Goal: Task Accomplishment & Management: Use online tool/utility

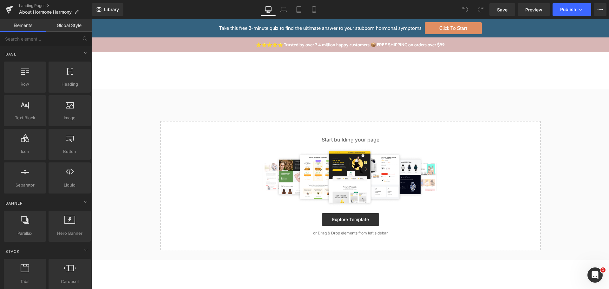
click at [282, 100] on div "Take this free 2-minute quiz to find the ultimate answer to your stubborn hormo…" at bounding box center [350, 270] width 517 height 502
click at [25, 82] on span "Row" at bounding box center [25, 84] width 38 height 7
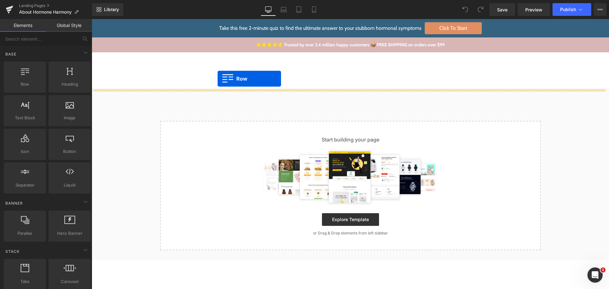
drag, startPoint x: 117, startPoint y: 101, endPoint x: 218, endPoint y: 79, distance: 103.1
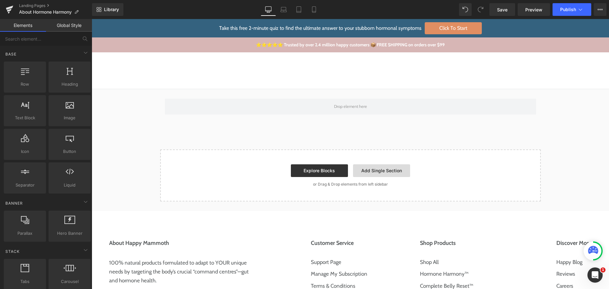
click at [389, 175] on link "Add Single Section" at bounding box center [381, 170] width 57 height 13
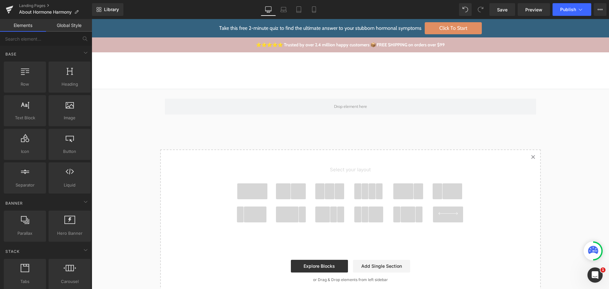
click at [154, 133] on div "Row Select your layout" at bounding box center [350, 193] width 517 height 208
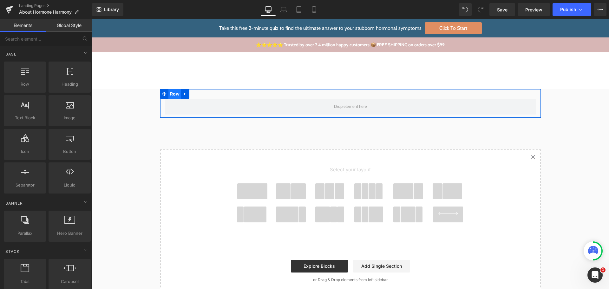
click at [173, 94] on span "Row" at bounding box center [174, 94] width 13 height 10
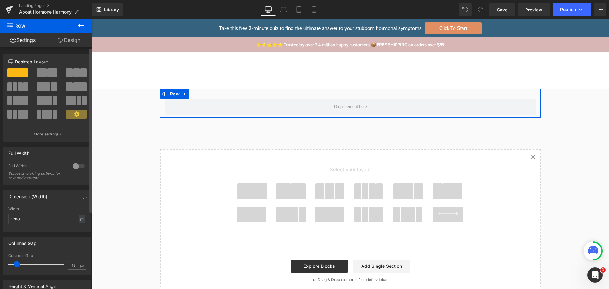
click at [75, 166] on div at bounding box center [78, 166] width 15 height 10
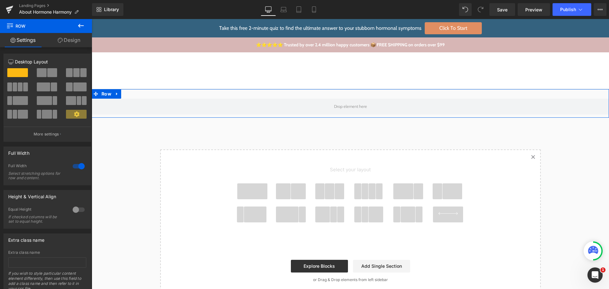
click at [198, 96] on div at bounding box center [350, 94] width 517 height 10
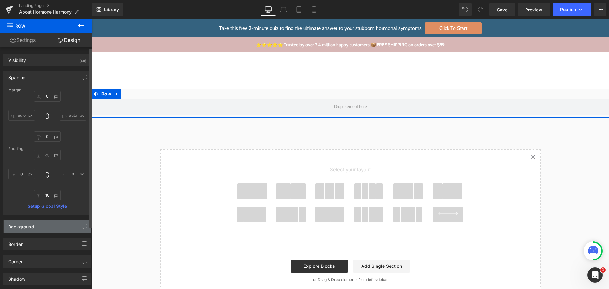
click at [58, 231] on div "Background" at bounding box center [47, 226] width 87 height 12
click at [46, 268] on input "transparent" at bounding box center [40, 266] width 41 height 7
paste input "FDF2F5"
type input "FDF2F5"
type input "100"
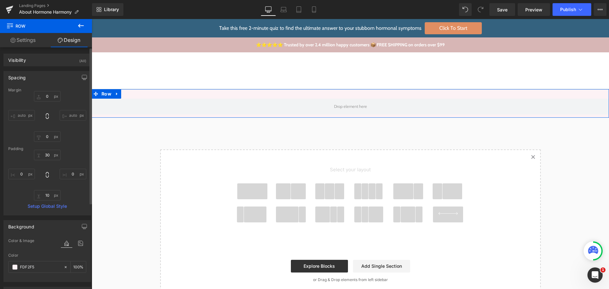
type input "#fdf2f5"
click at [47, 254] on div "Color" at bounding box center [47, 255] width 78 height 4
click at [20, 42] on link "Settings" at bounding box center [23, 40] width 46 height 14
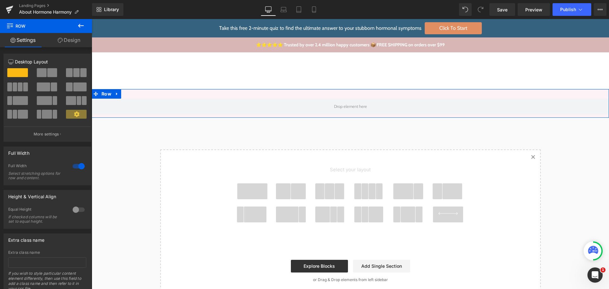
click at [74, 36] on link "Design" at bounding box center [69, 40] width 46 height 14
type input "0"
type input "30"
type input "0"
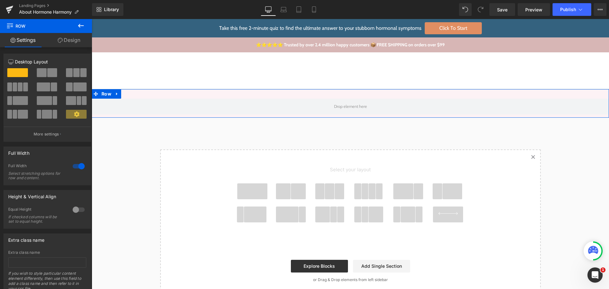
type input "10"
type input "0"
type input "100"
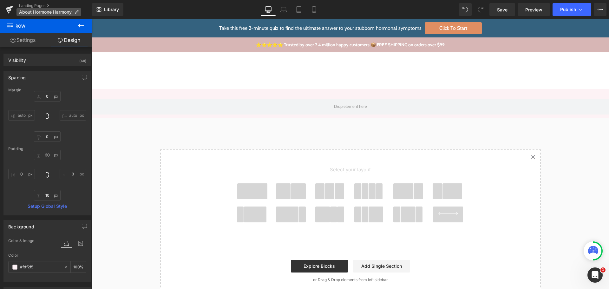
click at [77, 11] on icon at bounding box center [76, 12] width 4 height 4
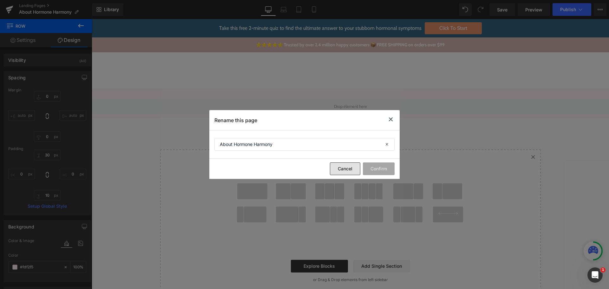
click at [342, 171] on button "Cancel" at bounding box center [345, 168] width 30 height 13
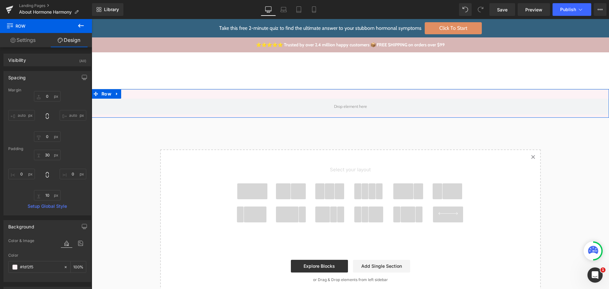
click at [30, 42] on link "Settings" at bounding box center [23, 40] width 46 height 14
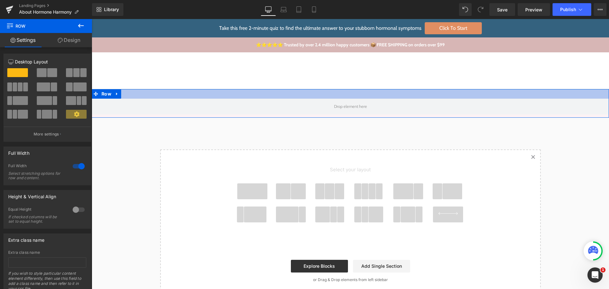
click at [130, 96] on div at bounding box center [350, 94] width 517 height 10
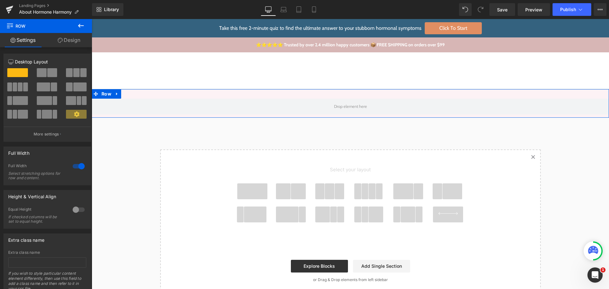
click at [68, 38] on link "Design" at bounding box center [69, 40] width 46 height 14
type input "0"
type input "30"
type input "0"
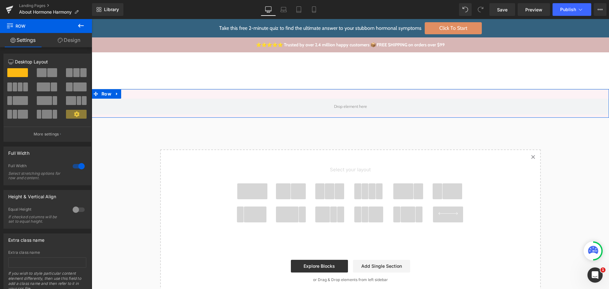
type input "10"
type input "0"
type input "100"
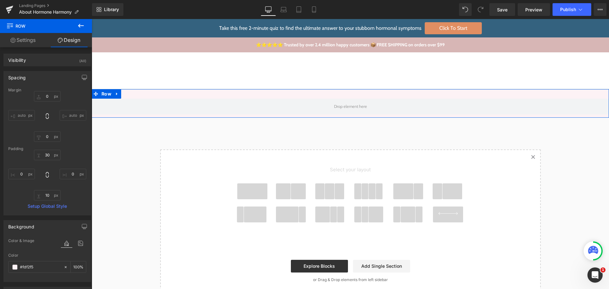
click at [24, 43] on link "Settings" at bounding box center [23, 40] width 46 height 14
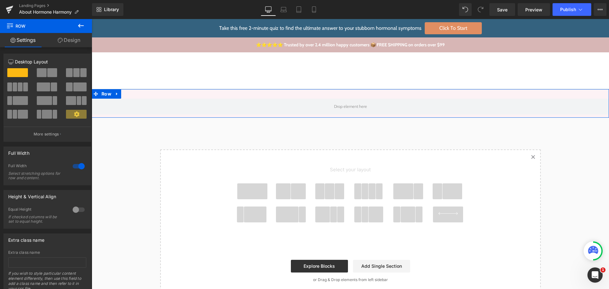
click at [74, 41] on link "Design" at bounding box center [69, 40] width 46 height 14
type input "0"
type input "30"
type input "0"
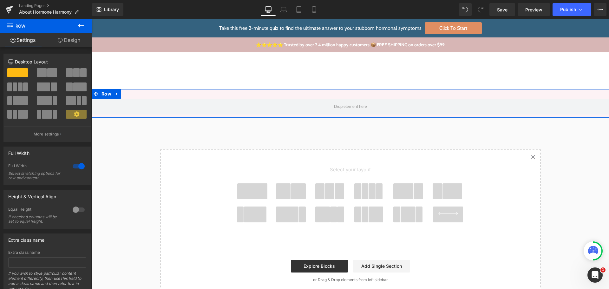
type input "10"
type input "0"
type input "100"
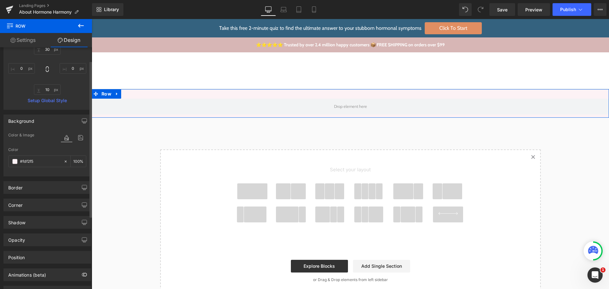
scroll to position [127, 0]
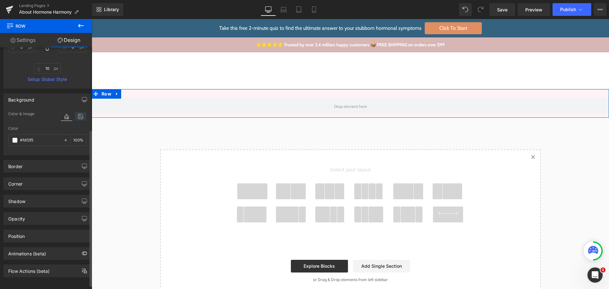
click at [78, 119] on icon at bounding box center [80, 116] width 11 height 8
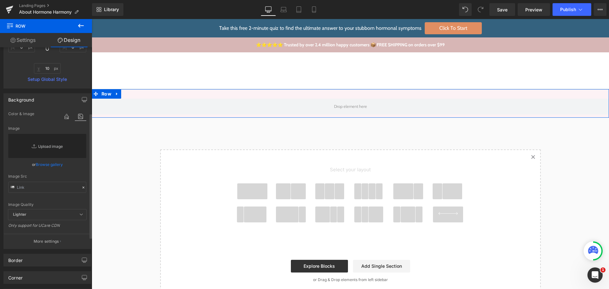
click at [63, 153] on link "Replace Image" at bounding box center [47, 146] width 78 height 24
type input "C:\fakepath\hero-bg.jpg"
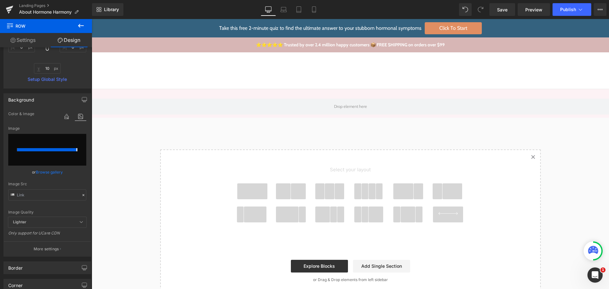
type input "https://ucarecdn.com/6931c4ed-3edd-45ea-831b-f6a937c17928/-/format/auto/-/previ…"
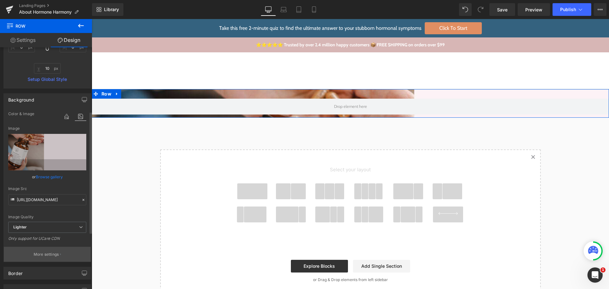
click at [40, 257] on p "More settings" at bounding box center [46, 254] width 25 height 6
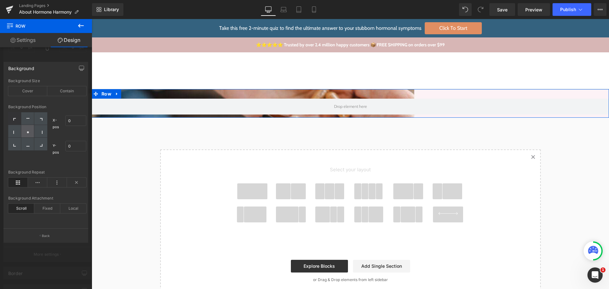
click at [25, 126] on div at bounding box center [27, 131] width 13 height 13
type input "50"
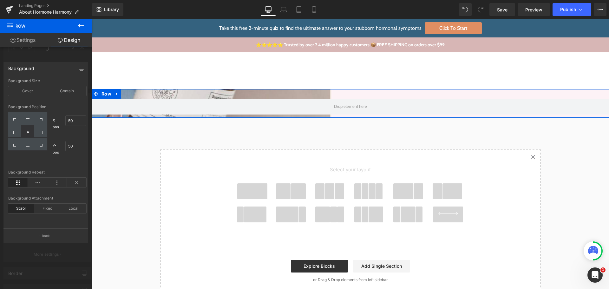
click at [61, 170] on div "Background Repeat" at bounding box center [47, 172] width 78 height 4
click at [29, 207] on div "Scroll" at bounding box center [21, 209] width 26 height 10
click at [25, 203] on div "Background Attachment Scroll Fixed Local" at bounding box center [47, 208] width 78 height 24
click at [29, 84] on div "Background Size Cover Contain" at bounding box center [47, 91] width 78 height 24
click at [29, 87] on div "Cover" at bounding box center [27, 91] width 39 height 10
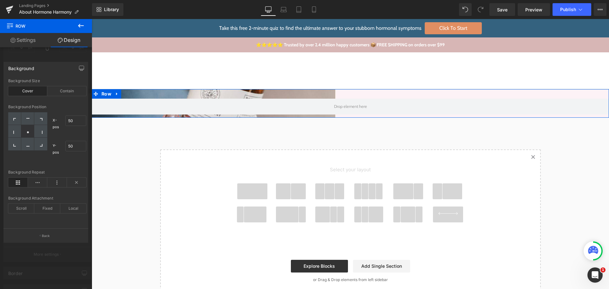
click at [34, 40] on link "Settings" at bounding box center [23, 40] width 46 height 14
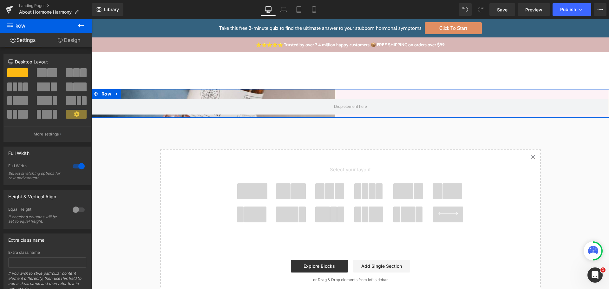
click at [68, 43] on link "Design" at bounding box center [69, 40] width 46 height 14
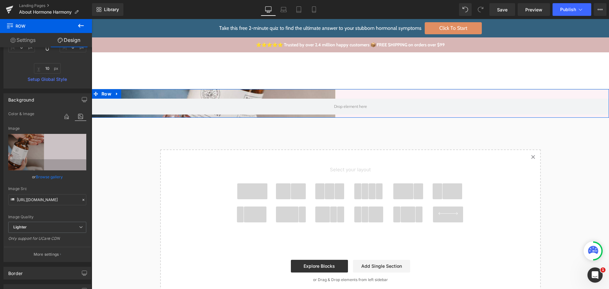
type input "0"
type input "30"
type input "0"
type input "10"
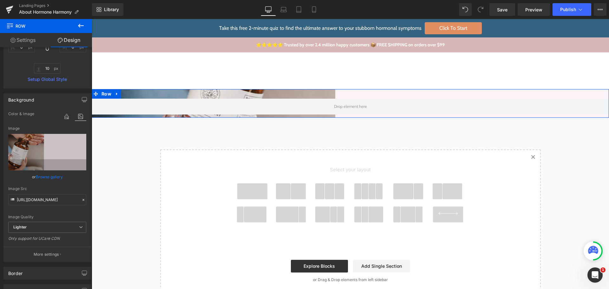
type input "0"
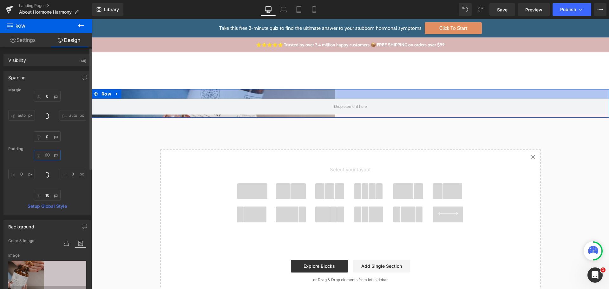
click at [49, 151] on input "30" at bounding box center [47, 155] width 27 height 10
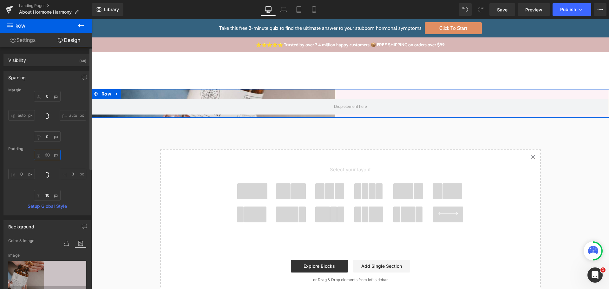
click at [49, 151] on input "30" at bounding box center [47, 155] width 27 height 10
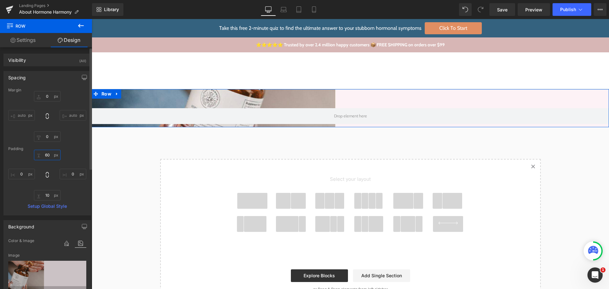
type input "60"
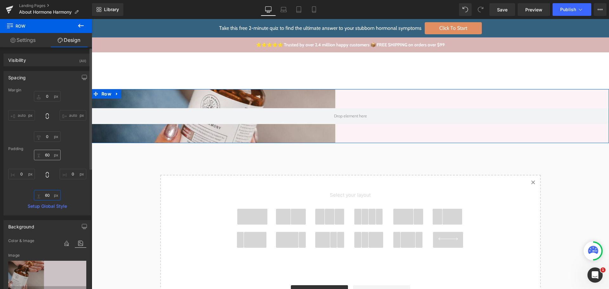
type input "60"
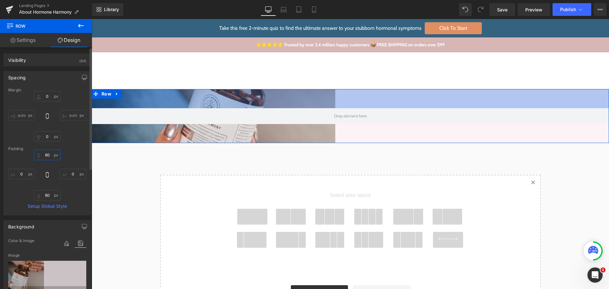
click at [47, 156] on input "60" at bounding box center [47, 155] width 27 height 10
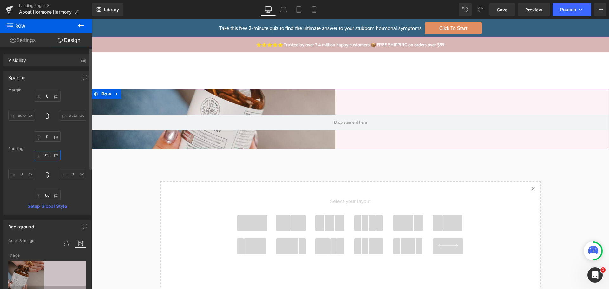
type input "80"
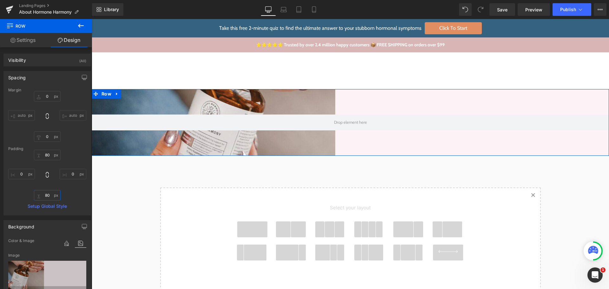
type input "80"
click at [22, 37] on link "Settings" at bounding box center [23, 40] width 46 height 14
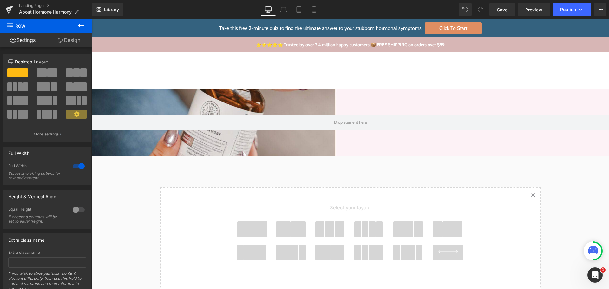
click at [82, 27] on icon at bounding box center [81, 26] width 8 height 8
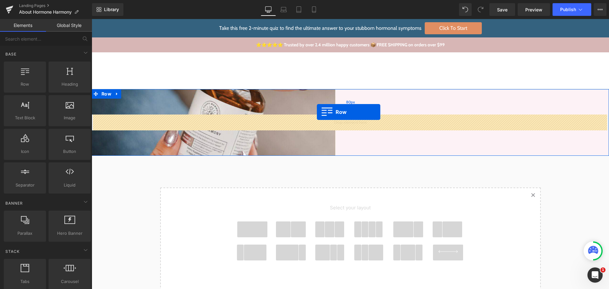
drag, startPoint x: 128, startPoint y: 102, endPoint x: 317, endPoint y: 112, distance: 189.2
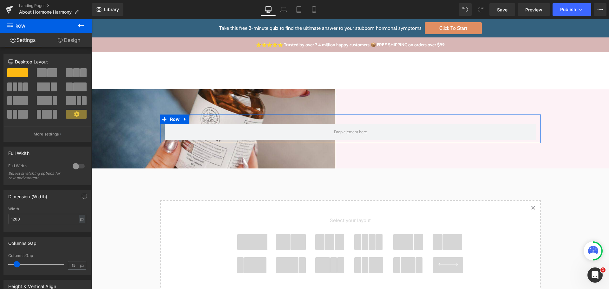
click at [43, 69] on span at bounding box center [42, 72] width 10 height 9
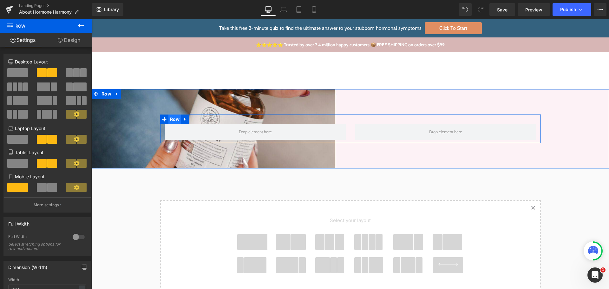
click at [175, 118] on span "Row" at bounding box center [174, 119] width 13 height 10
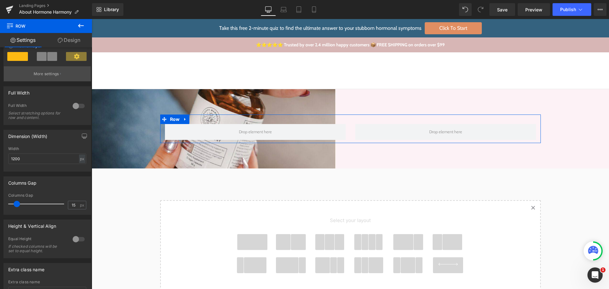
scroll to position [159, 0]
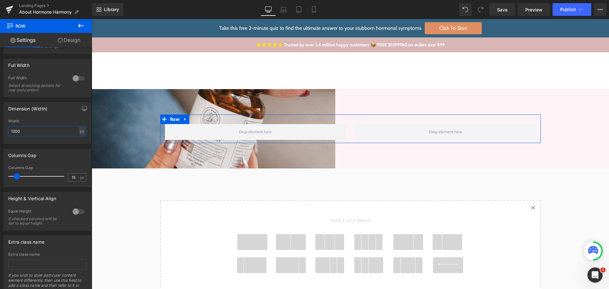
click at [58, 130] on input "1200" at bounding box center [47, 131] width 78 height 10
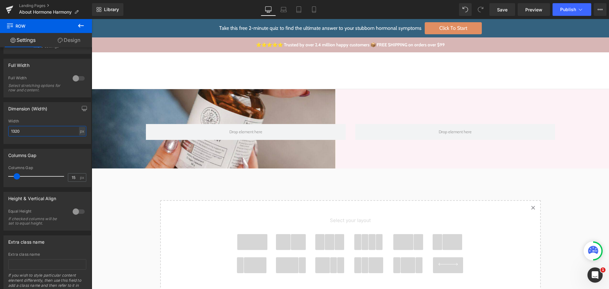
type input "1320"
click at [80, 23] on icon at bounding box center [81, 26] width 8 height 8
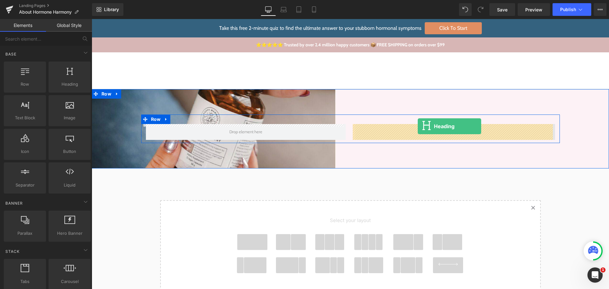
drag, startPoint x: 174, startPoint y: 104, endPoint x: 418, endPoint y: 126, distance: 244.2
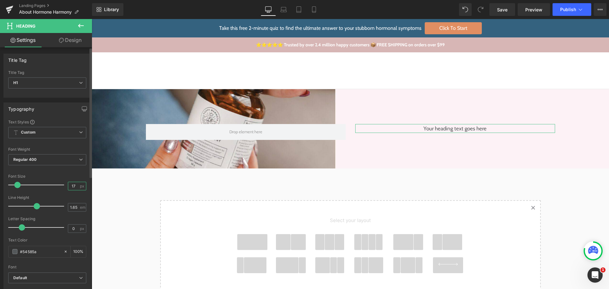
click at [76, 186] on input "17" at bounding box center [73, 186] width 11 height 8
click at [77, 186] on div "17 px" at bounding box center [77, 186] width 18 height 9
click at [74, 186] on input "17" at bounding box center [73, 186] width 11 height 8
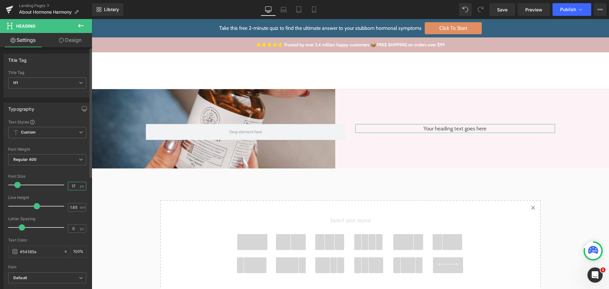
click at [74, 186] on input "17" at bounding box center [73, 186] width 11 height 8
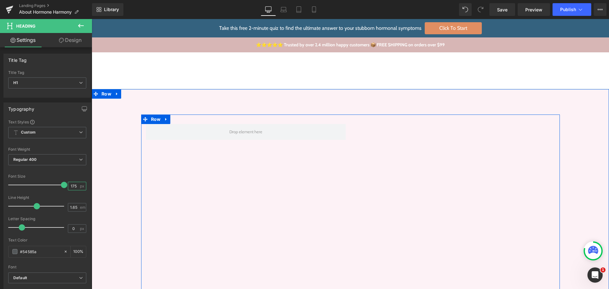
scroll to position [0, 0]
type input "1"
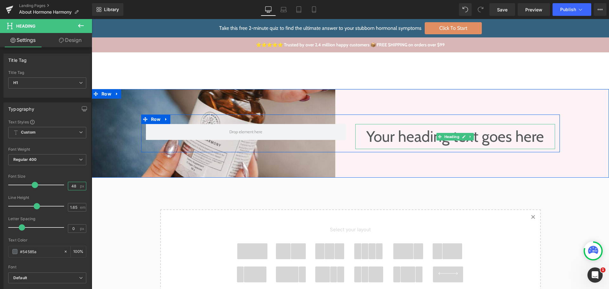
type input "48"
click at [419, 135] on h1 "Your heading text goes here" at bounding box center [455, 136] width 200 height 25
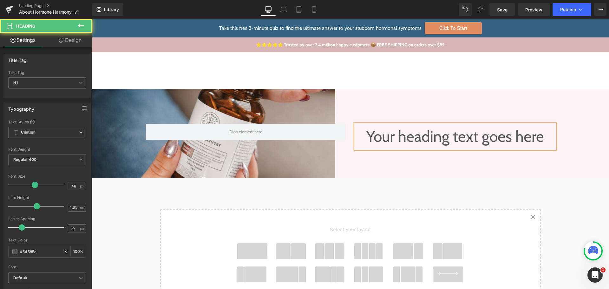
click at [420, 135] on h1 "Your heading text goes here" at bounding box center [455, 136] width 200 height 25
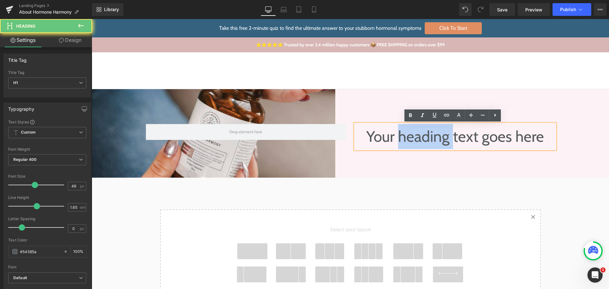
click at [420, 135] on h1 "Your heading text goes here" at bounding box center [455, 136] width 200 height 25
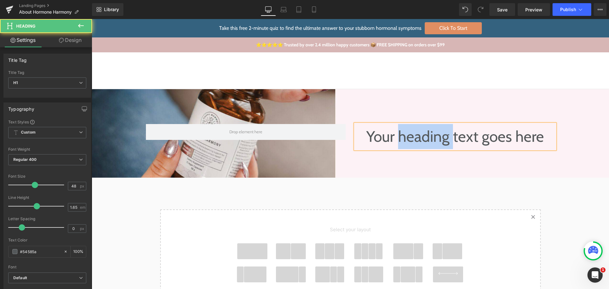
click at [420, 135] on h1 "Your heading text goes here" at bounding box center [455, 136] width 200 height 25
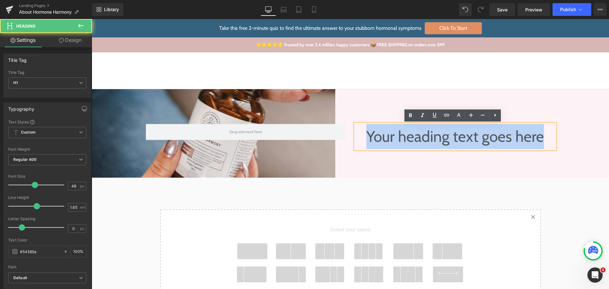
click at [420, 135] on h1 "Your heading text goes here" at bounding box center [455, 136] width 200 height 25
paste div
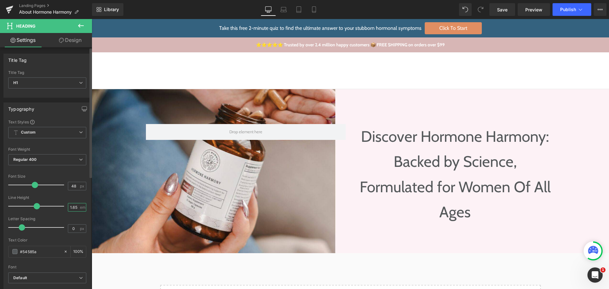
click at [75, 205] on input "1.65" at bounding box center [73, 207] width 11 height 8
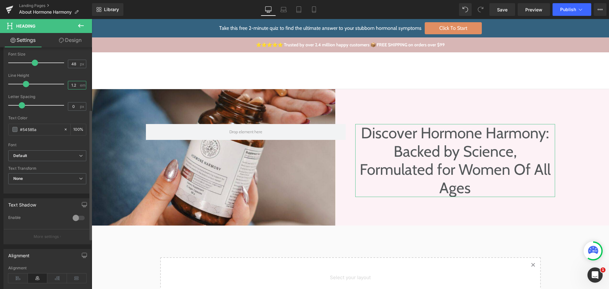
scroll to position [127, 0]
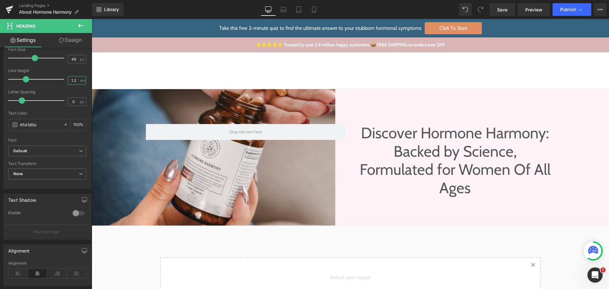
type input "1.2"
click at [46, 125] on input "#54585a" at bounding box center [40, 124] width 41 height 7
paste input "E9537B"
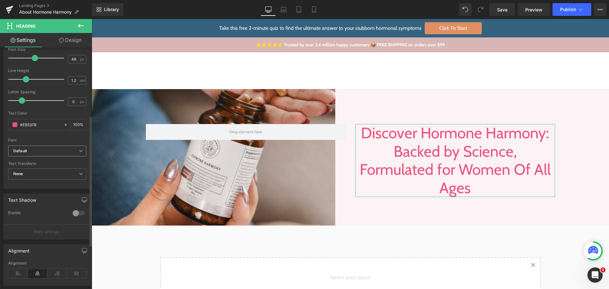
type input "#e9537b"
click at [42, 152] on b "Default" at bounding box center [46, 150] width 66 height 5
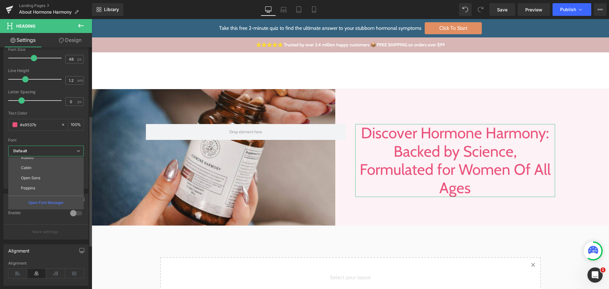
scroll to position [63, 0]
click at [39, 161] on li "Cabin" at bounding box center [47, 160] width 78 height 10
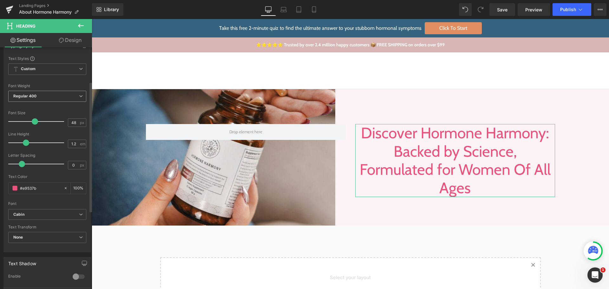
click at [48, 96] on span "Regular 400" at bounding box center [47, 96] width 78 height 11
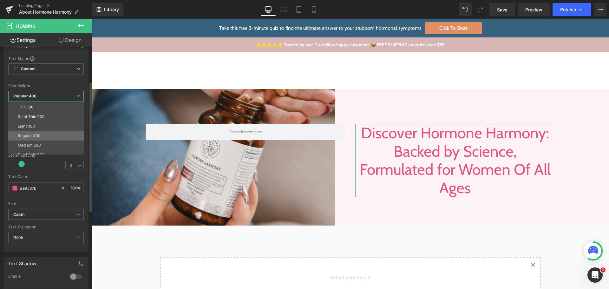
scroll to position [32, 0]
click at [47, 147] on li "Bold 700" at bounding box center [47, 152] width 78 height 10
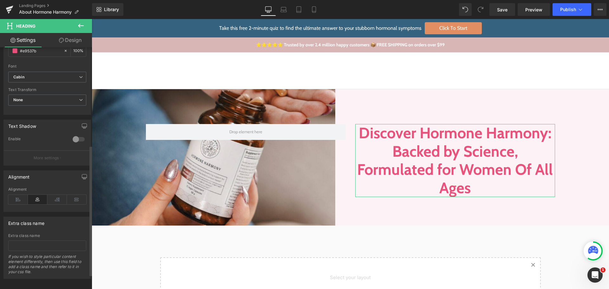
scroll to position [208, 0]
click at [18, 192] on icon at bounding box center [18, 197] width 20 height 10
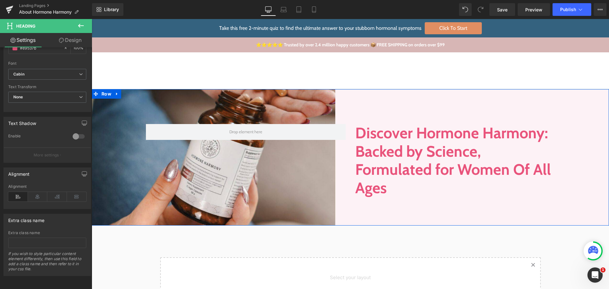
click at [570, 123] on div "Discover Hormone Harmony: Backed by Science, Formulated for Women Of All Ages H…" at bounding box center [350, 157] width 517 height 86
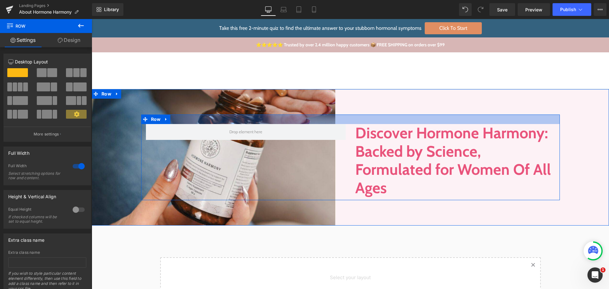
click at [341, 121] on div at bounding box center [350, 119] width 419 height 10
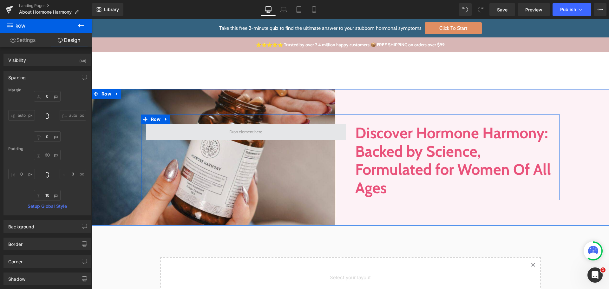
click at [337, 137] on span at bounding box center [246, 132] width 200 height 16
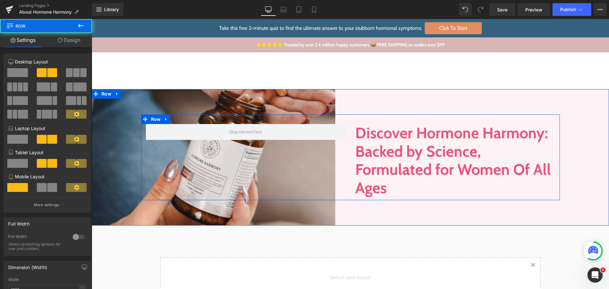
click at [350, 155] on div "Discover Hormone Harmony: Backed by Science, Formulated for Women Of All Ages H…" at bounding box center [454, 160] width 209 height 73
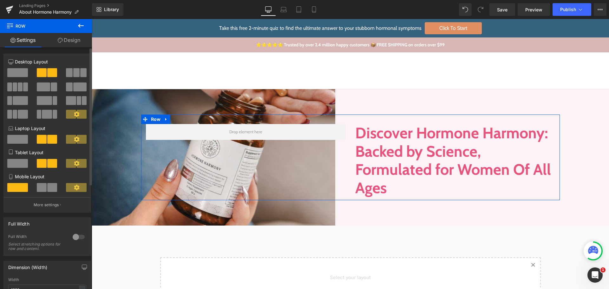
drag, startPoint x: 35, startPoint y: 205, endPoint x: 29, endPoint y: 205, distance: 5.7
click at [34, 205] on p "More settings" at bounding box center [46, 205] width 25 height 6
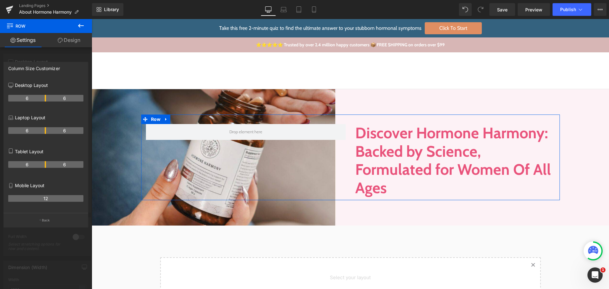
click at [33, 38] on link "Settings" at bounding box center [23, 40] width 46 height 14
click at [46, 222] on p "Back" at bounding box center [46, 220] width 8 height 5
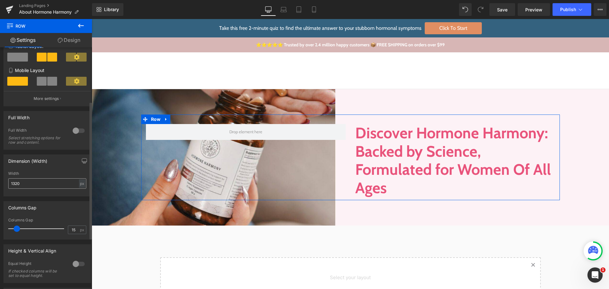
scroll to position [95, 0]
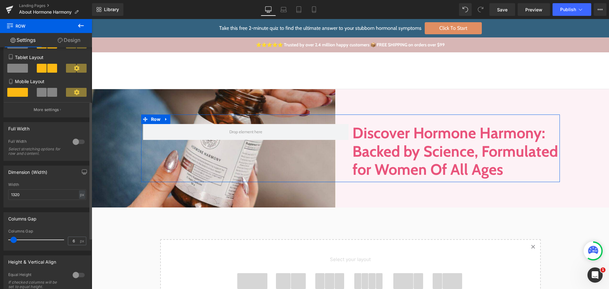
click at [13, 238] on span at bounding box center [13, 240] width 6 height 6
click at [80, 239] on span "px" at bounding box center [82, 241] width 5 height 4
click at [73, 236] on div "Columns Gap 6 px" at bounding box center [47, 239] width 78 height 21
click at [75, 238] on input "6" at bounding box center [73, 241] width 11 height 8
type input "5"
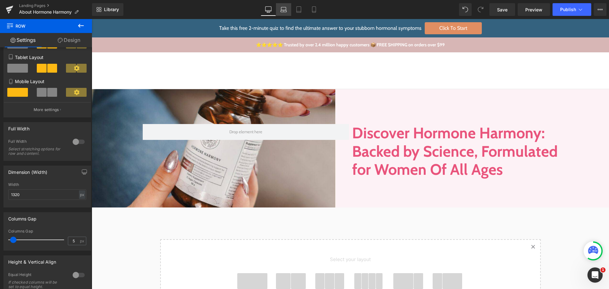
click at [283, 15] on link "Laptop" at bounding box center [283, 9] width 15 height 13
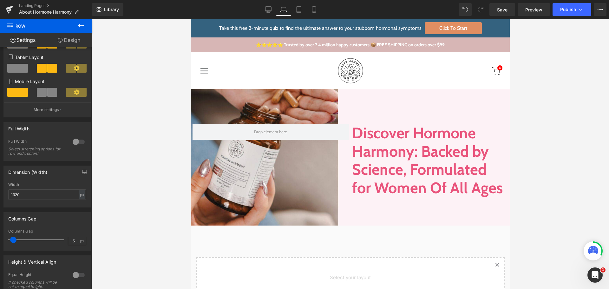
scroll to position [4, 0]
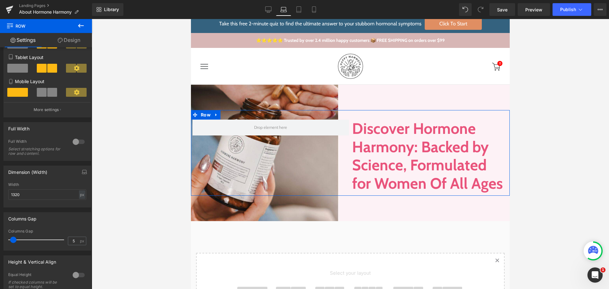
click at [27, 37] on link "Settings" at bounding box center [23, 40] width 46 height 14
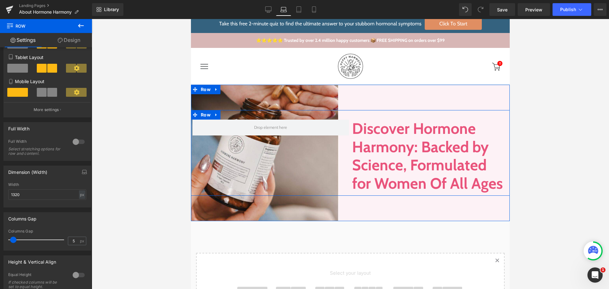
click at [378, 143] on h1 "Discover Hormone Harmony: Backed by Science, Formulated for Women Of All Ages" at bounding box center [430, 156] width 156 height 73
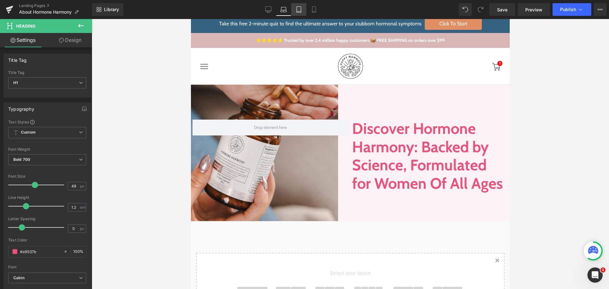
click at [296, 8] on icon at bounding box center [299, 9] width 6 height 6
type input "100"
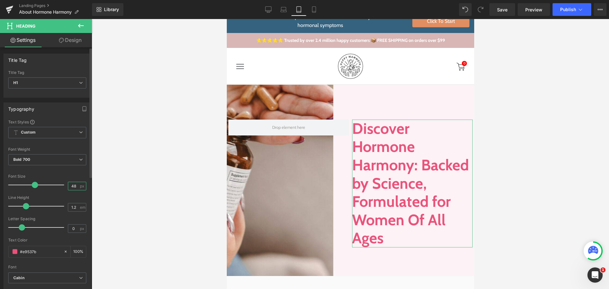
click at [76, 186] on input "48" at bounding box center [73, 186] width 11 height 8
type input "4"
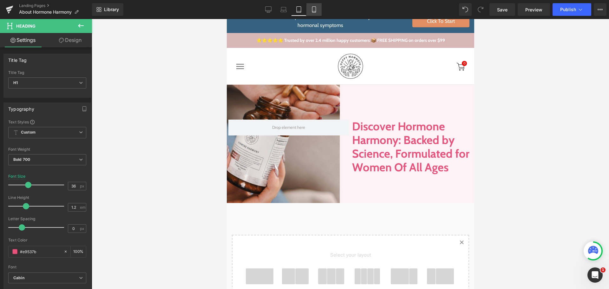
click at [316, 9] on icon at bounding box center [314, 9] width 6 height 6
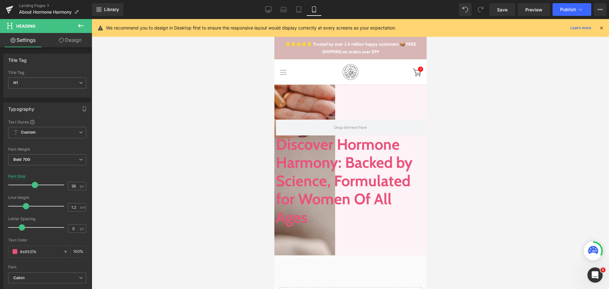
type input "48"
type input "100"
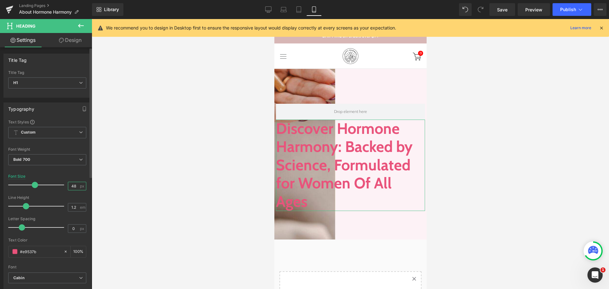
click at [73, 183] on input "48" at bounding box center [73, 186] width 11 height 8
type input "4"
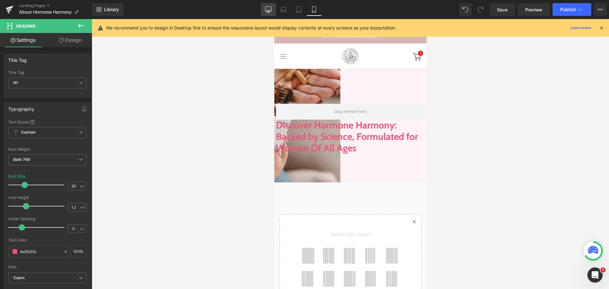
click at [273, 12] on link "Desktop" at bounding box center [268, 9] width 15 height 13
type input "48"
type input "100"
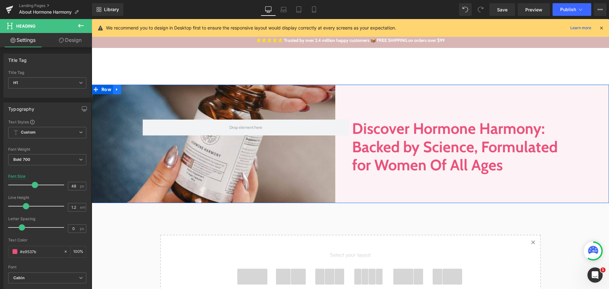
click at [113, 94] on link at bounding box center [117, 90] width 8 height 10
click at [123, 88] on icon at bounding box center [125, 89] width 4 height 4
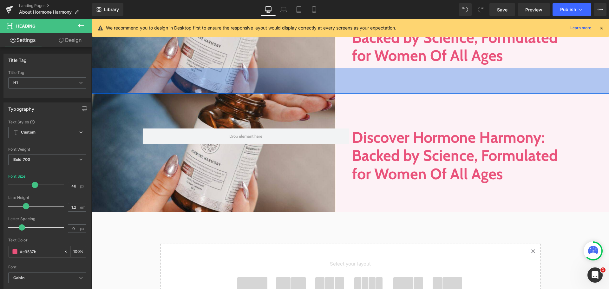
scroll to position [131, 0]
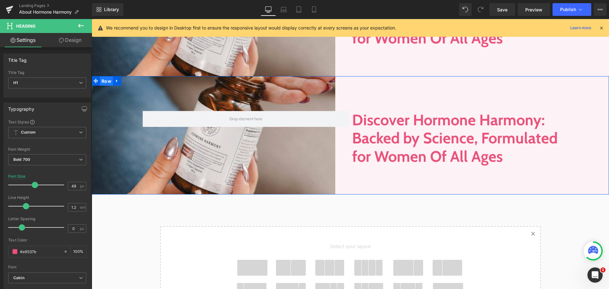
click at [105, 82] on span "Row" at bounding box center [106, 81] width 13 height 10
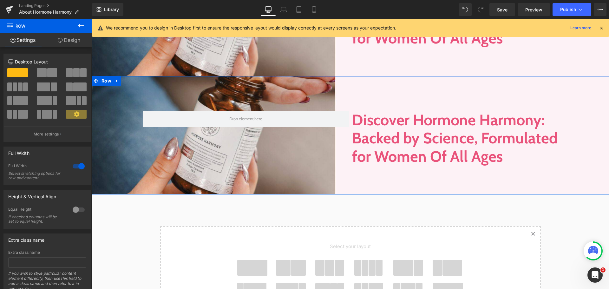
click at [53, 75] on span at bounding box center [52, 72] width 10 height 9
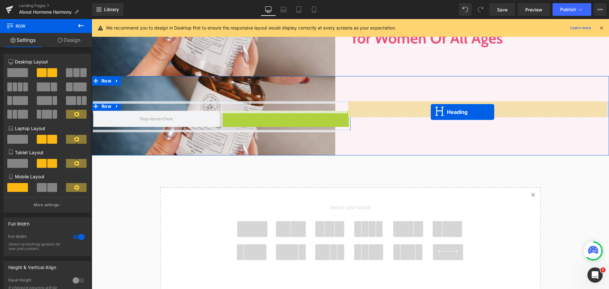
drag, startPoint x: 267, startPoint y: 165, endPoint x: 431, endPoint y: 112, distance: 172.1
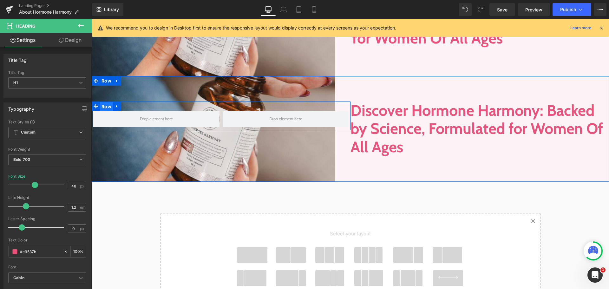
click at [100, 104] on span "Row" at bounding box center [106, 107] width 13 height 10
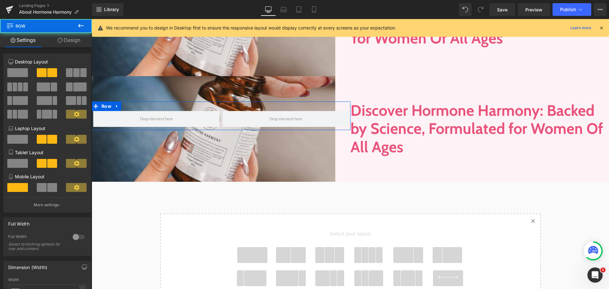
click at [25, 68] on span at bounding box center [17, 72] width 21 height 9
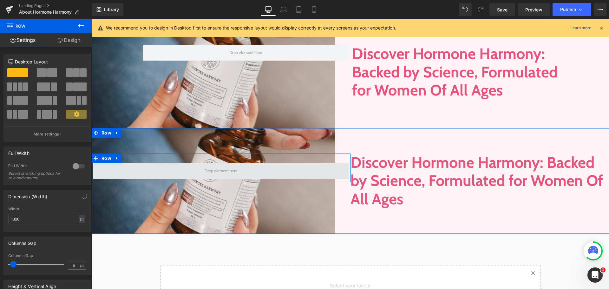
scroll to position [68, 0]
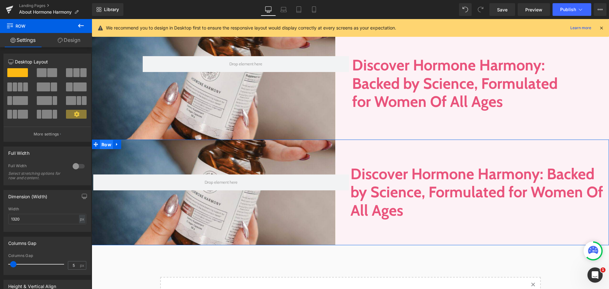
click at [107, 143] on span "Row" at bounding box center [106, 145] width 13 height 10
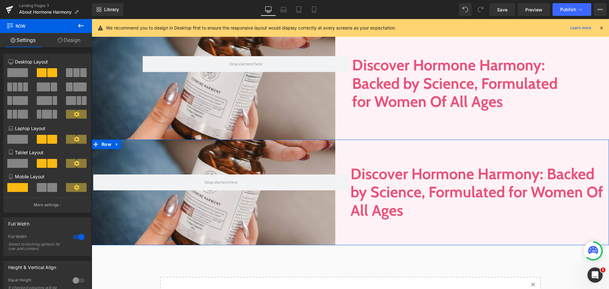
click at [207, 153] on div "Row Discover Hormone Harmony: Backed by Science, Formulated for Women Of All Ag…" at bounding box center [350, 193] width 517 height 106
click at [113, 173] on link at bounding box center [117, 170] width 8 height 10
click at [131, 170] on icon at bounding box center [133, 169] width 4 height 4
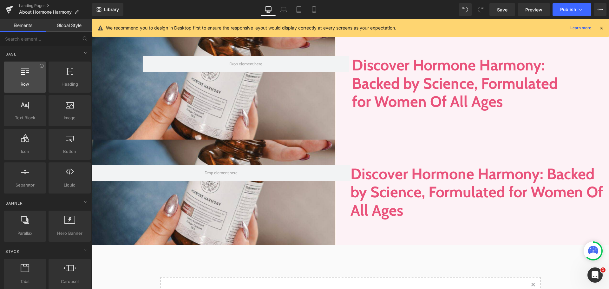
click at [31, 81] on div at bounding box center [25, 74] width 38 height 14
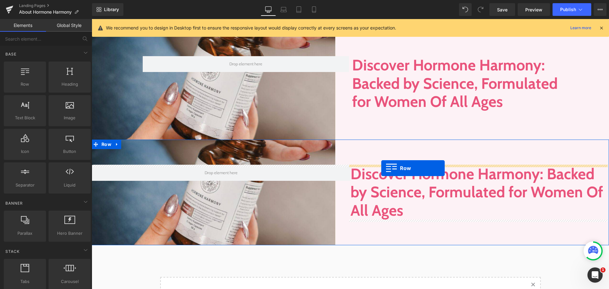
drag, startPoint x: 123, startPoint y: 100, endPoint x: 380, endPoint y: 168, distance: 266.4
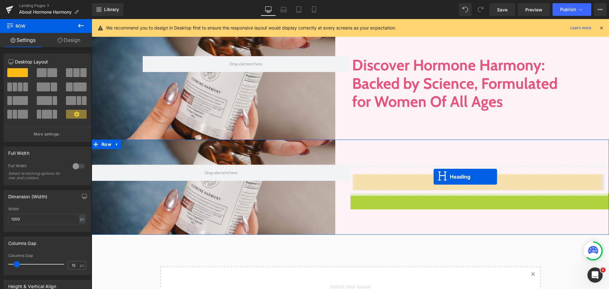
drag, startPoint x: 461, startPoint y: 218, endPoint x: 433, endPoint y: 177, distance: 50.1
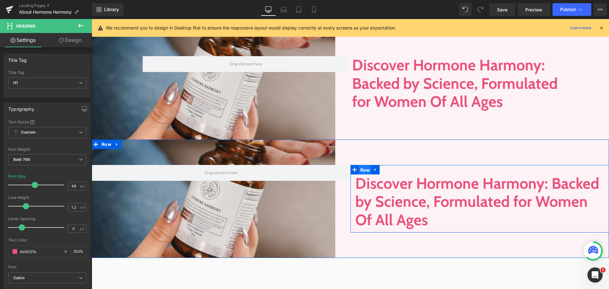
click at [365, 171] on span "Row" at bounding box center [365, 170] width 13 height 10
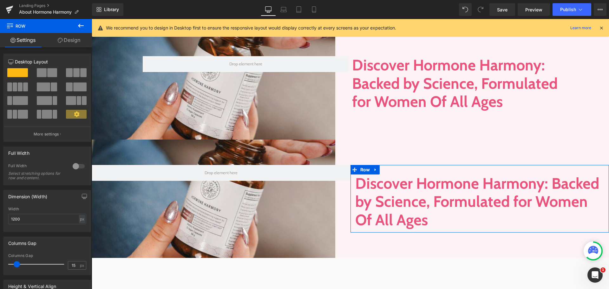
drag, startPoint x: 62, startPoint y: 40, endPoint x: 58, endPoint y: 75, distance: 35.4
click at [62, 40] on icon at bounding box center [60, 40] width 5 height 5
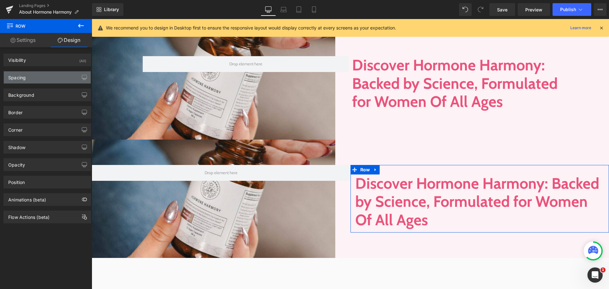
click at [58, 79] on div "Spacing" at bounding box center [47, 77] width 87 height 12
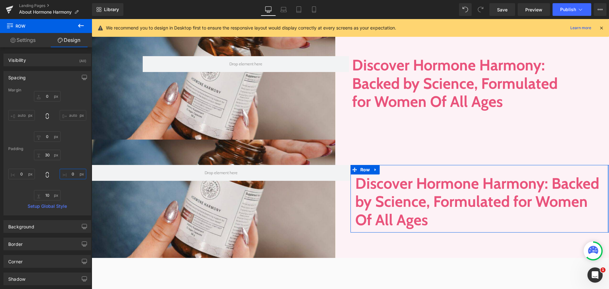
click at [77, 172] on input "0" at bounding box center [73, 174] width 27 height 10
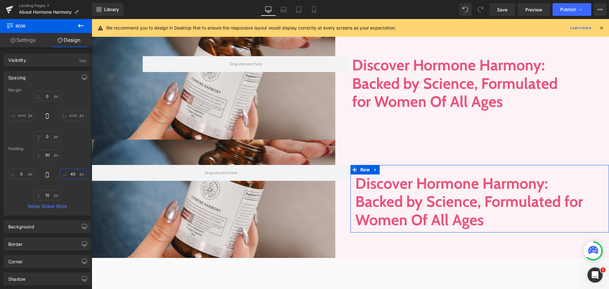
type input "4"
type input "6"
type input "80"
click at [33, 42] on link "Settings" at bounding box center [23, 40] width 46 height 14
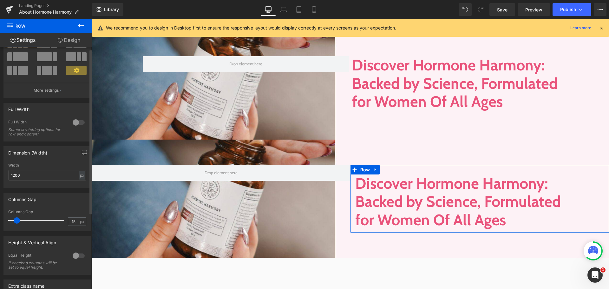
scroll to position [0, 0]
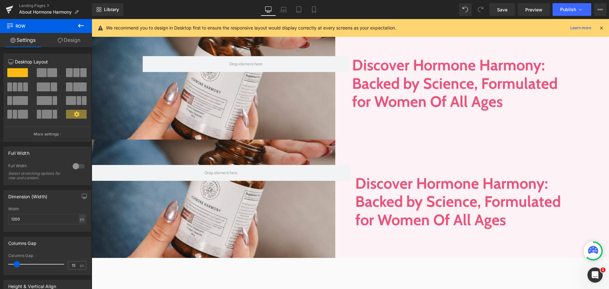
click at [86, 25] on button at bounding box center [81, 26] width 22 height 14
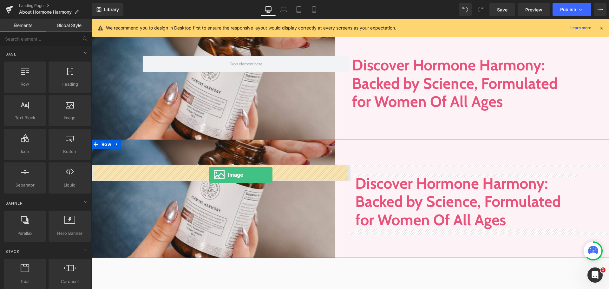
drag, startPoint x: 156, startPoint y: 137, endPoint x: 209, endPoint y: 175, distance: 65.2
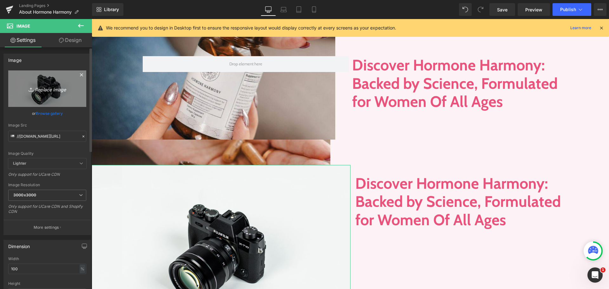
click at [56, 94] on link "Replace Image" at bounding box center [47, 88] width 78 height 36
type input "C:\fakepath\discover-hormone-harmony.jpg"
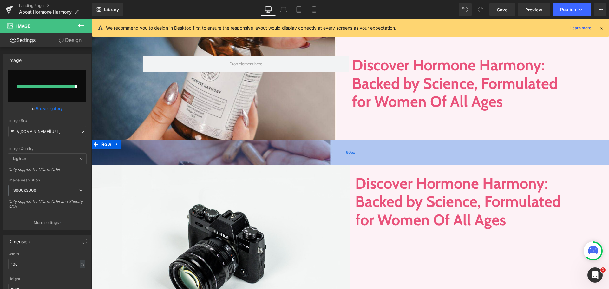
type input "https://ucarecdn.com/1e976927-1d57-42d9-a2bd-6f19323d85d8/-/format/auto/-/previ…"
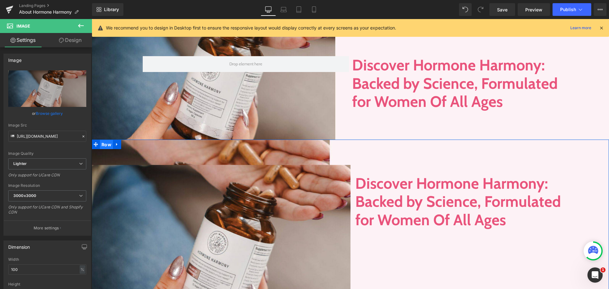
click at [105, 142] on span "Row" at bounding box center [106, 145] width 13 height 10
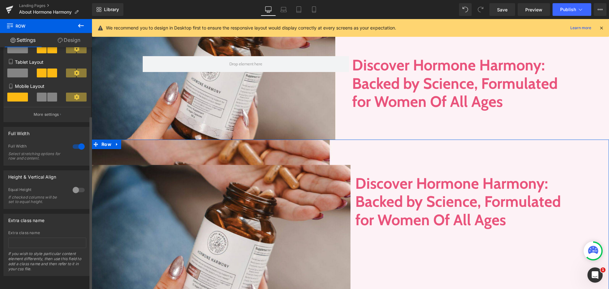
scroll to position [95, 0]
click at [22, 37] on link "Settings" at bounding box center [23, 40] width 46 height 14
click at [106, 147] on span "Row" at bounding box center [106, 145] width 13 height 10
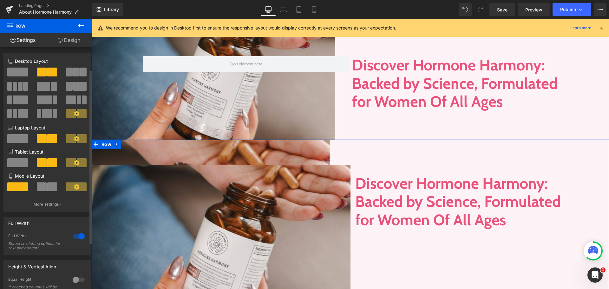
scroll to position [0, 0]
click at [73, 45] on link "Design" at bounding box center [69, 40] width 46 height 14
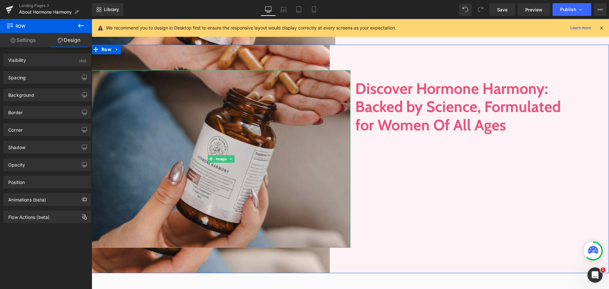
scroll to position [163, 0]
click at [144, 76] on img at bounding box center [221, 159] width 259 height 178
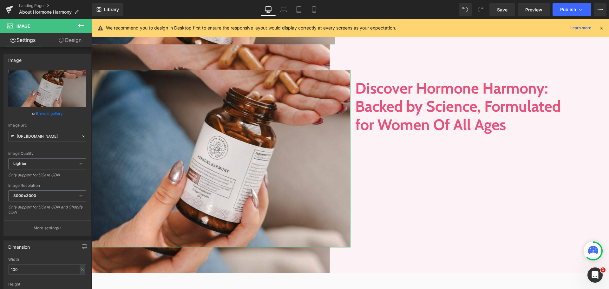
click at [67, 45] on link "Design" at bounding box center [70, 40] width 46 height 14
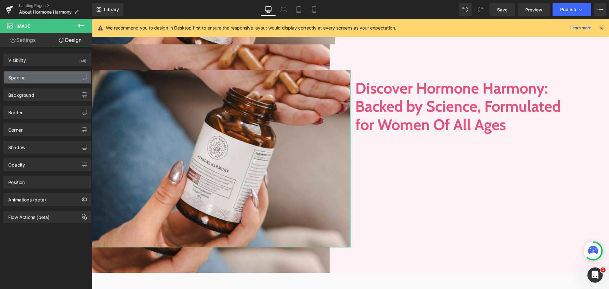
click at [58, 81] on div "Spacing" at bounding box center [47, 77] width 87 height 12
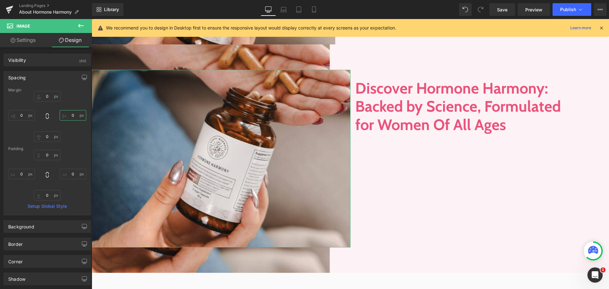
click at [73, 119] on input "0" at bounding box center [73, 115] width 27 height 10
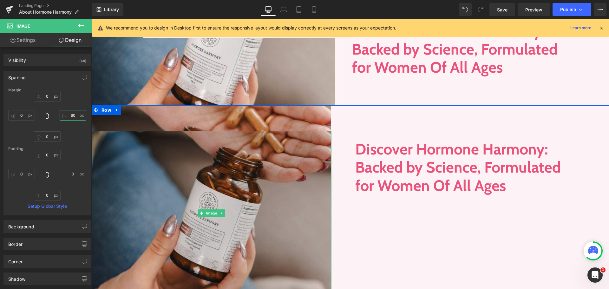
scroll to position [100, 0]
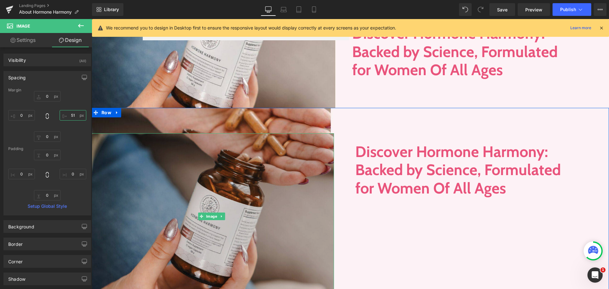
type input "50"
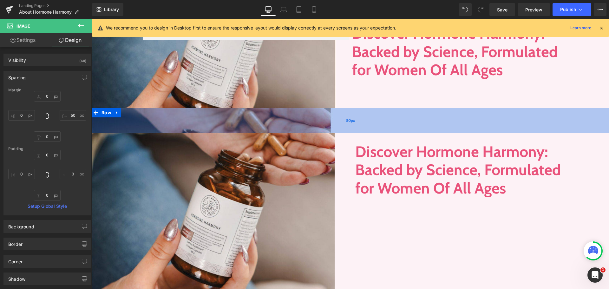
click at [350, 117] on div "80px" at bounding box center [350, 120] width 517 height 25
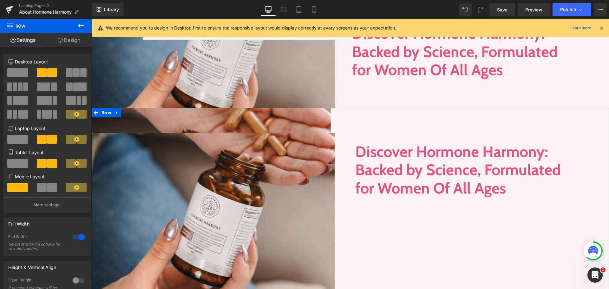
click at [68, 37] on link "Design" at bounding box center [69, 40] width 46 height 14
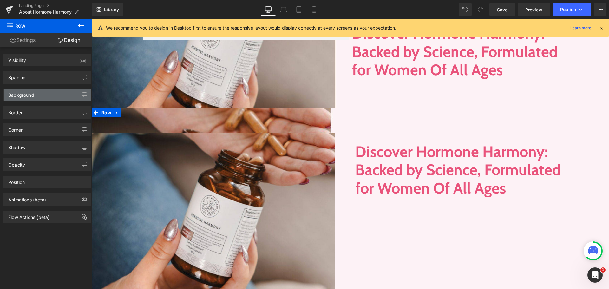
click at [45, 95] on div "Background" at bounding box center [47, 95] width 87 height 12
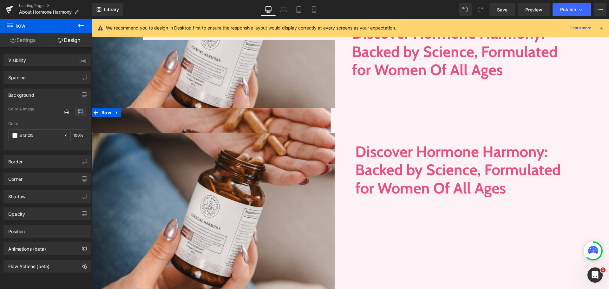
click at [79, 110] on icon at bounding box center [80, 111] width 11 height 8
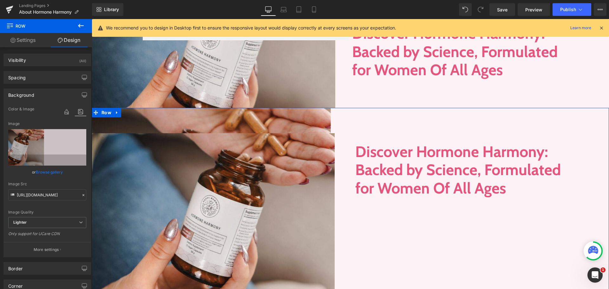
click at [81, 193] on icon at bounding box center [83, 195] width 4 height 4
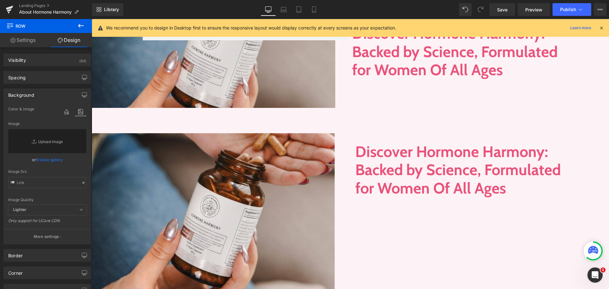
click at [83, 25] on icon at bounding box center [81, 26] width 6 height 4
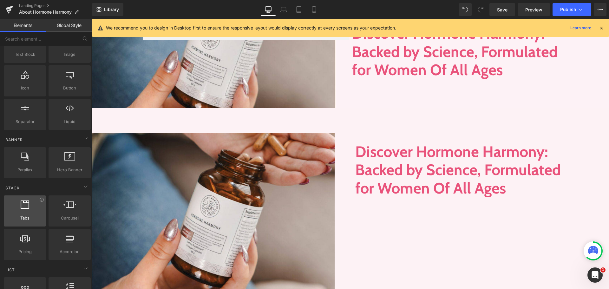
scroll to position [0, 0]
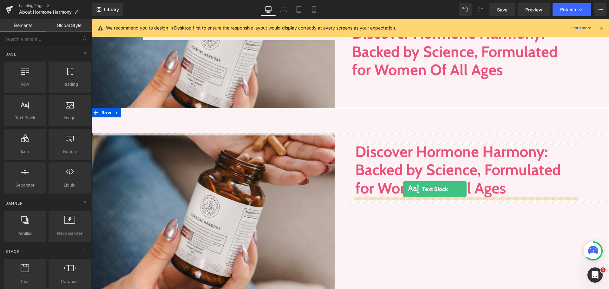
drag, startPoint x: 118, startPoint y: 133, endPoint x: 403, endPoint y: 189, distance: 290.5
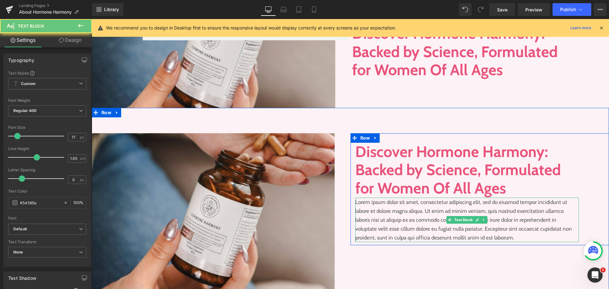
click at [392, 213] on p "Lorem ipsum dolor sit amet, consectetur adipiscing elit, sed do eiusmod tempor …" at bounding box center [467, 220] width 224 height 44
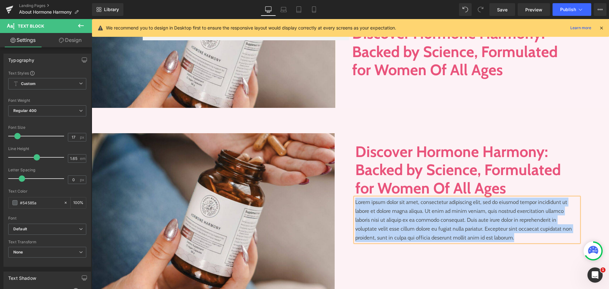
paste div
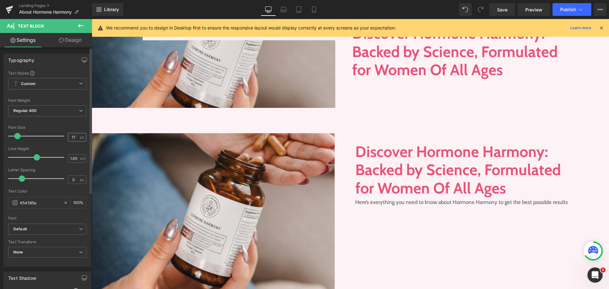
click at [78, 134] on div "17 px" at bounding box center [77, 137] width 18 height 9
click at [73, 137] on input "17" at bounding box center [73, 137] width 11 height 8
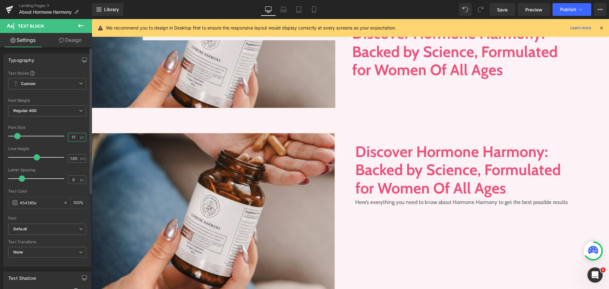
click at [73, 137] on input "17" at bounding box center [73, 137] width 11 height 8
type input "1"
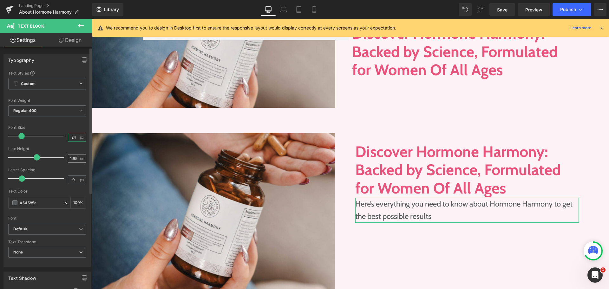
type input "24"
click at [75, 158] on input "1.65" at bounding box center [73, 158] width 11 height 8
type input "1.5"
click at [50, 200] on input "#54585a" at bounding box center [40, 202] width 41 height 7
click at [70, 225] on span "Default" at bounding box center [47, 229] width 78 height 11
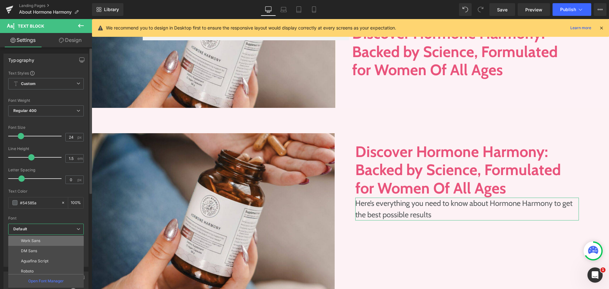
scroll to position [32, 0]
click at [55, 267] on li "Cabin" at bounding box center [47, 270] width 78 height 10
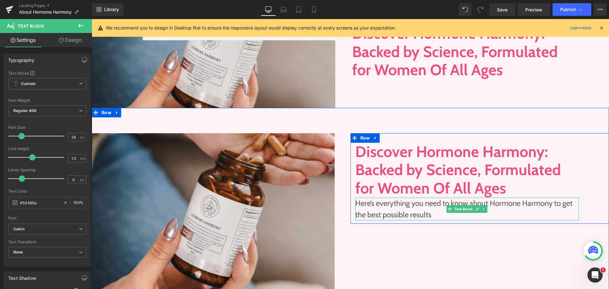
drag, startPoint x: 370, startPoint y: 215, endPoint x: 373, endPoint y: 217, distance: 3.4
click at [370, 215] on p "Here’s everything you need to know about Hormone Harmony to get the best possib…" at bounding box center [467, 209] width 224 height 23
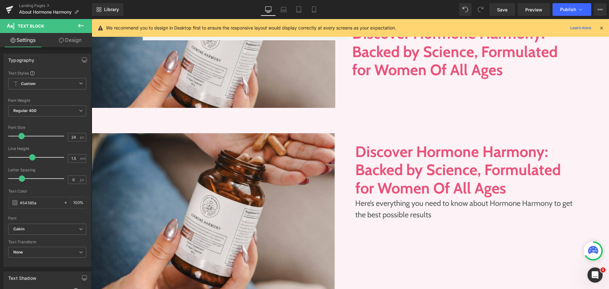
drag, startPoint x: 74, startPoint y: 43, endPoint x: 51, endPoint y: 74, distance: 38.1
click at [74, 43] on link "Design" at bounding box center [70, 40] width 46 height 14
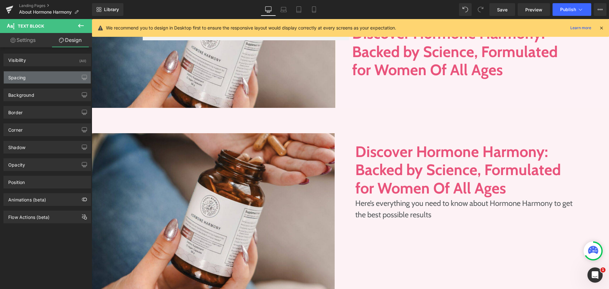
type input "0"
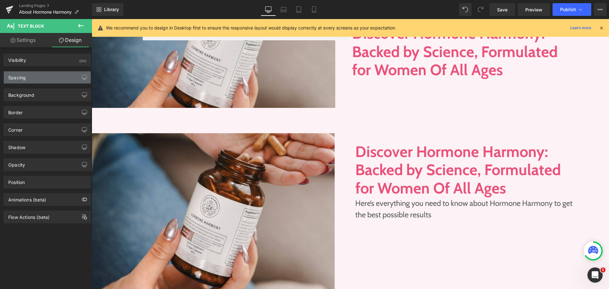
type input "0"
click at [51, 74] on div "Spacing" at bounding box center [47, 77] width 87 height 12
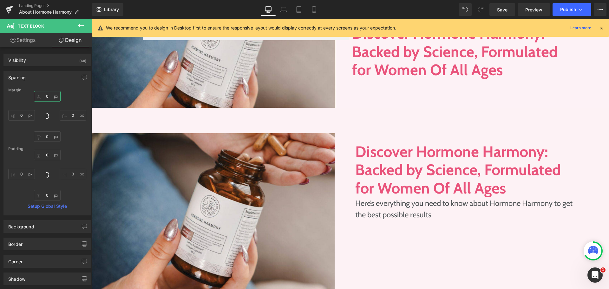
click at [48, 99] on input "0" at bounding box center [47, 96] width 27 height 10
type input "10"
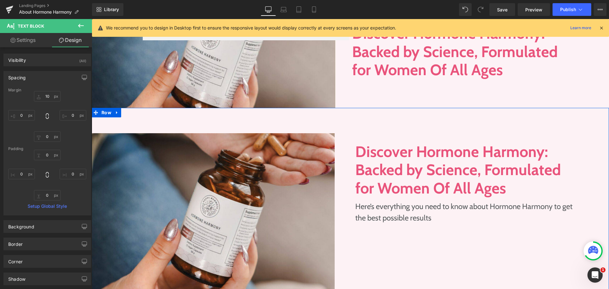
click at [92, 19] on div at bounding box center [92, 19] width 0 height 0
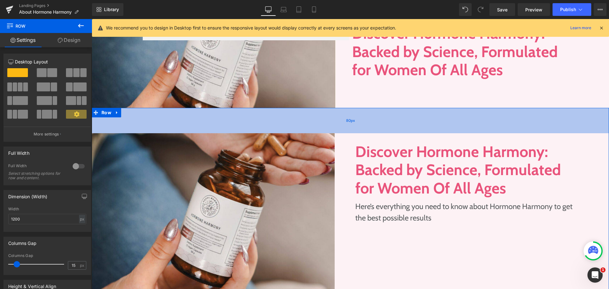
click at [345, 129] on div "80px" at bounding box center [350, 120] width 517 height 25
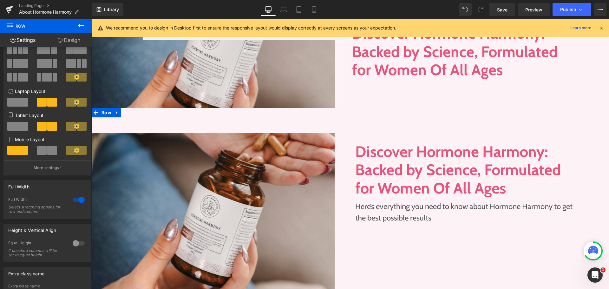
scroll to position [95, 0]
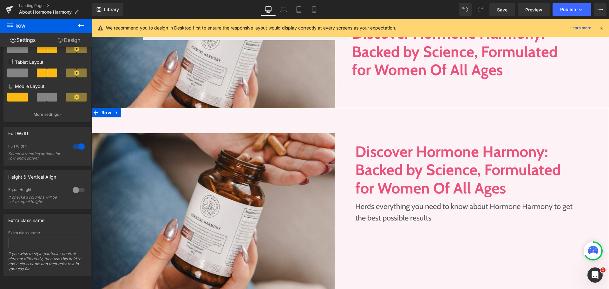
click at [73, 185] on div at bounding box center [78, 190] width 15 height 10
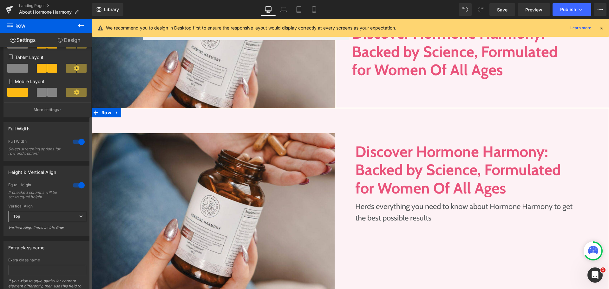
click at [47, 216] on span "Top" at bounding box center [47, 216] width 78 height 11
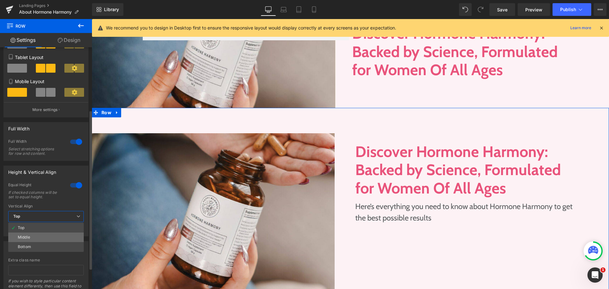
click at [42, 235] on li "Middle" at bounding box center [45, 237] width 75 height 10
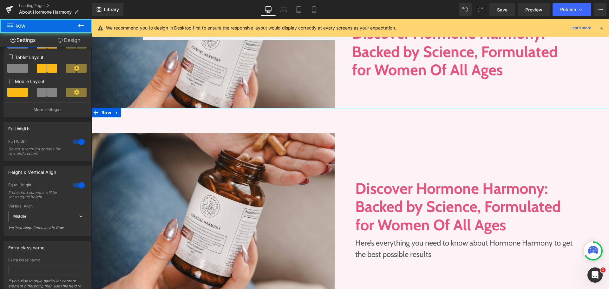
click at [438, 147] on div "Discover Hormone Harmony: Backed by Science, Formulated for Women Of All Ages H…" at bounding box center [479, 216] width 259 height 167
click at [105, 115] on span "Row" at bounding box center [106, 113] width 13 height 10
drag, startPoint x: 67, startPoint y: 38, endPoint x: 52, endPoint y: 80, distance: 44.5
click at [67, 38] on link "Design" at bounding box center [69, 40] width 46 height 14
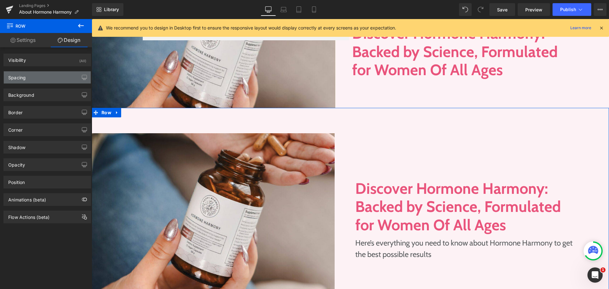
type input "0"
type input "80"
type input "0"
type input "80"
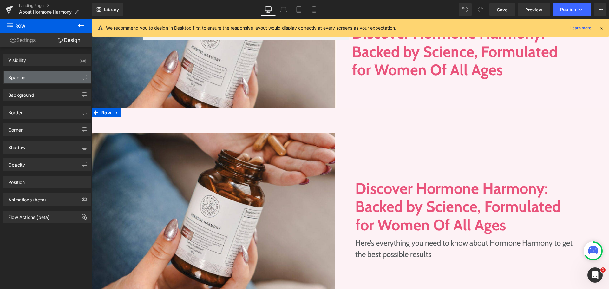
type input "0"
click at [49, 82] on div "Spacing" at bounding box center [47, 77] width 87 height 12
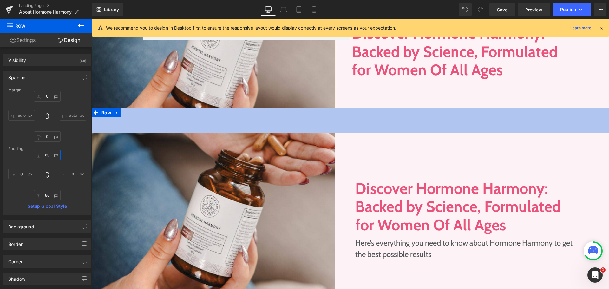
click at [50, 159] on input "80" at bounding box center [47, 155] width 27 height 10
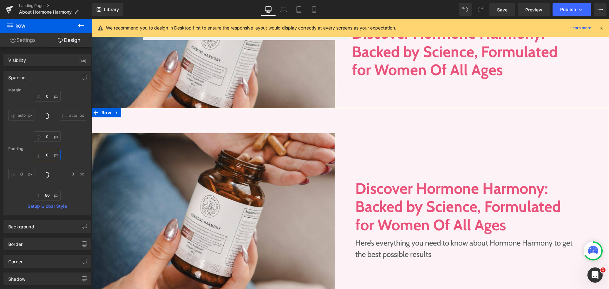
type input "0"
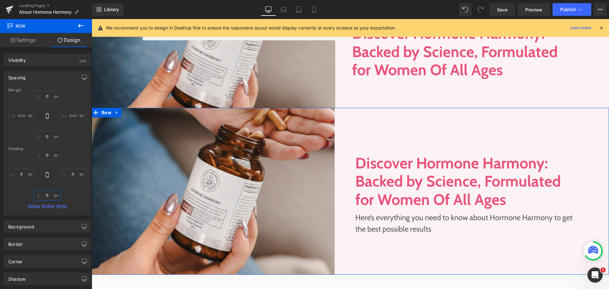
type input "0"
click at [75, 159] on div "0 0 0 0 0 0 0px 0" at bounding box center [47, 175] width 78 height 51
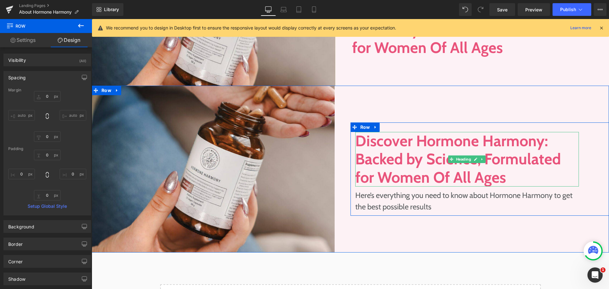
scroll to position [100, 0]
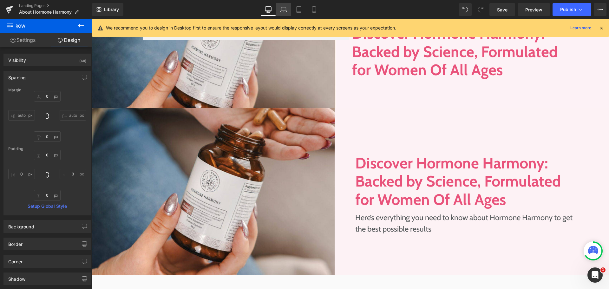
click at [278, 3] on link "Laptop" at bounding box center [283, 9] width 15 height 13
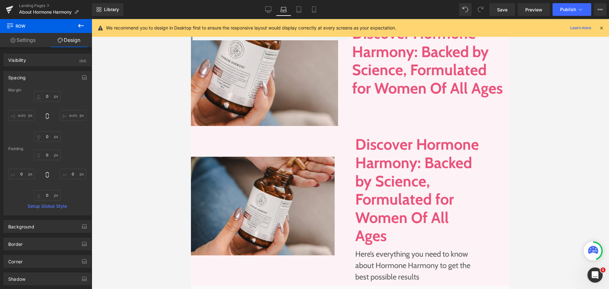
type input "0"
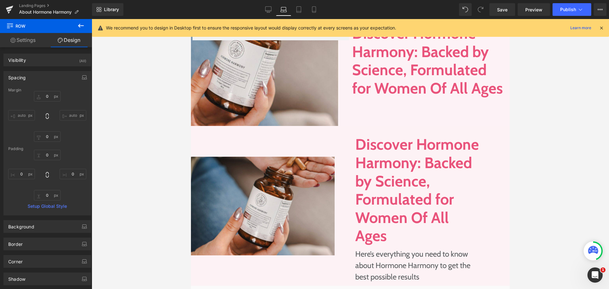
type input "0"
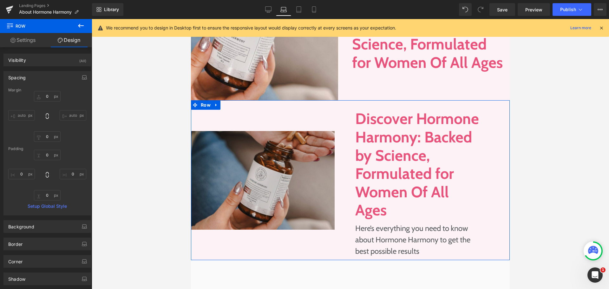
scroll to position [127, 0]
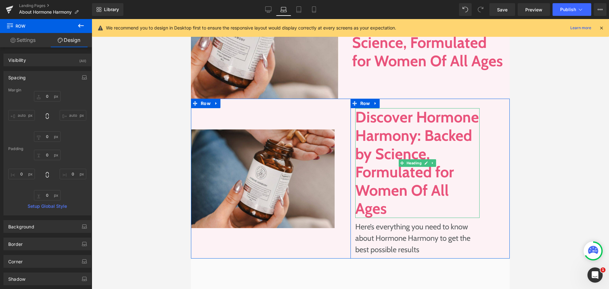
click at [370, 130] on h1 "Discover Hormone Harmony: Backed by Science, Formulated for Women Of All Ages" at bounding box center [417, 163] width 125 height 110
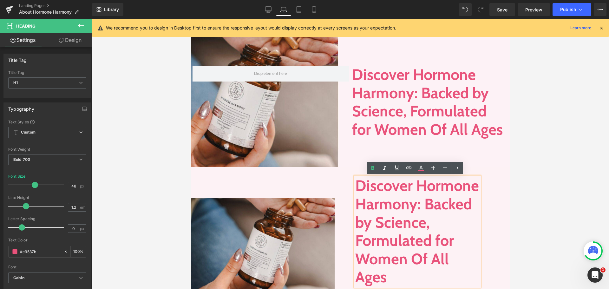
scroll to position [95, 0]
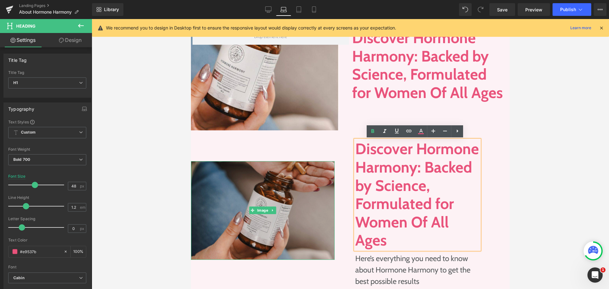
click at [326, 168] on img at bounding box center [263, 210] width 144 height 99
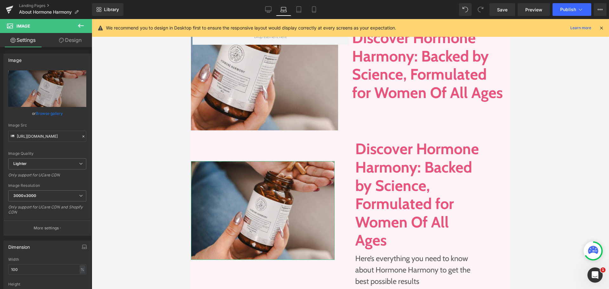
click at [74, 41] on link "Design" at bounding box center [70, 40] width 46 height 14
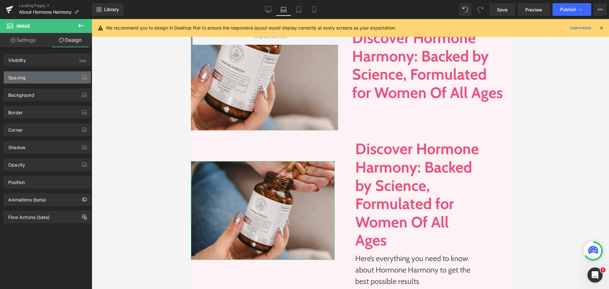
type input "0"
type input "50"
type input "0"
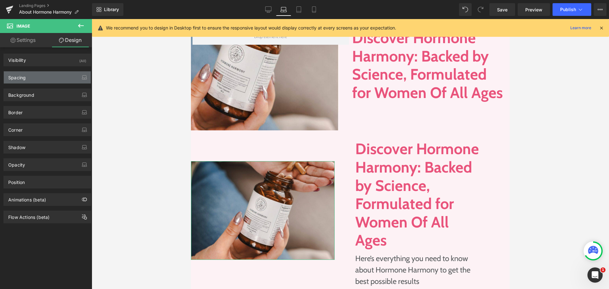
type input "0"
click at [57, 81] on div "Spacing" at bounding box center [47, 77] width 87 height 12
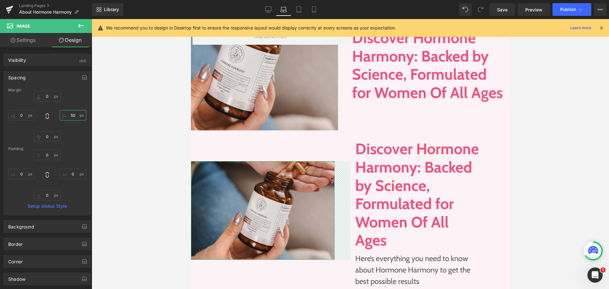
click at [70, 116] on input "50" at bounding box center [73, 115] width 27 height 10
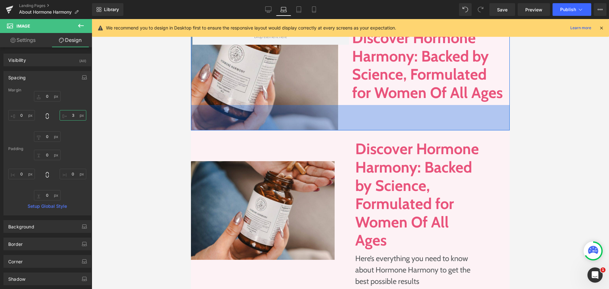
type input "30"
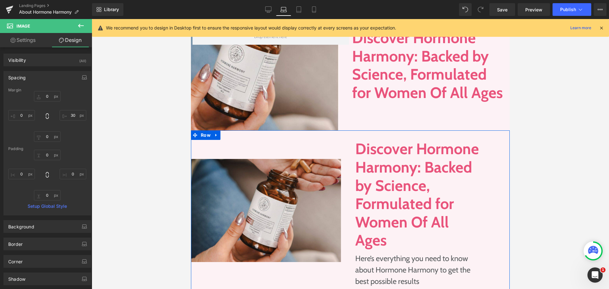
click at [323, 147] on div "Image" at bounding box center [270, 210] width 159 height 160
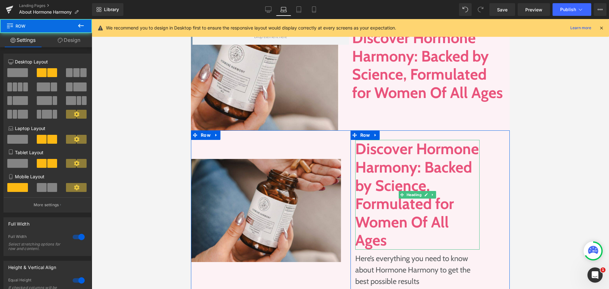
click at [396, 177] on h1 "Discover Hormone Harmony: Backed by Science, Formulated for Women Of All Ages" at bounding box center [417, 195] width 125 height 110
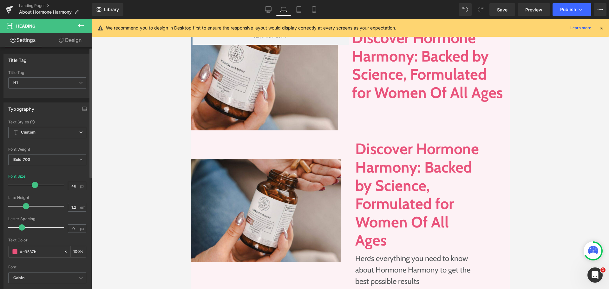
click at [74, 179] on div "Font Size 48 px" at bounding box center [47, 184] width 78 height 21
click at [72, 184] on input "48" at bounding box center [73, 186] width 11 height 8
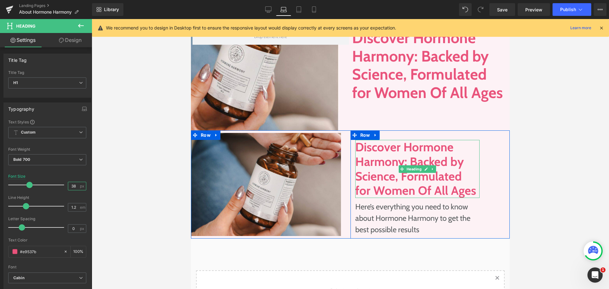
type input "3"
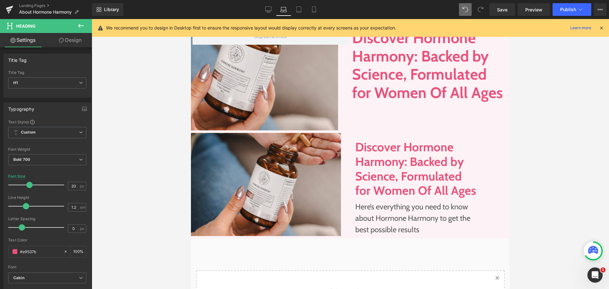
click at [466, 8] on icon at bounding box center [465, 10] width 6 height 6
type input "48"
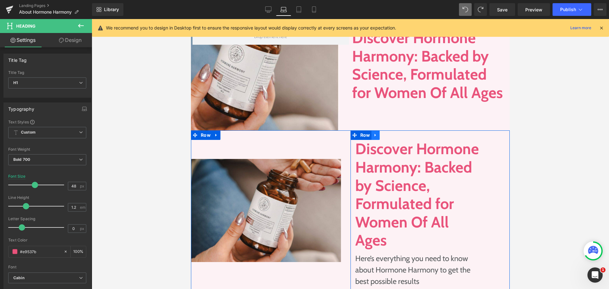
click at [371, 135] on link at bounding box center [375, 135] width 8 height 10
click at [362, 133] on span "Row" at bounding box center [365, 135] width 13 height 10
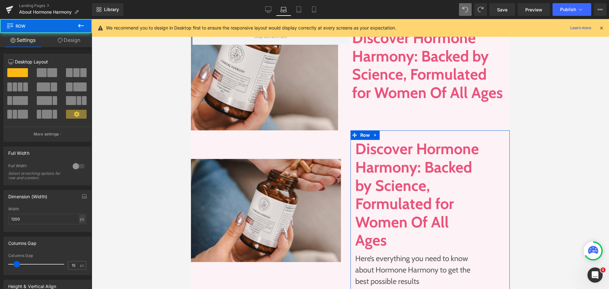
click at [64, 43] on link "Design" at bounding box center [69, 40] width 46 height 14
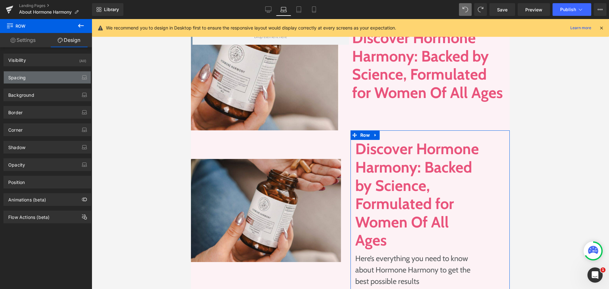
click at [47, 77] on div "Spacing" at bounding box center [47, 77] width 87 height 12
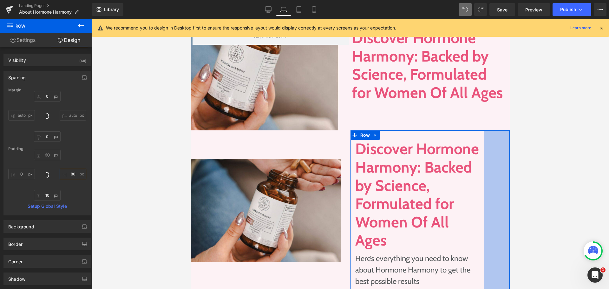
click at [65, 173] on input "80" at bounding box center [73, 174] width 27 height 10
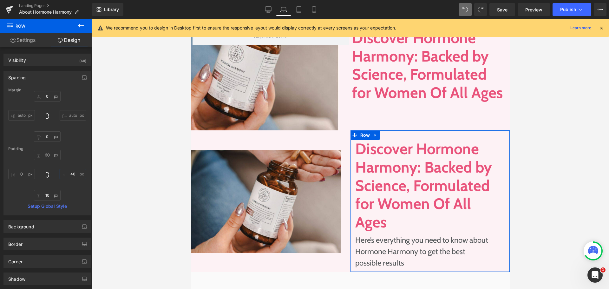
click at [65, 170] on input "40" at bounding box center [73, 174] width 27 height 10
type input "20"
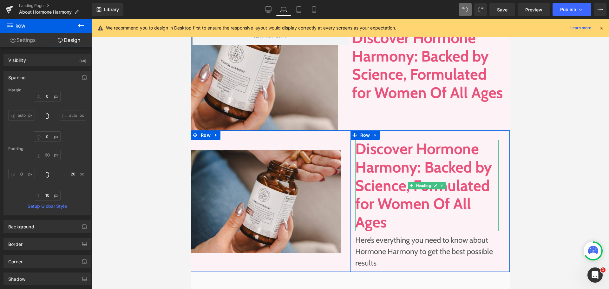
click at [379, 151] on h1 "Discover Hormone Harmony: Backed by Science, Formulated for Women Of All Ages" at bounding box center [427, 185] width 144 height 91
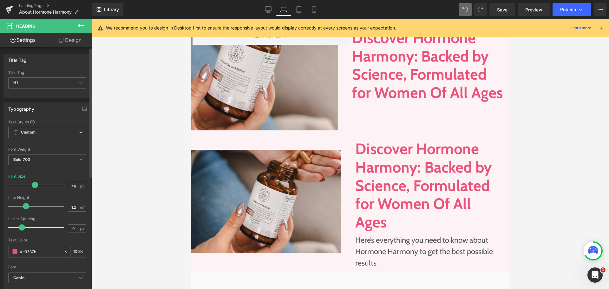
click at [76, 184] on input "48" at bounding box center [73, 186] width 11 height 8
type input "40"
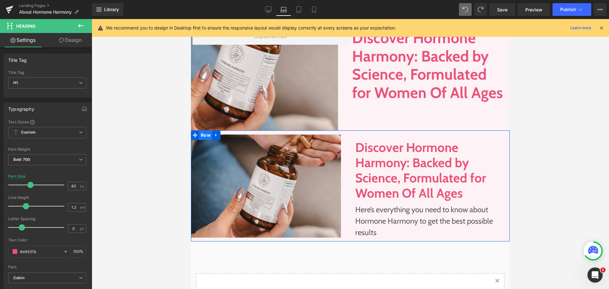
click at [207, 134] on span "Row" at bounding box center [205, 135] width 13 height 10
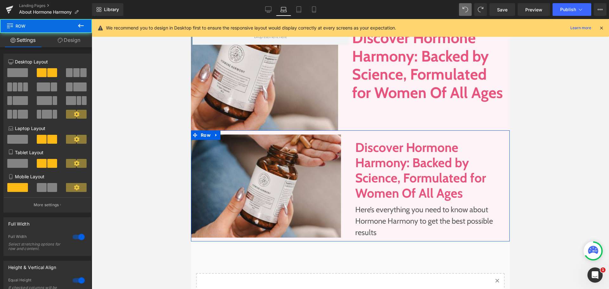
click at [69, 38] on link "Design" at bounding box center [69, 40] width 46 height 14
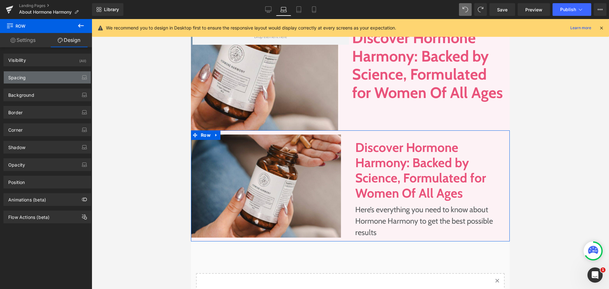
click at [44, 75] on div "Spacing" at bounding box center [47, 77] width 87 height 12
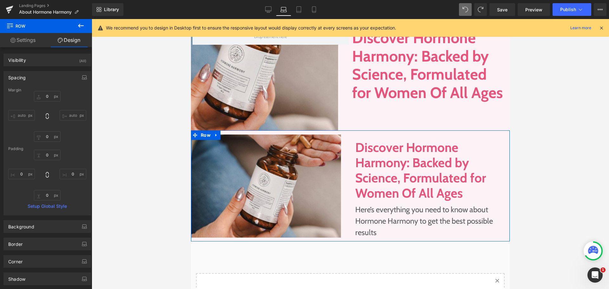
click at [28, 40] on link "Settings" at bounding box center [23, 40] width 46 height 14
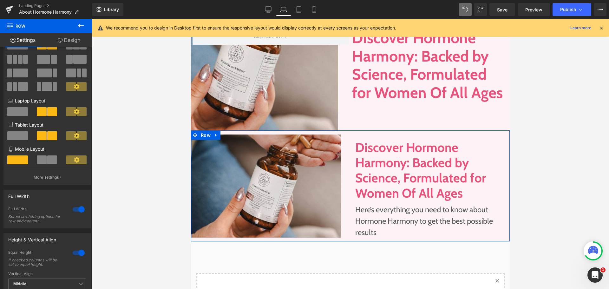
scroll to position [0, 0]
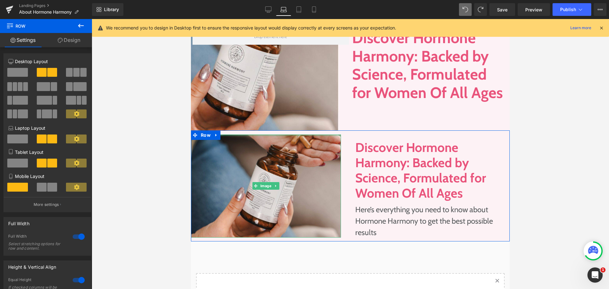
click at [332, 136] on div at bounding box center [266, 135] width 150 height 2
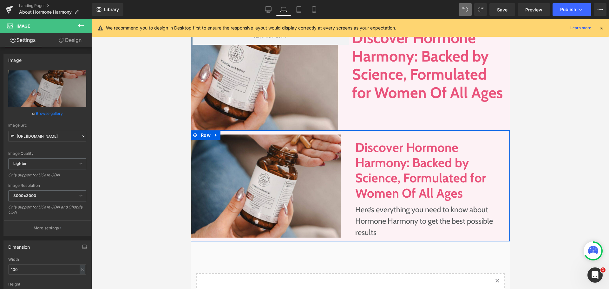
click at [346, 137] on div "Image" at bounding box center [270, 185] width 159 height 111
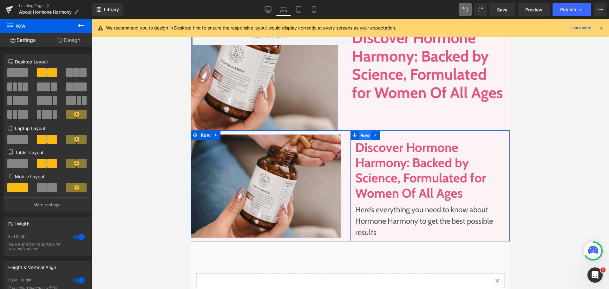
click at [365, 138] on span "Row" at bounding box center [365, 136] width 13 height 10
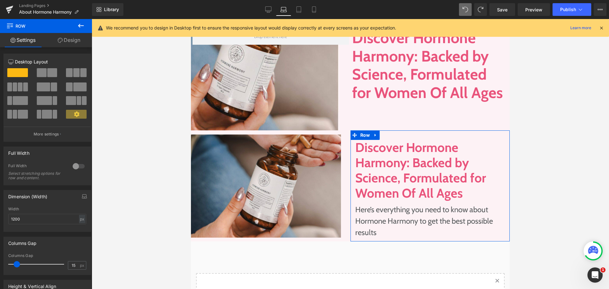
drag, startPoint x: 76, startPoint y: 44, endPoint x: 155, endPoint y: 23, distance: 81.9
click at [76, 44] on link "Design" at bounding box center [69, 40] width 46 height 14
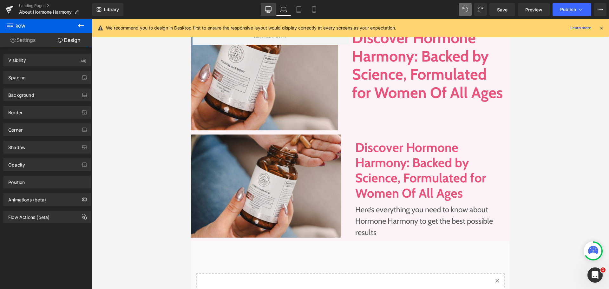
click at [266, 8] on icon at bounding box center [268, 9] width 6 height 6
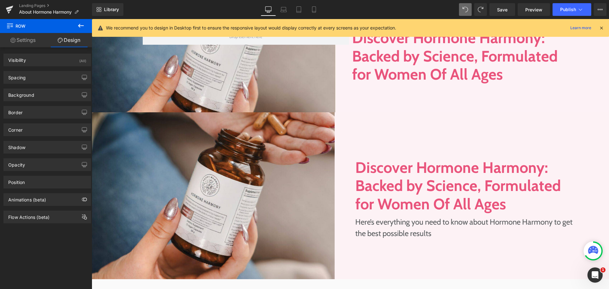
type input "0"
type input "30"
type input "80"
type input "10"
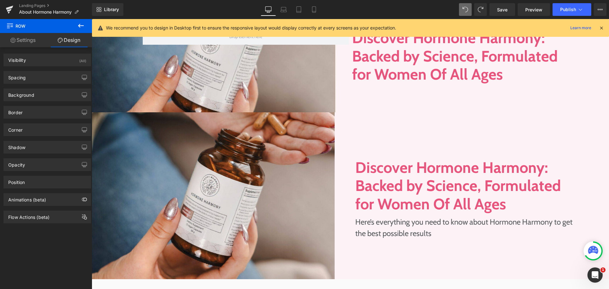
type input "0"
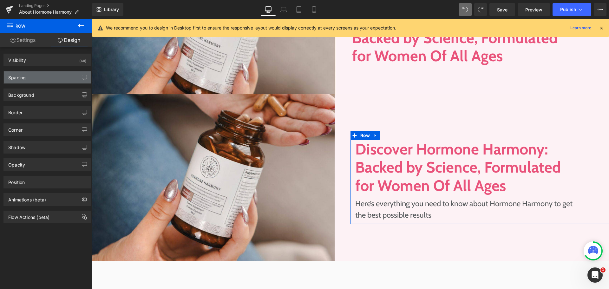
click at [48, 78] on div "Spacing" at bounding box center [47, 77] width 87 height 12
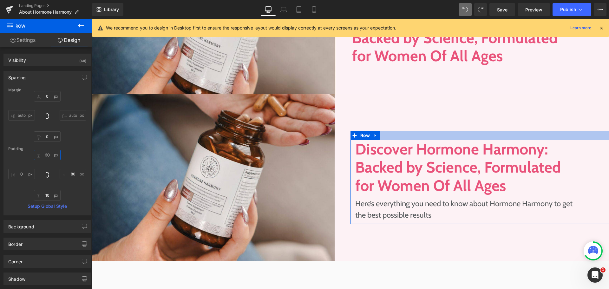
click at [51, 152] on input "30" at bounding box center [47, 155] width 27 height 10
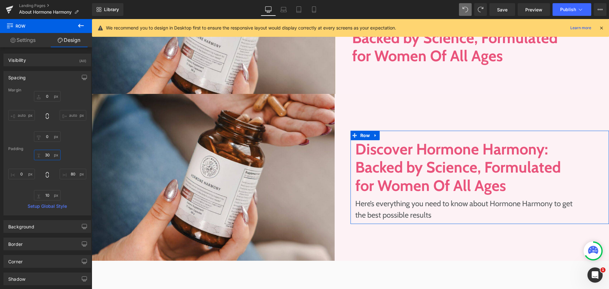
click at [51, 152] on input "30" at bounding box center [47, 155] width 27 height 10
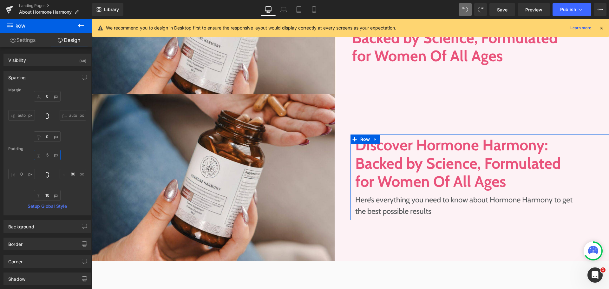
type input "5"
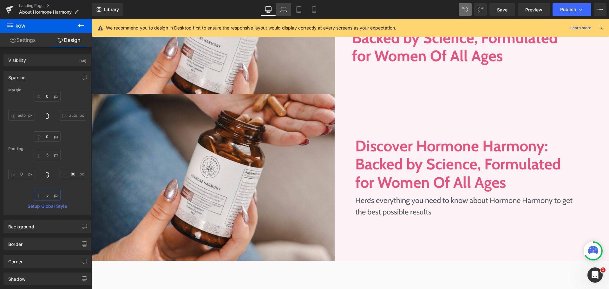
type input "5"
click at [282, 13] on link "Laptop" at bounding box center [283, 9] width 15 height 13
type input "0"
type input "5"
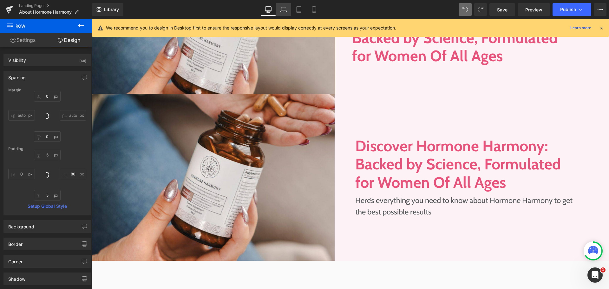
type input "20"
type input "5"
type input "0"
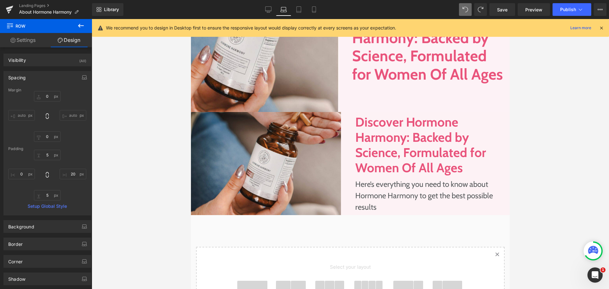
scroll to position [91, 0]
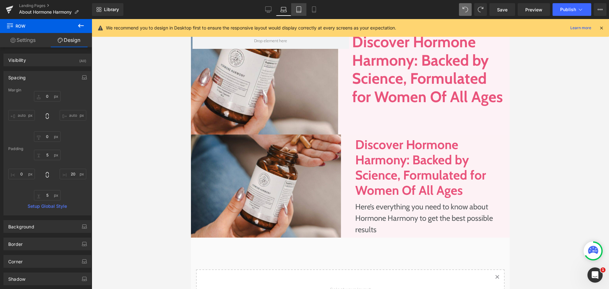
click at [303, 11] on link "Tablet" at bounding box center [298, 9] width 15 height 13
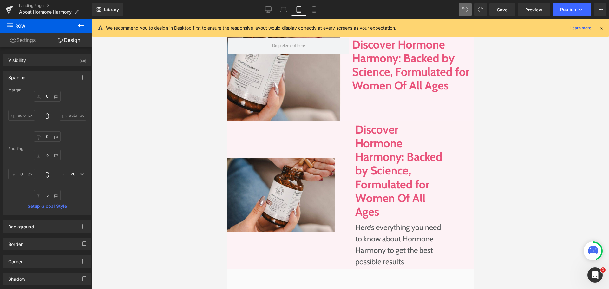
type input "0"
type input "5"
type input "80"
type input "5"
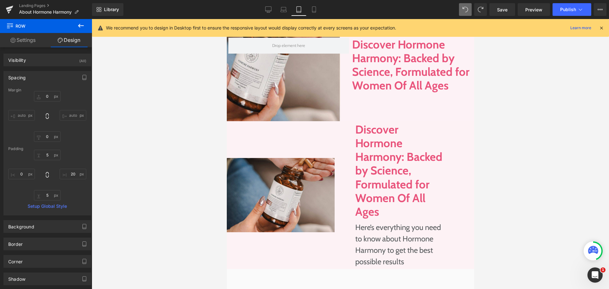
type input "0"
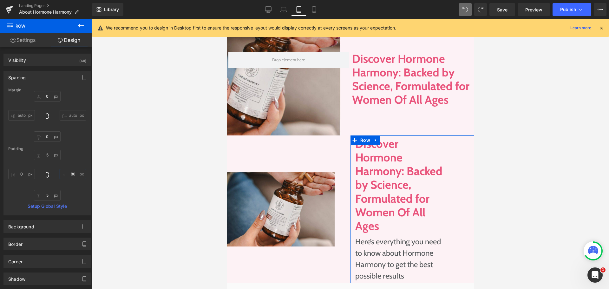
click at [70, 176] on input "80" at bounding box center [73, 174] width 27 height 10
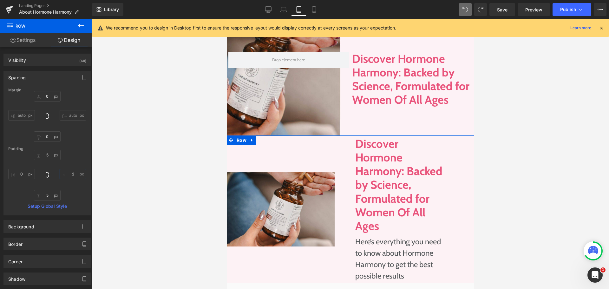
type input "20"
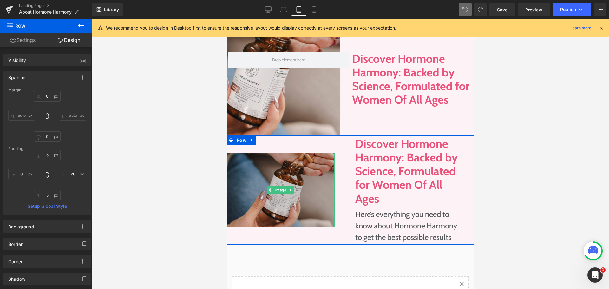
click at [314, 163] on img at bounding box center [280, 190] width 108 height 74
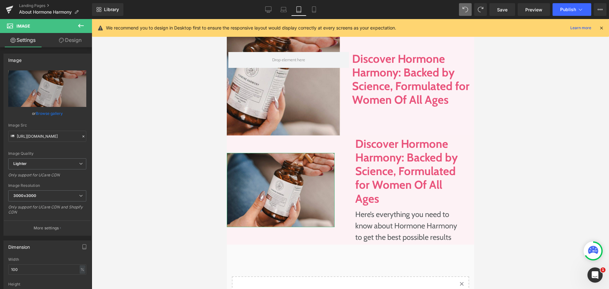
click at [62, 39] on icon at bounding box center [61, 40] width 5 height 5
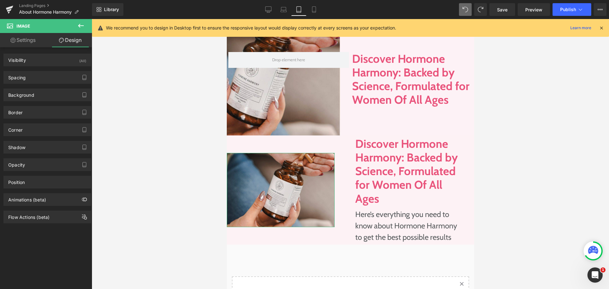
type input "0"
type input "50"
type input "0"
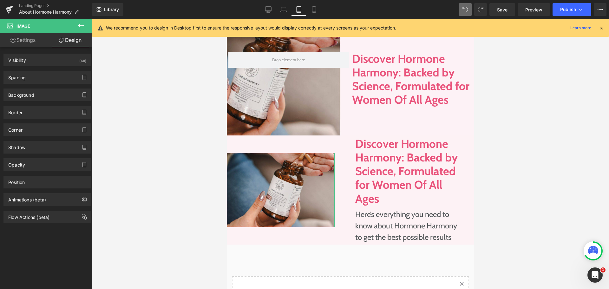
type input "0"
click at [48, 82] on div "Spacing" at bounding box center [47, 77] width 87 height 12
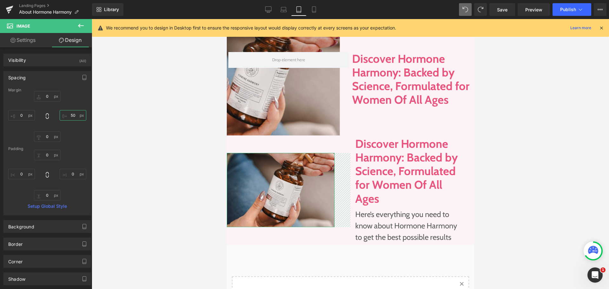
click at [73, 118] on input "50" at bounding box center [73, 115] width 27 height 10
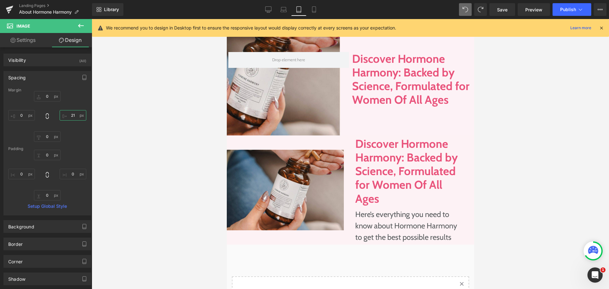
type input "20"
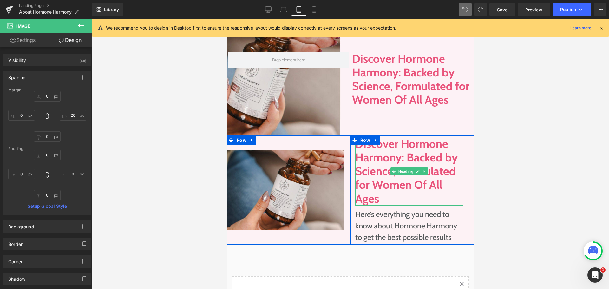
click at [378, 140] on h1 "Discover Hormone Harmony: Backed by Science, Formulated for Women Of All Ages" at bounding box center [409, 171] width 108 height 68
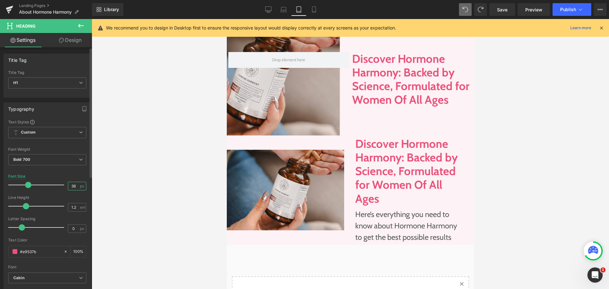
click at [73, 185] on input "36" at bounding box center [73, 186] width 11 height 8
type input "30"
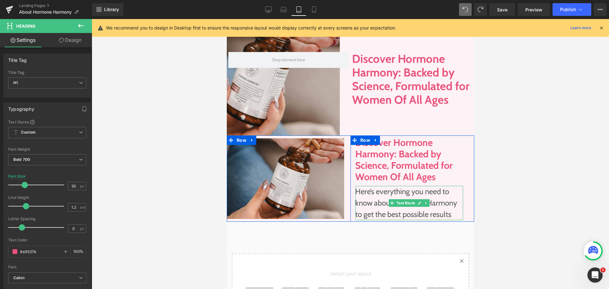
click at [403, 198] on p "Here’s everything you need to know about Hormone Harmony to get the best possib…" at bounding box center [409, 203] width 108 height 34
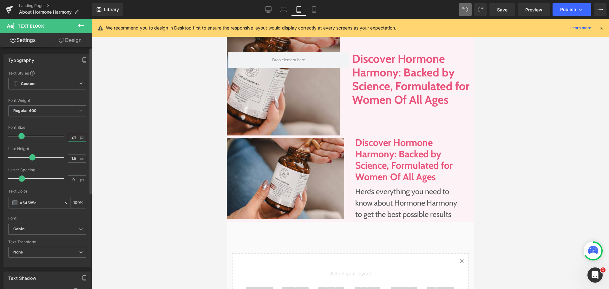
click at [70, 137] on input "24" at bounding box center [73, 137] width 11 height 8
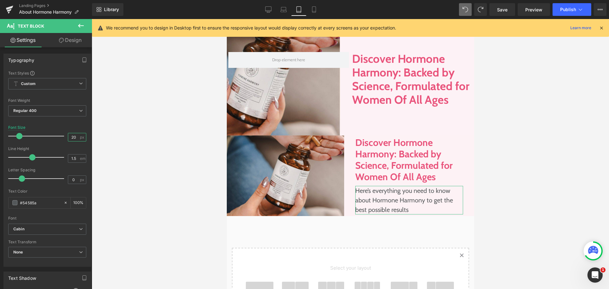
type input "20"
click at [66, 39] on link "Design" at bounding box center [70, 40] width 46 height 14
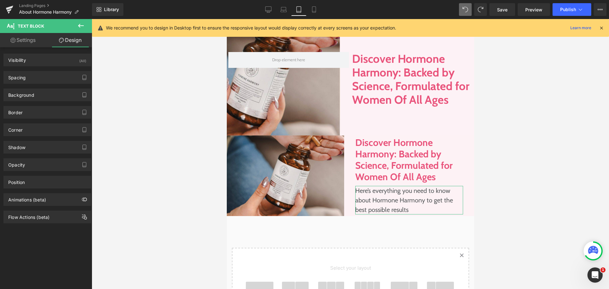
type input "10"
type input "0"
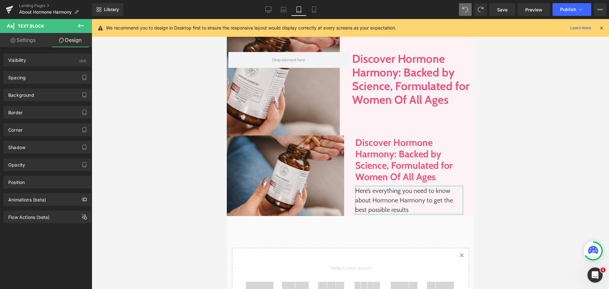
type input "0"
click at [56, 85] on div "Background Color & Image color transparent Color transparent 0 % Image Replace …" at bounding box center [47, 92] width 95 height 17
click at [51, 80] on div "Spacing" at bounding box center [47, 77] width 87 height 12
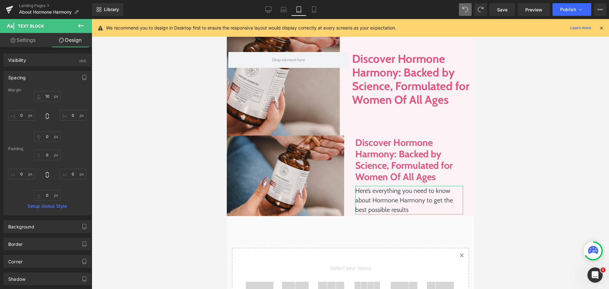
click at [40, 92] on div "Margin" at bounding box center [47, 90] width 78 height 4
click at [45, 96] on input "10" at bounding box center [47, 96] width 27 height 10
click at [316, 13] on link "Mobile" at bounding box center [313, 9] width 15 height 13
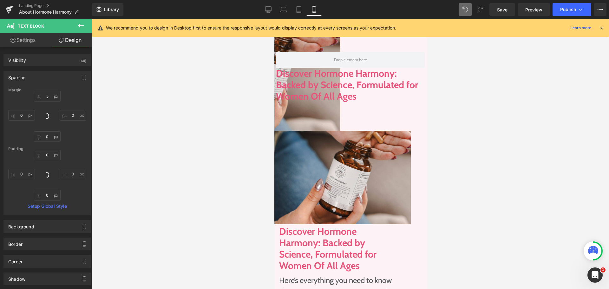
type input "10"
type input "0"
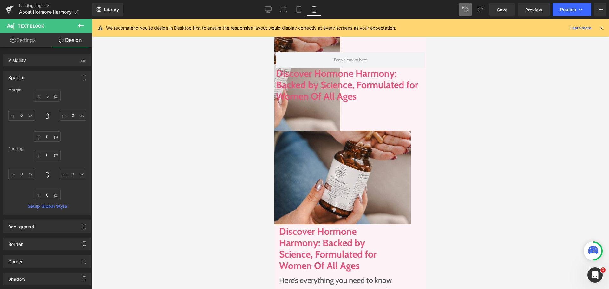
type input "0"
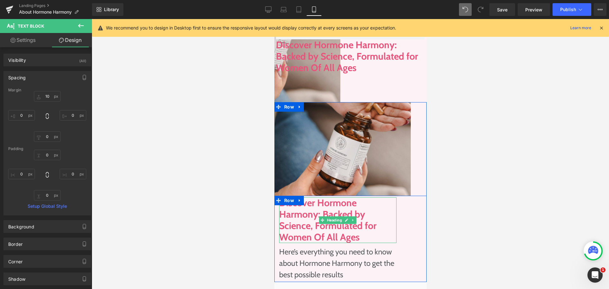
scroll to position [103, 0]
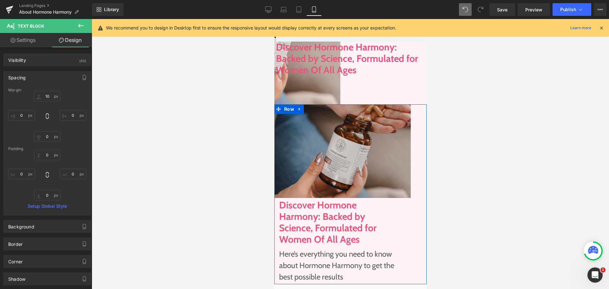
click at [396, 125] on img at bounding box center [342, 151] width 136 height 94
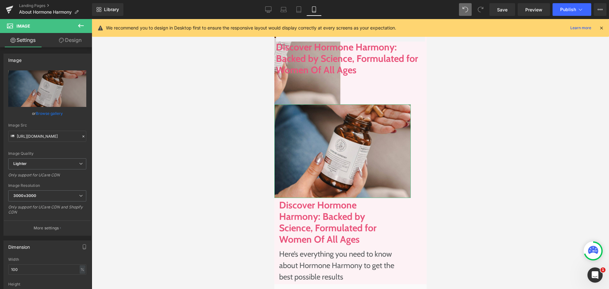
drag, startPoint x: 67, startPoint y: 43, endPoint x: 67, endPoint y: 127, distance: 83.7
click at [67, 43] on link "Design" at bounding box center [70, 40] width 46 height 14
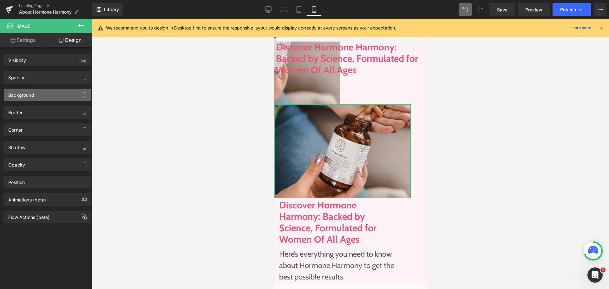
type input "0"
type input "50"
type input "0"
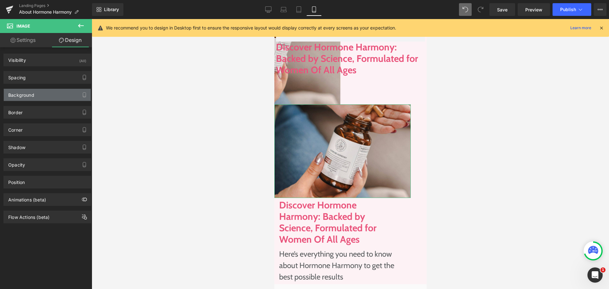
type input "0"
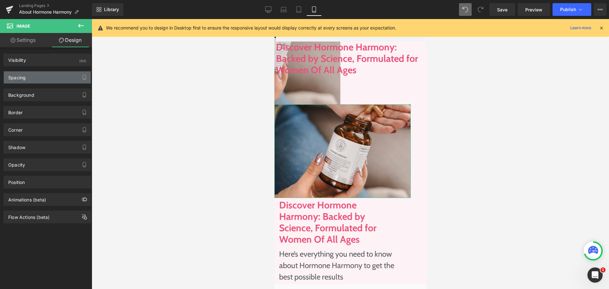
click at [51, 81] on div "Spacing" at bounding box center [47, 77] width 87 height 12
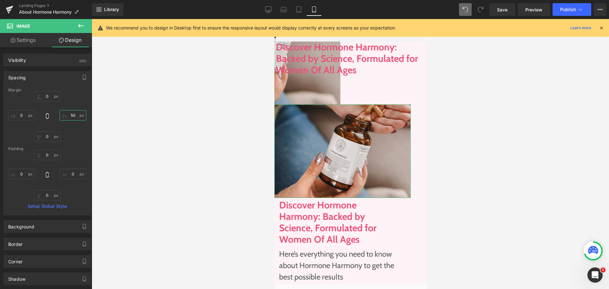
click at [72, 119] on input "50" at bounding box center [73, 115] width 27 height 10
type input "0"
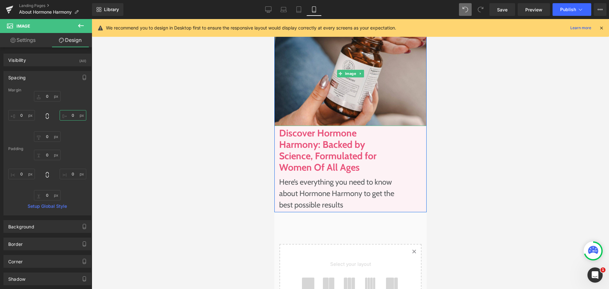
scroll to position [198, 0]
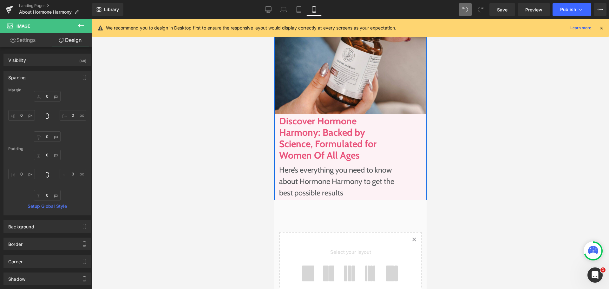
click at [375, 142] on h1 "Discover Hormone Harmony: Backed by Science, Formulated for Women Of All Ages" at bounding box center [337, 138] width 117 height 46
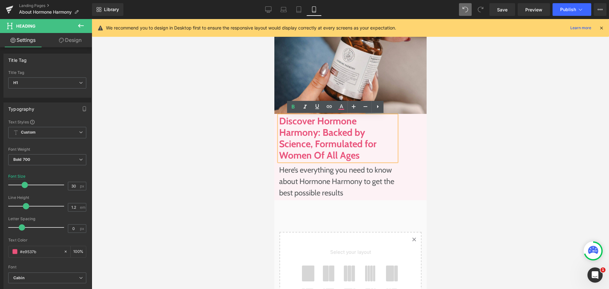
click at [402, 148] on div "Discover Hormone Harmony: Backed by Science, Formulated for Women Of All Ages H…" at bounding box center [350, 157] width 152 height 86
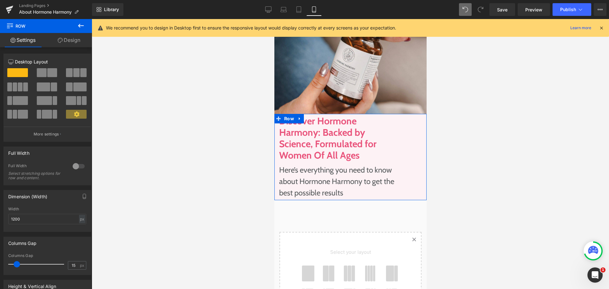
click at [76, 42] on link "Design" at bounding box center [69, 40] width 46 height 14
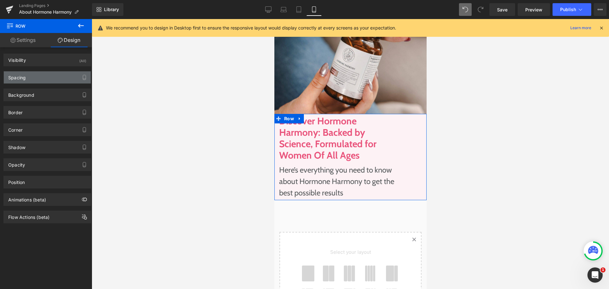
type input "0"
type input "5"
type input "80"
type input "5"
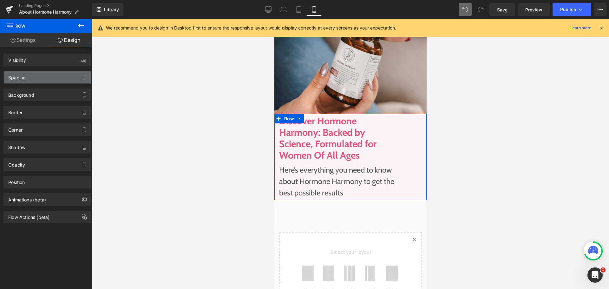
type input "0"
click at [67, 75] on div "Spacing" at bounding box center [47, 77] width 87 height 12
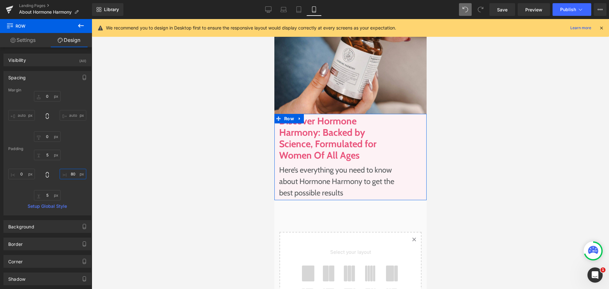
click at [73, 173] on input "80" at bounding box center [73, 174] width 27 height 10
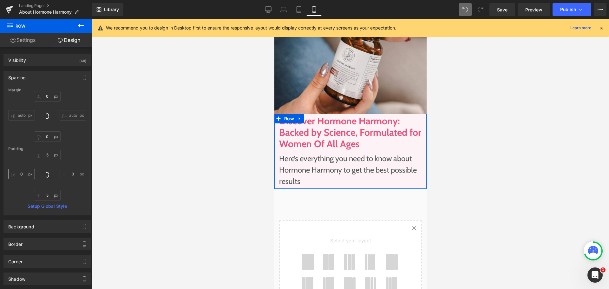
type input "0"
click at [24, 171] on input "0" at bounding box center [21, 174] width 27 height 10
type input "10"
click at [27, 174] on input "10" at bounding box center [21, 174] width 27 height 10
click at [71, 163] on div "5px 5 0 0 5px 5" at bounding box center [47, 175] width 78 height 51
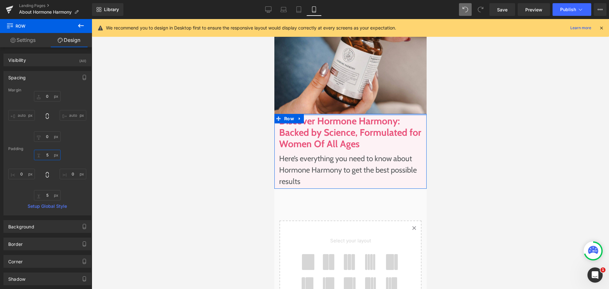
click at [44, 153] on input "5" at bounding box center [47, 155] width 27 height 10
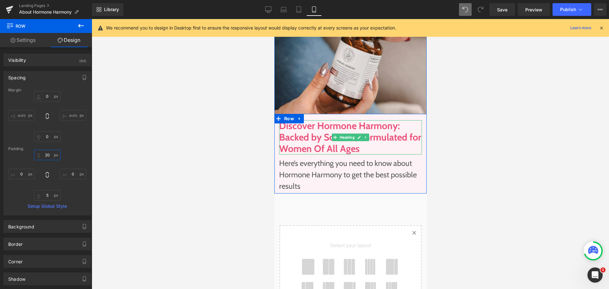
type input "20"
click at [53, 194] on input "5" at bounding box center [47, 195] width 27 height 10
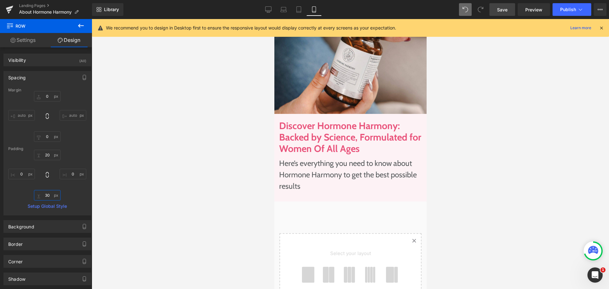
type input "30"
click at [511, 7] on link "Save" at bounding box center [502, 9] width 26 height 13
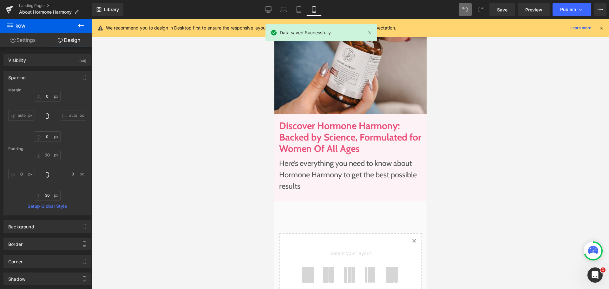
click at [344, 145] on h1 "Discover Hormone Harmony: Backed by Science, Formulated for Women Of All Ages" at bounding box center [350, 137] width 143 height 34
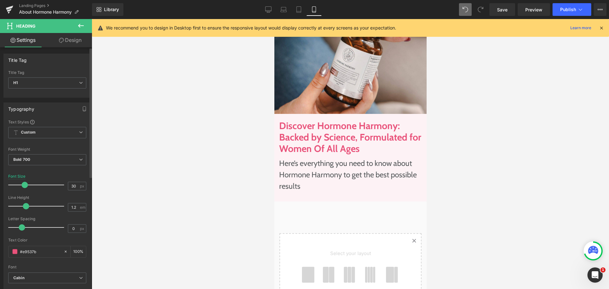
click at [64, 182] on div "Font Size 30 px" at bounding box center [47, 184] width 78 height 21
click at [70, 185] on input "30" at bounding box center [73, 186] width 11 height 8
type input "28"
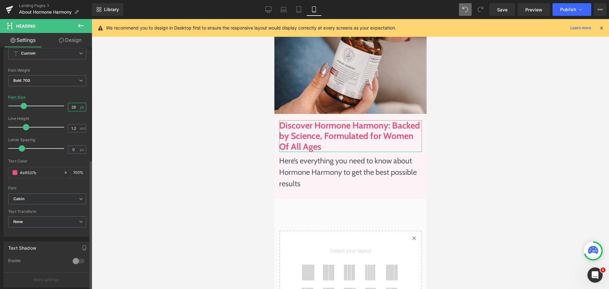
scroll to position [208, 0]
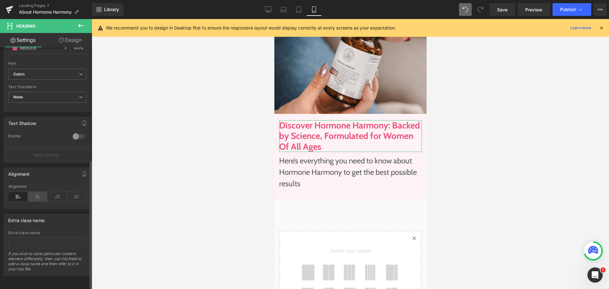
click at [35, 197] on icon at bounding box center [38, 197] width 20 height 10
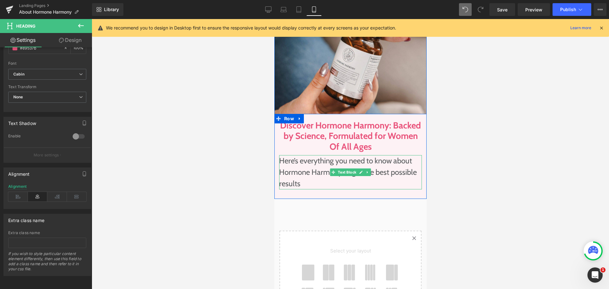
click at [322, 163] on p "Here’s everything you need to know about Hormone Harmony to get the best possib…" at bounding box center [350, 172] width 143 height 34
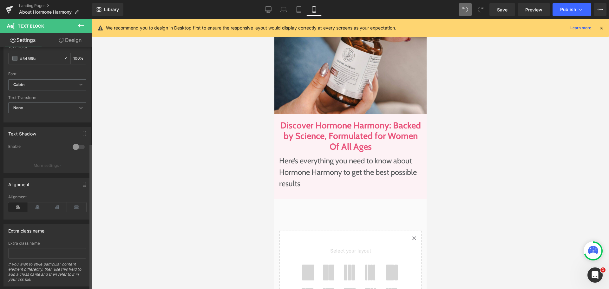
scroll to position [159, 0]
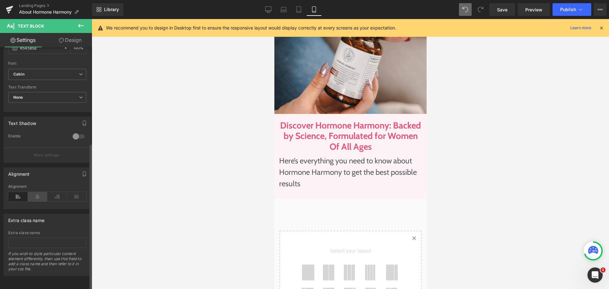
click at [36, 193] on icon at bounding box center [38, 197] width 20 height 10
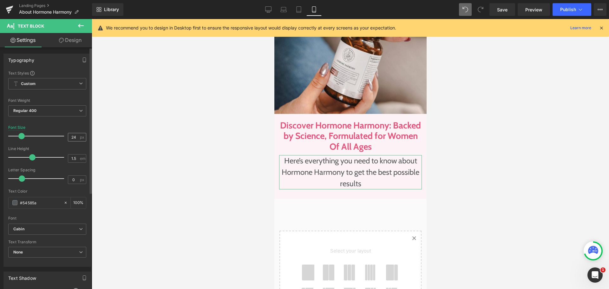
click at [77, 137] on div "24 px" at bounding box center [77, 137] width 18 height 9
click at [74, 136] on input "24" at bounding box center [73, 137] width 11 height 8
click at [71, 136] on input "24" at bounding box center [73, 137] width 11 height 8
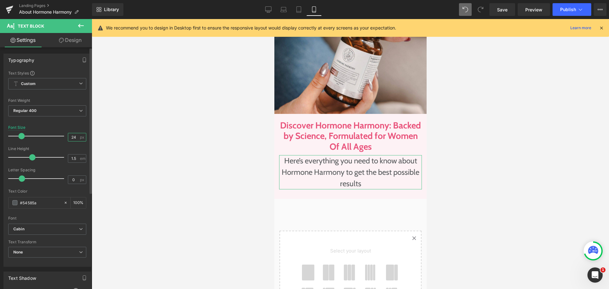
click at [71, 136] on input "24" at bounding box center [73, 137] width 11 height 8
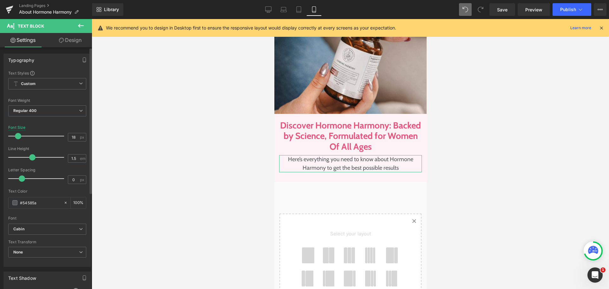
click at [77, 127] on div "Font Size 18 px" at bounding box center [47, 135] width 78 height 21
click at [365, 165] on icon at bounding box center [366, 164] width 3 height 4
click at [364, 165] on link at bounding box center [364, 164] width 7 height 8
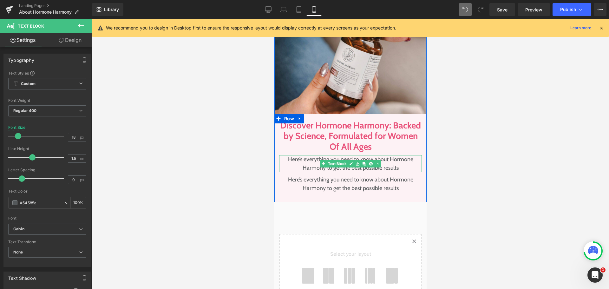
click at [296, 158] on p "Here’s everything you need to know about Hormone Harmony to get the best possib…" at bounding box center [350, 163] width 143 height 17
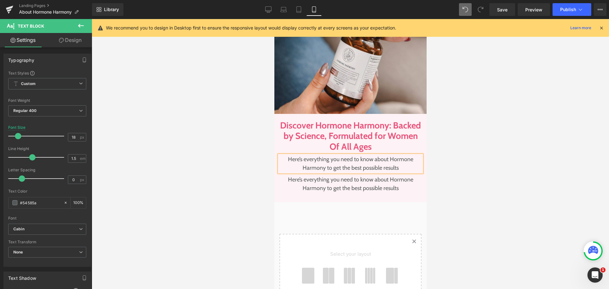
click at [444, 164] on div at bounding box center [350, 154] width 517 height 270
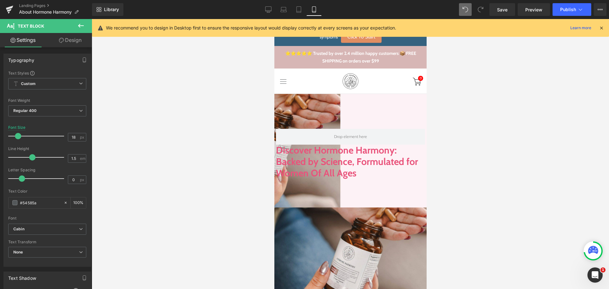
click at [602, 26] on icon at bounding box center [601, 28] width 6 height 6
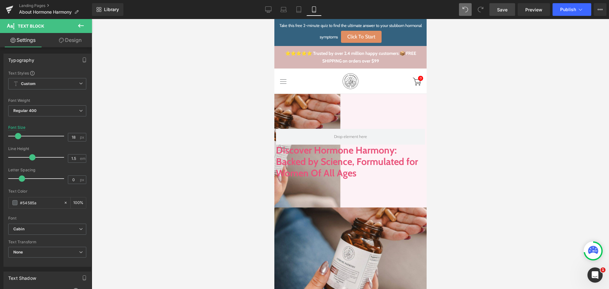
click at [495, 11] on link "Save" at bounding box center [502, 9] width 26 height 13
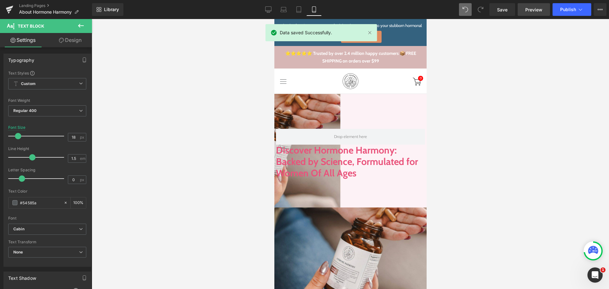
click at [536, 12] on span "Preview" at bounding box center [533, 9] width 17 height 7
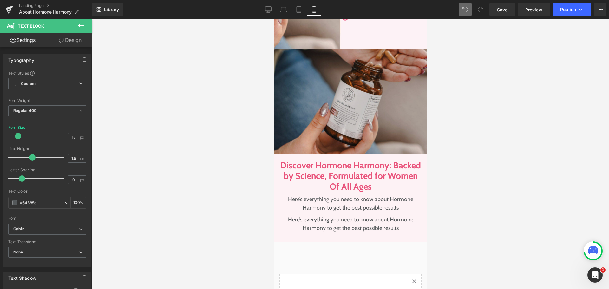
scroll to position [159, 0]
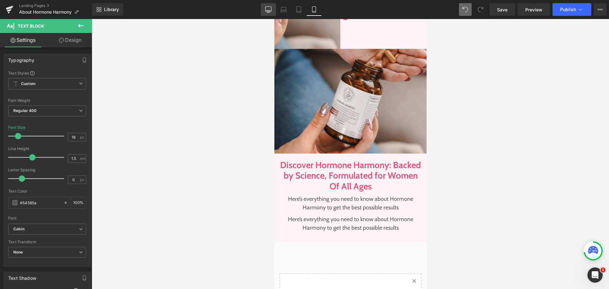
click at [266, 3] on link "Desktop" at bounding box center [268, 9] width 15 height 13
type input "24"
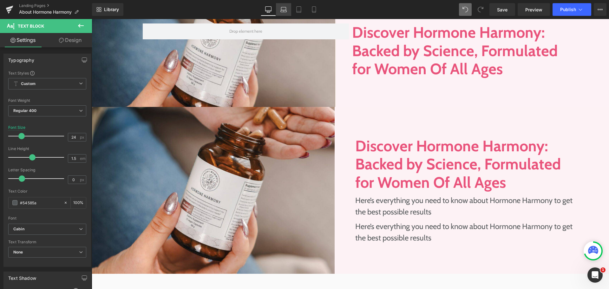
click at [287, 13] on link "Laptop" at bounding box center [283, 9] width 15 height 13
type input "100"
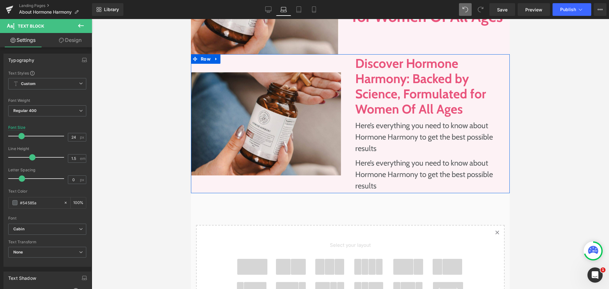
scroll to position [160, 0]
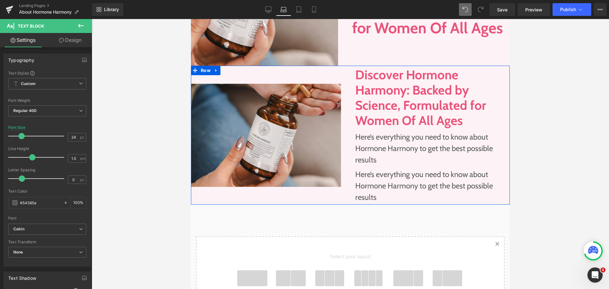
click at [339, 77] on div "Image" at bounding box center [270, 135] width 159 height 139
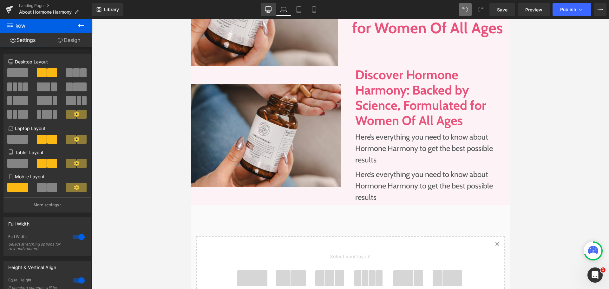
click at [266, 10] on icon at bounding box center [268, 9] width 6 height 6
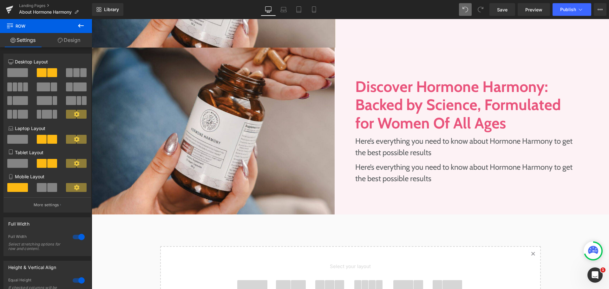
scroll to position [141, 0]
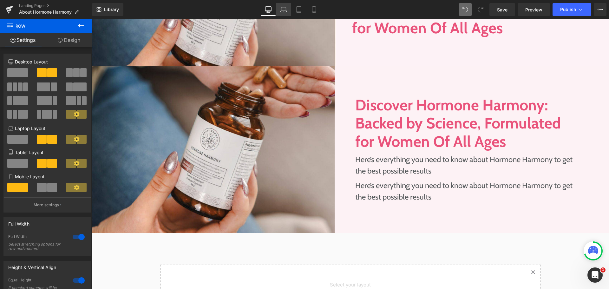
click at [286, 8] on icon at bounding box center [283, 8] width 5 height 3
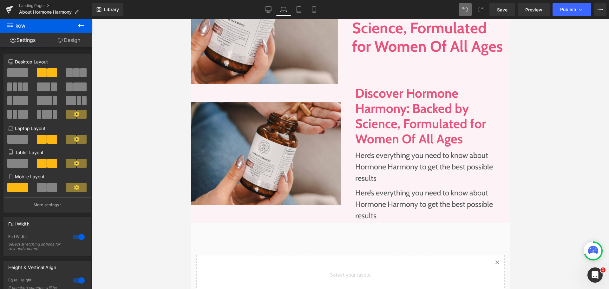
scroll to position [160, 0]
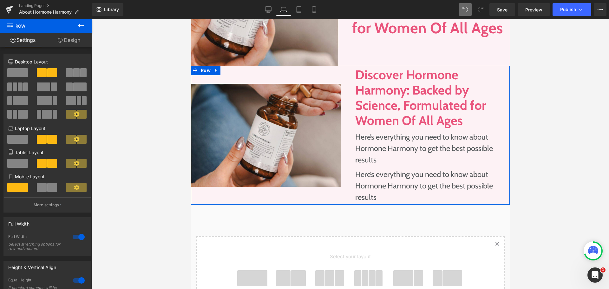
click at [388, 88] on h1 "Discover Hormone Harmony: Backed by Science, Formulated for Women Of All Ages" at bounding box center [427, 97] width 144 height 61
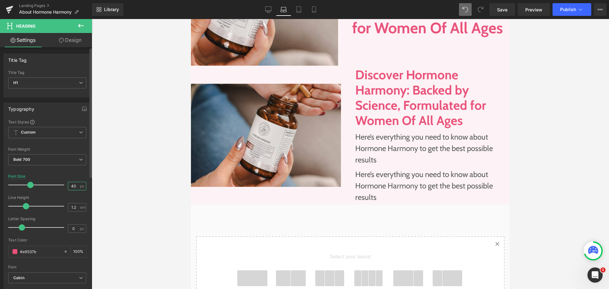
click at [76, 184] on input "40" at bounding box center [73, 186] width 11 height 8
click at [76, 182] on input "40" at bounding box center [73, 186] width 11 height 8
type input "4"
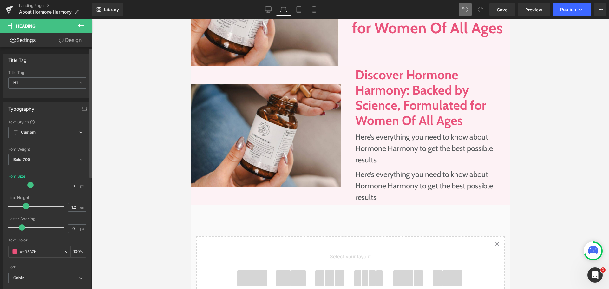
type input "36"
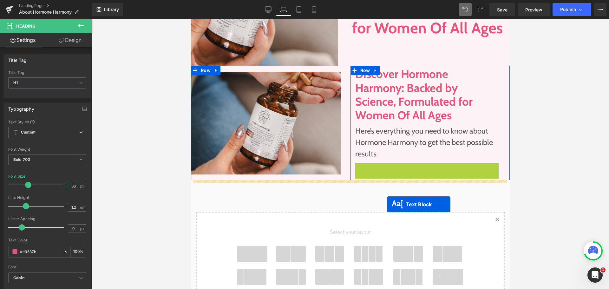
drag, startPoint x: 406, startPoint y: 181, endPoint x: 387, endPoint y: 204, distance: 29.7
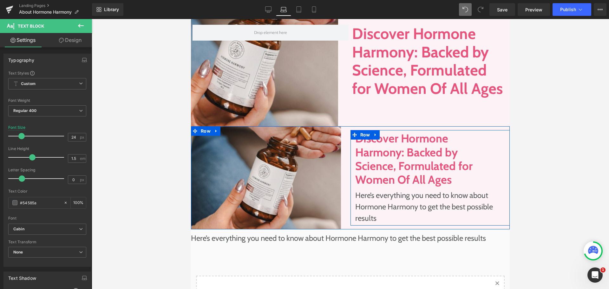
scroll to position [96, 0]
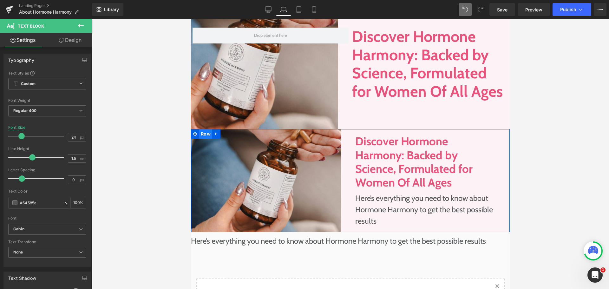
click at [199, 132] on span "Row" at bounding box center [205, 134] width 13 height 10
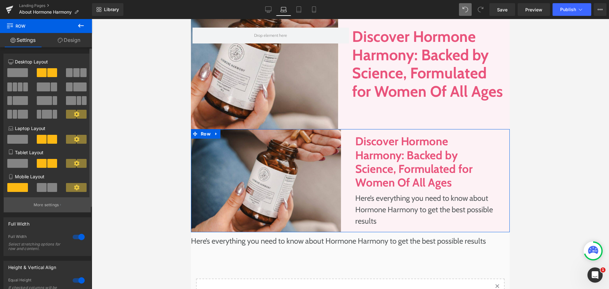
click at [52, 203] on p "More settings" at bounding box center [46, 205] width 25 height 6
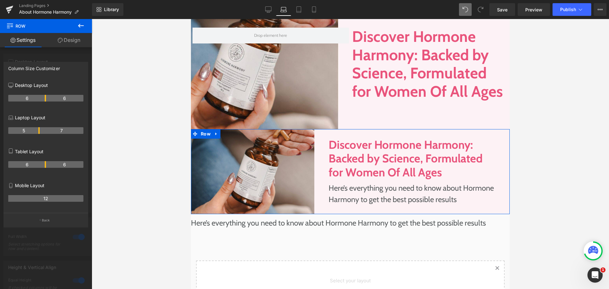
drag, startPoint x: 45, startPoint y: 129, endPoint x: 40, endPoint y: 129, distance: 5.7
click at [40, 129] on tr "5 7" at bounding box center [45, 130] width 75 height 7
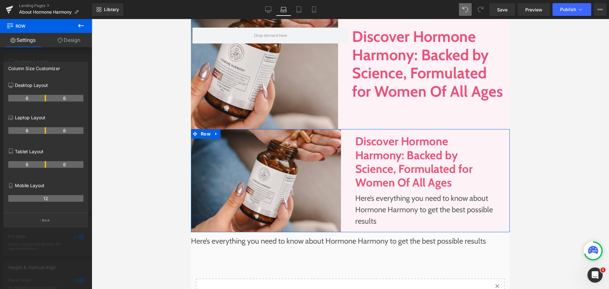
drag, startPoint x: 39, startPoint y: 131, endPoint x: 47, endPoint y: 129, distance: 8.8
click at [47, 129] on tr "6 6" at bounding box center [45, 130] width 75 height 7
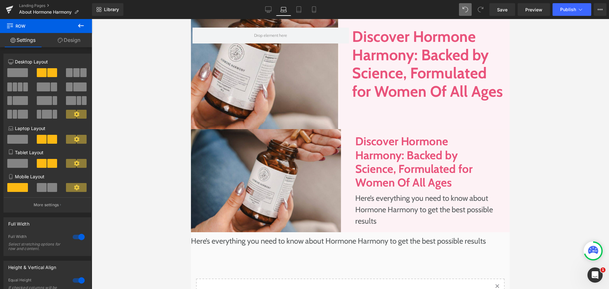
click at [427, 164] on body "Skip to content Take the Quiz Shop Improve Gut Health Hormone Balance Mood, Cla…" at bounding box center [350, 276] width 319 height 706
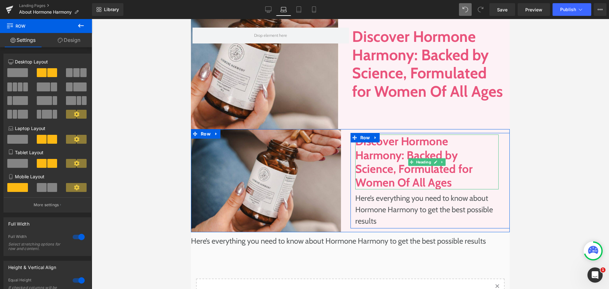
click at [366, 151] on h1 "Discover Hormone Harmony: Backed by Science, Formulated for Women Of All Ages" at bounding box center [427, 161] width 144 height 55
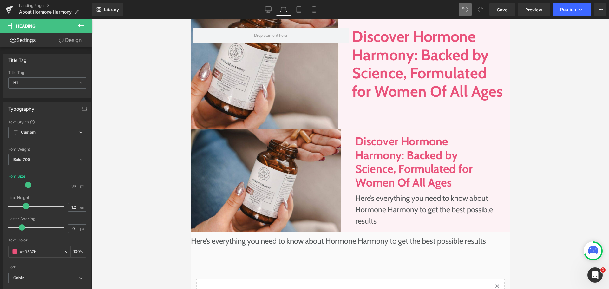
click at [64, 41] on link "Design" at bounding box center [70, 40] width 46 height 14
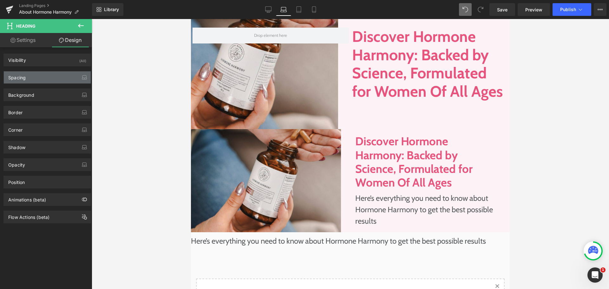
click at [56, 76] on div "Spacing" at bounding box center [47, 77] width 87 height 12
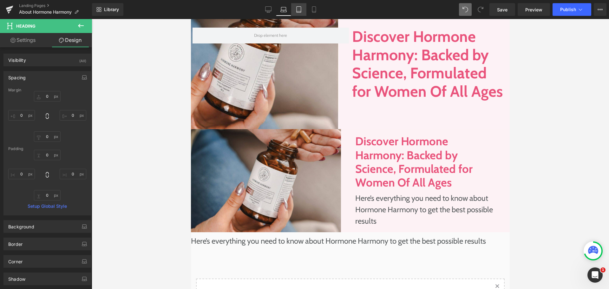
click at [295, 9] on link "Tablet" at bounding box center [298, 9] width 15 height 13
type input "0"
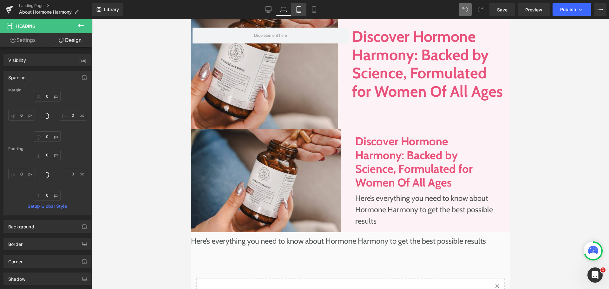
type input "0"
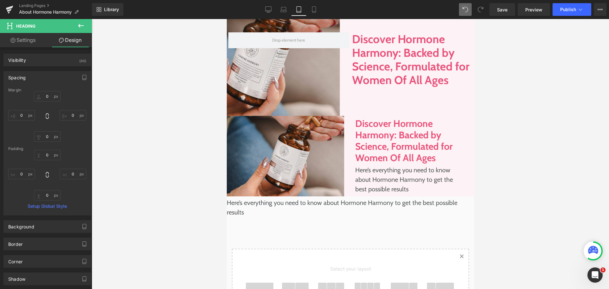
scroll to position [80, 0]
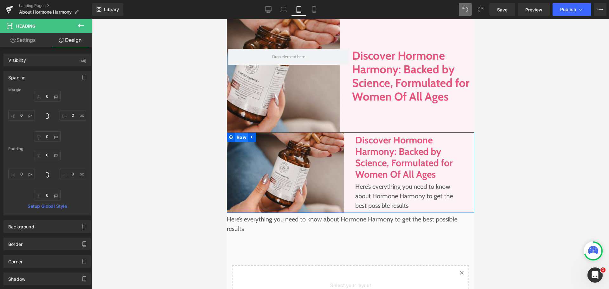
click at [235, 137] on span "Row" at bounding box center [241, 138] width 13 height 10
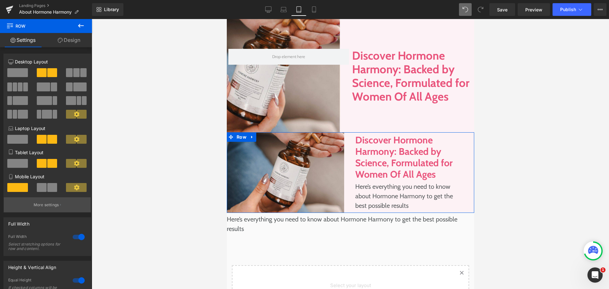
click at [46, 199] on button "More settings" at bounding box center [47, 204] width 87 height 15
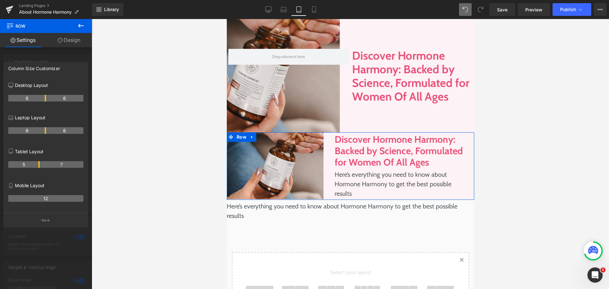
drag, startPoint x: 44, startPoint y: 163, endPoint x: 41, endPoint y: 162, distance: 3.9
click at [41, 162] on tr "5 7" at bounding box center [45, 164] width 75 height 7
click at [38, 163] on th "5" at bounding box center [23, 164] width 31 height 7
click at [40, 163] on th "7" at bounding box center [62, 164] width 44 height 7
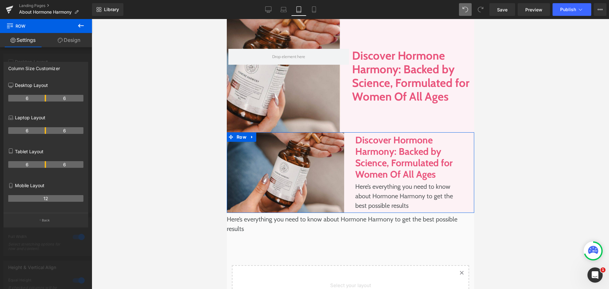
drag, startPoint x: 38, startPoint y: 163, endPoint x: 43, endPoint y: 164, distance: 5.8
click at [43, 164] on th "6" at bounding box center [27, 164] width 38 height 7
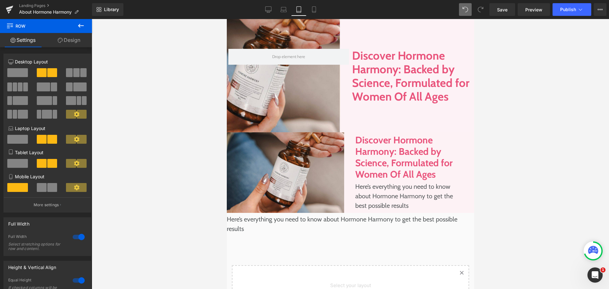
click at [323, 155] on body "Skip to content Take the Quiz Shop Improve Gut Health Hormone Balance Mood, Cla…" at bounding box center [349, 288] width 247 height 698
click at [69, 38] on link "Design" at bounding box center [69, 40] width 46 height 14
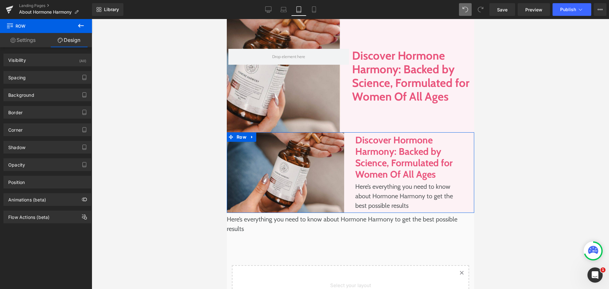
click at [27, 41] on link "Settings" at bounding box center [23, 40] width 46 height 14
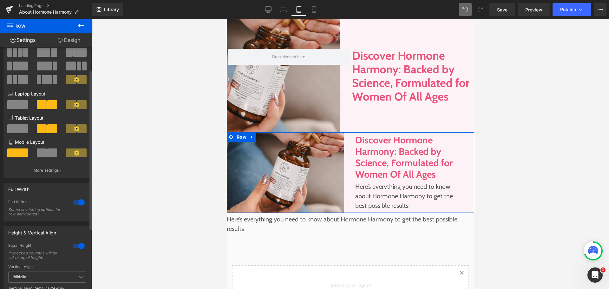
scroll to position [95, 0]
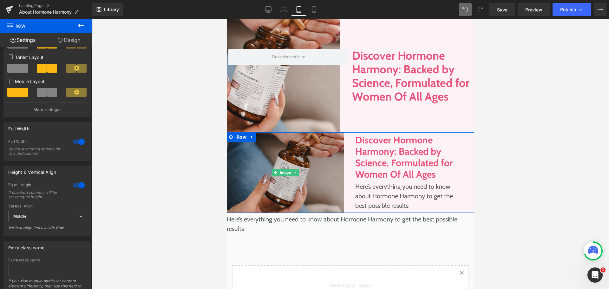
click at [285, 144] on img at bounding box center [284, 172] width 117 height 81
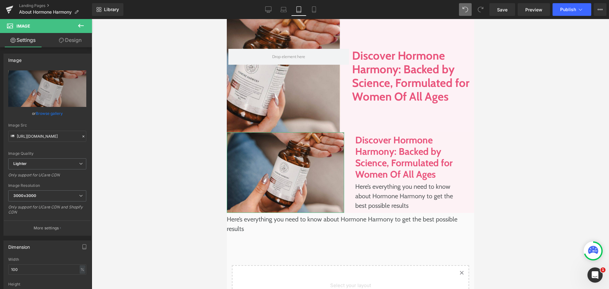
click at [62, 37] on link "Design" at bounding box center [70, 40] width 46 height 14
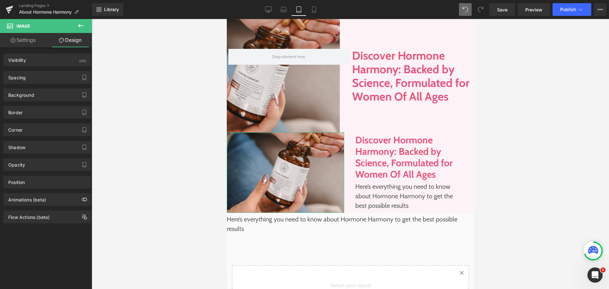
type input "0"
type input "20"
type input "0"
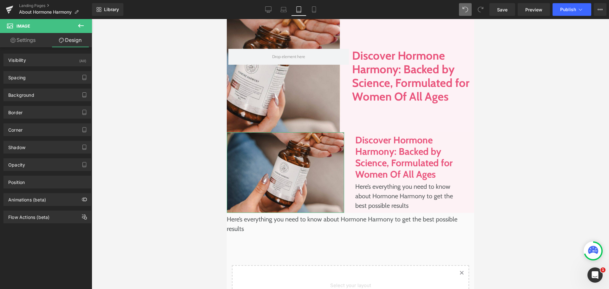
type input "0"
click at [44, 79] on div "Spacing" at bounding box center [47, 77] width 87 height 12
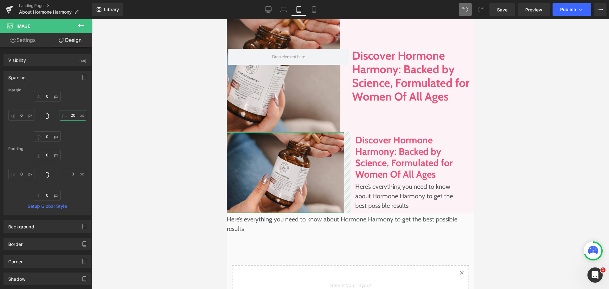
click at [72, 115] on input "20" at bounding box center [73, 115] width 27 height 10
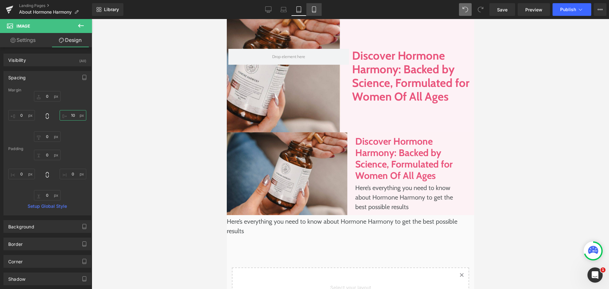
type input "10"
click at [310, 14] on link "Mobile" at bounding box center [313, 9] width 15 height 13
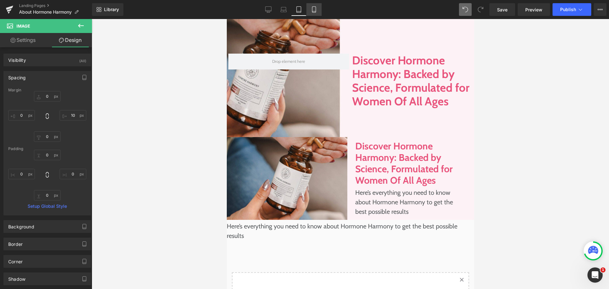
type input "0"
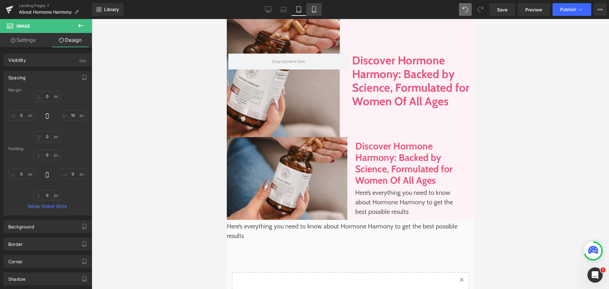
type input "0"
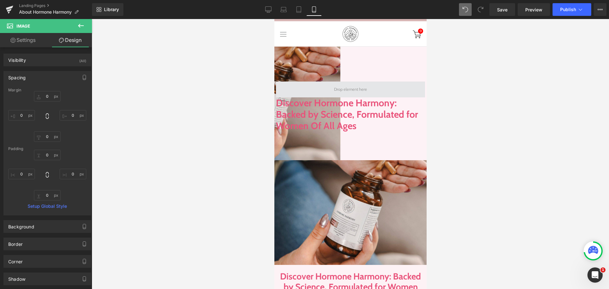
scroll to position [43, 0]
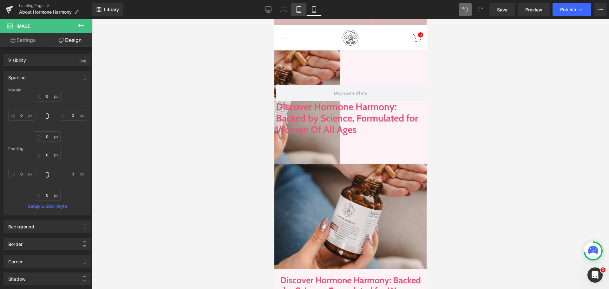
click at [297, 7] on icon at bounding box center [299, 9] width 6 height 6
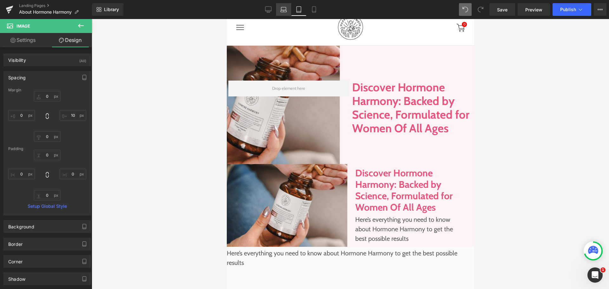
click at [284, 5] on link "Laptop" at bounding box center [283, 9] width 15 height 13
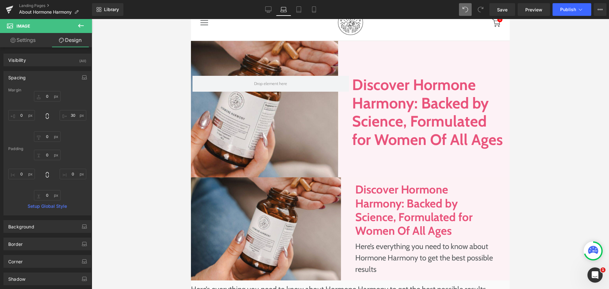
scroll to position [62, 0]
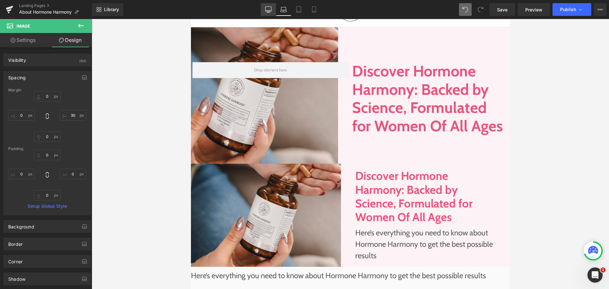
click at [273, 11] on link "Desktop" at bounding box center [268, 9] width 15 height 13
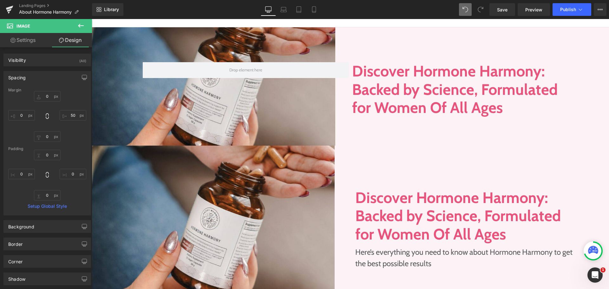
scroll to position [43, 0]
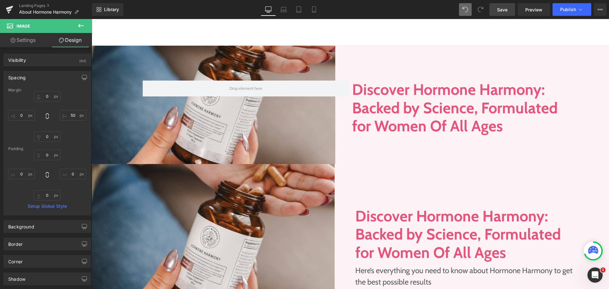
click at [493, 12] on link "Save" at bounding box center [502, 9] width 26 height 13
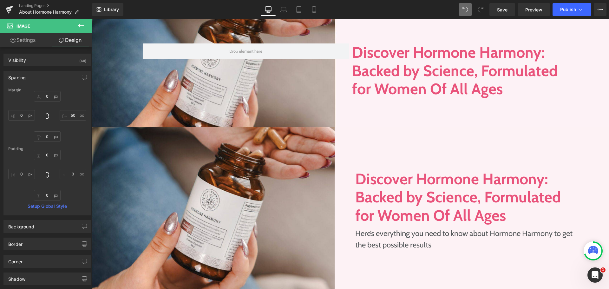
scroll to position [170, 0]
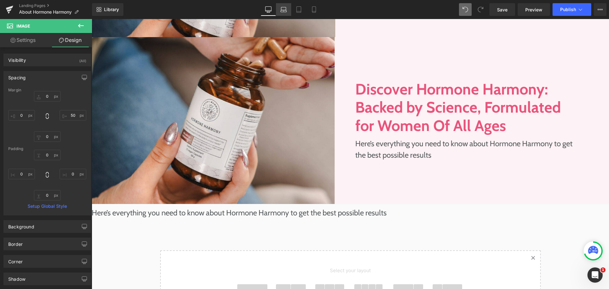
click at [284, 8] on icon at bounding box center [283, 9] width 6 height 6
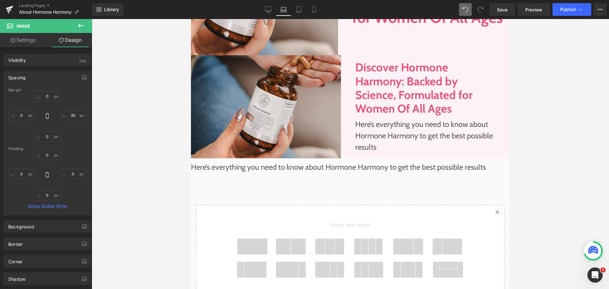
scroll to position [189, 0]
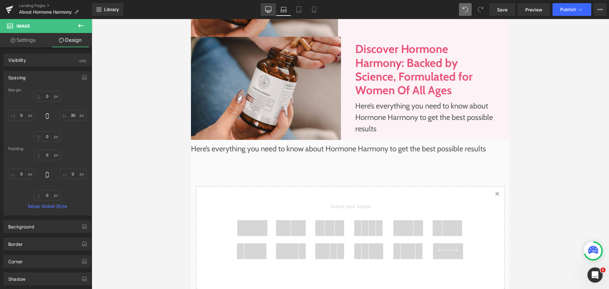
click at [265, 7] on icon at bounding box center [268, 9] width 6 height 6
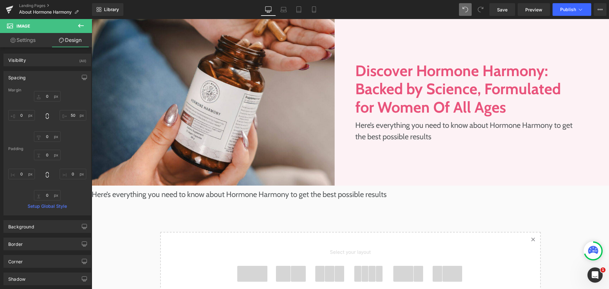
scroll to position [170, 0]
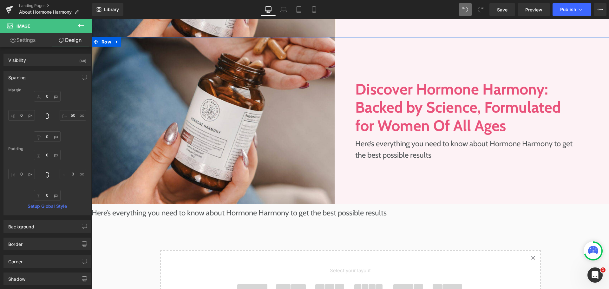
click at [344, 45] on div "Image" at bounding box center [221, 120] width 259 height 167
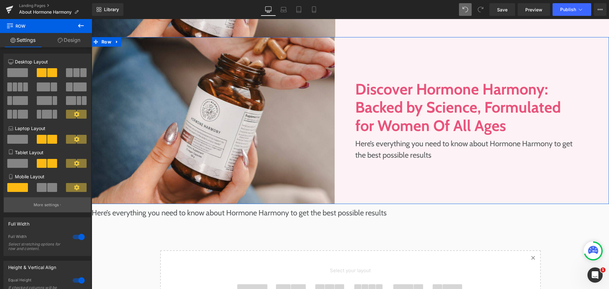
click at [61, 201] on button "More settings" at bounding box center [47, 204] width 87 height 15
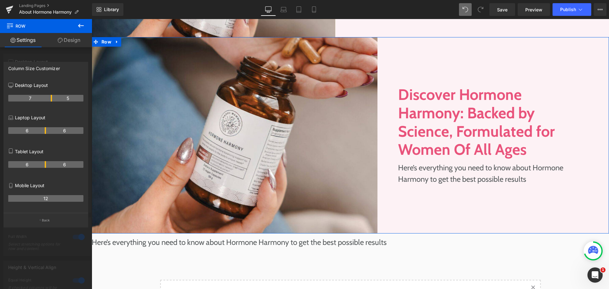
drag, startPoint x: 45, startPoint y: 97, endPoint x: 51, endPoint y: 97, distance: 5.7
click at [511, 11] on link "Save" at bounding box center [502, 9] width 26 height 13
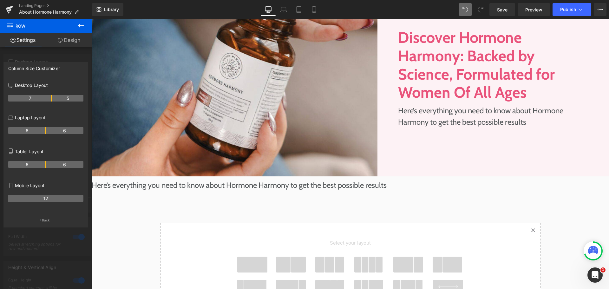
scroll to position [234, 0]
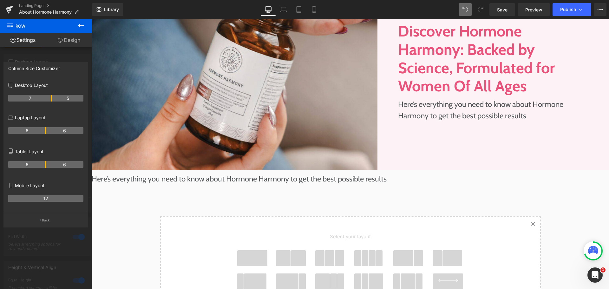
click at [210, 179] on body "Skip to content Take the Quiz Shop Improve Gut Health Hormone Balance Mood, Cla…" at bounding box center [350, 209] width 517 height 849
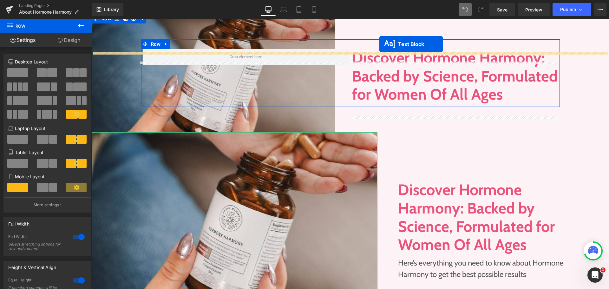
scroll to position [50, 0]
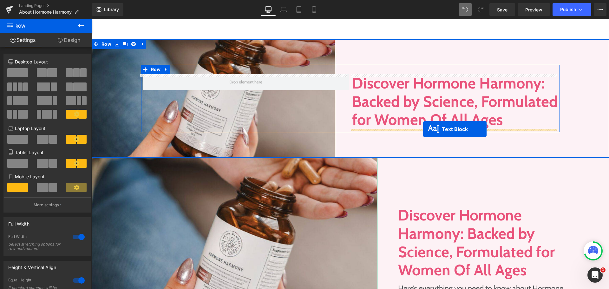
drag, startPoint x: 331, startPoint y: 179, endPoint x: 423, endPoint y: 129, distance: 105.1
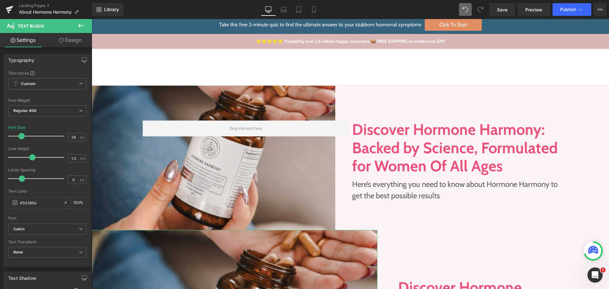
scroll to position [0, 0]
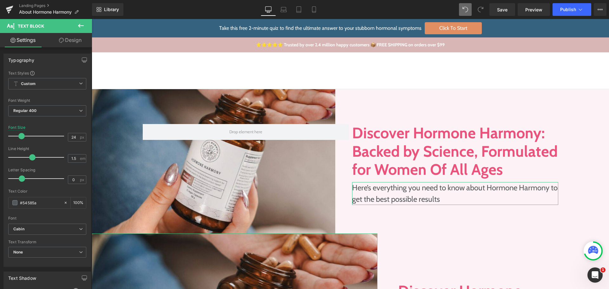
drag, startPoint x: 64, startPoint y: 43, endPoint x: 49, endPoint y: 64, distance: 26.1
click at [64, 43] on link "Design" at bounding box center [70, 40] width 46 height 14
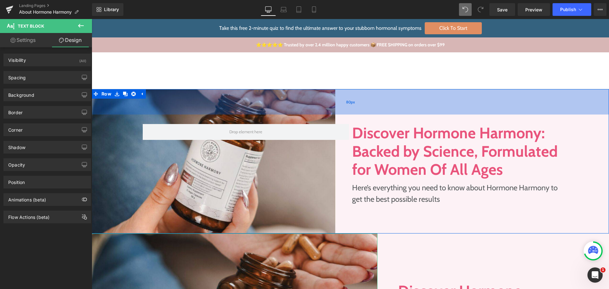
click at [342, 92] on div "80px" at bounding box center [350, 101] width 517 height 25
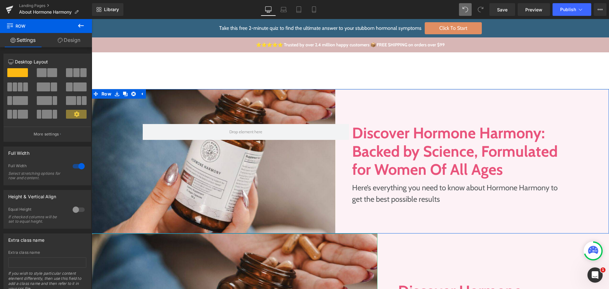
click at [61, 38] on icon at bounding box center [60, 40] width 5 height 5
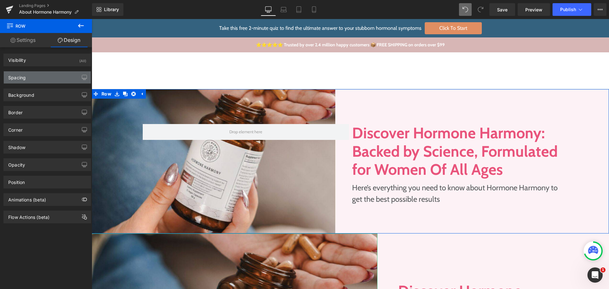
click at [42, 81] on div "Spacing" at bounding box center [47, 77] width 87 height 12
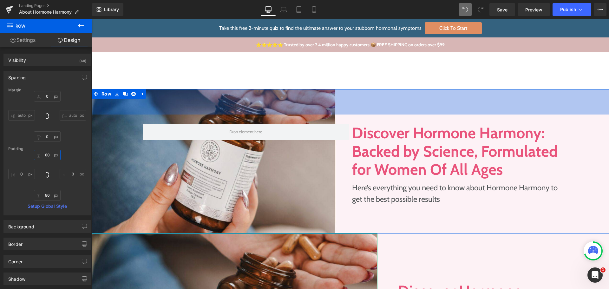
click at [50, 155] on input "80" at bounding box center [47, 155] width 27 height 10
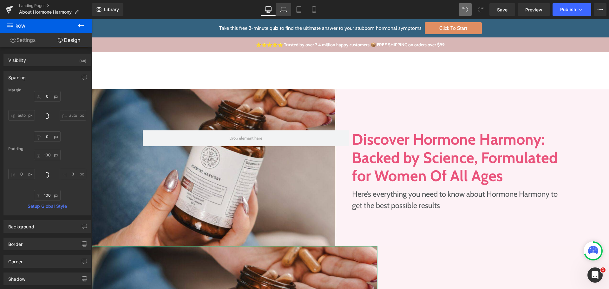
click at [287, 6] on link "Laptop" at bounding box center [283, 9] width 15 height 13
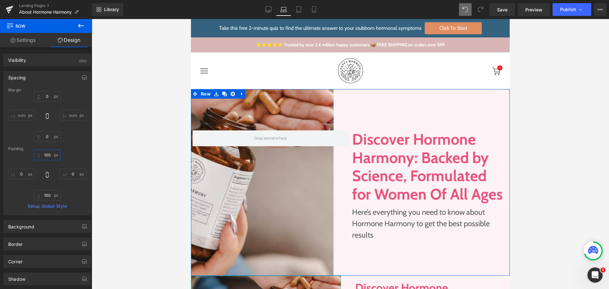
click at [50, 157] on input "100" at bounding box center [47, 155] width 27 height 10
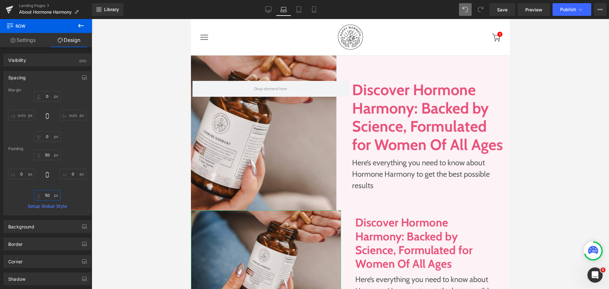
scroll to position [32, 0]
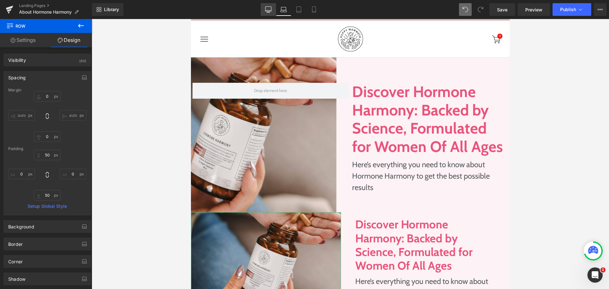
click at [265, 6] on icon at bounding box center [268, 9] width 6 height 6
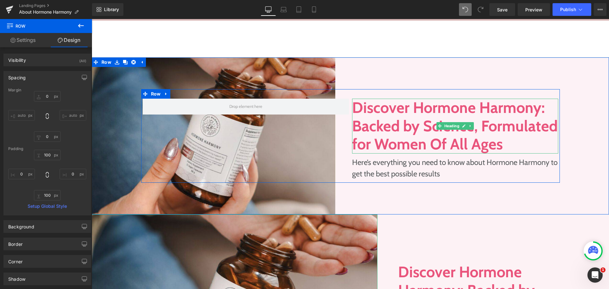
click at [468, 125] on icon at bounding box center [469, 126] width 3 height 4
click at [472, 126] on icon at bounding box center [473, 126] width 3 height 4
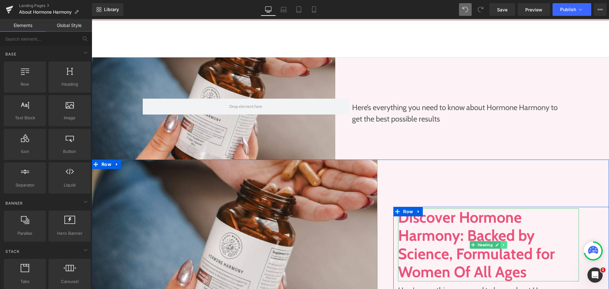
click at [502, 246] on icon at bounding box center [503, 245] width 3 height 4
click at [499, 246] on icon at bounding box center [500, 244] width 3 height 3
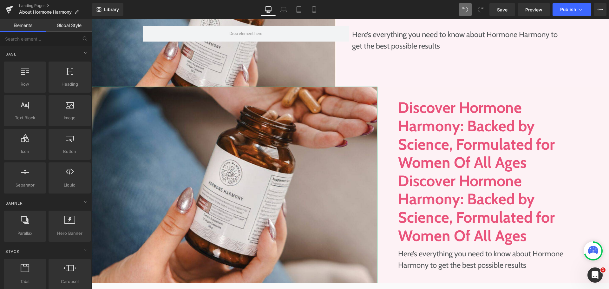
scroll to position [42, 0]
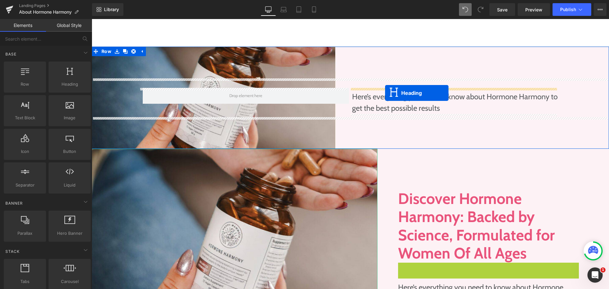
drag, startPoint x: 471, startPoint y: 270, endPoint x: 385, endPoint y: 93, distance: 196.6
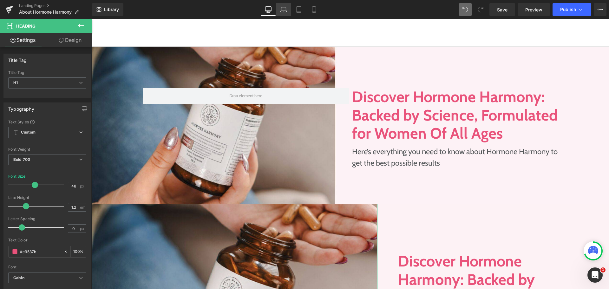
click at [282, 11] on icon at bounding box center [283, 9] width 6 height 6
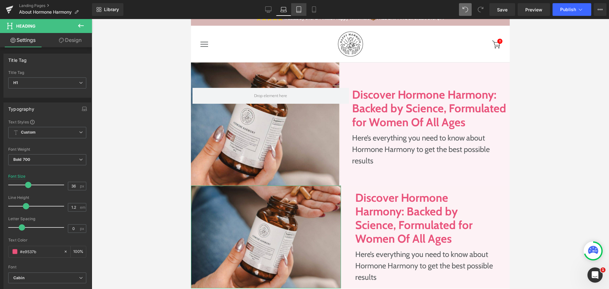
click at [297, 11] on icon at bounding box center [298, 11] width 4 height 0
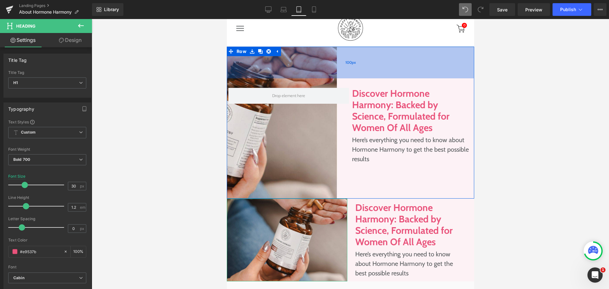
click at [373, 64] on div "100px" at bounding box center [349, 63] width 247 height 32
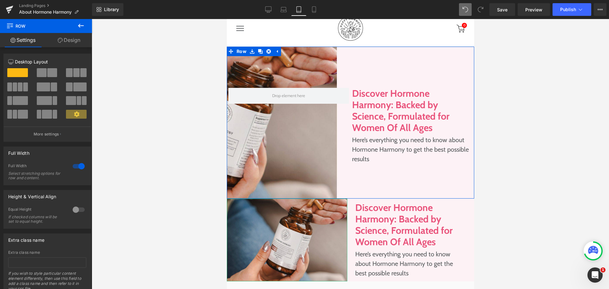
click at [70, 40] on link "Design" at bounding box center [69, 40] width 46 height 14
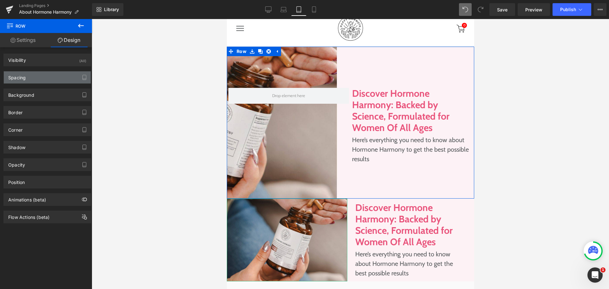
click at [52, 74] on div "Spacing" at bounding box center [47, 77] width 87 height 12
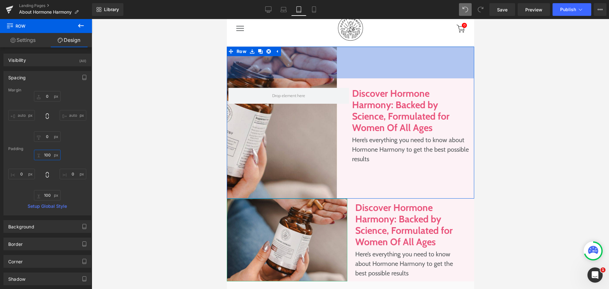
click at [50, 153] on input "100" at bounding box center [47, 155] width 27 height 10
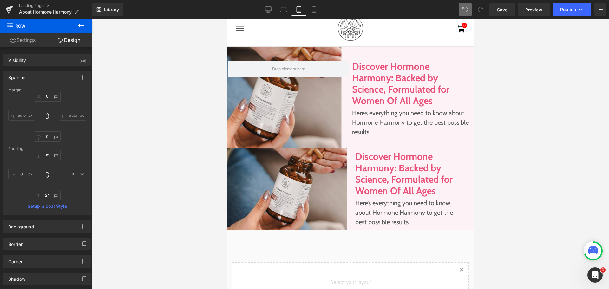
click at [467, 15] on span at bounding box center [465, 9] width 13 height 13
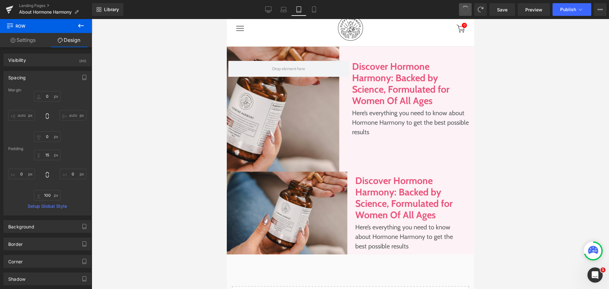
click at [467, 15] on button at bounding box center [465, 9] width 13 height 13
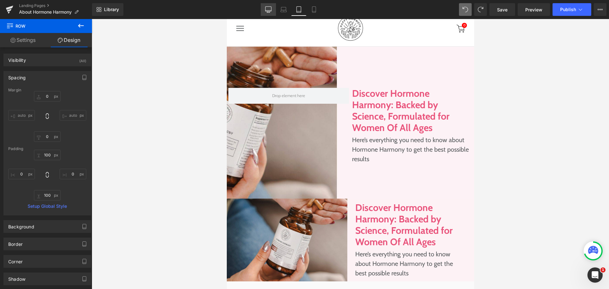
click at [271, 12] on icon at bounding box center [268, 9] width 6 height 6
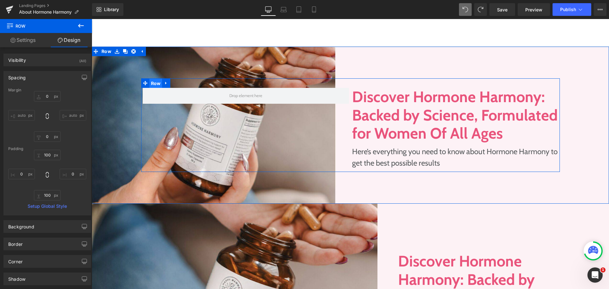
click at [151, 83] on span "Row" at bounding box center [155, 84] width 13 height 10
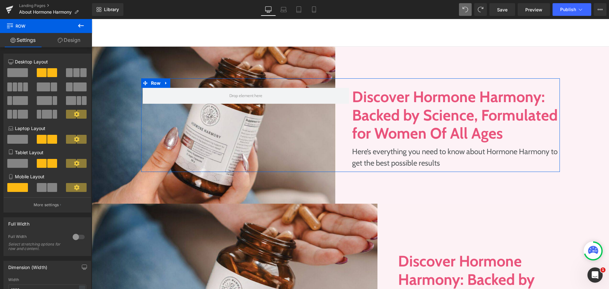
click at [63, 42] on link "Design" at bounding box center [69, 40] width 46 height 14
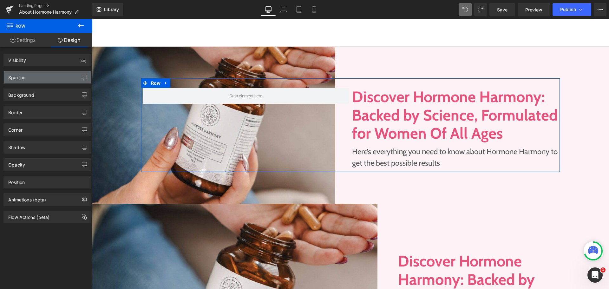
click at [44, 78] on div "Spacing" at bounding box center [47, 77] width 87 height 12
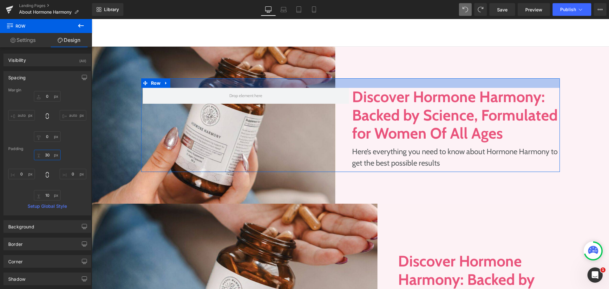
click at [53, 156] on input "30" at bounding box center [47, 155] width 27 height 10
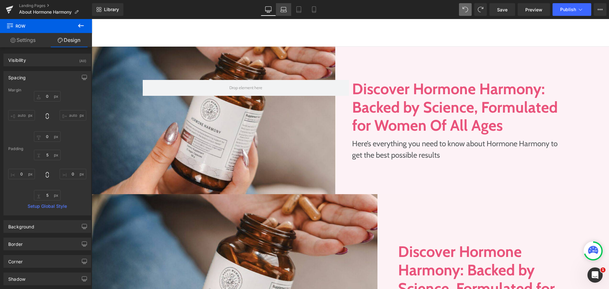
click at [282, 12] on icon at bounding box center [284, 11] width 6 height 2
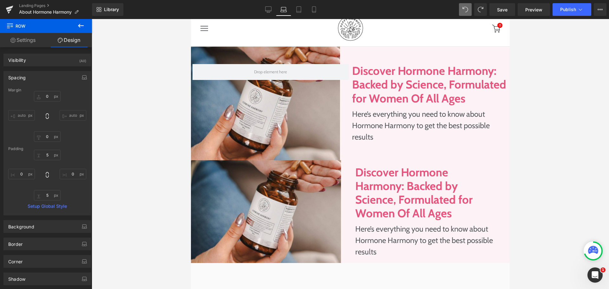
scroll to position [27, 0]
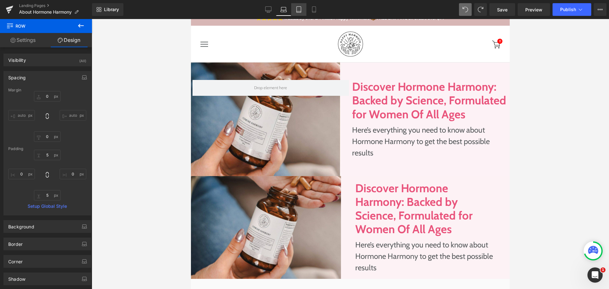
click at [300, 8] on icon at bounding box center [299, 9] width 6 height 6
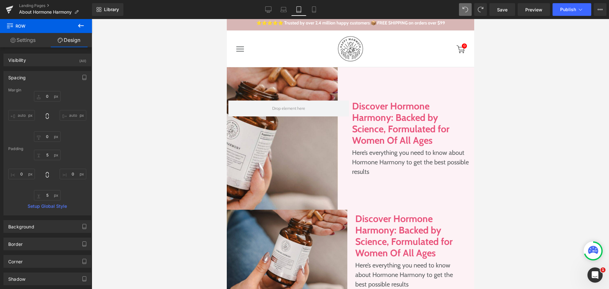
scroll to position [47, 0]
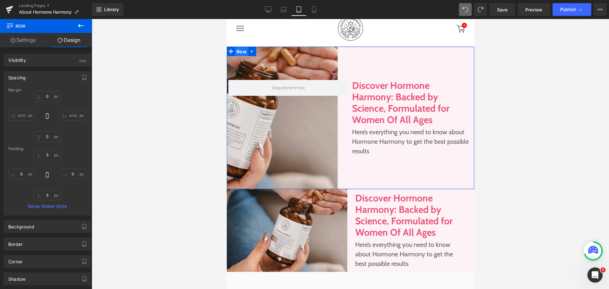
click at [237, 50] on span "Row" at bounding box center [241, 52] width 13 height 10
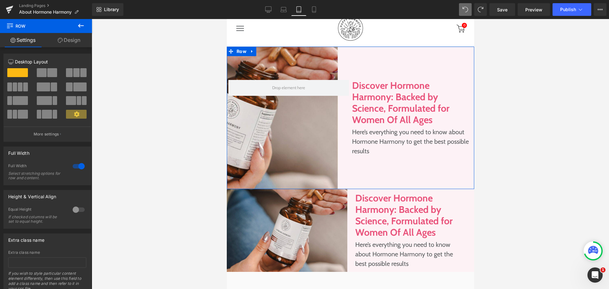
click at [62, 43] on link "Design" at bounding box center [69, 40] width 46 height 14
click at [0, 0] on div "Spacing" at bounding box center [0, 0] width 0 height 0
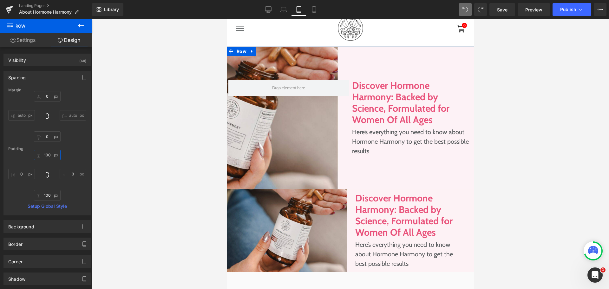
click at [43, 158] on input "100" at bounding box center [47, 155] width 27 height 10
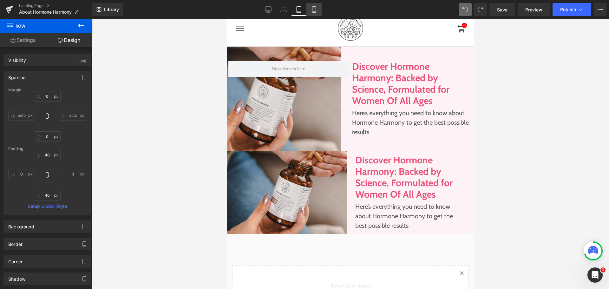
click at [317, 11] on link "Mobile" at bounding box center [313, 9] width 15 height 13
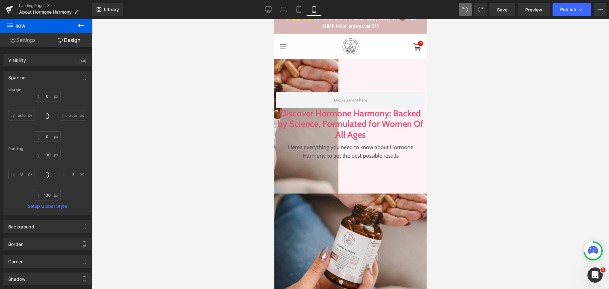
scroll to position [32, 0]
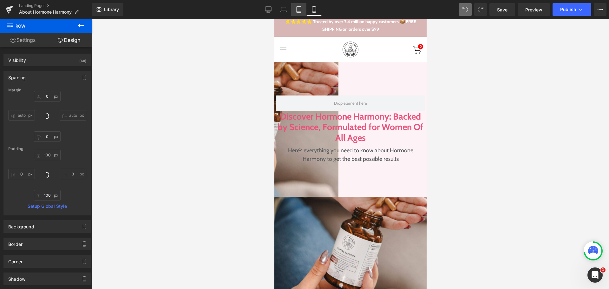
click at [296, 6] on icon at bounding box center [299, 9] width 6 height 6
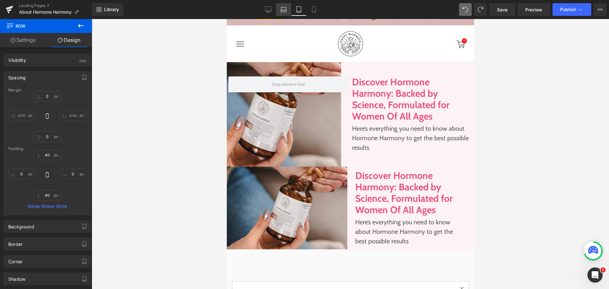
click at [280, 13] on link "Laptop" at bounding box center [283, 9] width 15 height 13
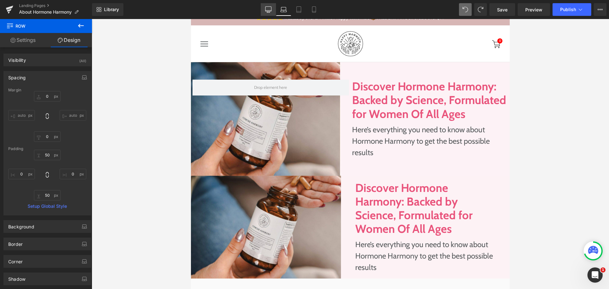
click at [268, 13] on link "Desktop" at bounding box center [268, 9] width 15 height 13
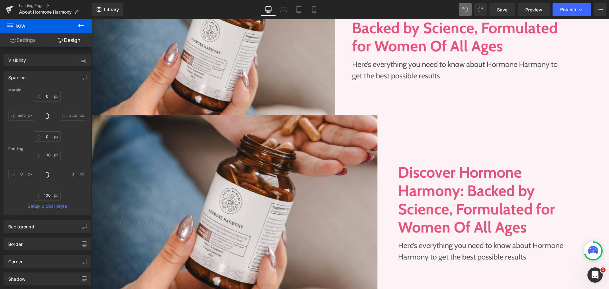
scroll to position [122, 0]
click at [514, 16] on div "Library Desktop Desktop Laptop Tablet Mobile Save Preview Publish Scheduled Vie…" at bounding box center [350, 9] width 517 height 19
click at [511, 14] on link "Save" at bounding box center [502, 9] width 26 height 13
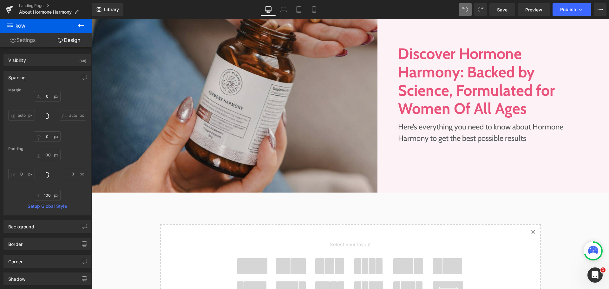
scroll to position [312, 0]
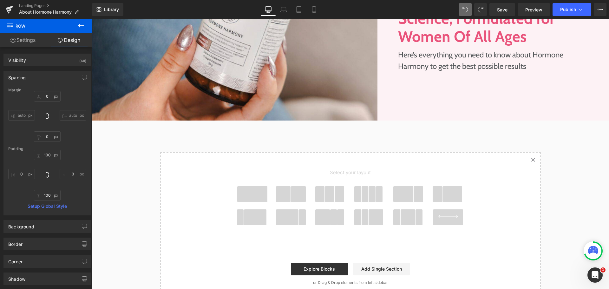
click at [81, 24] on icon at bounding box center [81, 26] width 8 height 8
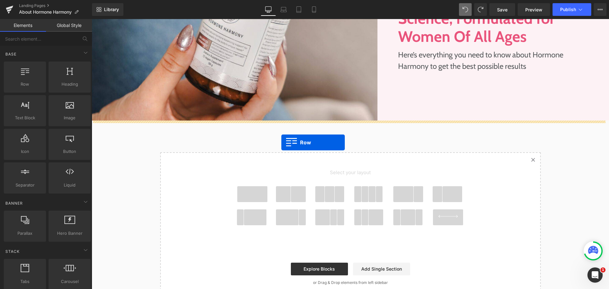
drag, startPoint x: 119, startPoint y: 100, endPoint x: 281, endPoint y: 142, distance: 167.9
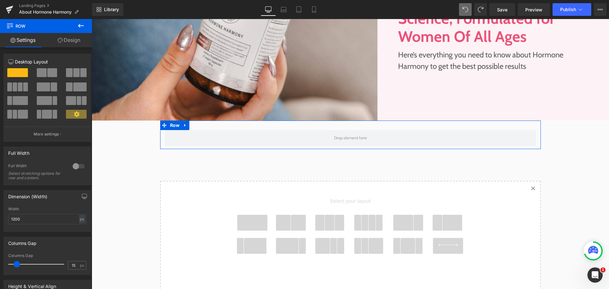
click at [77, 170] on div at bounding box center [78, 166] width 15 height 10
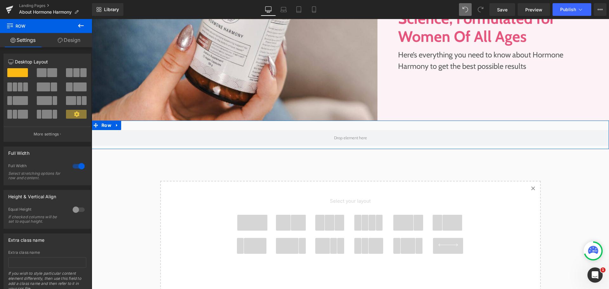
click at [65, 42] on link "Design" at bounding box center [69, 40] width 46 height 14
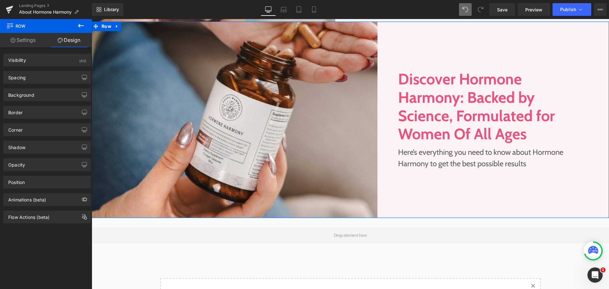
scroll to position [122, 0]
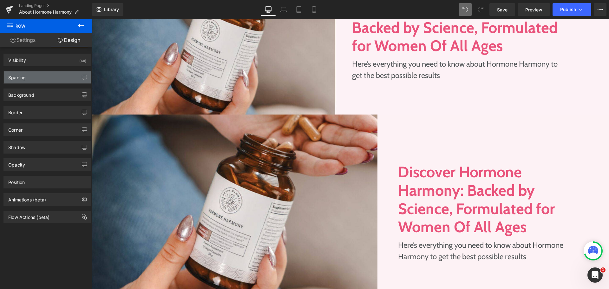
click at [39, 82] on div "Spacing" at bounding box center [47, 77] width 87 height 12
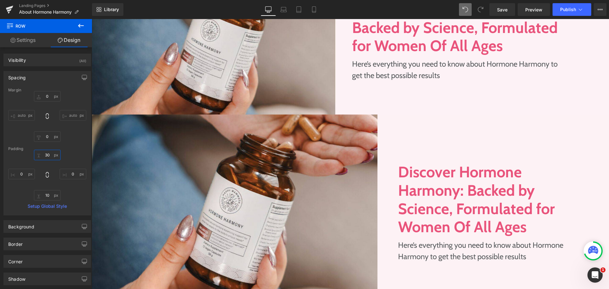
click at [43, 153] on input "30" at bounding box center [47, 155] width 27 height 10
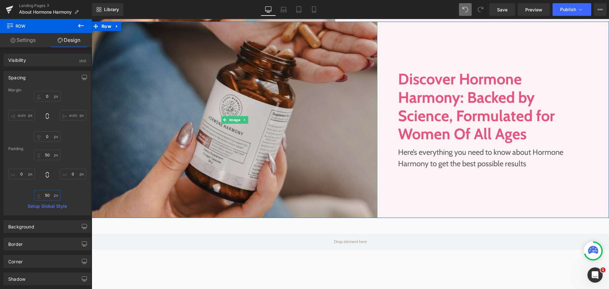
scroll to position [344, 0]
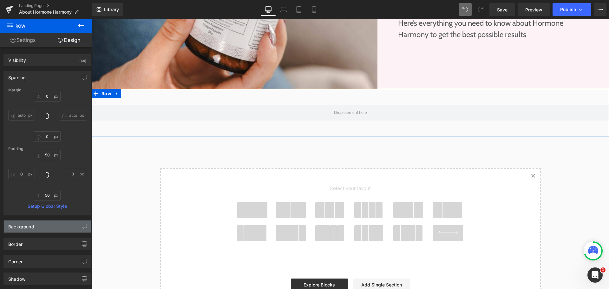
click at [34, 232] on div "Background" at bounding box center [47, 226] width 87 height 12
click at [50, 263] on input "transparent" at bounding box center [40, 266] width 41 height 7
click at [53, 259] on div "Color #ffffff 100 %" at bounding box center [47, 266] width 78 height 27
click at [16, 41] on link "Settings" at bounding box center [23, 40] width 46 height 14
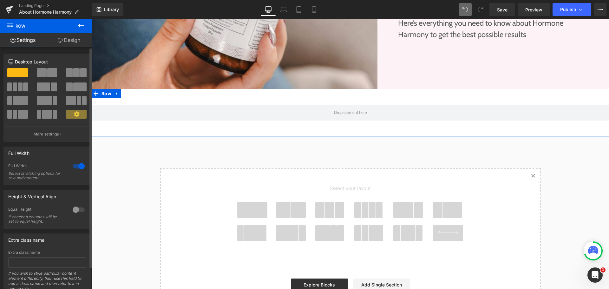
click at [73, 84] on span at bounding box center [79, 86] width 13 height 9
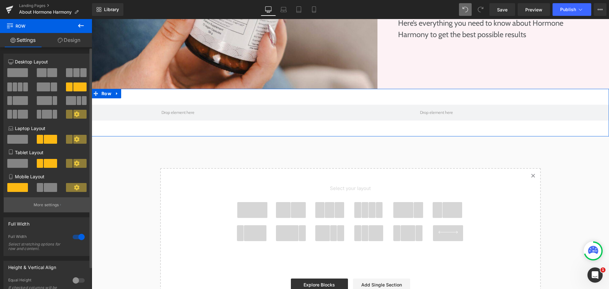
click at [57, 200] on button "More settings" at bounding box center [47, 204] width 87 height 15
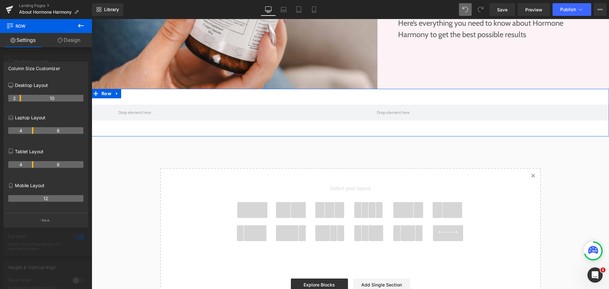
drag, startPoint x: 31, startPoint y: 98, endPoint x: 61, endPoint y: 111, distance: 32.9
click at [219, 104] on body "Skip to content Take the Quiz Shop Improve Gut Health Hormone Balance Mood, Cla…" at bounding box center [350, 131] width 517 height 912
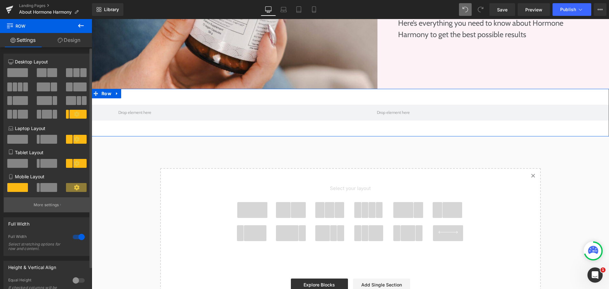
click at [56, 201] on button "More settings" at bounding box center [47, 204] width 87 height 15
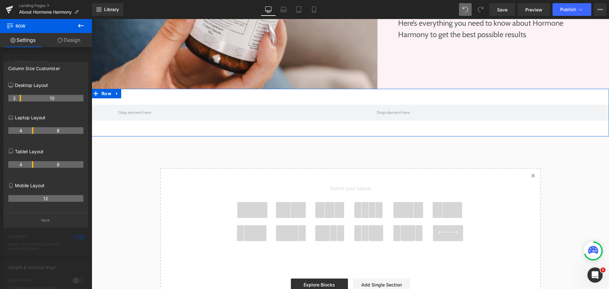
drag, startPoint x: 21, startPoint y: 99, endPoint x: 29, endPoint y: 99, distance: 8.6
drag, startPoint x: 21, startPoint y: 97, endPoint x: 32, endPoint y: 99, distance: 11.6
drag, startPoint x: 21, startPoint y: 96, endPoint x: 39, endPoint y: 99, distance: 18.3
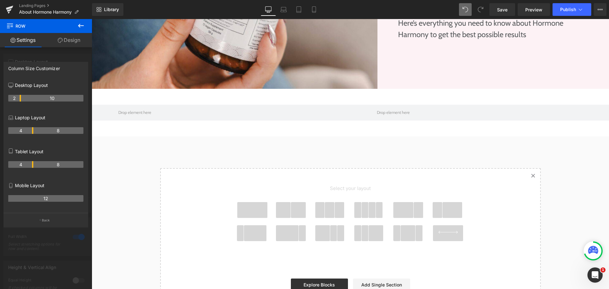
click at [159, 122] on body "Skip to content Take the Quiz Shop Improve Gut Health Hormone Balance Mood, Cla…" at bounding box center [350, 131] width 517 height 912
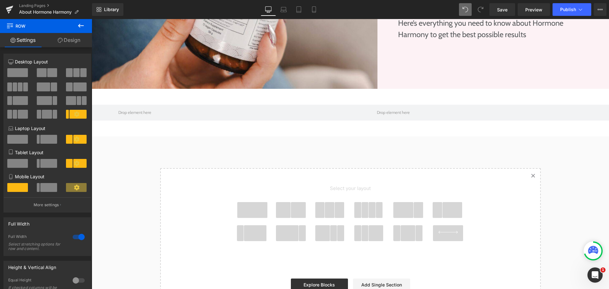
click at [83, 23] on icon at bounding box center [81, 26] width 8 height 8
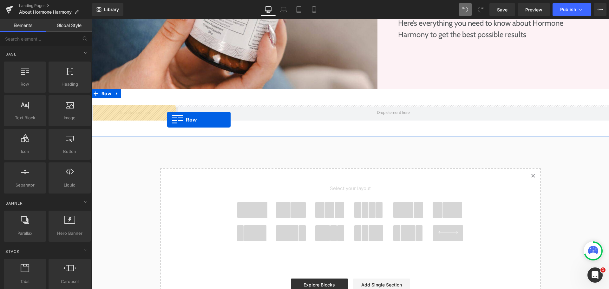
drag, startPoint x: 116, startPoint y: 105, endPoint x: 167, endPoint y: 120, distance: 53.0
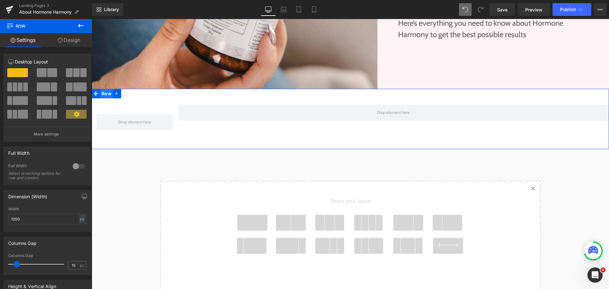
click at [103, 92] on span "Row" at bounding box center [106, 94] width 13 height 10
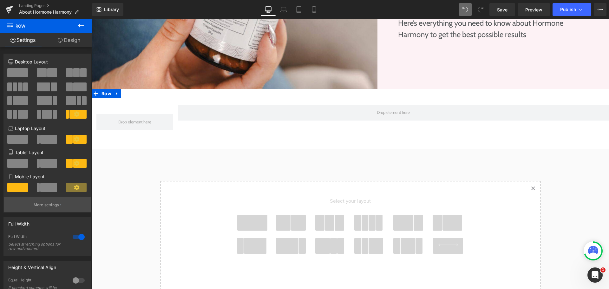
click at [69, 199] on button "More settings" at bounding box center [47, 204] width 87 height 15
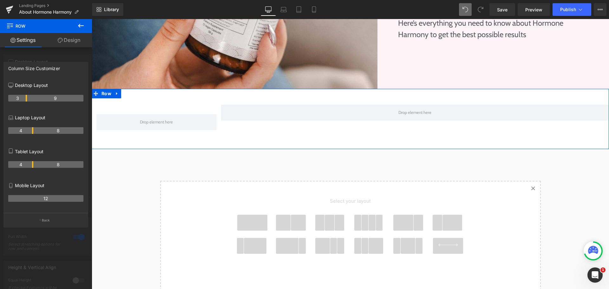
drag, startPoint x: 20, startPoint y: 98, endPoint x: 28, endPoint y: 98, distance: 8.6
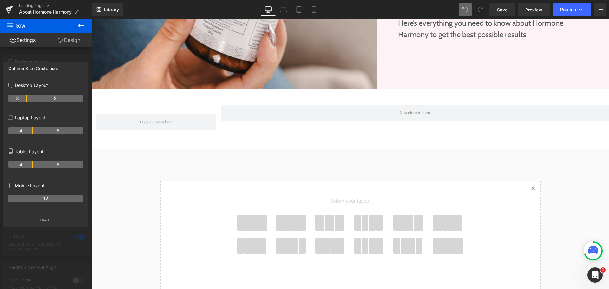
click at [218, 119] on body "Skip to content Take the Quiz Shop Improve Gut Health Hormone Balance Mood, Cla…" at bounding box center [350, 137] width 517 height 924
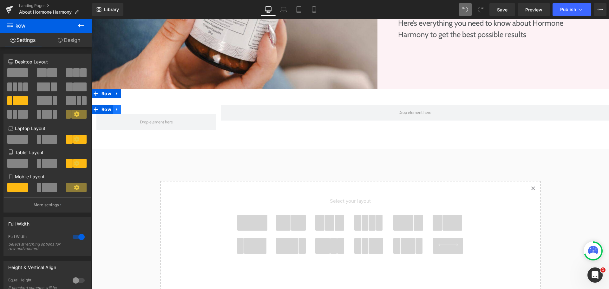
click at [115, 110] on icon at bounding box center [117, 109] width 4 height 5
click at [132, 107] on icon at bounding box center [133, 109] width 4 height 5
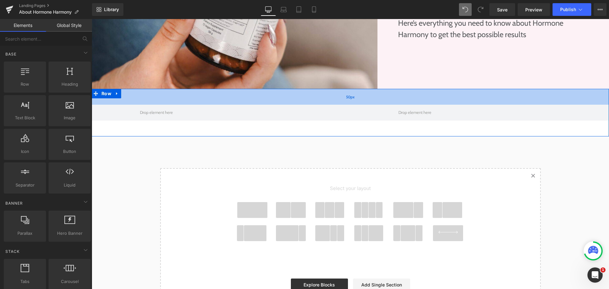
click at [147, 101] on div "50px" at bounding box center [350, 97] width 517 height 16
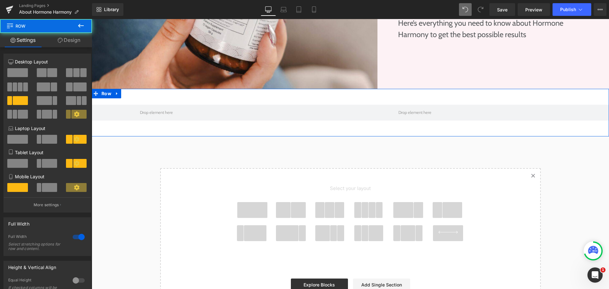
click at [25, 74] on span at bounding box center [17, 72] width 21 height 9
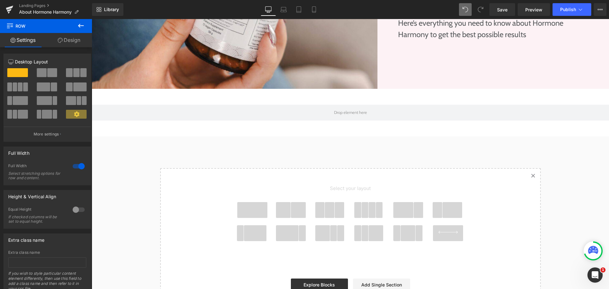
click at [80, 23] on icon at bounding box center [81, 26] width 8 height 8
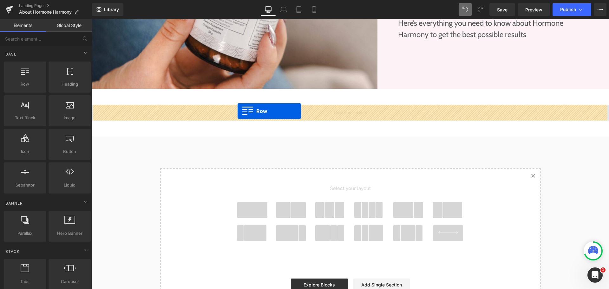
drag, startPoint x: 120, startPoint y: 87, endPoint x: 237, endPoint y: 111, distance: 120.0
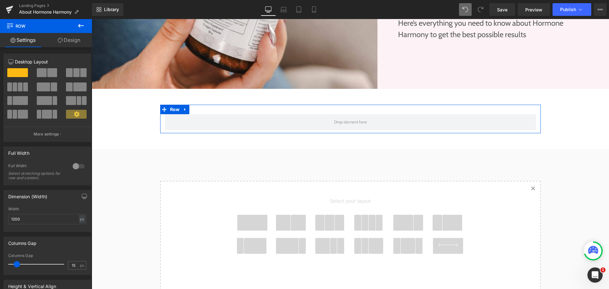
click at [38, 213] on div "Width 1200 px % px" at bounding box center [47, 219] width 78 height 25
click at [45, 218] on input "1200" at bounding box center [47, 219] width 78 height 10
click at [73, 87] on span at bounding box center [79, 86] width 13 height 9
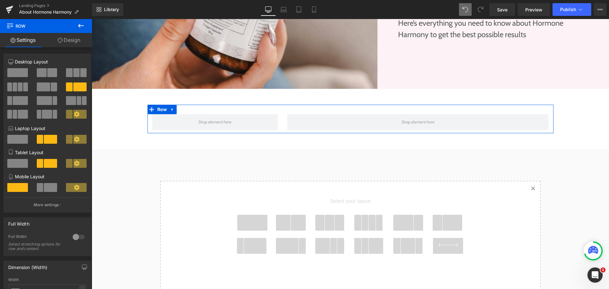
click at [75, 40] on link "Design" at bounding box center [69, 40] width 46 height 14
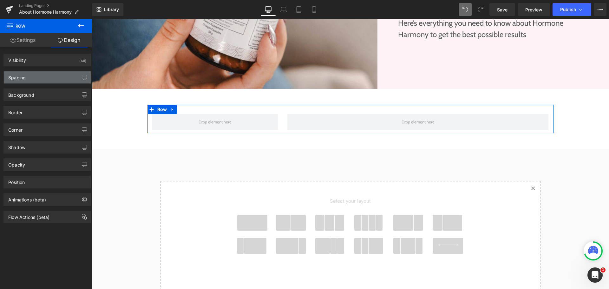
click at [47, 78] on div "Spacing" at bounding box center [47, 77] width 87 height 12
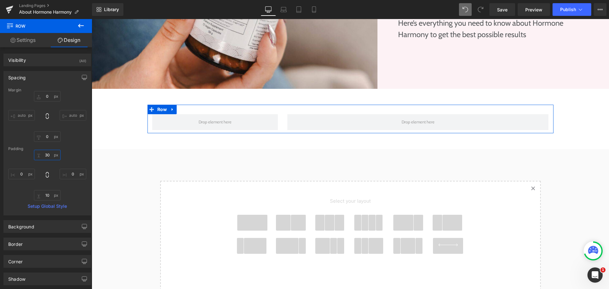
click at [43, 156] on input "30" at bounding box center [47, 155] width 27 height 10
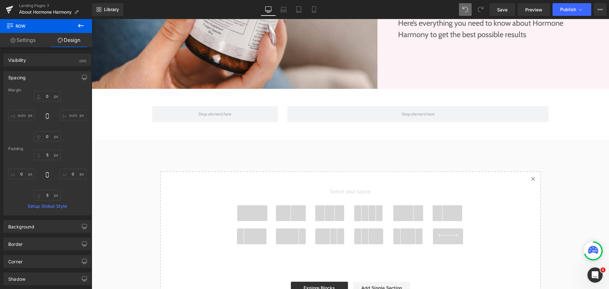
click at [92, 19] on div "50px" at bounding box center [92, 19] width 0 height 0
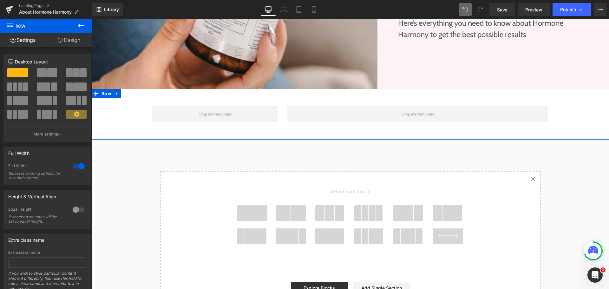
click at [77, 39] on link "Design" at bounding box center [69, 40] width 46 height 14
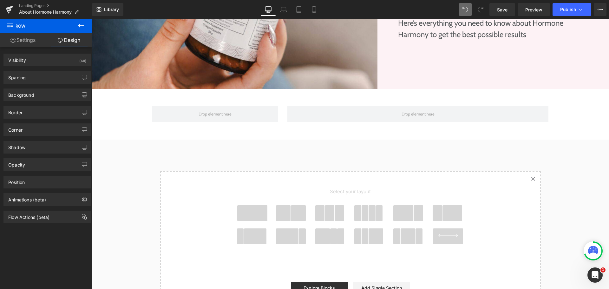
click at [83, 25] on icon at bounding box center [81, 26] width 6 height 4
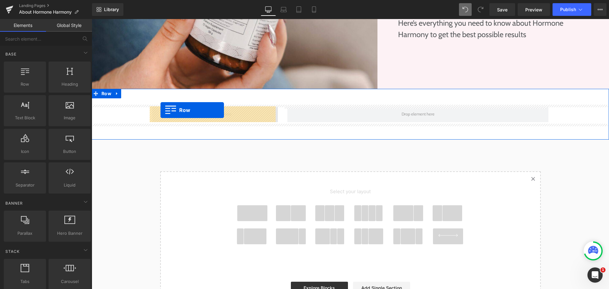
drag, startPoint x: 130, startPoint y: 101, endPoint x: 161, endPoint y: 110, distance: 32.2
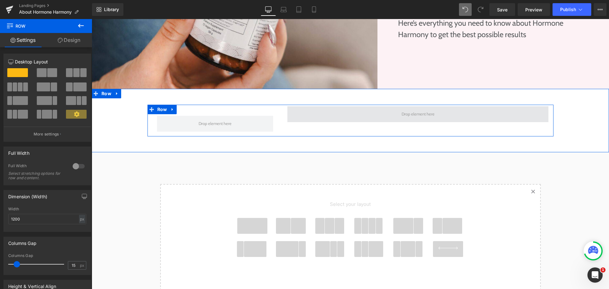
click at [318, 118] on span at bounding box center [417, 114] width 261 height 16
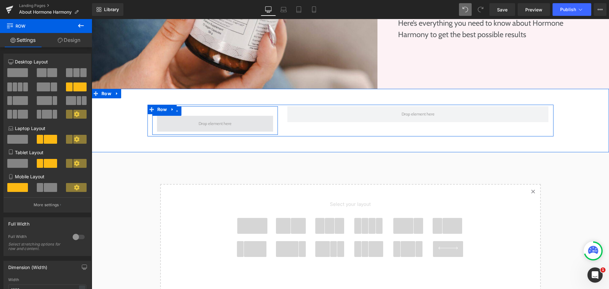
click at [198, 116] on span at bounding box center [215, 124] width 116 height 16
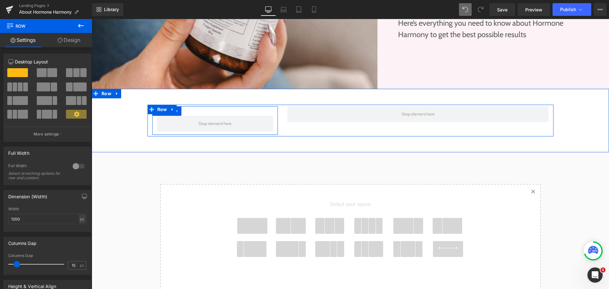
click at [204, 115] on div "Row" at bounding box center [215, 120] width 126 height 29
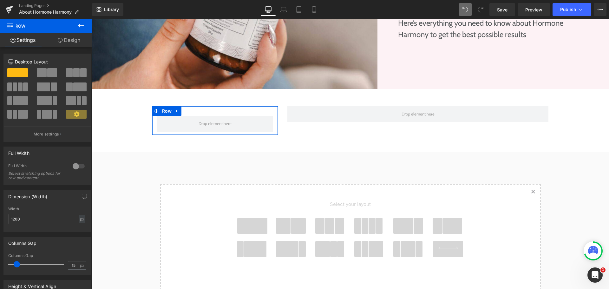
click at [70, 42] on link "Design" at bounding box center [69, 40] width 46 height 14
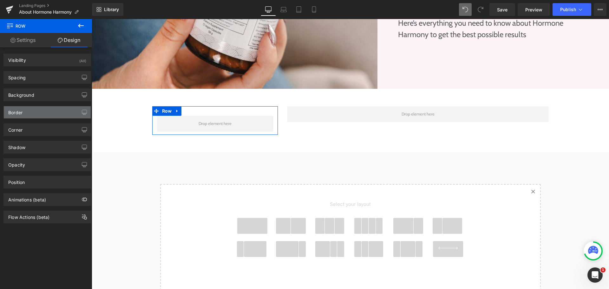
click at [46, 113] on div "Border" at bounding box center [47, 112] width 87 height 12
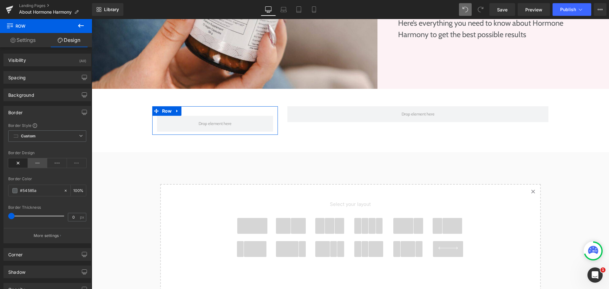
click at [41, 164] on icon at bounding box center [38, 163] width 20 height 10
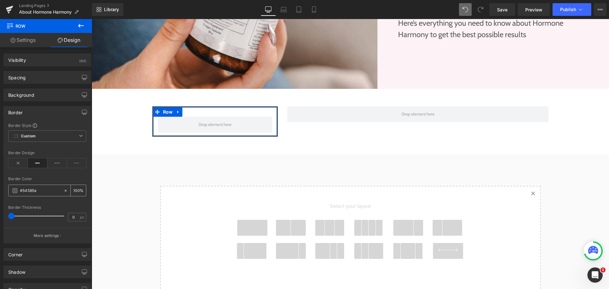
click at [45, 192] on input "#54585a" at bounding box center [40, 190] width 41 height 7
paste input "F7BCCB"
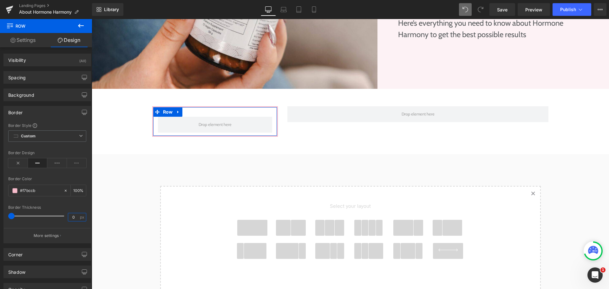
click at [74, 219] on input "0" at bounding box center [73, 217] width 11 height 8
click at [53, 174] on div at bounding box center [47, 173] width 78 height 4
click at [36, 254] on div "Corner" at bounding box center [47, 254] width 87 height 12
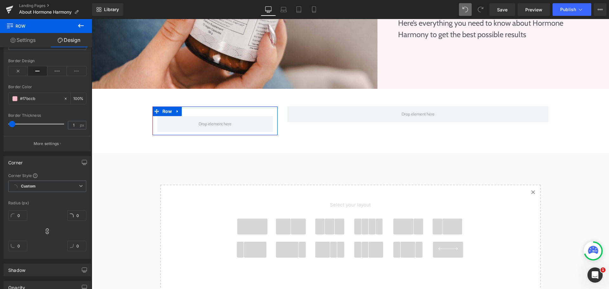
scroll to position [95, 0]
click at [20, 212] on input "0" at bounding box center [17, 212] width 19 height 10
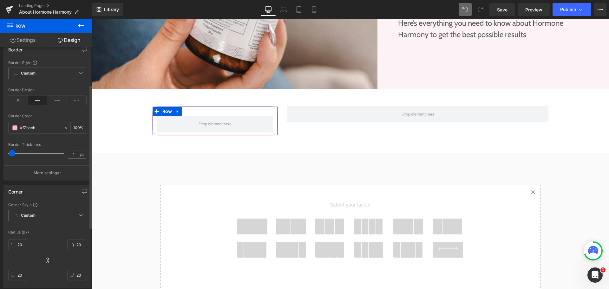
scroll to position [0, 0]
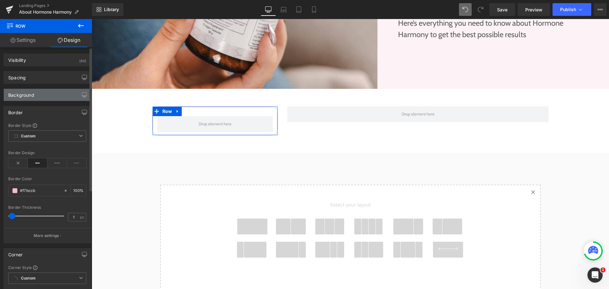
click at [41, 97] on div "Background" at bounding box center [47, 95] width 87 height 12
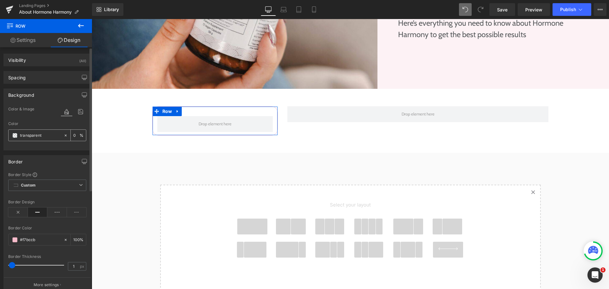
click at [41, 136] on input "transparent" at bounding box center [40, 135] width 41 height 7
paste input "FDF6F8"
click at [49, 145] on div at bounding box center [47, 146] width 78 height 4
click at [81, 25] on icon at bounding box center [81, 26] width 6 height 4
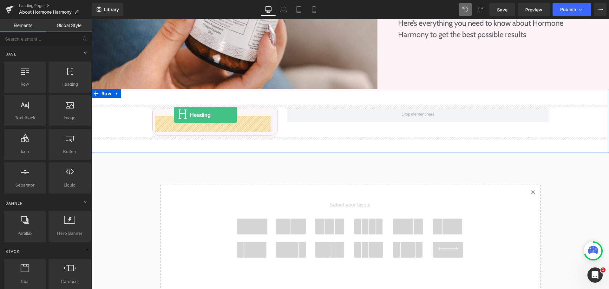
drag, startPoint x: 158, startPoint y: 98, endPoint x: 174, endPoint y: 115, distance: 23.3
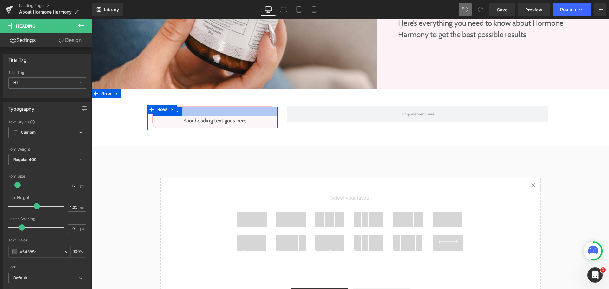
click at [202, 109] on div at bounding box center [215, 112] width 125 height 10
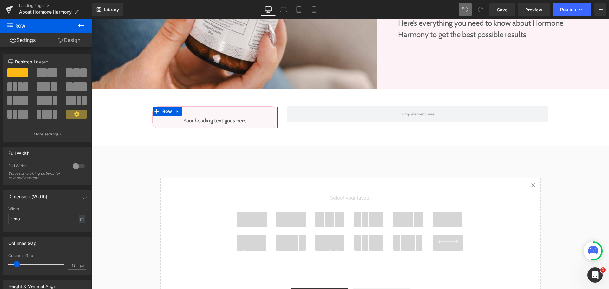
click at [72, 42] on link "Design" at bounding box center [69, 40] width 46 height 14
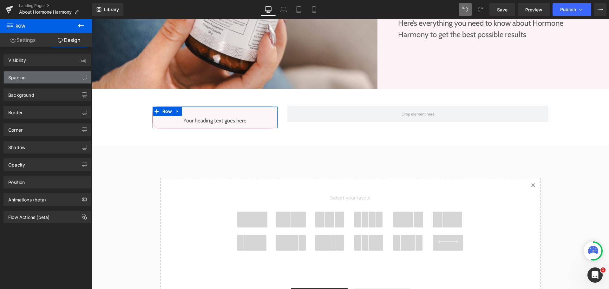
click at [40, 81] on div "Spacing" at bounding box center [47, 77] width 87 height 12
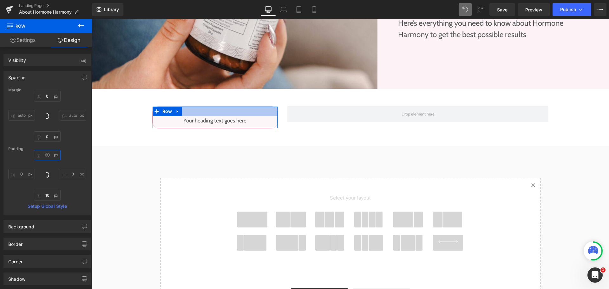
click at [49, 156] on input "30" at bounding box center [47, 155] width 27 height 10
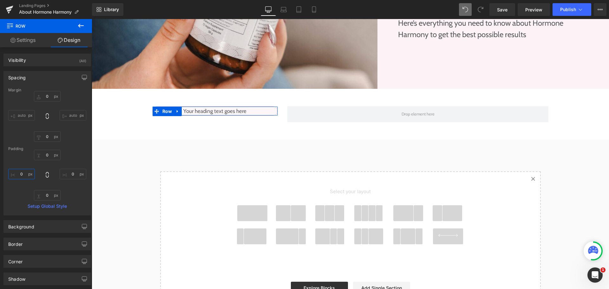
click at [29, 177] on input "0" at bounding box center [21, 174] width 27 height 10
click at [48, 179] on span at bounding box center [47, 175] width 6 height 7
click at [49, 151] on input "0" at bounding box center [47, 155] width 27 height 10
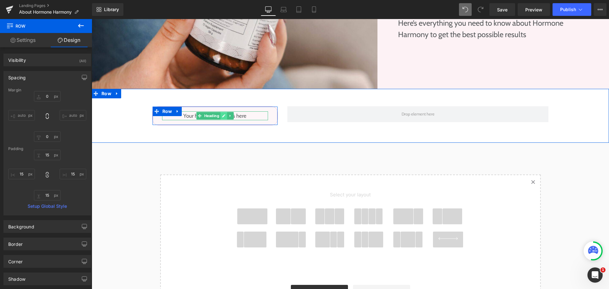
click at [222, 115] on icon at bounding box center [223, 116] width 3 height 4
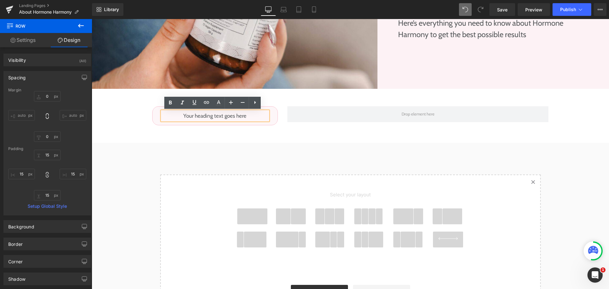
click at [27, 38] on link "Settings" at bounding box center [23, 40] width 46 height 14
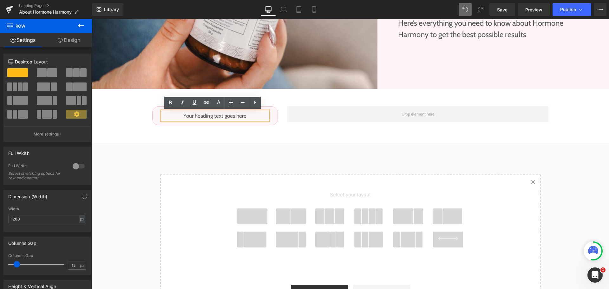
click at [192, 116] on h1 "Your heading text goes here" at bounding box center [215, 115] width 106 height 9
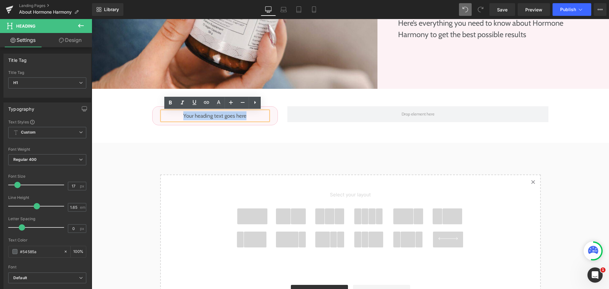
paste div
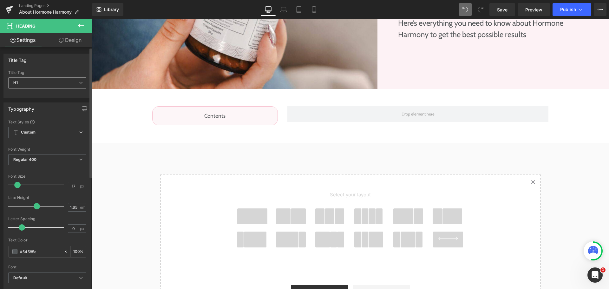
click at [64, 89] on div "H1 H1 H2 H3 H4 H5 H6" at bounding box center [47, 84] width 78 height 14
click at [58, 83] on span "H1" at bounding box center [47, 82] width 78 height 11
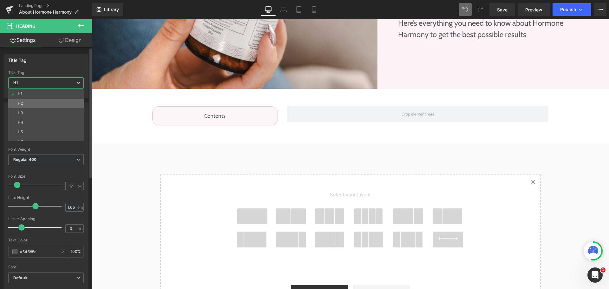
click at [47, 104] on li "H2" at bounding box center [47, 104] width 78 height 10
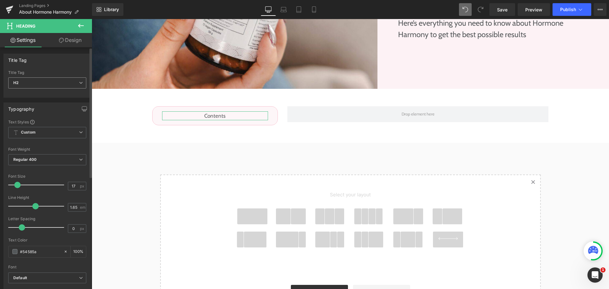
click at [42, 82] on span "H2" at bounding box center [47, 82] width 78 height 11
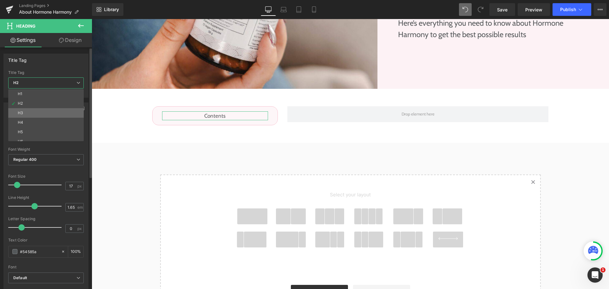
click at [33, 112] on li "H3" at bounding box center [47, 113] width 78 height 10
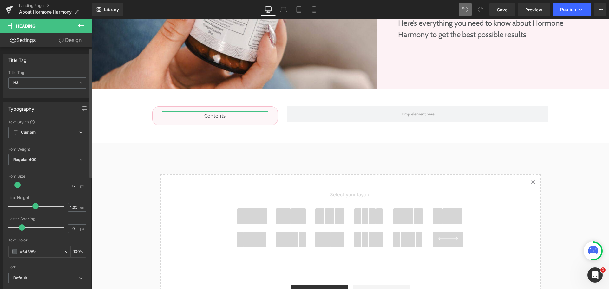
click at [74, 182] on input "17" at bounding box center [73, 186] width 11 height 8
drag, startPoint x: 74, startPoint y: 182, endPoint x: 57, endPoint y: 186, distance: 17.5
click at [57, 186] on div "Font Size 17 px" at bounding box center [47, 184] width 78 height 21
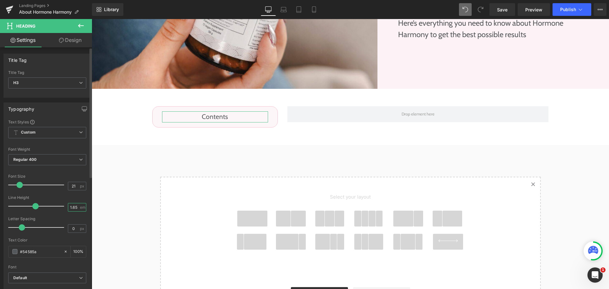
click at [75, 210] on input "1.65" at bounding box center [73, 207] width 11 height 8
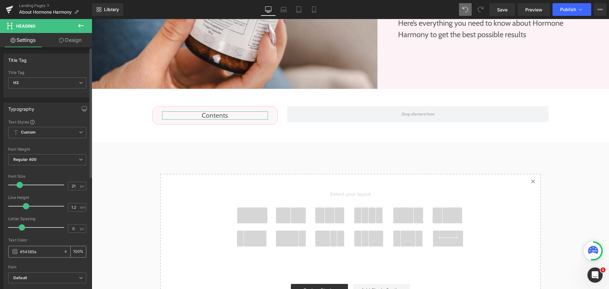
click at [32, 253] on input "#54585a" at bounding box center [40, 251] width 41 height 7
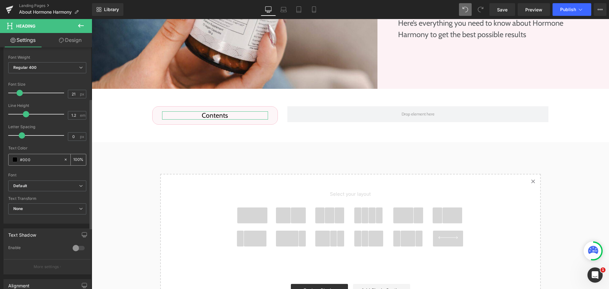
scroll to position [95, 0]
click at [40, 182] on b "Default" at bounding box center [46, 182] width 66 height 5
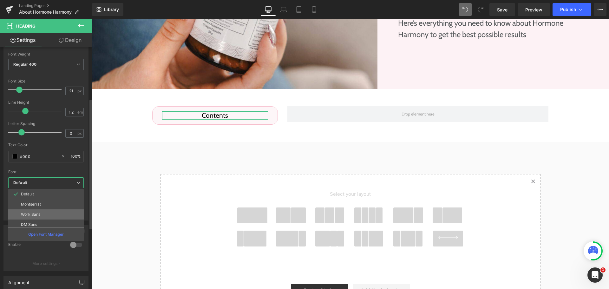
scroll to position [32, 0]
click at [42, 220] on li "Cabin" at bounding box center [47, 223] width 78 height 10
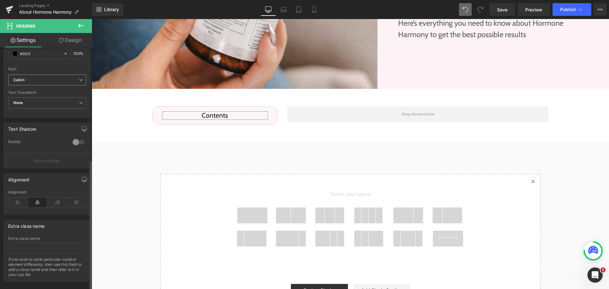
scroll to position [208, 0]
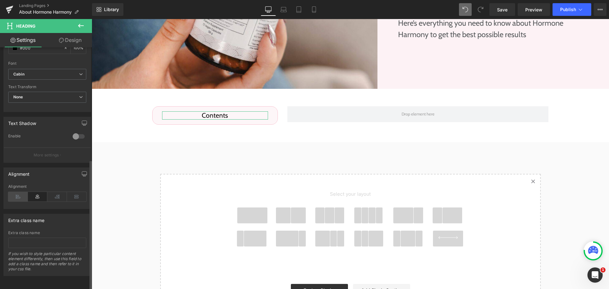
click at [21, 197] on icon at bounding box center [18, 197] width 20 height 10
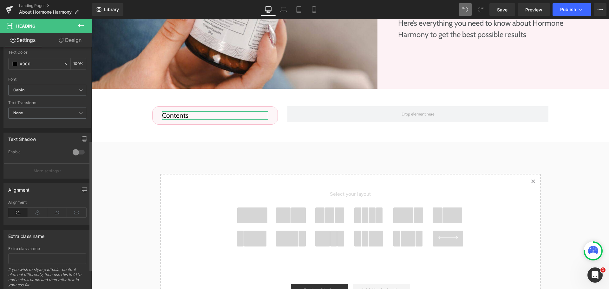
scroll to position [145, 0]
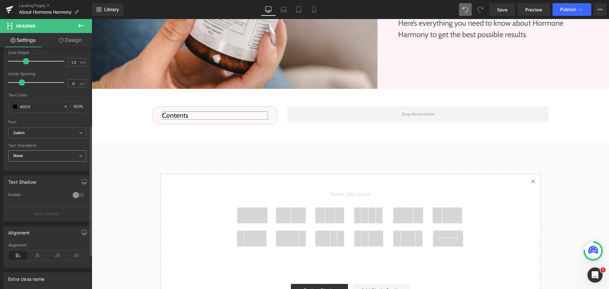
click at [31, 152] on span "None" at bounding box center [47, 155] width 78 height 11
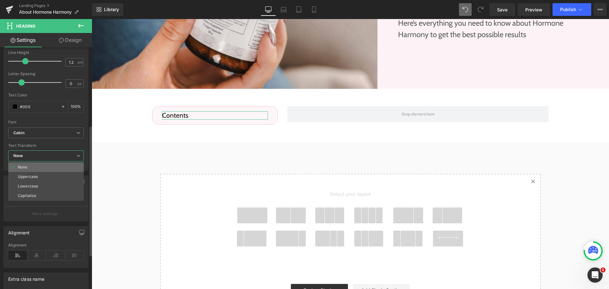
click at [34, 172] on li "None" at bounding box center [45, 167] width 75 height 10
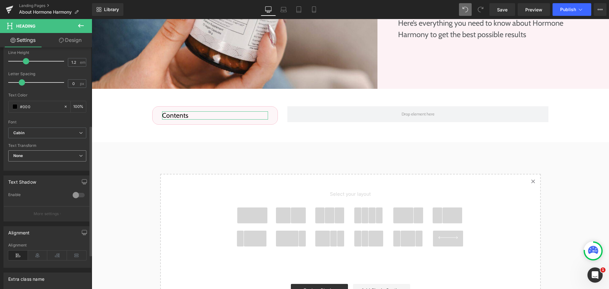
click at [32, 163] on div "None None Uppercase Lowercase Capitalize" at bounding box center [47, 157] width 78 height 14
click at [34, 157] on span "None" at bounding box center [47, 155] width 78 height 11
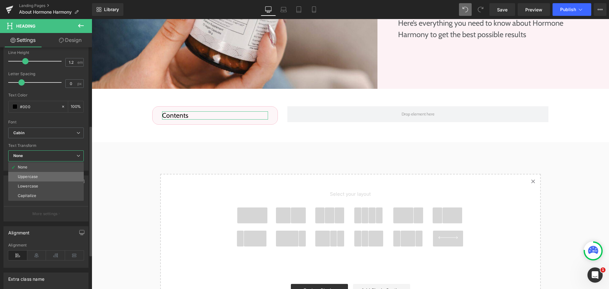
click at [33, 179] on li "Uppercase" at bounding box center [45, 177] width 75 height 10
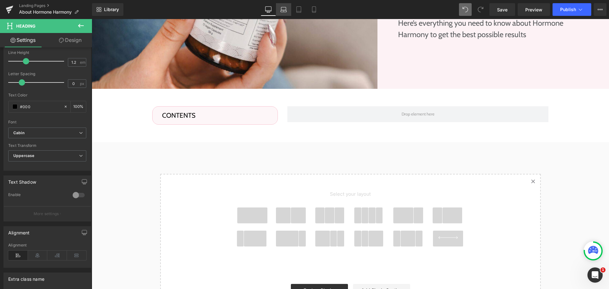
click at [285, 5] on link "Laptop" at bounding box center [283, 9] width 15 height 13
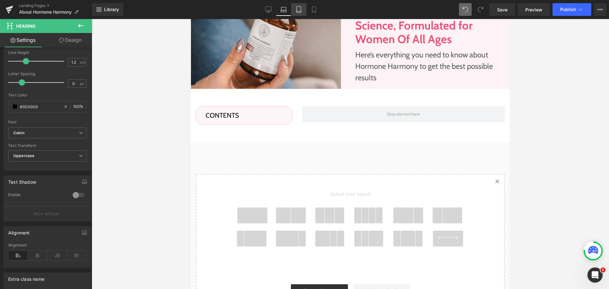
click at [298, 11] on icon at bounding box center [298, 11] width 4 height 0
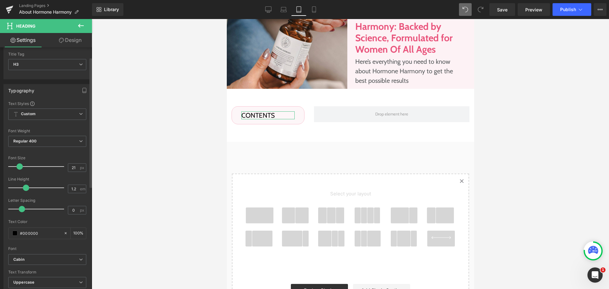
scroll to position [18, 0]
click at [76, 166] on input "21" at bounding box center [73, 168] width 11 height 8
click at [315, 13] on link "Mobile" at bounding box center [313, 9] width 15 height 13
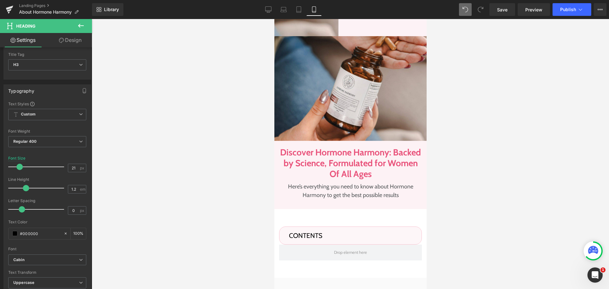
scroll to position [312, 0]
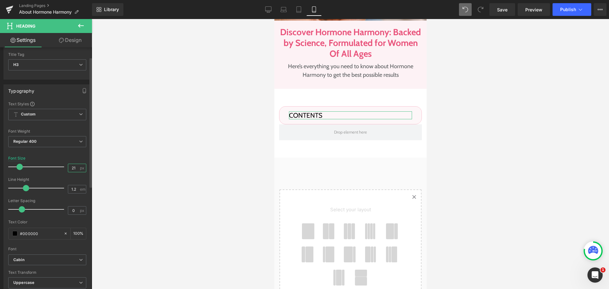
click at [76, 170] on input "21" at bounding box center [73, 168] width 11 height 8
click at [267, 12] on icon at bounding box center [268, 9] width 6 height 6
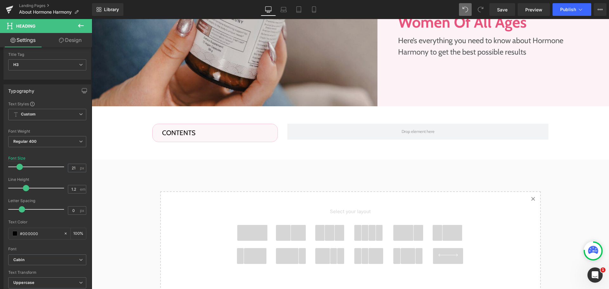
scroll to position [281, 0]
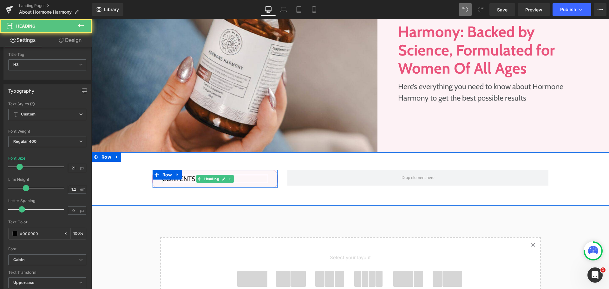
click at [256, 179] on h3 "Contents" at bounding box center [215, 179] width 106 height 8
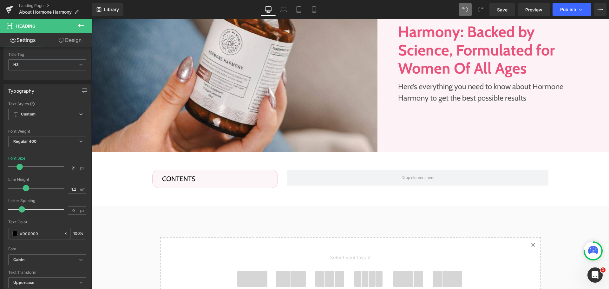
click at [73, 44] on link "Design" at bounding box center [70, 40] width 46 height 14
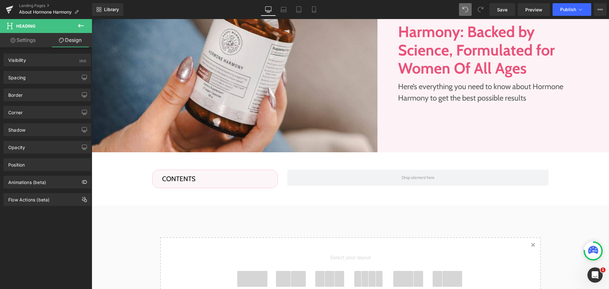
click at [35, 38] on link "Settings" at bounding box center [23, 40] width 46 height 14
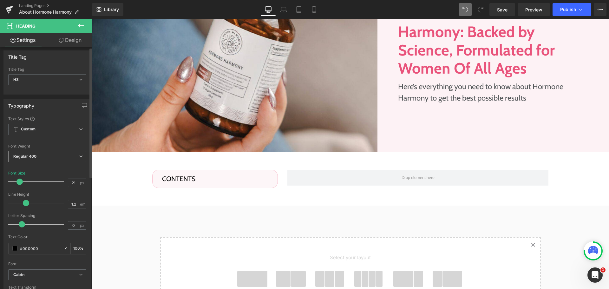
scroll to position [0, 0]
click at [81, 43] on link "Design" at bounding box center [70, 40] width 46 height 14
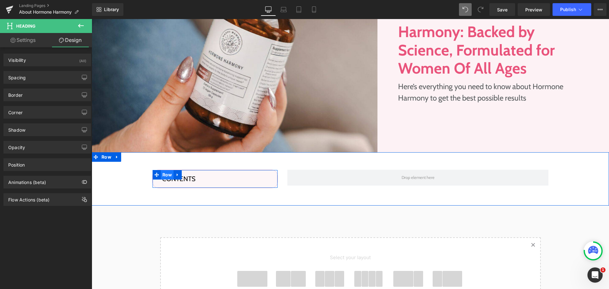
click at [168, 177] on li at bounding box center [170, 173] width 7 height 8
click at [224, 178] on link at bounding box center [223, 179] width 7 height 8
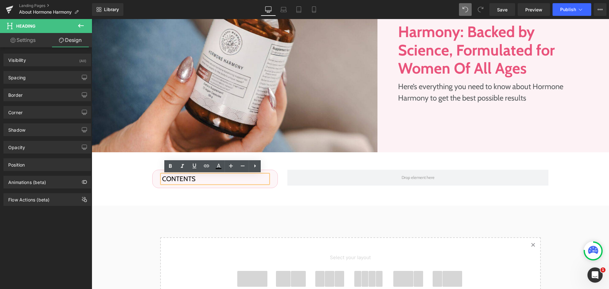
click at [230, 191] on div "Contents Heading Row Row Row 50px 50px" at bounding box center [350, 178] width 517 height 53
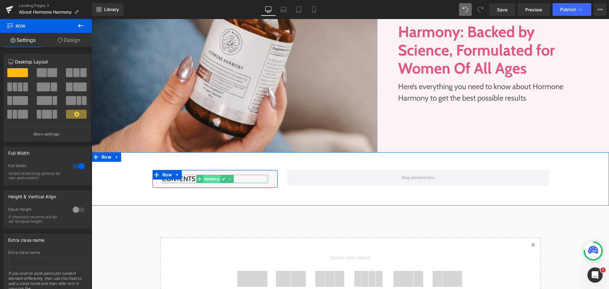
click at [208, 179] on span "Heading" at bounding box center [211, 179] width 17 height 8
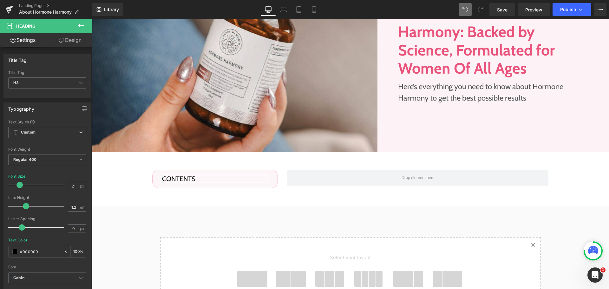
drag, startPoint x: 81, startPoint y: 36, endPoint x: 54, endPoint y: 111, distance: 79.7
click at [81, 36] on link "Design" at bounding box center [70, 40] width 46 height 14
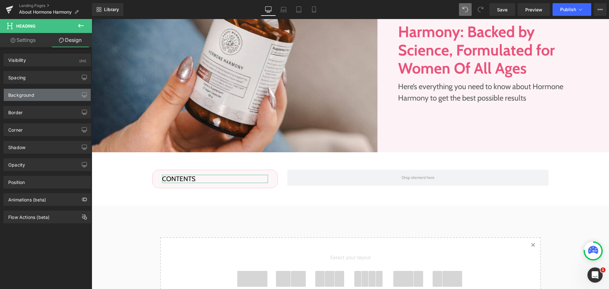
click at [48, 98] on div "Background" at bounding box center [47, 95] width 87 height 12
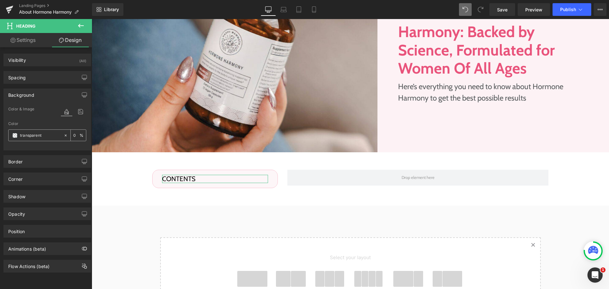
click at [37, 132] on input "transparent" at bounding box center [40, 135] width 41 height 7
click at [45, 128] on div "Color #ffffff 100 %" at bounding box center [47, 134] width 78 height 27
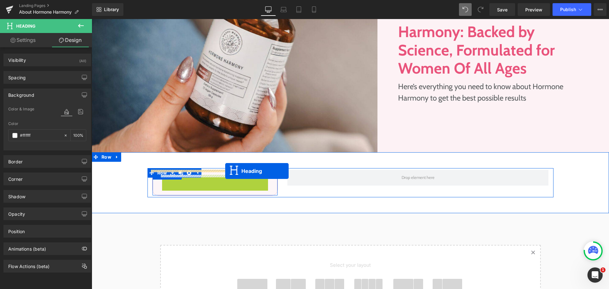
drag, startPoint x: 196, startPoint y: 179, endPoint x: 225, endPoint y: 171, distance: 30.7
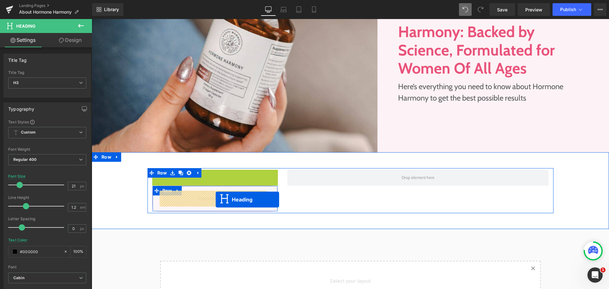
drag, startPoint x: 206, startPoint y: 172, endPoint x: 216, endPoint y: 199, distance: 29.2
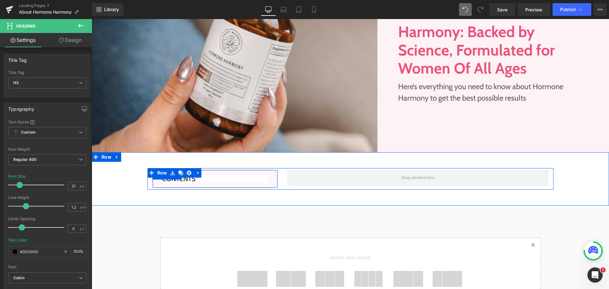
click at [159, 181] on div "Contents Heading" at bounding box center [215, 179] width 116 height 8
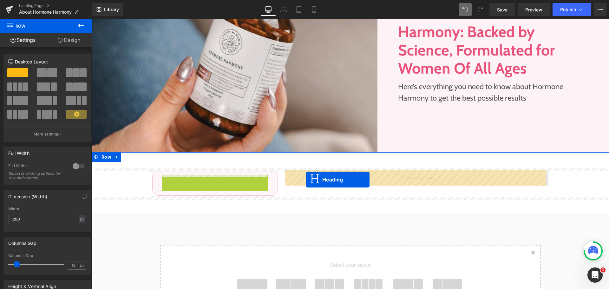
drag, startPoint x: 196, startPoint y: 181, endPoint x: 306, endPoint y: 179, distance: 110.4
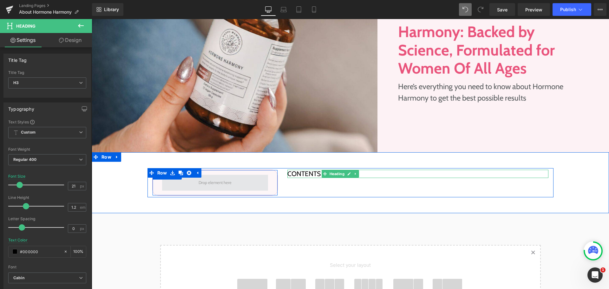
click at [162, 181] on span at bounding box center [215, 183] width 106 height 16
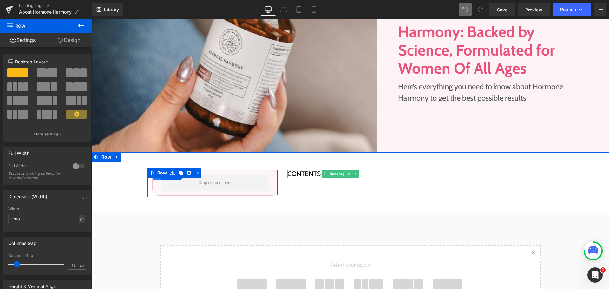
click at [158, 179] on span at bounding box center [157, 175] width 8 height 10
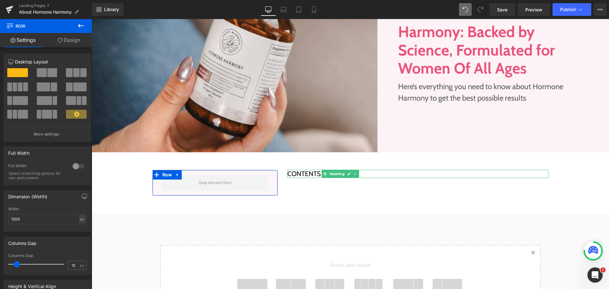
click at [60, 39] on icon at bounding box center [60, 40] width 5 height 5
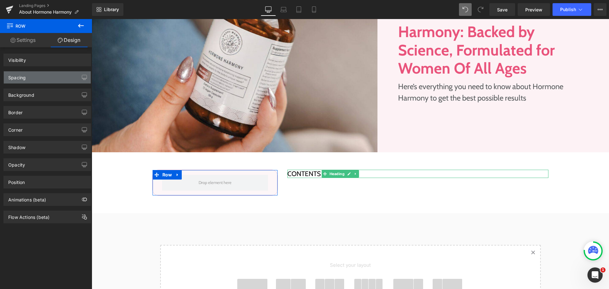
click at [36, 75] on div "Spacing" at bounding box center [47, 77] width 87 height 12
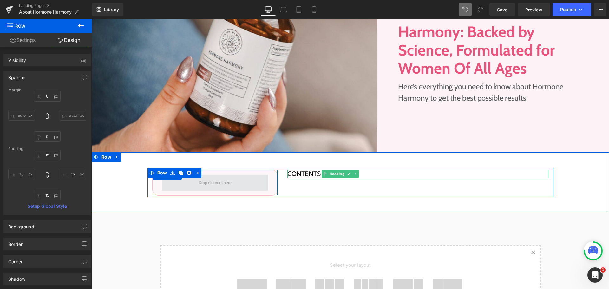
click at [164, 183] on span at bounding box center [215, 183] width 106 height 16
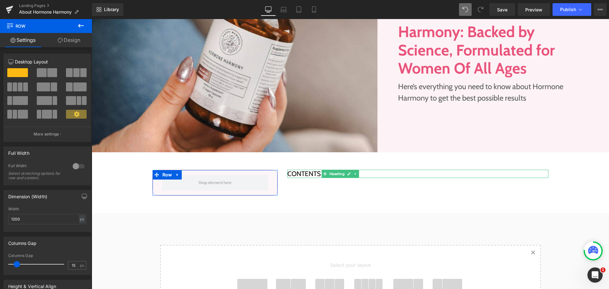
click at [71, 42] on link "Design" at bounding box center [69, 40] width 46 height 14
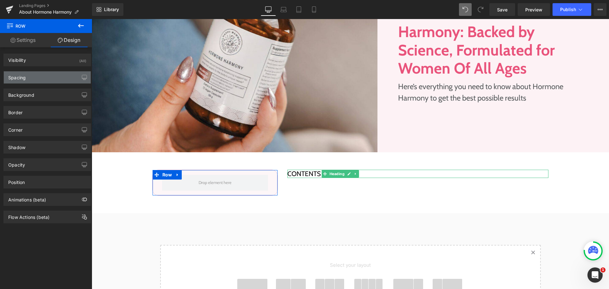
click at [42, 79] on div "Spacing" at bounding box center [47, 77] width 87 height 12
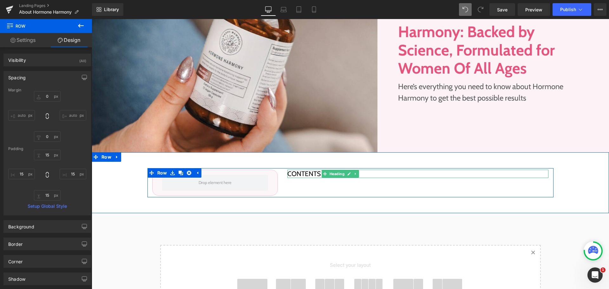
click at [282, 180] on div "Row Contents Heading Row" at bounding box center [350, 182] width 406 height 29
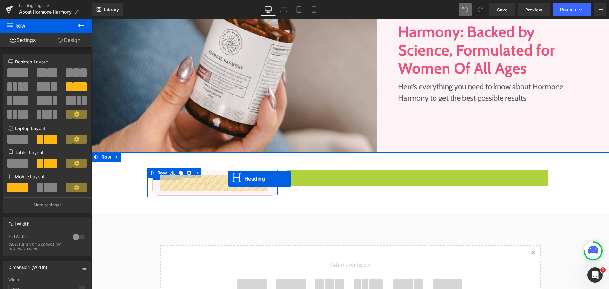
drag, startPoint x: 402, startPoint y: 172, endPoint x: 228, endPoint y: 179, distance: 174.2
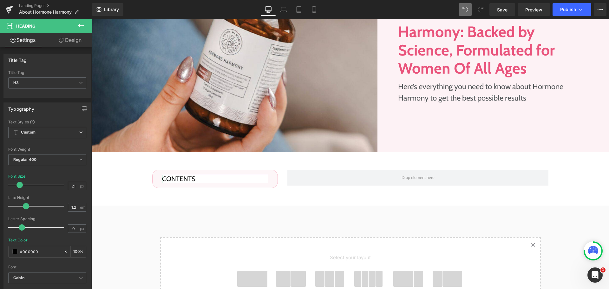
drag, startPoint x: 62, startPoint y: 44, endPoint x: 51, endPoint y: 76, distance: 33.4
click at [62, 44] on link "Design" at bounding box center [70, 40] width 46 height 14
click at [0, 0] on div "Spacing" at bounding box center [0, 0] width 0 height 0
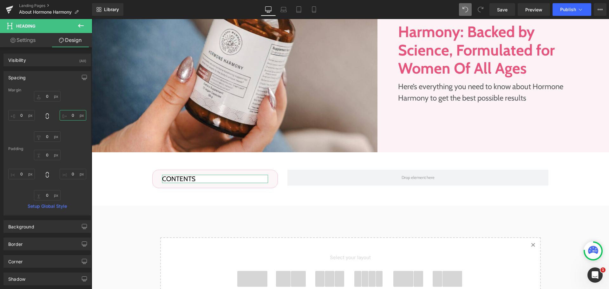
click at [72, 118] on input "0" at bounding box center [73, 115] width 27 height 10
click at [24, 115] on input "0" at bounding box center [21, 115] width 27 height 10
click at [16, 169] on input "0" at bounding box center [21, 174] width 27 height 10
click at [50, 156] on input "0" at bounding box center [47, 155] width 27 height 10
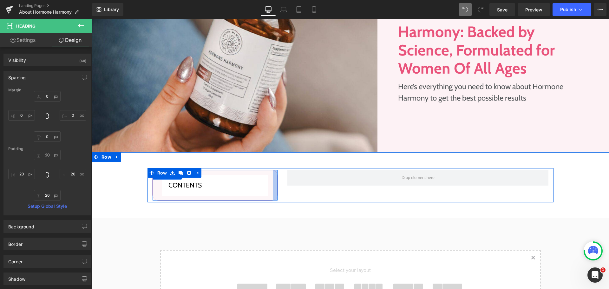
click at [273, 179] on div at bounding box center [275, 185] width 5 height 30
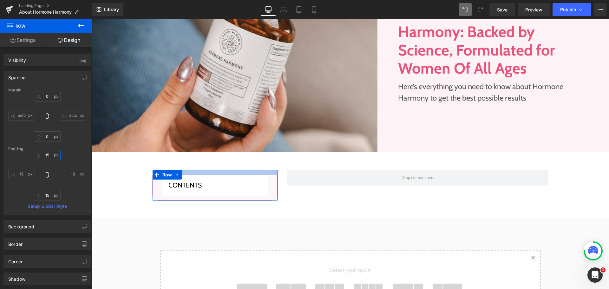
click at [49, 151] on input "15" at bounding box center [47, 155] width 27 height 10
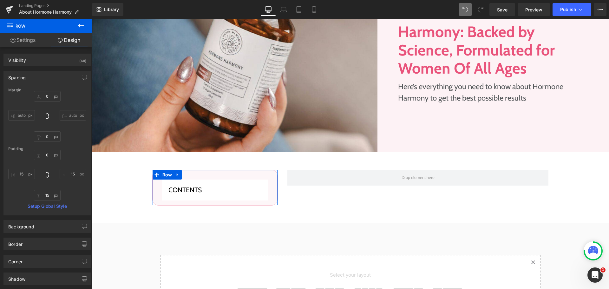
click at [74, 149] on div "Padding" at bounding box center [47, 148] width 78 height 4
click at [23, 172] on input "15" at bounding box center [21, 174] width 27 height 10
click at [44, 173] on icon at bounding box center [47, 175] width 6 height 6
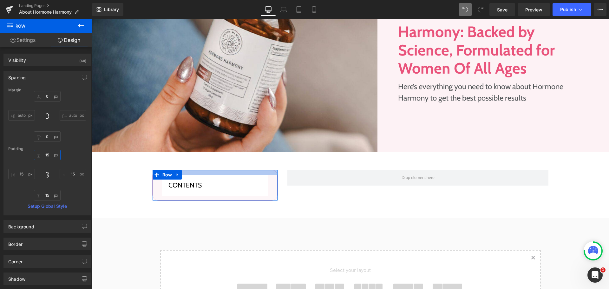
click at [51, 156] on input "15" at bounding box center [47, 155] width 27 height 10
click at [79, 152] on div at bounding box center [47, 175] width 78 height 51
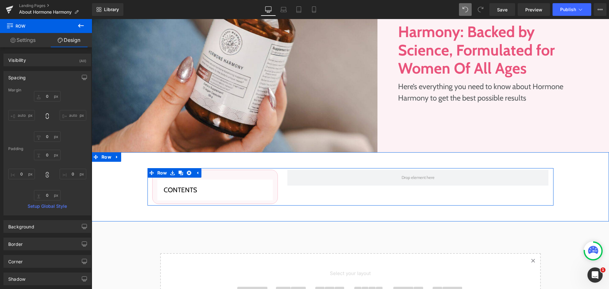
click at [195, 178] on ul "Row" at bounding box center [174, 173] width 54 height 10
click at [221, 178] on div "Contents Heading Row NaNpx" at bounding box center [215, 187] width 126 height 34
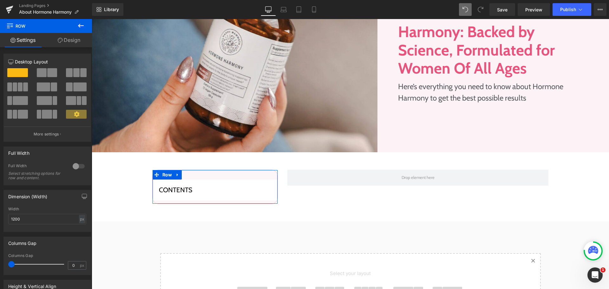
drag, startPoint x: 17, startPoint y: 264, endPoint x: 0, endPoint y: 262, distance: 16.9
click at [0, 262] on div "Columns Gap 0px Columns Gap 0 px" at bounding box center [47, 253] width 95 height 43
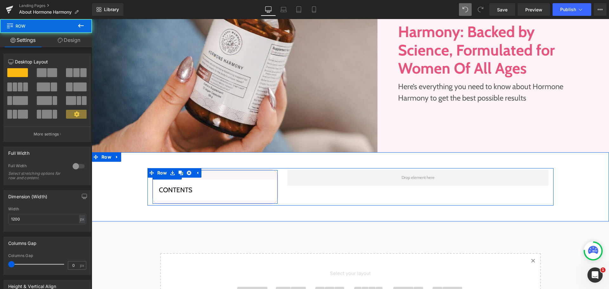
click at [263, 178] on div "Contents Heading Row NaNpx" at bounding box center [215, 187] width 126 height 34
click at [266, 178] on div "Contents Heading Row NaNpx" at bounding box center [215, 187] width 126 height 34
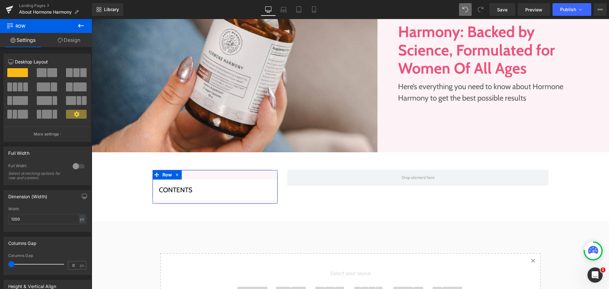
click at [67, 46] on link "Design" at bounding box center [69, 40] width 46 height 14
click at [0, 0] on div "Spacing Margin Padding" at bounding box center [0, 0] width 0 height 0
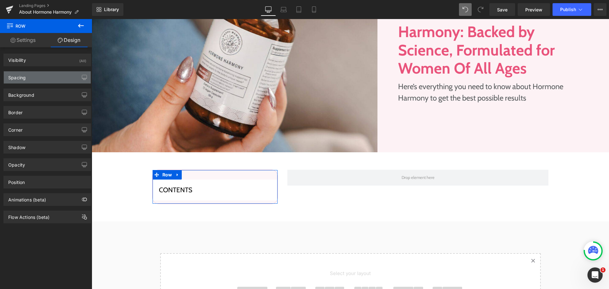
click at [45, 77] on div "Spacing" at bounding box center [47, 77] width 87 height 12
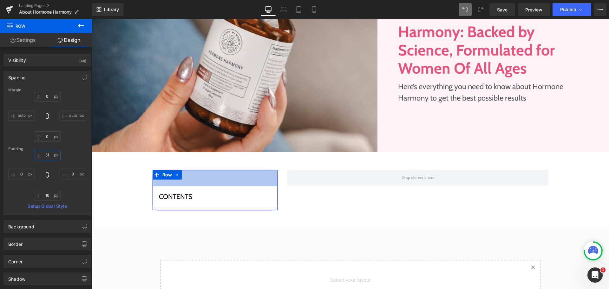
click at [48, 154] on input "51" at bounding box center [47, 155] width 27 height 10
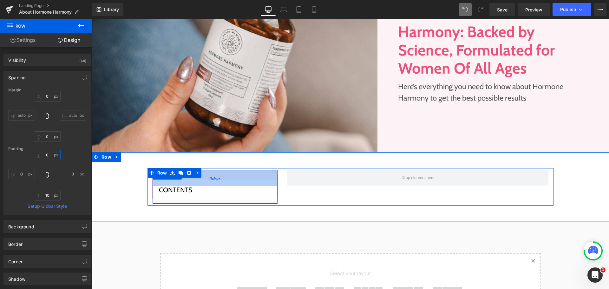
click at [226, 177] on div "NaNpx" at bounding box center [215, 178] width 125 height 16
click at [220, 175] on div "NaNpx" at bounding box center [215, 178] width 125 height 16
click at [223, 181] on div "NaNpx" at bounding box center [215, 178] width 125 height 16
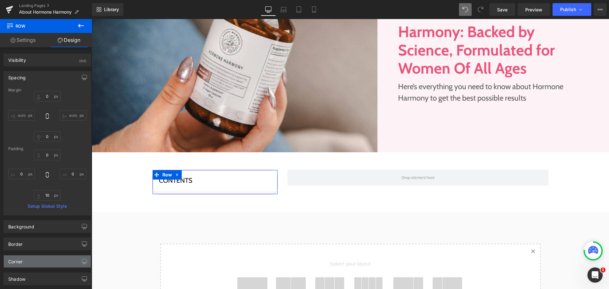
click at [20, 257] on div "Corner" at bounding box center [15, 259] width 14 height 9
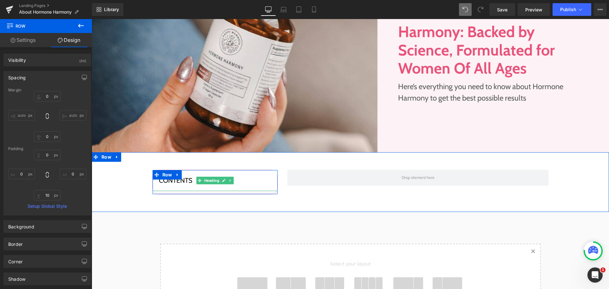
click at [240, 179] on h3 "Contents" at bounding box center [215, 180] width 113 height 8
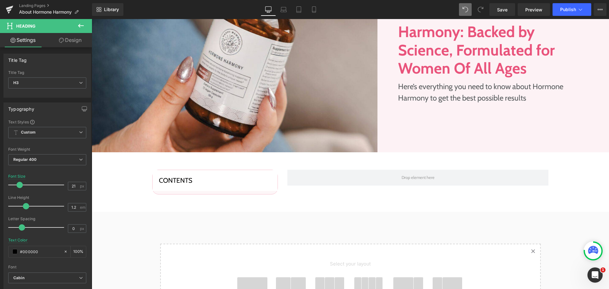
click at [70, 39] on link "Design" at bounding box center [70, 40] width 46 height 14
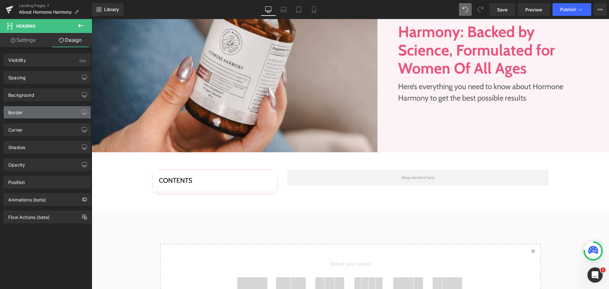
click at [32, 113] on div "Border" at bounding box center [47, 112] width 87 height 12
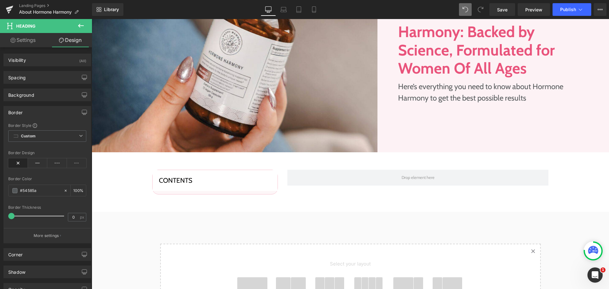
click at [34, 109] on div "Border" at bounding box center [47, 112] width 87 height 12
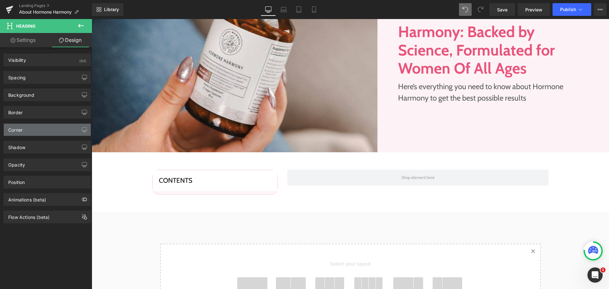
click at [29, 129] on div "Corner" at bounding box center [47, 130] width 87 height 12
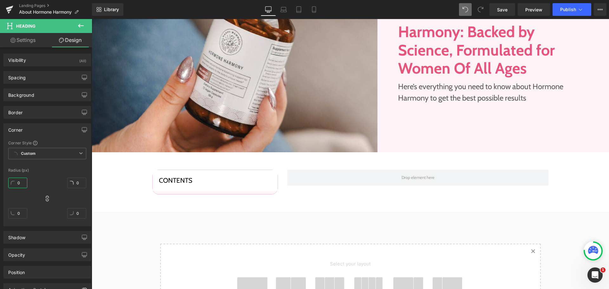
click at [22, 180] on input "0" at bounding box center [17, 183] width 19 height 10
click at [48, 200] on icon at bounding box center [47, 198] width 6 height 6
click at [16, 179] on input "text" at bounding box center [17, 183] width 19 height 10
click at [86, 23] on button at bounding box center [81, 26] width 22 height 14
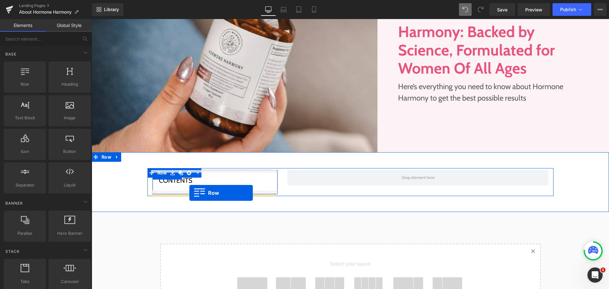
drag, startPoint x: 115, startPoint y: 101, endPoint x: 189, endPoint y: 193, distance: 118.2
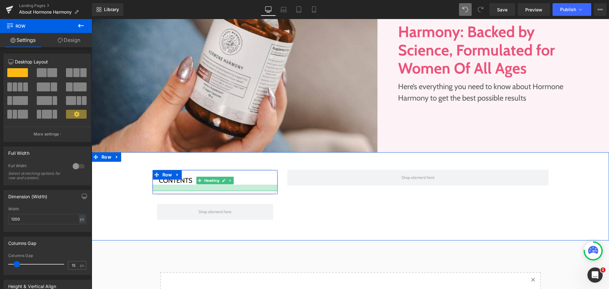
click at [187, 188] on div at bounding box center [215, 188] width 125 height 6
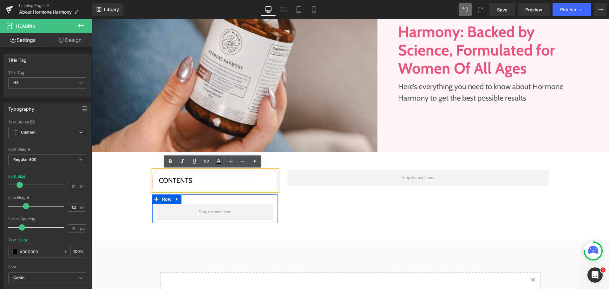
click at [179, 202] on link at bounding box center [177, 199] width 8 height 10
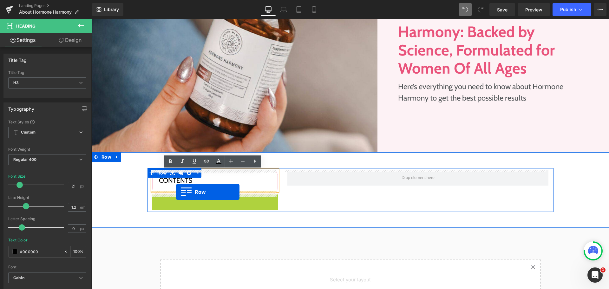
drag, startPoint x: 153, startPoint y: 198, endPoint x: 176, endPoint y: 192, distance: 23.5
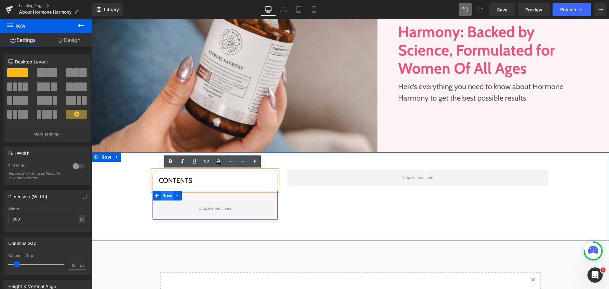
click at [163, 195] on span "Row" at bounding box center [167, 196] width 13 height 10
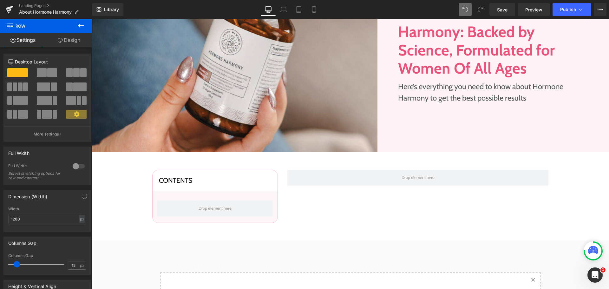
click at [88, 28] on button at bounding box center [81, 26] width 22 height 14
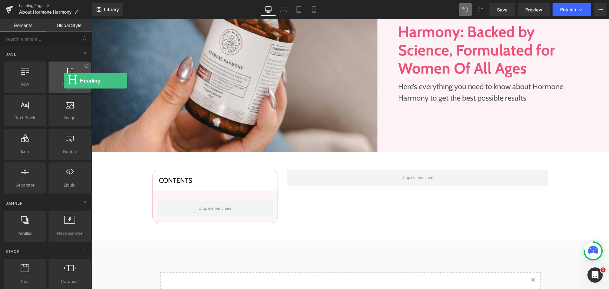
click at [64, 81] on div at bounding box center [69, 74] width 38 height 14
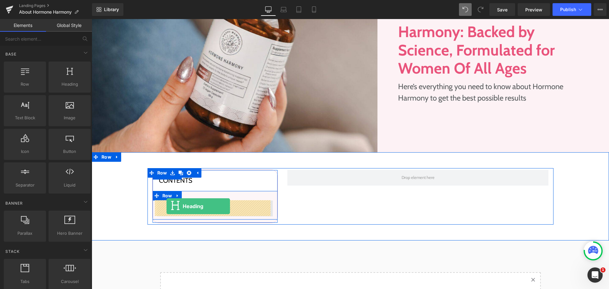
drag, startPoint x: 155, startPoint y: 100, endPoint x: 166, endPoint y: 206, distance: 107.1
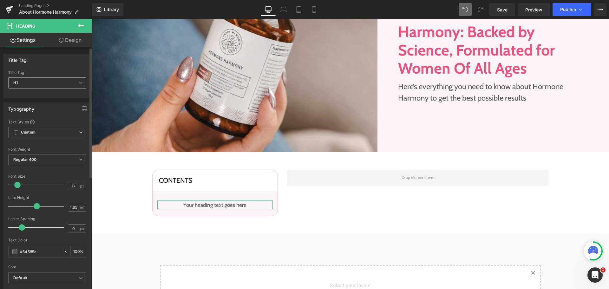
click at [46, 89] on div "H1 H1 H2 H3 H4 H5 H6" at bounding box center [47, 84] width 78 height 14
click at [45, 81] on span "H1" at bounding box center [47, 82] width 78 height 11
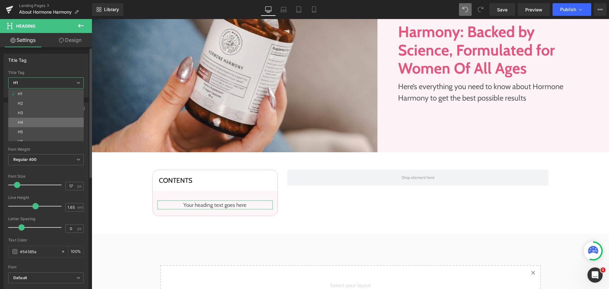
click at [45, 122] on li "H4" at bounding box center [47, 123] width 78 height 10
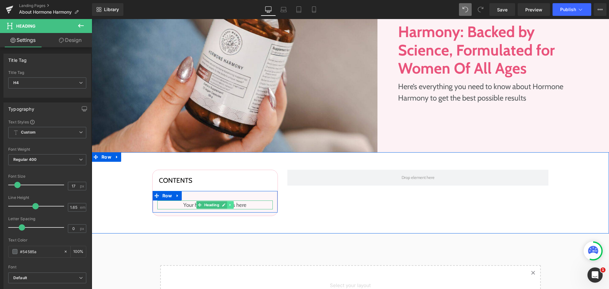
click at [229, 203] on icon at bounding box center [230, 205] width 3 height 4
click at [232, 203] on icon at bounding box center [233, 204] width 3 height 3
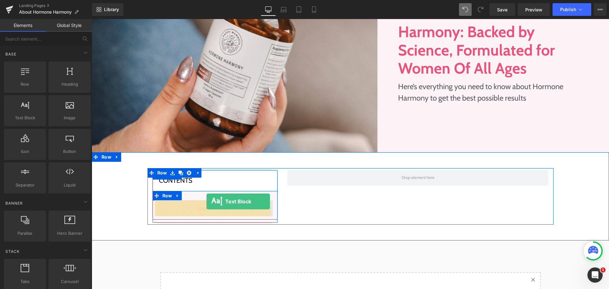
drag, startPoint x: 119, startPoint y: 129, endPoint x: 206, endPoint y: 201, distance: 113.3
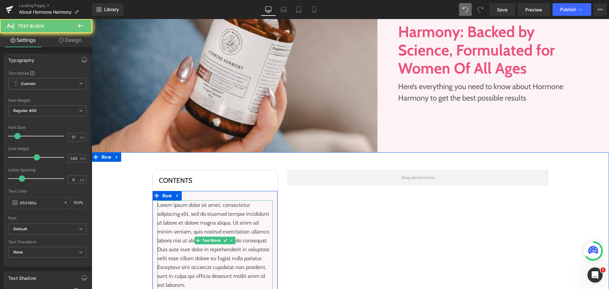
click at [178, 213] on p "Lorem ipsum dolor sit amet, consectetur adipiscing elit, sed do eiusmod tempor …" at bounding box center [215, 244] width 116 height 89
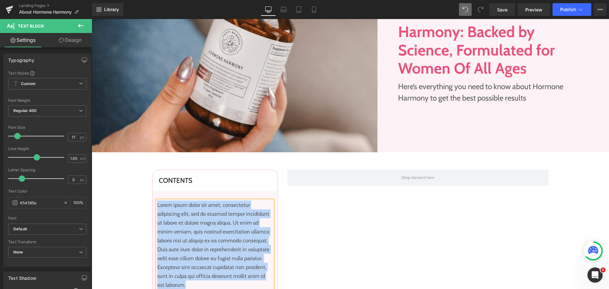
paste div
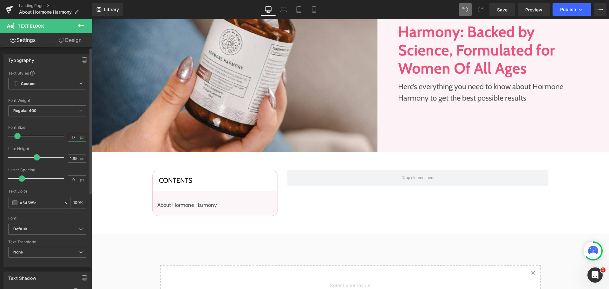
click at [71, 138] on input "17" at bounding box center [73, 137] width 11 height 8
click at [74, 155] on input "1.65" at bounding box center [73, 158] width 11 height 8
click at [43, 204] on input "#54585a" at bounding box center [40, 202] width 41 height 7
click at [45, 204] on input "#54585a" at bounding box center [40, 202] width 41 height 7
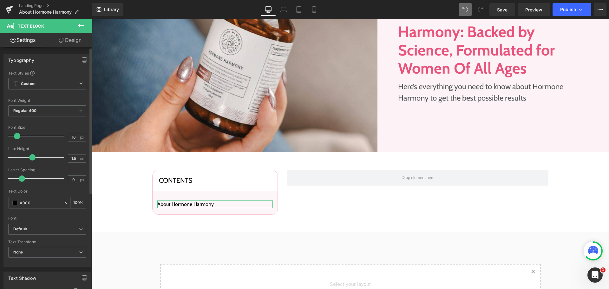
click at [45, 193] on div "Text Color" at bounding box center [47, 191] width 78 height 4
click at [29, 230] on b "Default" at bounding box center [46, 228] width 66 height 5
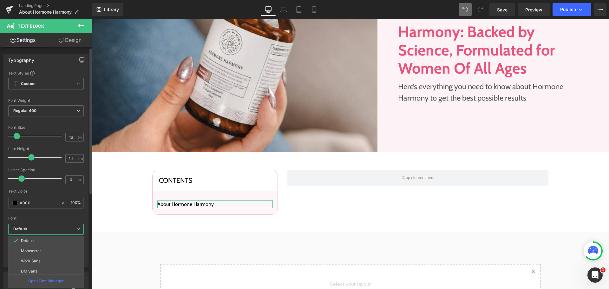
click at [37, 221] on div "Font Default Montserrat Work Sans DM Sans Aguafina Script Roboto Cabin Open San…" at bounding box center [45, 146] width 75 height 153
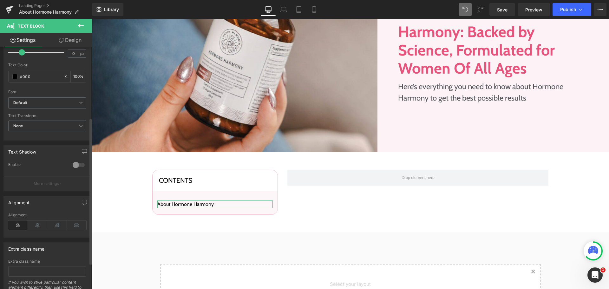
scroll to position [127, 0]
click at [27, 95] on div "Font Default Montserrat Work Sans DM Sans Aguafina Script Roboto Cabin Open San…" at bounding box center [47, 20] width 78 height 153
click at [32, 101] on b "Default" at bounding box center [46, 102] width 66 height 5
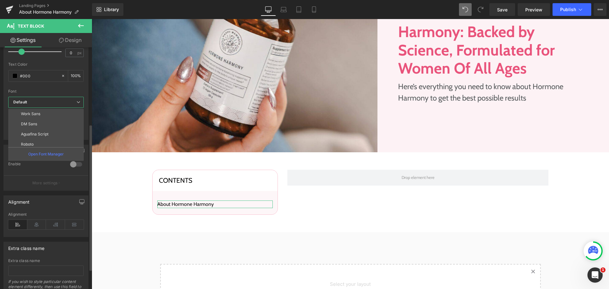
scroll to position [32, 0]
click at [46, 139] on li "Cabin" at bounding box center [47, 143] width 78 height 10
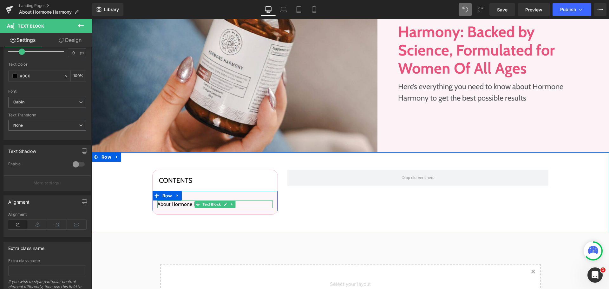
click at [178, 204] on p "About Hormone Harmony" at bounding box center [215, 204] width 116 height 8
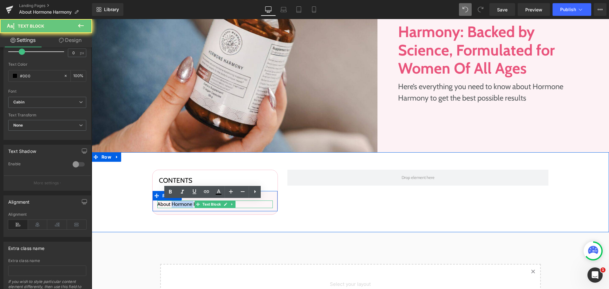
click at [178, 204] on p "About Hormone Harmony" at bounding box center [215, 204] width 116 height 8
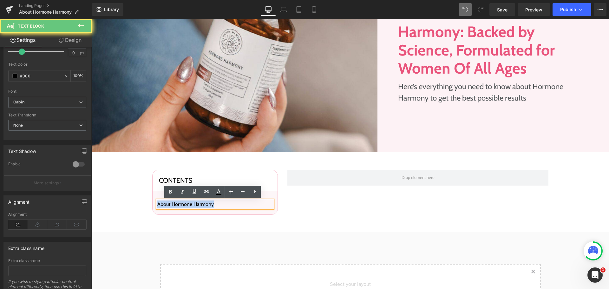
click at [178, 204] on p "About Hormone Harmony" at bounding box center [215, 204] width 116 height 8
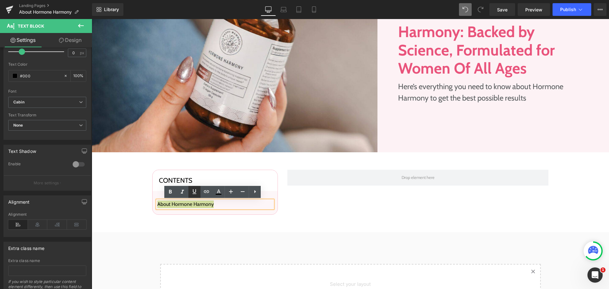
click at [194, 194] on icon at bounding box center [194, 191] width 4 height 5
click at [231, 207] on p "About Hormone Harmony" at bounding box center [215, 204] width 116 height 8
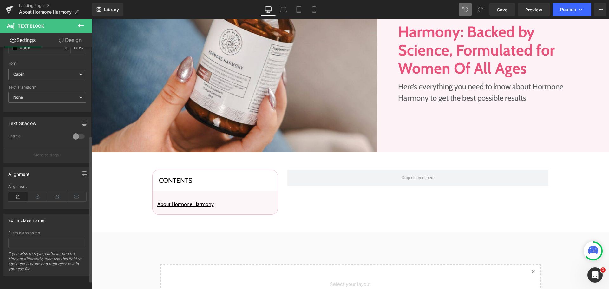
scroll to position [159, 0]
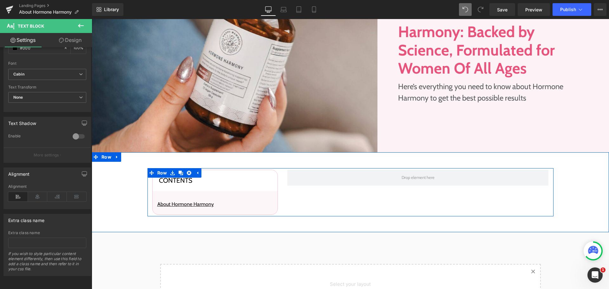
click at [319, 212] on div "Contents Heading About Hormone Harmony Text Block Row Row Row" at bounding box center [350, 192] width 406 height 48
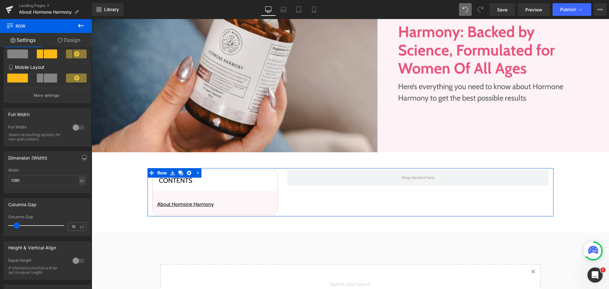
scroll to position [127, 0]
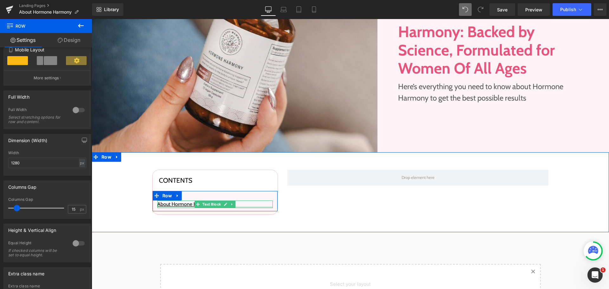
click at [168, 206] on div at bounding box center [215, 207] width 116 height 2
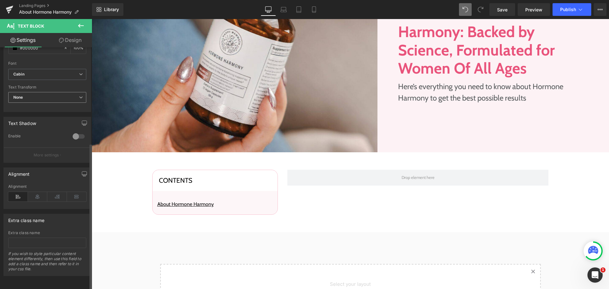
scroll to position [159, 0]
click at [79, 42] on link "Design" at bounding box center [70, 40] width 46 height 14
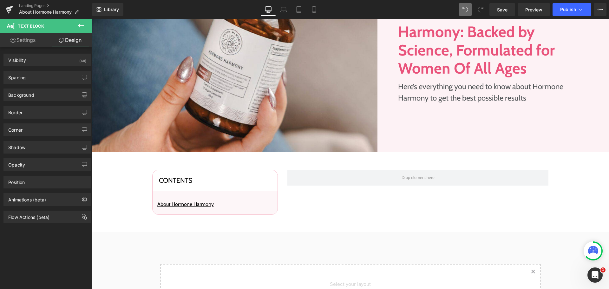
click at [29, 44] on link "Settings" at bounding box center [23, 40] width 46 height 14
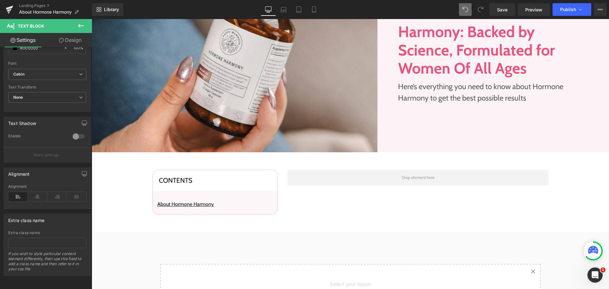
click at [78, 25] on icon at bounding box center [81, 26] width 8 height 8
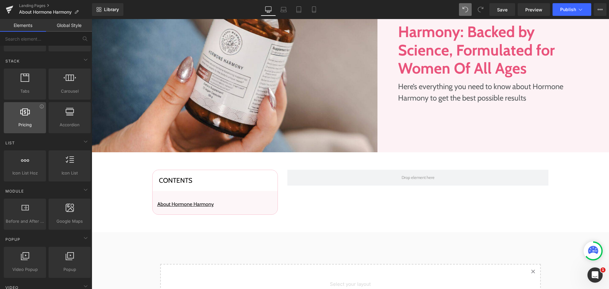
scroll to position [127, 0]
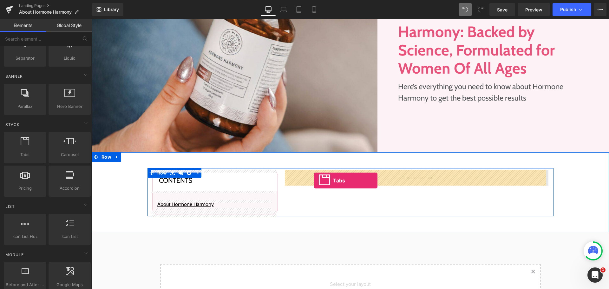
drag, startPoint x: 125, startPoint y: 165, endPoint x: 314, endPoint y: 180, distance: 189.6
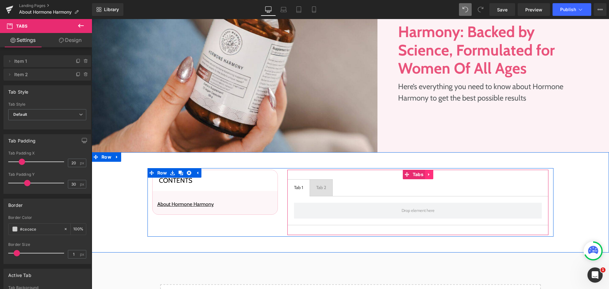
click at [430, 175] on link at bounding box center [429, 175] width 8 height 10
click at [431, 175] on icon at bounding box center [433, 174] width 4 height 5
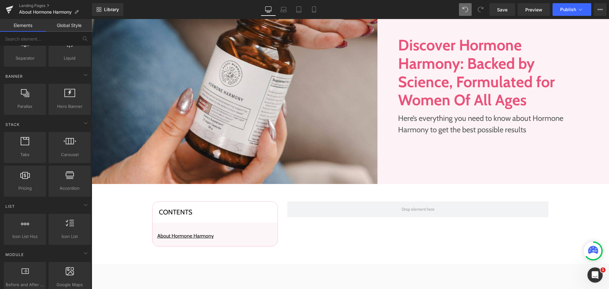
scroll to position [0, 0]
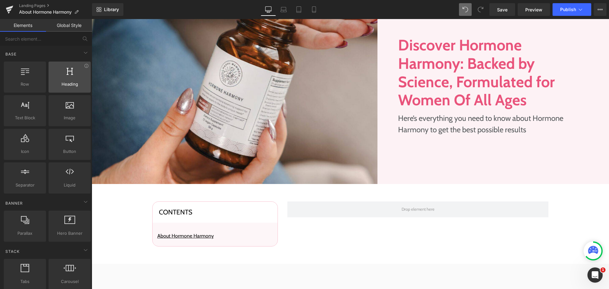
click at [54, 84] on span "Heading" at bounding box center [69, 84] width 38 height 7
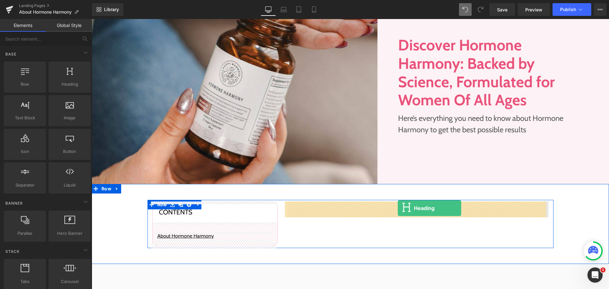
drag, startPoint x: 182, startPoint y: 132, endPoint x: 398, endPoint y: 208, distance: 228.7
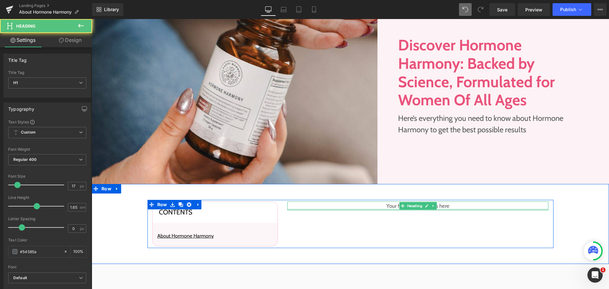
click at [392, 209] on div at bounding box center [417, 210] width 261 height 2
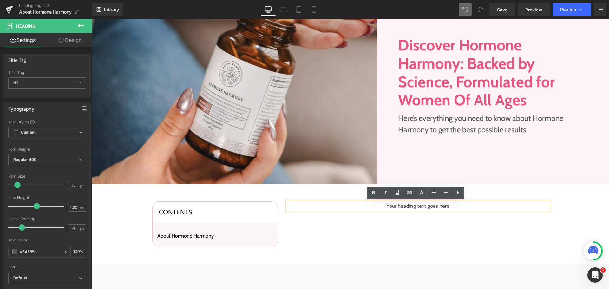
click at [391, 209] on h1 "Your heading text goes here" at bounding box center [417, 205] width 261 height 9
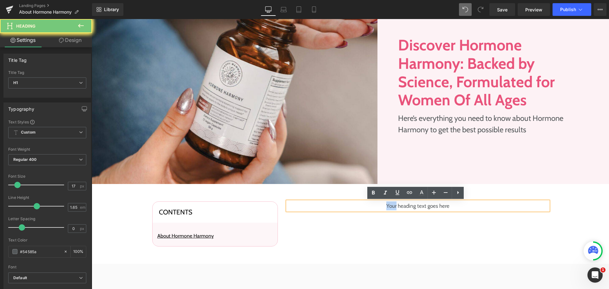
click at [391, 209] on h1 "Your heading text goes here" at bounding box center [417, 205] width 261 height 9
paste div
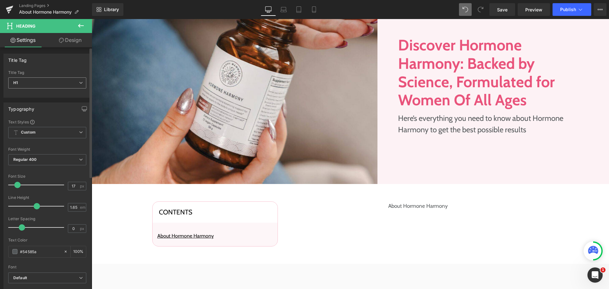
click at [28, 85] on span "H1" at bounding box center [47, 82] width 78 height 11
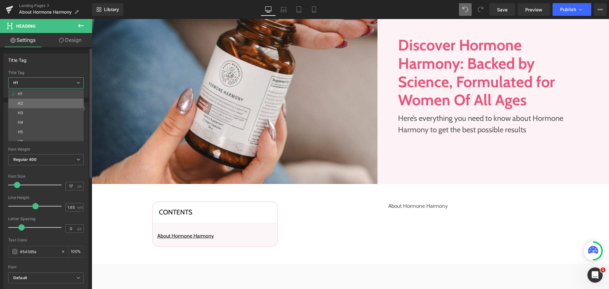
click at [30, 102] on li "H2" at bounding box center [47, 104] width 78 height 10
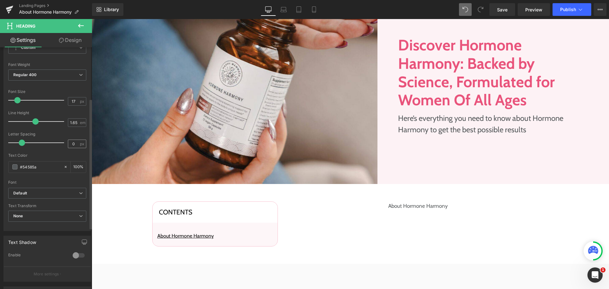
scroll to position [95, 0]
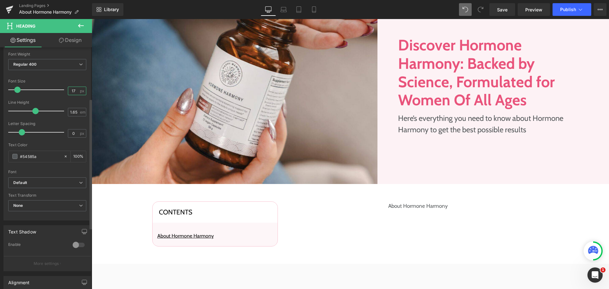
click at [73, 92] on input "17" at bounding box center [73, 91] width 11 height 8
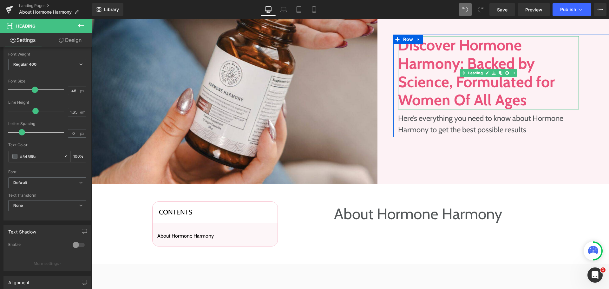
click at [443, 55] on h1 "Discover Hormone Harmony: Backed by Science, Formulated for Women Of All Ages" at bounding box center [488, 72] width 181 height 73
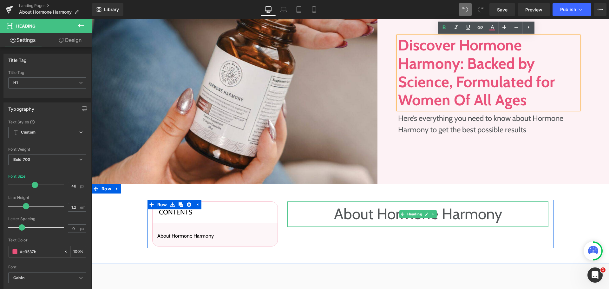
click at [381, 219] on h2 "About Hormone Harmony" at bounding box center [417, 213] width 261 height 25
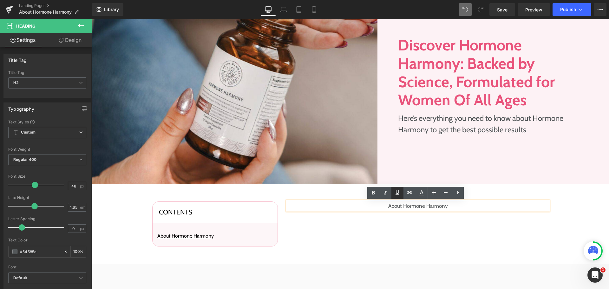
click at [399, 203] on h2 "About Hormone Harmony" at bounding box center [417, 205] width 261 height 9
click at [450, 202] on h2 "About Hormone Harmony" at bounding box center [417, 205] width 261 height 9
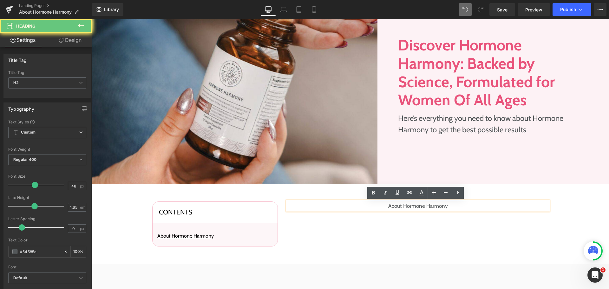
click at [450, 202] on h2 "About Hormone Harmony" at bounding box center [417, 205] width 261 height 9
drag, startPoint x: 549, startPoint y: 124, endPoint x: 456, endPoint y: 115, distance: 94.0
click at [458, 119] on p "Here’s everything you need to know about Hormone Harmony to get the best possib…" at bounding box center [488, 124] width 181 height 23
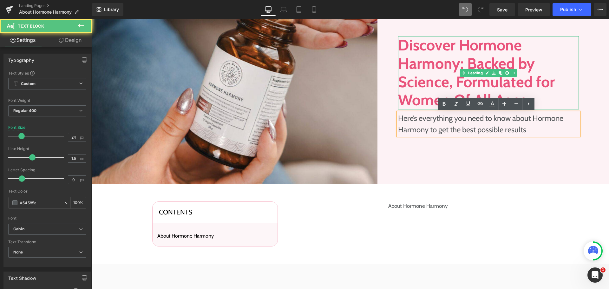
drag, startPoint x: 459, startPoint y: 74, endPoint x: 476, endPoint y: 74, distance: 17.1
click at [460, 74] on div "Discover Hormone Harmony: Backed by Science, Formulated for Women Of All Ages H…" at bounding box center [488, 72] width 181 height 73
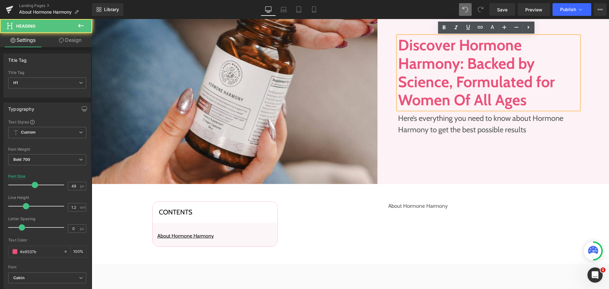
click at [512, 72] on h1 "Discover Hormone Harmony: Backed by Science, Formulated for Women Of All Ages" at bounding box center [488, 72] width 181 height 73
click at [586, 99] on div "Discover Hormone Harmony: Backed by Science, Formulated for Women Of All Ages H…" at bounding box center [501, 86] width 216 height 102
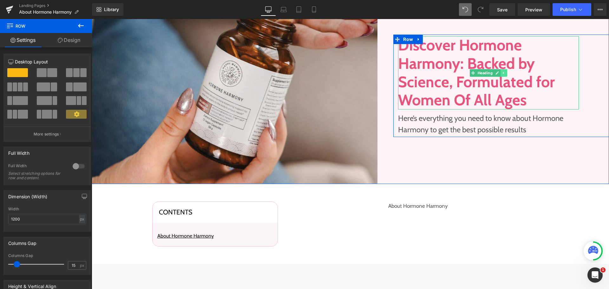
click at [503, 71] on icon at bounding box center [503, 73] width 3 height 4
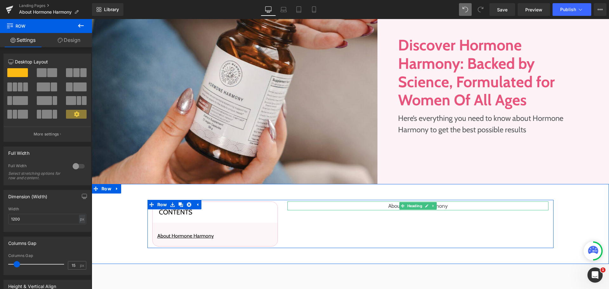
click at [418, 205] on span "Heading" at bounding box center [414, 206] width 17 height 8
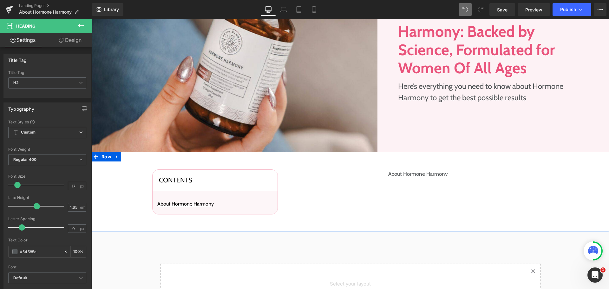
scroll to position [281, 0]
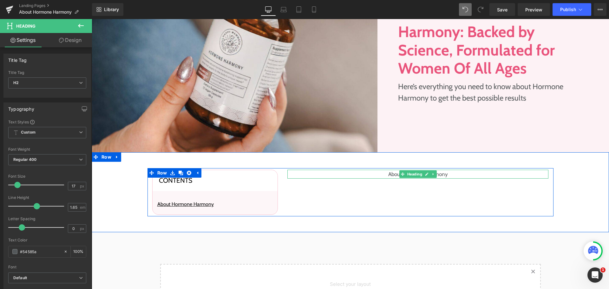
click at [399, 174] on span at bounding box center [402, 174] width 7 height 8
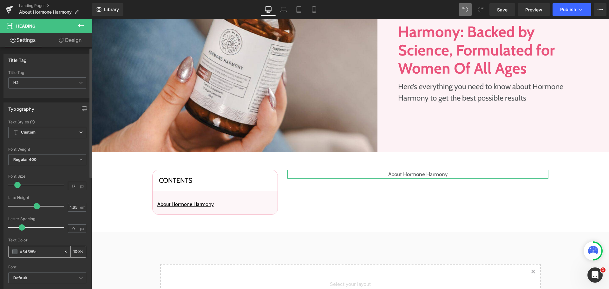
click at [38, 252] on input "#54585a" at bounding box center [40, 251] width 41 height 7
click at [71, 187] on input "17" at bounding box center [73, 186] width 11 height 8
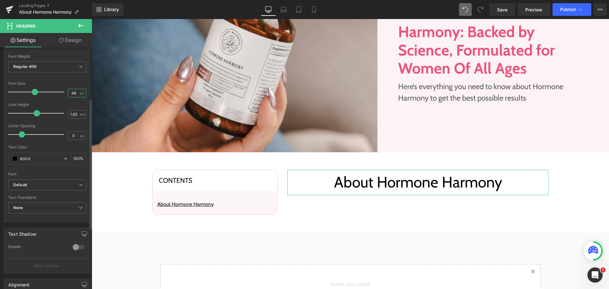
scroll to position [95, 0]
click at [58, 187] on span "Default" at bounding box center [47, 182] width 78 height 11
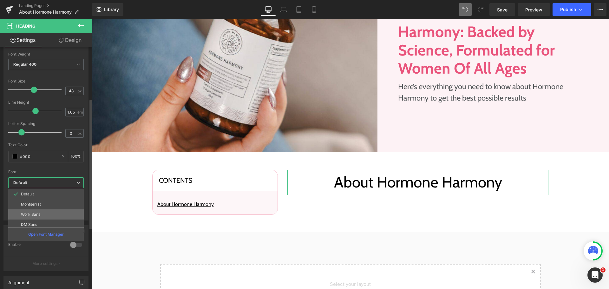
scroll to position [32, 0]
click at [48, 216] on li "Roboto" at bounding box center [47, 213] width 78 height 10
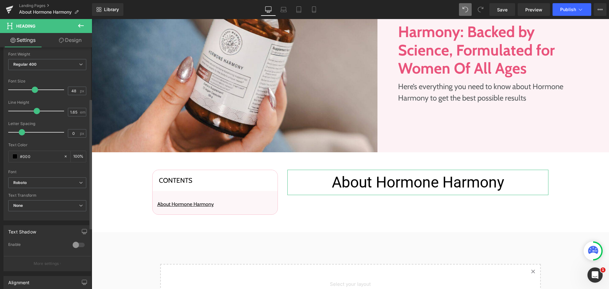
click at [36, 174] on div "Font" at bounding box center [47, 172] width 78 height 4
click at [38, 179] on span "Roboto" at bounding box center [47, 182] width 78 height 11
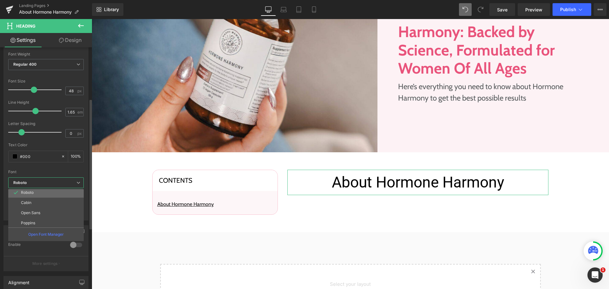
scroll to position [63, 0]
click at [42, 191] on li "Cabin" at bounding box center [47, 191] width 78 height 10
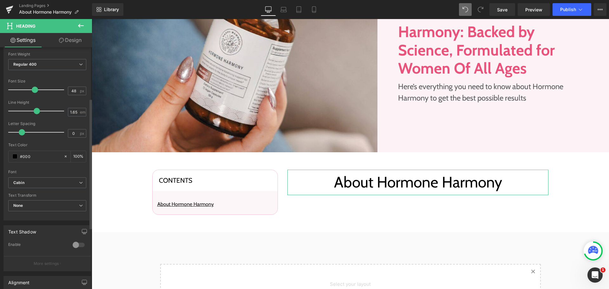
scroll to position [0, 0]
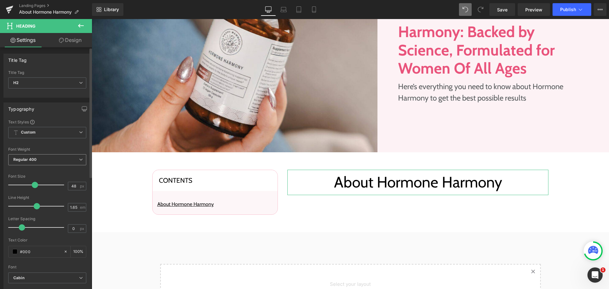
click at [46, 160] on span "Regular 400" at bounding box center [47, 159] width 78 height 11
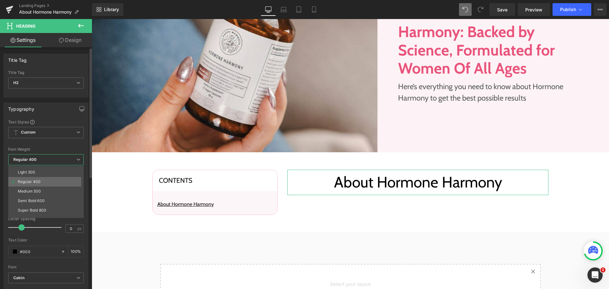
scroll to position [32, 0]
click at [45, 212] on li "Bold 700" at bounding box center [47, 215] width 78 height 10
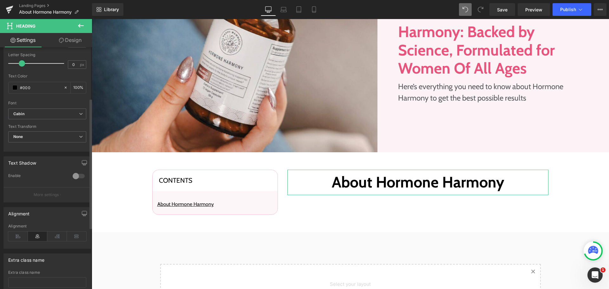
scroll to position [190, 0]
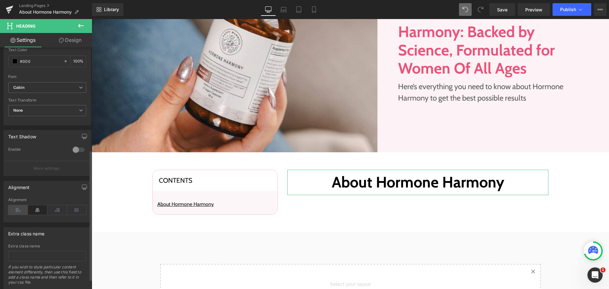
click at [22, 215] on icon at bounding box center [18, 210] width 20 height 10
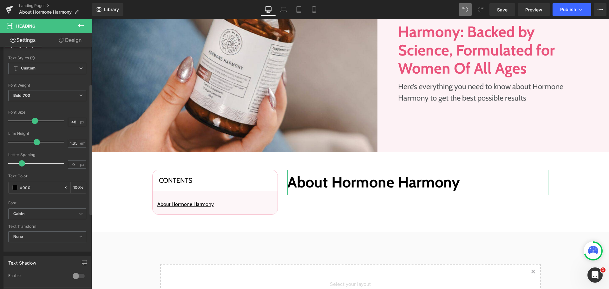
scroll to position [63, 0]
click at [72, 142] on input "1.65" at bounding box center [73, 144] width 11 height 8
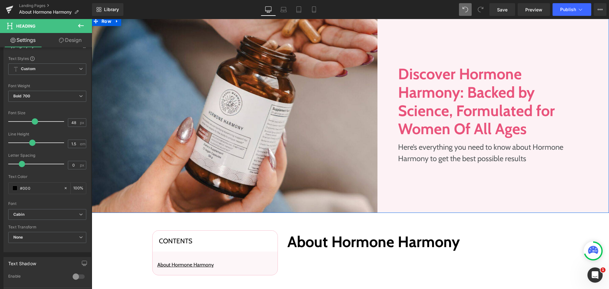
scroll to position [217, 0]
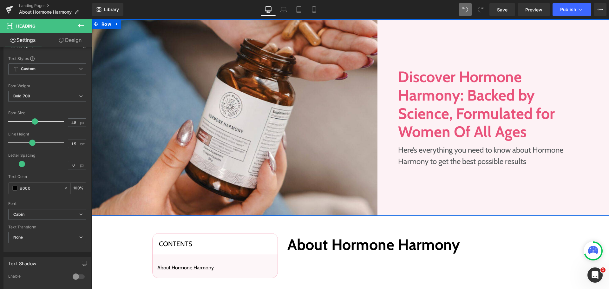
drag, startPoint x: 451, startPoint y: 158, endPoint x: 467, endPoint y: 206, distance: 51.1
click at [451, 158] on p "Here’s everything you need to know about Hormone Harmony to get the best possib…" at bounding box center [488, 155] width 181 height 23
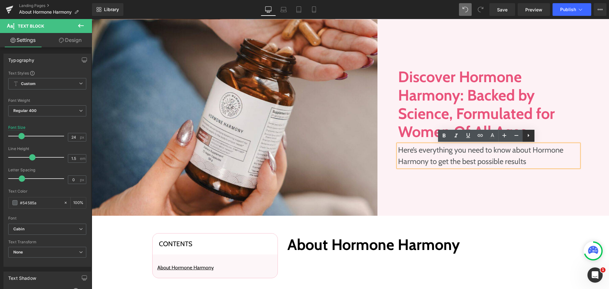
click at [528, 139] on icon at bounding box center [528, 136] width 8 height 8
click at [545, 173] on div "Discover Hormone Harmony: Backed by Science, Formulated for Women Of All Ages H…" at bounding box center [501, 117] width 216 height 197
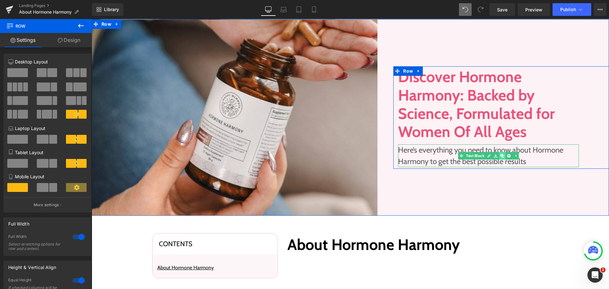
click at [501, 157] on icon at bounding box center [501, 155] width 3 height 3
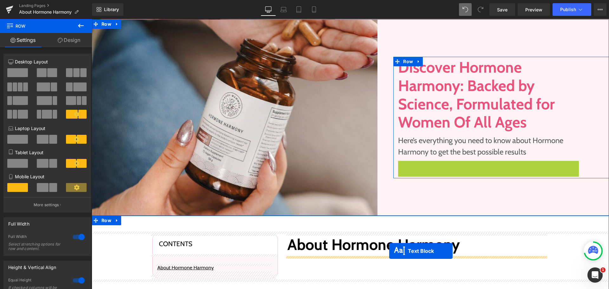
drag, startPoint x: 468, startPoint y: 168, endPoint x: 389, endPoint y: 251, distance: 114.4
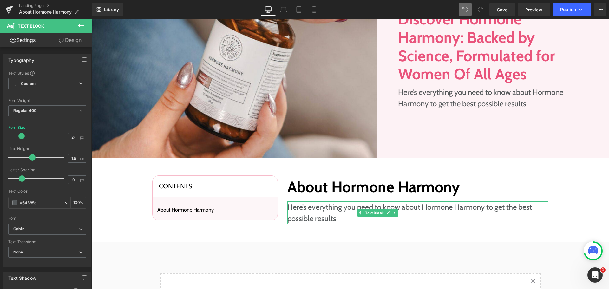
scroll to position [376, 0]
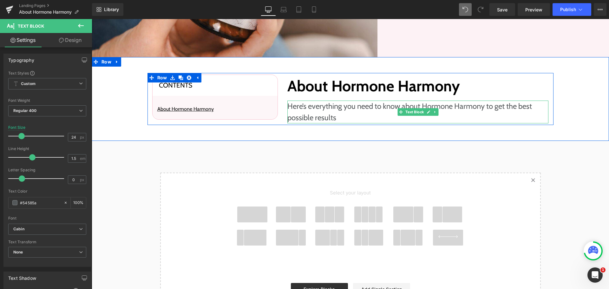
click at [331, 113] on p "Here’s everything you need to know about Hormone Harmony to get the best possib…" at bounding box center [417, 112] width 261 height 23
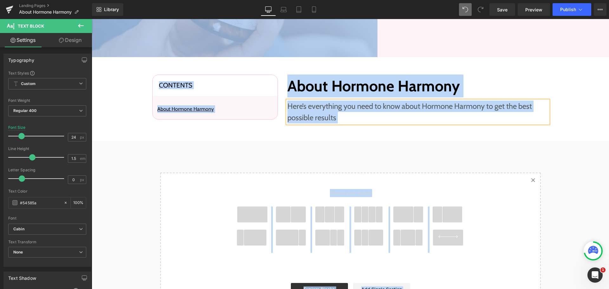
click at [331, 113] on p "Here’s everything you need to know about Hormone Harmony to get the best possib…" at bounding box center [417, 112] width 261 height 23
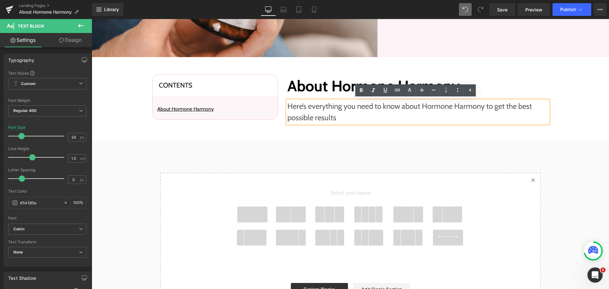
click at [569, 107] on div "Contents Heading About Hormone Harmony Text Block Row Row About Hormone Harmony…" at bounding box center [350, 99] width 517 height 52
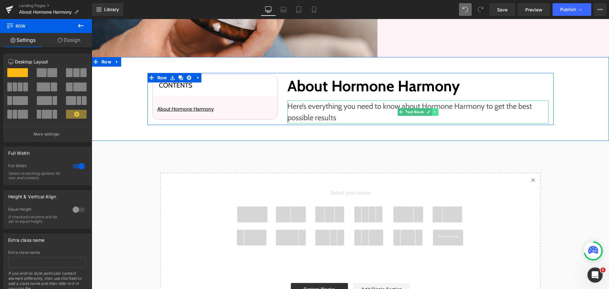
click at [434, 114] on link at bounding box center [435, 112] width 7 height 8
click at [435, 114] on link at bounding box center [438, 112] width 7 height 8
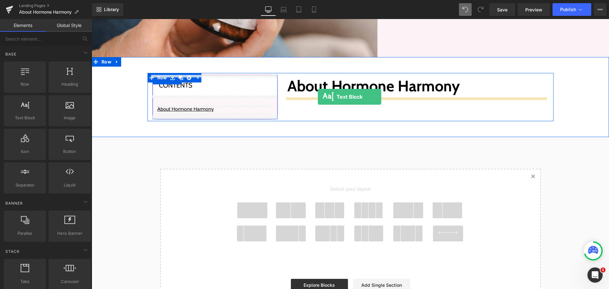
drag, startPoint x: 117, startPoint y: 139, endPoint x: 318, endPoint y: 97, distance: 204.7
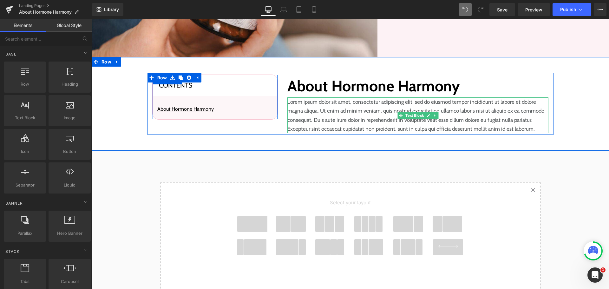
click at [318, 111] on p "Lorem ipsum dolor sit amet, consectetur adipiscing elit, sed do eiusmod tempor …" at bounding box center [417, 115] width 261 height 36
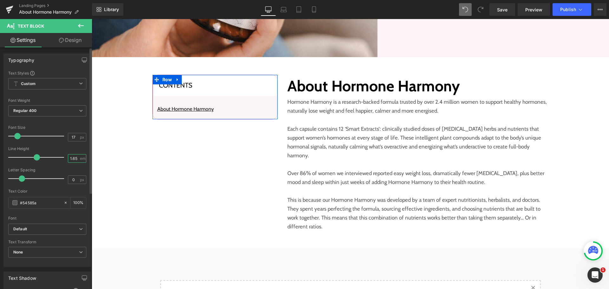
click at [75, 158] on input "1.65" at bounding box center [73, 158] width 11 height 8
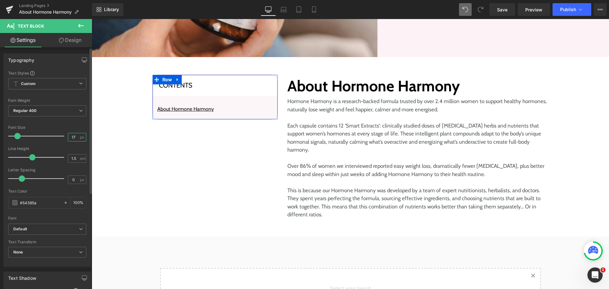
click at [73, 137] on input "17" at bounding box center [73, 137] width 11 height 8
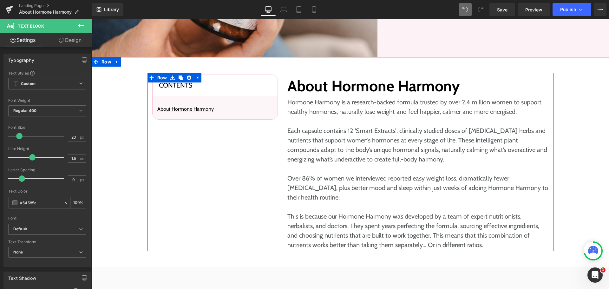
click at [321, 92] on h2 "About Hormone Harmony" at bounding box center [417, 86] width 261 height 23
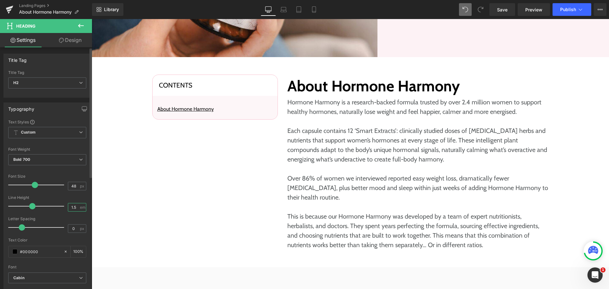
click at [74, 207] on input "1.5" at bounding box center [73, 207] width 11 height 8
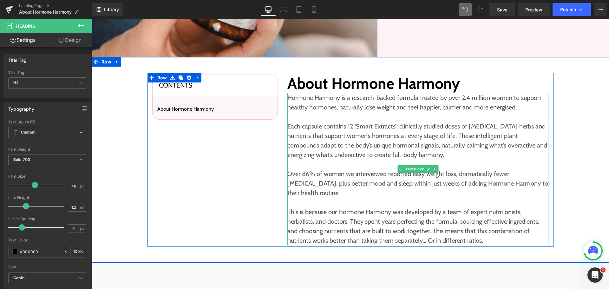
click at [392, 140] on p "Each capsule contains 12 ‘Smart Extracts’: clinically studied doses of adaptoge…" at bounding box center [417, 140] width 261 height 38
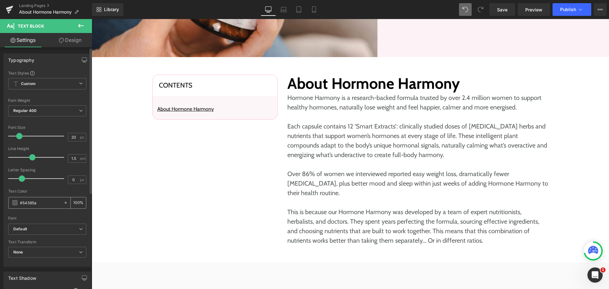
click at [36, 201] on input "#54585a" at bounding box center [40, 202] width 41 height 7
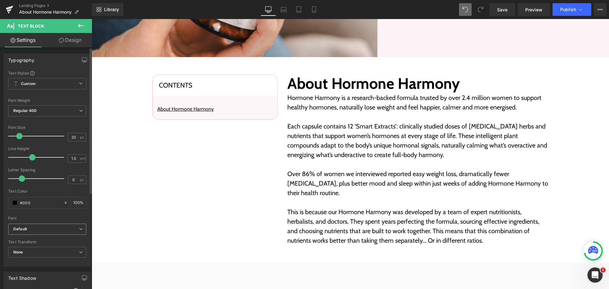
click at [27, 228] on icon "Default" at bounding box center [20, 228] width 14 height 5
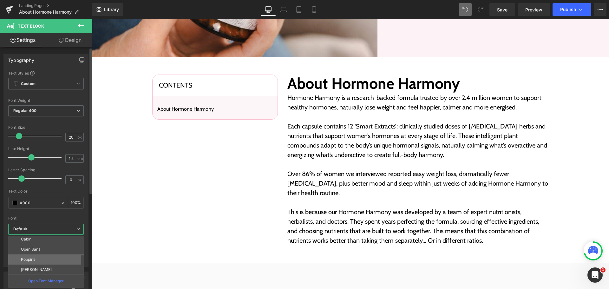
scroll to position [63, 0]
click at [30, 239] on p "Cabin" at bounding box center [26, 238] width 10 height 4
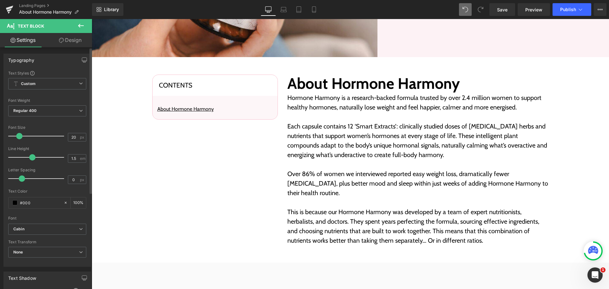
click at [38, 219] on div "Font" at bounding box center [47, 218] width 78 height 4
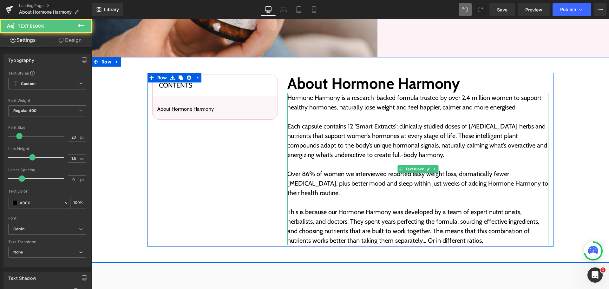
click at [335, 116] on p at bounding box center [417, 117] width 261 height 10
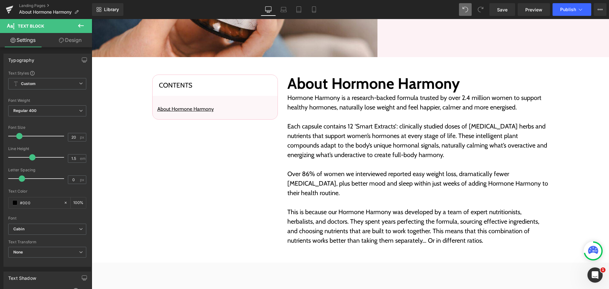
click at [67, 43] on link "Design" at bounding box center [70, 40] width 46 height 14
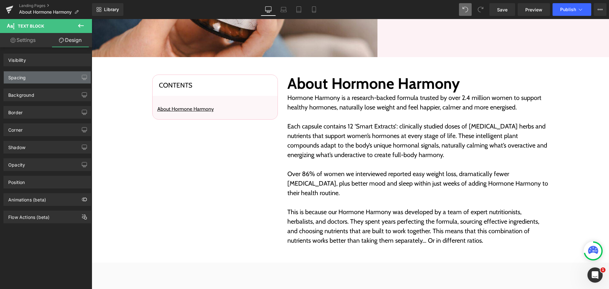
click at [44, 78] on div "Spacing" at bounding box center [47, 77] width 87 height 12
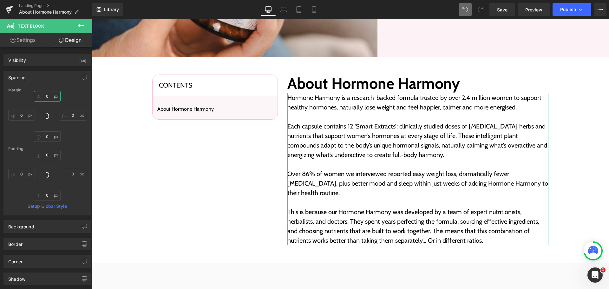
click at [49, 100] on input "0" at bounding box center [47, 96] width 27 height 10
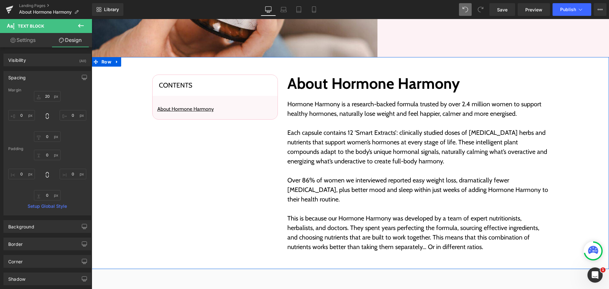
click at [567, 126] on div "Contents Heading About Hormone Harmony Text Block Row Row About Hormone Harmony…" at bounding box center [350, 163] width 517 height 180
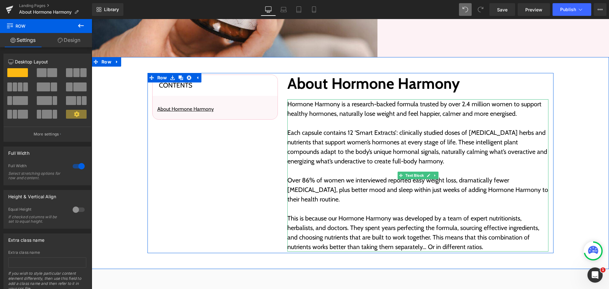
click at [325, 122] on p at bounding box center [417, 123] width 261 height 10
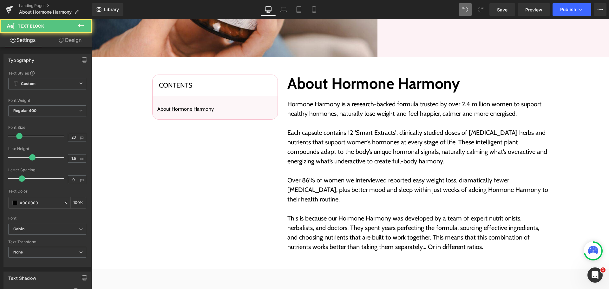
click at [56, 42] on link "Design" at bounding box center [70, 40] width 46 height 14
click at [0, 0] on div "Spacing" at bounding box center [0, 0] width 0 height 0
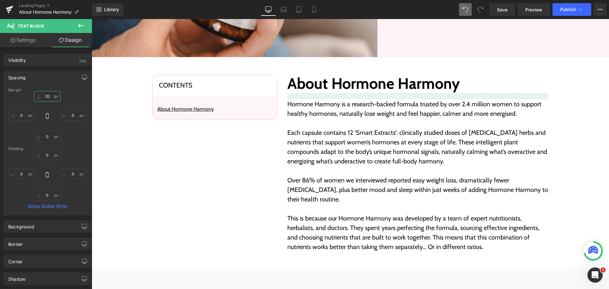
click at [53, 95] on input "20" at bounding box center [47, 96] width 27 height 10
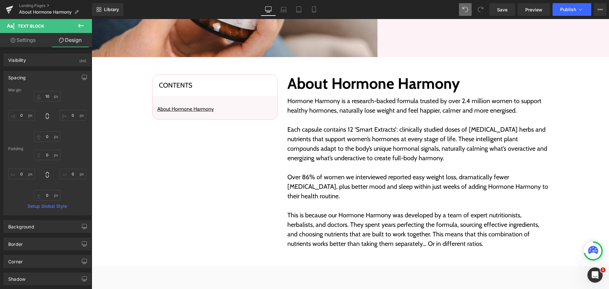
click at [136, 177] on div "Contents Heading About Hormone Harmony Text Block Row Row About Hormone Harmony…" at bounding box center [350, 161] width 517 height 177
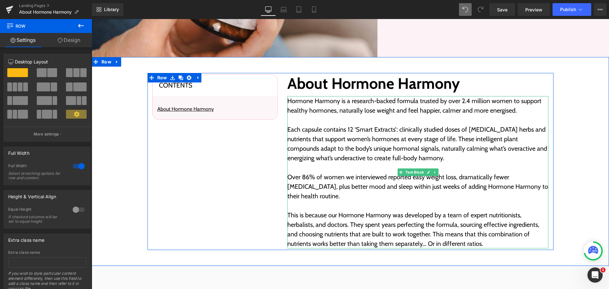
click at [328, 123] on p at bounding box center [417, 120] width 261 height 10
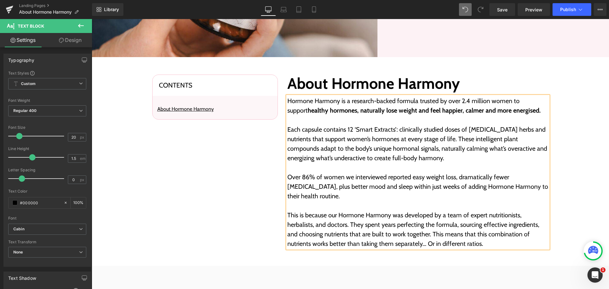
click at [503, 111] on strong "healthy hormones, naturally lose weight and feel happier, calmer and more energ…" at bounding box center [424, 111] width 233 height 8
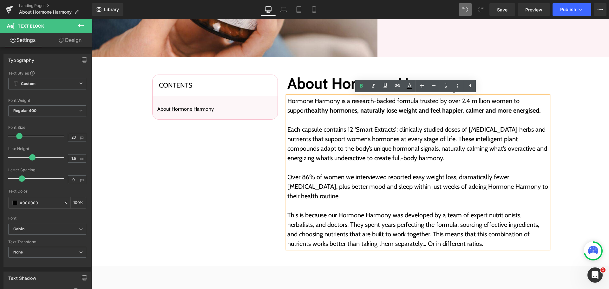
click at [515, 110] on strong "healthy hormones, naturally lose weight and feel happier, calmer and more energ…" at bounding box center [424, 111] width 233 height 8
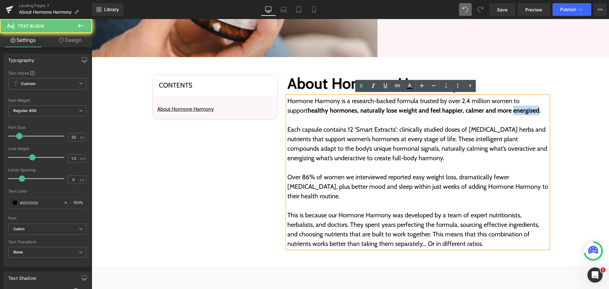
click at [515, 110] on strong "healthy hormones, naturally lose weight and feel happier, calmer and more energ…" at bounding box center [424, 111] width 233 height 8
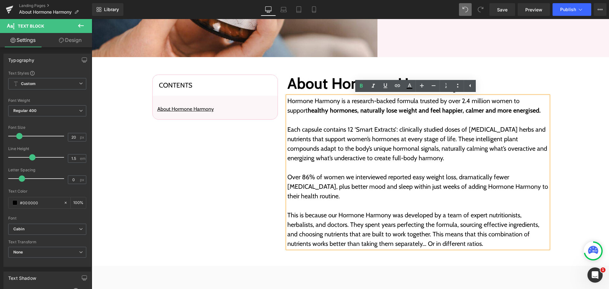
click at [345, 132] on p "Each capsule contains 12 ‘Smart Extracts’: clinically studied doses of adaptoge…" at bounding box center [417, 144] width 261 height 38
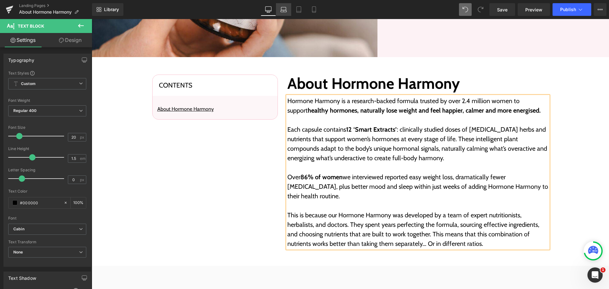
click at [282, 12] on icon at bounding box center [284, 11] width 6 height 2
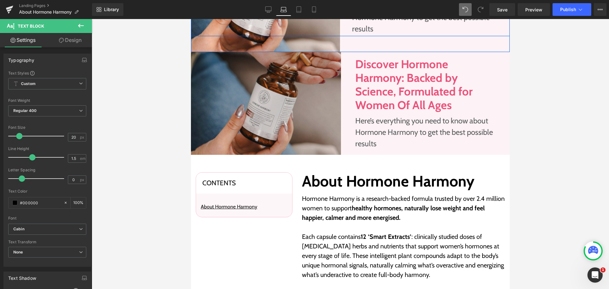
scroll to position [153, 0]
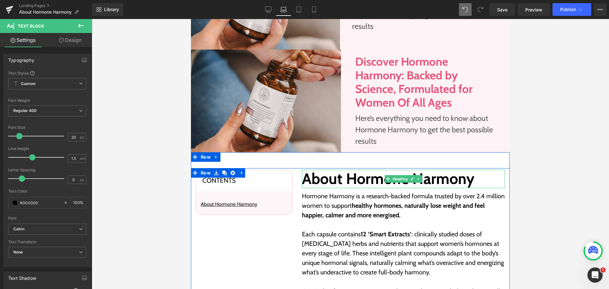
click at [336, 180] on h2 "About Hormone Harmony" at bounding box center [403, 179] width 203 height 18
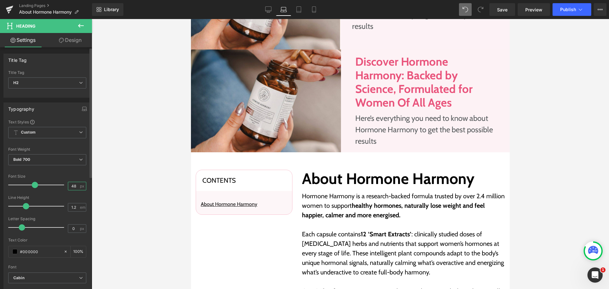
click at [76, 186] on input "48" at bounding box center [73, 186] width 11 height 8
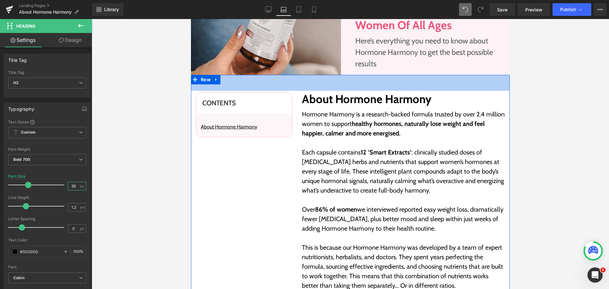
scroll to position [248, 0]
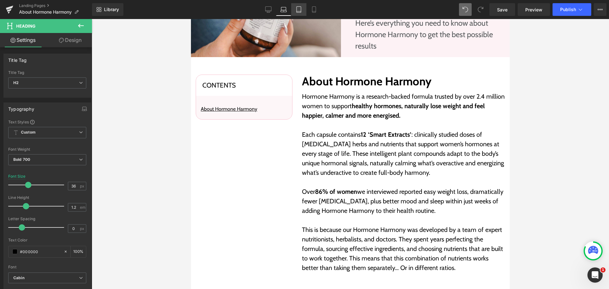
click at [297, 5] on link "Tablet" at bounding box center [298, 9] width 15 height 13
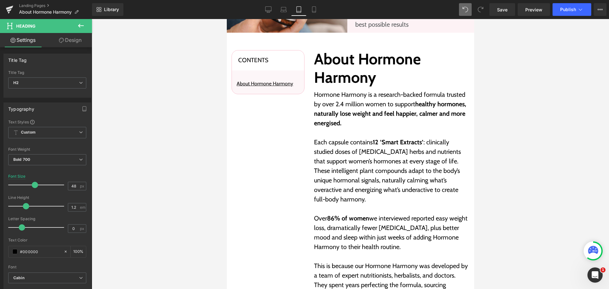
scroll to position [224, 0]
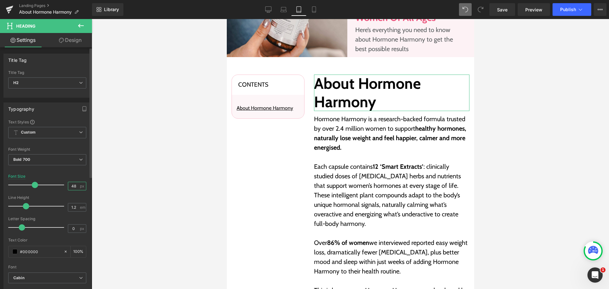
click at [74, 185] on input "48" at bounding box center [73, 186] width 11 height 8
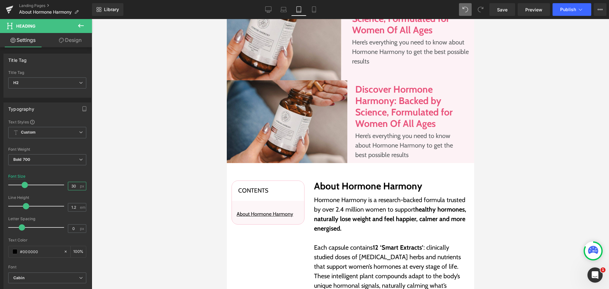
scroll to position [129, 0]
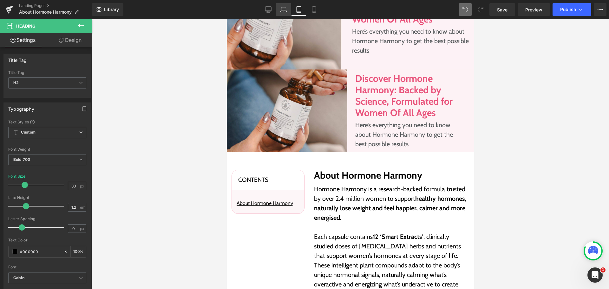
click at [288, 11] on link "Laptop" at bounding box center [283, 9] width 15 height 13
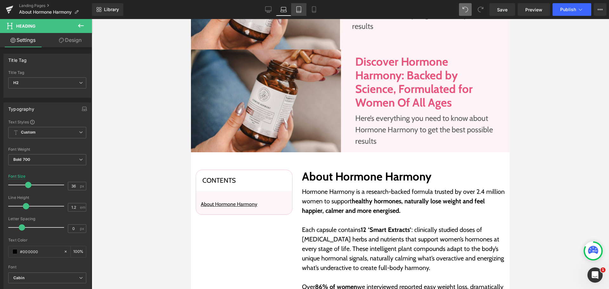
click at [305, 13] on link "Tablet" at bounding box center [298, 9] width 15 height 13
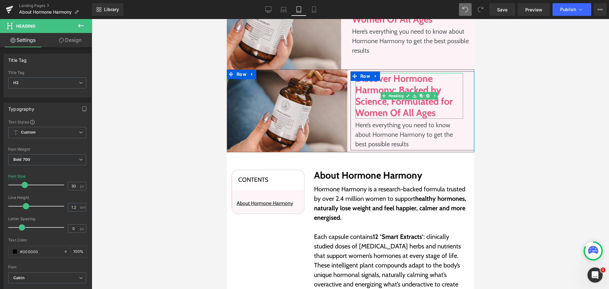
click at [370, 82] on h1 "Discover Hormone Harmony: Backed by Science, Formulated for Women Of All Ages" at bounding box center [409, 96] width 108 height 46
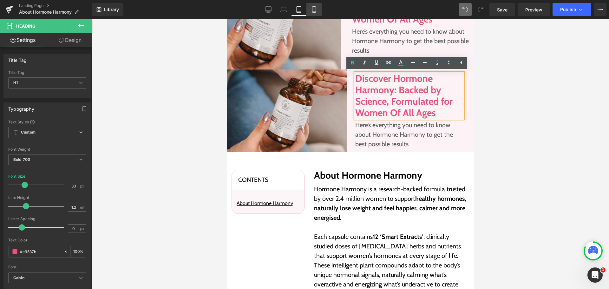
click at [307, 6] on link "Mobile" at bounding box center [313, 9] width 15 height 13
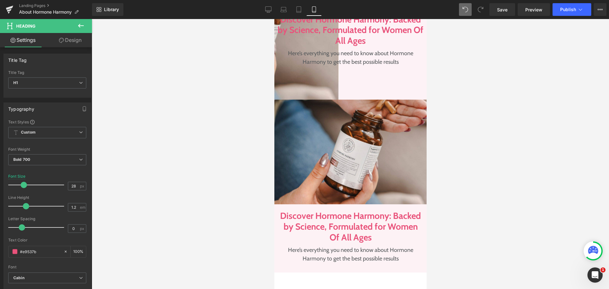
scroll to position [266, 0]
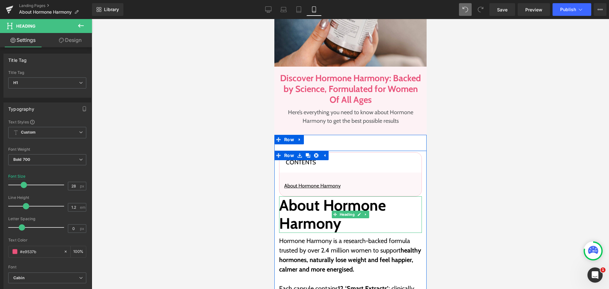
click at [397, 212] on h2 "About Hormone Harmony" at bounding box center [350, 214] width 143 height 36
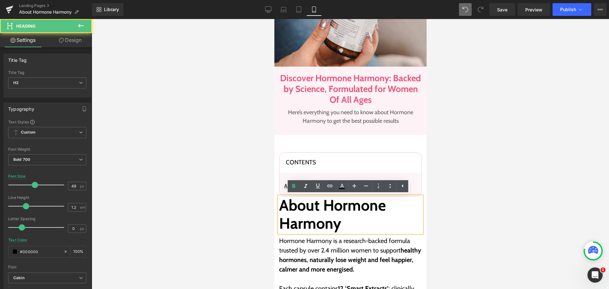
click at [303, 225] on h2 "About Hormone Harmony" at bounding box center [350, 214] width 143 height 36
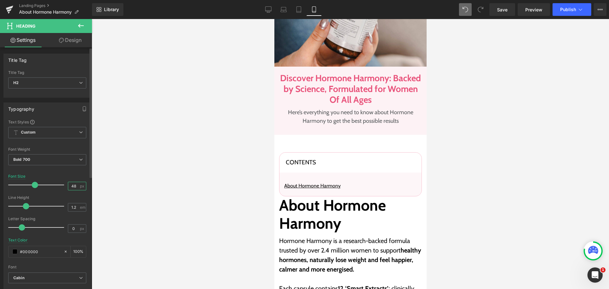
click at [72, 189] on input "48" at bounding box center [73, 186] width 11 height 8
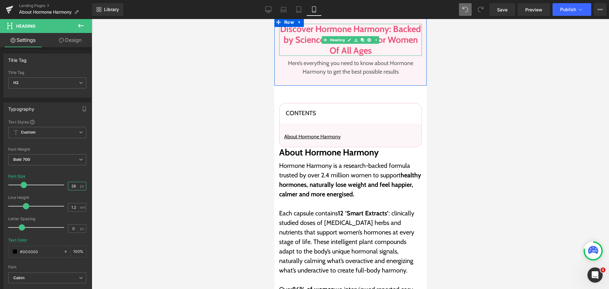
scroll to position [330, 0]
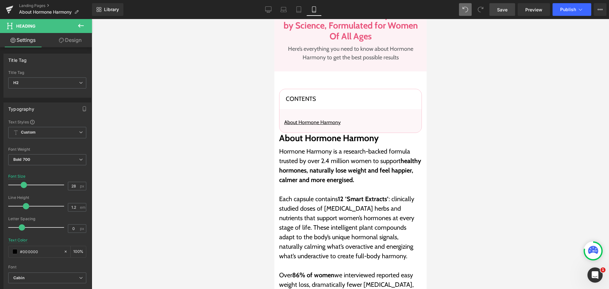
click at [504, 10] on span "Save" at bounding box center [502, 9] width 10 height 7
click at [274, 19] on div "50px" at bounding box center [274, 19] width 0 height 0
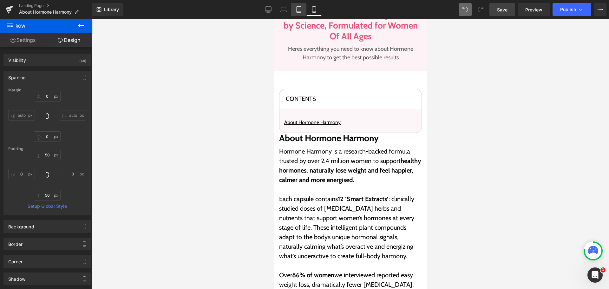
click at [297, 9] on icon at bounding box center [299, 9] width 6 height 6
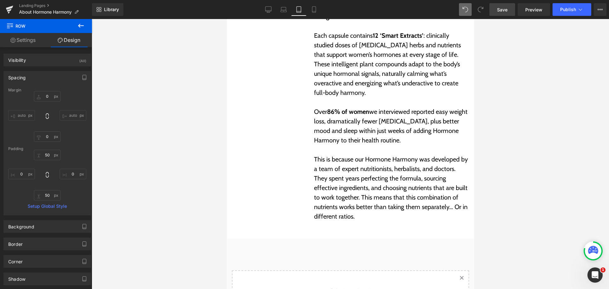
scroll to position [210, 0]
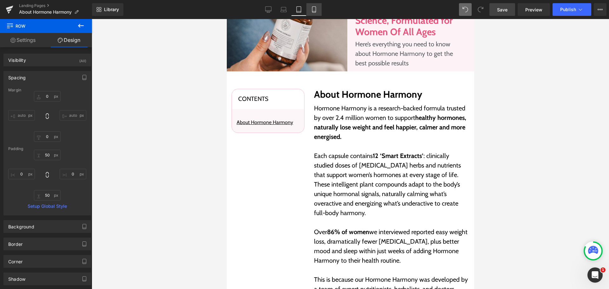
click at [319, 10] on link "Mobile" at bounding box center [313, 9] width 15 height 13
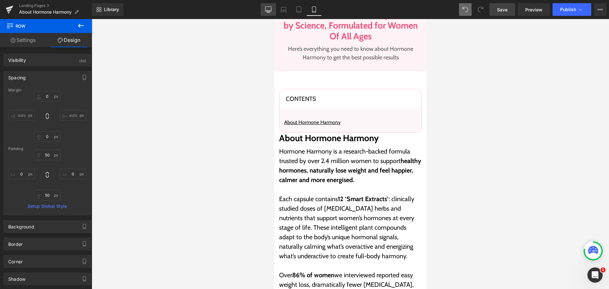
click at [269, 9] on icon at bounding box center [268, 9] width 6 height 6
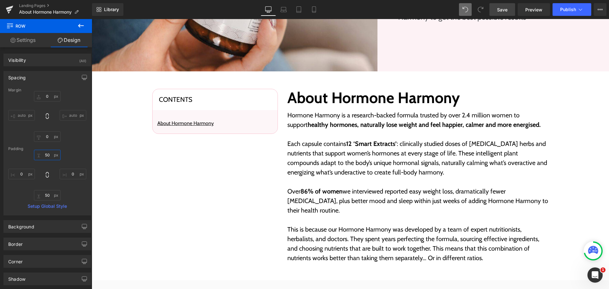
click at [49, 154] on input "50" at bounding box center [47, 155] width 27 height 10
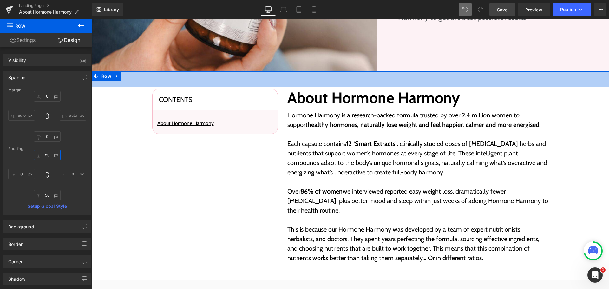
click at [49, 154] on input "50" at bounding box center [47, 155] width 27 height 10
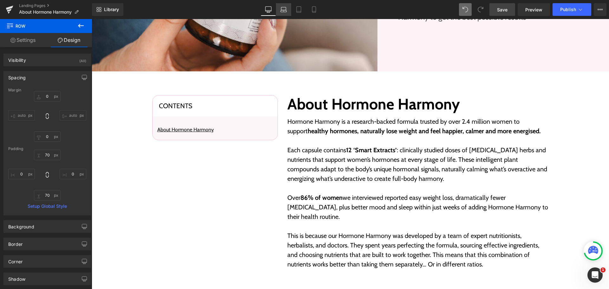
click at [283, 12] on icon at bounding box center [284, 11] width 6 height 2
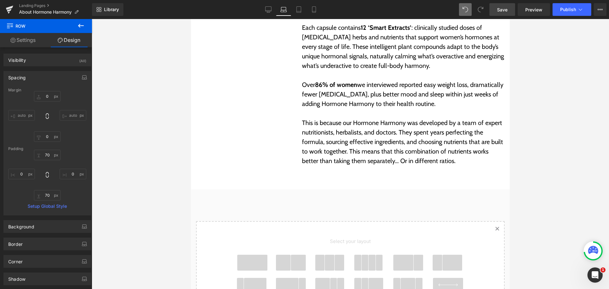
scroll to position [234, 0]
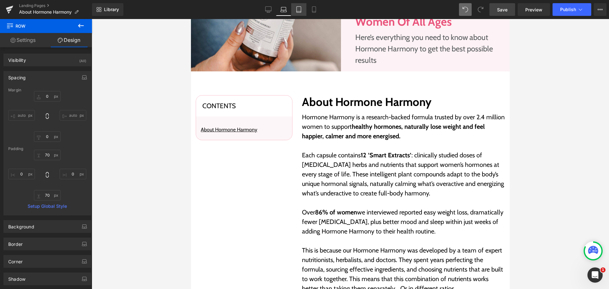
click at [291, 12] on link "Tablet" at bounding box center [298, 9] width 15 height 13
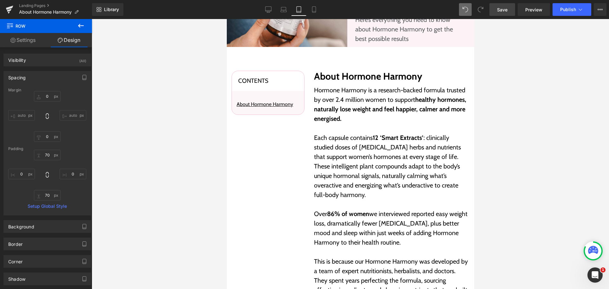
scroll to position [210, 0]
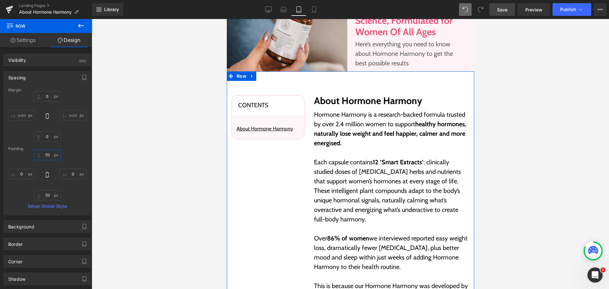
click at [51, 159] on input "70" at bounding box center [47, 155] width 27 height 10
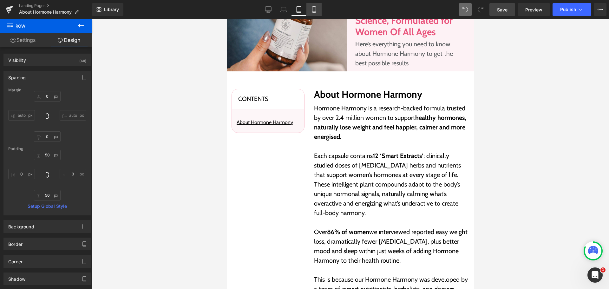
click at [311, 9] on icon at bounding box center [314, 9] width 6 height 6
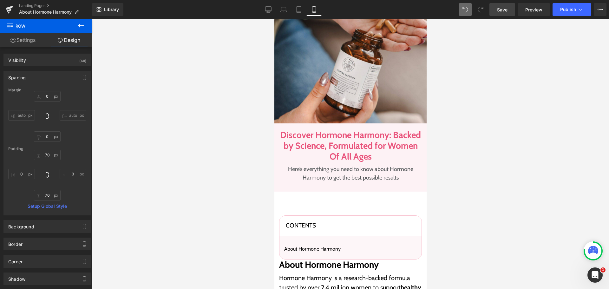
scroll to position [330, 0]
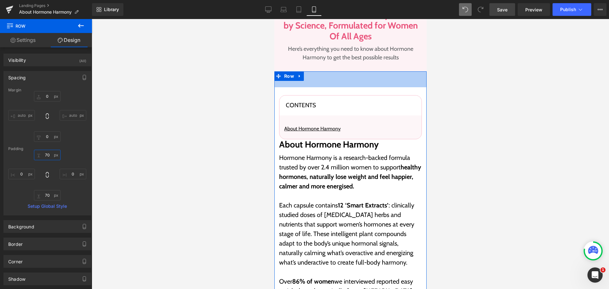
click at [42, 155] on input "70" at bounding box center [47, 155] width 27 height 10
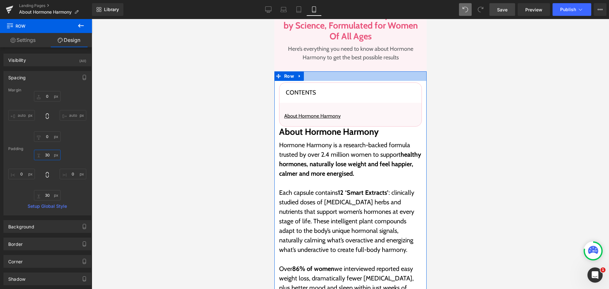
click at [47, 158] on input "30" at bounding box center [47, 155] width 27 height 10
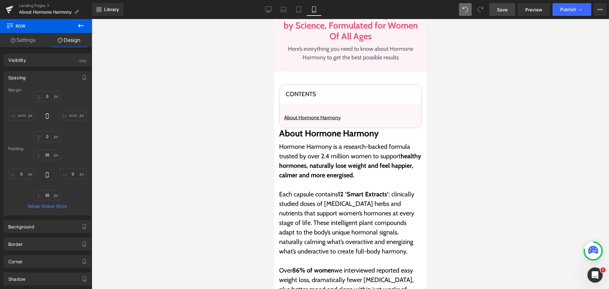
click at [499, 14] on link "Save" at bounding box center [502, 9] width 26 height 13
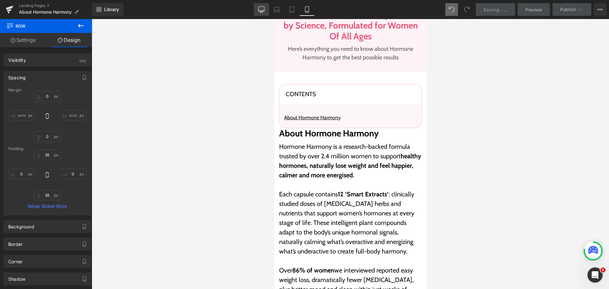
click at [258, 12] on link "Desktop" at bounding box center [261, 9] width 15 height 13
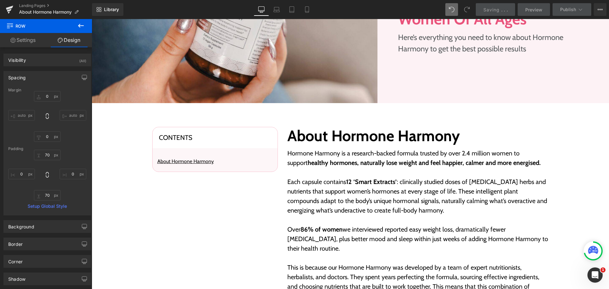
scroll to position [361, 0]
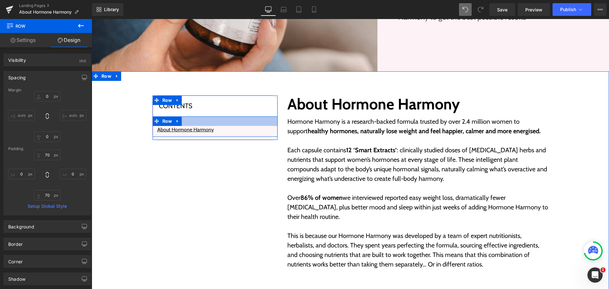
click at [252, 122] on div at bounding box center [215, 121] width 125 height 10
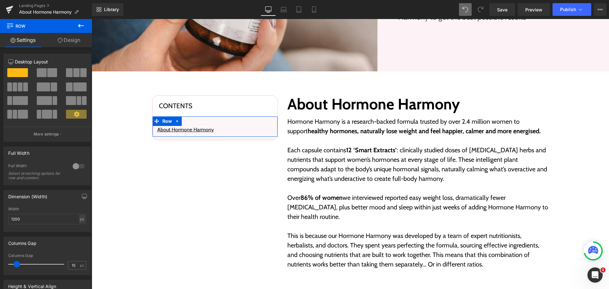
click at [68, 39] on link "Design" at bounding box center [69, 40] width 46 height 14
click at [0, 0] on div "Spacing" at bounding box center [0, 0] width 0 height 0
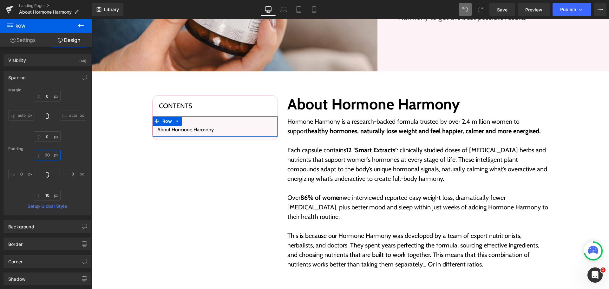
click at [43, 151] on input "30" at bounding box center [47, 155] width 27 height 10
click at [499, 12] on span "Save" at bounding box center [502, 9] width 10 height 7
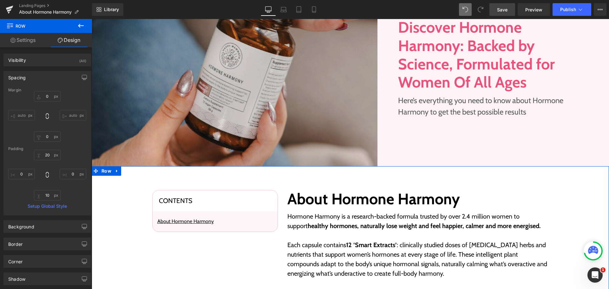
scroll to position [266, 0]
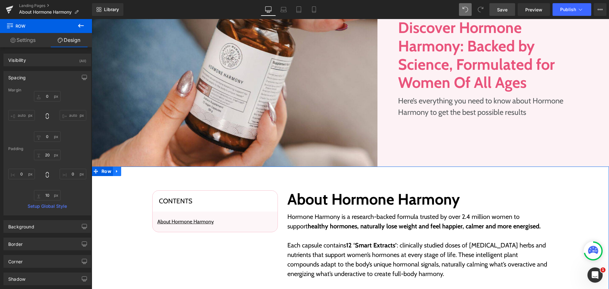
click at [116, 173] on icon at bounding box center [117, 171] width 4 height 5
click at [123, 173] on icon at bounding box center [125, 171] width 4 height 4
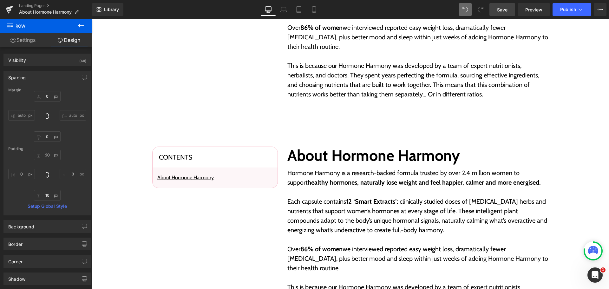
scroll to position [483, 0]
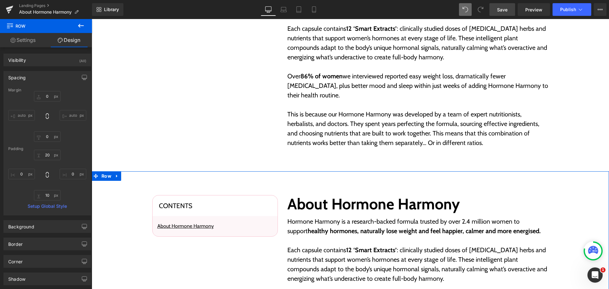
click at [302, 179] on div "Contents Heading About Hormone Harmony Text Block Row Row About Hormone Harmony…" at bounding box center [350, 281] width 517 height 221
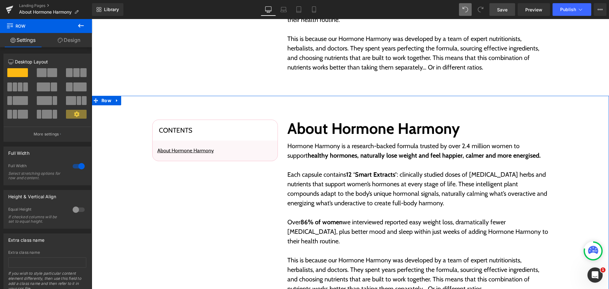
scroll to position [578, 0]
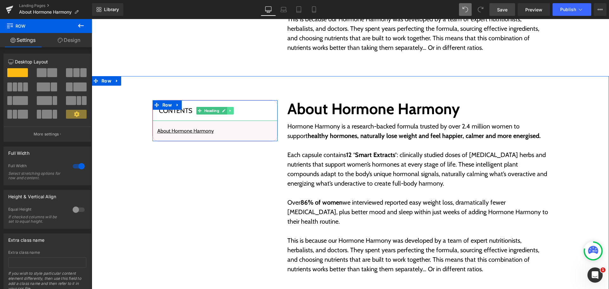
click at [229, 109] on icon at bounding box center [230, 111] width 3 height 4
click at [232, 109] on icon at bounding box center [233, 111] width 3 height 4
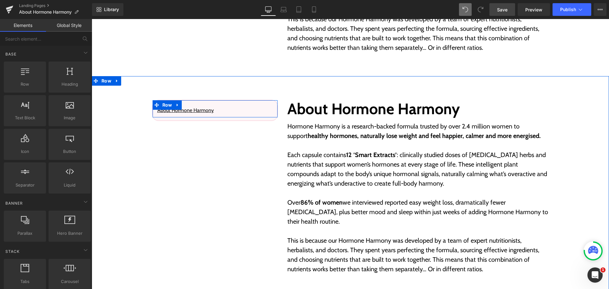
click at [175, 107] on div "About Hormone Harmony Text Block Row Row" at bounding box center [215, 110] width 126 height 21
click at [260, 105] on div at bounding box center [215, 103] width 125 height 6
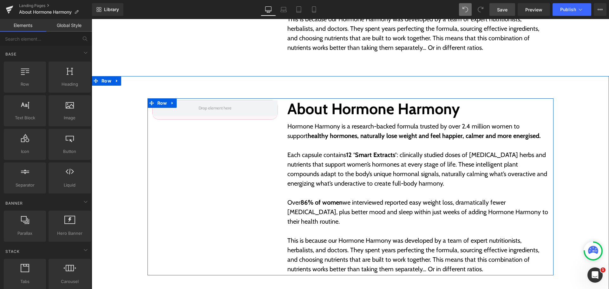
click at [242, 146] on div "Row About Hormone Harmony Heading Hormone Harmony is a research-backed formula …" at bounding box center [350, 186] width 406 height 177
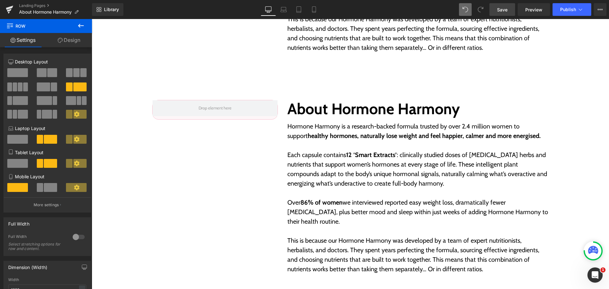
click at [80, 26] on icon at bounding box center [81, 26] width 8 height 8
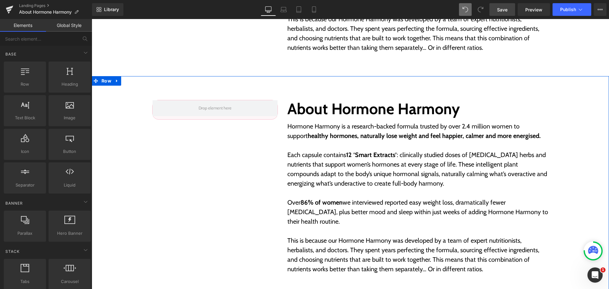
drag, startPoint x: 123, startPoint y: 112, endPoint x: 322, endPoint y: 83, distance: 201.5
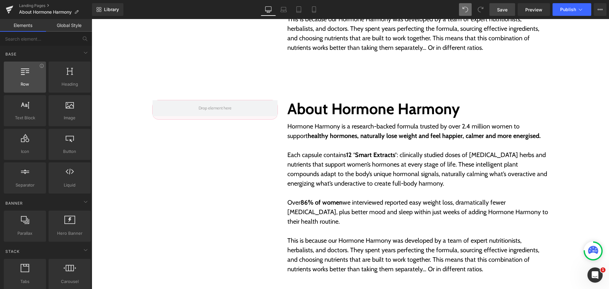
click at [18, 78] on div at bounding box center [25, 74] width 38 height 14
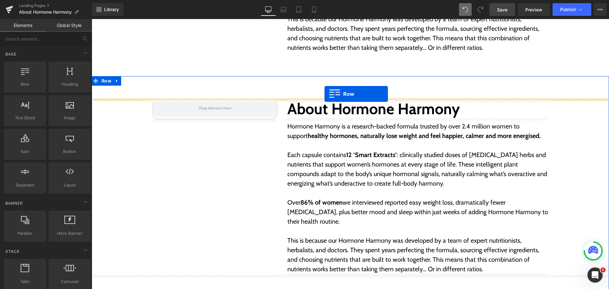
drag, startPoint x: 125, startPoint y: 103, endPoint x: 324, endPoint y: 94, distance: 199.7
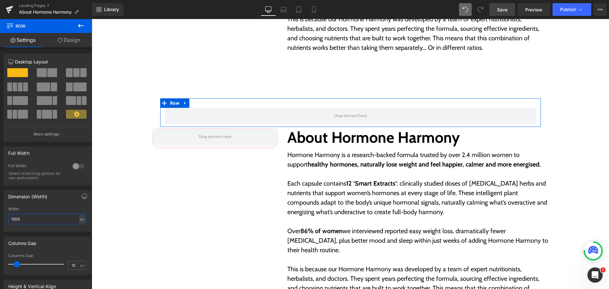
click at [37, 218] on input "1200" at bounding box center [47, 219] width 78 height 10
click at [71, 205] on div "Dimension (Width) 1280px Width 1280 px % px" at bounding box center [47, 211] width 88 height 42
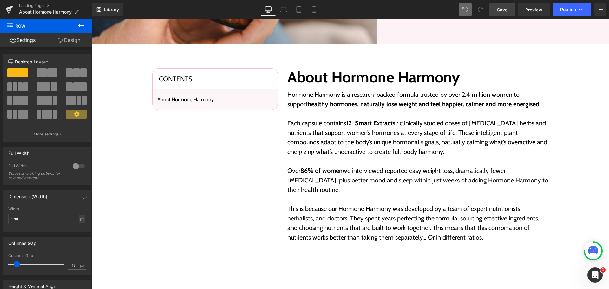
scroll to position [388, 0]
drag, startPoint x: 499, startPoint y: 81, endPoint x: 392, endPoint y: 79, distance: 107.5
click at [499, 81] on h2 "About Hormone Harmony" at bounding box center [417, 78] width 261 height 18
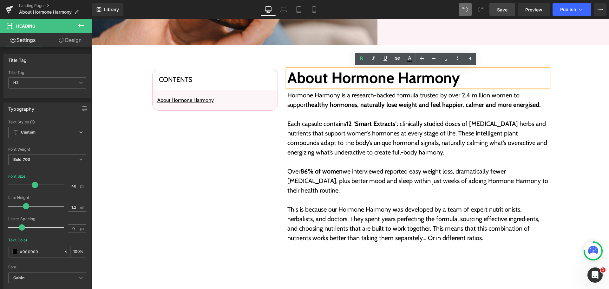
click at [573, 72] on div "Contents Heading About Hormone Harmony Text Block Row Row About Hormone Harmony…" at bounding box center [350, 155] width 517 height 177
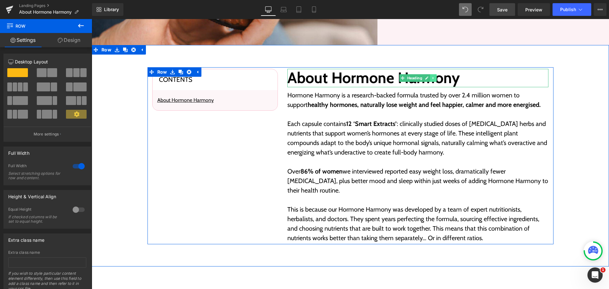
click at [430, 80] on link at bounding box center [433, 78] width 7 height 8
click at [428, 80] on icon at bounding box center [429, 77] width 3 height 3
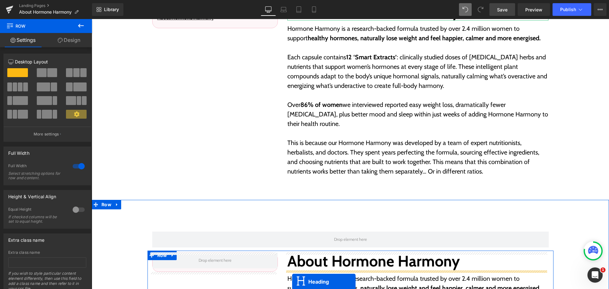
scroll to position [502, 0]
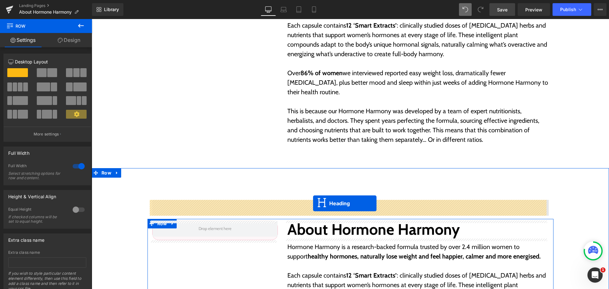
drag, startPoint x: 391, startPoint y: 77, endPoint x: 313, endPoint y: 203, distance: 148.6
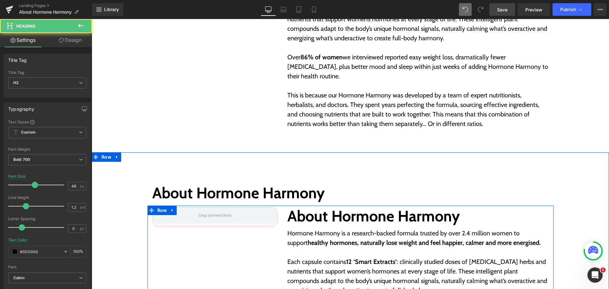
scroll to position [486, 0]
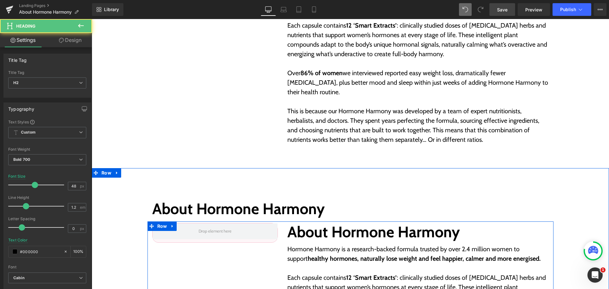
click at [274, 207] on h2 "About Hormone Harmony" at bounding box center [350, 209] width 396 height 18
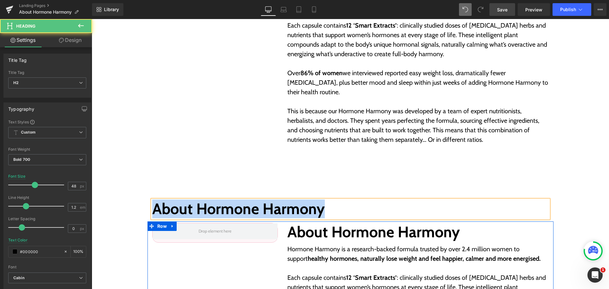
paste div
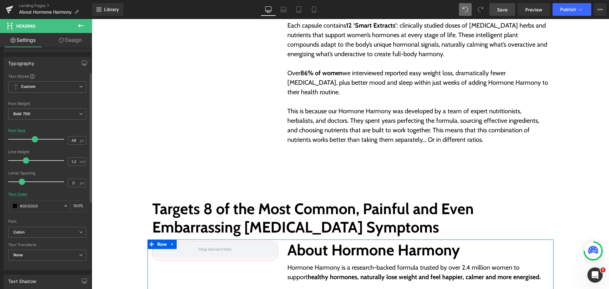
scroll to position [127, 0]
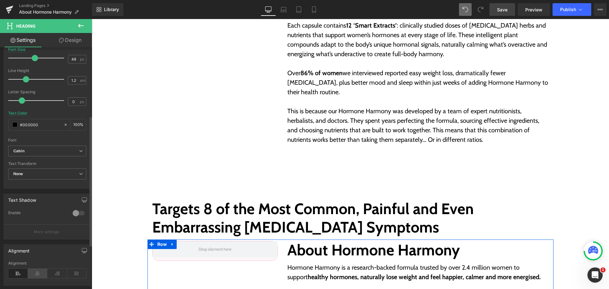
click at [40, 272] on icon at bounding box center [38, 274] width 20 height 10
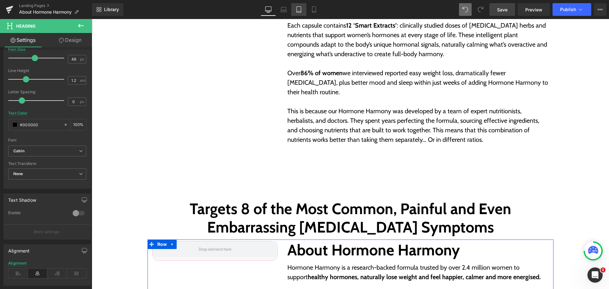
drag, startPoint x: 287, startPoint y: 10, endPoint x: 293, endPoint y: 9, distance: 5.8
click at [287, 10] on link "Laptop" at bounding box center [283, 9] width 15 height 13
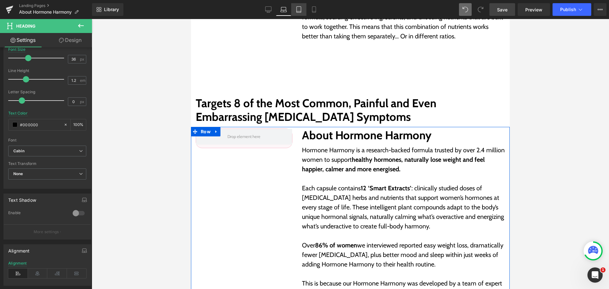
scroll to position [383, 0]
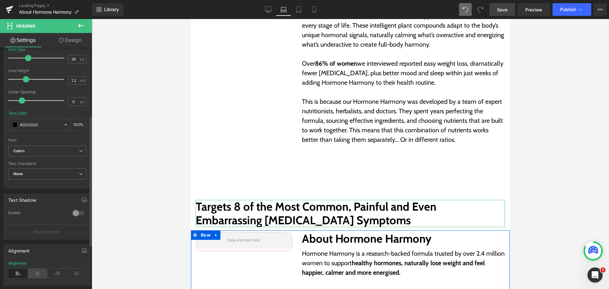
click at [39, 275] on icon at bounding box center [38, 274] width 20 height 10
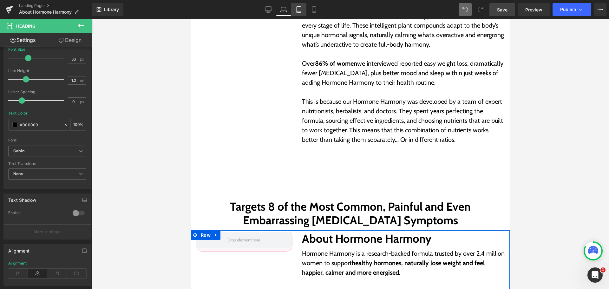
click at [302, 14] on link "Tablet" at bounding box center [298, 9] width 15 height 13
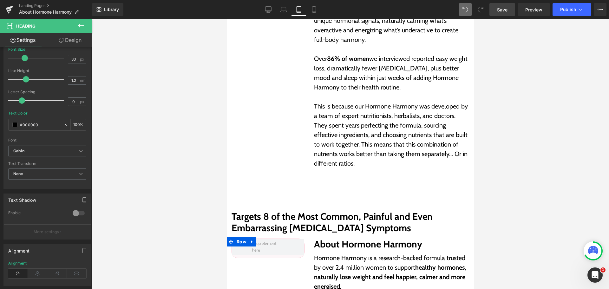
scroll to position [394, 0]
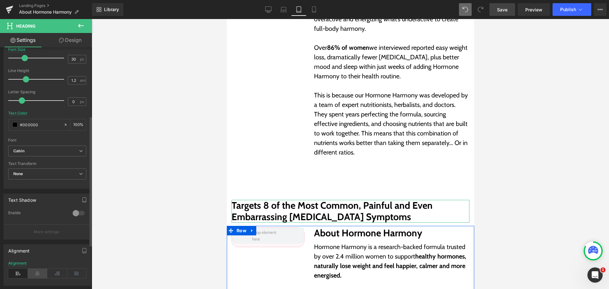
click at [43, 276] on icon at bounding box center [38, 274] width 20 height 10
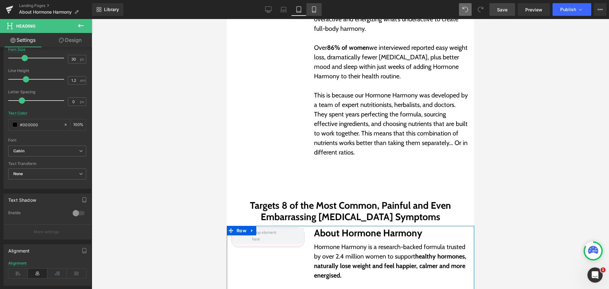
click at [313, 6] on icon at bounding box center [314, 9] width 6 height 6
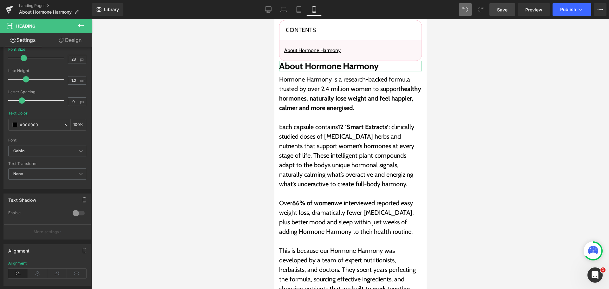
scroll to position [549, 0]
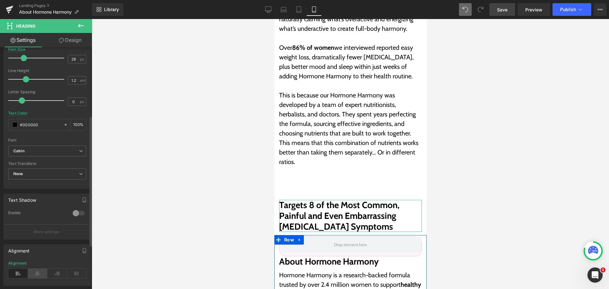
click at [37, 276] on icon at bounding box center [38, 274] width 20 height 10
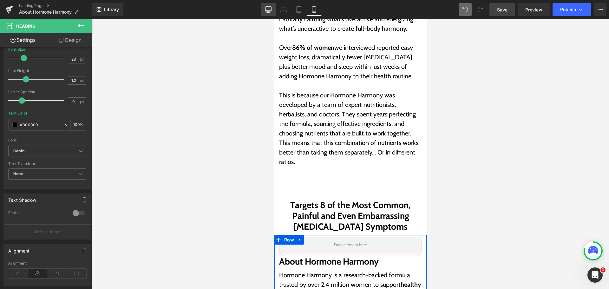
click at [273, 9] on link "Desktop" at bounding box center [268, 9] width 15 height 13
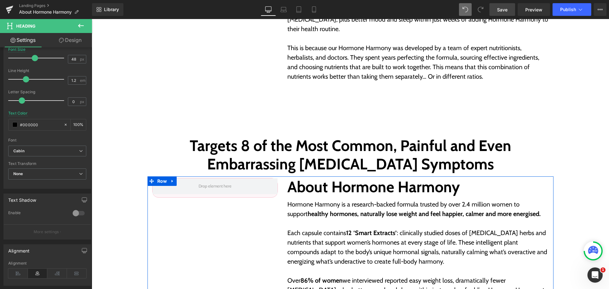
scroll to position [486, 0]
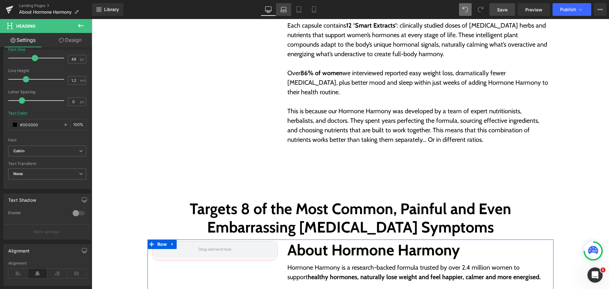
click at [289, 11] on link "Laptop" at bounding box center [283, 9] width 15 height 13
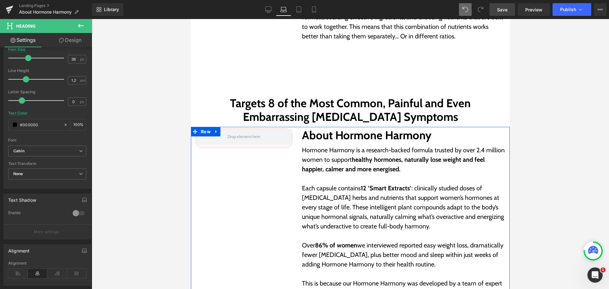
scroll to position [383, 0]
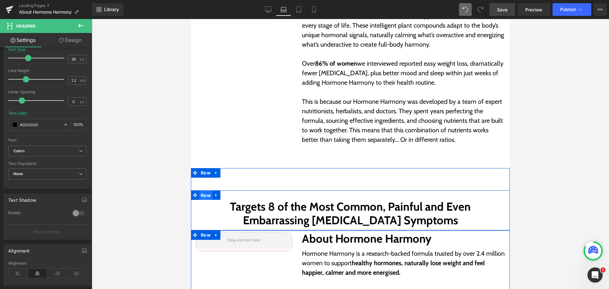
click at [208, 197] on span "Row" at bounding box center [205, 196] width 13 height 10
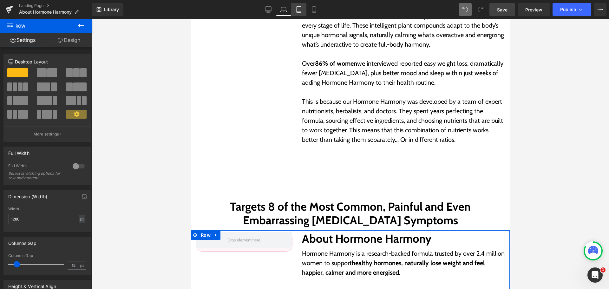
click at [299, 8] on icon at bounding box center [299, 9] width 6 height 6
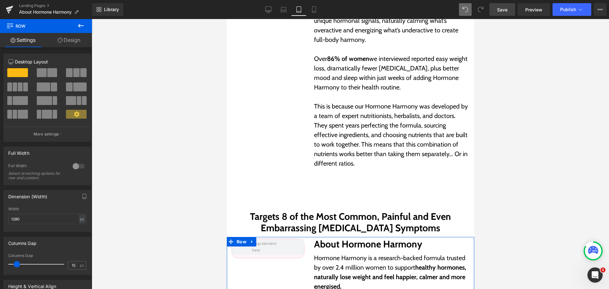
scroll to position [394, 0]
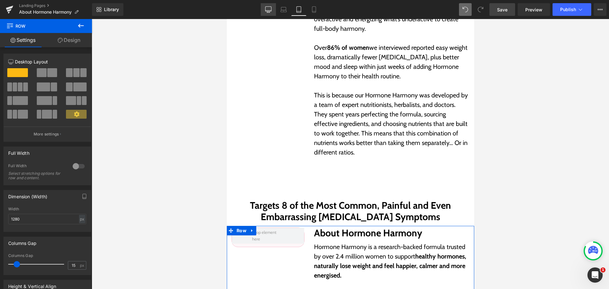
click at [269, 13] on link "Desktop" at bounding box center [268, 9] width 15 height 13
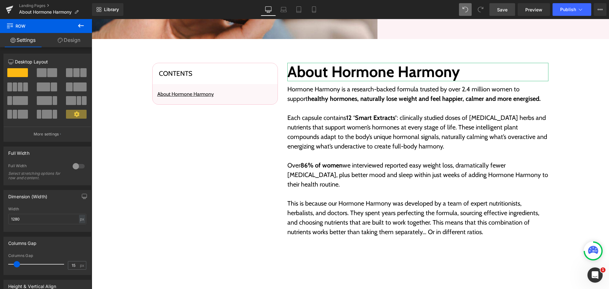
scroll to position [486, 0]
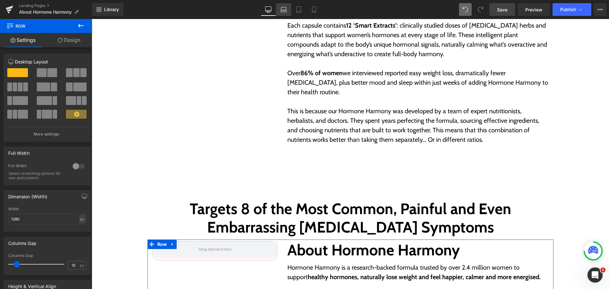
click at [277, 13] on link "Laptop" at bounding box center [283, 9] width 15 height 13
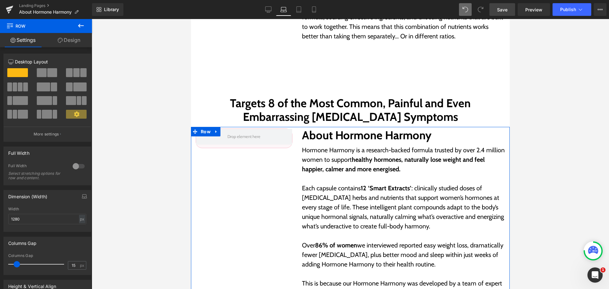
scroll to position [383, 0]
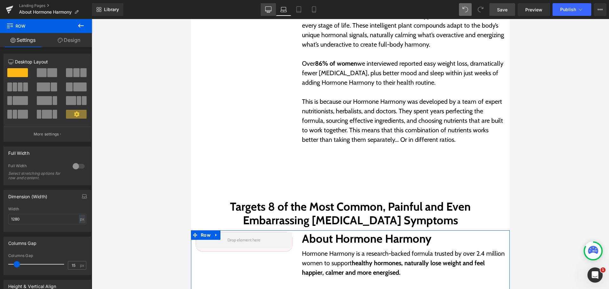
click at [271, 8] on icon at bounding box center [268, 9] width 6 height 6
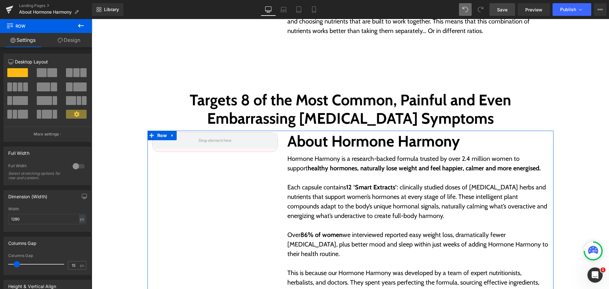
scroll to position [613, 0]
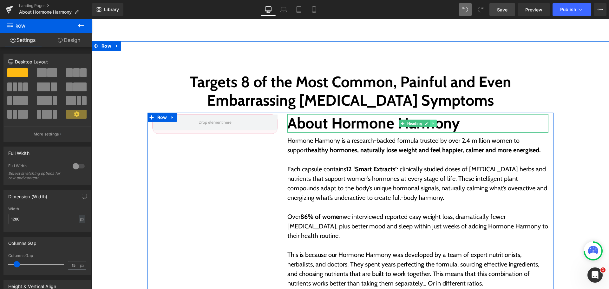
click at [434, 126] on link at bounding box center [433, 124] width 7 height 8
click at [434, 126] on link at bounding box center [436, 124] width 7 height 8
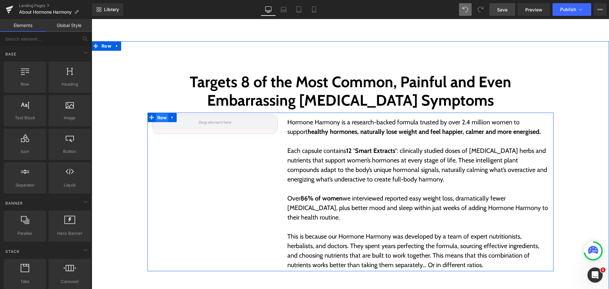
click at [156, 119] on span "Row" at bounding box center [162, 118] width 13 height 10
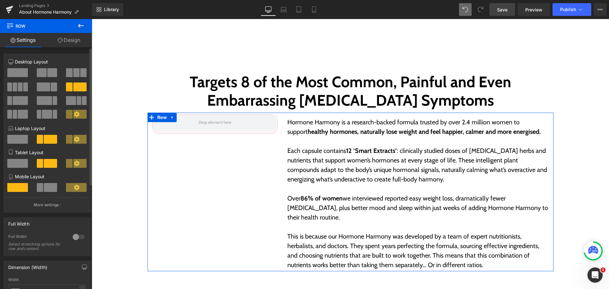
click at [22, 86] on button at bounding box center [17, 86] width 21 height 9
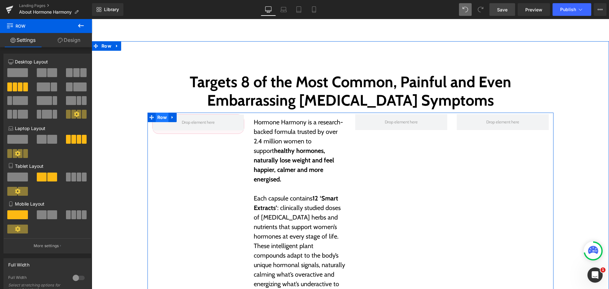
click at [162, 119] on span "Row" at bounding box center [162, 118] width 13 height 10
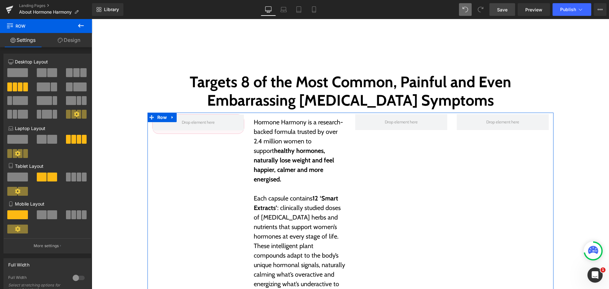
drag, startPoint x: 62, startPoint y: 44, endPoint x: 38, endPoint y: 80, distance: 42.5
click at [62, 44] on link "Design" at bounding box center [69, 40] width 46 height 14
click at [0, 0] on div "Spacing" at bounding box center [0, 0] width 0 height 0
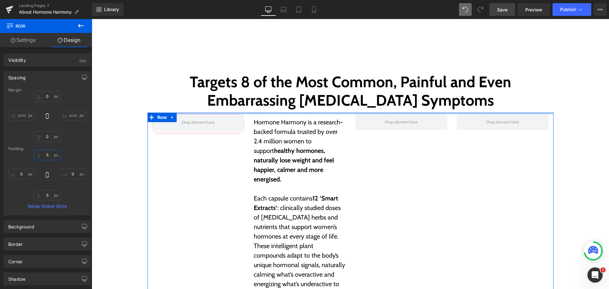
click at [50, 153] on input "5" at bounding box center [47, 155] width 27 height 10
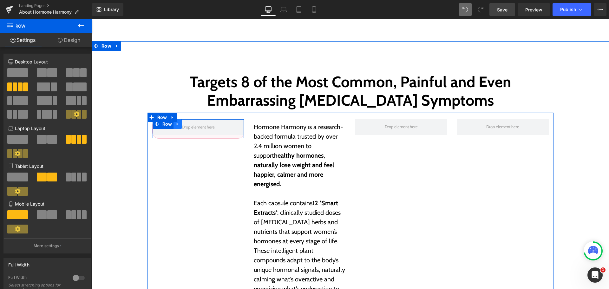
click at [177, 127] on link at bounding box center [177, 124] width 8 height 10
click at [229, 125] on span at bounding box center [198, 127] width 91 height 16
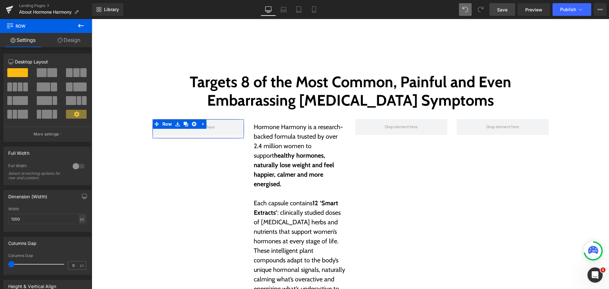
click at [64, 36] on link "Design" at bounding box center [69, 40] width 46 height 14
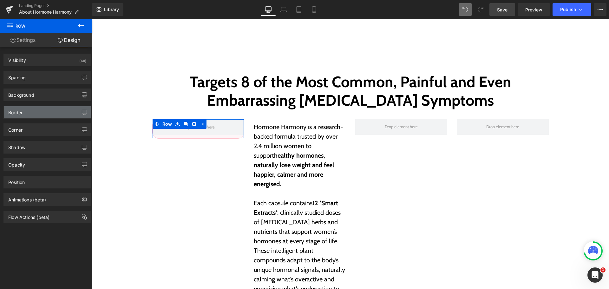
click at [58, 108] on div "Border" at bounding box center [47, 112] width 87 height 12
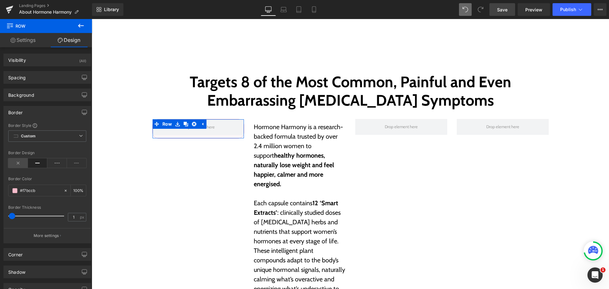
click at [13, 164] on icon at bounding box center [18, 163] width 20 height 10
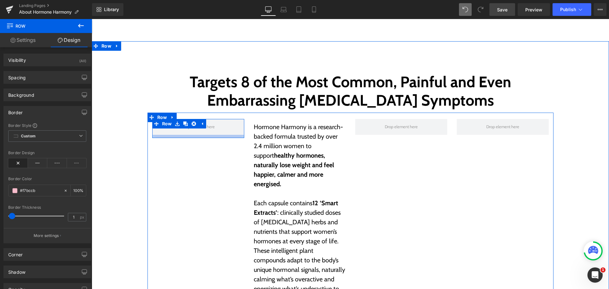
click at [228, 135] on div at bounding box center [198, 136] width 92 height 3
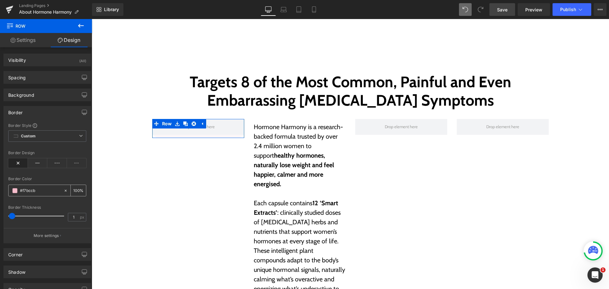
click at [38, 193] on input "#f7bccb" at bounding box center [40, 190] width 41 height 7
paste input "FEFAFB"
click at [49, 179] on div "Border Color" at bounding box center [47, 179] width 78 height 4
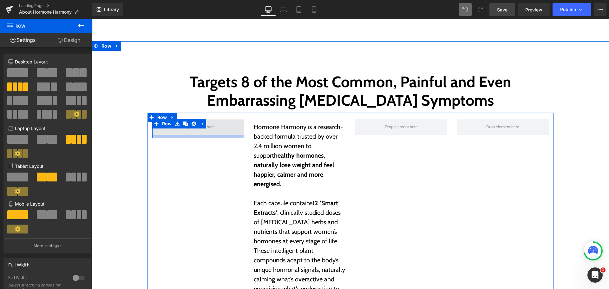
click at [205, 135] on div at bounding box center [198, 136] width 92 height 3
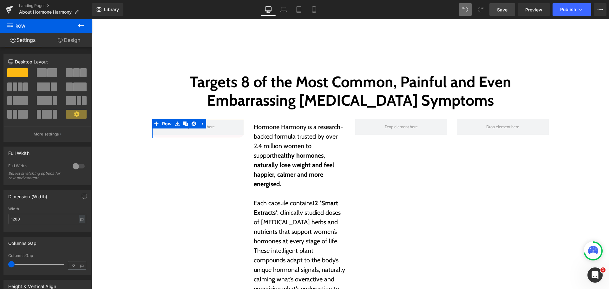
click at [63, 41] on link "Design" at bounding box center [69, 40] width 46 height 14
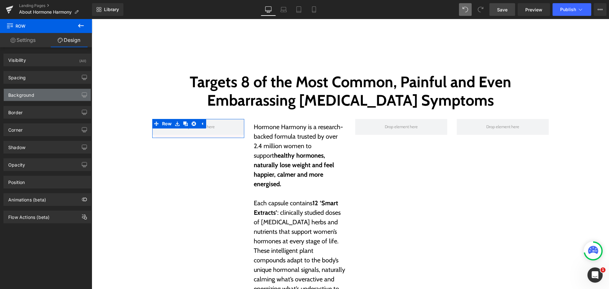
click at [45, 96] on div "Background" at bounding box center [47, 95] width 87 height 12
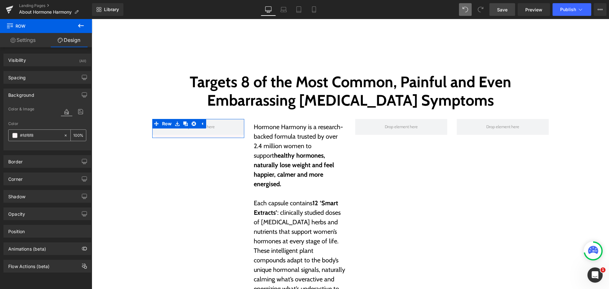
click at [44, 135] on input "#fdf6f8" at bounding box center [40, 135] width 41 height 7
paste input "FEFAFB"
click at [56, 125] on div "Color" at bounding box center [47, 123] width 78 height 4
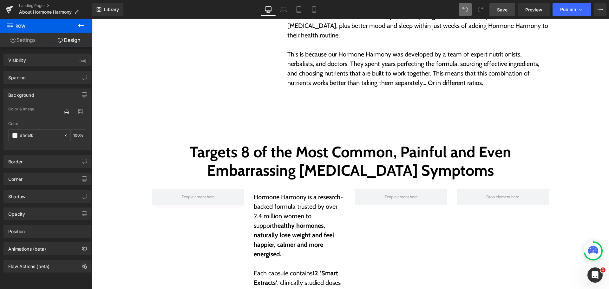
scroll to position [550, 0]
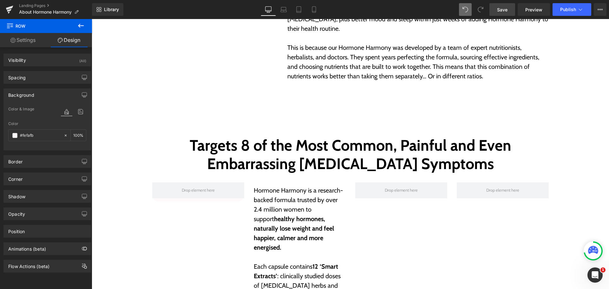
click at [81, 26] on icon at bounding box center [81, 26] width 8 height 8
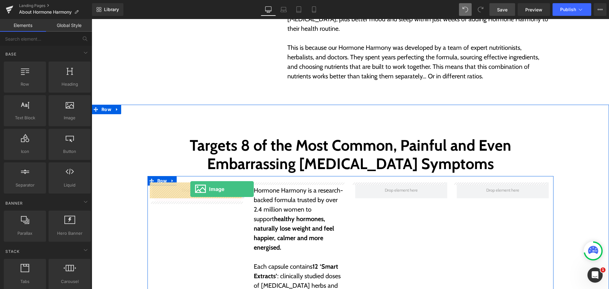
drag, startPoint x: 161, startPoint y: 136, endPoint x: 190, endPoint y: 189, distance: 60.7
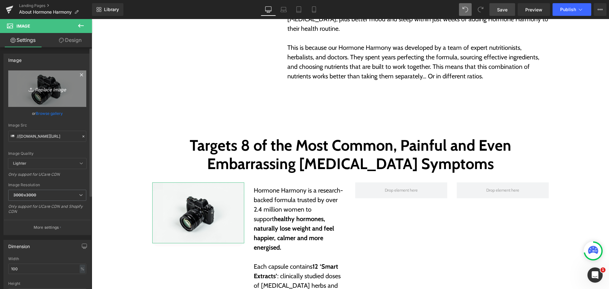
click at [49, 92] on icon "Replace Image" at bounding box center [47, 89] width 51 height 8
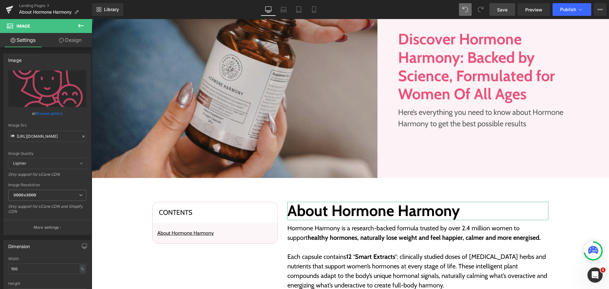
scroll to position [232, 0]
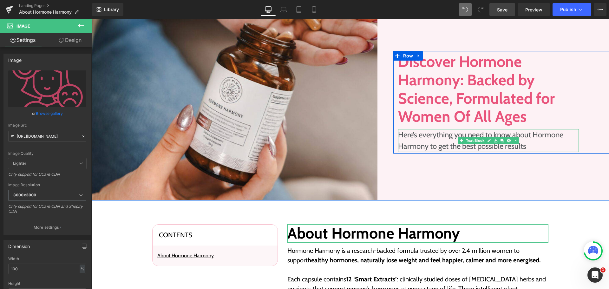
click at [441, 132] on p "Here’s everything you need to know about Hormone Harmony to get the best possib…" at bounding box center [488, 140] width 181 height 23
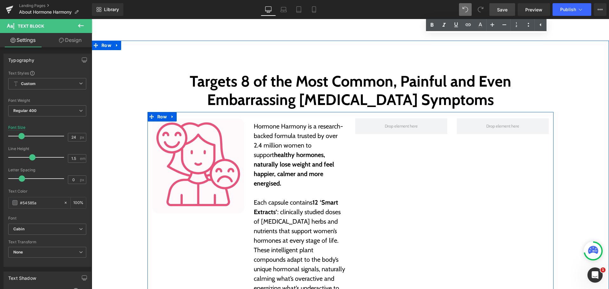
scroll to position [613, 0]
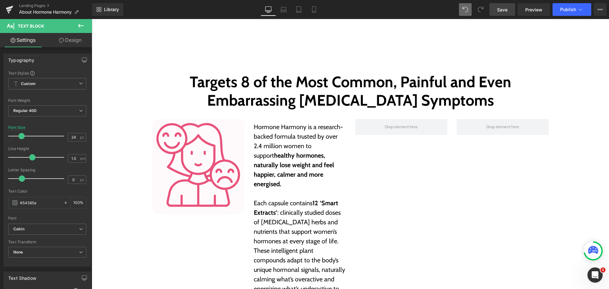
click at [86, 22] on button at bounding box center [81, 26] width 22 height 14
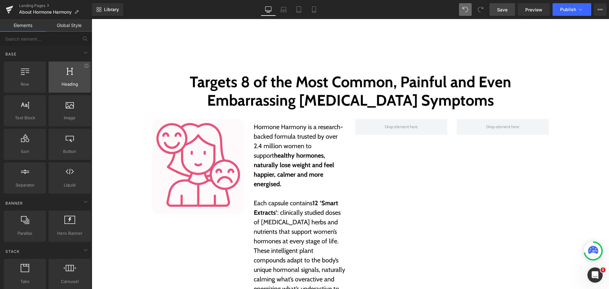
click at [75, 85] on span "Heading" at bounding box center [69, 84] width 38 height 7
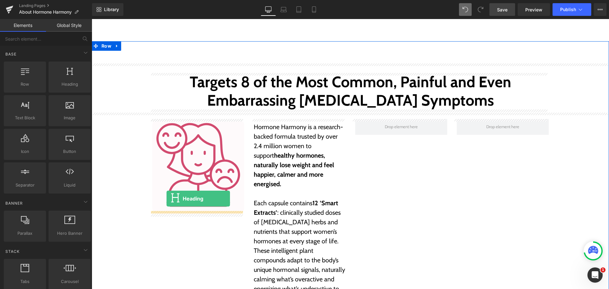
drag, startPoint x: 154, startPoint y: 104, endPoint x: 166, endPoint y: 198, distance: 94.9
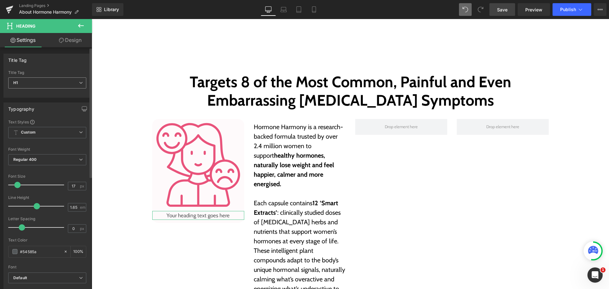
click at [48, 81] on span "H1" at bounding box center [47, 82] width 78 height 11
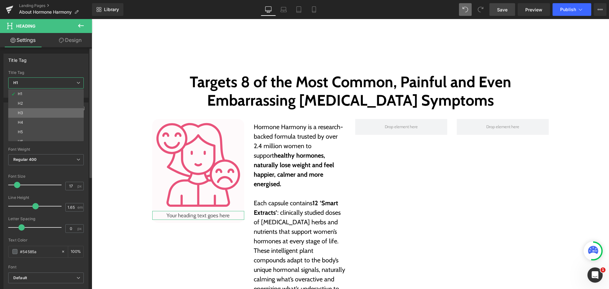
click at [37, 108] on li "H3" at bounding box center [47, 113] width 78 height 10
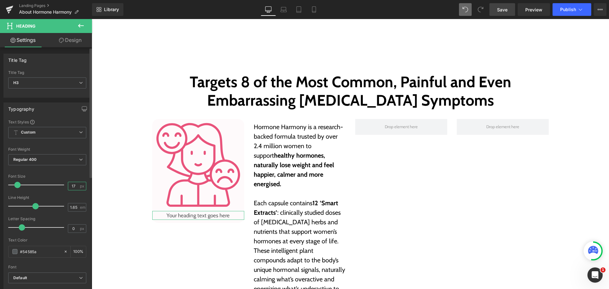
click at [73, 187] on input "17" at bounding box center [73, 186] width 11 height 8
click at [75, 209] on input "1.65" at bounding box center [73, 207] width 11 height 8
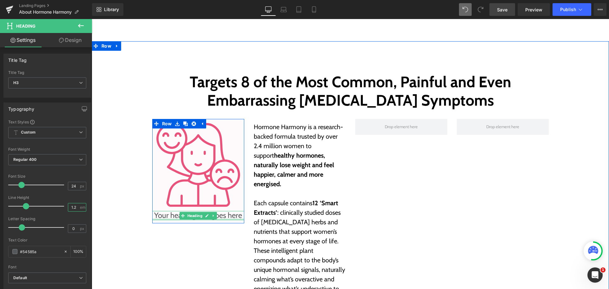
click at [166, 218] on div at bounding box center [198, 219] width 92 height 2
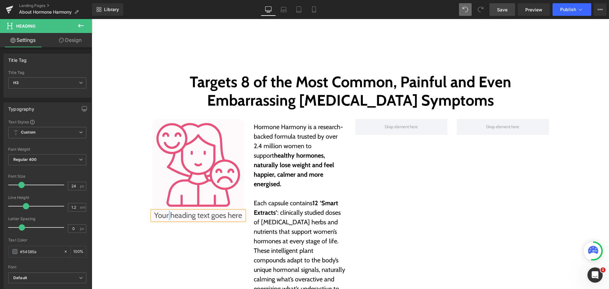
click at [166, 218] on h3 "Your heading text goes here" at bounding box center [198, 215] width 92 height 9
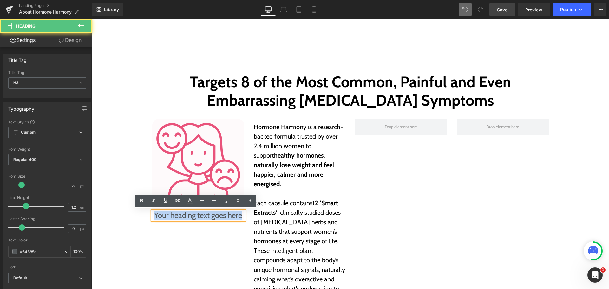
click at [166, 218] on h3 "Your heading text goes here" at bounding box center [198, 215] width 92 height 9
paste div
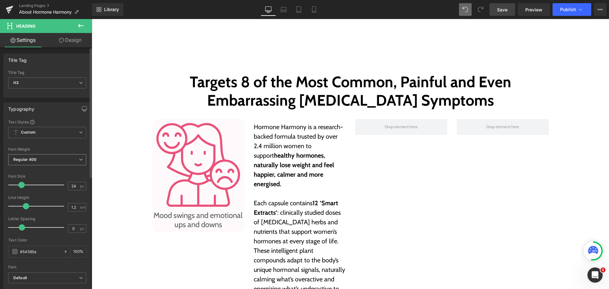
click at [52, 159] on span "Regular 400" at bounding box center [47, 159] width 78 height 11
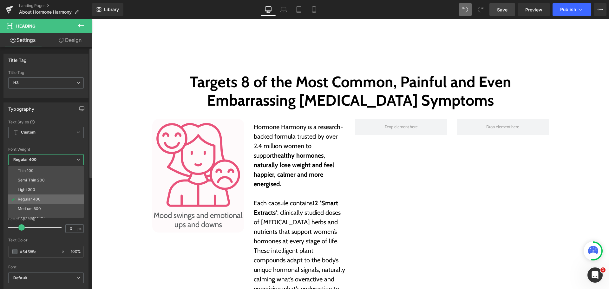
scroll to position [32, 0]
click at [42, 205] on li "Boldest 900" at bounding box center [47, 206] width 78 height 10
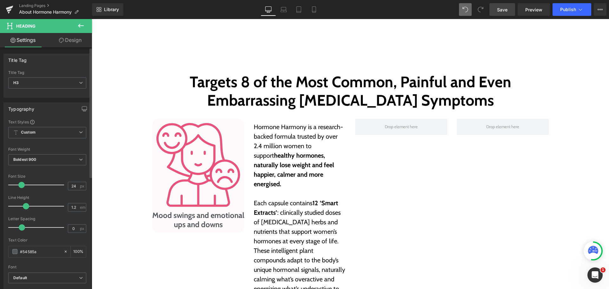
click at [46, 149] on div "Font Weight" at bounding box center [47, 149] width 78 height 4
click at [46, 155] on span "Boldest 900" at bounding box center [47, 159] width 78 height 11
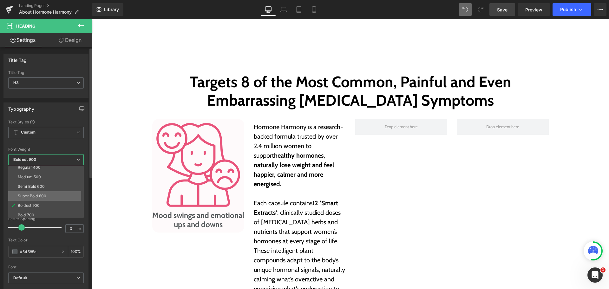
click at [52, 194] on li "Super Bold 800" at bounding box center [47, 196] width 78 height 10
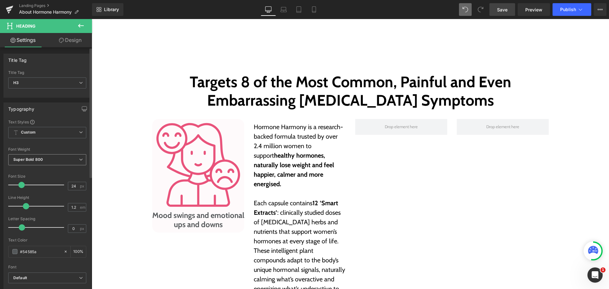
click at [53, 158] on span "Super Bold 800" at bounding box center [47, 159] width 78 height 11
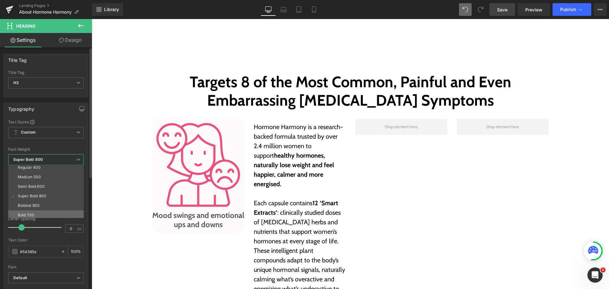
click at [55, 217] on li "Bold 700" at bounding box center [47, 215] width 78 height 10
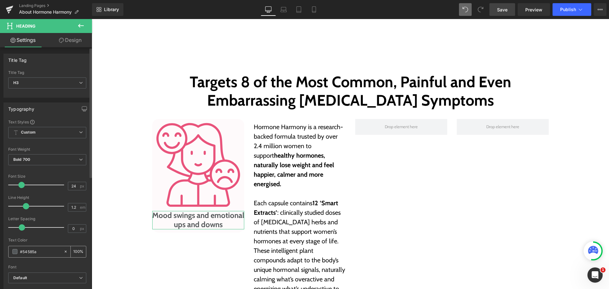
click at [36, 250] on input "#54585a" at bounding box center [40, 251] width 41 height 7
paste input "E9537B"
click at [41, 242] on div "Text Color #E9537B 100 %" at bounding box center [47, 251] width 78 height 27
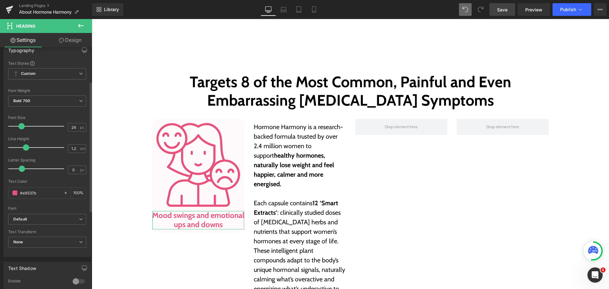
scroll to position [63, 0]
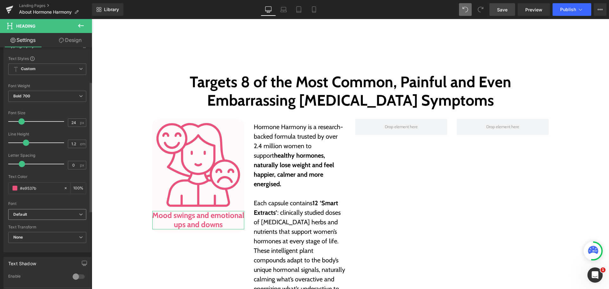
click at [59, 211] on span "Default" at bounding box center [47, 214] width 78 height 11
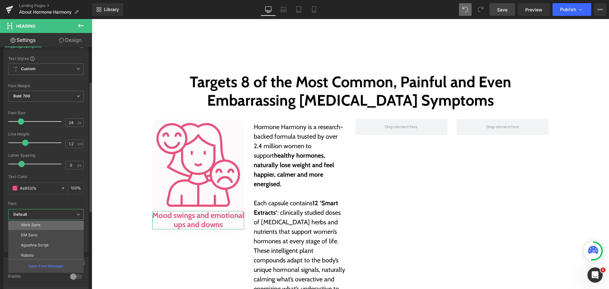
scroll to position [32, 0]
click at [51, 250] on li "Cabin" at bounding box center [47, 255] width 78 height 10
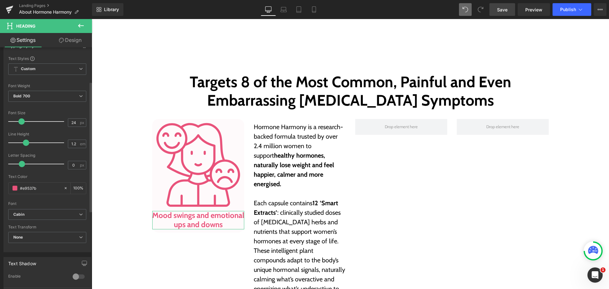
click at [55, 202] on div "Font" at bounding box center [47, 203] width 78 height 4
click at [286, 10] on icon at bounding box center [284, 11] width 6 height 2
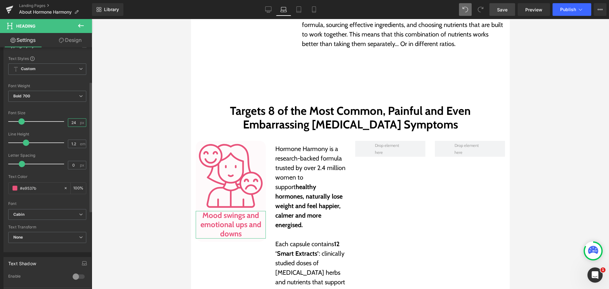
click at [75, 119] on input "24" at bounding box center [73, 123] width 11 height 8
click at [465, 5] on span at bounding box center [465, 9] width 13 height 13
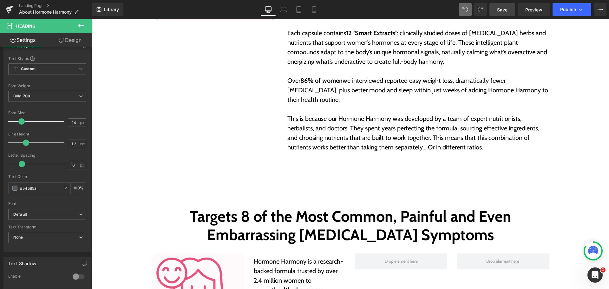
scroll to position [613, 0]
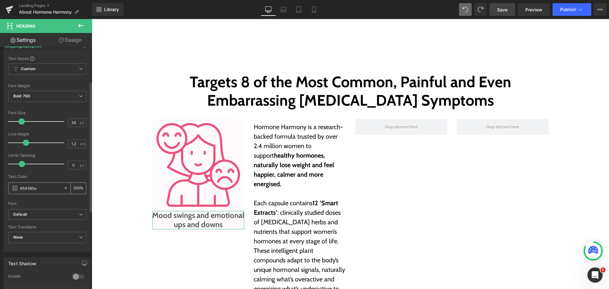
click at [40, 188] on input "#54585a" at bounding box center [40, 188] width 41 height 7
paste input "E9537B"
click at [38, 209] on span "Default" at bounding box center [47, 214] width 78 height 11
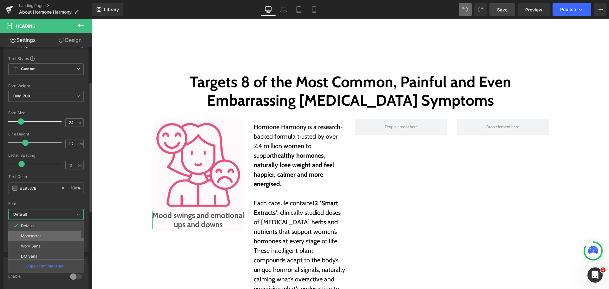
scroll to position [32, 0]
click at [45, 252] on li "Cabin" at bounding box center [47, 255] width 78 height 10
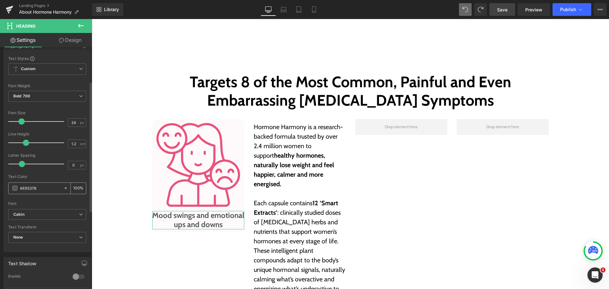
click at [52, 187] on input "#E9537B" at bounding box center [40, 188] width 41 height 7
click at [43, 194] on div "#E9537B 100 %" at bounding box center [47, 188] width 78 height 12
click at [39, 188] on input "#E9537B" at bounding box center [40, 188] width 41 height 7
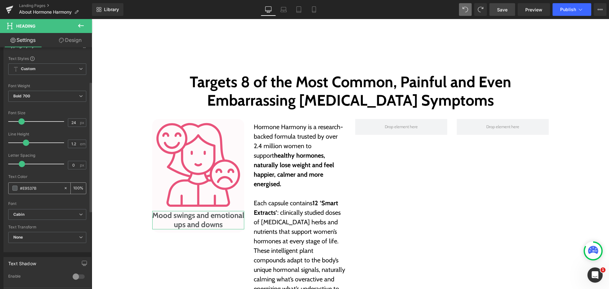
click at [13, 188] on span at bounding box center [14, 187] width 5 height 5
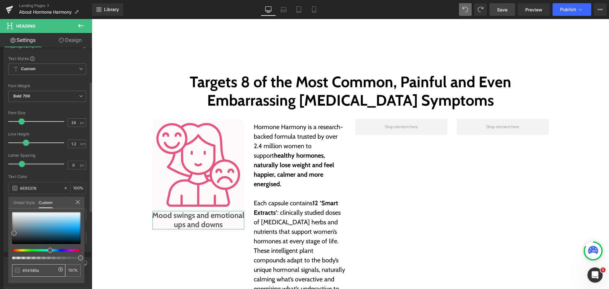
click at [47, 268] on input "#54585a" at bounding box center [40, 270] width 34 height 7
paste input "E9537B"
click at [40, 226] on div at bounding box center [46, 228] width 68 height 32
click at [52, 269] on input "#4293bc" at bounding box center [40, 270] width 34 height 7
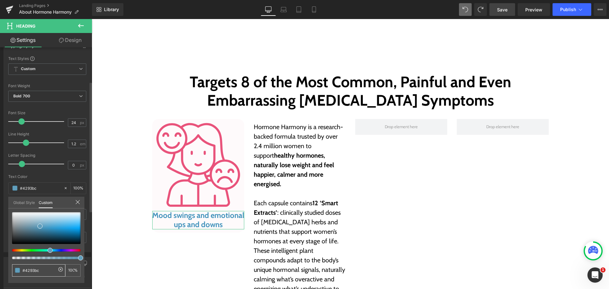
click at [52, 269] on input "#4293bc" at bounding box center [40, 270] width 34 height 7
paste input "E9537B"
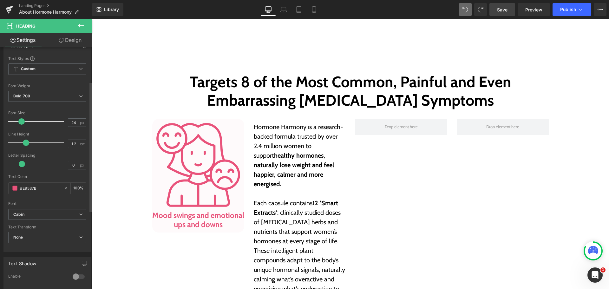
click at [205, 179] on body "Skip to content Take the Quiz Shop Improve Gut Health Hormone Balance Mood, Cla…" at bounding box center [350, 191] width 517 height 1570
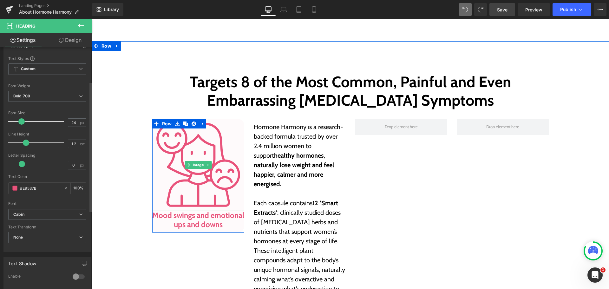
click at [205, 179] on img at bounding box center [198, 165] width 92 height 92
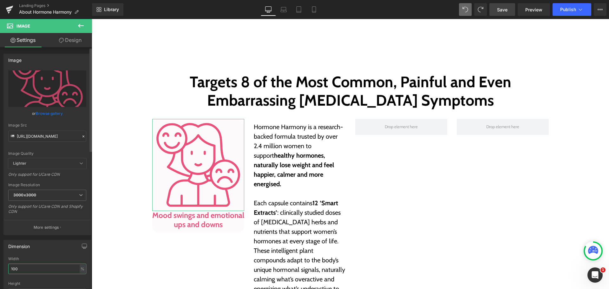
click at [44, 270] on input "100" at bounding box center [47, 268] width 78 height 10
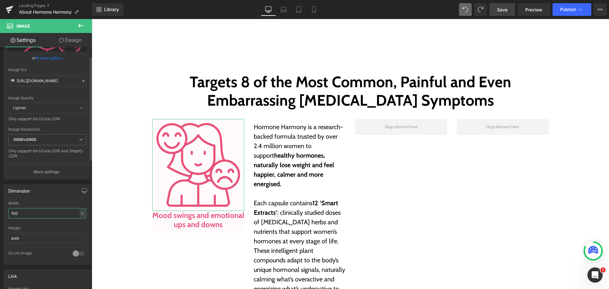
scroll to position [63, 0]
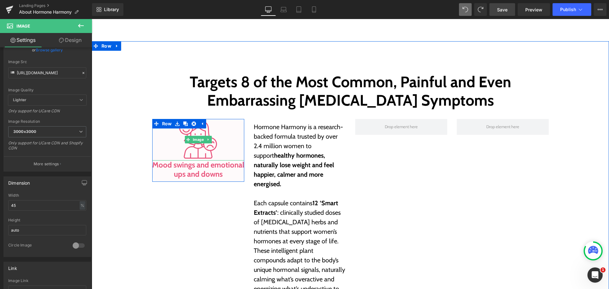
click at [231, 132] on div at bounding box center [198, 140] width 92 height 42
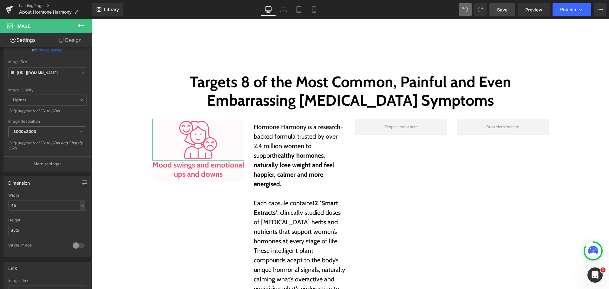
drag, startPoint x: 74, startPoint y: 42, endPoint x: 52, endPoint y: 75, distance: 39.0
click at [74, 42] on link "Design" at bounding box center [70, 40] width 46 height 14
click at [0, 0] on div "Spacing" at bounding box center [0, 0] width 0 height 0
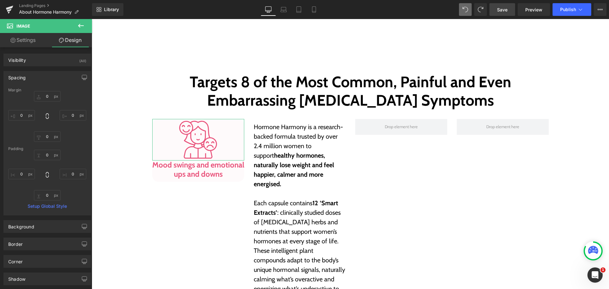
click at [21, 168] on div "0px 0 0px 0 0px 0 0px 0" at bounding box center [47, 175] width 78 height 51
click at [22, 173] on input "0" at bounding box center [21, 174] width 27 height 10
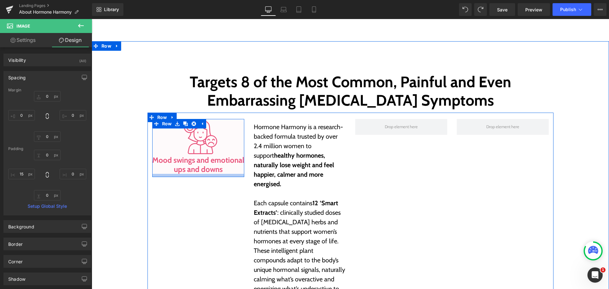
type input "15"
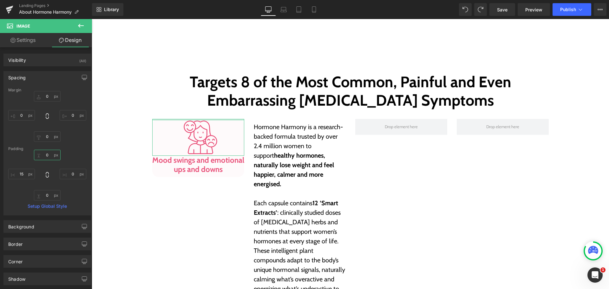
click at [53, 155] on input "0" at bounding box center [47, 155] width 27 height 10
type input "20"
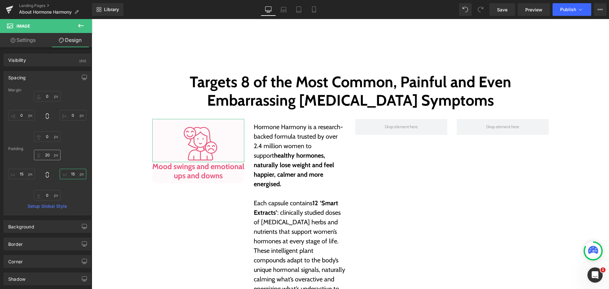
type input "15"
click at [49, 192] on input "15" at bounding box center [47, 195] width 27 height 10
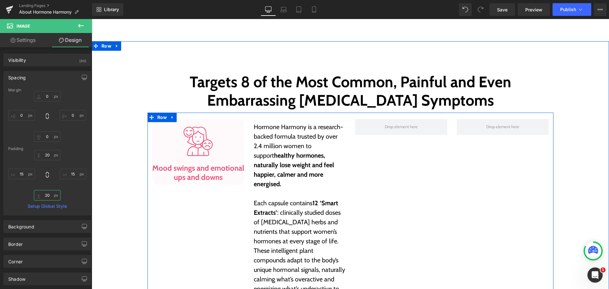
type input "2"
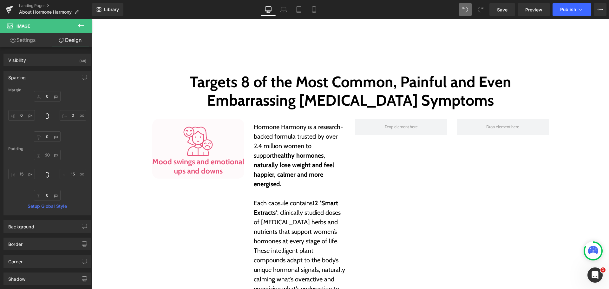
click at [468, 10] on icon at bounding box center [465, 10] width 6 height 6
type input "0"
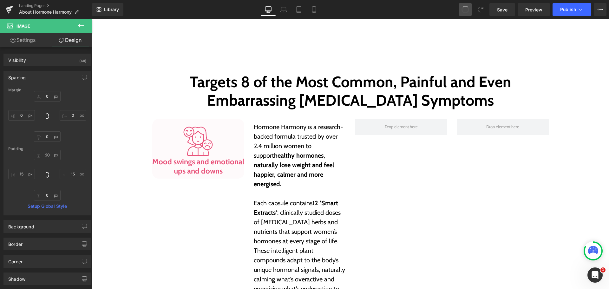
type input "20"
type input "15"
type input "0"
type input "15"
type input "0"
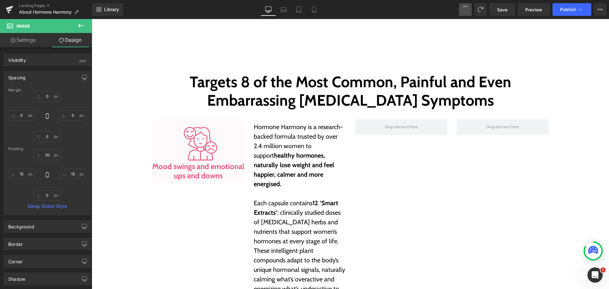
type input "0"
type input "20"
type input "7.9904"
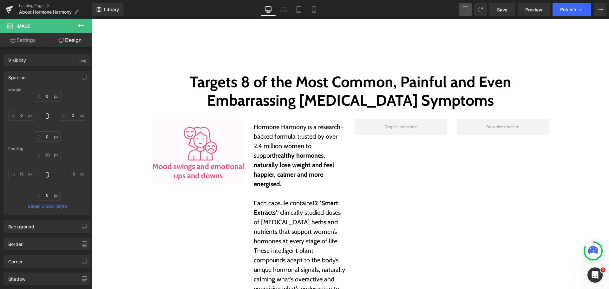
type input "0"
type input "15"
type input "0"
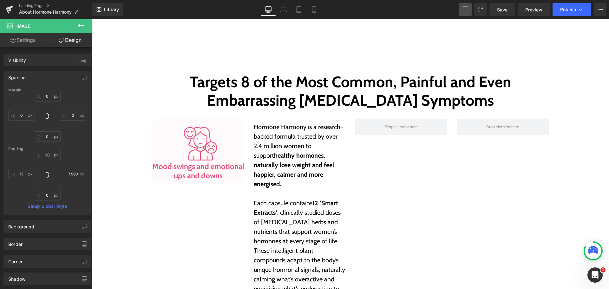
type input "0"
type input "10.64"
type input "0"
type input "15"
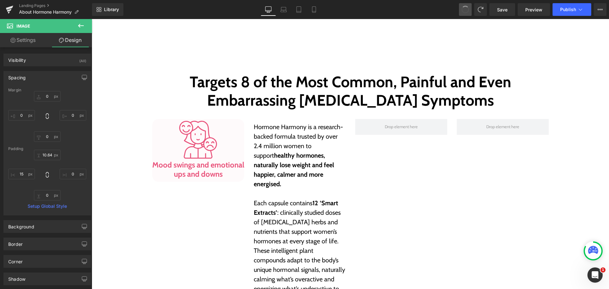
type input "0"
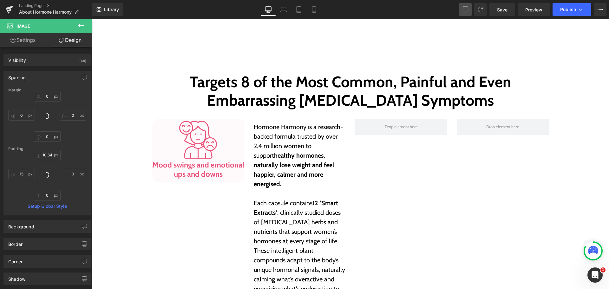
type input "0"
type input "7.97996"
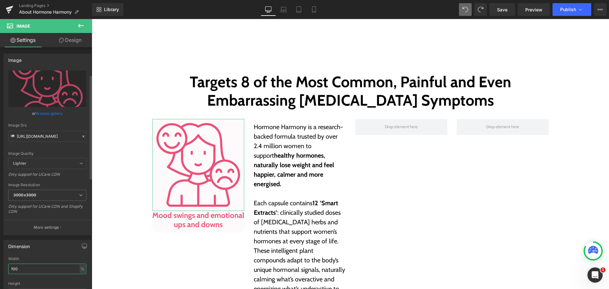
click at [19, 263] on input "100" at bounding box center [47, 268] width 78 height 10
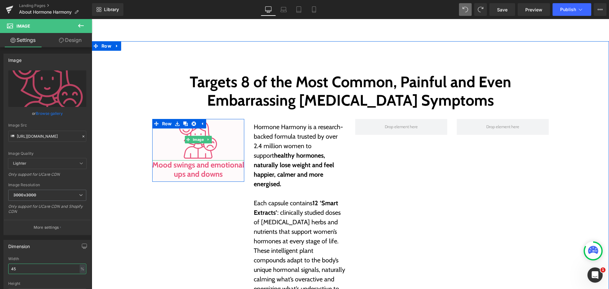
type input "45"
click at [239, 157] on div at bounding box center [198, 140] width 92 height 42
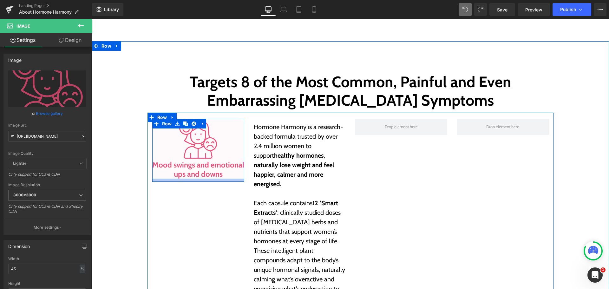
click at [155, 180] on div at bounding box center [198, 180] width 92 height 3
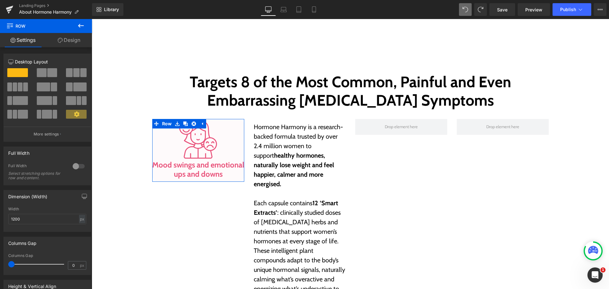
click at [69, 44] on link "Design" at bounding box center [69, 40] width 46 height 14
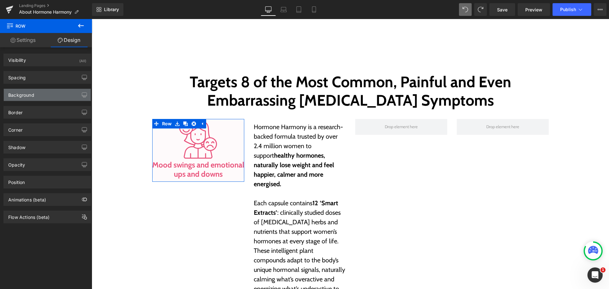
type input "0"
type input "10"
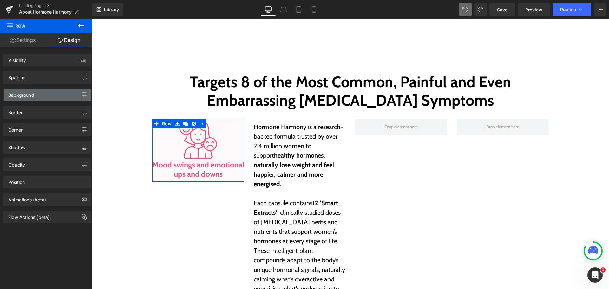
type input "0"
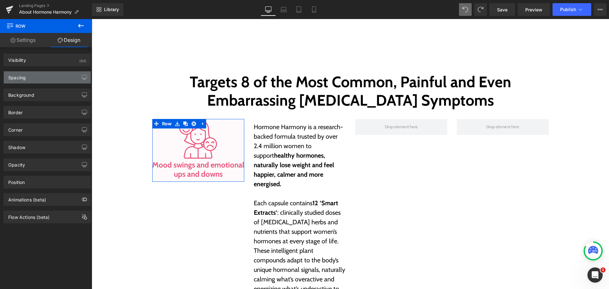
click at [43, 80] on div "Spacing" at bounding box center [47, 77] width 87 height 12
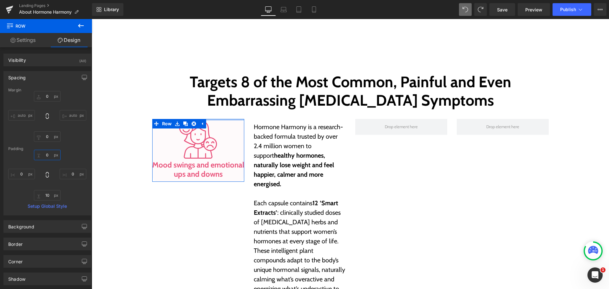
click at [43, 154] on input "0" at bounding box center [47, 155] width 27 height 10
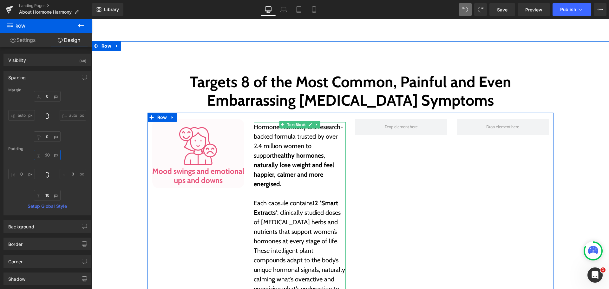
type input "20"
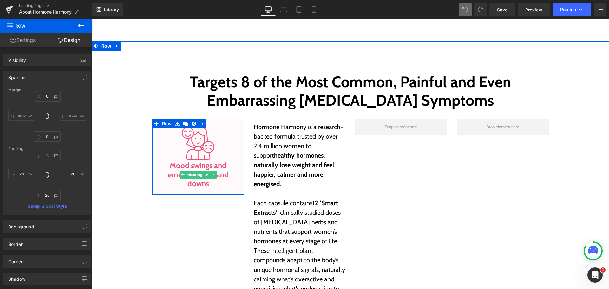
click at [174, 167] on h3 "Mood swings and emotional ups and downs" at bounding box center [198, 174] width 79 height 27
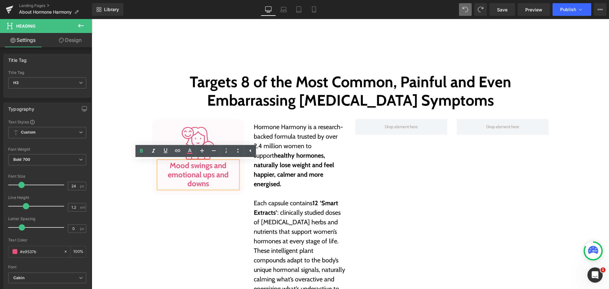
click at [185, 177] on h3 "Mood swings and emotional ups and downs" at bounding box center [198, 174] width 79 height 27
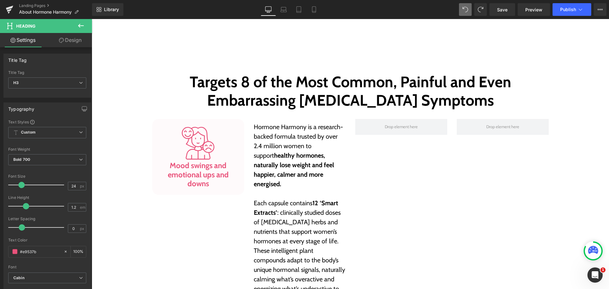
click at [66, 42] on link "Design" at bounding box center [70, 40] width 46 height 14
click at [0, 0] on div "Spacing" at bounding box center [0, 0] width 0 height 0
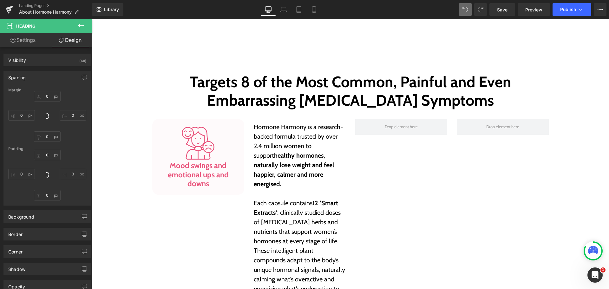
type input "0"
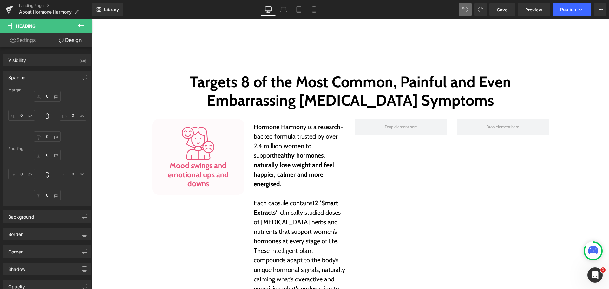
type input "0"
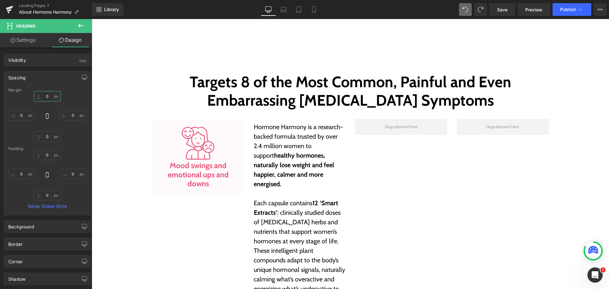
click at [51, 98] on input "0" at bounding box center [47, 96] width 27 height 10
type input "10"
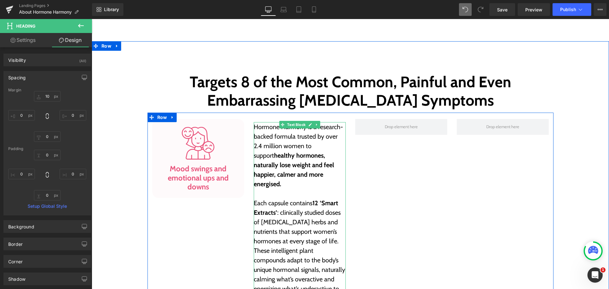
drag, startPoint x: 281, startPoint y: 160, endPoint x: 266, endPoint y: 159, distance: 14.3
click at [281, 160] on p "Hormone Harmony is a research-backed formula trusted by over 2.4 million women …" at bounding box center [300, 155] width 92 height 67
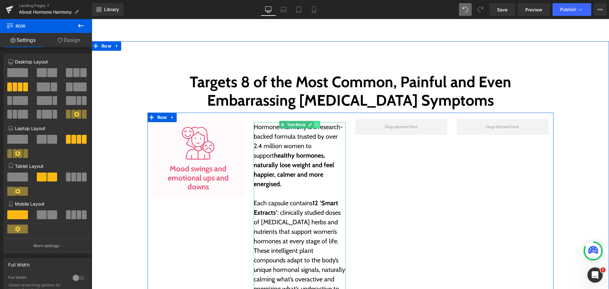
click at [316, 124] on icon at bounding box center [316, 125] width 3 height 4
click at [317, 165] on strong "healthy hormones, naturally lose weight and feel happier, calmer and more energ…" at bounding box center [294, 170] width 80 height 36
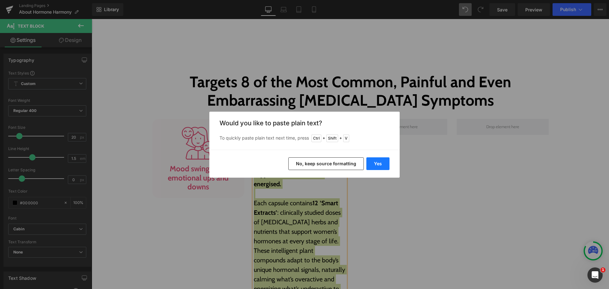
click at [374, 158] on button "Yes" at bounding box center [377, 163] width 23 height 13
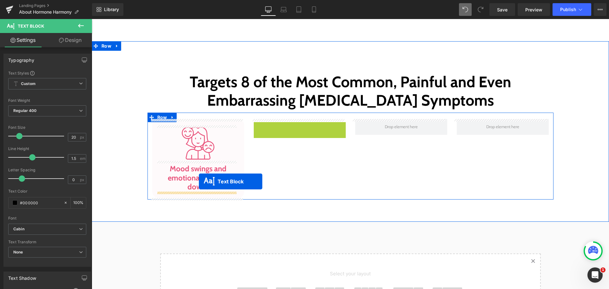
drag, startPoint x: 271, startPoint y: 134, endPoint x: 199, endPoint y: 181, distance: 86.5
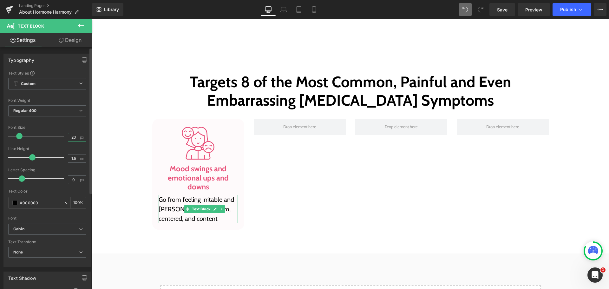
click at [71, 140] on input "20" at bounding box center [73, 137] width 11 height 8
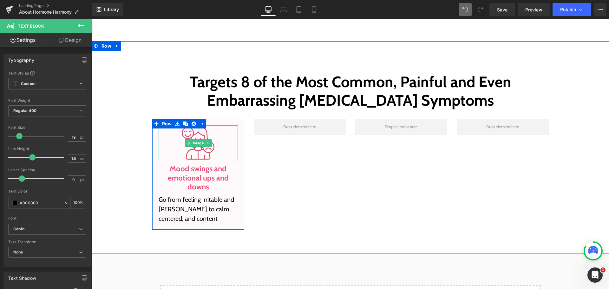
type input "18"
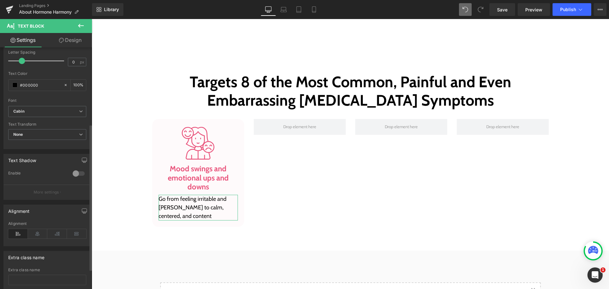
scroll to position [127, 0]
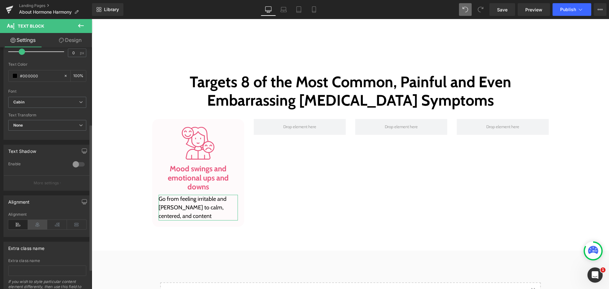
click at [37, 229] on icon at bounding box center [38, 225] width 20 height 10
click at [296, 191] on div "Image Mood swings and emotional ups and downs Heading Go from feeling irritable…" at bounding box center [350, 171] width 406 height 116
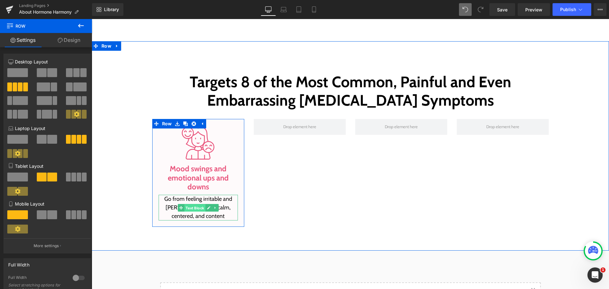
click at [190, 207] on span "Text Block" at bounding box center [194, 208] width 21 height 8
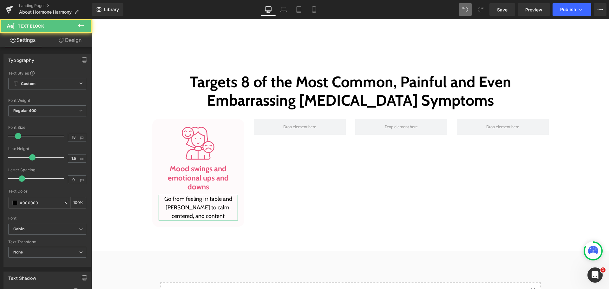
click at [59, 42] on icon at bounding box center [61, 40] width 5 height 5
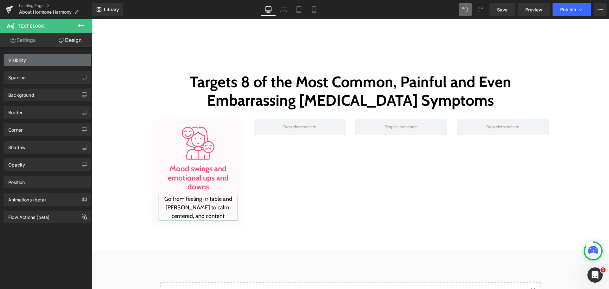
click at [45, 57] on div "Visibility" at bounding box center [47, 60] width 87 height 12
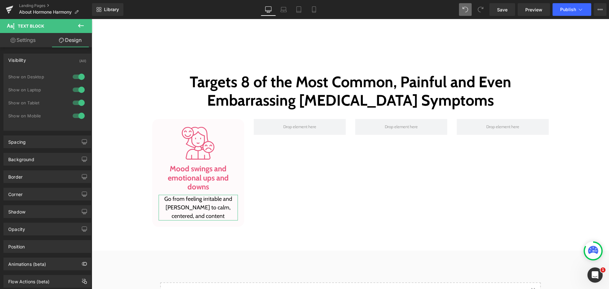
click at [45, 57] on div "Visibility (All)" at bounding box center [47, 60] width 87 height 12
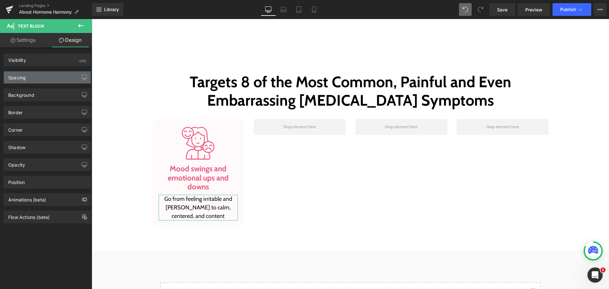
click at [39, 82] on div "Spacing" at bounding box center [47, 77] width 87 height 12
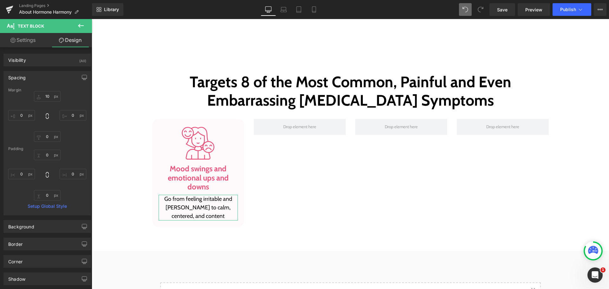
click at [39, 91] on div "Margin" at bounding box center [47, 90] width 78 height 4
click at [46, 93] on input "10" at bounding box center [47, 96] width 27 height 10
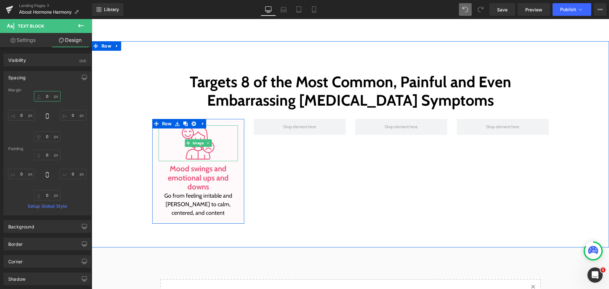
type input "5"
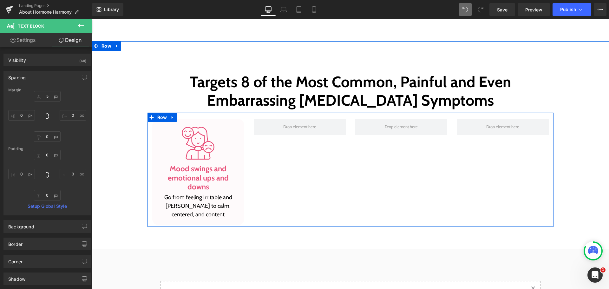
click at [348, 172] on div "Image Mood swings and emotional ups and downs Heading Go from feeling irritable…" at bounding box center [350, 170] width 406 height 114
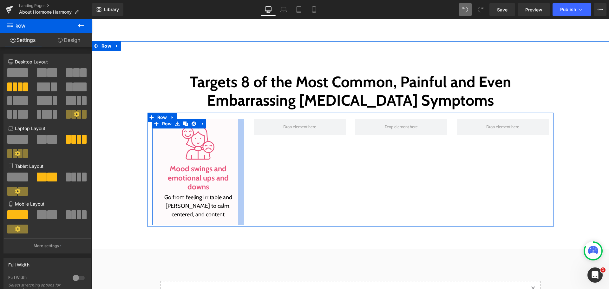
click at [239, 137] on div at bounding box center [241, 172] width 6 height 106
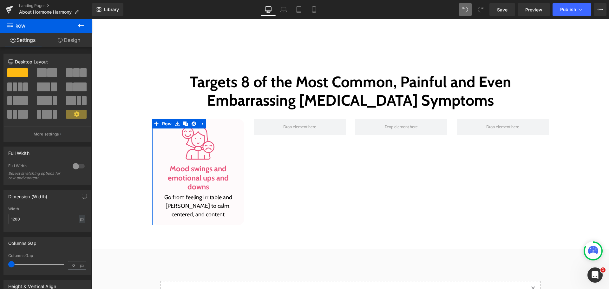
drag, startPoint x: 63, startPoint y: 43, endPoint x: 38, endPoint y: 75, distance: 40.0
click at [63, 43] on link "Design" at bounding box center [69, 40] width 46 height 14
click at [0, 0] on div "Spacing" at bounding box center [0, 0] width 0 height 0
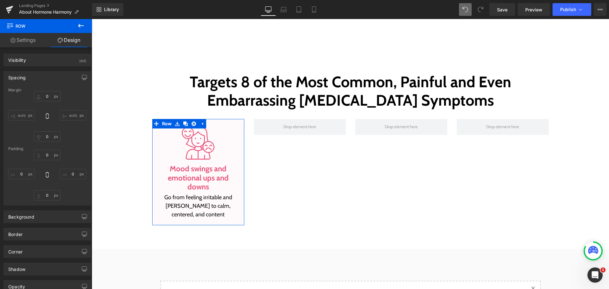
type input "0"
type input "20"
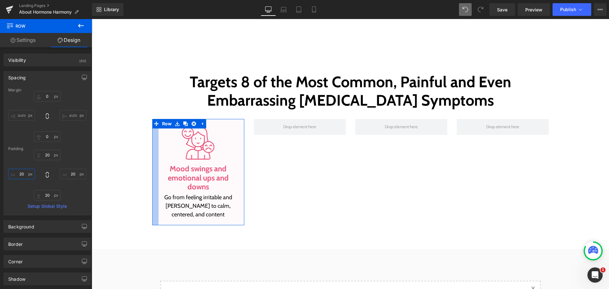
click at [26, 169] on input "20" at bounding box center [21, 174] width 27 height 10
type input "15"
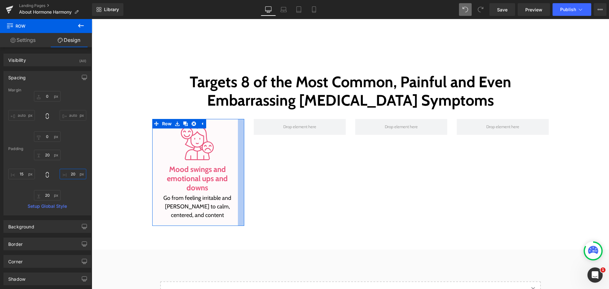
click at [70, 176] on input "20" at bounding box center [73, 174] width 27 height 10
click at [71, 179] on input "20" at bounding box center [73, 174] width 27 height 10
click at [71, 179] on div "20px 20 20px 20 20px 20 15 15" at bounding box center [47, 175] width 78 height 51
click at [73, 174] on input "20" at bounding box center [73, 174] width 27 height 10
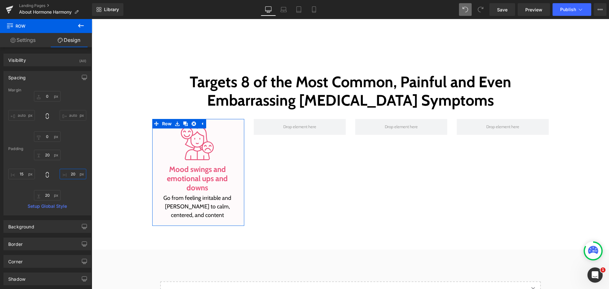
click at [73, 174] on input "20" at bounding box center [73, 174] width 27 height 10
type input "15"
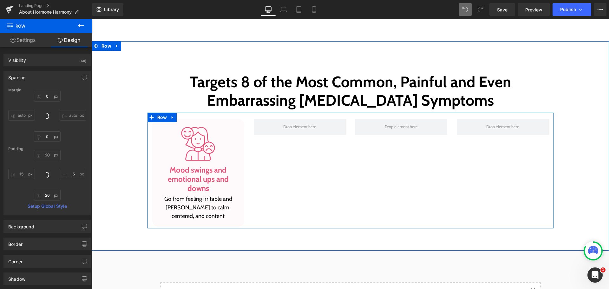
click at [270, 137] on div "Image Mood swings and emotional ups and downs Heading Go from feeling irritable…" at bounding box center [350, 170] width 406 height 115
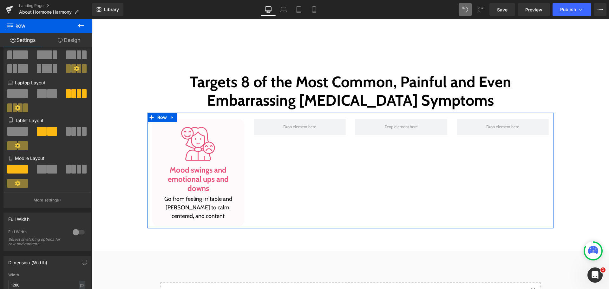
scroll to position [159, 0]
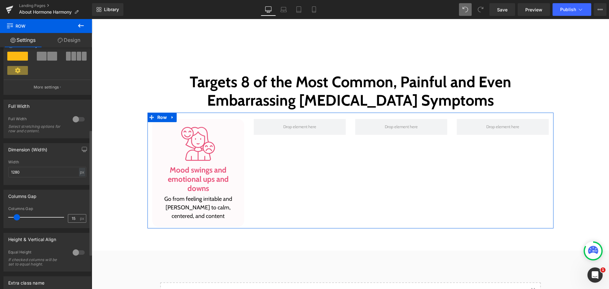
click at [80, 221] on div "15 px" at bounding box center [77, 218] width 18 height 9
click at [70, 216] on input "15" at bounding box center [73, 218] width 11 height 8
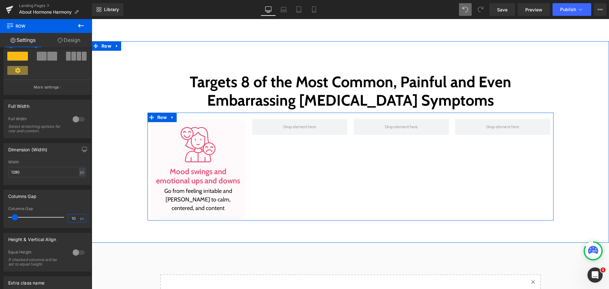
type input "10"
drag, startPoint x: 327, startPoint y: 168, endPoint x: 270, endPoint y: 158, distance: 58.0
click at [326, 168] on div "Image Mood swings and emotional ups and downs Heading Go from feeling irritable…" at bounding box center [350, 167] width 406 height 108
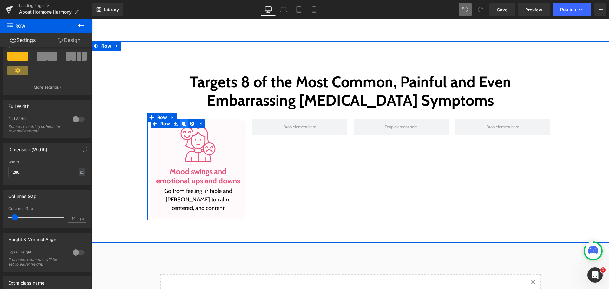
click at [183, 123] on icon at bounding box center [184, 123] width 4 height 5
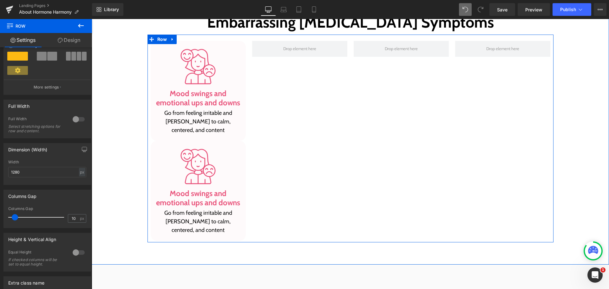
scroll to position [565, 0]
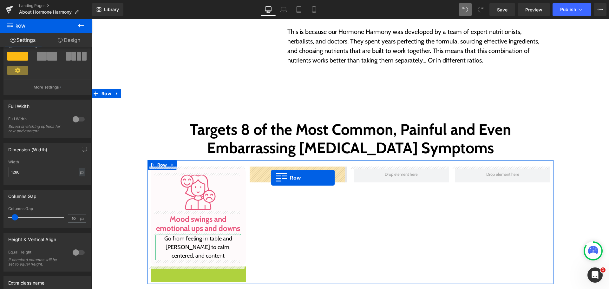
drag, startPoint x: 153, startPoint y: 273, endPoint x: 271, endPoint y: 178, distance: 151.5
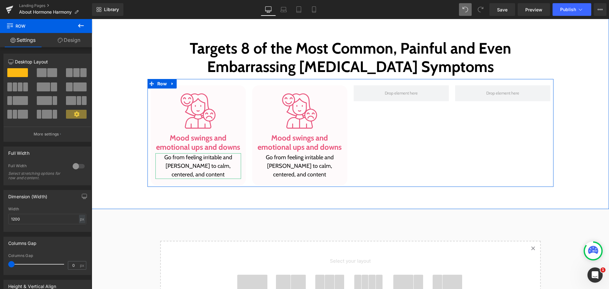
scroll to position [660, 0]
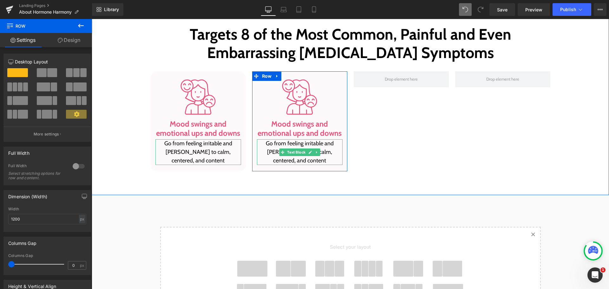
click at [284, 146] on p "Go from feeling irritable and [PERSON_NAME] to calm, centered, and content" at bounding box center [300, 152] width 86 height 26
paste div
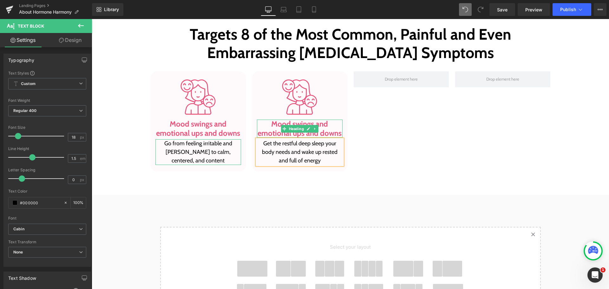
click at [275, 124] on h3 "Mood swings and emotional ups and downs" at bounding box center [300, 129] width 86 height 18
paste div
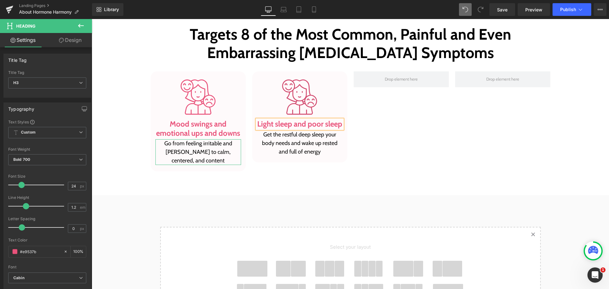
click at [302, 86] on img at bounding box center [299, 97] width 39 height 39
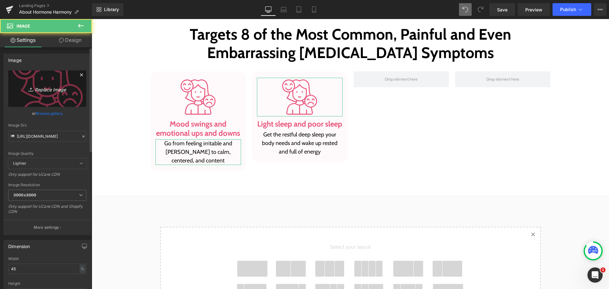
click at [48, 89] on icon "Replace Image" at bounding box center [47, 89] width 51 height 8
type input "C:\fakepath\light-sleep.svg"
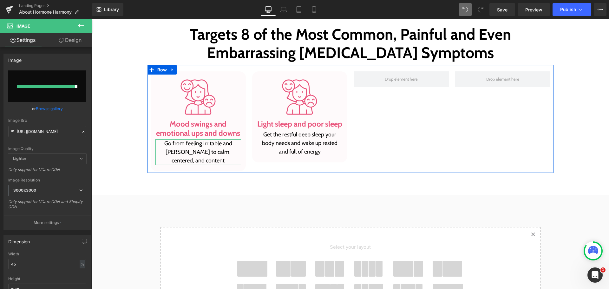
type input "[URL][DOMAIN_NAME]"
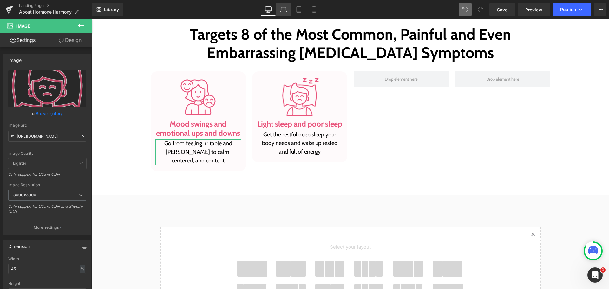
click at [283, 9] on icon at bounding box center [283, 9] width 6 height 6
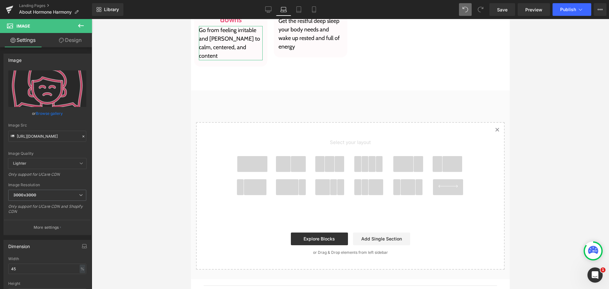
scroll to position [548, 0]
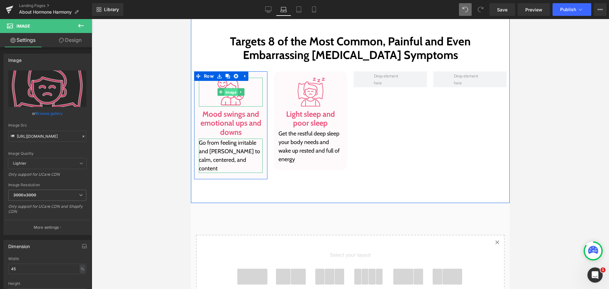
click at [225, 95] on span "Image" at bounding box center [231, 92] width 14 height 8
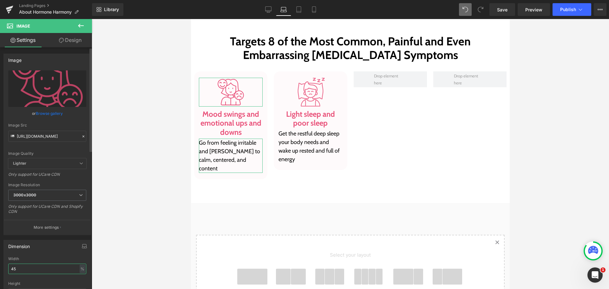
click at [47, 270] on input "45" at bounding box center [47, 268] width 78 height 10
type input "50"
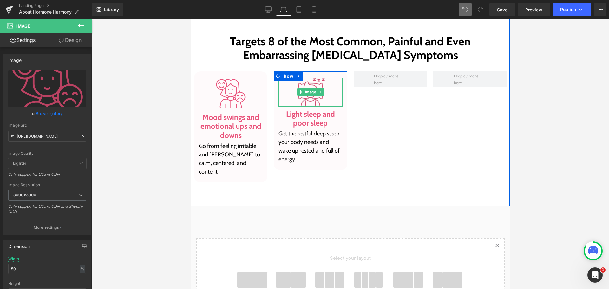
click at [303, 99] on img at bounding box center [310, 92] width 29 height 29
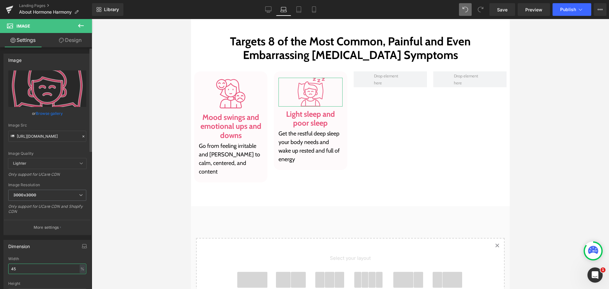
click at [34, 265] on input "45" at bounding box center [47, 268] width 78 height 10
click at [303, 12] on link "Tablet" at bounding box center [298, 9] width 15 height 13
type input "45"
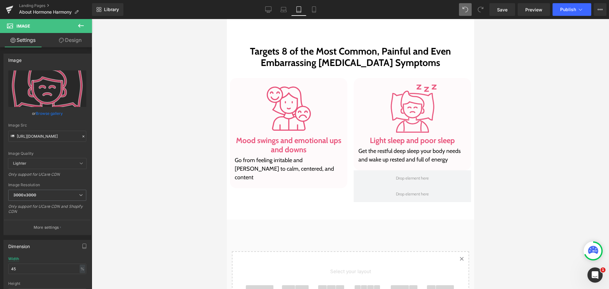
scroll to position [555, 0]
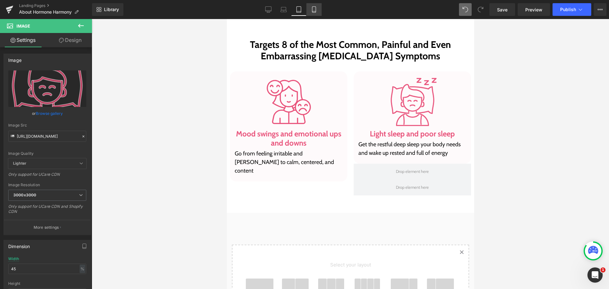
click at [315, 15] on link "Mobile" at bounding box center [313, 9] width 15 height 13
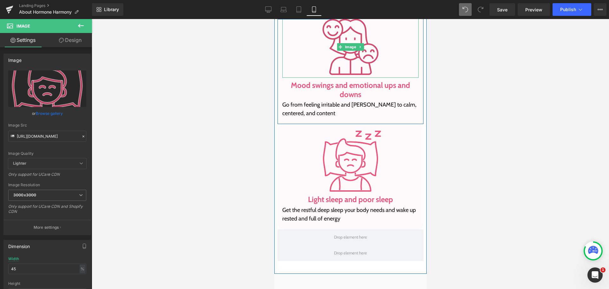
scroll to position [802, 0]
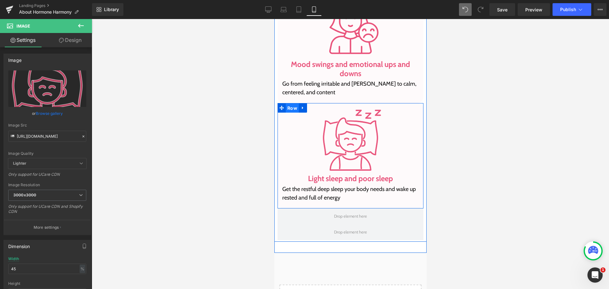
click at [289, 110] on span "Row" at bounding box center [291, 108] width 13 height 10
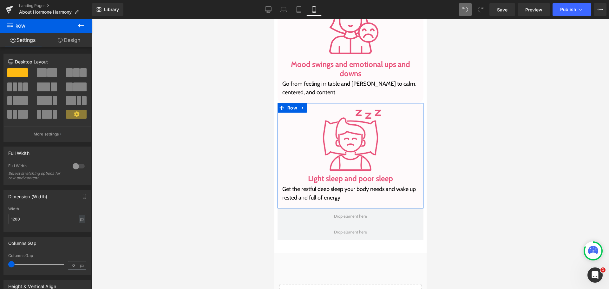
click at [72, 38] on link "Design" at bounding box center [69, 40] width 46 height 14
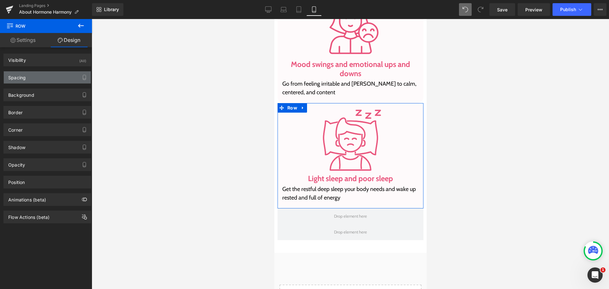
type input "0"
type input "20"
type input "15"
type input "20"
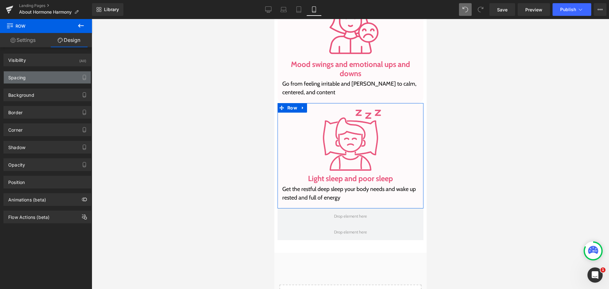
type input "15"
click at [43, 74] on div "Spacing" at bounding box center [47, 77] width 87 height 12
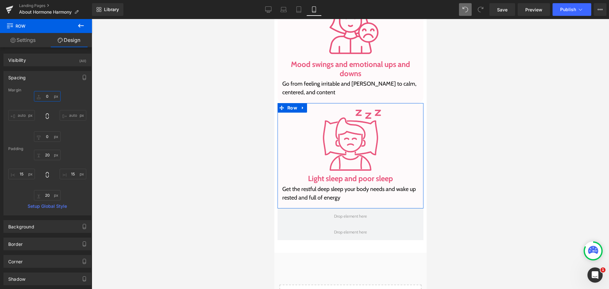
click at [52, 94] on input "0" at bounding box center [47, 96] width 27 height 10
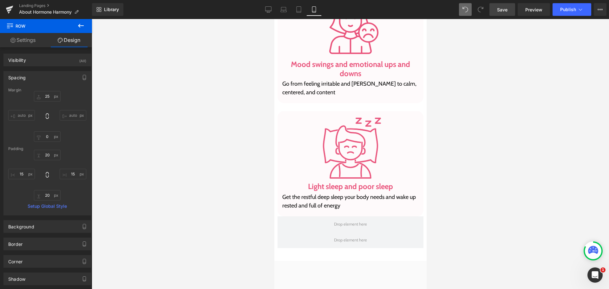
click at [499, 8] on span "Save" at bounding box center [502, 9] width 10 height 7
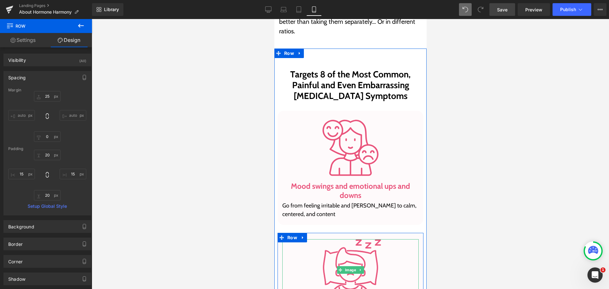
scroll to position [675, 0]
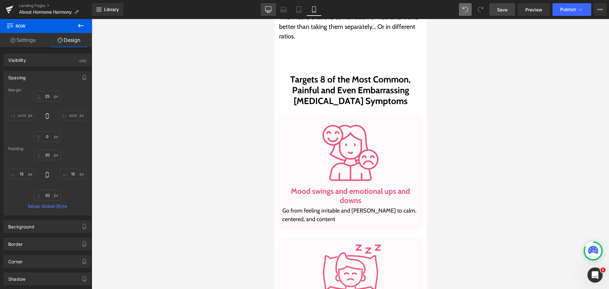
click at [269, 13] on link "Desktop" at bounding box center [268, 9] width 15 height 13
type input "0"
type input "20"
type input "15"
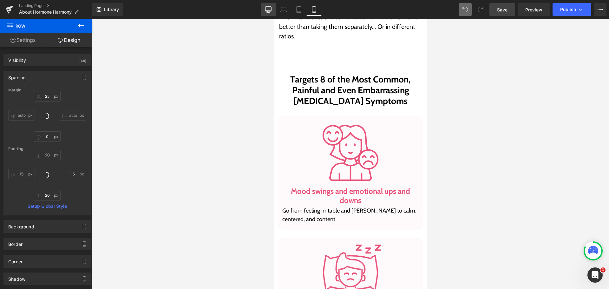
type input "20"
type input "15"
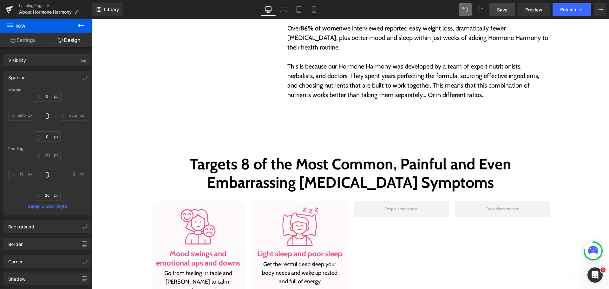
scroll to position [589, 0]
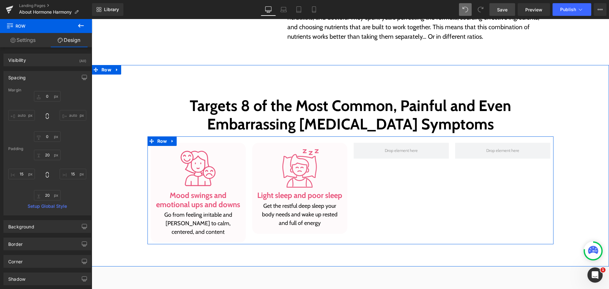
click at [365, 178] on div "Image Mood swings and emotional ups and downs Heading Go from feeling irritable…" at bounding box center [350, 190] width 406 height 108
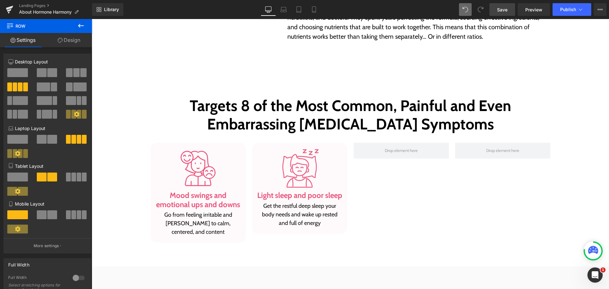
click at [316, 16] on div "Library Desktop Desktop Laptop Tablet Mobile Save Preview Publish Scheduled Vie…" at bounding box center [350, 9] width 517 height 19
click at [306, 7] on link "Mobile" at bounding box center [313, 9] width 15 height 13
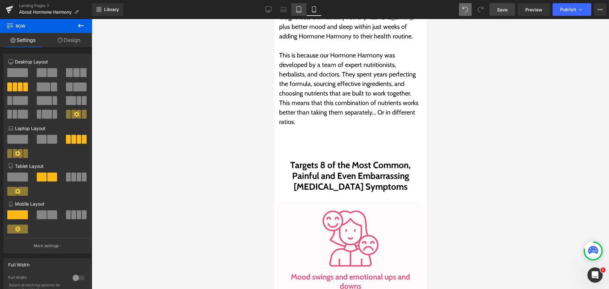
scroll to position [648, 0]
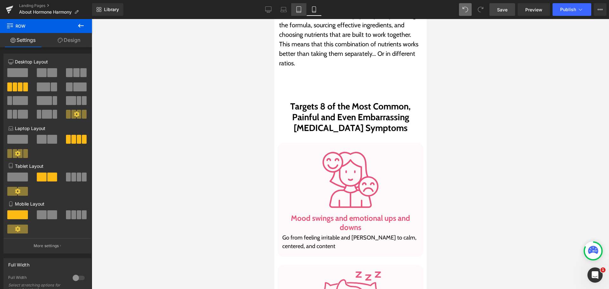
click at [294, 9] on link "Tablet" at bounding box center [298, 9] width 15 height 13
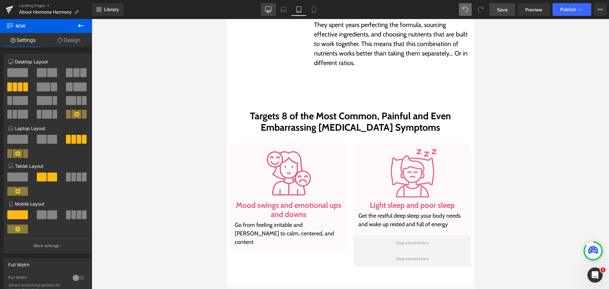
click at [271, 6] on icon at bounding box center [268, 9] width 6 height 6
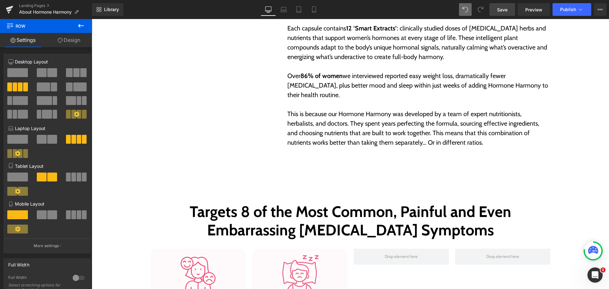
scroll to position [589, 0]
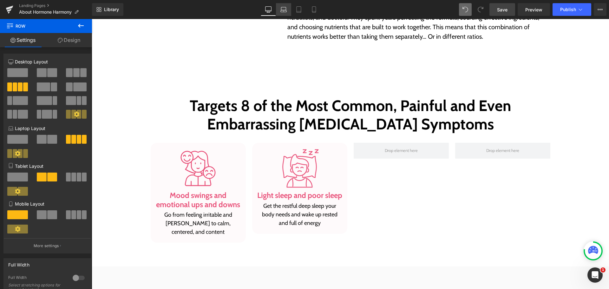
click at [283, 3] on link "Laptop" at bounding box center [283, 9] width 15 height 13
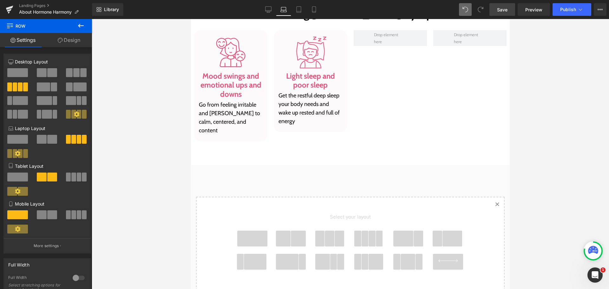
scroll to position [477, 0]
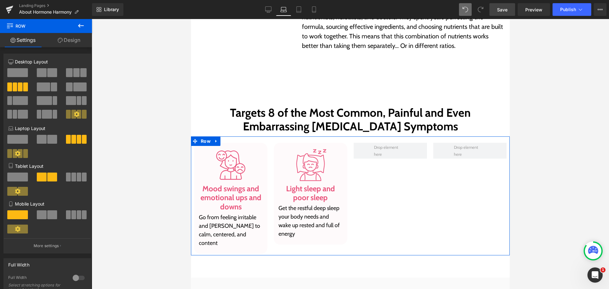
click at [71, 37] on link "Design" at bounding box center [69, 40] width 46 height 14
click at [0, 0] on div "Spacing" at bounding box center [0, 0] width 0 height 0
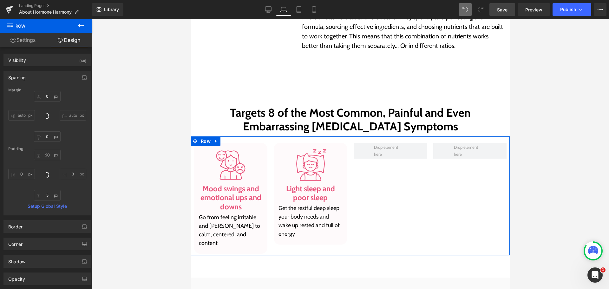
type input "0"
type input "20"
type input "0"
type input "5"
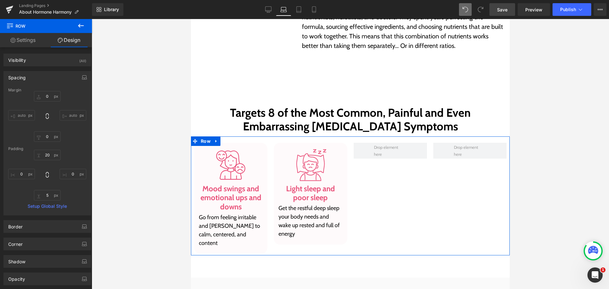
type input "0"
click at [18, 177] on input "0" at bounding box center [21, 174] width 27 height 10
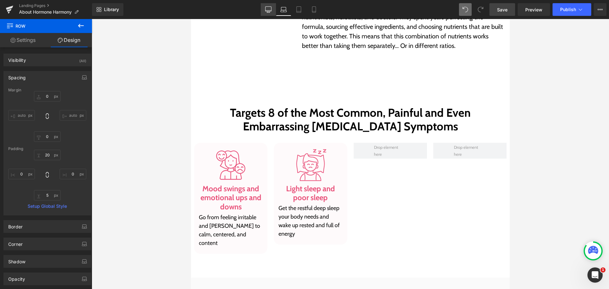
click at [272, 14] on link "Desktop" at bounding box center [268, 9] width 15 height 13
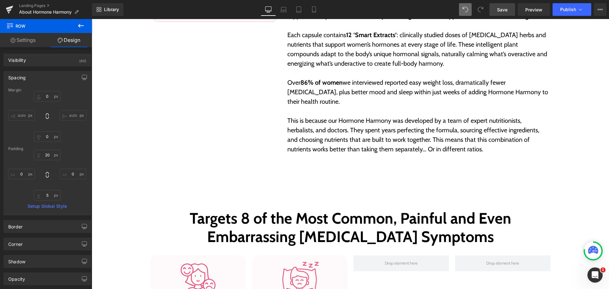
type input "0"
type input "20"
type input "0"
type input "5"
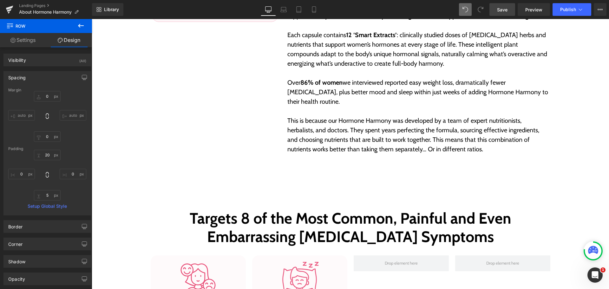
type input "0"
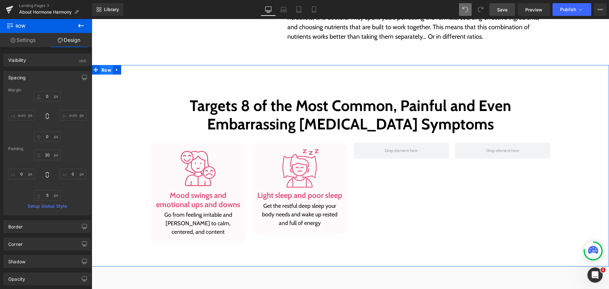
click at [103, 68] on span "Row" at bounding box center [106, 70] width 13 height 10
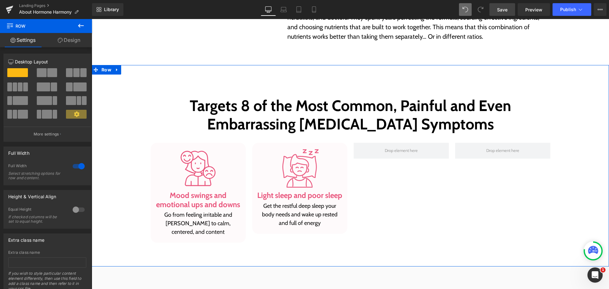
click at [66, 41] on link "Design" at bounding box center [69, 40] width 46 height 14
click at [0, 0] on div "Spacing" at bounding box center [0, 0] width 0 height 0
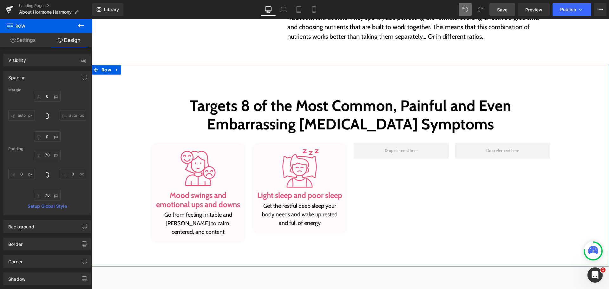
type input "0"
type input "70"
type input "0"
type input "70"
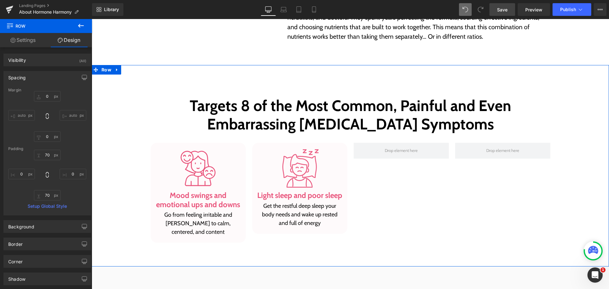
type input "0"
click at [27, 175] on input "0" at bounding box center [21, 174] width 27 height 10
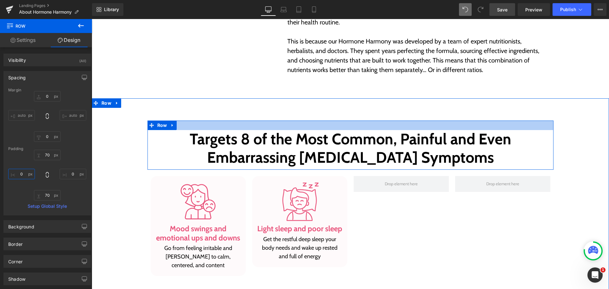
scroll to position [462, 0]
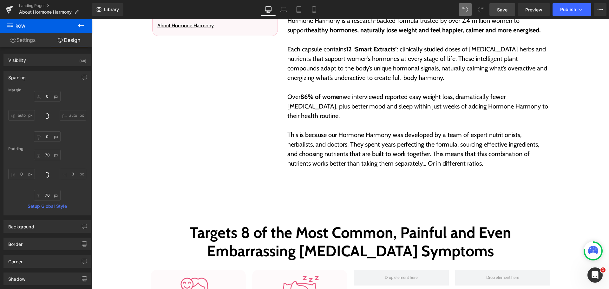
click at [275, 12] on link "Desktop" at bounding box center [268, 9] width 15 height 13
click at [278, 14] on link "Laptop" at bounding box center [283, 9] width 15 height 13
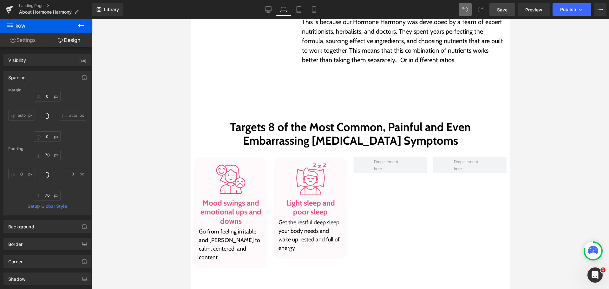
type input "0"
type input "70"
type input "0"
type input "70"
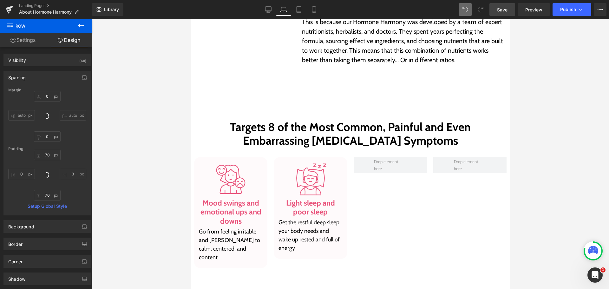
type input "0"
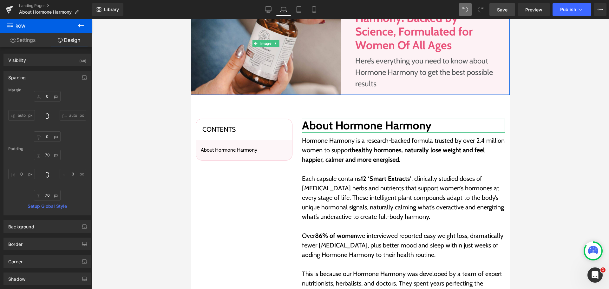
scroll to position [296, 0]
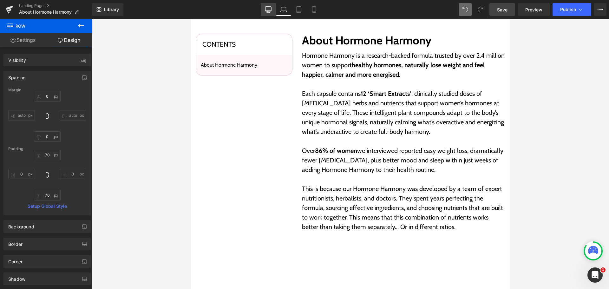
click at [272, 10] on link "Desktop" at bounding box center [268, 9] width 15 height 13
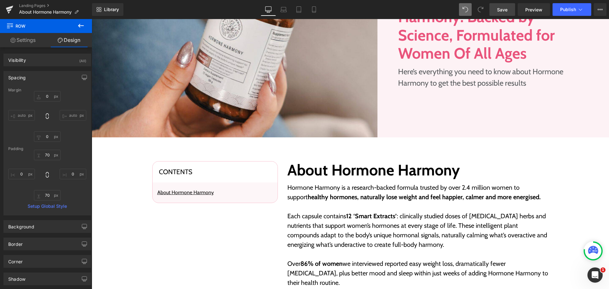
type input "0"
type input "70"
type input "0"
type input "70"
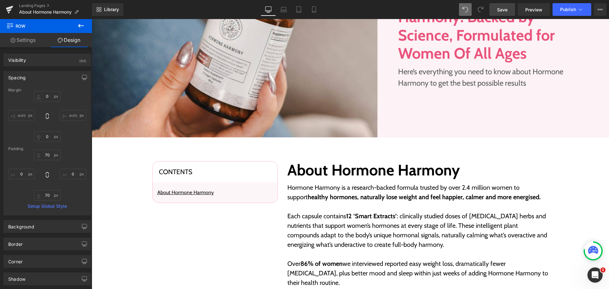
scroll to position [399, 0]
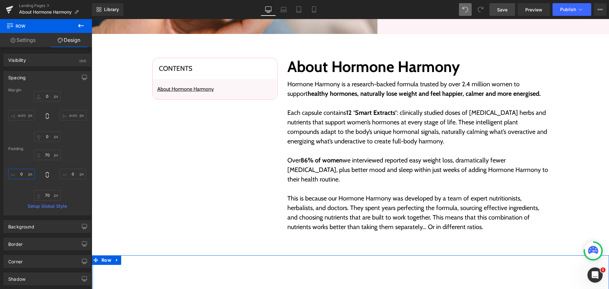
click at [22, 172] on input "0" at bounding box center [21, 174] width 27 height 10
type input "20"
click at [68, 173] on input "0" at bounding box center [73, 174] width 27 height 10
type input "20"
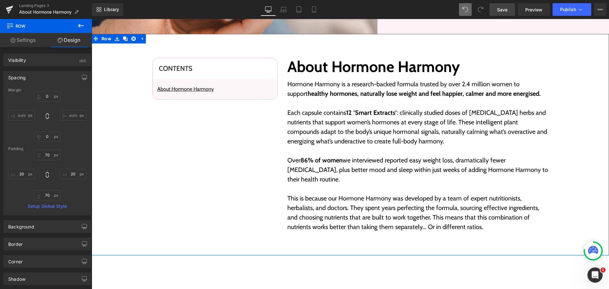
click at [137, 182] on div "Contents Heading About Hormone Harmony Text Block Row Row About Hormone Harmony…" at bounding box center [350, 144] width 517 height 177
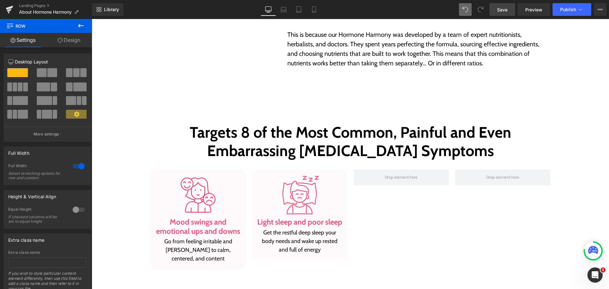
scroll to position [621, 0]
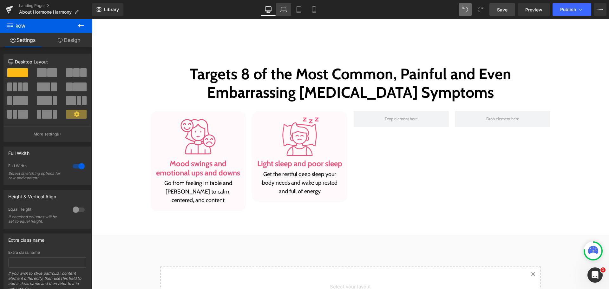
click at [278, 9] on link "Laptop" at bounding box center [283, 9] width 15 height 13
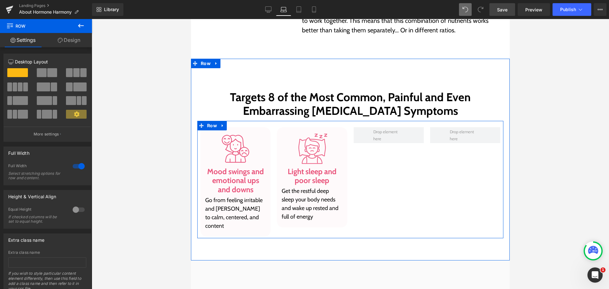
scroll to position [481, 0]
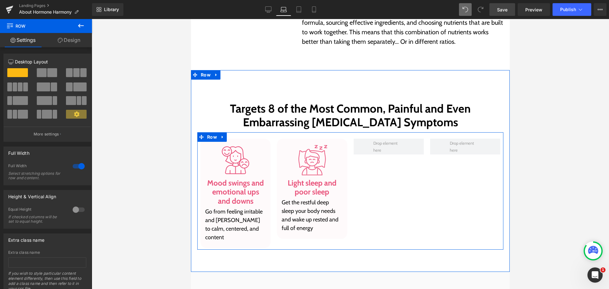
click at [374, 184] on div "Image Mood swings and emotional ups and downs Heading Go from feeling irritable…" at bounding box center [350, 190] width 306 height 117
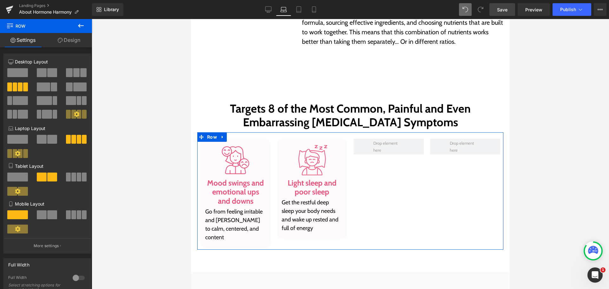
scroll to position [159, 0]
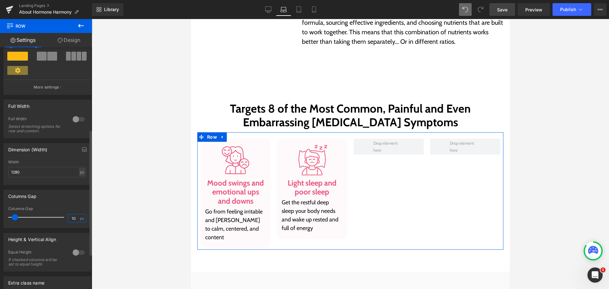
click at [68, 218] on input "10" at bounding box center [73, 218] width 11 height 8
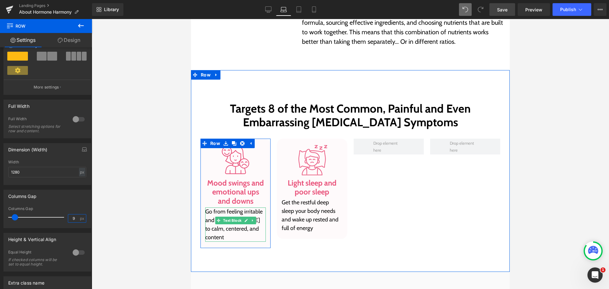
type input "8"
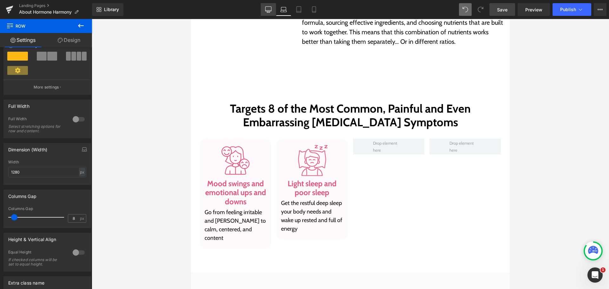
click at [272, 8] on link "Desktop" at bounding box center [268, 9] width 15 height 13
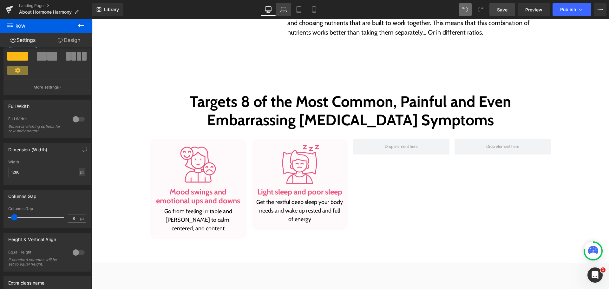
click at [281, 8] on icon at bounding box center [283, 9] width 6 height 6
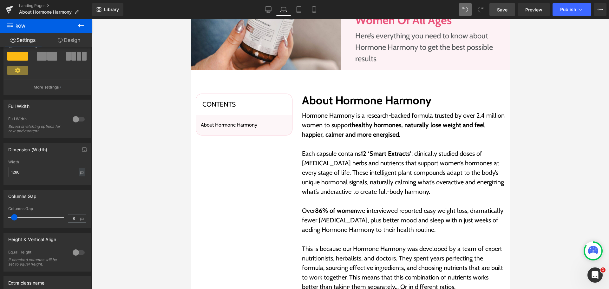
scroll to position [195, 0]
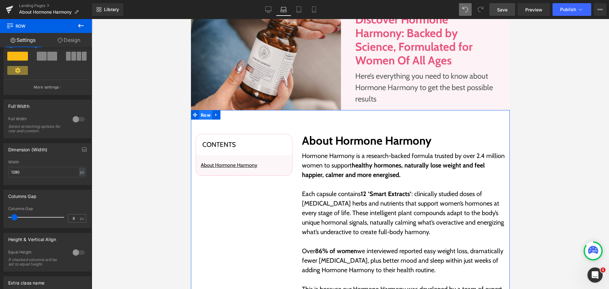
click at [203, 115] on span "Row" at bounding box center [205, 115] width 13 height 10
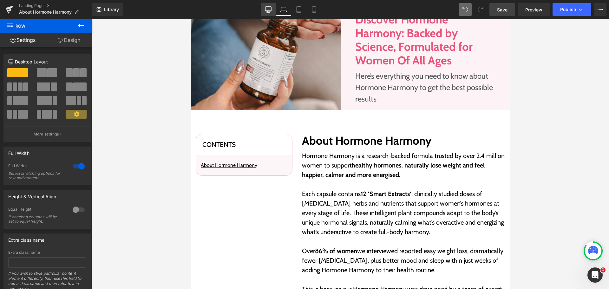
click at [269, 7] on icon at bounding box center [268, 9] width 6 height 6
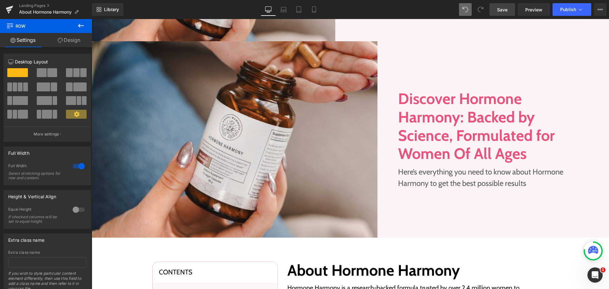
scroll to position [323, 0]
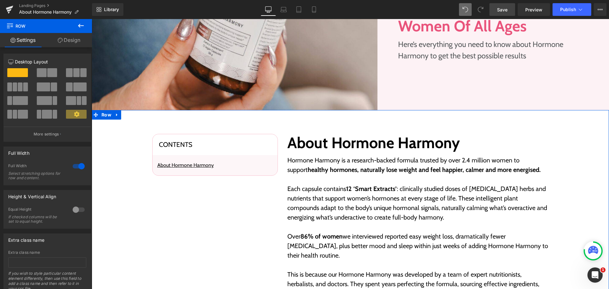
click at [72, 39] on link "Design" at bounding box center [69, 40] width 46 height 14
click at [0, 0] on div "Spacing [GEOGRAPHIC_DATA] [GEOGRAPHIC_DATA]" at bounding box center [0, 0] width 0 height 0
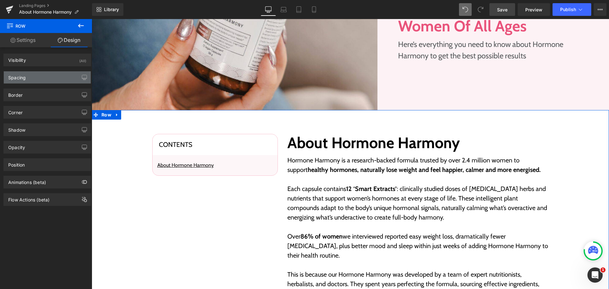
click at [39, 77] on div "Spacing" at bounding box center [47, 77] width 87 height 12
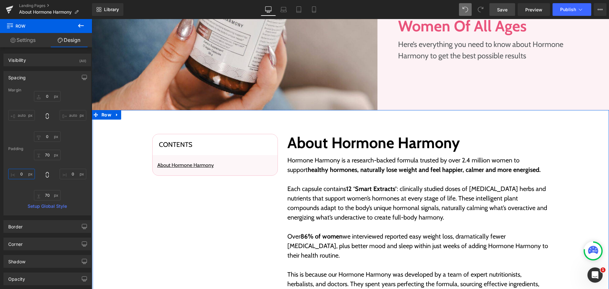
click at [21, 176] on input "0" at bounding box center [21, 174] width 27 height 10
type input "20"
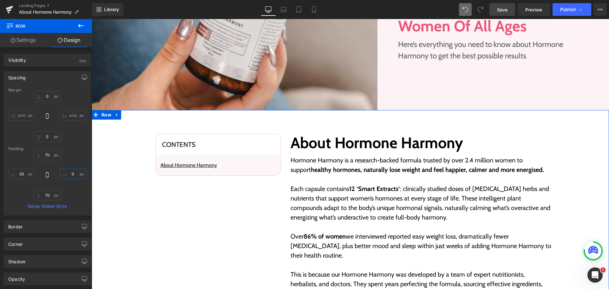
click at [73, 176] on input "0" at bounding box center [73, 174] width 27 height 10
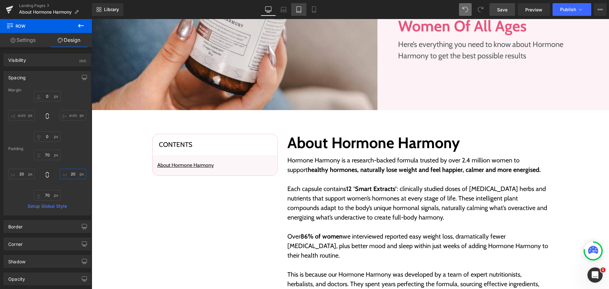
type input "20"
click at [294, 7] on link "Tablet" at bounding box center [298, 9] width 15 height 13
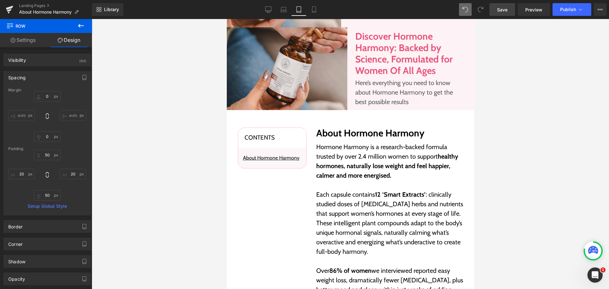
type input "0"
type input "50"
type input "20"
type input "50"
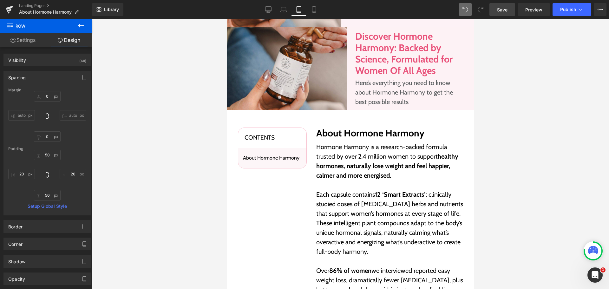
type input "20"
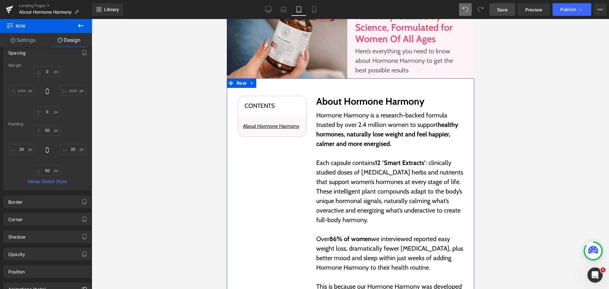
scroll to position [0, 0]
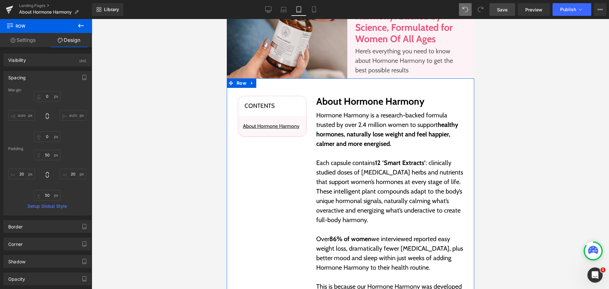
click at [33, 38] on link "Settings" at bounding box center [23, 40] width 46 height 14
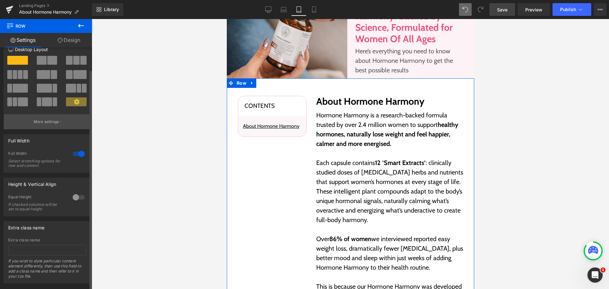
scroll to position [24, 0]
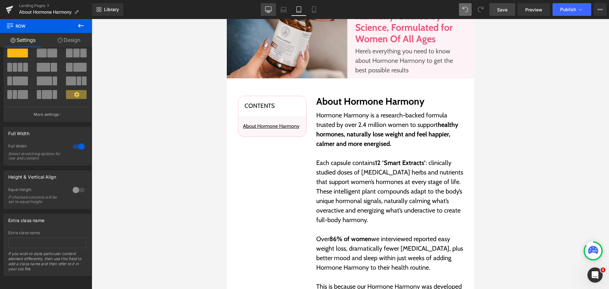
click at [265, 9] on icon at bounding box center [268, 9] width 6 height 5
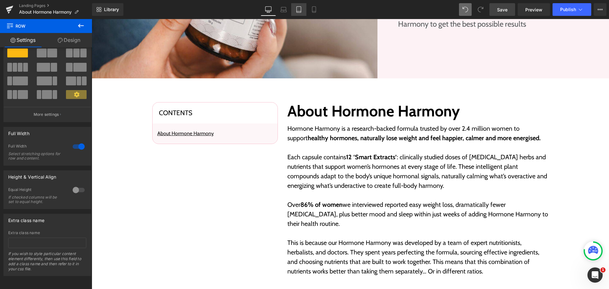
click at [292, 7] on link "Tablet" at bounding box center [298, 9] width 15 height 13
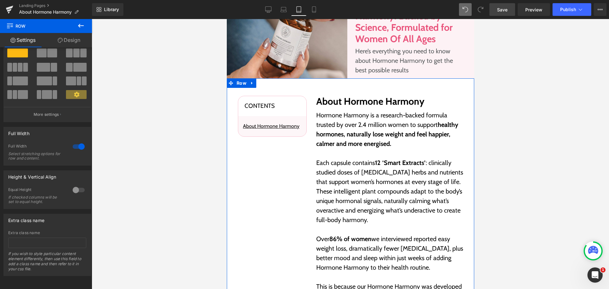
click at [77, 40] on link "Design" at bounding box center [69, 40] width 46 height 14
type input "0"
type input "50"
type input "20"
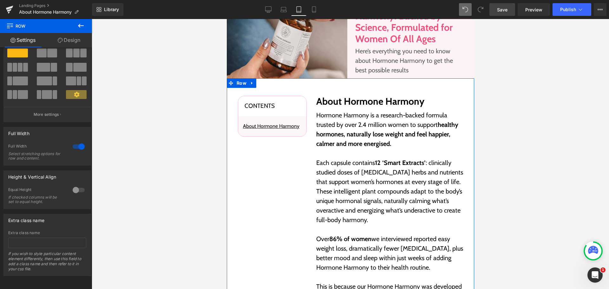
type input "50"
type input "20"
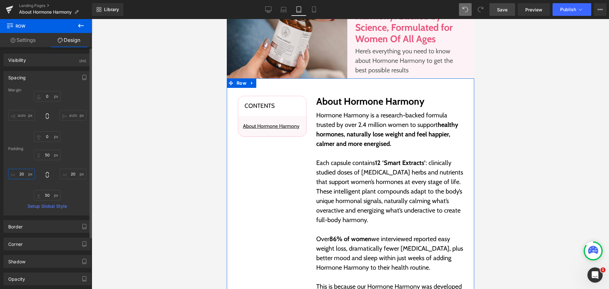
click at [16, 177] on input "20" at bounding box center [21, 174] width 27 height 10
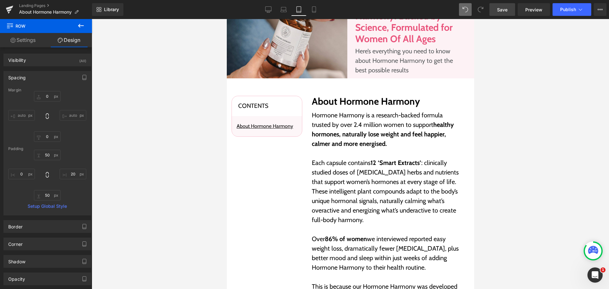
click at [470, 7] on span at bounding box center [465, 9] width 13 height 13
click at [470, 7] on button at bounding box center [465, 9] width 13 height 13
type input "0"
type input "50"
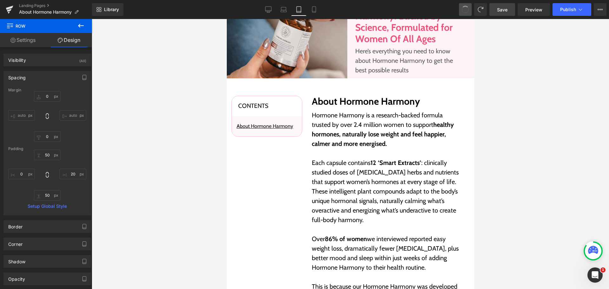
type input "20"
type input "50"
type input "20"
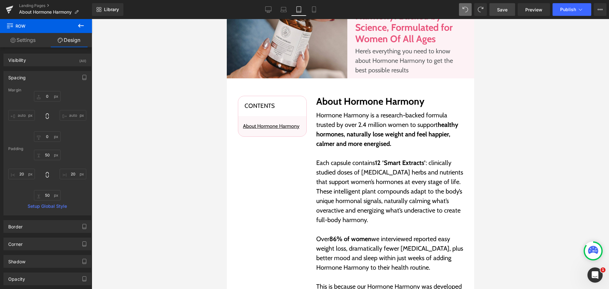
click at [470, 7] on button at bounding box center [465, 9] width 13 height 13
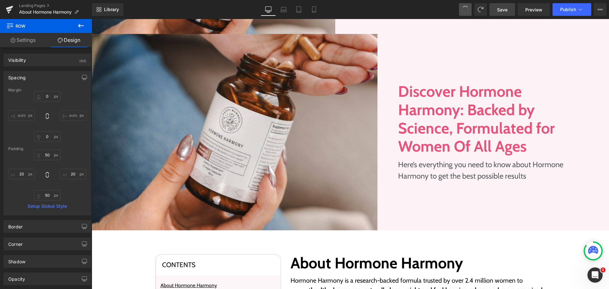
type input "0"
type input "70"
type input "0"
type input "70"
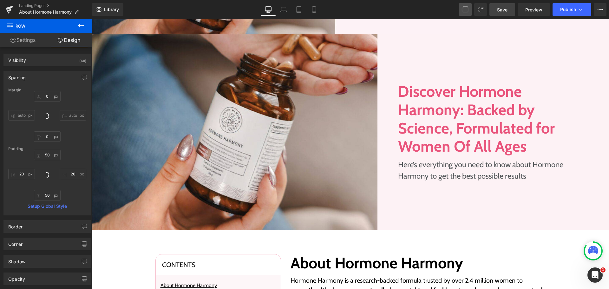
type input "20"
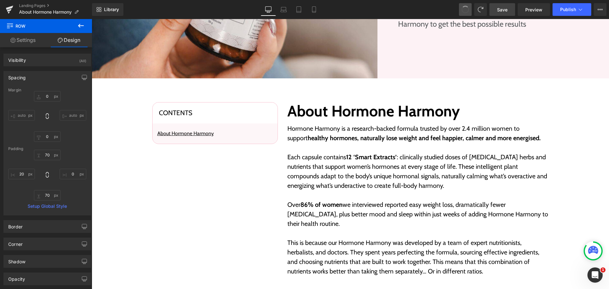
type input "0"
type input "70"
type input "0"
type input "70"
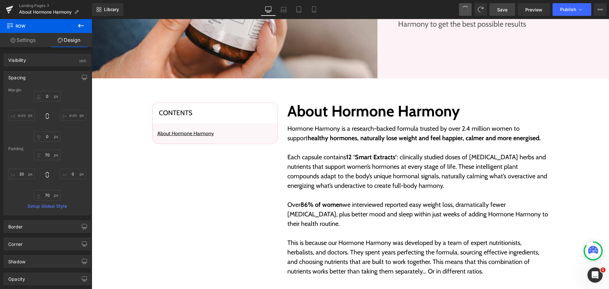
type input "0"
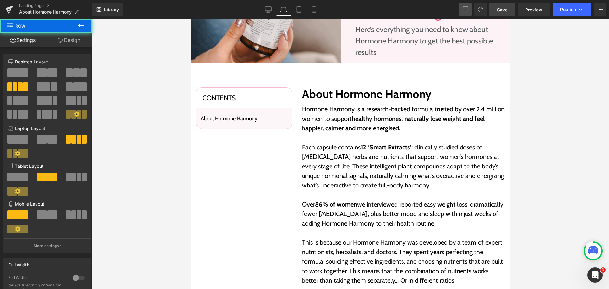
type input "10"
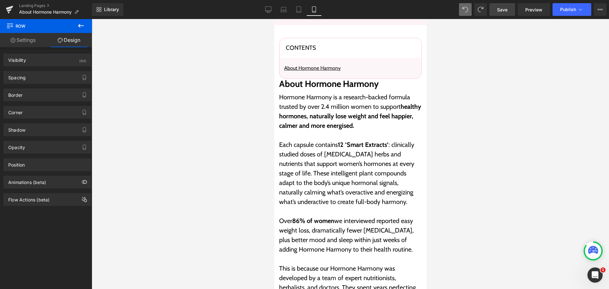
scroll to position [375, 0]
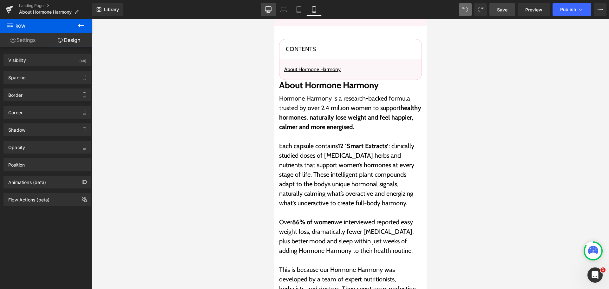
click at [270, 11] on icon at bounding box center [268, 9] width 6 height 5
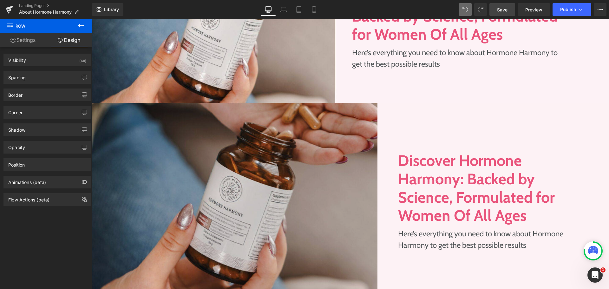
scroll to position [265, 0]
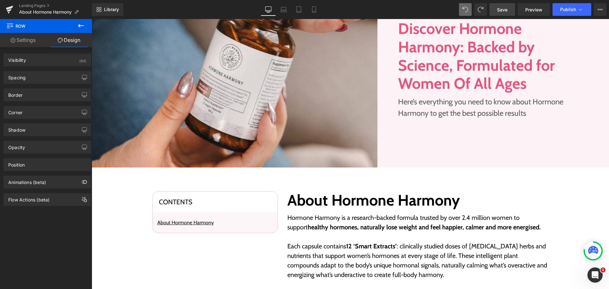
click at [141, 193] on div "Contents Heading About Hormone Harmony Text Block Row Row About Hormone Harmony…" at bounding box center [350, 278] width 517 height 177
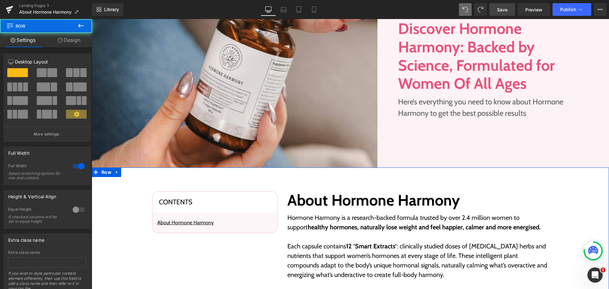
click at [72, 41] on link "Design" at bounding box center [69, 40] width 46 height 14
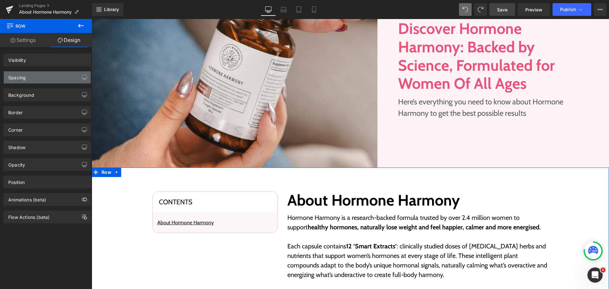
click at [45, 77] on div "Spacing" at bounding box center [47, 77] width 87 height 12
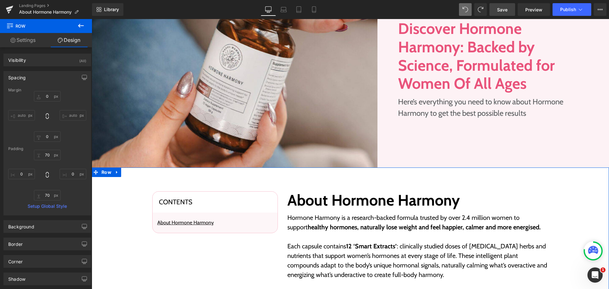
type input "0"
type input "70"
type input "0"
type input "70"
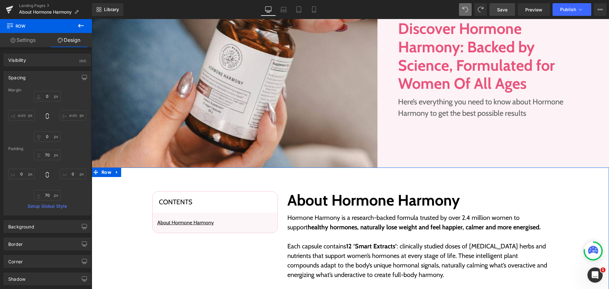
type input "0"
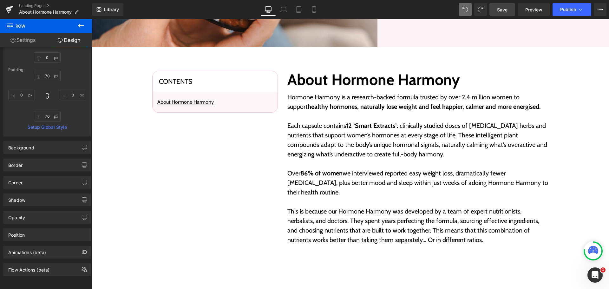
scroll to position [519, 0]
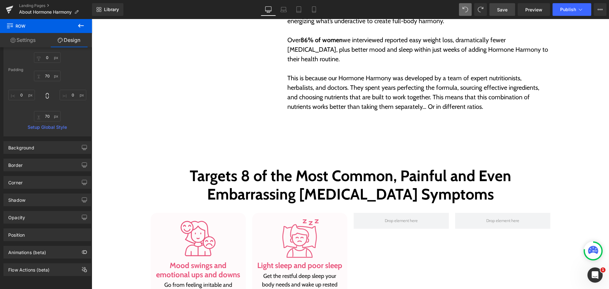
click at [138, 171] on div "Targets 8 of the Most Common, Painful and Even Embarrassing [MEDICAL_DATA] Symp…" at bounding box center [350, 235] width 517 height 157
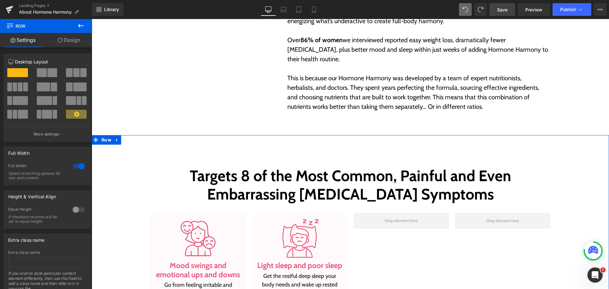
click at [67, 38] on link "Design" at bounding box center [69, 40] width 46 height 14
click at [0, 0] on div "Spacing" at bounding box center [0, 0] width 0 height 0
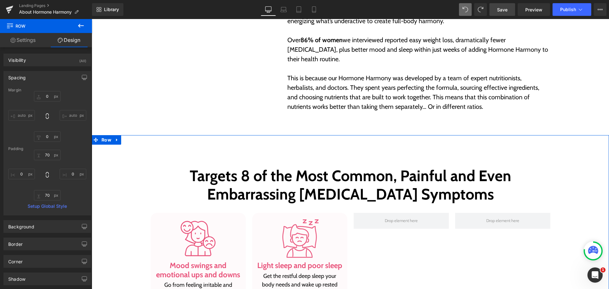
type input "0"
type input "70"
type input "0"
type input "70"
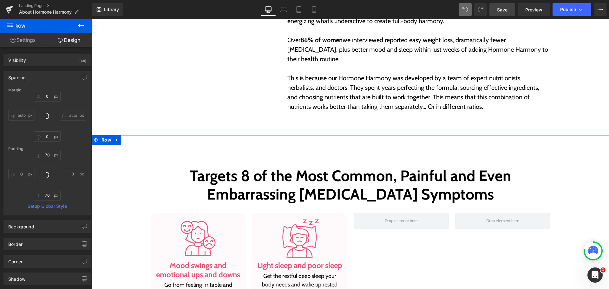
type input "0"
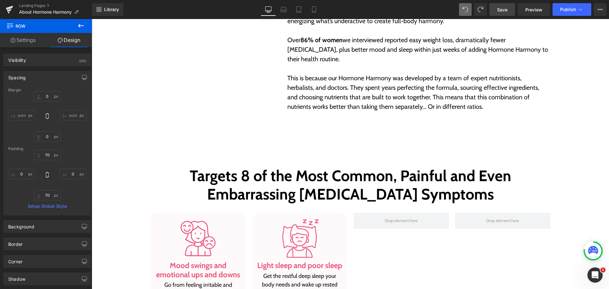
click at [508, 13] on link "Save" at bounding box center [502, 9] width 26 height 13
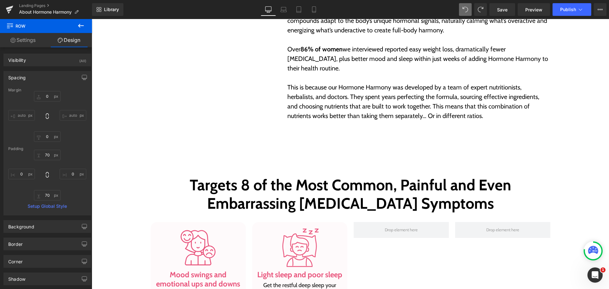
scroll to position [487, 0]
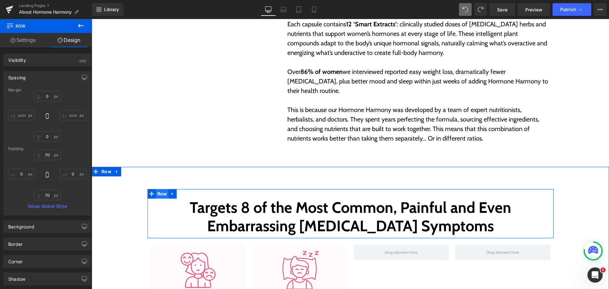
click at [163, 196] on span "Row" at bounding box center [162, 194] width 13 height 10
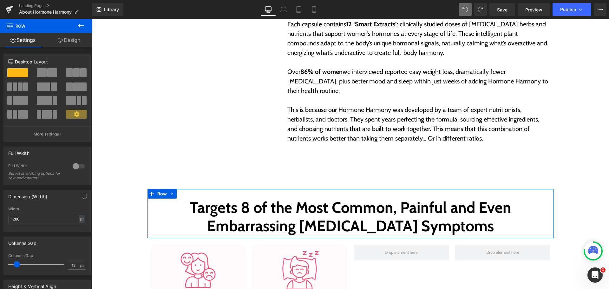
drag, startPoint x: 57, startPoint y: 41, endPoint x: 49, endPoint y: 77, distance: 37.1
click at [58, 41] on icon at bounding box center [60, 40] width 5 height 5
click at [0, 0] on div "Spacing" at bounding box center [0, 0] width 0 height 0
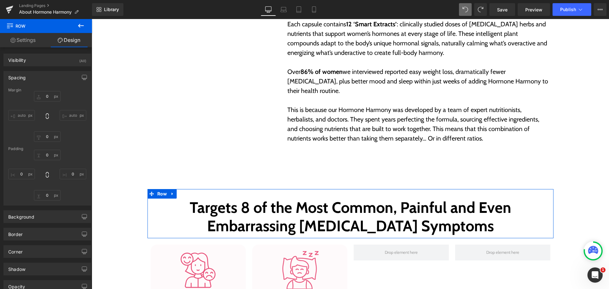
type input "0"
type input "30"
type input "0"
type input "10"
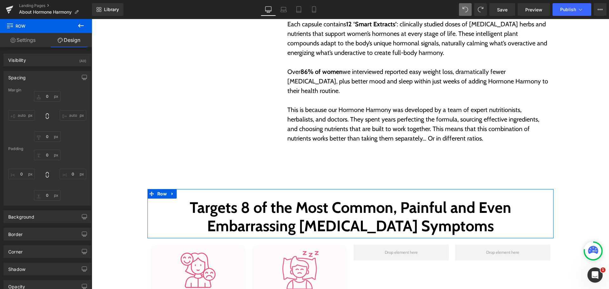
type input "0"
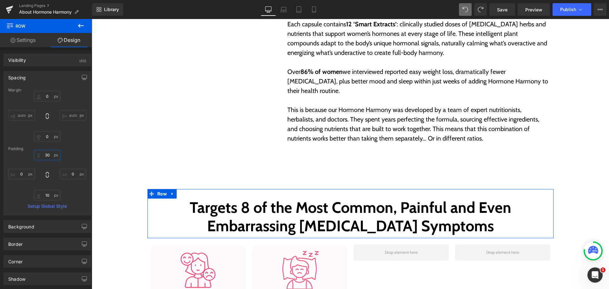
click at [47, 155] on input "30" at bounding box center [47, 155] width 27 height 10
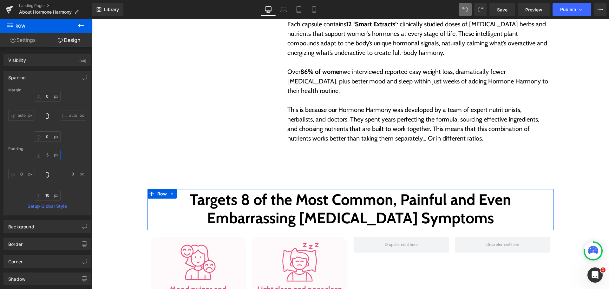
type input "5"
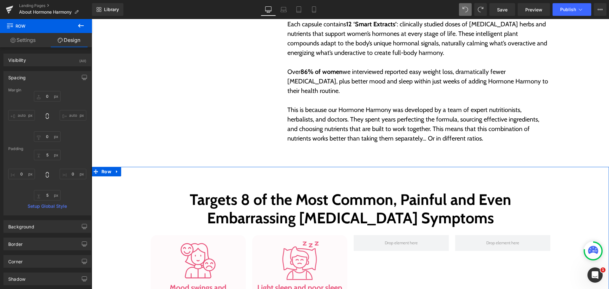
click at [575, 198] on div "Targets 8 of the Most Common, Painful and Even Embarrassing [MEDICAL_DATA] Symp…" at bounding box center [350, 262] width 517 height 147
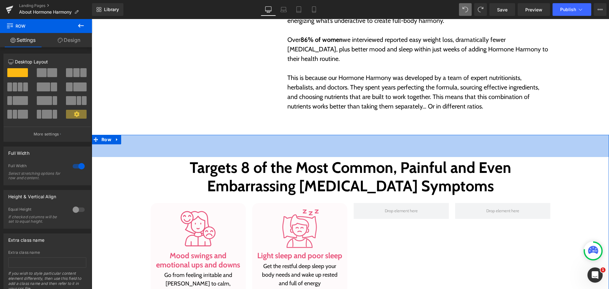
scroll to position [519, 0]
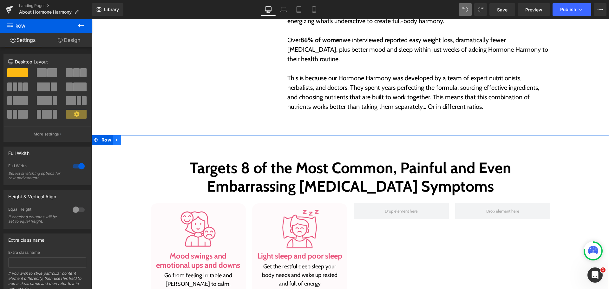
click at [118, 140] on link at bounding box center [117, 140] width 8 height 10
click at [121, 140] on link at bounding box center [125, 140] width 8 height 10
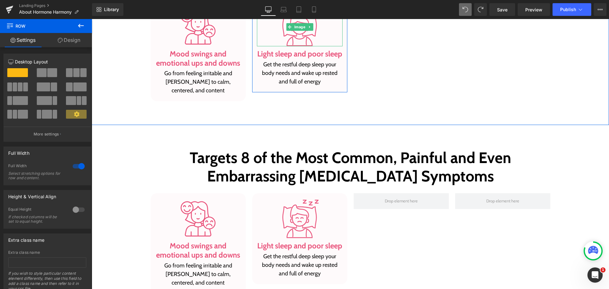
scroll to position [770, 0]
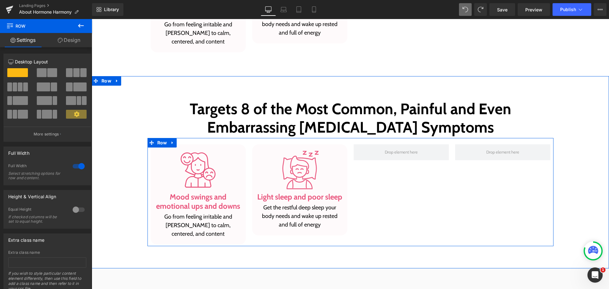
click at [249, 144] on div "Image Light sleep and poor sleep Heading Get the restful deep sleep your body n…" at bounding box center [299, 189] width 101 height 91
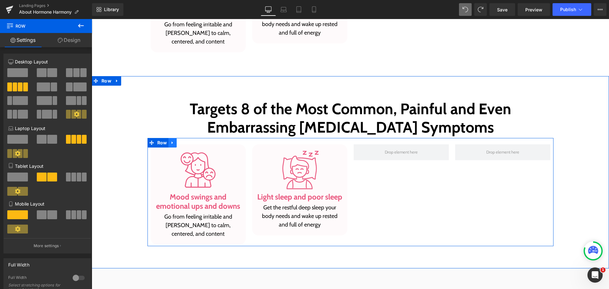
click at [168, 144] on link at bounding box center [172, 143] width 8 height 10
click at [185, 141] on link at bounding box center [189, 143] width 8 height 10
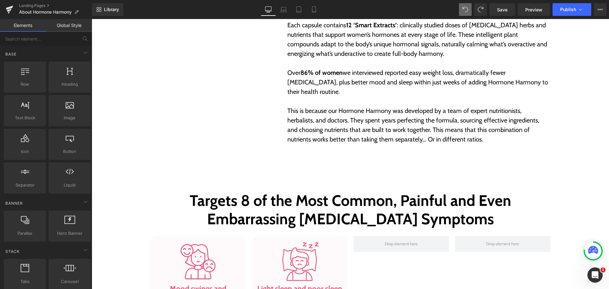
scroll to position [485, 0]
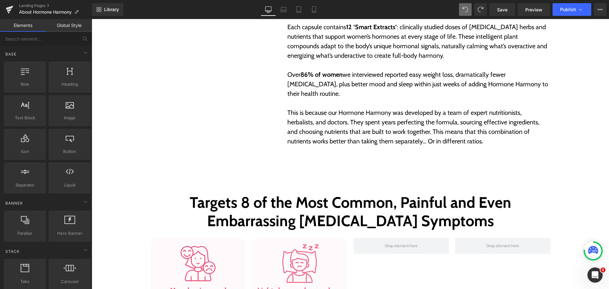
click at [226, 177] on div "Targets 8 of the Most Common, Painful and Even Embarrassing [MEDICAL_DATA] Symp…" at bounding box center [350, 266] width 517 height 192
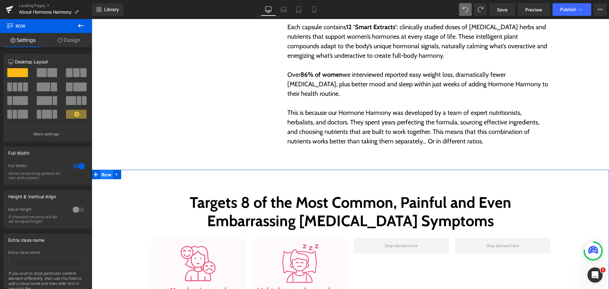
click at [100, 173] on span "Row" at bounding box center [106, 175] width 13 height 10
click at [70, 39] on link "Design" at bounding box center [69, 40] width 46 height 14
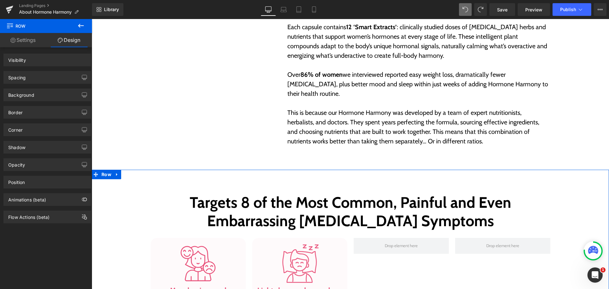
click at [27, 75] on div "Spacing" at bounding box center [47, 77] width 87 height 12
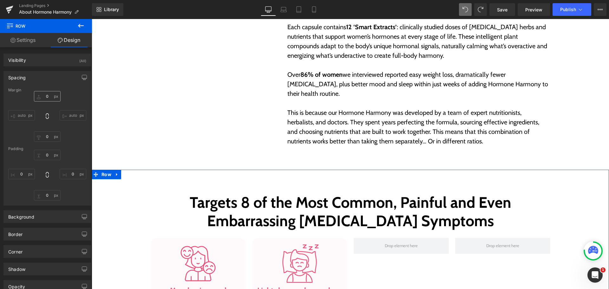
type input "0"
type input "70"
type input "0"
type input "70"
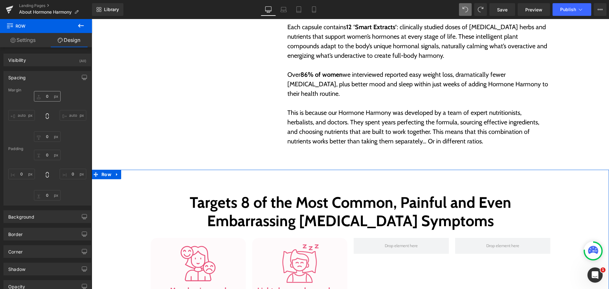
type input "0"
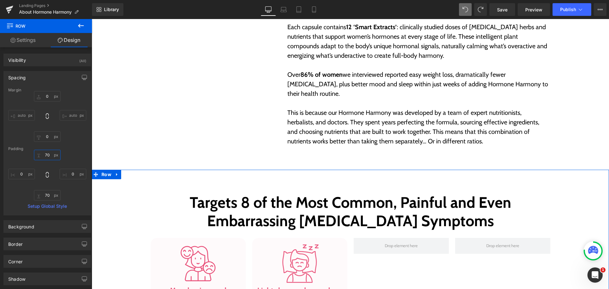
click at [42, 154] on input "70" at bounding box center [47, 155] width 27 height 10
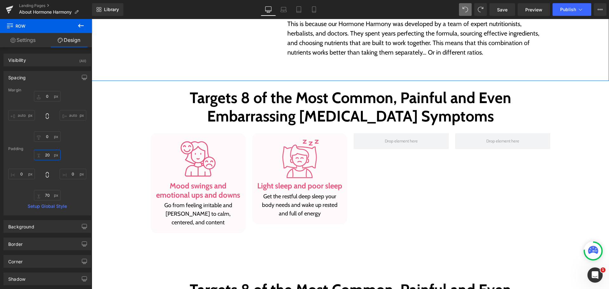
scroll to position [580, 0]
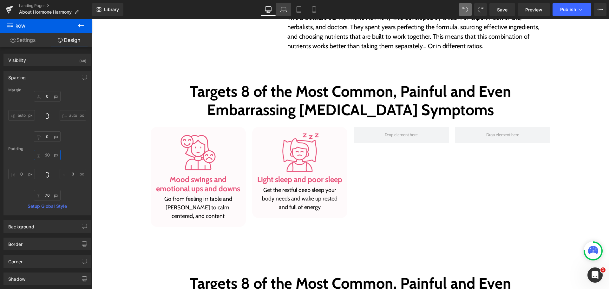
type input "20"
click at [279, 13] on link "Laptop" at bounding box center [283, 9] width 15 height 13
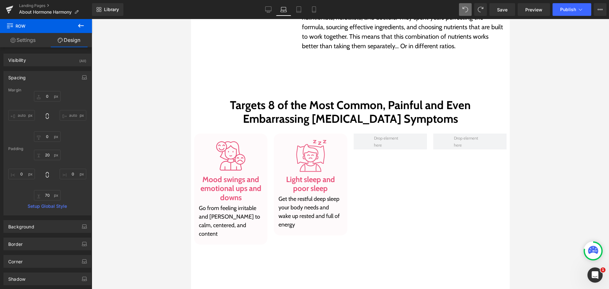
type input "0"
type input "70"
type input "0"
type input "70"
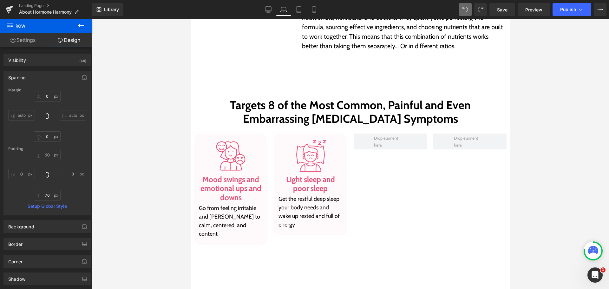
type input "0"
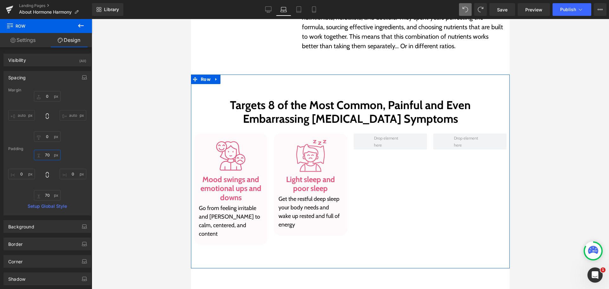
click at [46, 156] on input "70" at bounding box center [47, 155] width 27 height 10
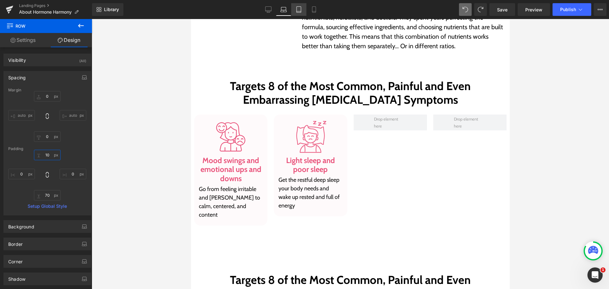
type input "10"
click at [299, 5] on link "Tablet" at bounding box center [298, 9] width 15 height 13
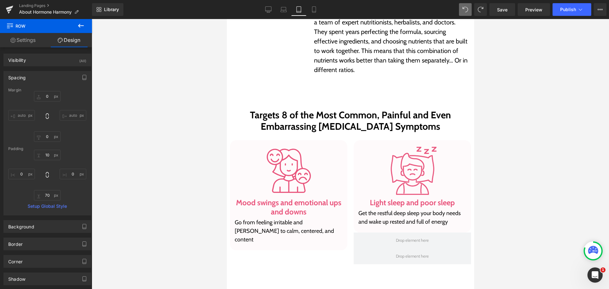
scroll to position [494, 0]
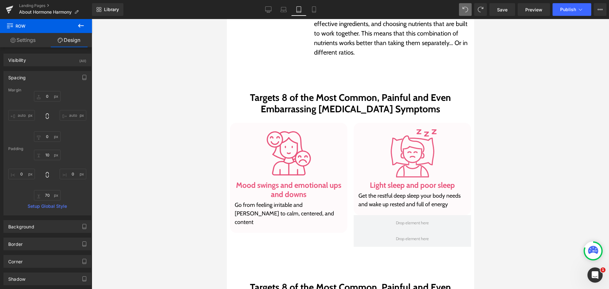
type input "0"
type input "50"
type input "0"
type input "50"
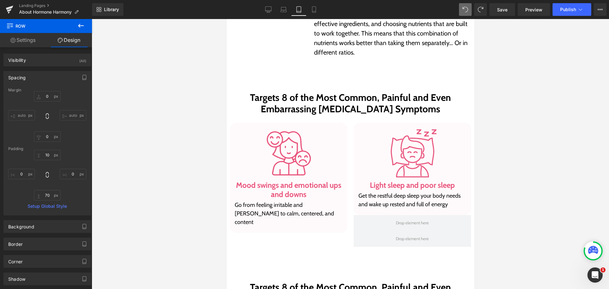
type input "0"
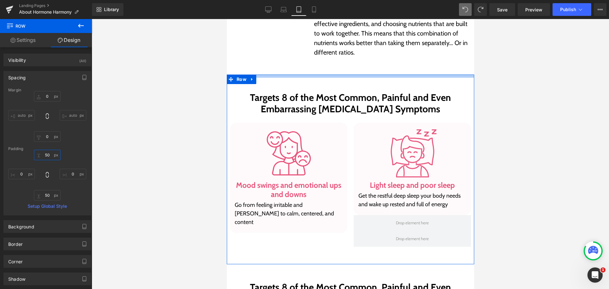
click at [43, 159] on input "50" at bounding box center [47, 155] width 27 height 10
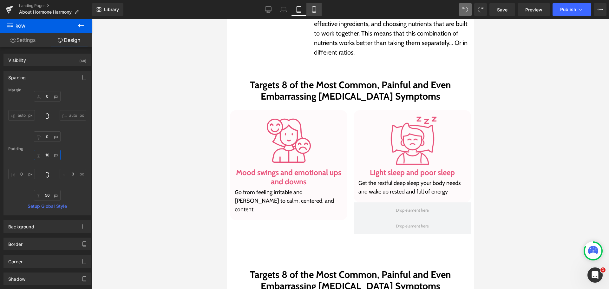
type input "10"
click at [317, 10] on link "Mobile" at bounding box center [313, 9] width 15 height 13
type input "0"
type input "35"
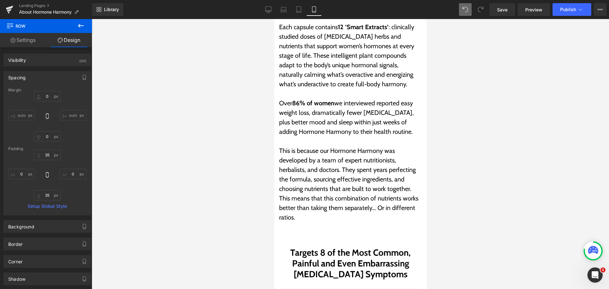
scroll to position [654, 0]
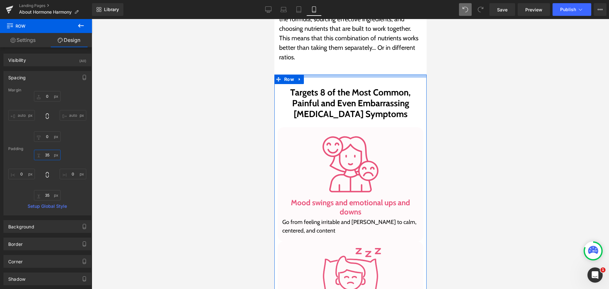
click at [48, 154] on input "35" at bounding box center [47, 155] width 27 height 10
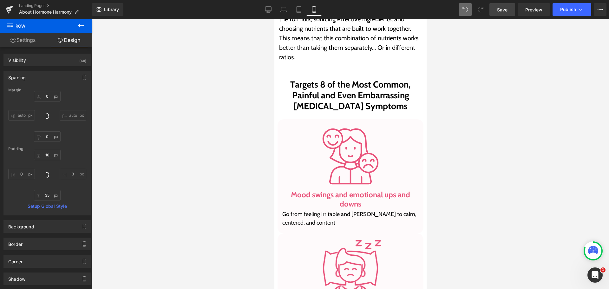
click at [511, 7] on link "Save" at bounding box center [502, 9] width 26 height 13
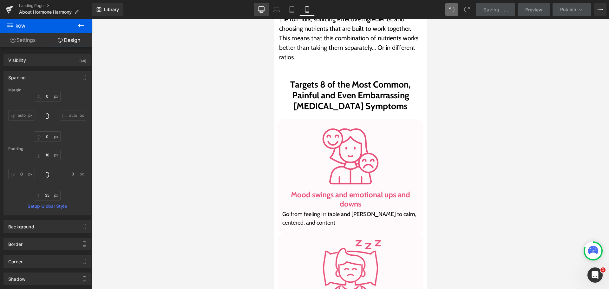
click at [264, 8] on icon at bounding box center [261, 9] width 6 height 6
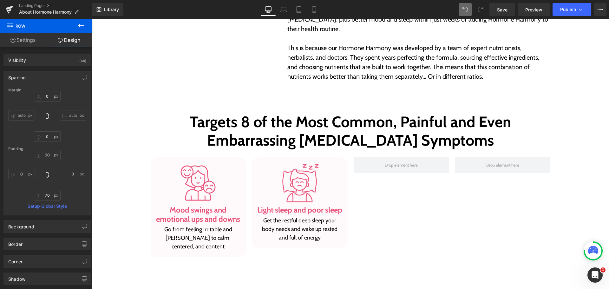
scroll to position [516, 0]
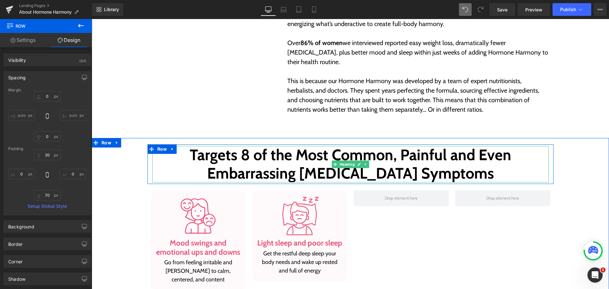
drag, startPoint x: 317, startPoint y: 173, endPoint x: 496, endPoint y: 127, distance: 184.8
click at [317, 173] on h2 "Targets 8 of the Most Common, Painful and Even Embarrassing [MEDICAL_DATA] Symp…" at bounding box center [350, 164] width 396 height 36
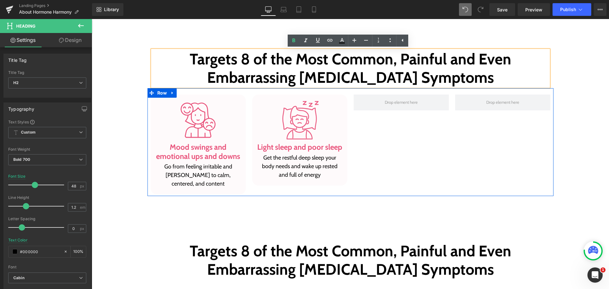
scroll to position [611, 0]
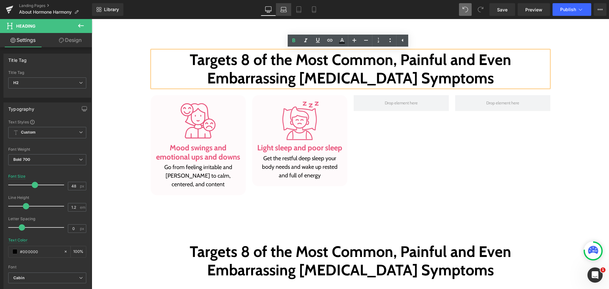
click at [284, 11] on icon at bounding box center [283, 9] width 6 height 6
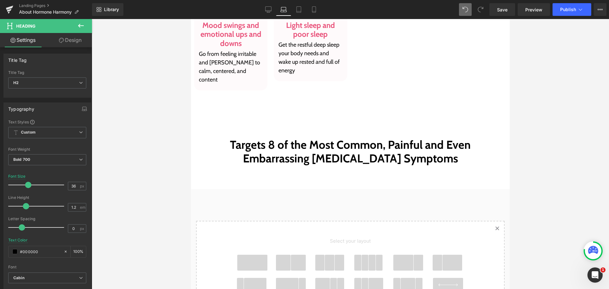
scroll to position [505, 0]
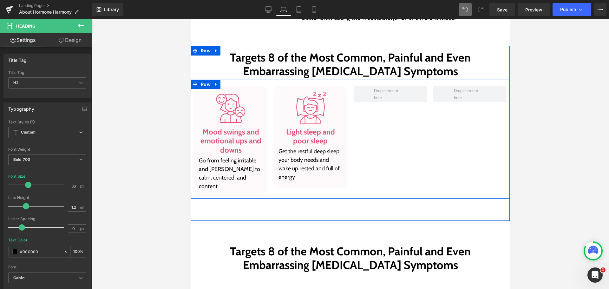
click at [270, 94] on div "Image Light sleep and poor sleep Heading Get the restful deep sleep your body n…" at bounding box center [310, 137] width 80 height 102
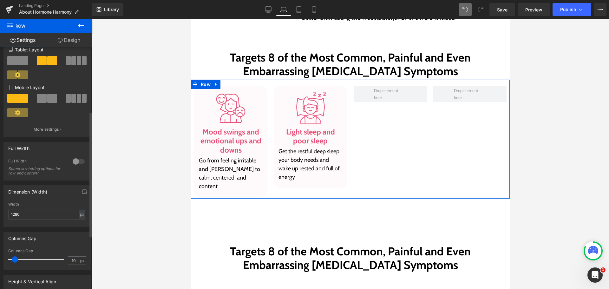
scroll to position [127, 0]
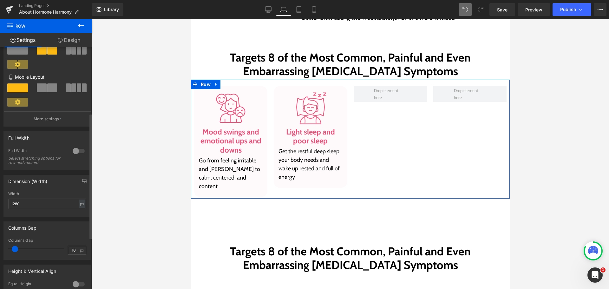
click at [77, 249] on div "10 px" at bounding box center [77, 250] width 18 height 9
click at [75, 249] on input "10" at bounding box center [73, 250] width 11 height 8
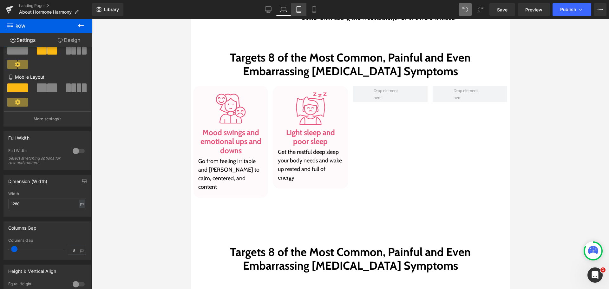
click at [296, 11] on icon at bounding box center [299, 9] width 6 height 6
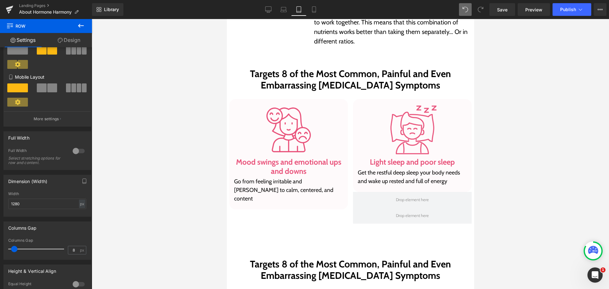
scroll to position [518, 0]
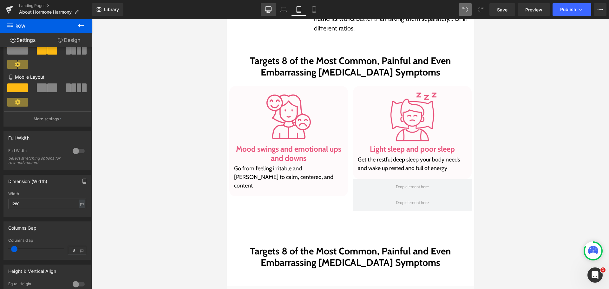
click at [262, 10] on link "Desktop" at bounding box center [268, 9] width 15 height 13
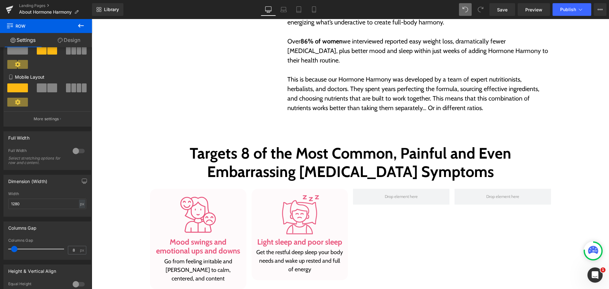
scroll to position [621, 0]
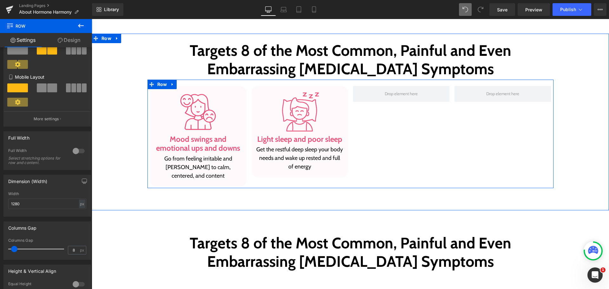
click at [245, 89] on div "Image Mood swings and emotional ups and downs Heading Go from feeling irritable…" at bounding box center [197, 136] width 101 height 101
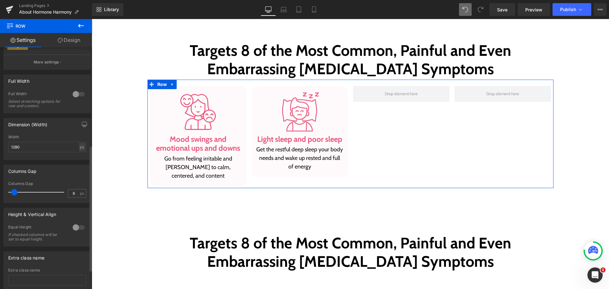
scroll to position [190, 0]
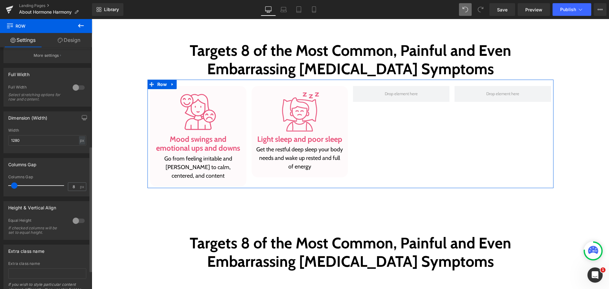
click at [74, 215] on div "Height & Vertical Align 0 Equal Height If checked columns will be set to equal …" at bounding box center [47, 220] width 88 height 39
click at [74, 219] on div at bounding box center [78, 221] width 15 height 10
click at [54, 250] on span "Top" at bounding box center [47, 251] width 78 height 11
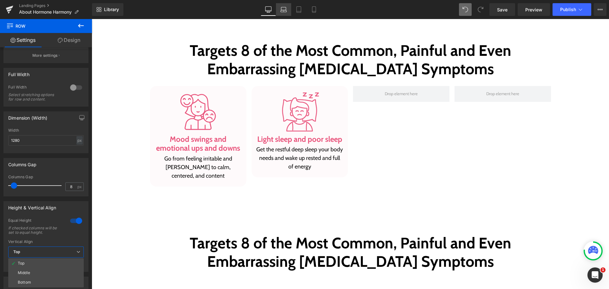
click at [289, 8] on link "Laptop" at bounding box center [283, 9] width 15 height 13
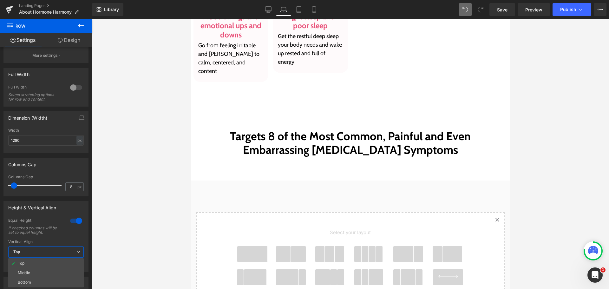
scroll to position [505, 0]
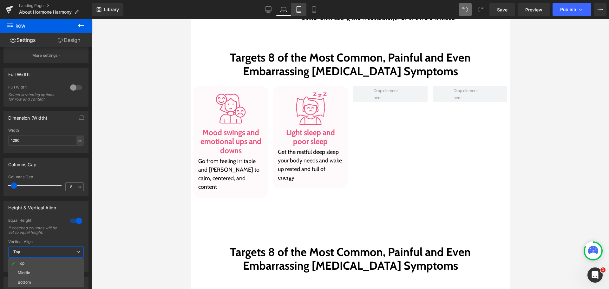
click at [304, 8] on link "Tablet" at bounding box center [298, 9] width 15 height 13
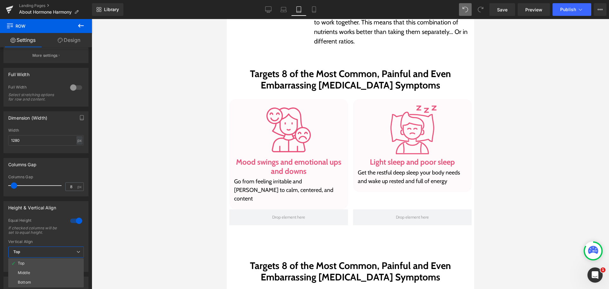
scroll to position [518, 0]
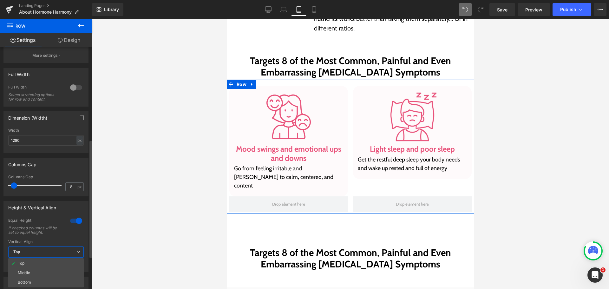
click at [69, 170] on div "Columns Gap" at bounding box center [46, 164] width 84 height 12
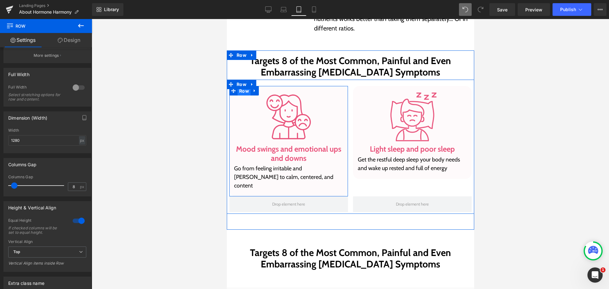
click at [240, 91] on span "Row" at bounding box center [243, 91] width 13 height 10
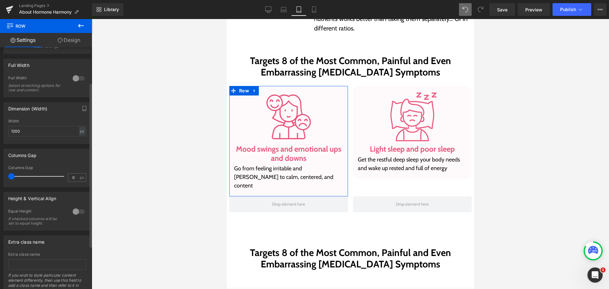
scroll to position [95, 0]
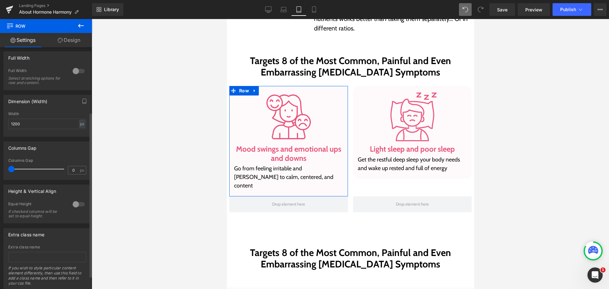
click at [76, 204] on div at bounding box center [78, 204] width 15 height 10
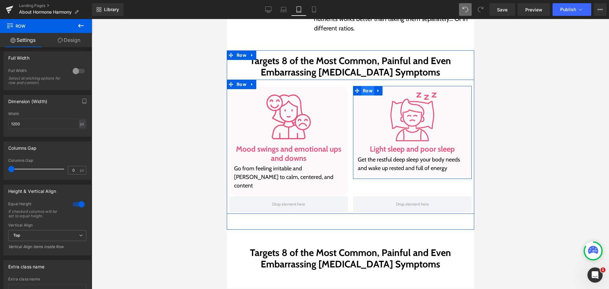
click at [368, 93] on span "Row" at bounding box center [367, 91] width 13 height 10
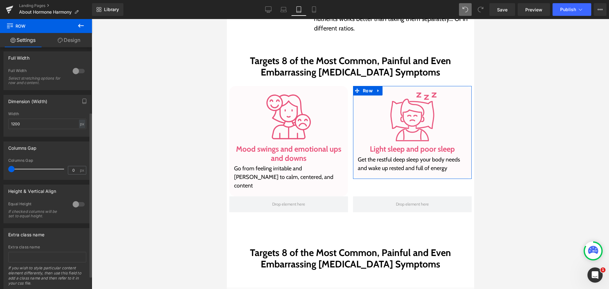
click at [71, 204] on div at bounding box center [78, 204] width 15 height 10
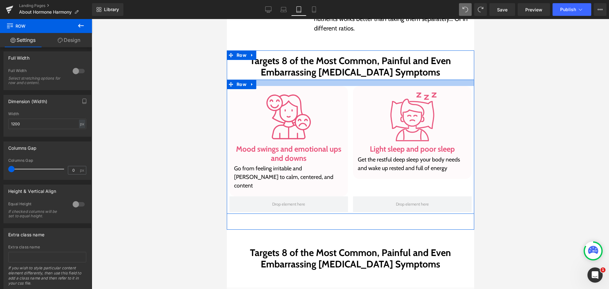
click at [348, 85] on div at bounding box center [349, 83] width 247 height 6
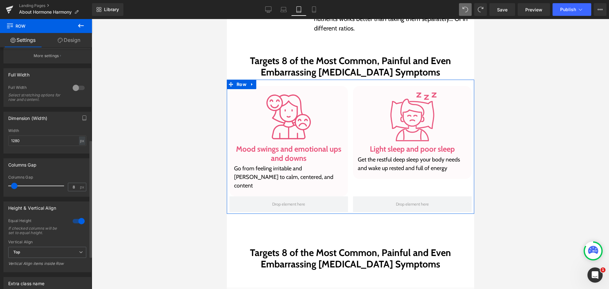
scroll to position [190, 0]
click at [78, 220] on div at bounding box center [78, 221] width 15 height 10
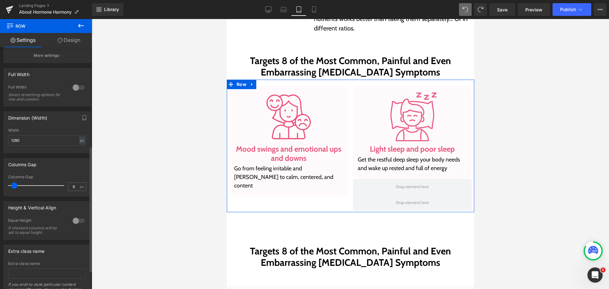
click at [78, 220] on div at bounding box center [78, 221] width 15 height 10
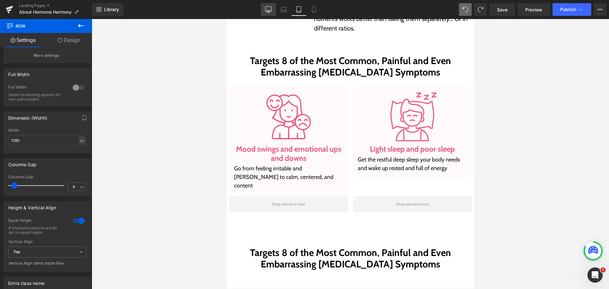
click at [273, 7] on link "Desktop" at bounding box center [268, 9] width 15 height 13
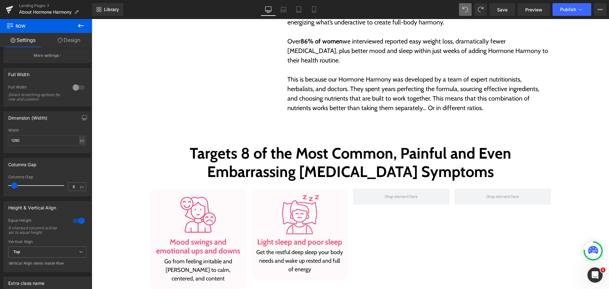
scroll to position [621, 0]
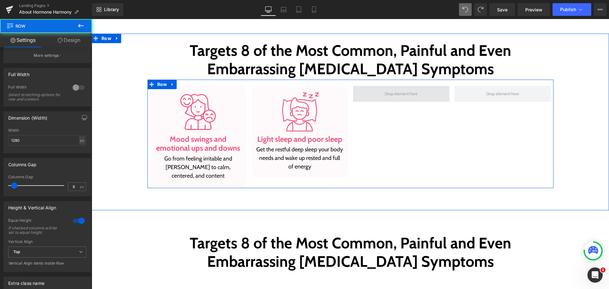
click at [374, 91] on span at bounding box center [401, 94] width 96 height 16
click at [374, 92] on span at bounding box center [401, 94] width 96 height 16
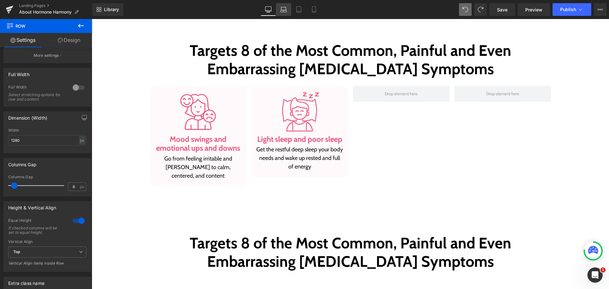
click at [287, 12] on link "Laptop" at bounding box center [283, 9] width 15 height 13
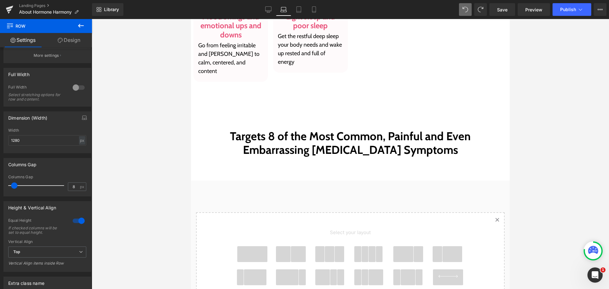
scroll to position [505, 0]
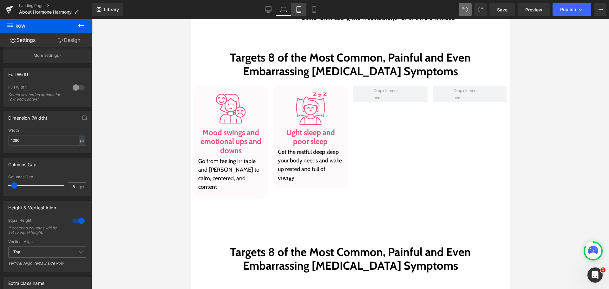
click at [298, 14] on link "Tablet" at bounding box center [298, 9] width 15 height 13
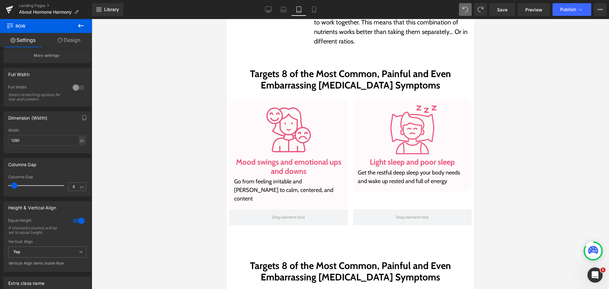
scroll to position [518, 0]
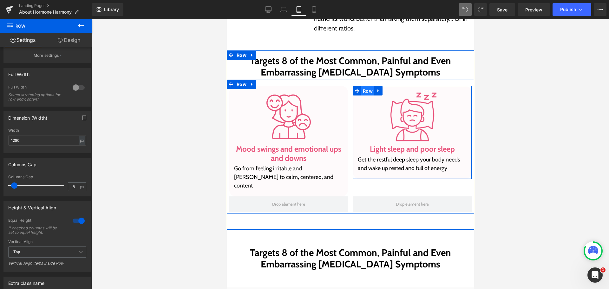
click at [361, 88] on span "Row" at bounding box center [367, 91] width 13 height 10
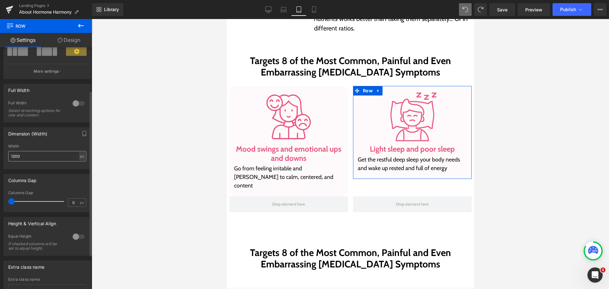
scroll to position [63, 0]
click at [78, 234] on div at bounding box center [78, 236] width 15 height 10
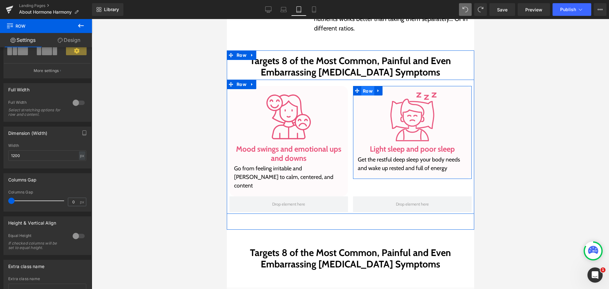
click at [364, 90] on span "Row" at bounding box center [367, 91] width 13 height 10
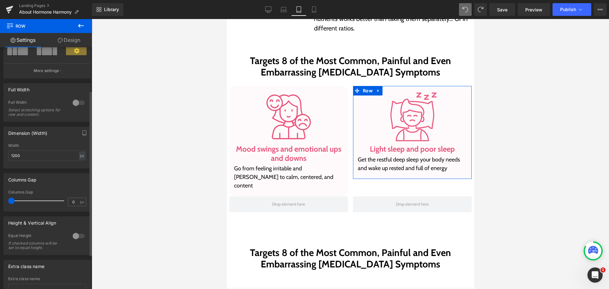
click at [75, 238] on div at bounding box center [78, 236] width 15 height 10
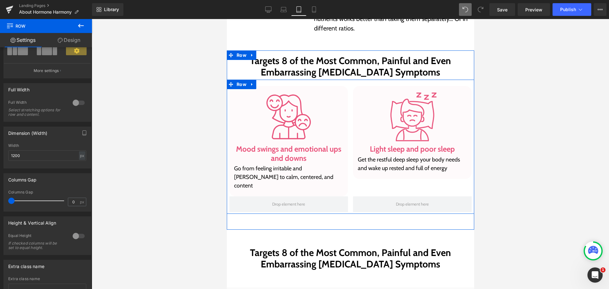
click at [345, 89] on div "Image Mood swings and emotional ups and downs Heading Go from feeling irritable…" at bounding box center [288, 141] width 124 height 110
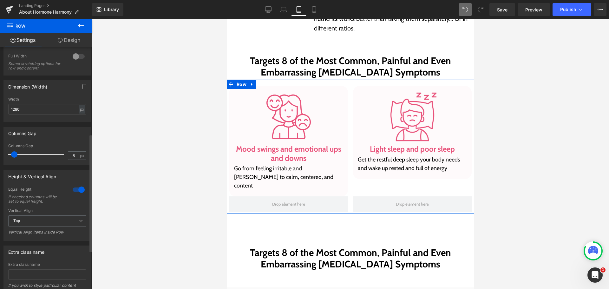
scroll to position [222, 0]
click at [80, 184] on div at bounding box center [78, 189] width 15 height 10
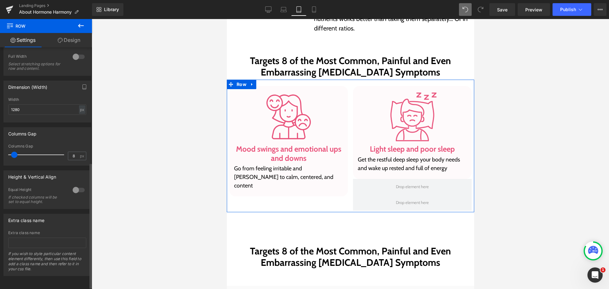
click at [80, 185] on div at bounding box center [78, 190] width 15 height 10
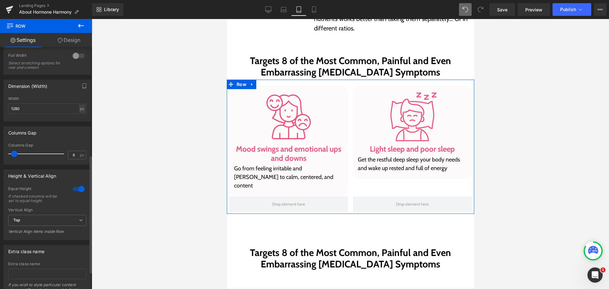
click at [80, 184] on div at bounding box center [78, 189] width 15 height 10
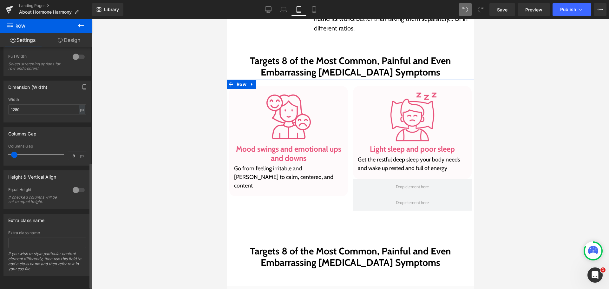
click at [80, 185] on div at bounding box center [78, 190] width 15 height 10
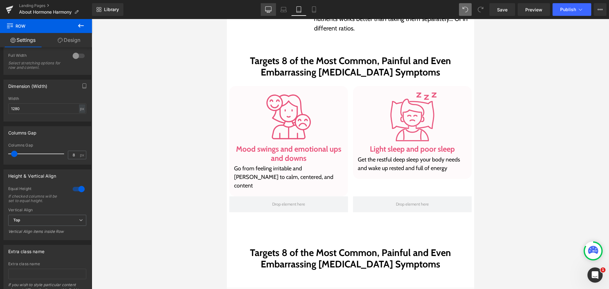
click at [269, 9] on icon at bounding box center [268, 9] width 6 height 6
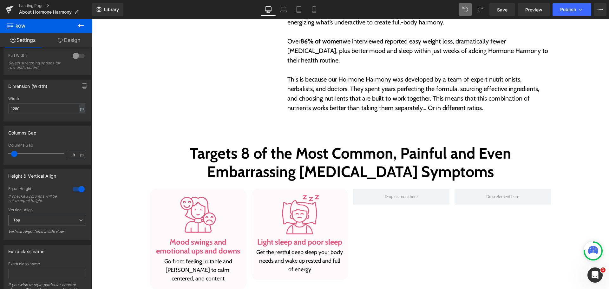
scroll to position [621, 0]
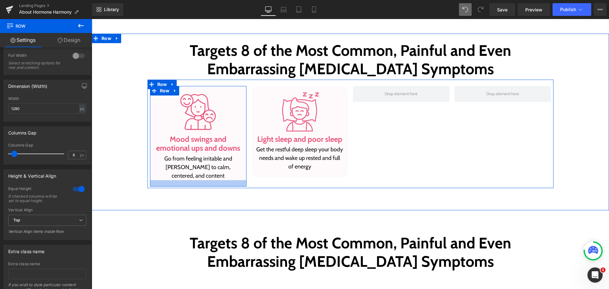
click at [233, 180] on div at bounding box center [198, 183] width 96 height 6
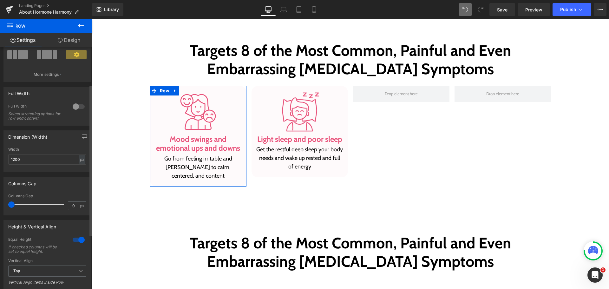
scroll to position [63, 0]
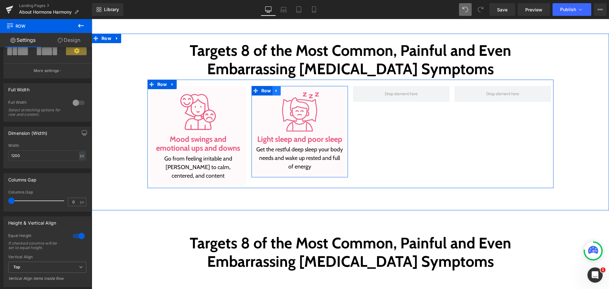
click at [274, 89] on icon at bounding box center [276, 90] width 4 height 5
click at [283, 92] on icon at bounding box center [285, 90] width 4 height 4
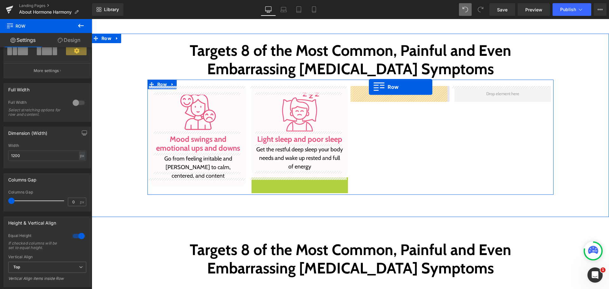
drag, startPoint x: 254, startPoint y: 180, endPoint x: 369, endPoint y: 87, distance: 148.1
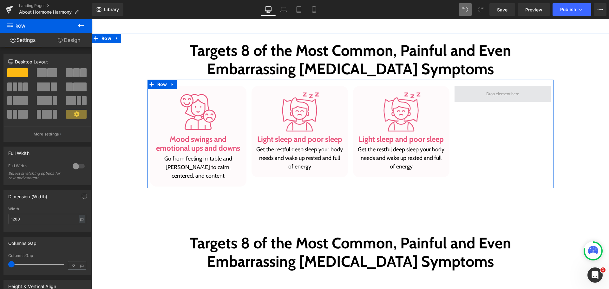
click at [477, 95] on span at bounding box center [502, 94] width 96 height 16
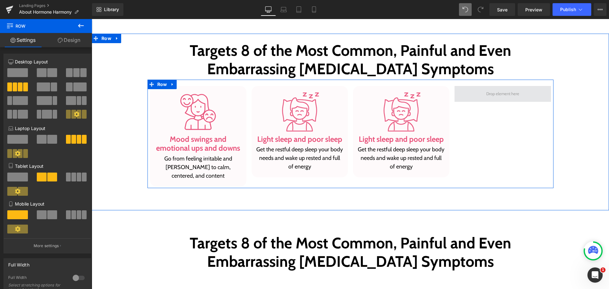
click at [477, 95] on span at bounding box center [502, 94] width 96 height 16
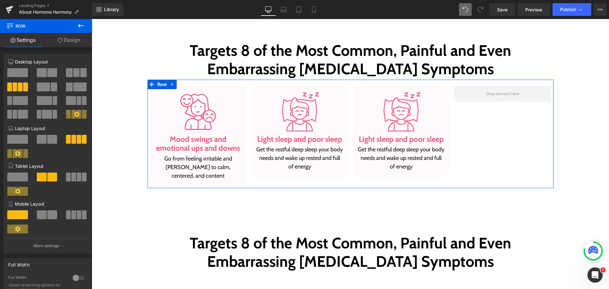
click at [75, 41] on link "Design" at bounding box center [69, 40] width 46 height 14
click at [0, 0] on div "Background" at bounding box center [0, 0] width 0 height 0
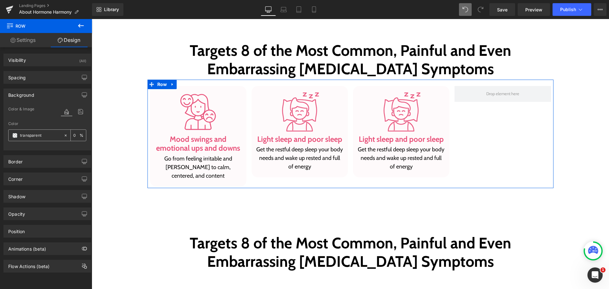
click at [44, 135] on input "transparent" at bounding box center [40, 135] width 41 height 7
click at [44, 137] on input "transparent" at bounding box center [40, 135] width 41 height 7
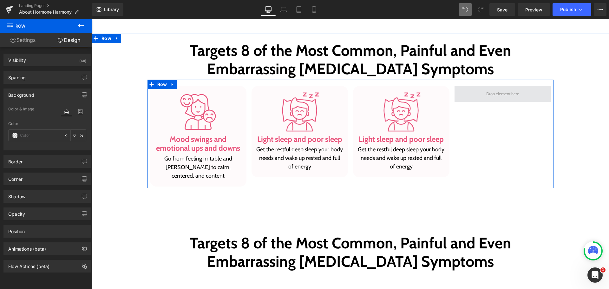
click at [467, 91] on span at bounding box center [502, 94] width 96 height 16
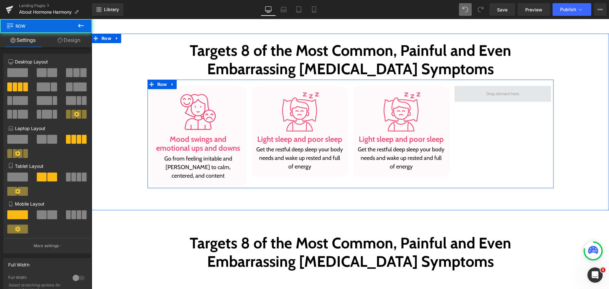
click at [471, 94] on span at bounding box center [502, 94] width 96 height 16
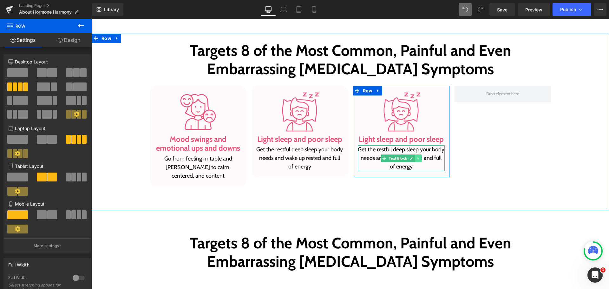
click at [416, 159] on icon at bounding box center [417, 158] width 3 height 4
click at [420, 159] on icon at bounding box center [421, 157] width 3 height 3
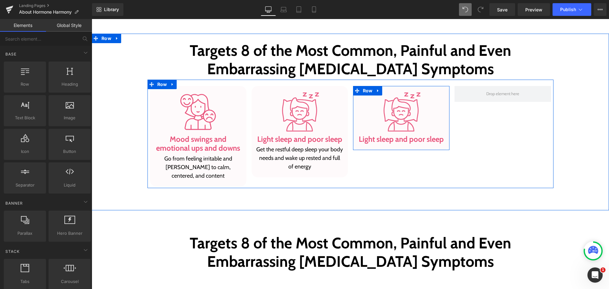
click at [495, 140] on div at bounding box center [502, 136] width 101 height 101
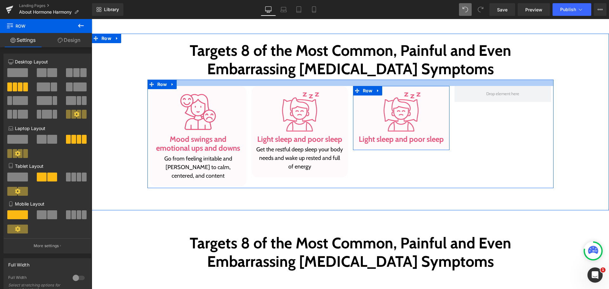
click at [344, 84] on div at bounding box center [350, 83] width 406 height 6
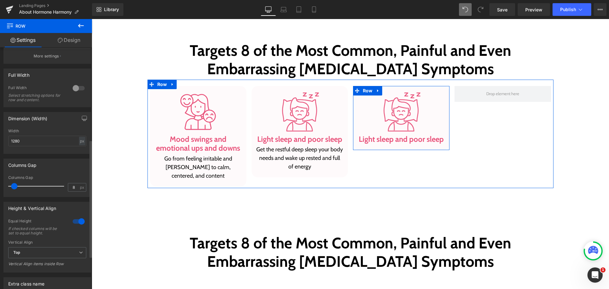
scroll to position [190, 0]
click at [79, 222] on div at bounding box center [78, 221] width 15 height 10
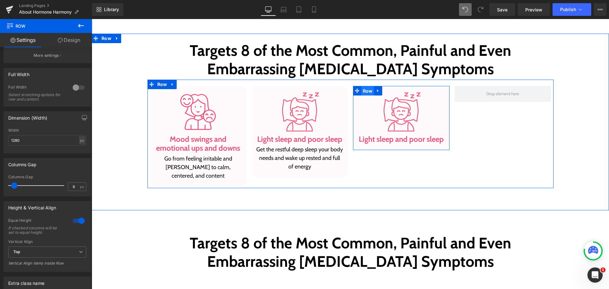
click at [368, 94] on span "Row" at bounding box center [367, 91] width 13 height 10
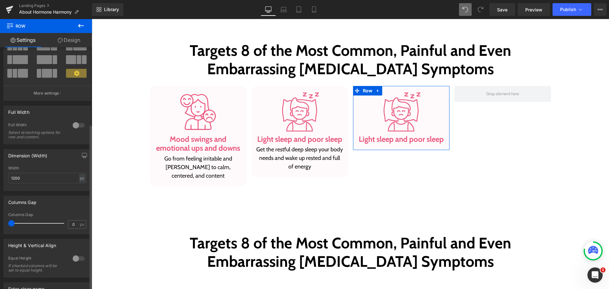
scroll to position [114, 0]
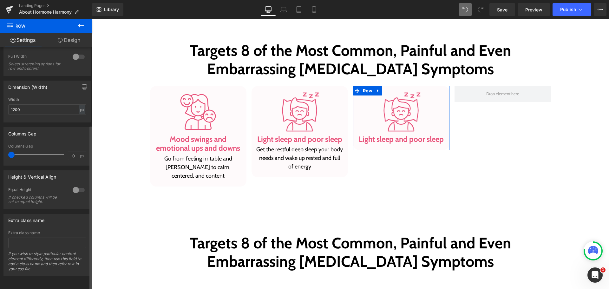
click at [74, 185] on div at bounding box center [78, 190] width 15 height 10
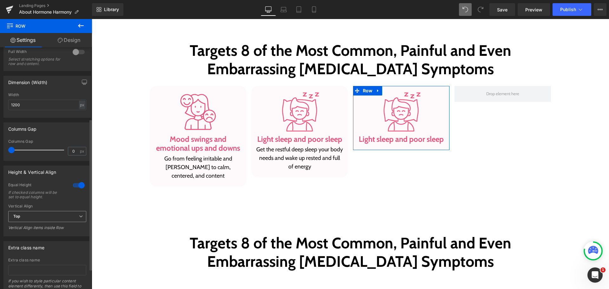
click at [62, 217] on span "Top" at bounding box center [47, 216] width 78 height 11
click at [62, 217] on span "Top" at bounding box center [45, 216] width 75 height 11
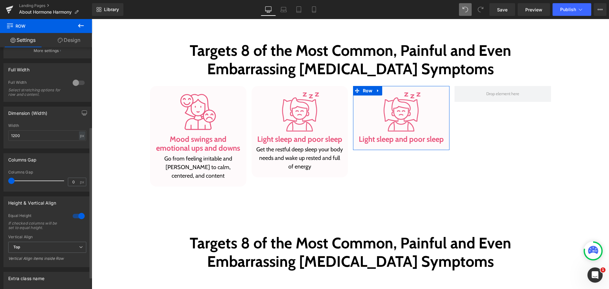
scroll to position [83, 0]
click at [76, 36] on link "Design" at bounding box center [69, 40] width 46 height 14
click at [0, 0] on div "Position" at bounding box center [0, 0] width 0 height 0
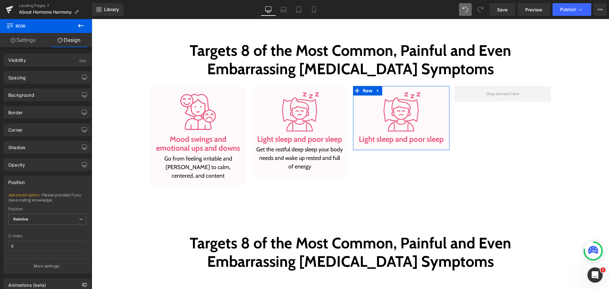
click at [41, 184] on div "Position" at bounding box center [47, 182] width 87 height 12
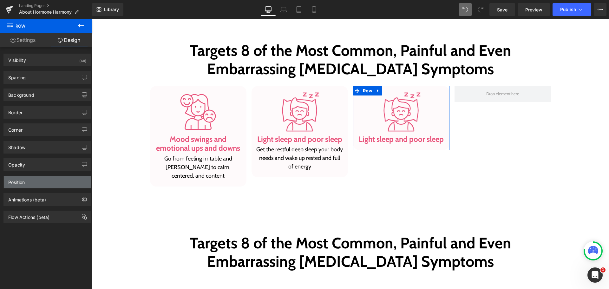
click at [41, 184] on div "Position" at bounding box center [47, 182] width 87 height 12
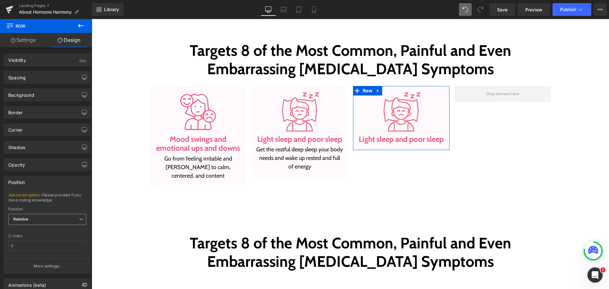
click at [32, 223] on span "Relative" at bounding box center [47, 219] width 78 height 11
click at [30, 249] on li "Static" at bounding box center [47, 250] width 78 height 10
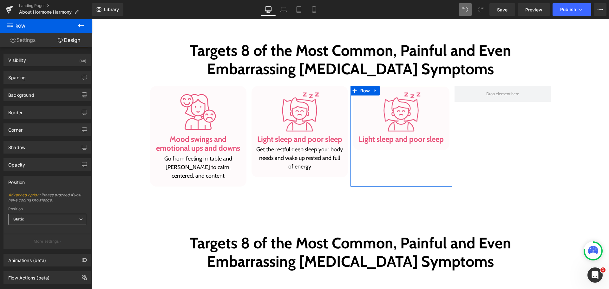
click at [35, 216] on span "Static" at bounding box center [47, 219] width 78 height 11
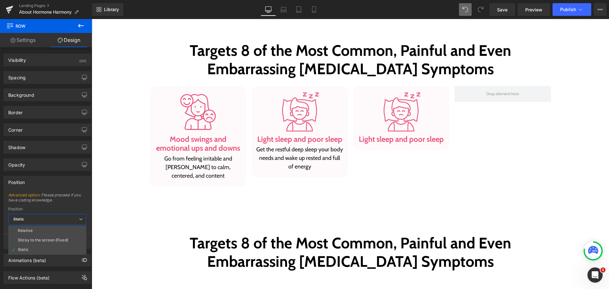
click at [366, 165] on body "Skip to content Take the Quiz Shop Improve Gut Health Hormone Balance Mood, Cla…" at bounding box center [350, 71] width 517 height 1346
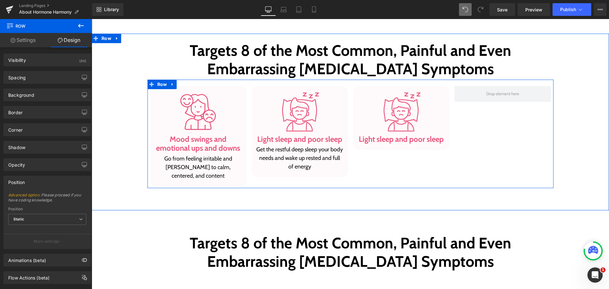
click at [370, 162] on div "Image Light sleep and poor sleep Heading Row" at bounding box center [400, 136] width 101 height 101
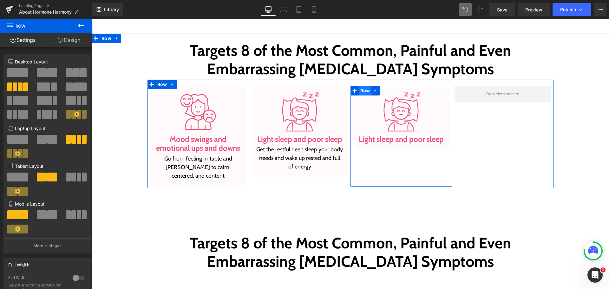
click at [360, 88] on span "Row" at bounding box center [365, 91] width 13 height 10
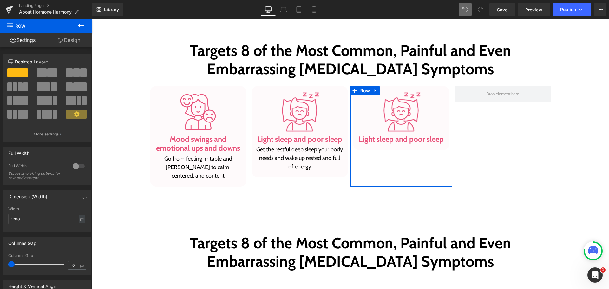
click at [70, 42] on link "Design" at bounding box center [69, 40] width 46 height 14
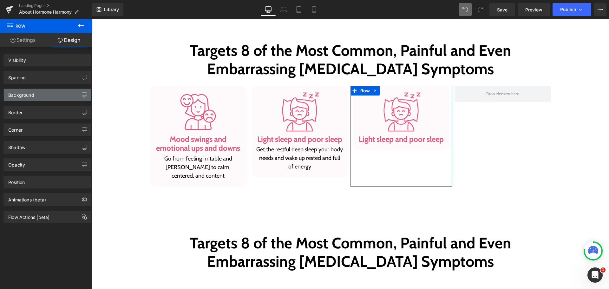
click at [56, 93] on div "Background" at bounding box center [47, 95] width 87 height 12
click at [34, 93] on div "Background" at bounding box center [21, 93] width 26 height 9
click at [26, 95] on div "Background" at bounding box center [21, 93] width 26 height 9
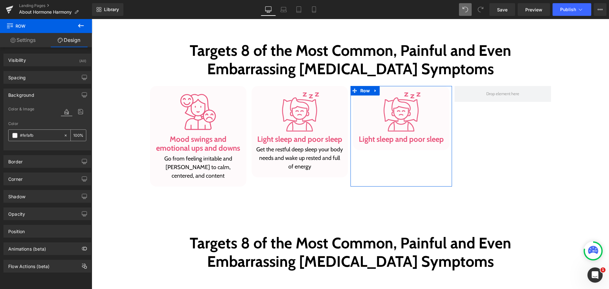
click at [38, 136] on input "#fefafb" at bounding box center [40, 135] width 41 height 7
click at [38, 134] on input "#RED" at bounding box center [40, 135] width 41 height 7
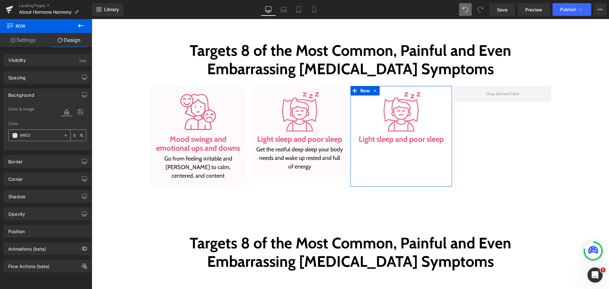
click at [38, 134] on input "#RED" at bounding box center [40, 135] width 41 height 7
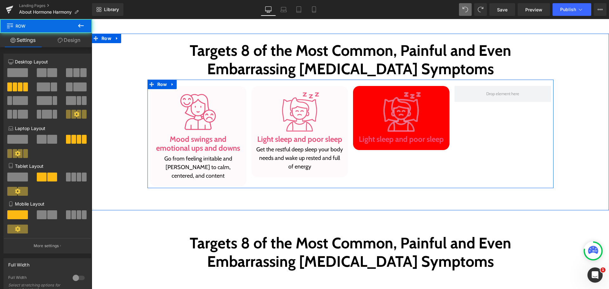
click at [512, 131] on div "Image Mood swings and emotional ups and downs Heading Go from feeling irritable…" at bounding box center [350, 134] width 406 height 108
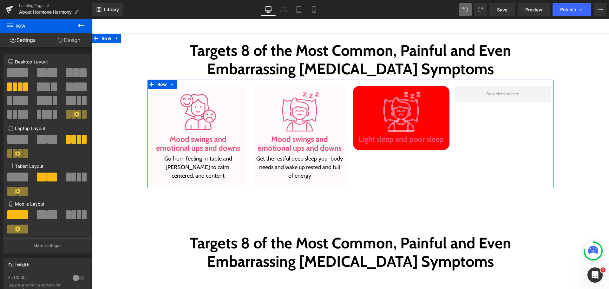
click at [462, 142] on div at bounding box center [502, 136] width 101 height 101
click at [365, 92] on span "Row" at bounding box center [367, 91] width 13 height 10
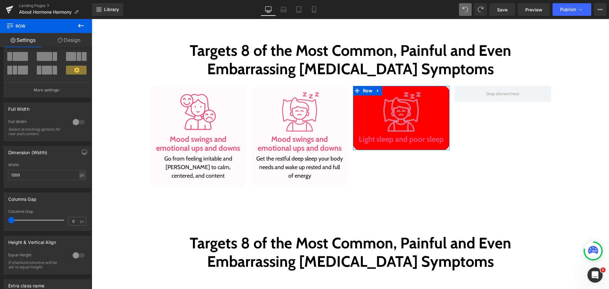
scroll to position [114, 0]
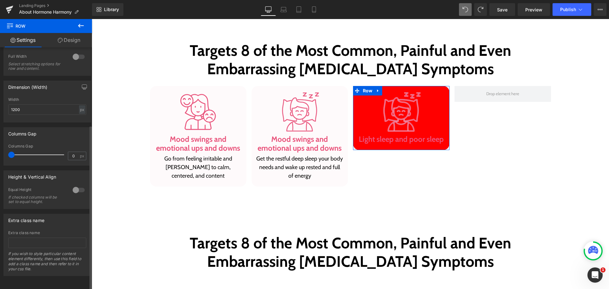
click at [78, 185] on div at bounding box center [78, 190] width 15 height 10
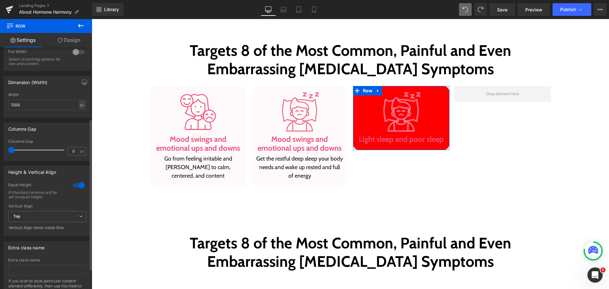
click at [73, 186] on div at bounding box center [78, 185] width 15 height 10
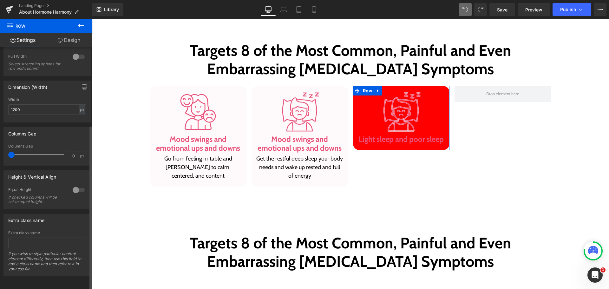
click at [73, 186] on div at bounding box center [78, 190] width 15 height 10
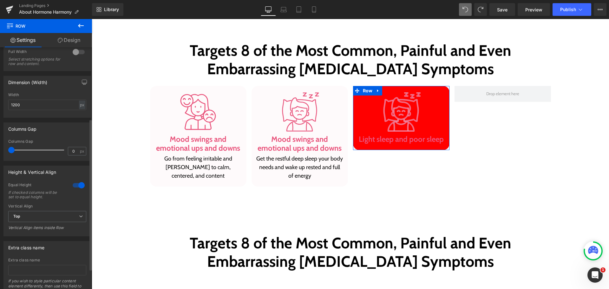
click at [75, 183] on div at bounding box center [78, 185] width 15 height 10
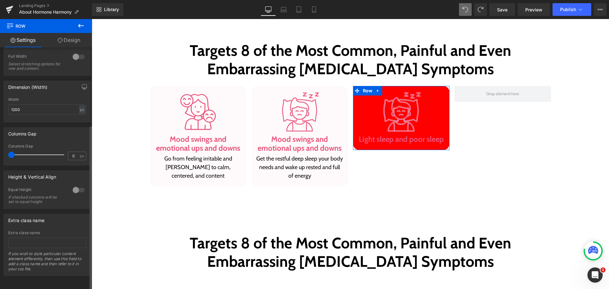
click at [75, 185] on div at bounding box center [78, 190] width 15 height 10
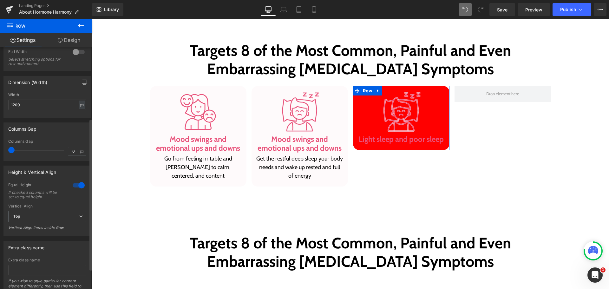
click at [75, 183] on div at bounding box center [78, 185] width 15 height 10
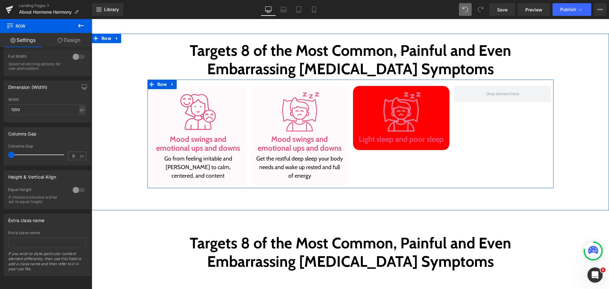
click at [371, 159] on div "Image Light sleep and poor sleep Heading Row" at bounding box center [400, 136] width 101 height 101
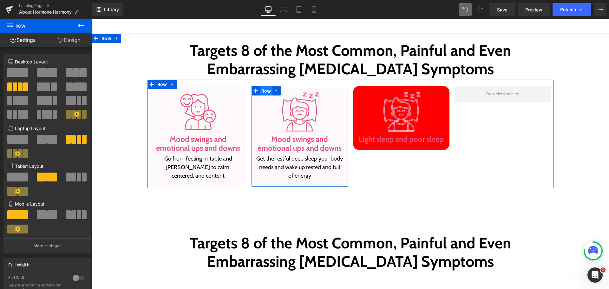
click at [260, 91] on span "Row" at bounding box center [266, 91] width 13 height 10
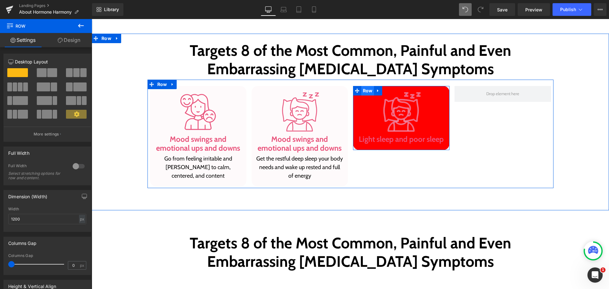
click at [364, 89] on span "Row" at bounding box center [367, 91] width 13 height 10
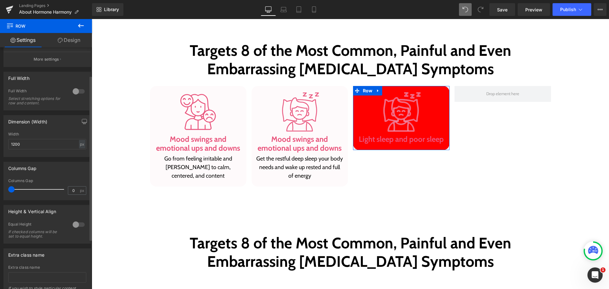
scroll to position [95, 0]
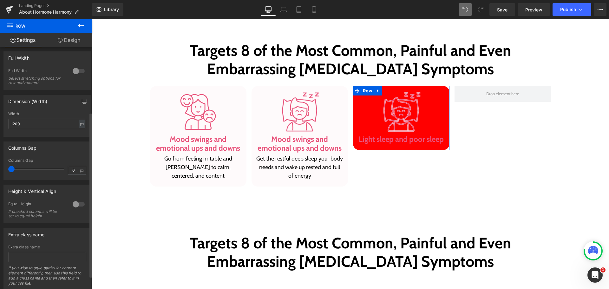
click at [76, 205] on div at bounding box center [78, 204] width 15 height 10
click at [56, 235] on span "Top" at bounding box center [47, 235] width 78 height 11
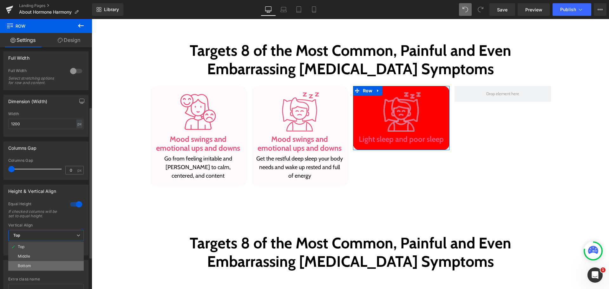
click at [47, 263] on li "Bottom" at bounding box center [45, 266] width 75 height 10
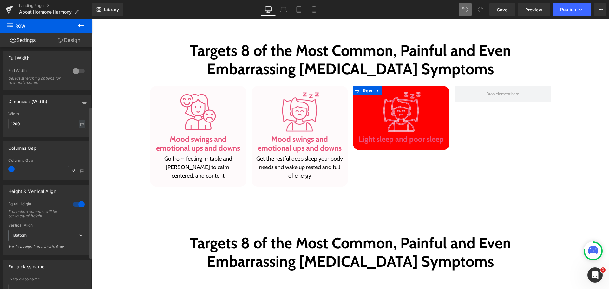
click at [62, 230] on div "Vertical Align Bottom Top Middle Bottom Vertical Align items inside Row" at bounding box center [47, 238] width 78 height 30
click at [62, 236] on span "Bottom" at bounding box center [47, 235] width 78 height 11
click at [54, 244] on li "Top" at bounding box center [45, 247] width 75 height 10
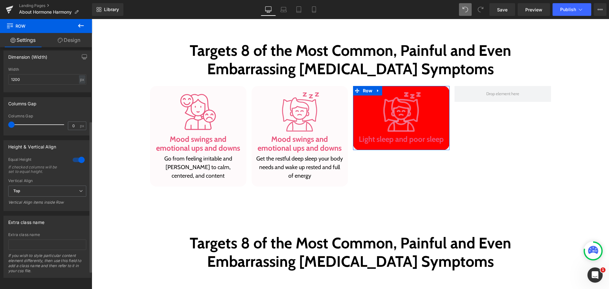
scroll to position [146, 0]
click at [66, 35] on link "Design" at bounding box center [69, 40] width 46 height 14
click at [0, 0] on div "Position" at bounding box center [0, 0] width 0 height 0
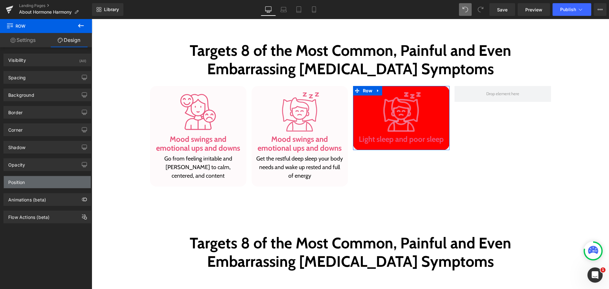
click at [30, 180] on div "Position" at bounding box center [47, 182] width 87 height 12
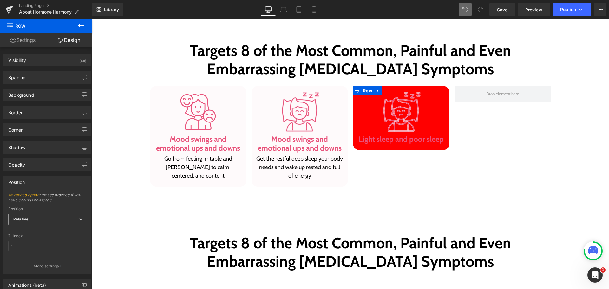
click at [23, 220] on b "Relative" at bounding box center [20, 219] width 15 height 5
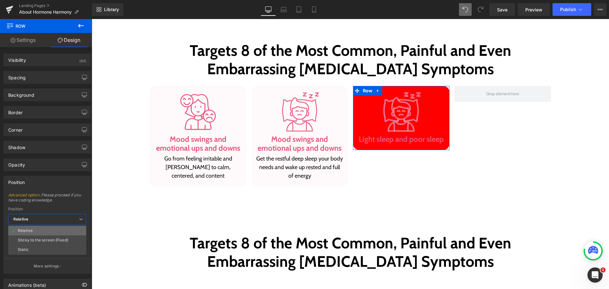
click at [24, 229] on div "Relative" at bounding box center [25, 230] width 15 height 4
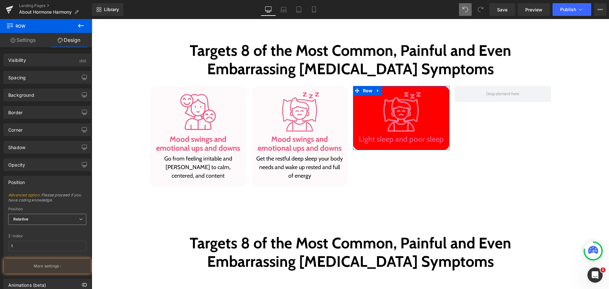
click at [26, 219] on b "Relative" at bounding box center [20, 219] width 15 height 5
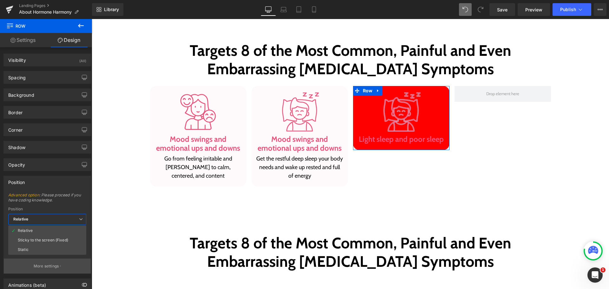
click at [32, 247] on li "Static" at bounding box center [47, 250] width 78 height 10
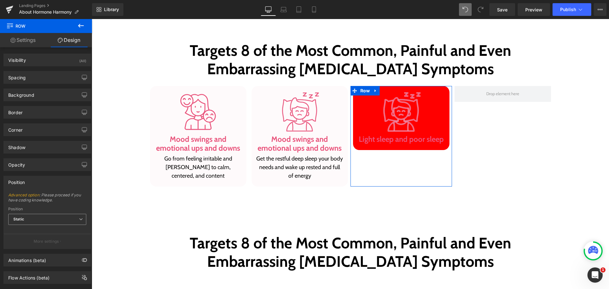
click at [24, 216] on span "Static" at bounding box center [47, 219] width 78 height 11
click at [34, 240] on div "Sticky to the screen (Fixed)" at bounding box center [43, 240] width 50 height 4
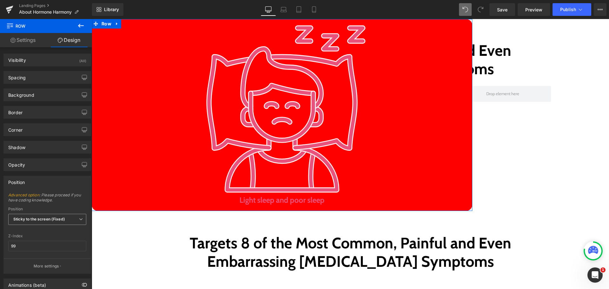
click at [32, 222] on span "Sticky to the screen (Fixed)" at bounding box center [47, 219] width 78 height 11
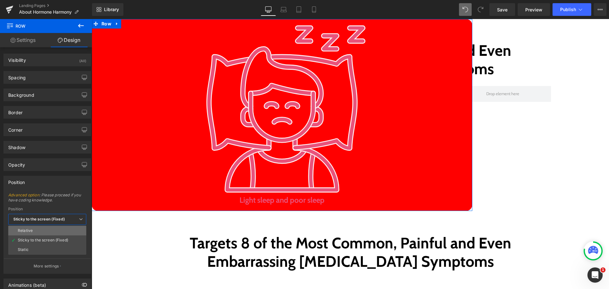
click at [34, 229] on li "Relative" at bounding box center [47, 231] width 78 height 10
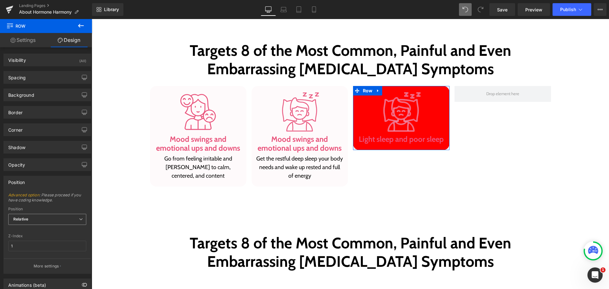
click at [42, 217] on span "Relative" at bounding box center [47, 219] width 78 height 11
click at [38, 236] on ul "Relative Sticky to the screen (Fixed) Static" at bounding box center [47, 239] width 78 height 29
click at [38, 236] on li "Sticky to the screen (Fixed)" at bounding box center [47, 240] width 78 height 10
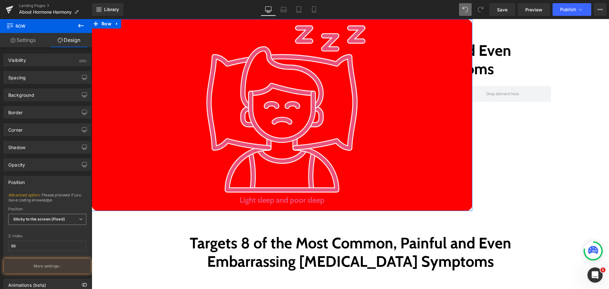
scroll to position [32, 0]
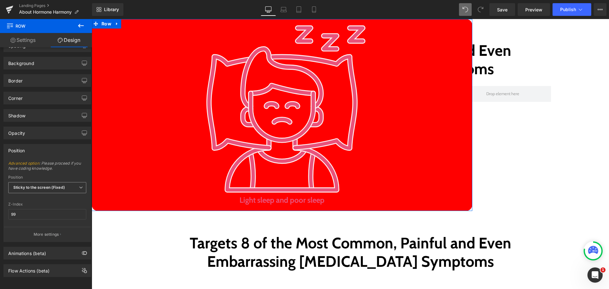
click at [25, 186] on b "Sticky to the screen (Fixed)" at bounding box center [39, 187] width 52 height 5
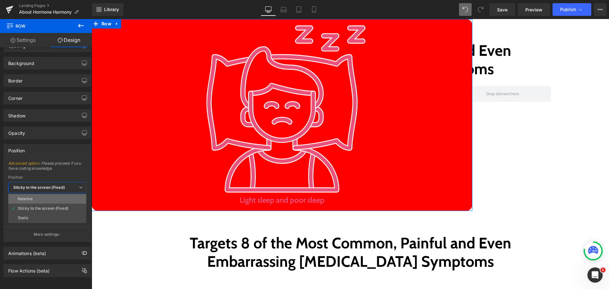
click at [29, 200] on div "Relative" at bounding box center [25, 199] width 15 height 4
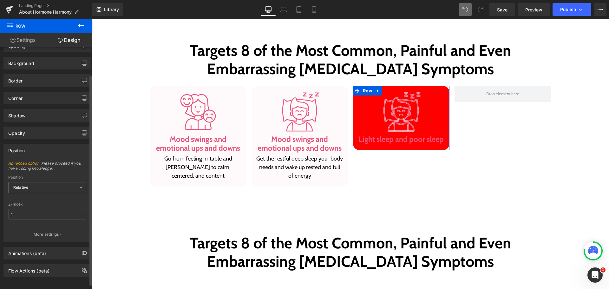
scroll to position [37, 0]
click at [33, 264] on div "Flow Actions (beta)" at bounding box center [28, 267] width 41 height 9
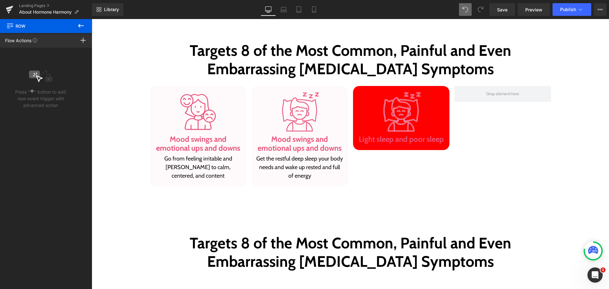
click at [81, 23] on icon at bounding box center [81, 26] width 8 height 8
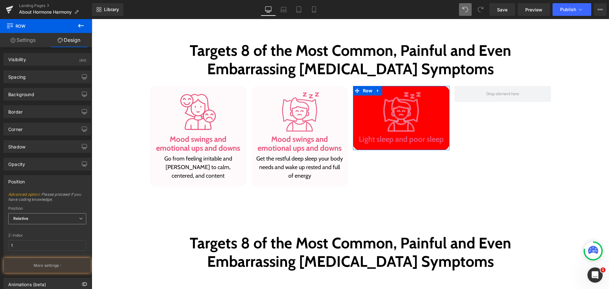
scroll to position [0, 0]
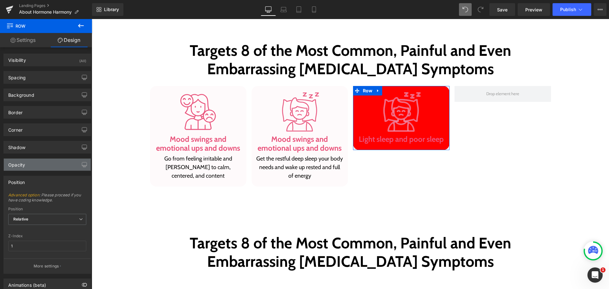
click at [38, 168] on div "Opacity" at bounding box center [47, 165] width 87 height 12
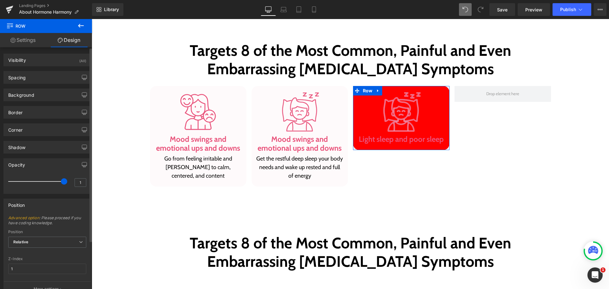
drag, startPoint x: 38, startPoint y: 168, endPoint x: 42, endPoint y: 162, distance: 7.4
click at [39, 167] on div "Opacity" at bounding box center [47, 165] width 87 height 12
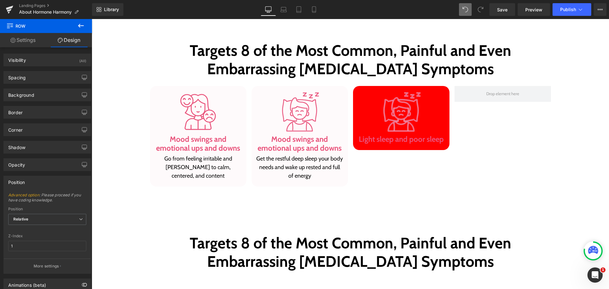
click at [84, 28] on icon at bounding box center [81, 26] width 8 height 8
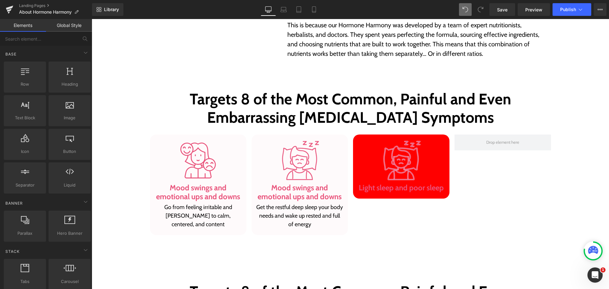
scroll to position [557, 0]
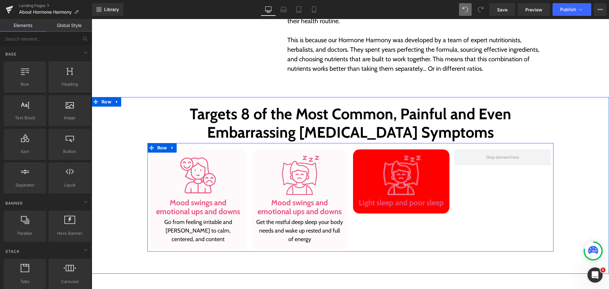
click at [385, 219] on div "Image Light sleep and poor sleep Heading Row" at bounding box center [400, 199] width 101 height 101
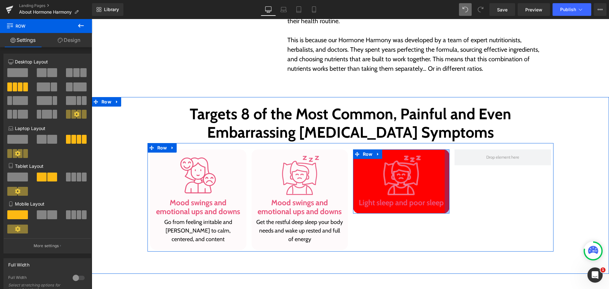
click at [445, 156] on div at bounding box center [447, 181] width 5 height 64
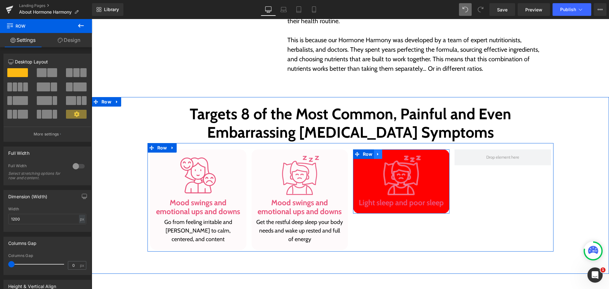
click at [378, 155] on link at bounding box center [378, 154] width 8 height 10
click at [392, 155] on icon at bounding box center [394, 154] width 4 height 4
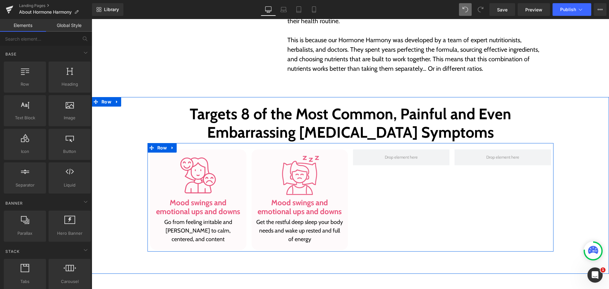
click at [245, 159] on div "Image Mood swings and emotional ups and downs Heading Go from feeling irritable…" at bounding box center [197, 199] width 101 height 101
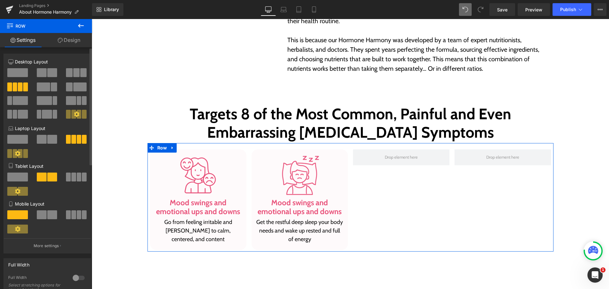
scroll to position [190, 0]
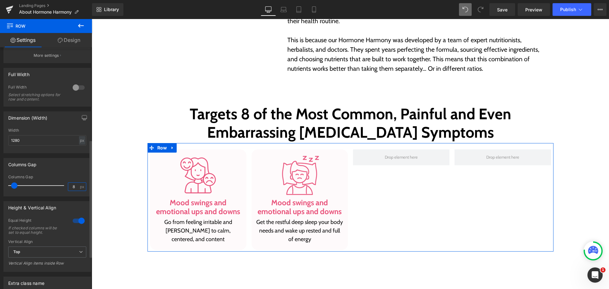
click at [74, 188] on input "8" at bounding box center [73, 187] width 11 height 8
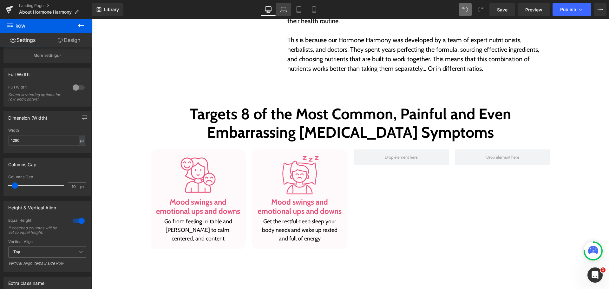
click at [285, 5] on link "Laptop" at bounding box center [283, 9] width 15 height 13
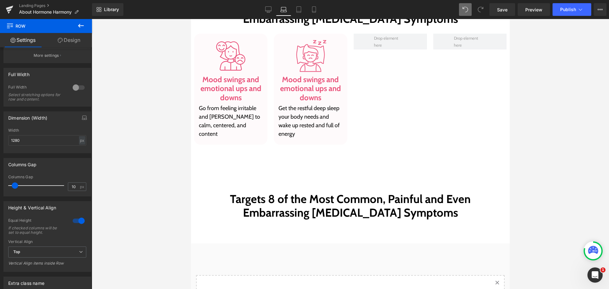
scroll to position [441, 0]
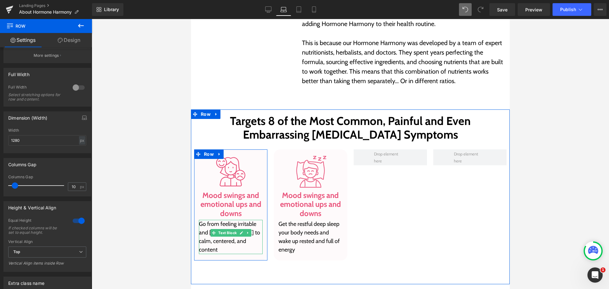
click at [245, 224] on p "Go from feeling irritable and [PERSON_NAME] to calm, centered, and content" at bounding box center [231, 237] width 64 height 34
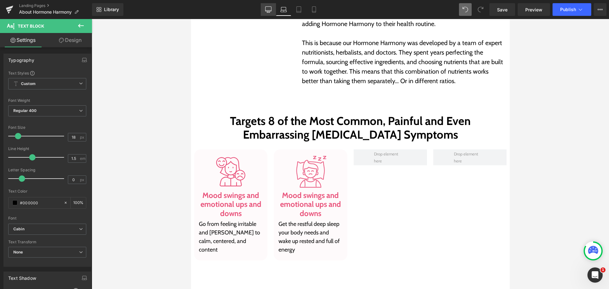
click at [268, 7] on icon at bounding box center [268, 9] width 6 height 6
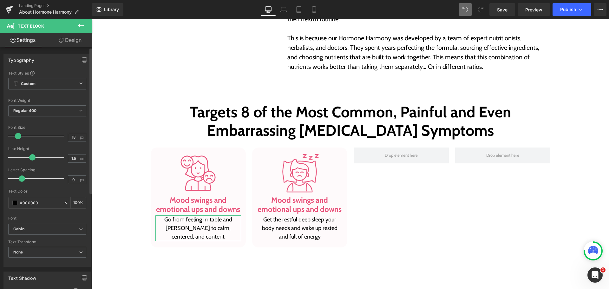
scroll to position [159, 0]
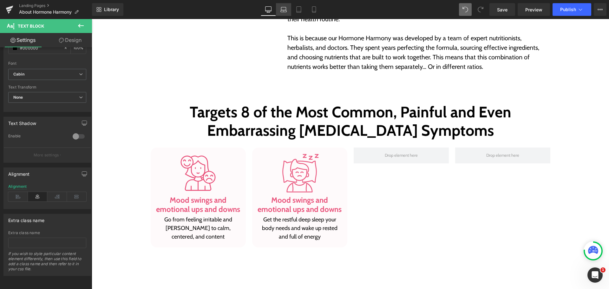
drag, startPoint x: 276, startPoint y: 10, endPoint x: 52, endPoint y: 32, distance: 225.2
click at [276, 10] on link "Laptop" at bounding box center [283, 9] width 15 height 13
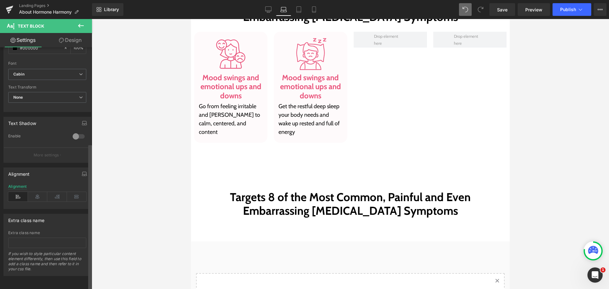
scroll to position [443, 0]
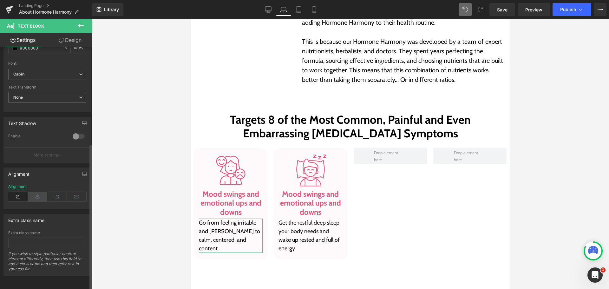
click at [38, 196] on icon at bounding box center [38, 197] width 20 height 10
click at [297, 9] on icon at bounding box center [299, 9] width 6 height 6
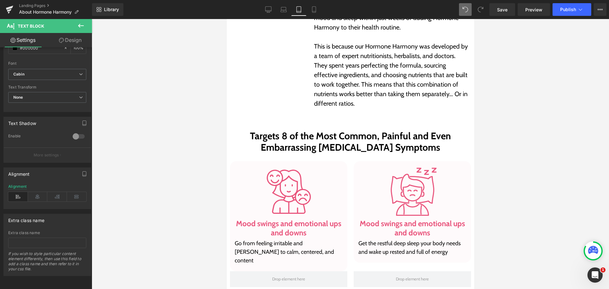
scroll to position [469, 0]
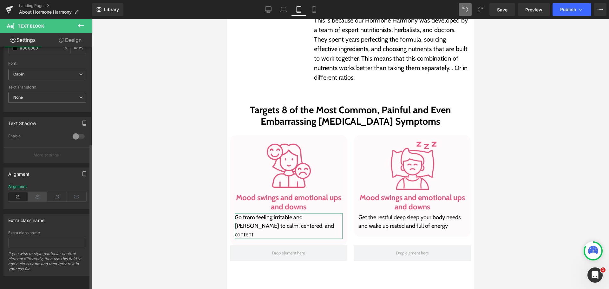
click at [35, 192] on icon at bounding box center [38, 197] width 20 height 10
click at [317, 13] on link "Mobile" at bounding box center [313, 9] width 15 height 13
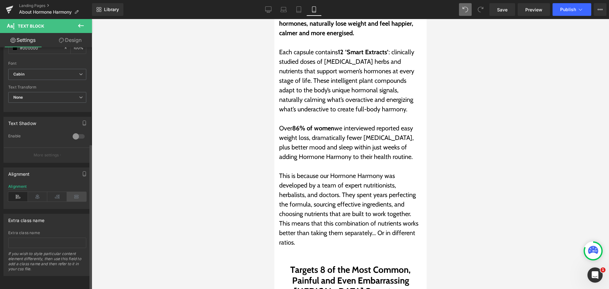
scroll to position [651, 0]
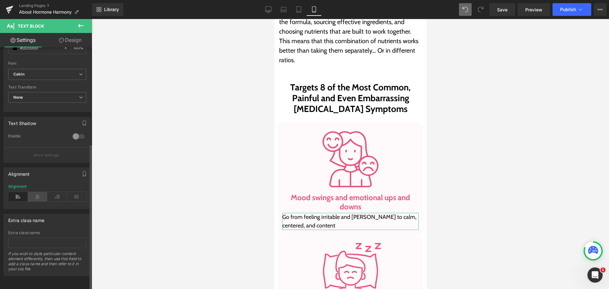
click at [42, 192] on icon at bounding box center [38, 197] width 20 height 10
click at [273, 13] on link "Desktop" at bounding box center [268, 9] width 15 height 13
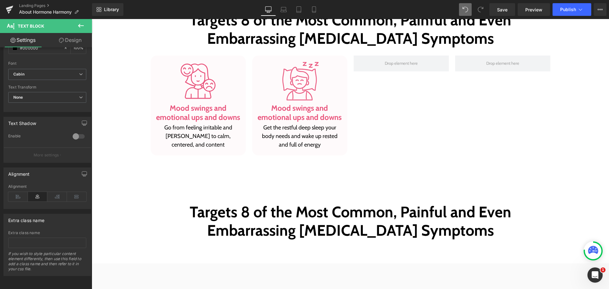
scroll to position [562, 0]
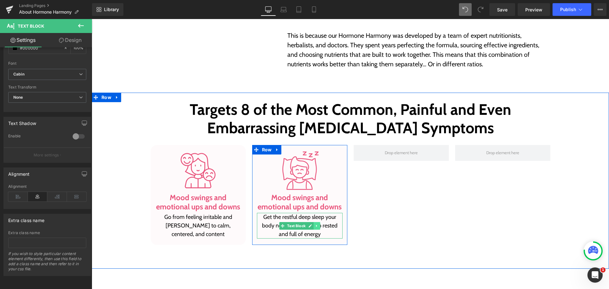
click at [314, 223] on link at bounding box center [316, 226] width 7 height 8
click at [318, 225] on icon at bounding box center [319, 225] width 3 height 3
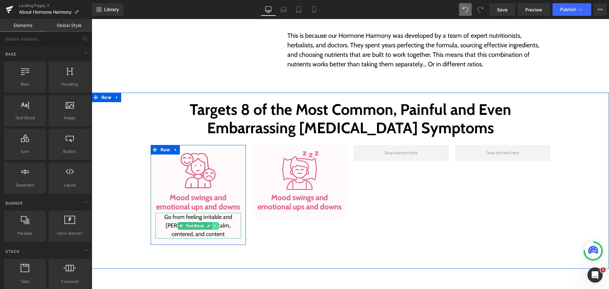
click at [213, 225] on icon at bounding box center [214, 226] width 3 height 4
click at [212, 225] on link at bounding box center [212, 226] width 7 height 8
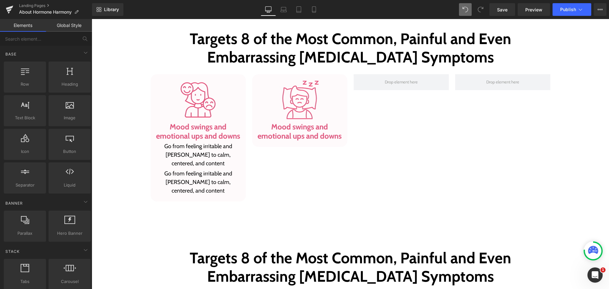
scroll to position [599, 0]
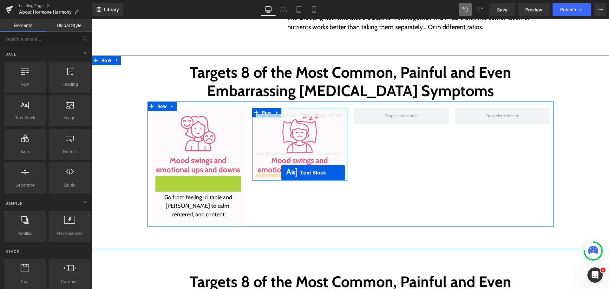
drag, startPoint x: 167, startPoint y: 190, endPoint x: 281, endPoint y: 172, distance: 115.4
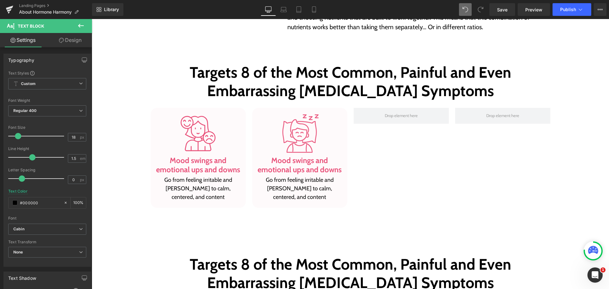
click at [285, 16] on div "Library Desktop Desktop Laptop Tablet Mobile Save Preview Publish Scheduled Vie…" at bounding box center [350, 9] width 517 height 19
click at [286, 15] on link "Laptop" at bounding box center [283, 9] width 15 height 13
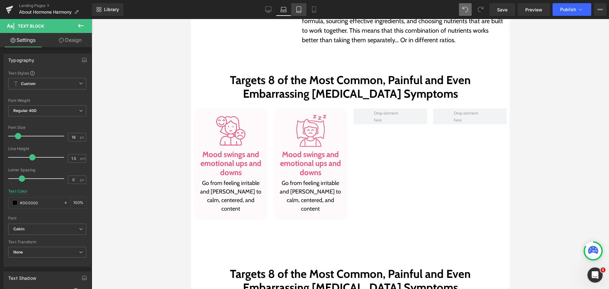
click at [299, 11] on icon at bounding box center [299, 9] width 6 height 6
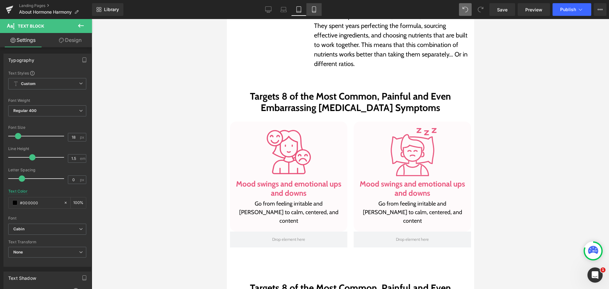
scroll to position [508, 0]
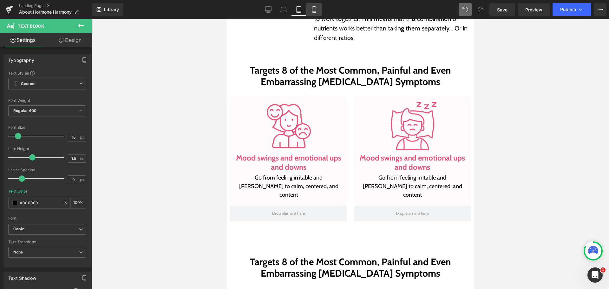
click at [312, 14] on link "Mobile" at bounding box center [313, 9] width 15 height 13
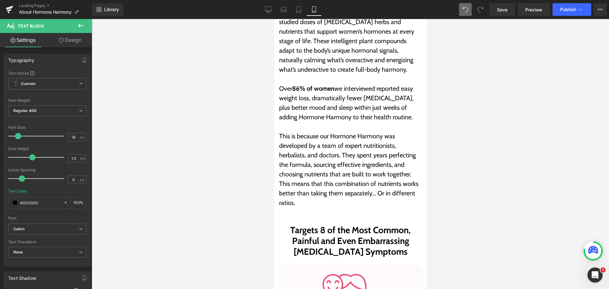
scroll to position [805, 0]
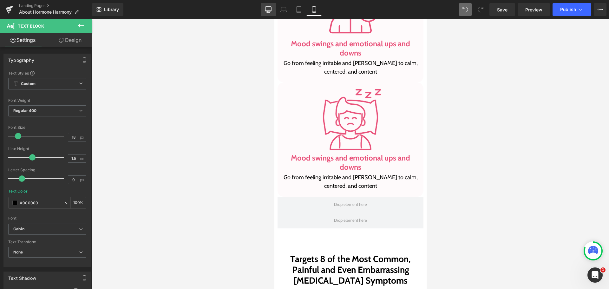
click at [268, 9] on icon at bounding box center [268, 9] width 6 height 6
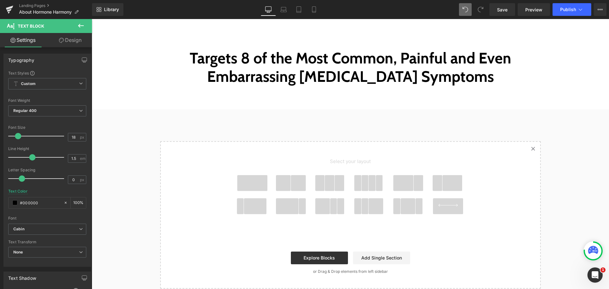
scroll to position [601, 0]
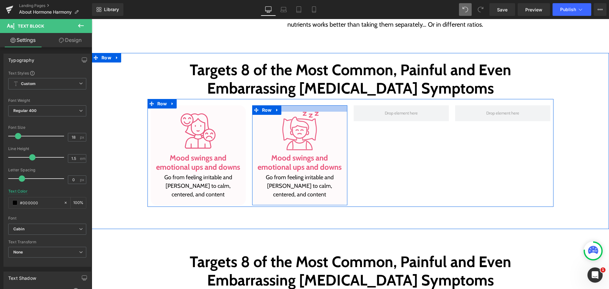
click at [296, 111] on div at bounding box center [299, 108] width 95 height 6
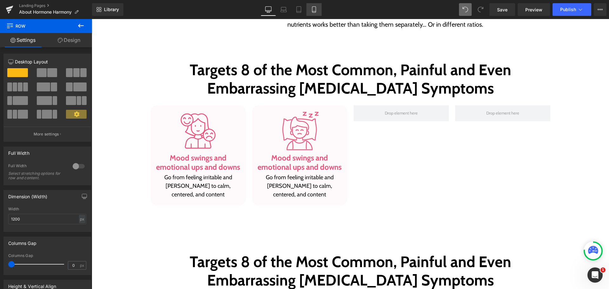
click at [314, 8] on icon at bounding box center [314, 9] width 6 height 6
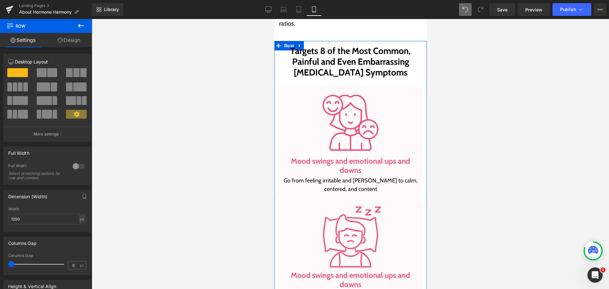
scroll to position [687, 0]
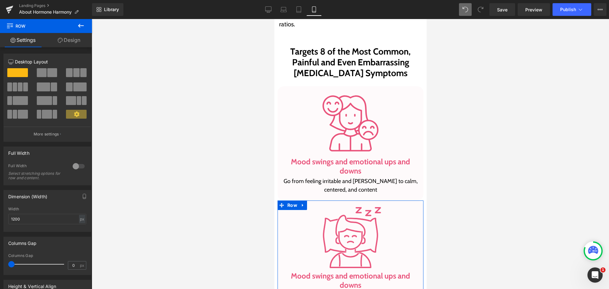
click at [80, 42] on link "Design" at bounding box center [69, 40] width 46 height 14
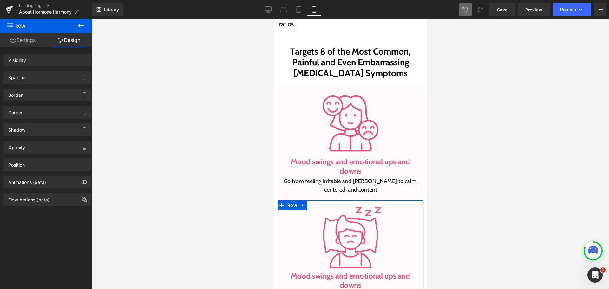
click at [48, 76] on div "Spacing" at bounding box center [47, 77] width 87 height 12
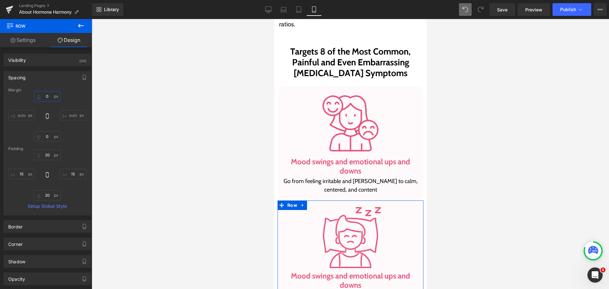
click at [50, 95] on input "0" at bounding box center [47, 96] width 27 height 10
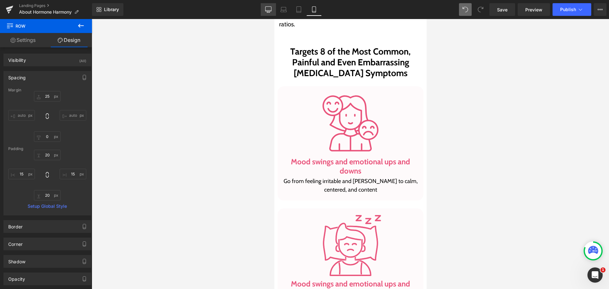
click at [268, 13] on link "Desktop" at bounding box center [268, 9] width 15 height 13
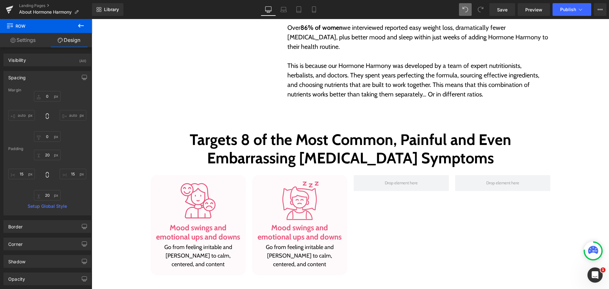
scroll to position [593, 0]
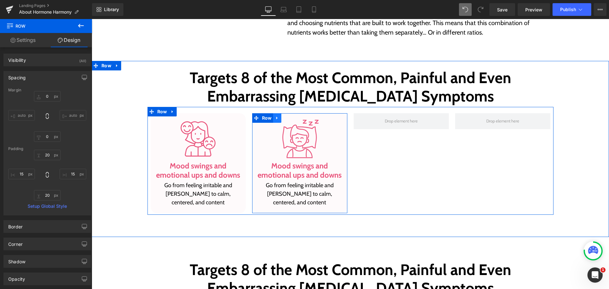
click at [277, 120] on link at bounding box center [277, 118] width 8 height 10
click at [283, 120] on icon at bounding box center [285, 118] width 4 height 5
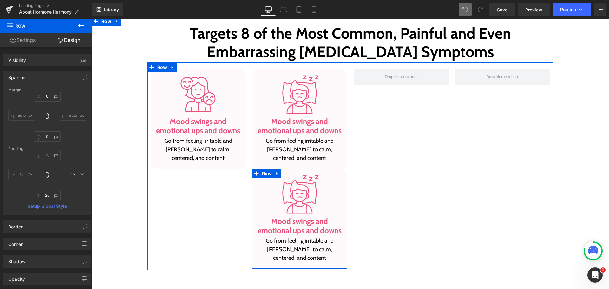
scroll to position [635, 0]
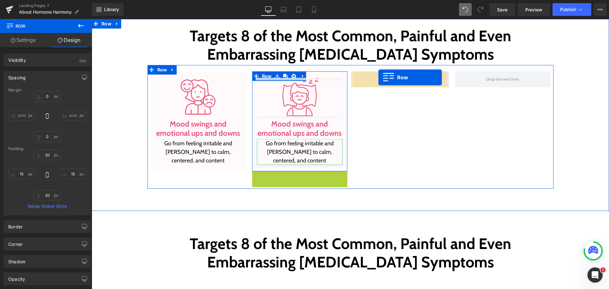
drag, startPoint x: 255, startPoint y: 176, endPoint x: 378, endPoint y: 77, distance: 158.4
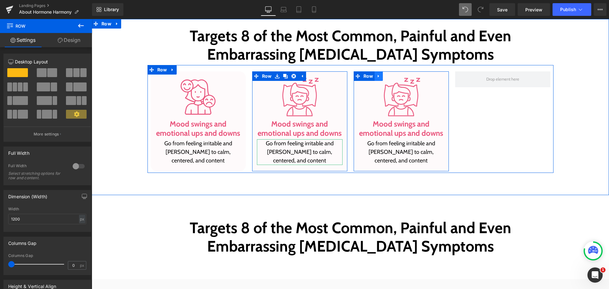
click at [378, 74] on icon at bounding box center [378, 76] width 4 height 5
click at [385, 76] on icon at bounding box center [387, 76] width 4 height 4
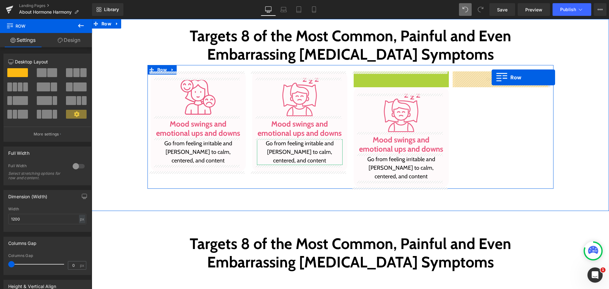
drag, startPoint x: 355, startPoint y: 76, endPoint x: 491, endPoint y: 77, distance: 136.0
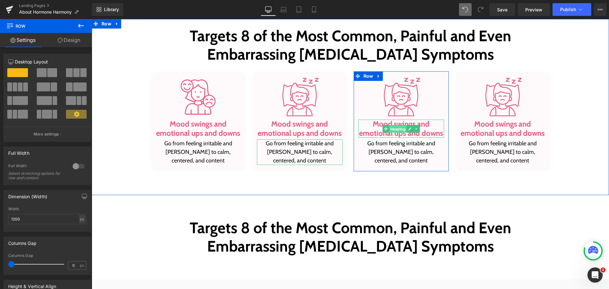
click at [390, 127] on span "Heading" at bounding box center [397, 129] width 17 height 8
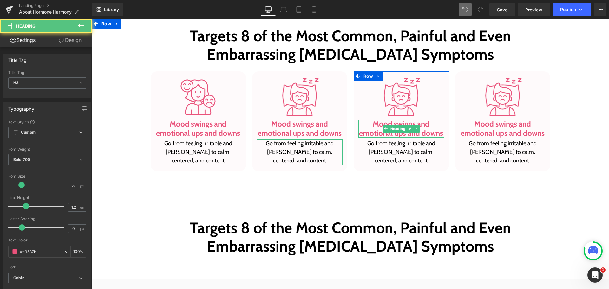
click at [368, 130] on h3 "Mood swings and emotional ups and downs" at bounding box center [401, 129] width 86 height 18
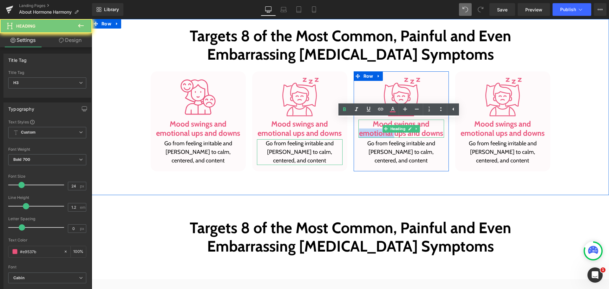
click at [368, 130] on h3 "Mood swings and emotional ups and downs" at bounding box center [401, 129] width 86 height 18
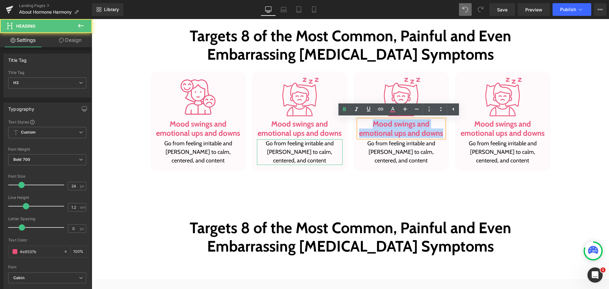
click at [368, 130] on h3 "Mood swings and emotional ups and downs" at bounding box center [401, 129] width 86 height 18
paste div
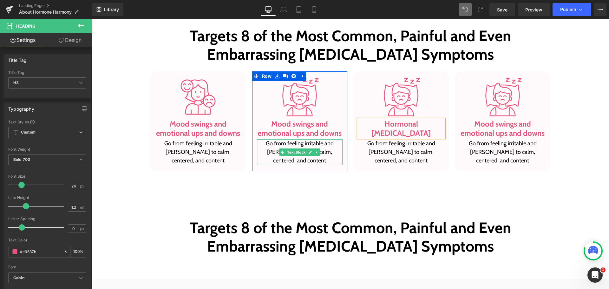
click at [296, 157] on p "Go from feeling irritable and [PERSON_NAME] to calm, centered, and content" at bounding box center [300, 152] width 86 height 26
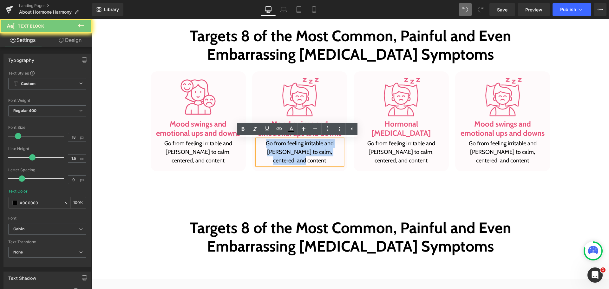
click at [296, 157] on p "Go from feeling irritable and [PERSON_NAME] to calm, centered, and content" at bounding box center [300, 152] width 86 height 26
paste div
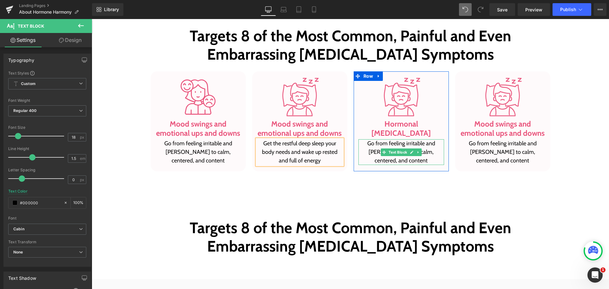
click at [372, 139] on p "Go from feeling irritable and [PERSON_NAME] to calm, centered, and content" at bounding box center [401, 152] width 86 height 26
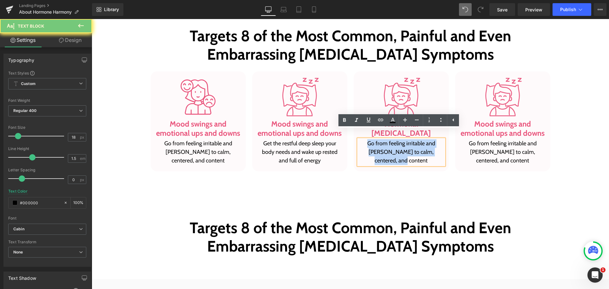
click at [372, 139] on p "Go from feeling irritable and [PERSON_NAME] to calm, centered, and content" at bounding box center [401, 152] width 86 height 26
paste div
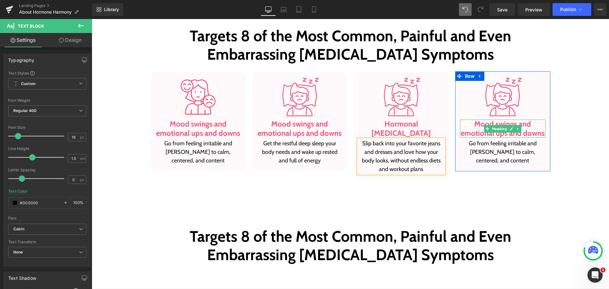
click at [474, 132] on h3 "Mood swings and emotional ups and downs" at bounding box center [503, 129] width 86 height 18
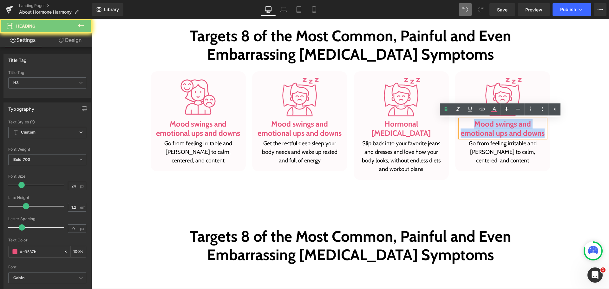
click at [474, 132] on h3 "Mood swings and emotional ups and downs" at bounding box center [503, 129] width 86 height 18
paste div
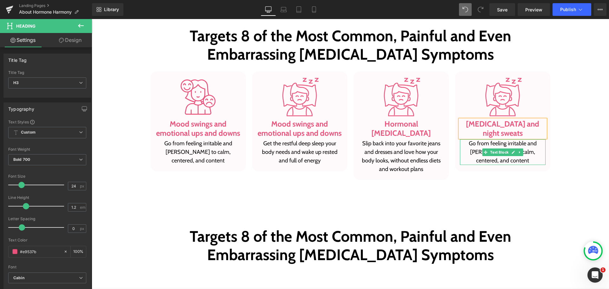
click at [501, 143] on p "Go from feeling irritable and [PERSON_NAME] to calm, centered, and content" at bounding box center [503, 152] width 86 height 26
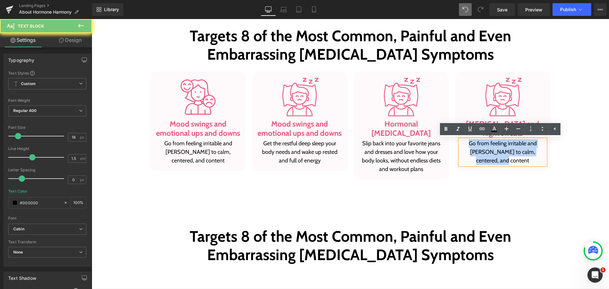
click at [501, 143] on p "Go from feeling irritable and [PERSON_NAME] to calm, centered, and content" at bounding box center [503, 152] width 86 height 26
paste div
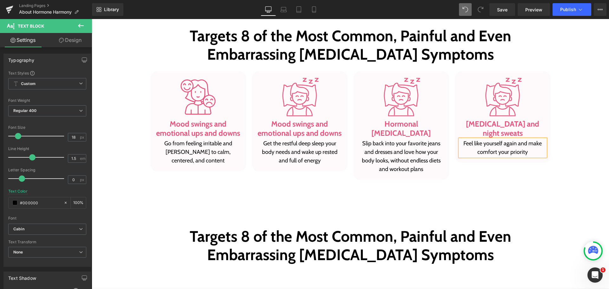
click at [587, 150] on div "Targets 8 of the Most Common, Painful and Even Embarrassing [MEDICAL_DATA] Symp…" at bounding box center [350, 103] width 517 height 156
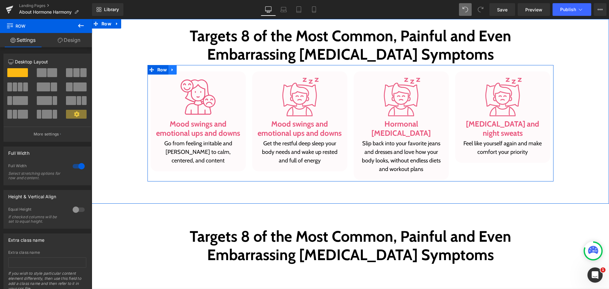
click at [172, 73] on link at bounding box center [172, 70] width 8 height 10
click at [177, 73] on link at bounding box center [181, 70] width 8 height 10
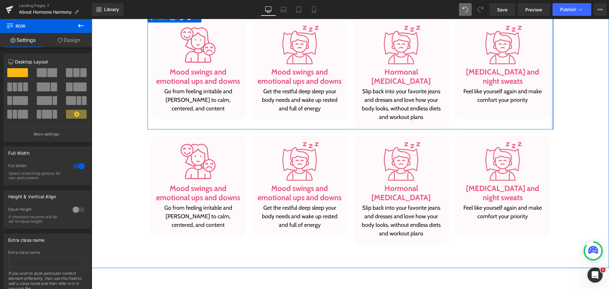
scroll to position [699, 0]
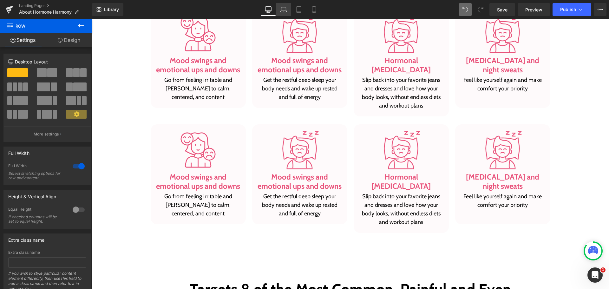
click at [287, 13] on link "Laptop" at bounding box center [283, 9] width 15 height 13
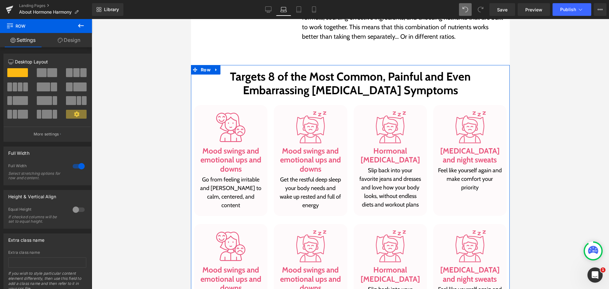
scroll to position [504, 0]
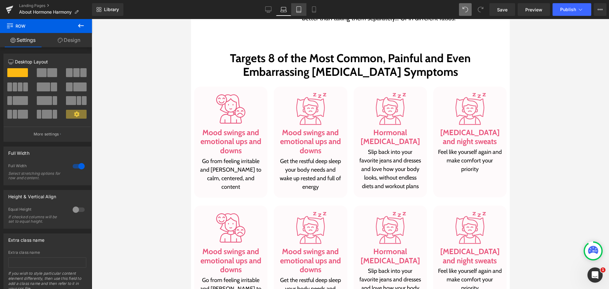
click at [294, 12] on link "Tablet" at bounding box center [298, 9] width 15 height 13
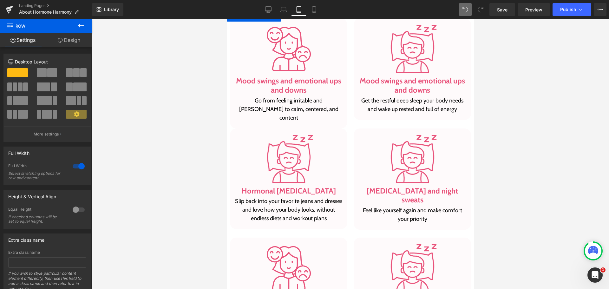
scroll to position [585, 0]
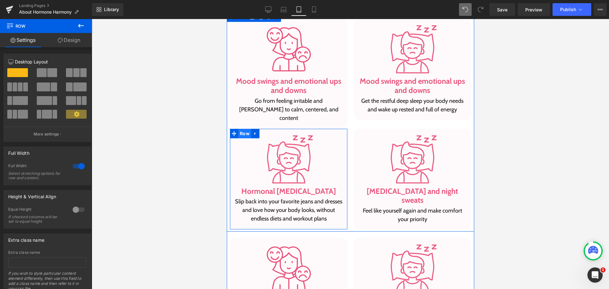
click at [244, 129] on span "Row" at bounding box center [244, 134] width 13 height 10
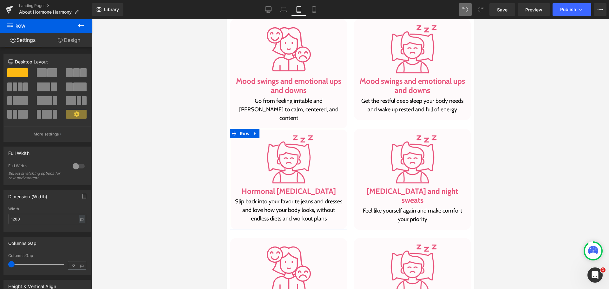
click at [68, 39] on link "Design" at bounding box center [69, 40] width 46 height 14
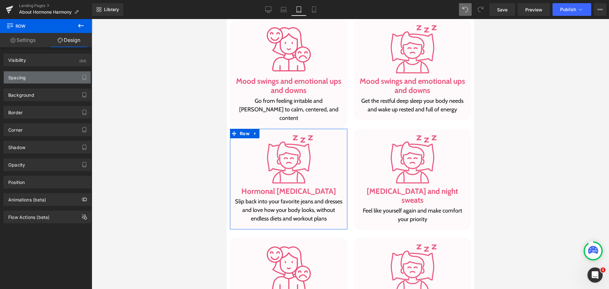
click at [34, 78] on div "Spacing" at bounding box center [47, 77] width 87 height 12
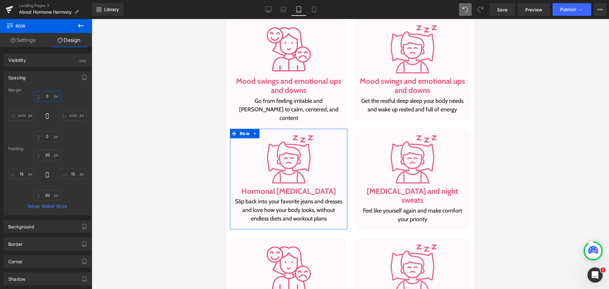
click at [44, 95] on input "0" at bounding box center [47, 96] width 27 height 10
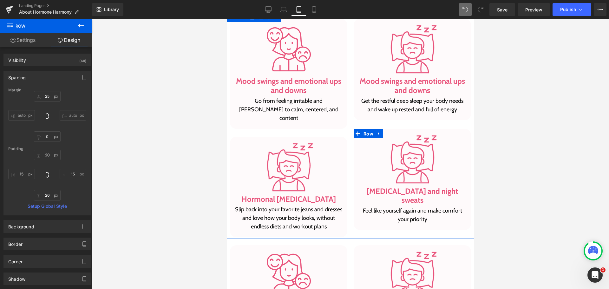
click at [366, 129] on span "Row" at bounding box center [367, 134] width 13 height 10
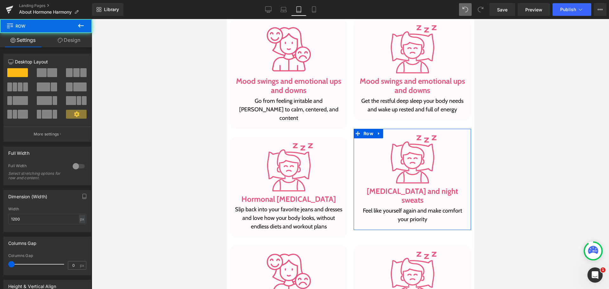
click at [62, 45] on link "Design" at bounding box center [69, 40] width 46 height 14
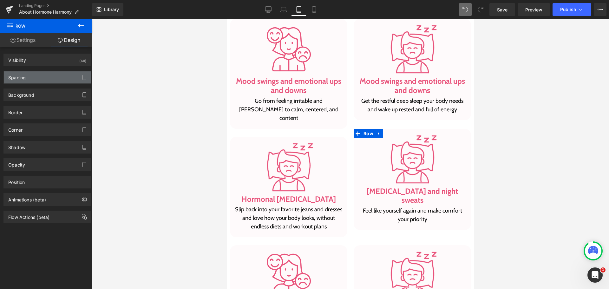
click at [50, 75] on div "Spacing" at bounding box center [47, 77] width 87 height 12
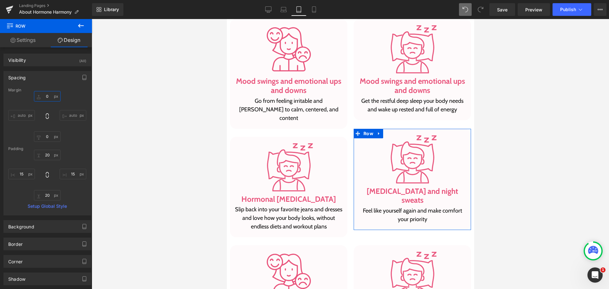
click at [50, 100] on input "0" at bounding box center [47, 96] width 27 height 10
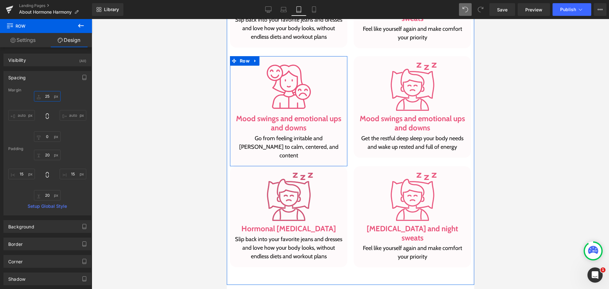
scroll to position [775, 0]
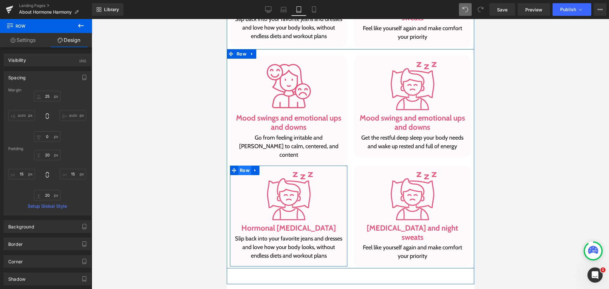
click at [245, 166] on span "Row" at bounding box center [244, 171] width 13 height 10
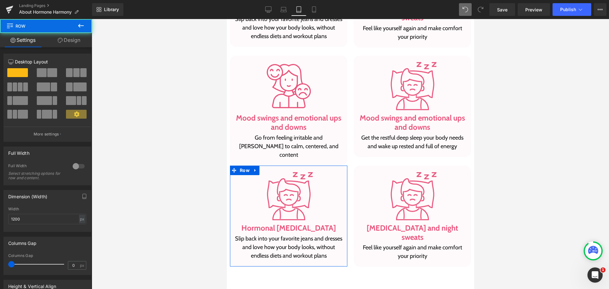
click at [63, 36] on link "Design" at bounding box center [69, 40] width 46 height 14
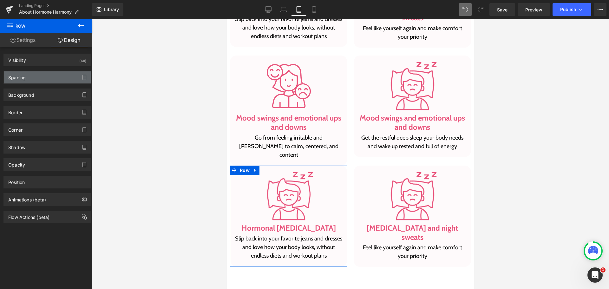
click at [46, 77] on div "Spacing" at bounding box center [47, 77] width 87 height 12
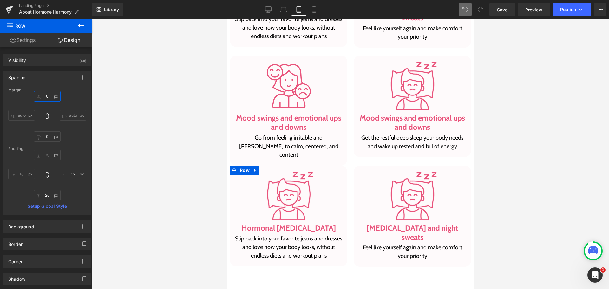
click at [49, 96] on input "0" at bounding box center [47, 96] width 27 height 10
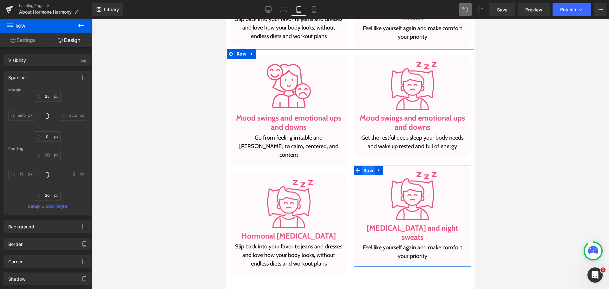
click at [368, 166] on span "Row" at bounding box center [367, 171] width 13 height 10
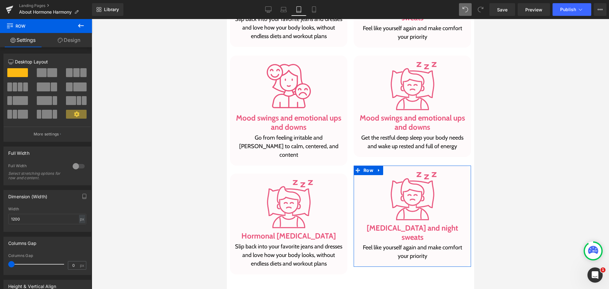
click at [72, 43] on link "Design" at bounding box center [69, 40] width 46 height 14
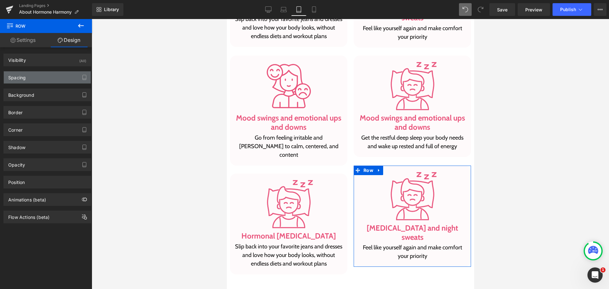
click at [50, 82] on div "Spacing" at bounding box center [47, 77] width 87 height 12
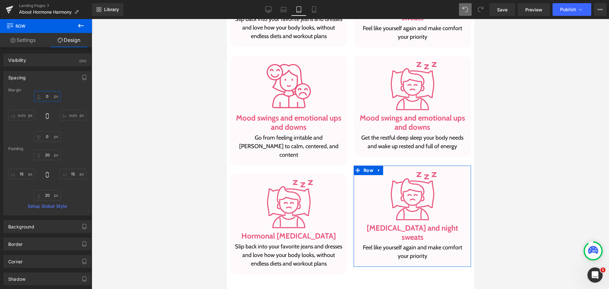
click at [47, 94] on input "0" at bounding box center [47, 96] width 27 height 10
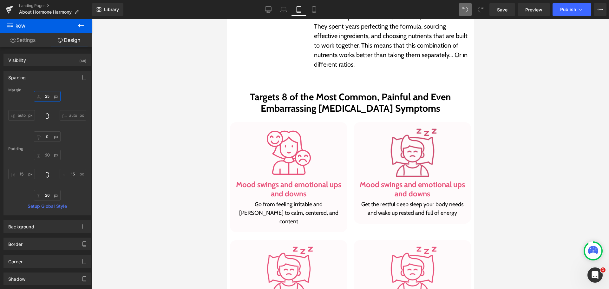
scroll to position [458, 0]
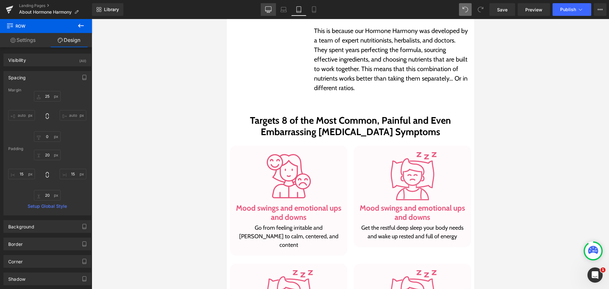
click at [269, 16] on link "Desktop" at bounding box center [268, 9] width 15 height 13
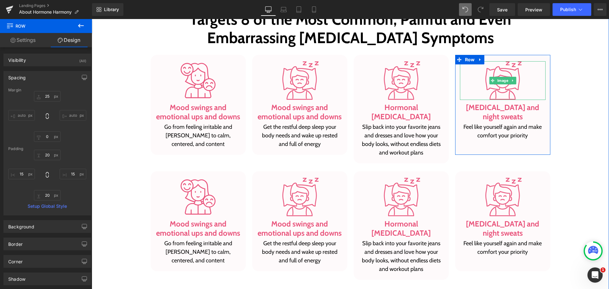
scroll to position [690, 0]
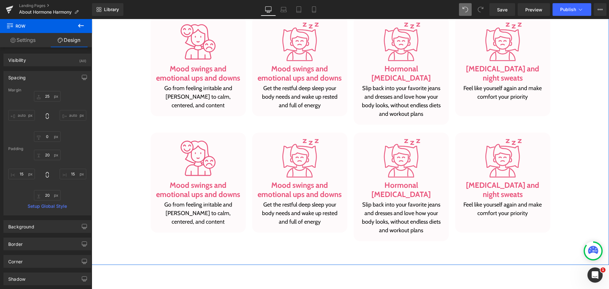
click at [568, 153] on div "Targets 8 of the Most Common, Painful and Even Embarrassing [MEDICAL_DATA] Symp…" at bounding box center [350, 106] width 517 height 272
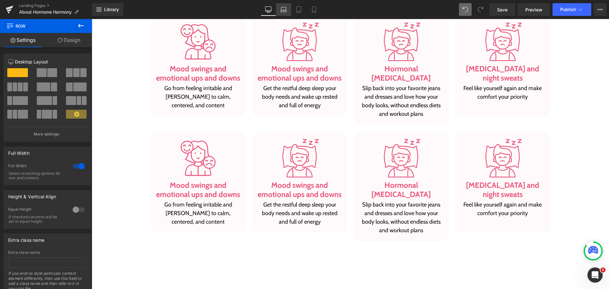
click at [279, 13] on link "Laptop" at bounding box center [283, 9] width 15 height 13
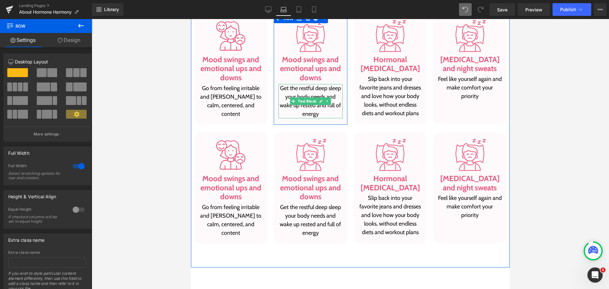
scroll to position [568, 0]
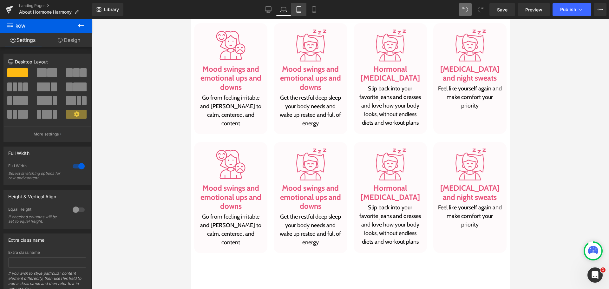
click at [302, 12] on link "Tablet" at bounding box center [298, 9] width 15 height 13
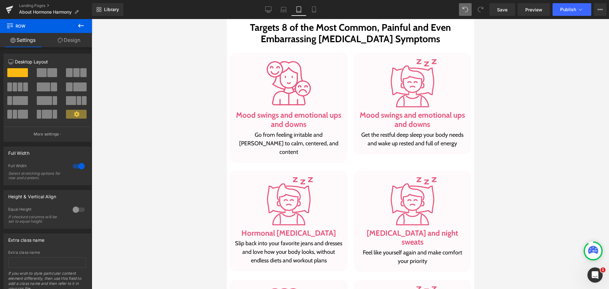
scroll to position [553, 0]
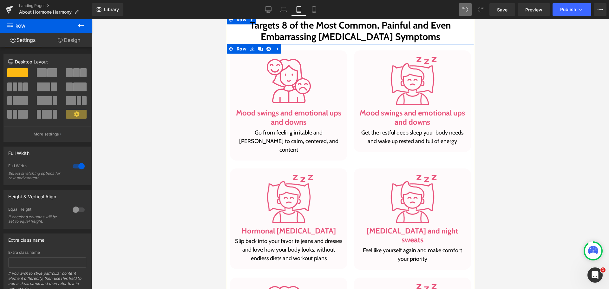
click at [346, 100] on div "Image Mood swings and emotional ups and downs Heading Go from feeling irritable…" at bounding box center [288, 105] width 124 height 110
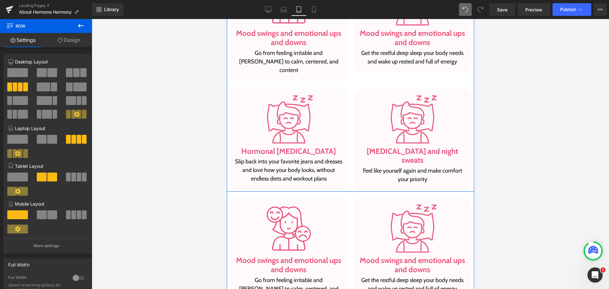
scroll to position [648, 0]
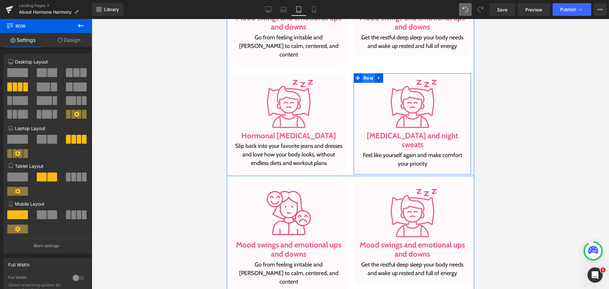
click at [365, 73] on span "Row" at bounding box center [367, 78] width 13 height 10
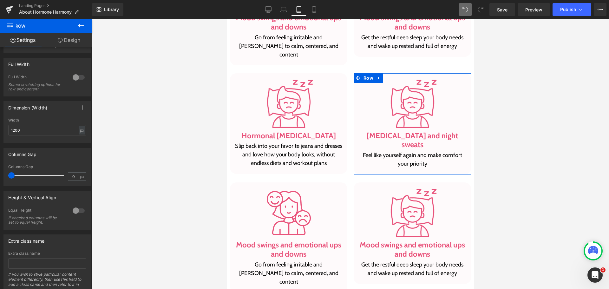
scroll to position [95, 0]
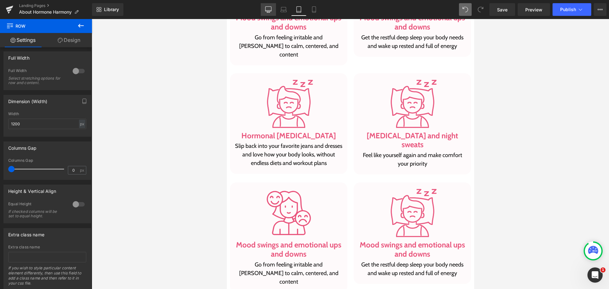
click at [266, 13] on link "Desktop" at bounding box center [268, 9] width 15 height 13
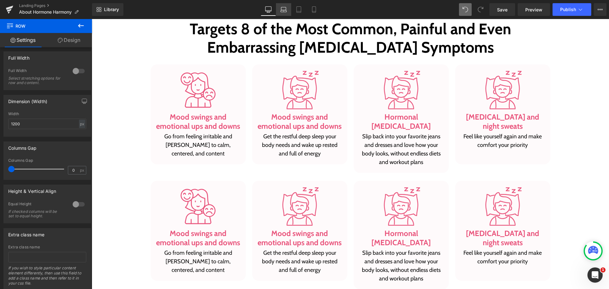
click at [281, 12] on icon at bounding box center [284, 11] width 6 height 2
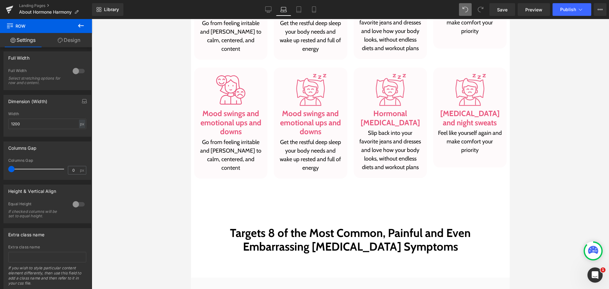
scroll to position [526, 0]
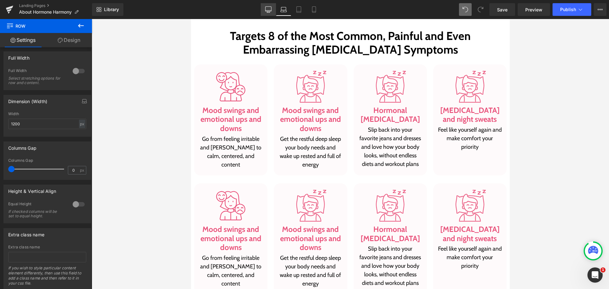
click at [276, 15] on link "Desktop" at bounding box center [268, 9] width 15 height 13
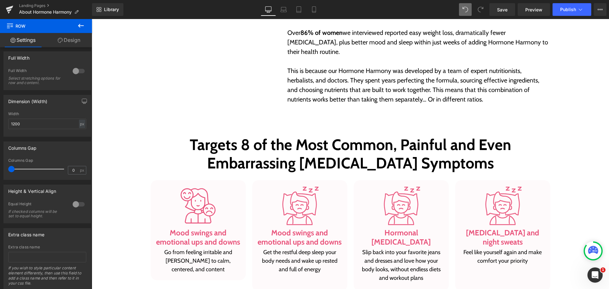
scroll to position [642, 0]
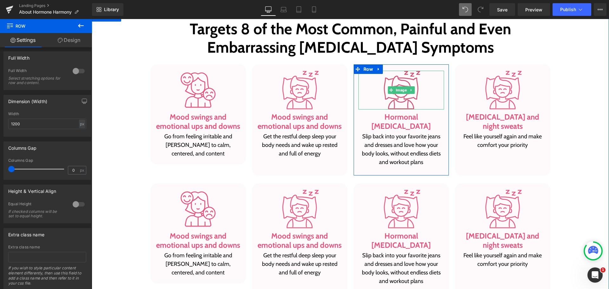
click at [391, 82] on img at bounding box center [401, 90] width 39 height 39
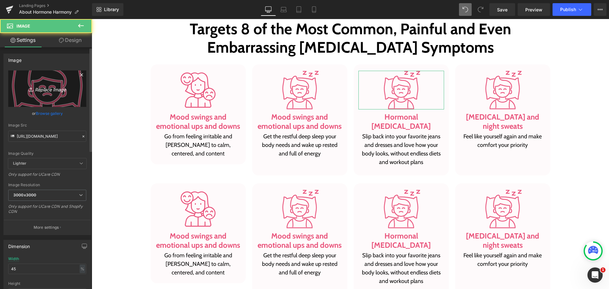
click at [20, 82] on link "Replace Image" at bounding box center [47, 88] width 78 height 36
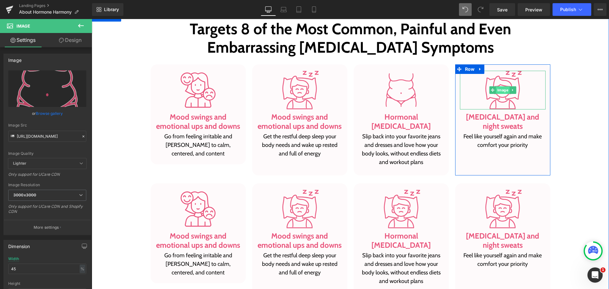
click at [505, 93] on span "Image" at bounding box center [503, 90] width 14 height 8
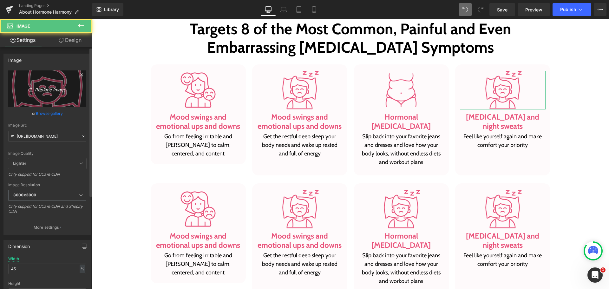
click at [78, 92] on link "Replace Image" at bounding box center [47, 88] width 78 height 36
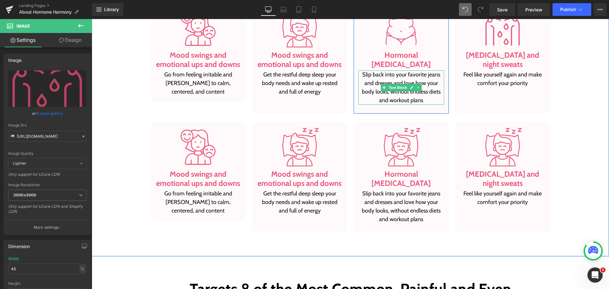
scroll to position [737, 0]
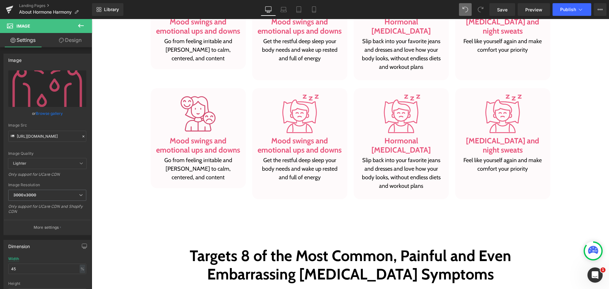
click at [190, 129] on img at bounding box center [198, 113] width 39 height 39
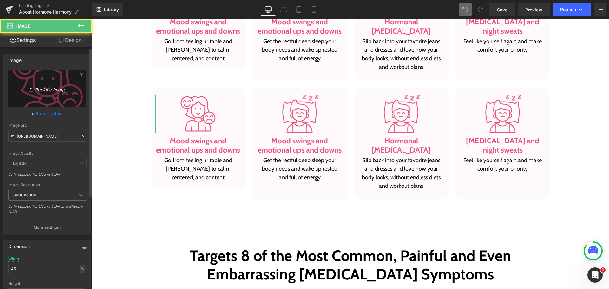
click at [62, 90] on icon "Replace Image" at bounding box center [47, 89] width 51 height 8
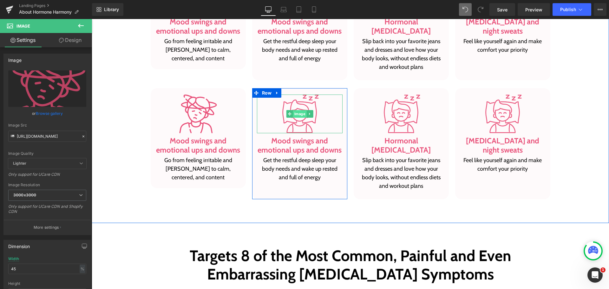
click at [296, 114] on span "Image" at bounding box center [300, 114] width 14 height 8
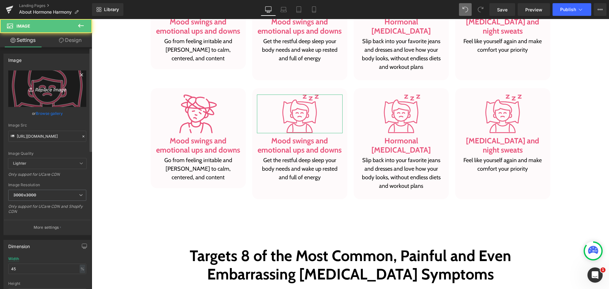
click at [80, 94] on link "Replace Image" at bounding box center [47, 88] width 78 height 36
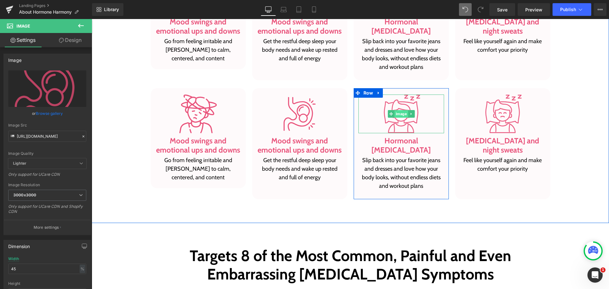
click at [404, 114] on span "Image" at bounding box center [401, 114] width 14 height 8
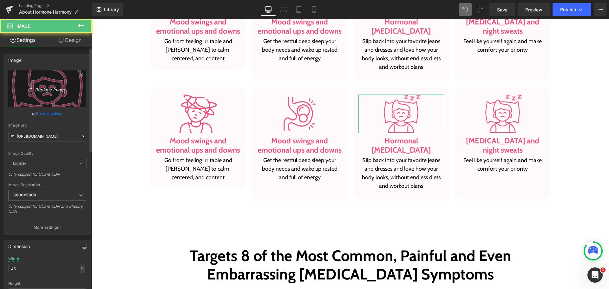
click at [68, 98] on link "Replace Image" at bounding box center [47, 88] width 78 height 36
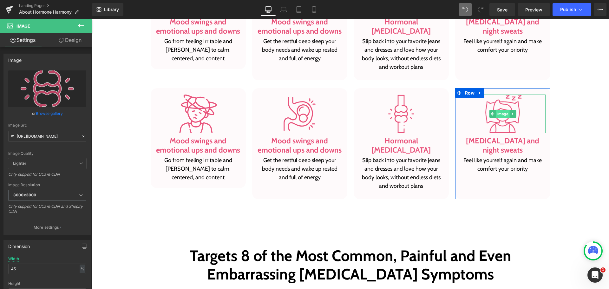
click at [496, 115] on span "Image" at bounding box center [503, 114] width 14 height 8
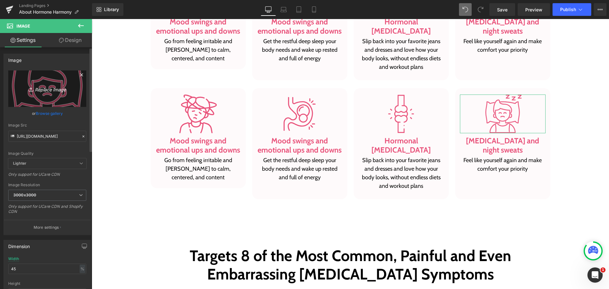
click at [61, 96] on link "Replace Image" at bounding box center [47, 88] width 78 height 36
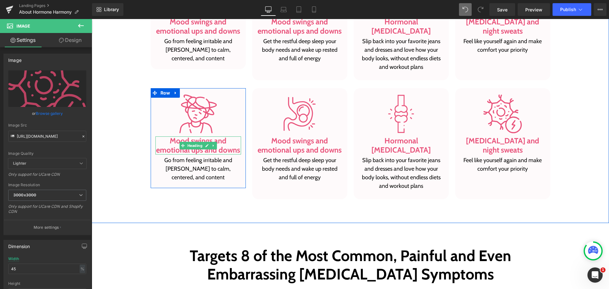
click at [175, 148] on h3 "Mood swings and emotional ups and downs" at bounding box center [198, 145] width 86 height 18
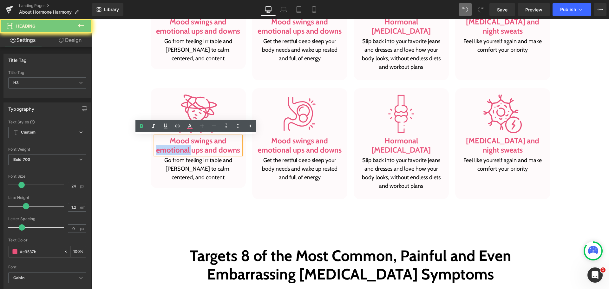
click at [175, 148] on h3 "Mood swings and emotional ups and downs" at bounding box center [198, 145] width 86 height 18
paste div
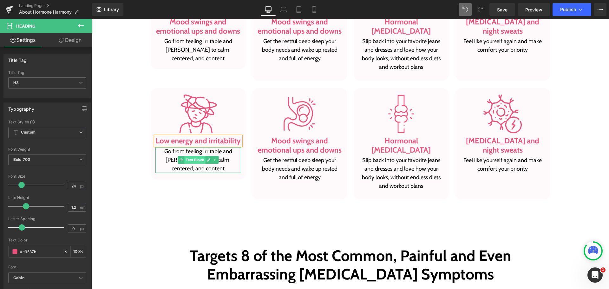
click at [185, 157] on span "Text Block" at bounding box center [194, 160] width 21 height 8
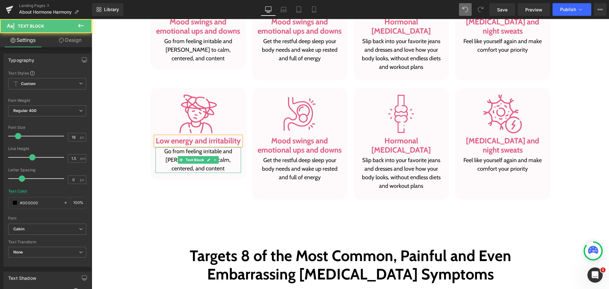
click at [227, 156] on p "Go from feeling irritable and [PERSON_NAME] to calm, centered, and content" at bounding box center [198, 160] width 86 height 26
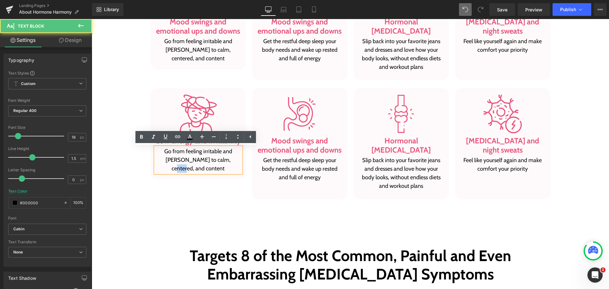
click at [227, 156] on p "Go from feeling irritable and [PERSON_NAME] to calm, centered, and content" at bounding box center [198, 160] width 86 height 26
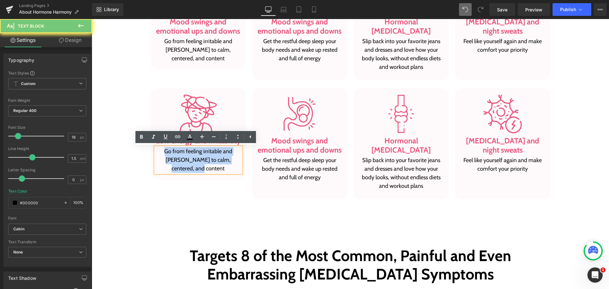
click at [227, 156] on p "Go from feeling irritable and [PERSON_NAME] to calm, centered, and content" at bounding box center [198, 160] width 86 height 26
paste div
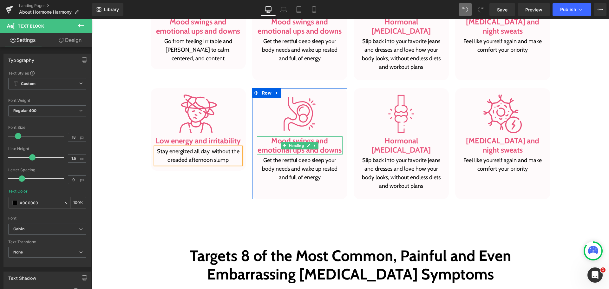
click at [270, 146] on h3 "Mood swings and emotional ups and downs" at bounding box center [300, 145] width 86 height 18
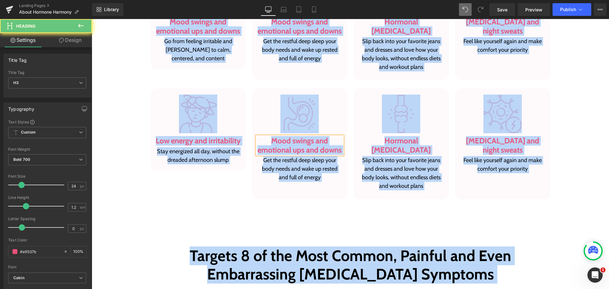
click at [270, 146] on h3 "Mood swings and emotional ups and downs" at bounding box center [300, 145] width 86 height 18
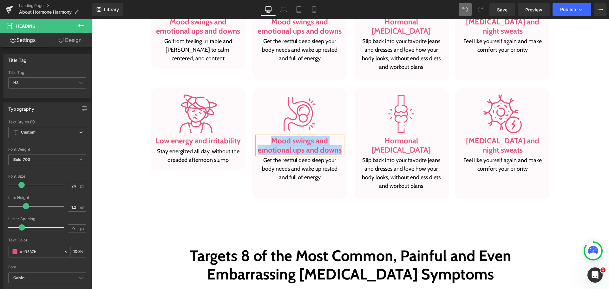
paste div
click at [294, 169] on p "Get the restful deep sleep your body needs and wake up rested and full of energy" at bounding box center [300, 169] width 86 height 26
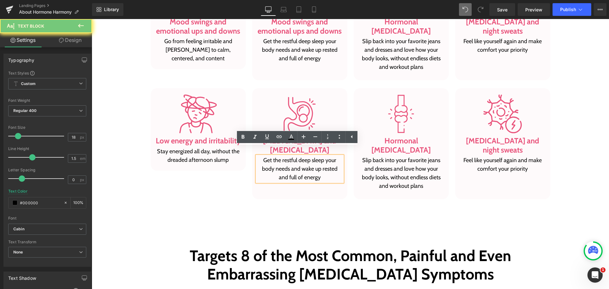
click at [294, 169] on p "Get the restful deep sleep your body needs and wake up rested and full of energy" at bounding box center [300, 169] width 86 height 26
paste div
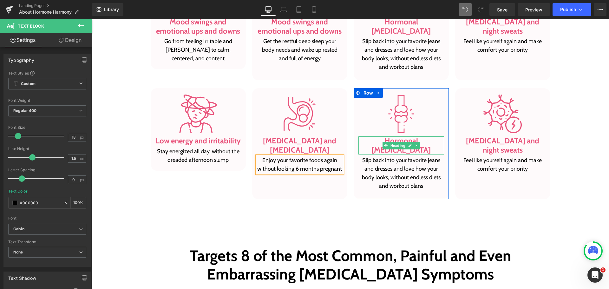
click at [372, 142] on h3 "Hormonal [MEDICAL_DATA]" at bounding box center [401, 145] width 86 height 18
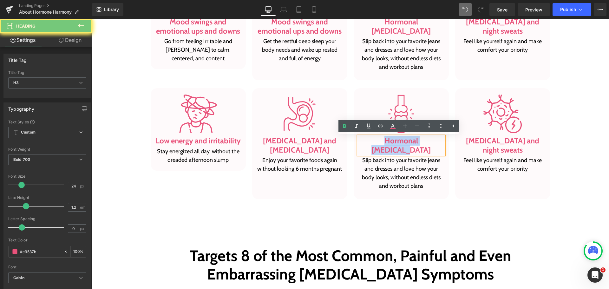
click at [372, 142] on h3 "Hormonal [MEDICAL_DATA]" at bounding box center [401, 145] width 86 height 18
paste div
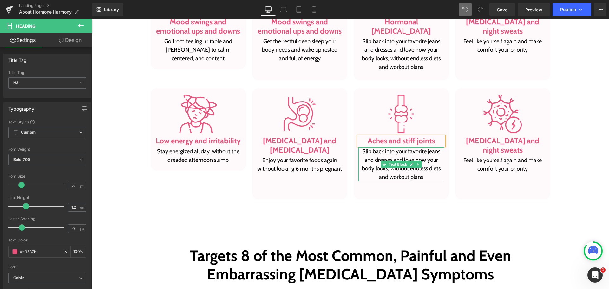
click at [392, 170] on p "Slip back into your favorite jeans and dresses and love how your body looks, wi…" at bounding box center [401, 164] width 86 height 34
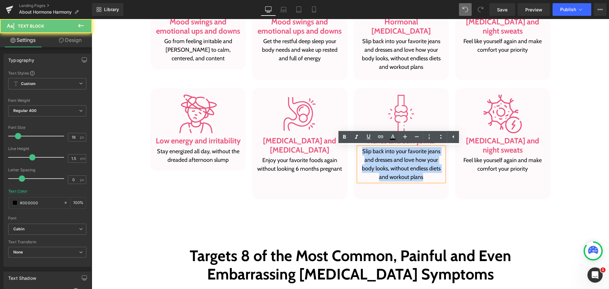
click at [392, 170] on p "Slip back into your favorite jeans and dresses and love how your body looks, wi…" at bounding box center [401, 164] width 86 height 34
paste div
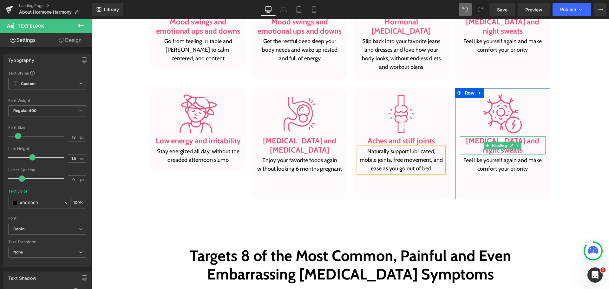
click at [473, 145] on h3 "[MEDICAL_DATA] and night sweats" at bounding box center [503, 145] width 86 height 18
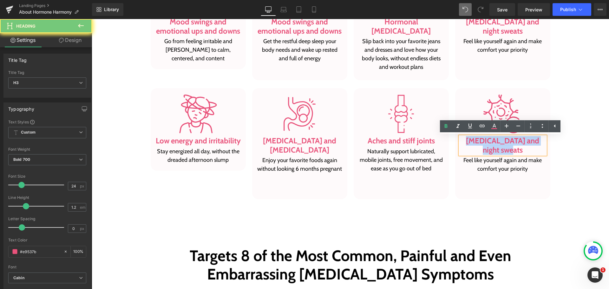
click at [473, 145] on h3 "[MEDICAL_DATA] and night sweats" at bounding box center [503, 145] width 86 height 18
paste div
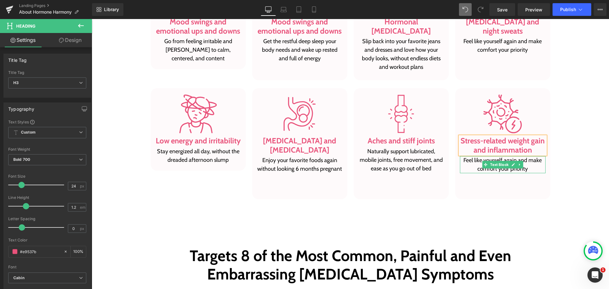
click at [466, 163] on p "Feel like yourself again and make comfort your priority" at bounding box center [503, 164] width 86 height 17
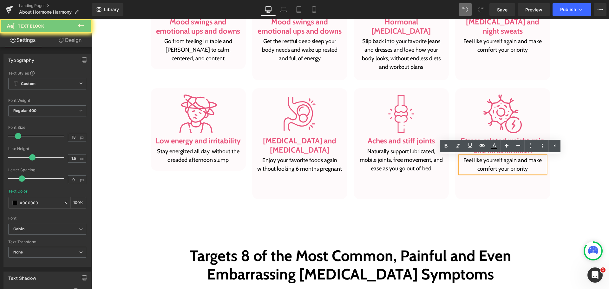
click at [466, 163] on p "Feel like yourself again and make comfort your priority" at bounding box center [503, 164] width 86 height 17
paste div
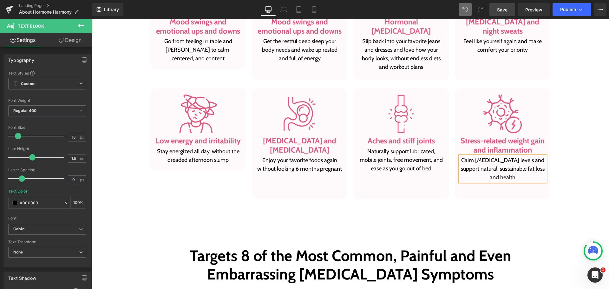
click at [498, 12] on span "Save" at bounding box center [502, 9] width 10 height 7
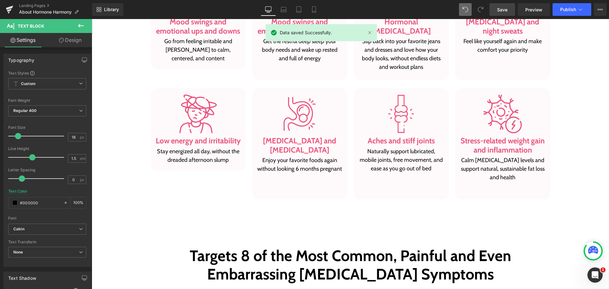
click at [81, 30] on button at bounding box center [81, 26] width 22 height 14
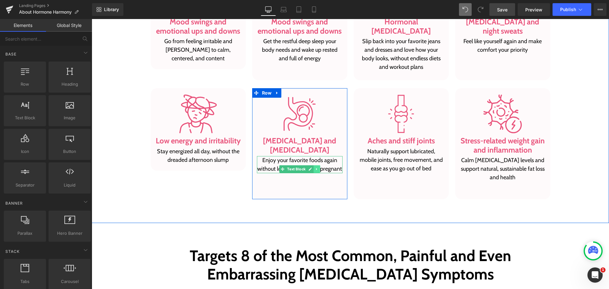
click at [313, 165] on link at bounding box center [316, 169] width 7 height 8
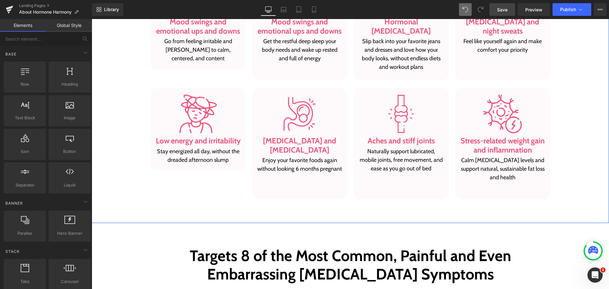
click at [575, 178] on div "Targets 8 of the Most Common, Painful and Even Embarrassing [MEDICAL_DATA] Symp…" at bounding box center [350, 61] width 517 height 277
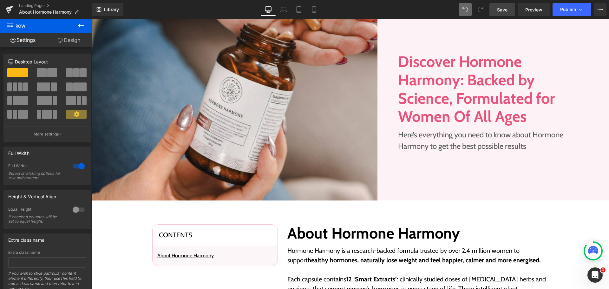
scroll to position [135, 0]
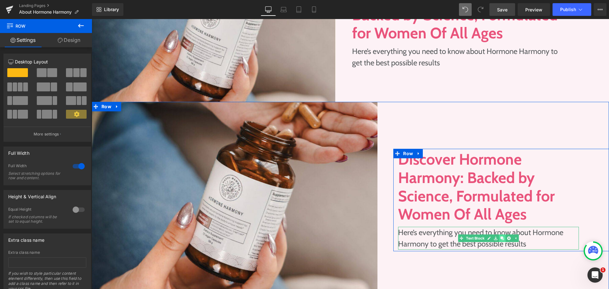
click at [500, 238] on icon at bounding box center [501, 237] width 3 height 3
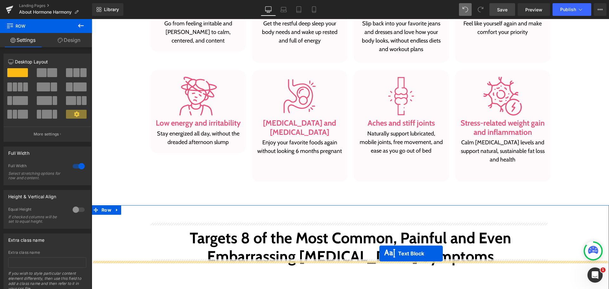
scroll to position [761, 0]
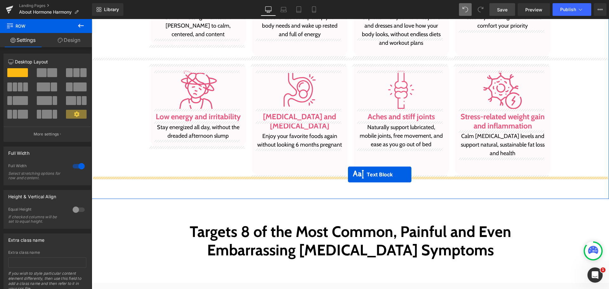
drag, startPoint x: 468, startPoint y: 56, endPoint x: 348, endPoint y: 174, distance: 168.2
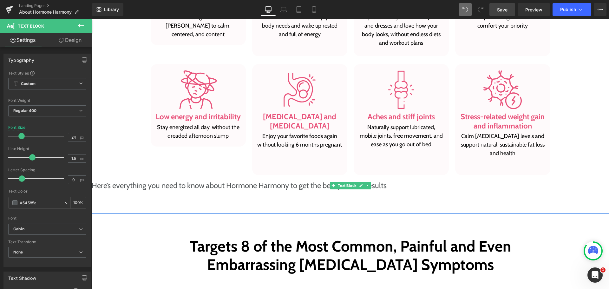
click at [266, 183] on p "Here’s everything you need to know about Hormone Harmony to get the best possib…" at bounding box center [350, 185] width 517 height 11
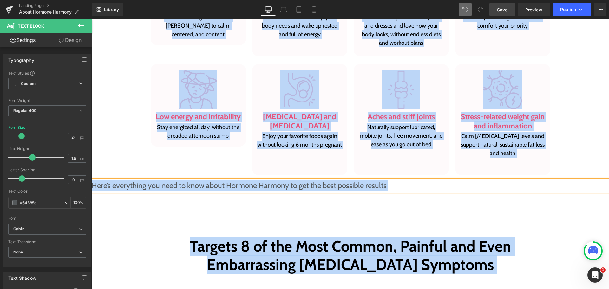
click at [266, 181] on p "Here’s everything you need to know about Hormone Harmony to get the best possib…" at bounding box center [350, 185] width 517 height 11
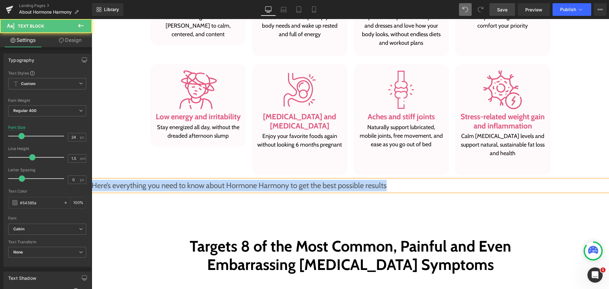
paste div
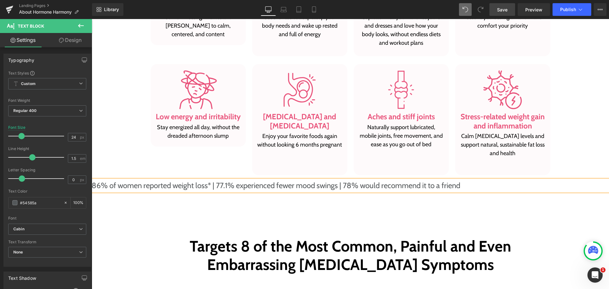
click at [188, 170] on div "Image Low energy and irritability Heading Stay energized all day, without the d…" at bounding box center [197, 119] width 101 height 111
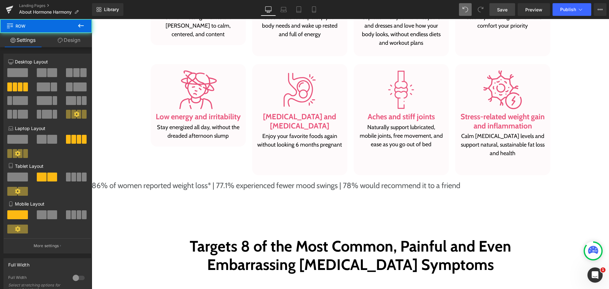
click at [73, 28] on button at bounding box center [81, 26] width 22 height 14
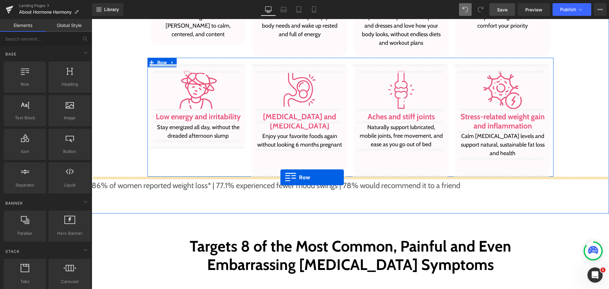
drag, startPoint x: 120, startPoint y: 100, endPoint x: 280, endPoint y: 177, distance: 178.0
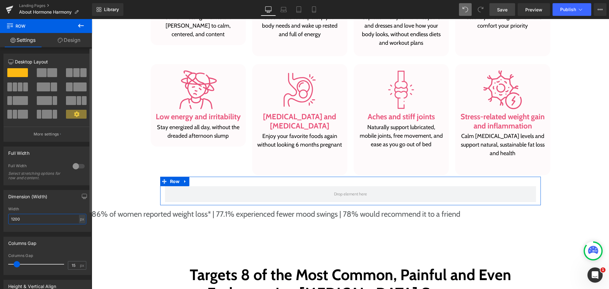
click at [31, 220] on input "1200" at bounding box center [47, 219] width 78 height 10
click at [52, 210] on div "Width" at bounding box center [47, 209] width 78 height 4
drag, startPoint x: 57, startPoint y: 47, endPoint x: 45, endPoint y: 78, distance: 33.4
click at [57, 47] on link "Design" at bounding box center [69, 40] width 46 height 14
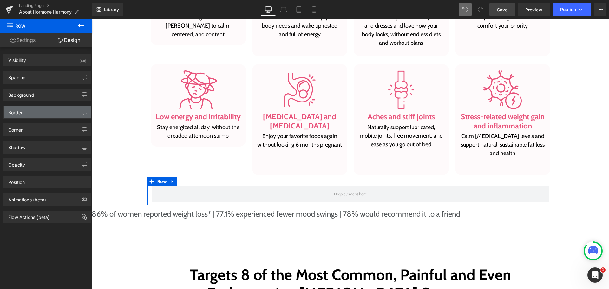
click at [40, 112] on div "Border" at bounding box center [47, 112] width 87 height 12
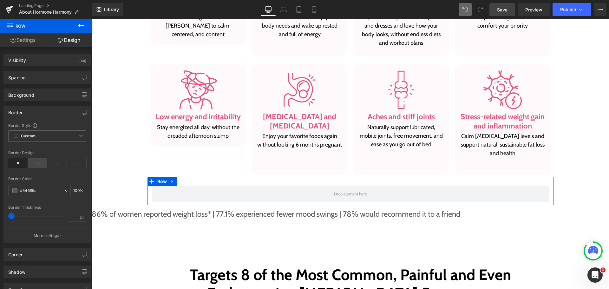
click at [42, 167] on icon at bounding box center [38, 163] width 20 height 10
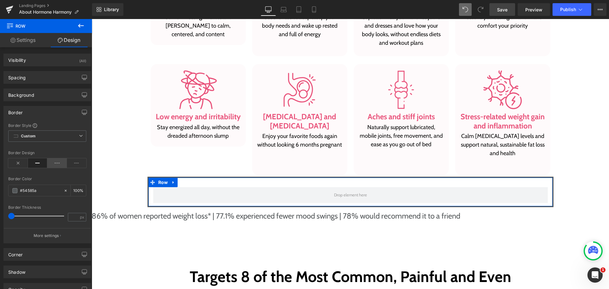
click at [60, 163] on icon at bounding box center [57, 163] width 20 height 10
click at [51, 186] on div at bounding box center [36, 190] width 55 height 11
click at [43, 191] on input "text" at bounding box center [40, 190] width 41 height 7
click at [43, 191] on input "#54585a" at bounding box center [40, 190] width 41 height 7
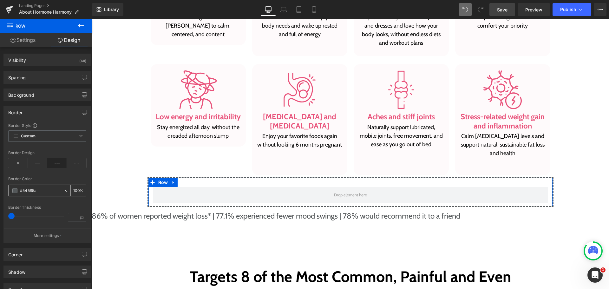
paste input "E9537B"
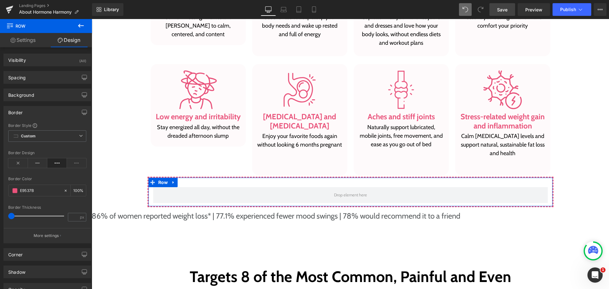
click at [62, 206] on div "Border Thickness" at bounding box center [47, 207] width 78 height 4
click at [57, 238] on p "More settings" at bounding box center [46, 236] width 25 height 6
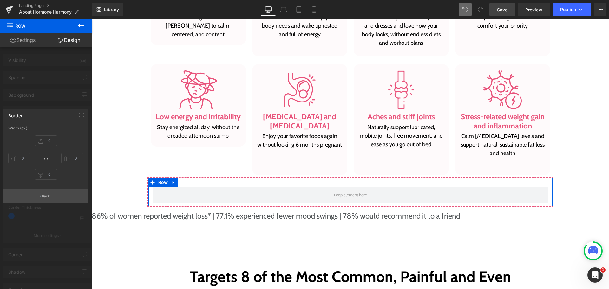
click at [57, 192] on button "Back" at bounding box center [45, 196] width 85 height 14
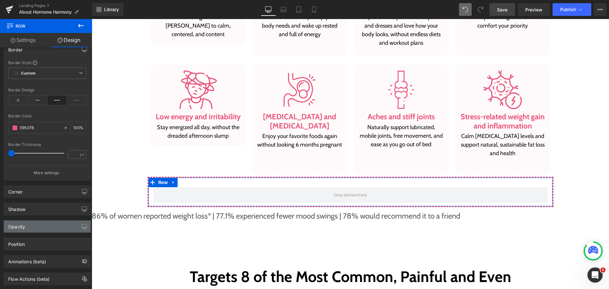
scroll to position [77, 0]
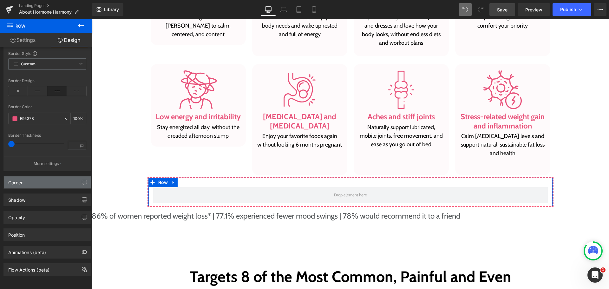
click at [44, 179] on div "Corner" at bounding box center [47, 182] width 87 height 12
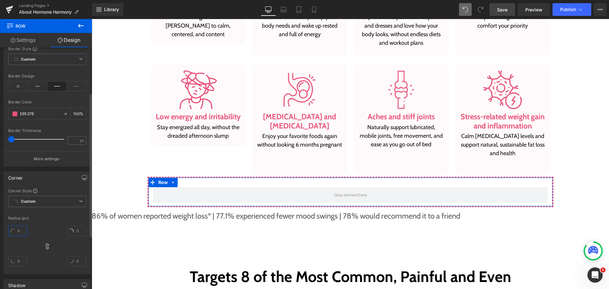
click at [20, 233] on input "text" at bounding box center [17, 230] width 19 height 10
click at [75, 142] on input "number" at bounding box center [73, 140] width 11 height 8
click at [68, 133] on div "Border Thickness" at bounding box center [47, 130] width 78 height 4
click at [37, 40] on link "Settings" at bounding box center [23, 40] width 46 height 14
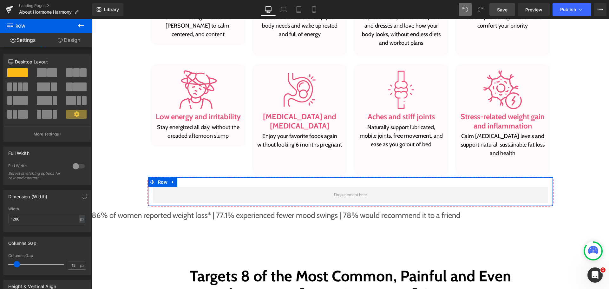
click at [62, 43] on link "Design" at bounding box center [69, 40] width 46 height 14
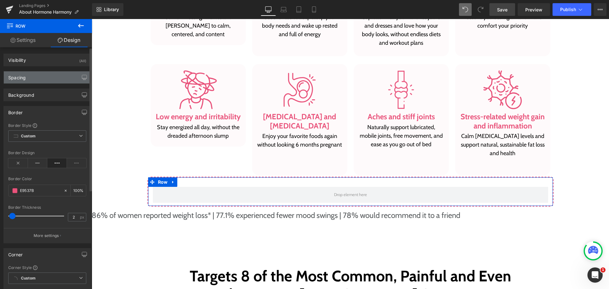
click at [42, 79] on div "Spacing" at bounding box center [47, 77] width 87 height 12
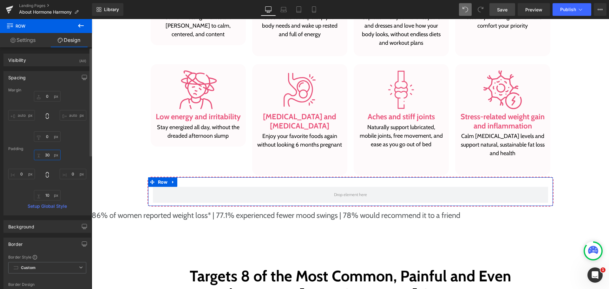
click at [47, 156] on input "text" at bounding box center [47, 155] width 27 height 10
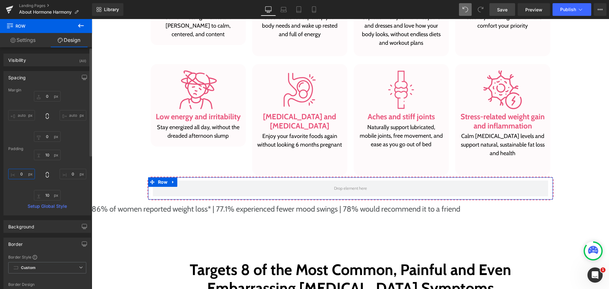
click at [19, 176] on input "text" at bounding box center [21, 174] width 27 height 10
click at [65, 172] on input "text" at bounding box center [73, 174] width 27 height 10
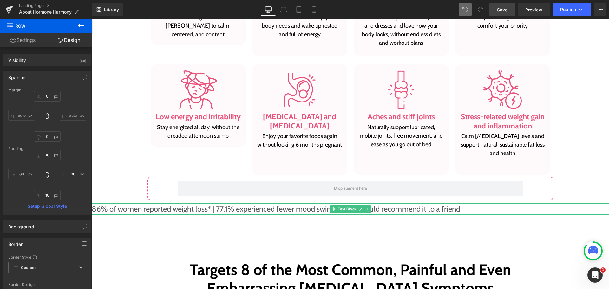
click at [471, 211] on p "86% of women reported weight loss* | 77.1% experienced fewer mood swings | 78% …" at bounding box center [350, 208] width 517 height 11
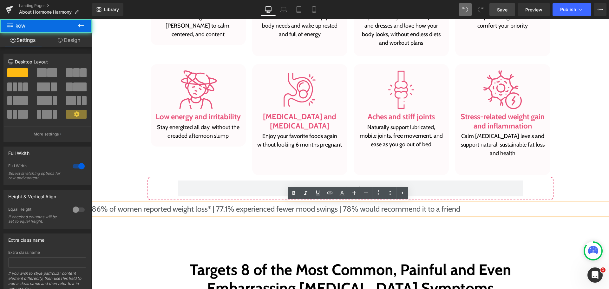
click at [230, 227] on div "Targets 8 of the Most Common, Painful and Even Embarrassing [MEDICAL_DATA] Symp…" at bounding box center [350, 65] width 517 height 344
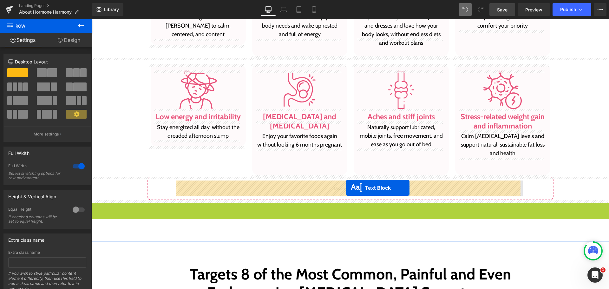
drag, startPoint x: 332, startPoint y: 208, endPoint x: 346, endPoint y: 188, distance: 24.5
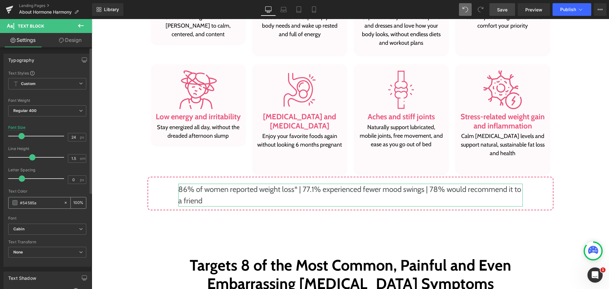
click at [36, 204] on input "#54585a" at bounding box center [40, 202] width 41 height 7
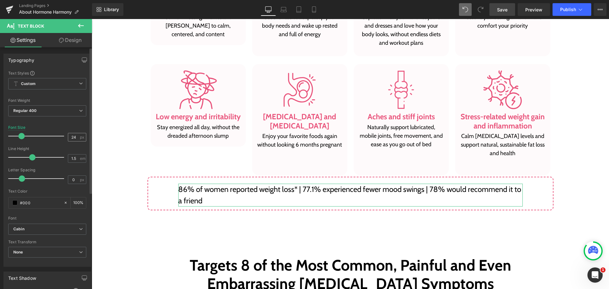
click at [80, 135] on span "px" at bounding box center [82, 137] width 5 height 4
click at [77, 135] on div "24 px" at bounding box center [77, 137] width 18 height 9
click at [75, 135] on input "24" at bounding box center [73, 137] width 11 height 8
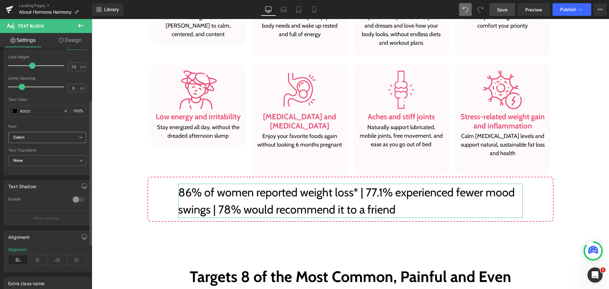
scroll to position [95, 0]
click at [42, 255] on icon at bounding box center [38, 256] width 20 height 10
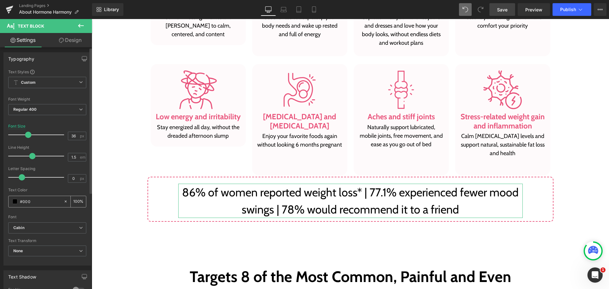
scroll to position [0, 0]
click at [80, 160] on span "em" at bounding box center [82, 158] width 5 height 4
click at [76, 160] on input "1.5" at bounding box center [73, 158] width 11 height 8
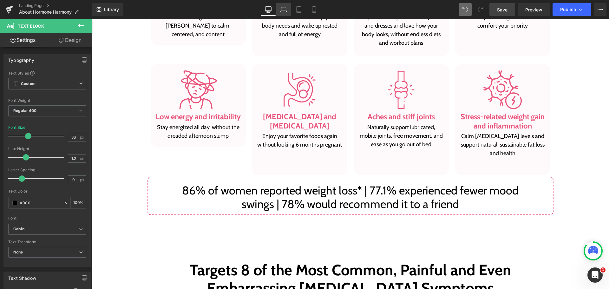
click at [287, 8] on link "Laptop" at bounding box center [283, 9] width 15 height 13
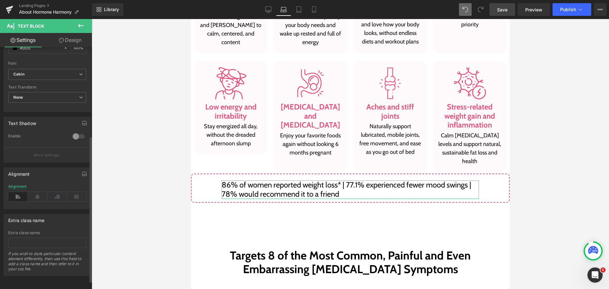
scroll to position [159, 0]
click at [39, 192] on icon at bounding box center [38, 197] width 20 height 10
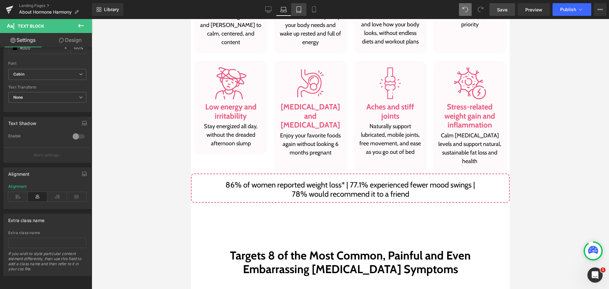
click at [304, 14] on link "Tablet" at bounding box center [298, 9] width 15 height 13
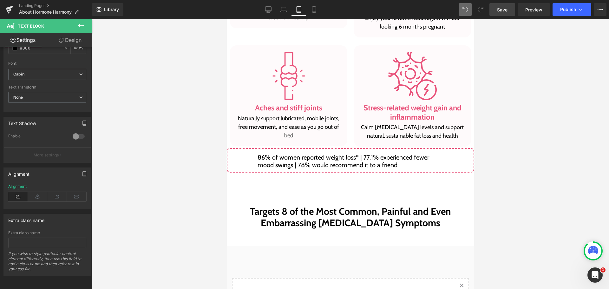
scroll to position [873, 0]
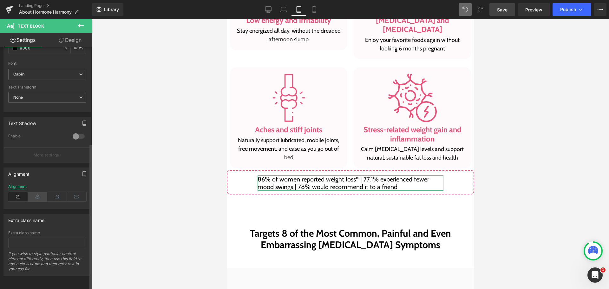
click at [35, 192] on icon at bounding box center [38, 197] width 20 height 10
click at [320, 11] on link "Mobile" at bounding box center [313, 9] width 15 height 13
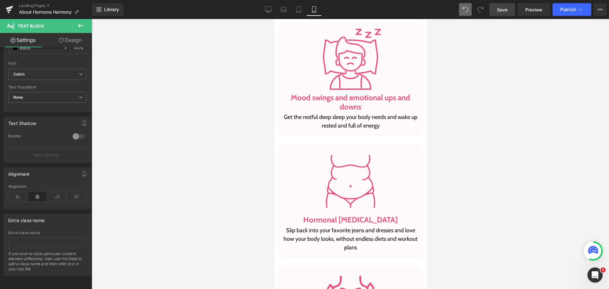
scroll to position [1548, 0]
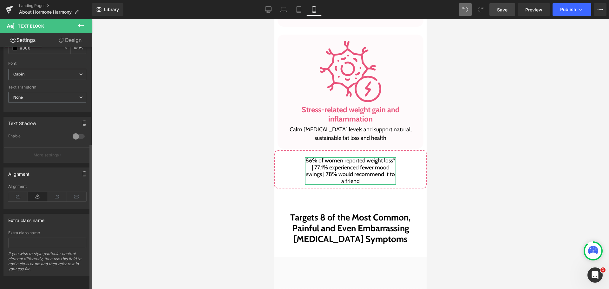
click at [39, 193] on icon at bounding box center [38, 197] width 20 height 10
click at [286, 0] on div "Library Mobile Desktop Laptop Tablet Mobile Save Preview Publish Scheduled View…" at bounding box center [350, 9] width 517 height 19
click at [280, 10] on link "Laptop" at bounding box center [283, 9] width 15 height 13
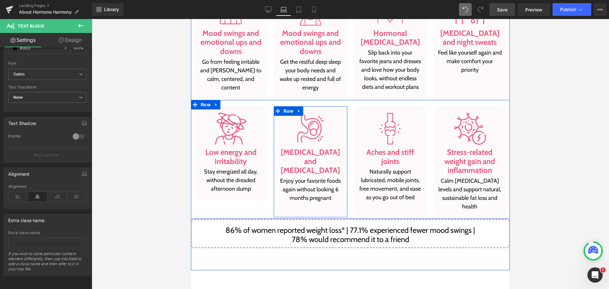
scroll to position [602, 0]
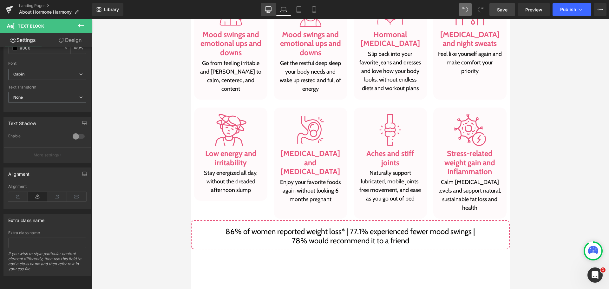
click at [265, 10] on icon at bounding box center [268, 9] width 6 height 6
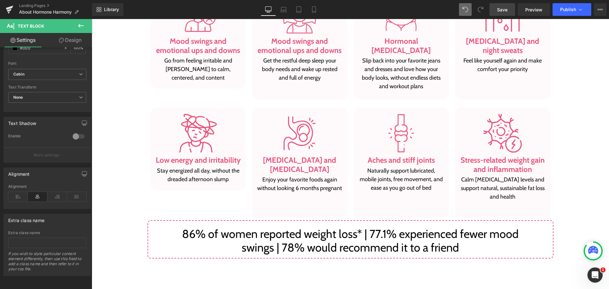
click at [85, 23] on button at bounding box center [81, 26] width 22 height 14
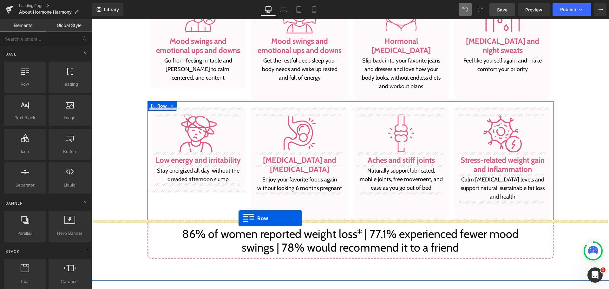
drag, startPoint x: 164, startPoint y: 125, endPoint x: 238, endPoint y: 218, distance: 119.5
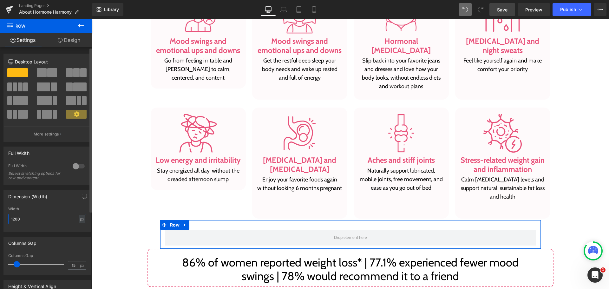
click at [65, 221] on input "1200" at bounding box center [47, 219] width 78 height 10
click at [80, 166] on div at bounding box center [78, 166] width 15 height 10
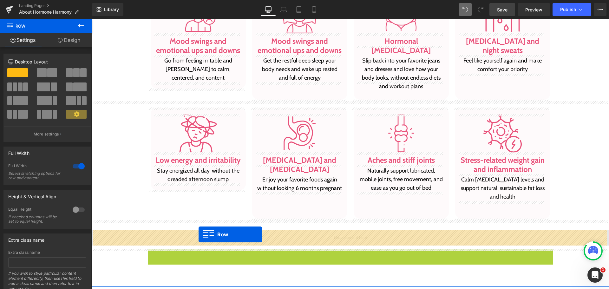
drag, startPoint x: 149, startPoint y: 253, endPoint x: 201, endPoint y: 232, distance: 56.3
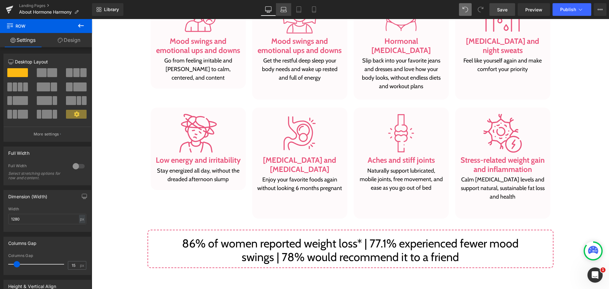
click at [281, 10] on icon at bounding box center [283, 8] width 5 height 3
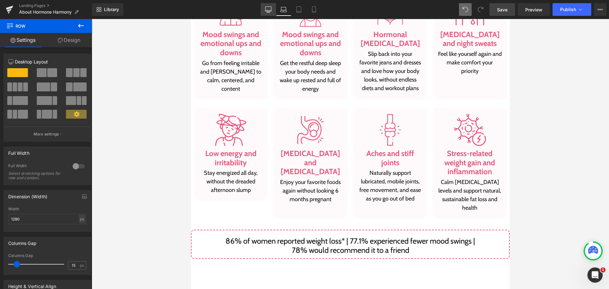
click at [267, 15] on link "Desktop" at bounding box center [268, 9] width 15 height 13
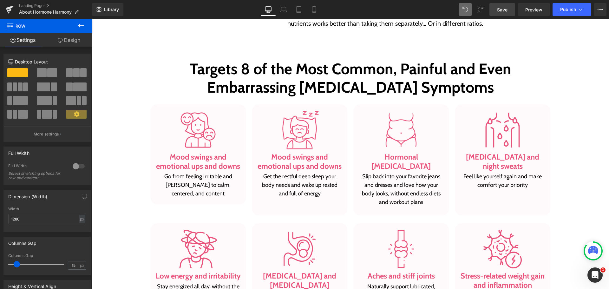
scroll to position [718, 0]
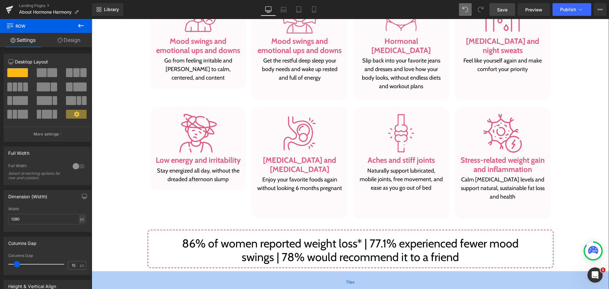
click at [113, 277] on div "70px" at bounding box center [350, 282] width 517 height 22
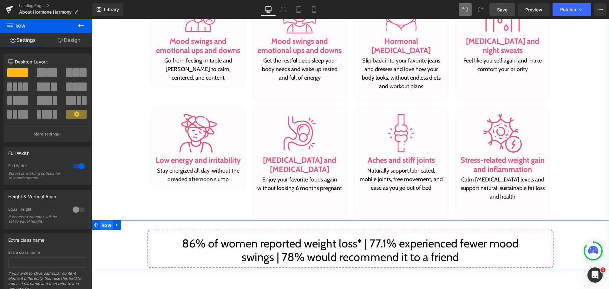
click at [103, 227] on span "Row" at bounding box center [106, 225] width 13 height 10
click at [66, 43] on link "Design" at bounding box center [69, 40] width 46 height 14
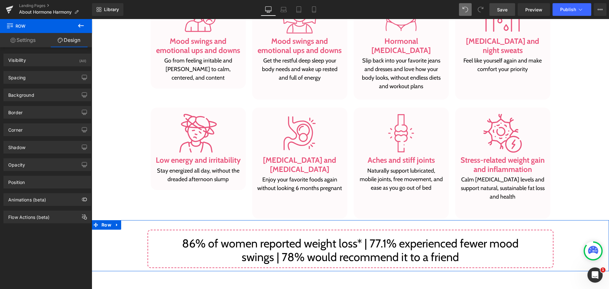
click at [29, 42] on link "Settings" at bounding box center [23, 40] width 46 height 14
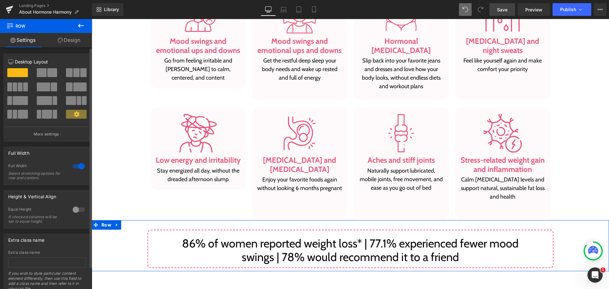
click at [82, 164] on div at bounding box center [78, 166] width 15 height 10
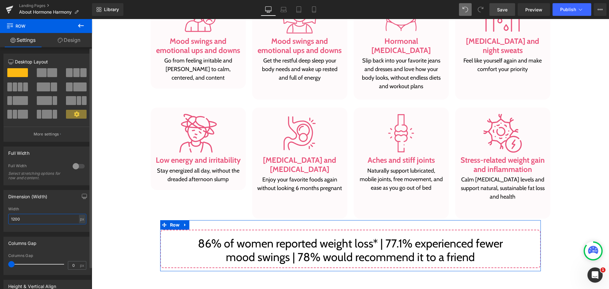
click at [51, 220] on input "1200" at bounding box center [47, 219] width 78 height 10
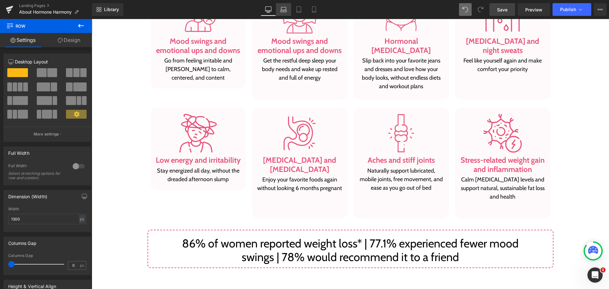
click at [280, 7] on icon at bounding box center [283, 9] width 6 height 6
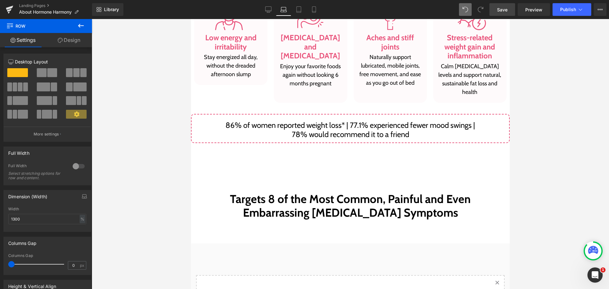
scroll to position [602, 0]
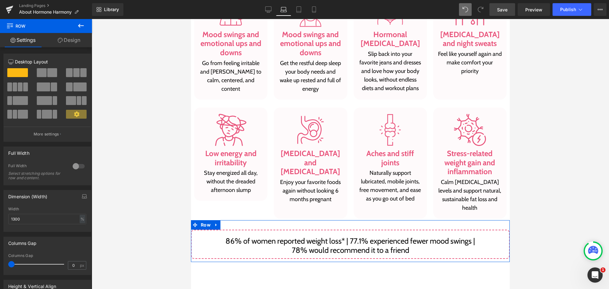
click at [65, 45] on link "Design" at bounding box center [69, 40] width 46 height 14
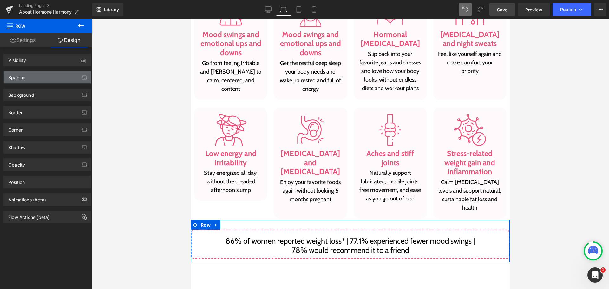
click at [51, 83] on div "Spacing" at bounding box center [47, 77] width 87 height 12
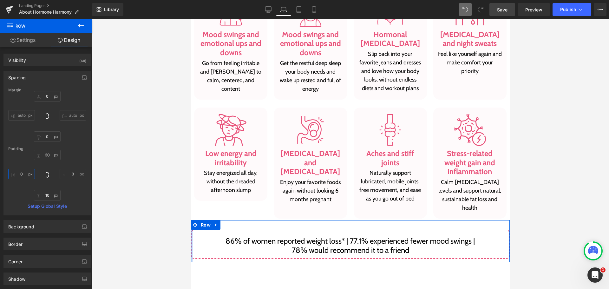
click at [27, 174] on input "0" at bounding box center [21, 174] width 27 height 10
click at [72, 167] on div "30 0 10 15" at bounding box center [47, 175] width 78 height 51
click at [72, 173] on input "0" at bounding box center [73, 174] width 27 height 10
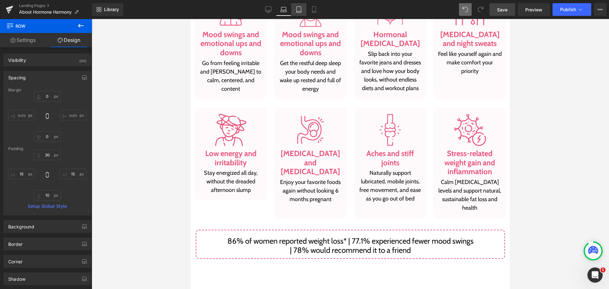
click at [298, 9] on icon at bounding box center [299, 9] width 6 height 6
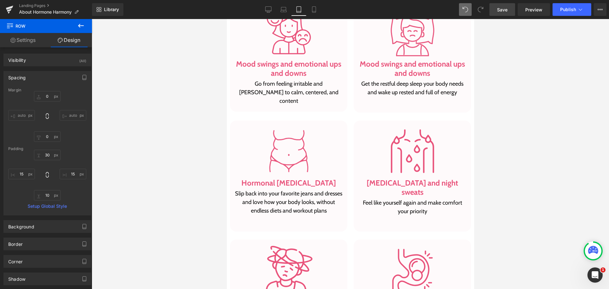
scroll to position [835, 0]
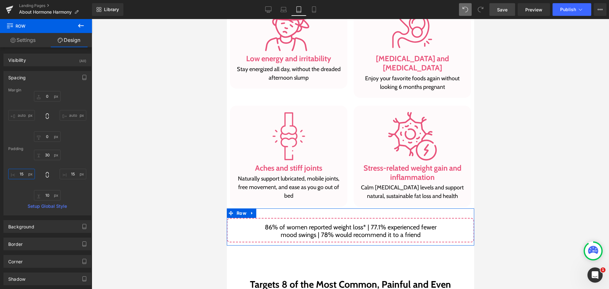
click at [15, 176] on input "15" at bounding box center [21, 174] width 27 height 10
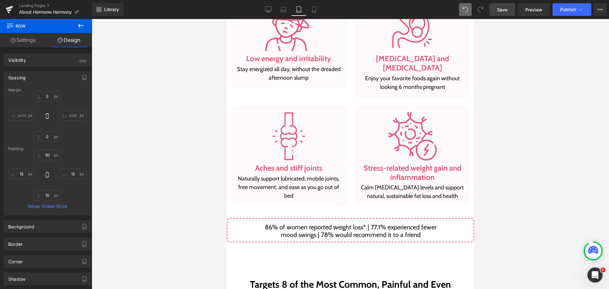
click at [466, 13] on span at bounding box center [465, 9] width 13 height 13
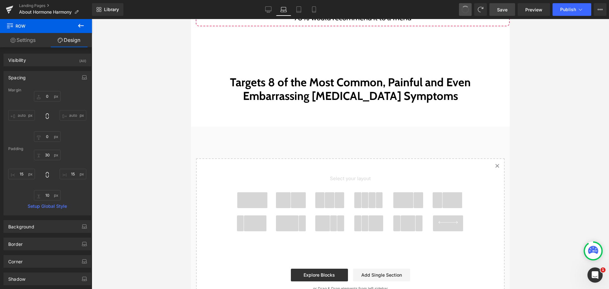
scroll to position [629, 0]
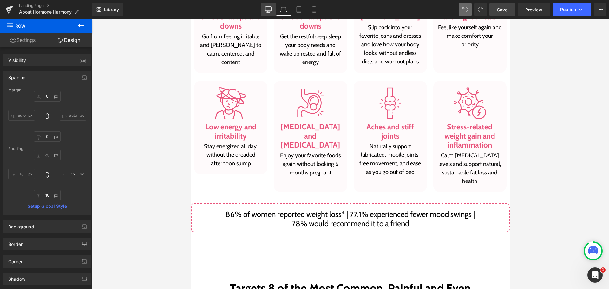
click at [273, 13] on link "Desktop" at bounding box center [268, 9] width 15 height 13
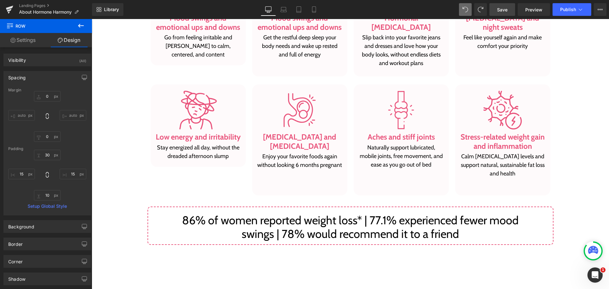
scroll to position [740, 0]
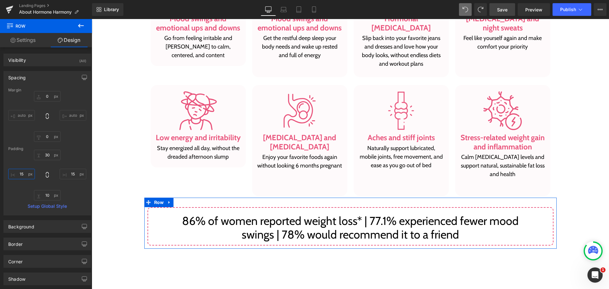
click at [28, 177] on input "15" at bounding box center [21, 174] width 27 height 10
click at [66, 176] on input "15" at bounding box center [73, 174] width 27 height 10
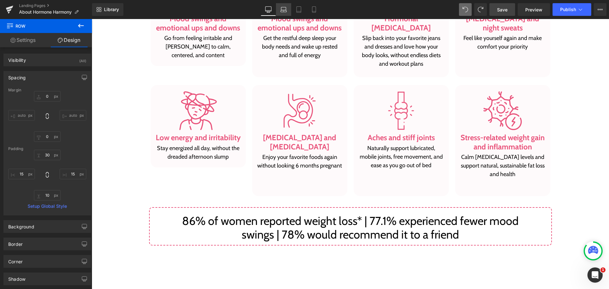
click at [281, 6] on link "Laptop" at bounding box center [283, 9] width 15 height 13
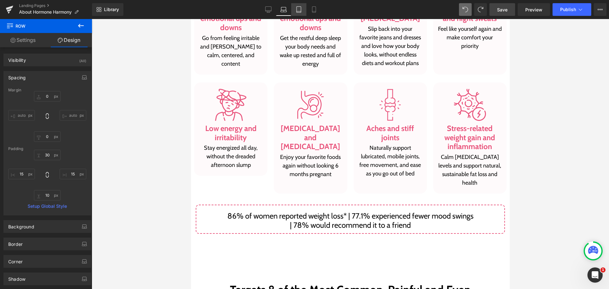
click at [300, 13] on link "Tablet" at bounding box center [298, 9] width 15 height 13
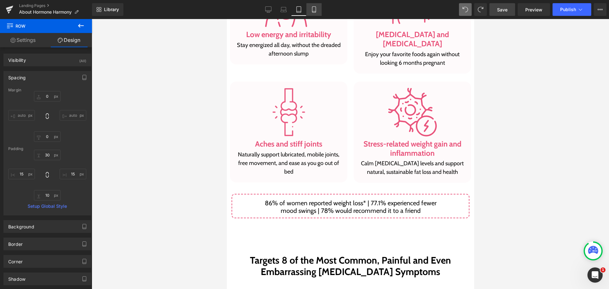
scroll to position [858, 0]
click at [312, 6] on link "Mobile" at bounding box center [313, 9] width 15 height 13
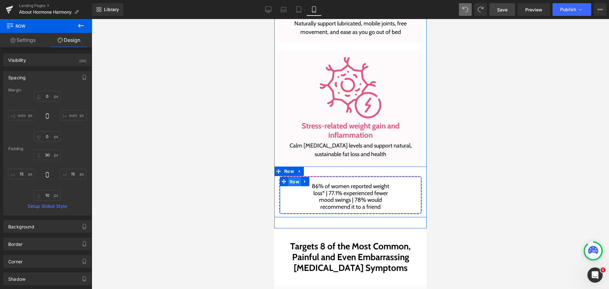
click at [294, 179] on span "Row" at bounding box center [294, 182] width 13 height 10
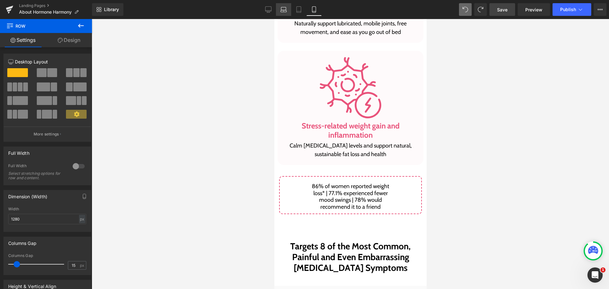
click at [281, 12] on icon at bounding box center [284, 11] width 6 height 2
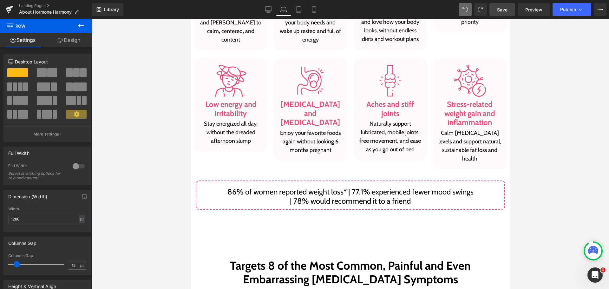
scroll to position [652, 0]
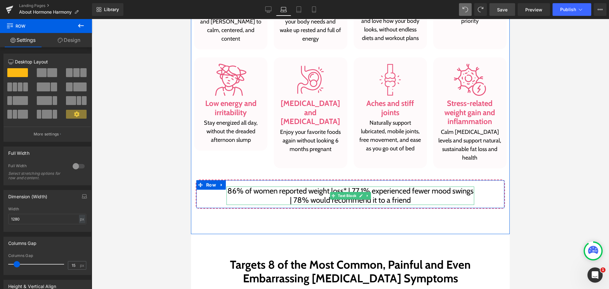
click at [300, 197] on p "86% of women reported weight loss* | 77.1% experienced fewer mood swings | 78% …" at bounding box center [350, 195] width 248 height 18
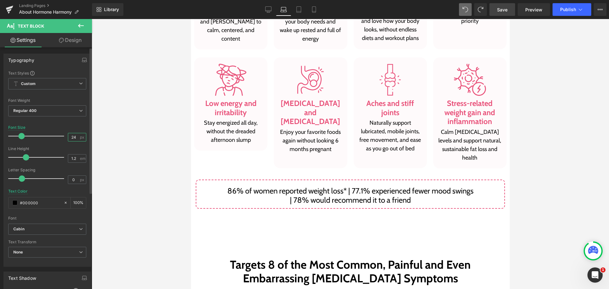
click at [71, 135] on input "24" at bounding box center [73, 137] width 11 height 8
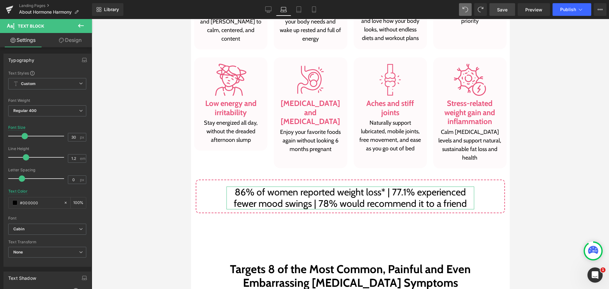
click at [69, 46] on link "Design" at bounding box center [70, 40] width 46 height 14
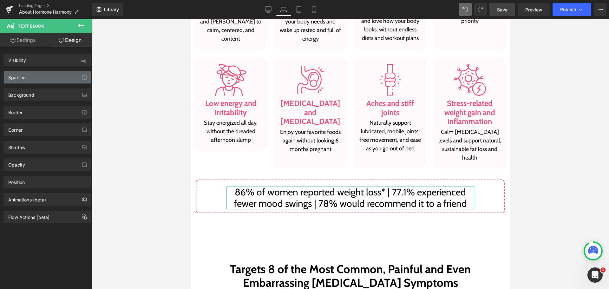
click at [52, 79] on div "Spacing" at bounding box center [47, 77] width 87 height 12
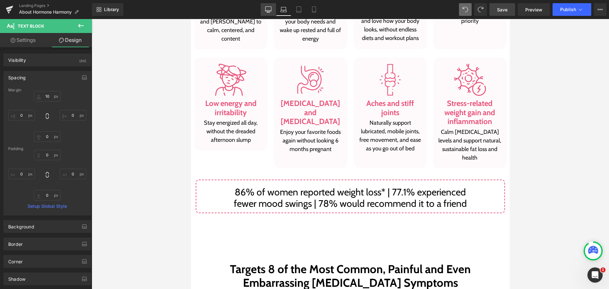
click at [262, 10] on link "Desktop" at bounding box center [268, 9] width 15 height 13
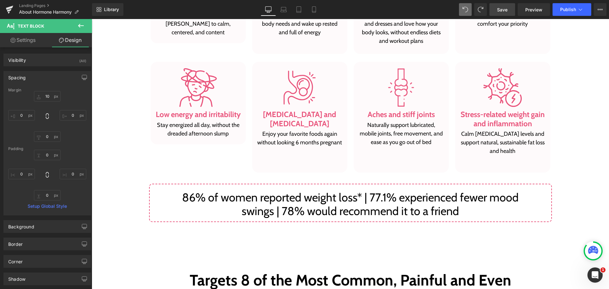
scroll to position [763, 0]
click at [50, 94] on input "10" at bounding box center [47, 96] width 27 height 10
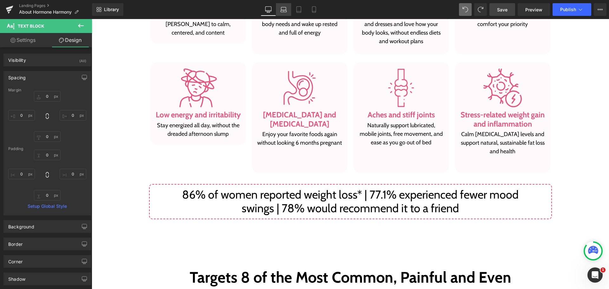
click at [285, 12] on icon at bounding box center [284, 11] width 6 height 2
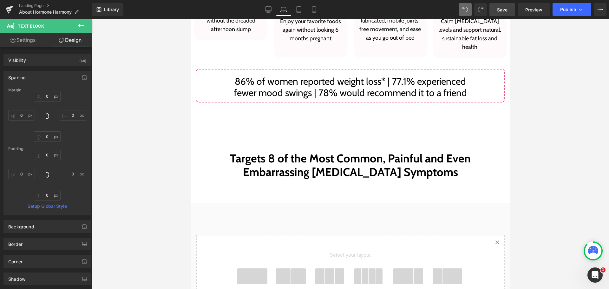
scroll to position [653, 0]
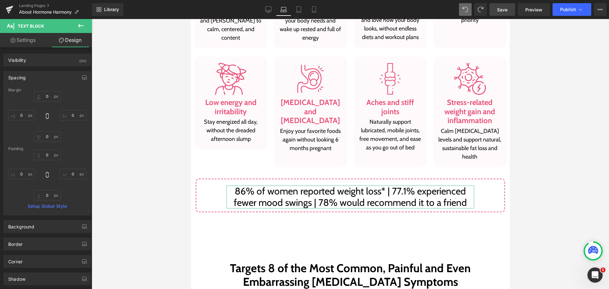
click at [51, 91] on div "Margin" at bounding box center [47, 90] width 78 height 4
click at [49, 95] on input "text" at bounding box center [47, 96] width 27 height 10
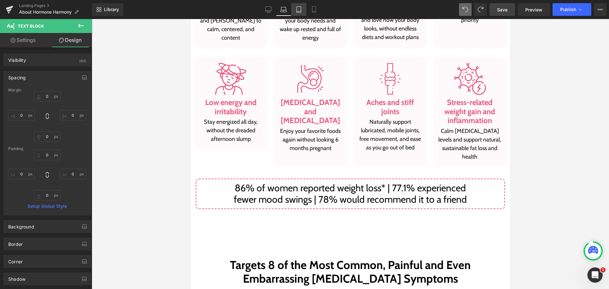
click at [301, 13] on link "Tablet" at bounding box center [298, 9] width 15 height 13
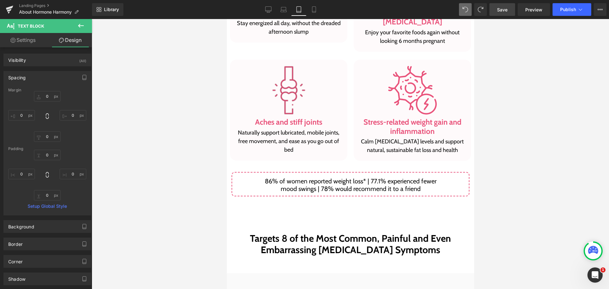
scroll to position [880, 0]
click at [46, 98] on input "text" at bounding box center [47, 96] width 27 height 10
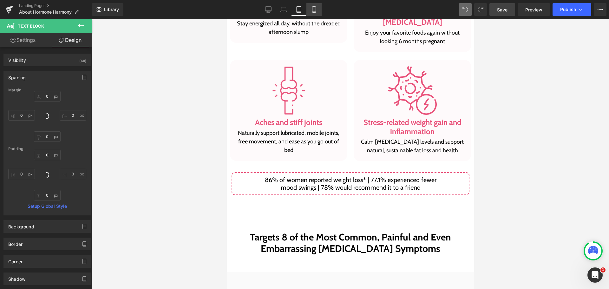
click at [311, 8] on icon at bounding box center [314, 9] width 6 height 6
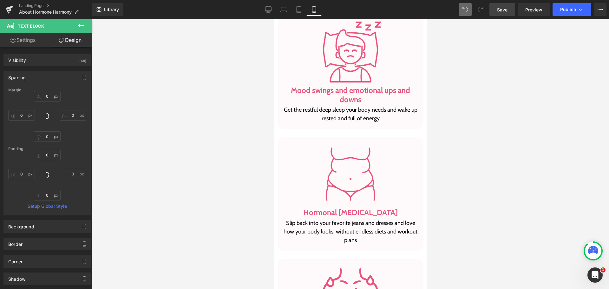
scroll to position [1557, 0]
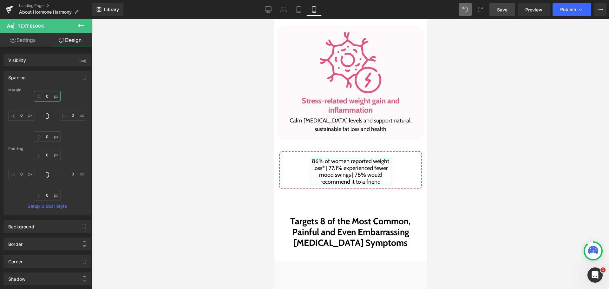
click at [50, 94] on input "text" at bounding box center [47, 96] width 27 height 10
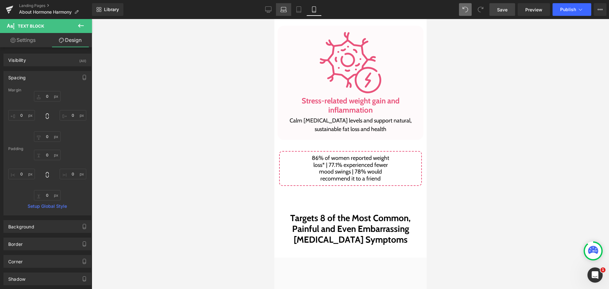
click at [283, 11] on icon at bounding box center [283, 9] width 6 height 6
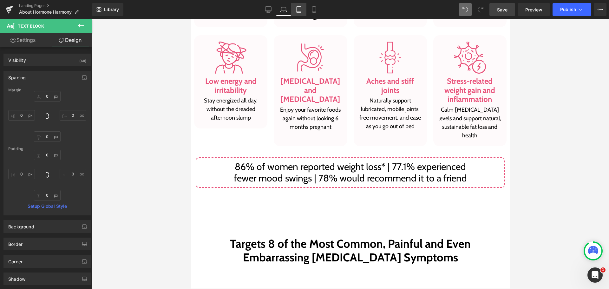
click at [300, 11] on icon at bounding box center [299, 9] width 6 height 6
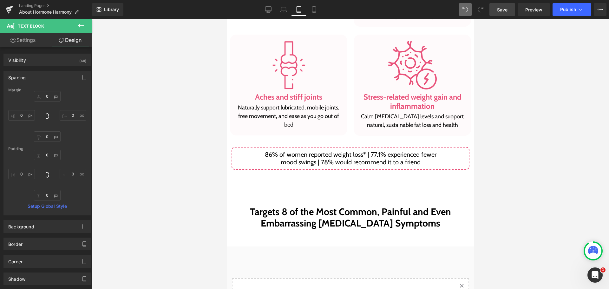
scroll to position [905, 0]
click at [34, 41] on link "Settings" at bounding box center [23, 40] width 46 height 14
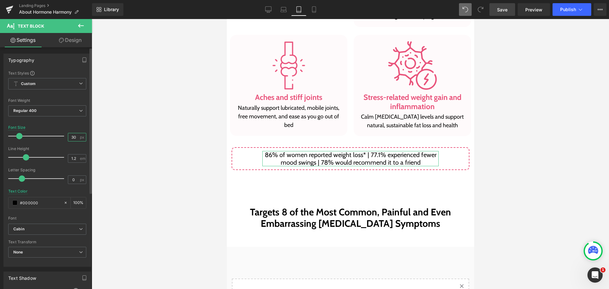
click at [74, 134] on input "30" at bounding box center [73, 137] width 11 height 8
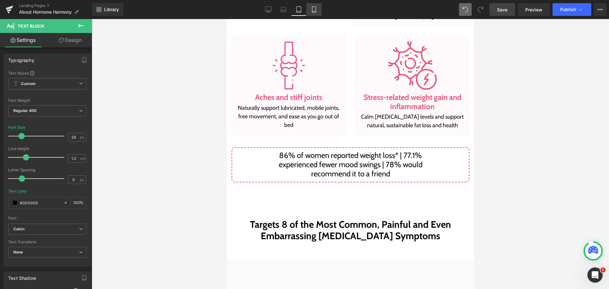
click at [313, 15] on link "Mobile" at bounding box center [313, 9] width 15 height 13
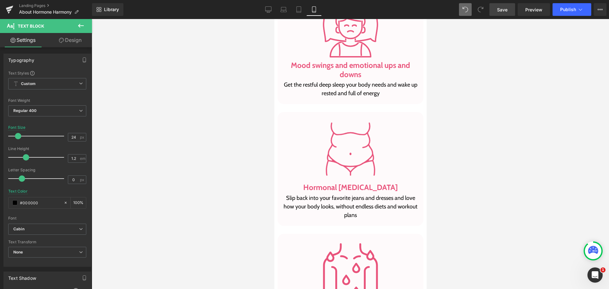
scroll to position [1578, 0]
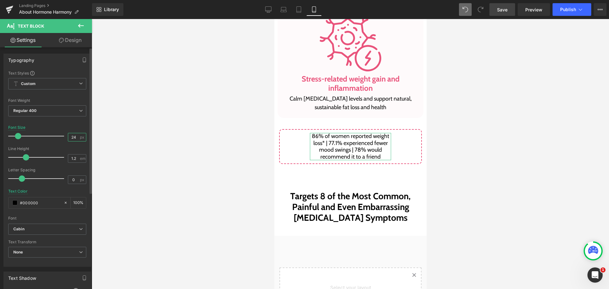
click at [71, 137] on input "24" at bounding box center [73, 137] width 11 height 8
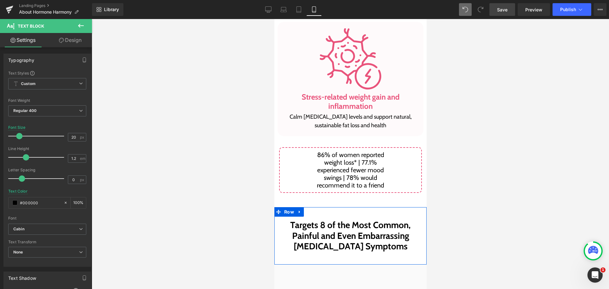
scroll to position [1547, 0]
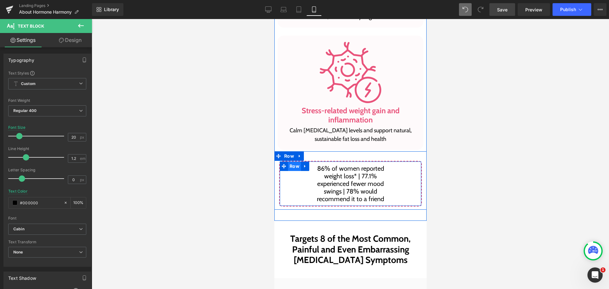
click at [293, 168] on span "Row" at bounding box center [294, 166] width 13 height 10
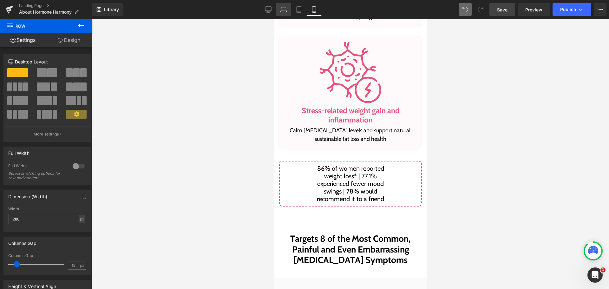
click at [287, 8] on link "Laptop" at bounding box center [283, 9] width 15 height 13
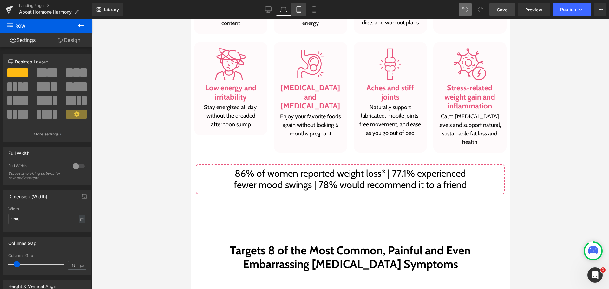
click at [300, 9] on icon at bounding box center [299, 9] width 6 height 6
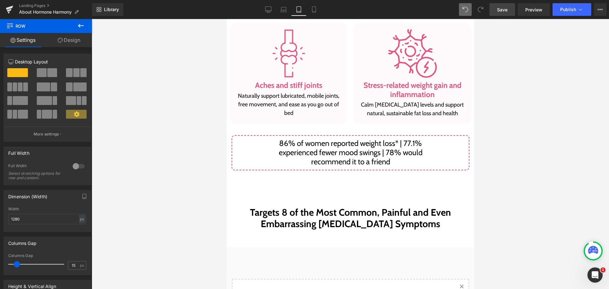
scroll to position [898, 0]
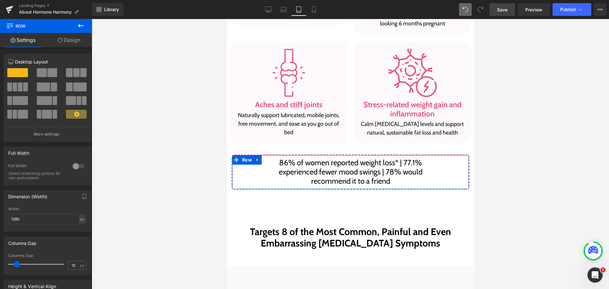
click at [84, 44] on link "Design" at bounding box center [69, 40] width 46 height 14
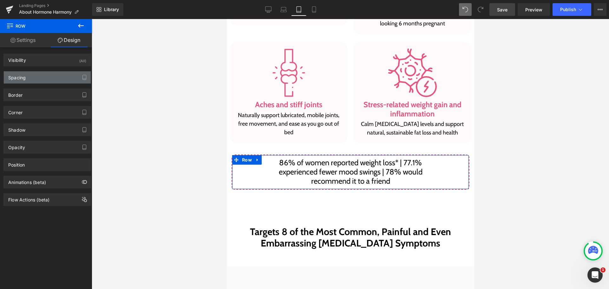
click at [41, 75] on div "Spacing" at bounding box center [47, 77] width 87 height 12
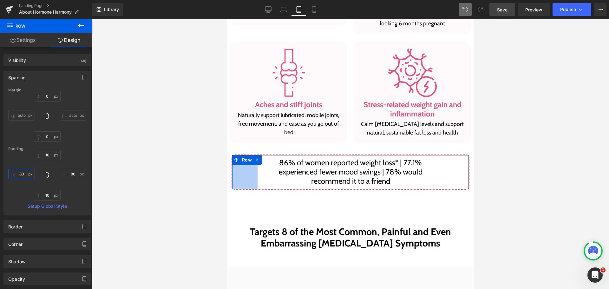
click at [22, 174] on input "80" at bounding box center [21, 174] width 27 height 10
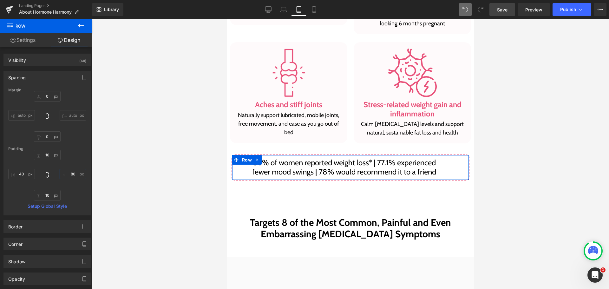
click at [69, 177] on input "80" at bounding box center [73, 174] width 27 height 10
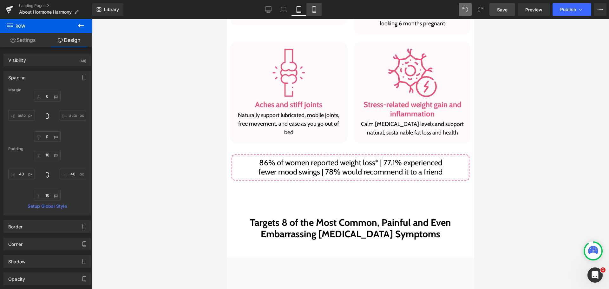
click at [317, 3] on link "Mobile" at bounding box center [313, 9] width 15 height 13
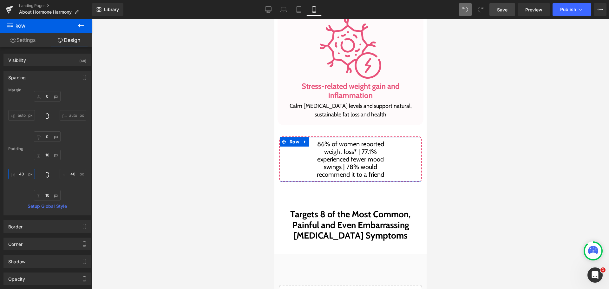
click at [26, 176] on input "40" at bounding box center [21, 174] width 27 height 10
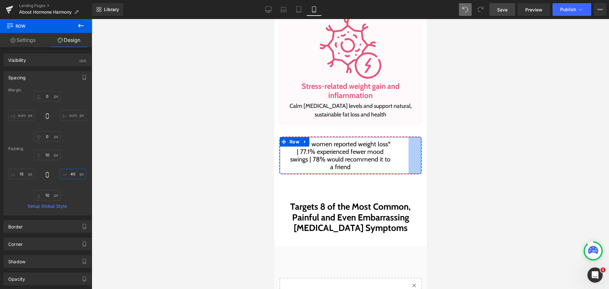
click at [70, 172] on input "40" at bounding box center [73, 174] width 27 height 10
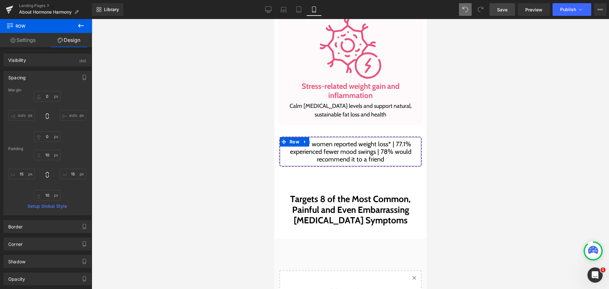
click at [24, 167] on div "10 15 10 15" at bounding box center [47, 175] width 78 height 51
click at [19, 172] on input "15" at bounding box center [21, 174] width 27 height 10
click at [71, 172] on input "15" at bounding box center [73, 174] width 27 height 10
click at [10, 172] on input "0" at bounding box center [21, 174] width 27 height 10
click at [62, 172] on input "0" at bounding box center [73, 174] width 27 height 10
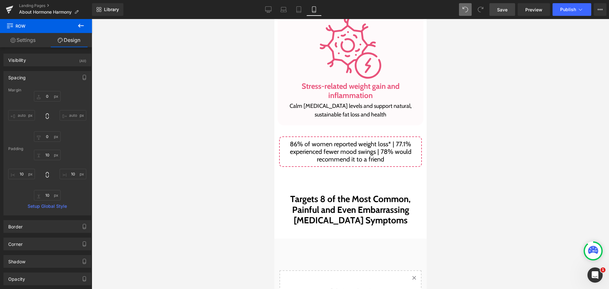
click at [507, 10] on span "Save" at bounding box center [502, 9] width 10 height 7
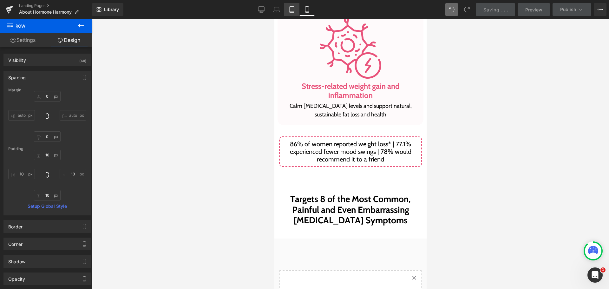
click at [299, 13] on link "Tablet" at bounding box center [291, 9] width 15 height 13
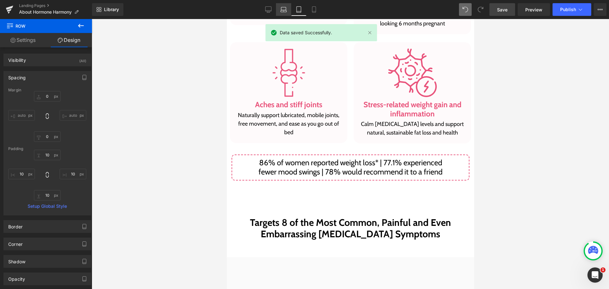
click at [278, 11] on link "Laptop" at bounding box center [283, 9] width 15 height 13
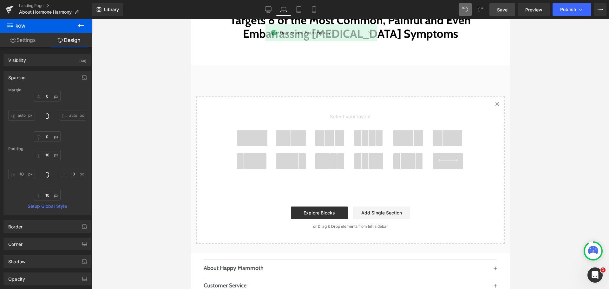
scroll to position [692, 0]
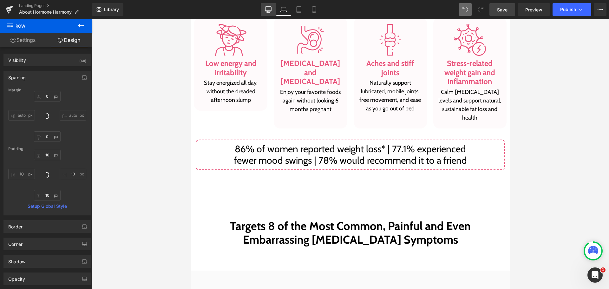
click at [272, 6] on link "Desktop" at bounding box center [268, 9] width 15 height 13
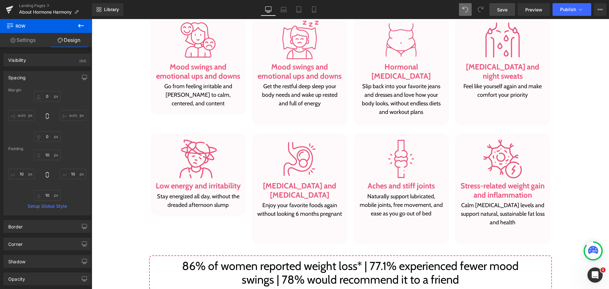
scroll to position [808, 0]
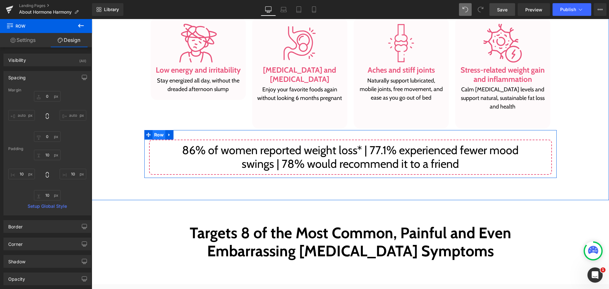
click at [159, 136] on span "Row" at bounding box center [159, 135] width 13 height 10
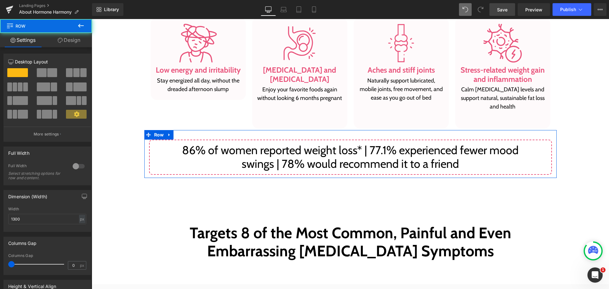
drag, startPoint x: 67, startPoint y: 40, endPoint x: 45, endPoint y: 84, distance: 48.9
click at [67, 40] on link "Design" at bounding box center [69, 40] width 46 height 14
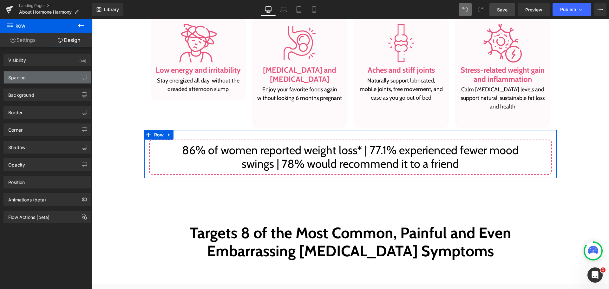
click at [43, 83] on div "Spacing" at bounding box center [47, 77] width 87 height 12
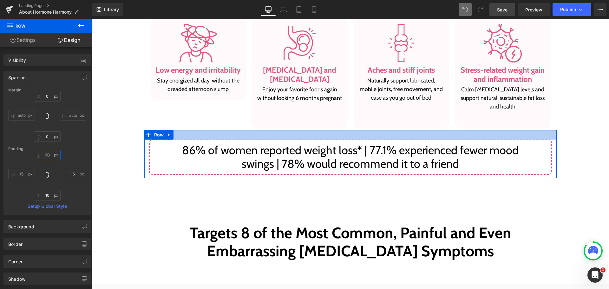
click at [38, 153] on input "text" at bounding box center [47, 155] width 27 height 10
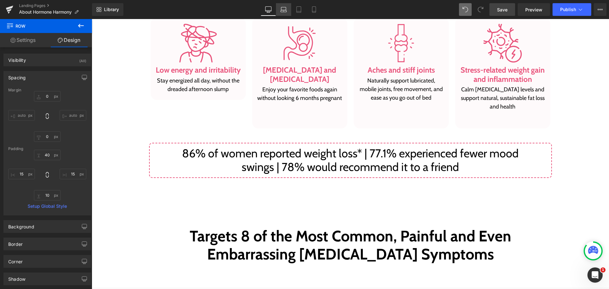
click at [287, 8] on link "Laptop" at bounding box center [283, 9] width 15 height 13
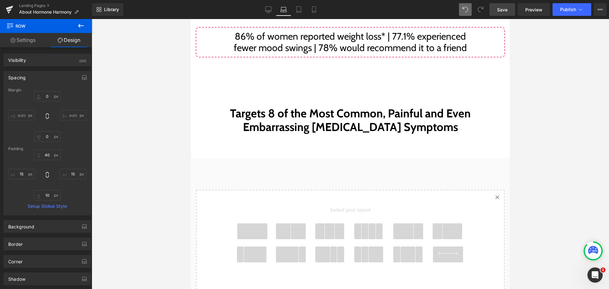
scroll to position [692, 0]
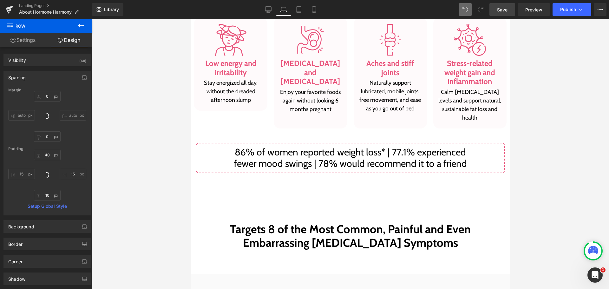
click at [290, 8] on link "Laptop" at bounding box center [283, 9] width 15 height 13
click at [297, 9] on icon at bounding box center [299, 9] width 6 height 6
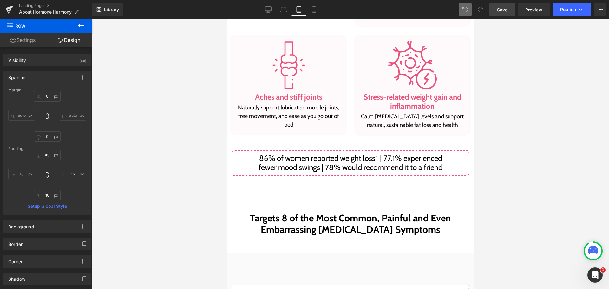
scroll to position [904, 0]
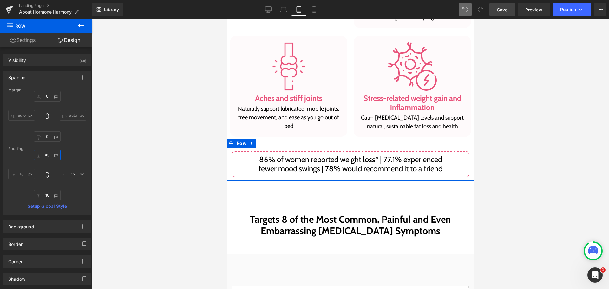
click at [46, 153] on input "40" at bounding box center [47, 155] width 27 height 10
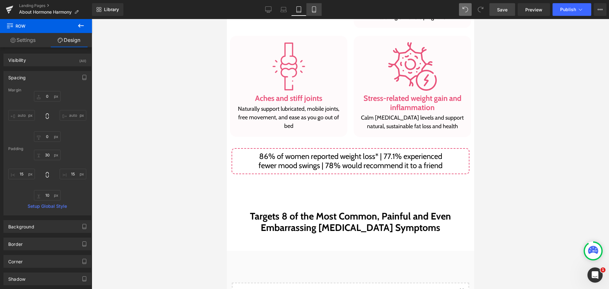
click at [308, 9] on link "Mobile" at bounding box center [313, 9] width 15 height 13
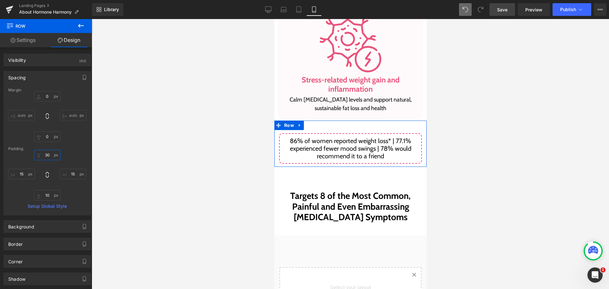
click at [44, 153] on input "30" at bounding box center [47, 155] width 27 height 10
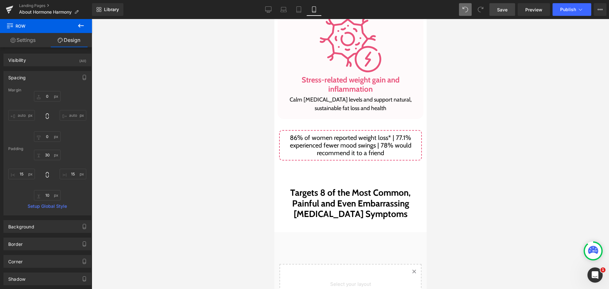
click at [502, 9] on span "Save" at bounding box center [502, 9] width 10 height 7
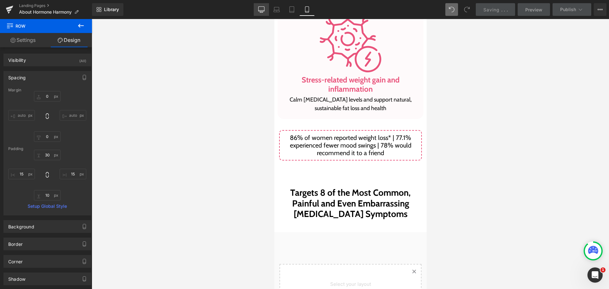
click at [262, 5] on link "Desktop" at bounding box center [261, 9] width 15 height 13
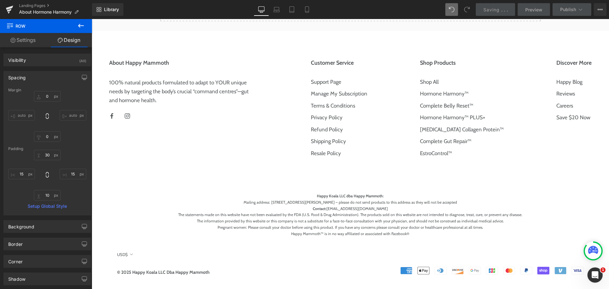
scroll to position [795, 0]
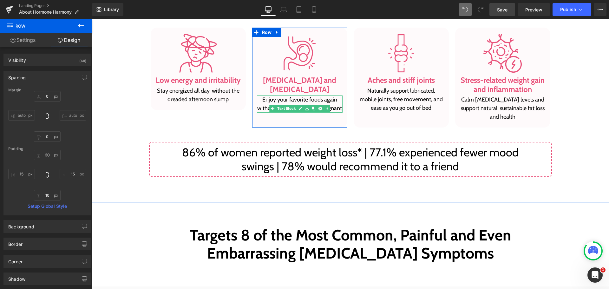
click at [291, 100] on p "Enjoy your favorite foods again without looking 6 months pregnant" at bounding box center [300, 103] width 86 height 17
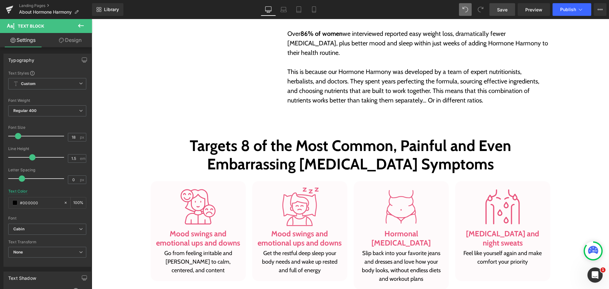
scroll to position [510, 0]
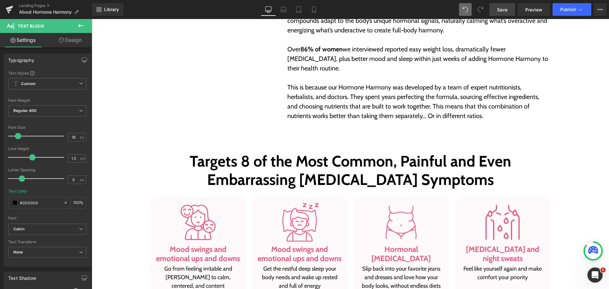
click at [316, 114] on p "This is because our Hormone Harmony was developed by a team of expert nutrition…" at bounding box center [417, 101] width 261 height 38
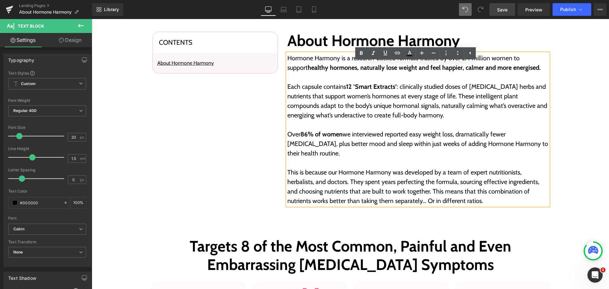
scroll to position [415, 0]
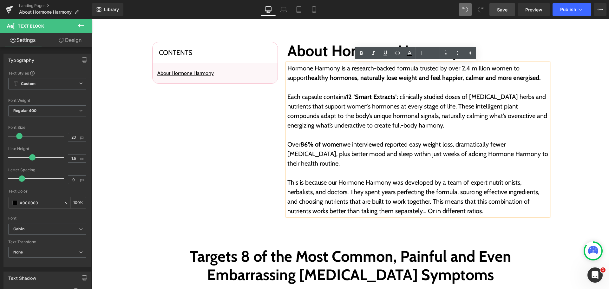
click at [563, 111] on div "Contents Heading About Hormone Harmony Text Block Row Row About Hormone Harmony…" at bounding box center [350, 128] width 517 height 177
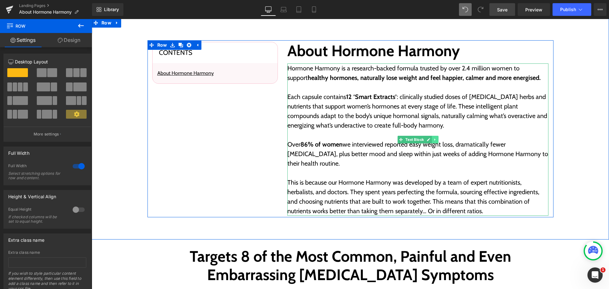
click at [433, 138] on icon at bounding box center [434, 140] width 3 height 4
click at [431, 140] on icon at bounding box center [431, 139] width 3 height 3
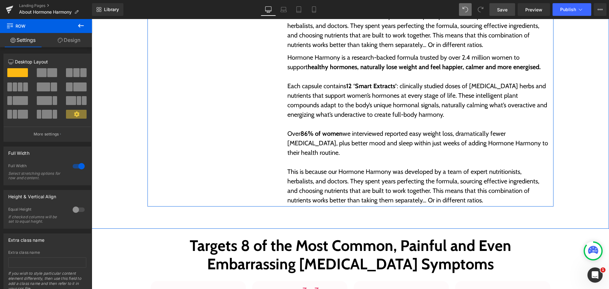
scroll to position [589, 0]
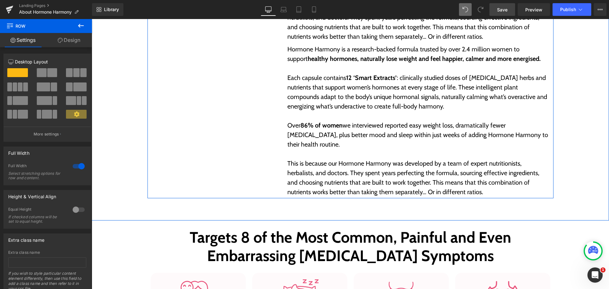
click at [387, 104] on p "Each capsule contains 12 ‘Smart Extracts’ : clinically studied doses of [MEDICA…" at bounding box center [417, 92] width 261 height 38
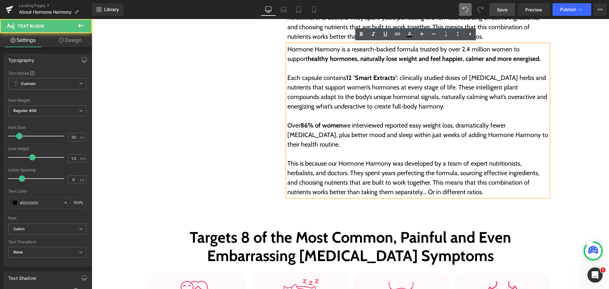
click at [387, 104] on p "Each capsule contains 12 ‘Smart Extracts’ : clinically studied doses of [MEDICA…" at bounding box center [417, 92] width 261 height 38
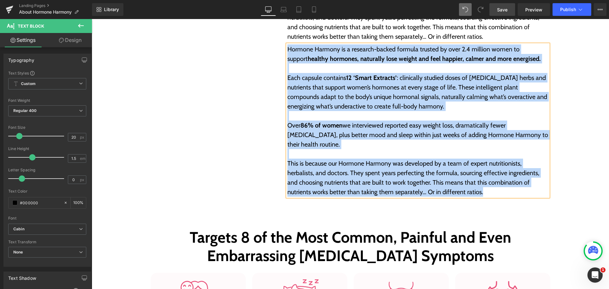
paste div
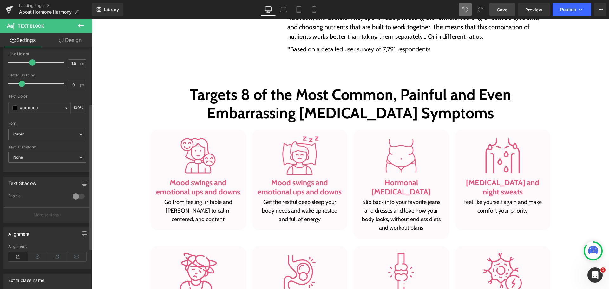
scroll to position [95, 0]
click at [39, 255] on icon at bounding box center [38, 256] width 20 height 10
click at [63, 108] on icon at bounding box center [65, 107] width 4 height 4
click at [38, 109] on input "#000000" at bounding box center [40, 107] width 41 height 7
click at [15, 108] on span at bounding box center [14, 107] width 5 height 5
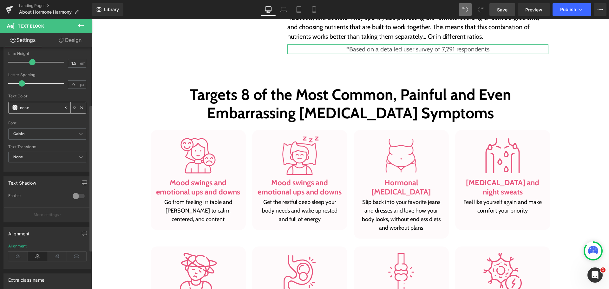
click at [51, 107] on input "#000000" at bounding box center [40, 107] width 41 height 7
paste input "54585A"
click at [54, 95] on div "Text Color" at bounding box center [47, 96] width 78 height 4
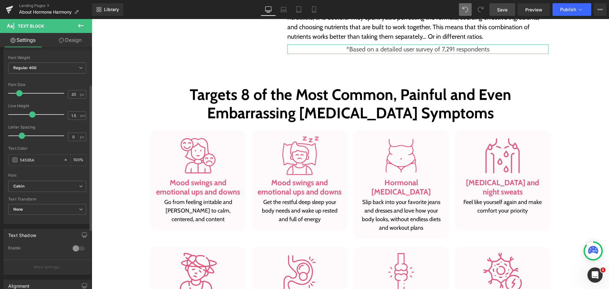
scroll to position [32, 0]
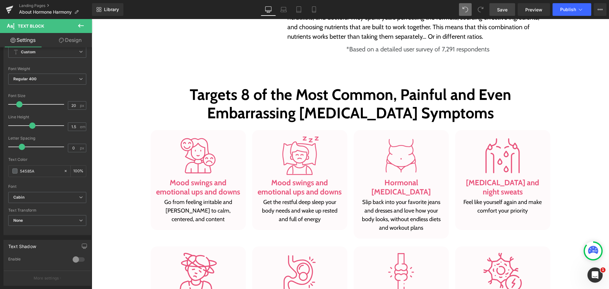
click at [374, 51] on body "Skip to content Take the Quiz Shop Improve Gut Health Hormone Balance Mood, Cla…" at bounding box center [350, 192] width 517 height 1525
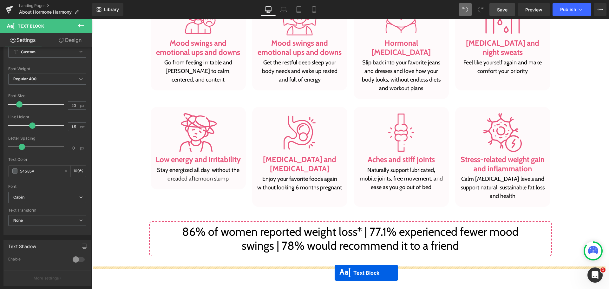
scroll to position [767, 0]
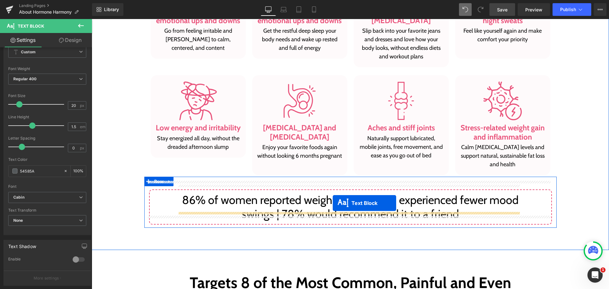
drag, startPoint x: 397, startPoint y: 50, endPoint x: 333, endPoint y: 203, distance: 166.3
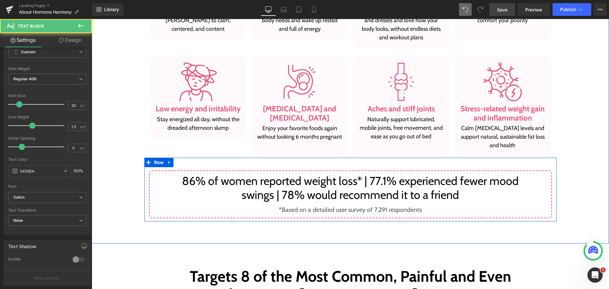
scroll to position [748, 0]
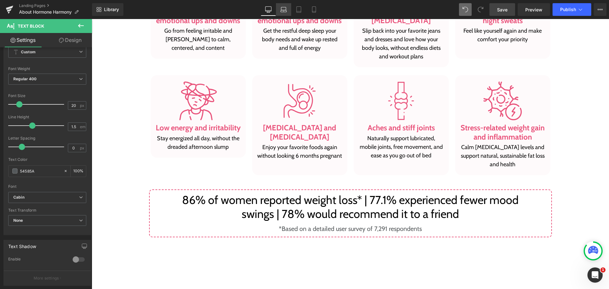
click at [278, 7] on link "Laptop" at bounding box center [283, 9] width 15 height 13
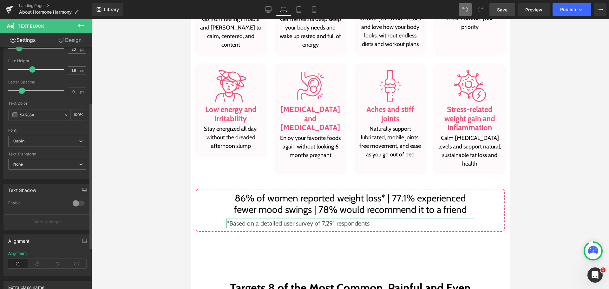
scroll to position [95, 0]
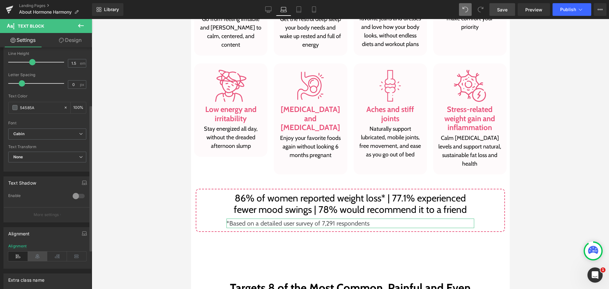
click at [42, 255] on icon at bounding box center [38, 256] width 20 height 10
click at [298, 13] on link "Tablet" at bounding box center [298, 9] width 15 height 13
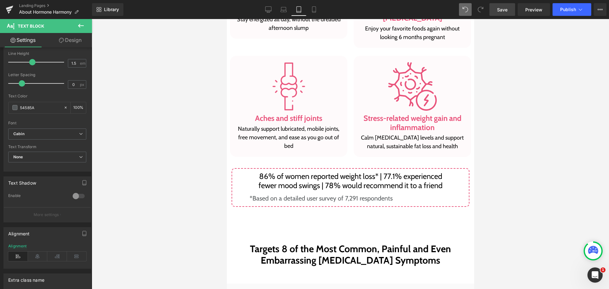
scroll to position [864, 0]
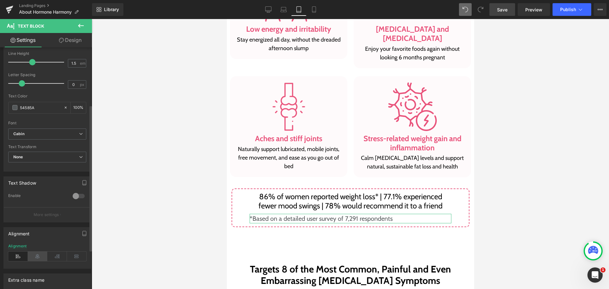
click at [29, 258] on icon at bounding box center [38, 256] width 20 height 10
click at [316, 7] on icon at bounding box center [314, 9] width 6 height 6
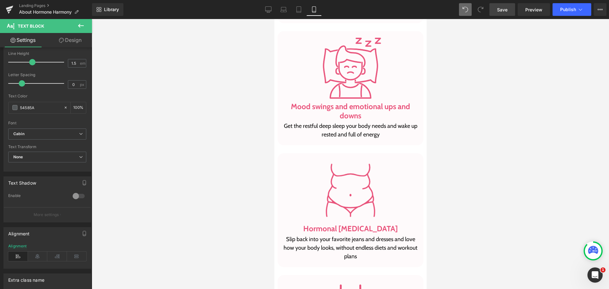
scroll to position [1542, 0]
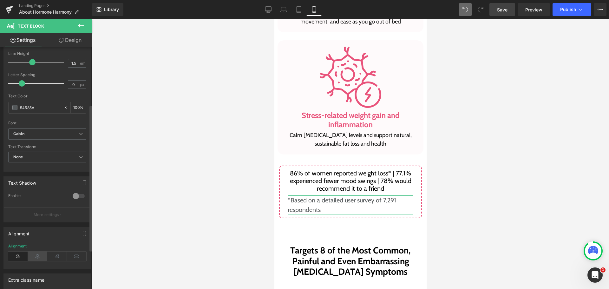
click at [41, 255] on icon at bounding box center [38, 256] width 20 height 10
click at [290, 13] on link "Laptop" at bounding box center [283, 9] width 15 height 13
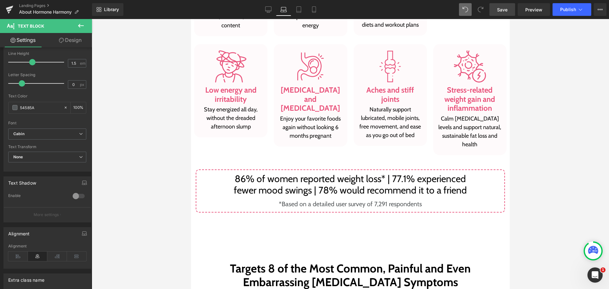
scroll to position [666, 0]
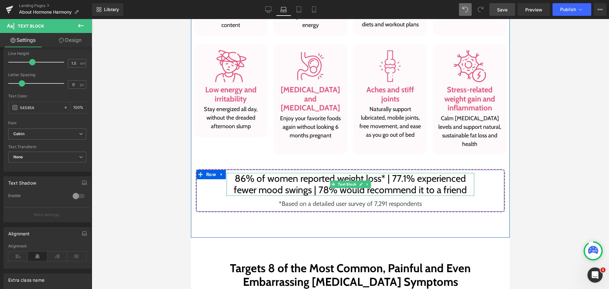
click at [318, 191] on p "86% of women reported weight loss* | 77.1% experienced fewer mood swings | 78% …" at bounding box center [350, 184] width 248 height 23
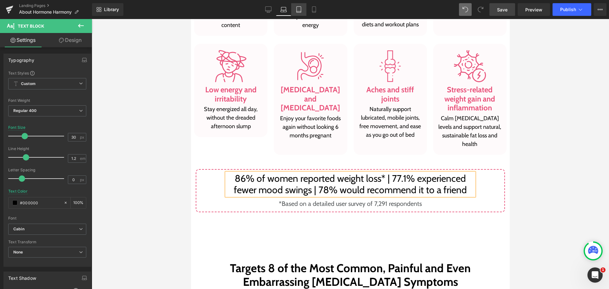
click at [301, 10] on icon at bounding box center [298, 10] width 4 height 6
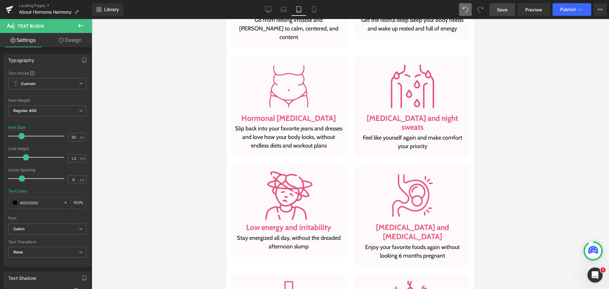
scroll to position [888, 0]
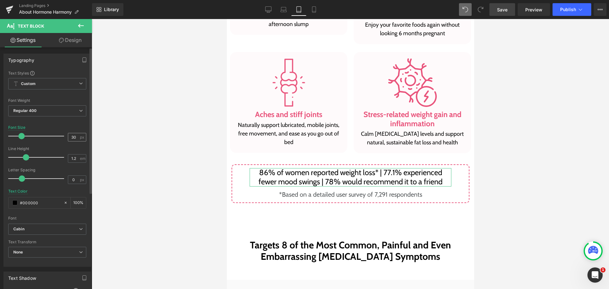
click at [77, 139] on div "30 px" at bounding box center [77, 137] width 18 height 9
click at [74, 135] on input "30" at bounding box center [73, 137] width 11 height 8
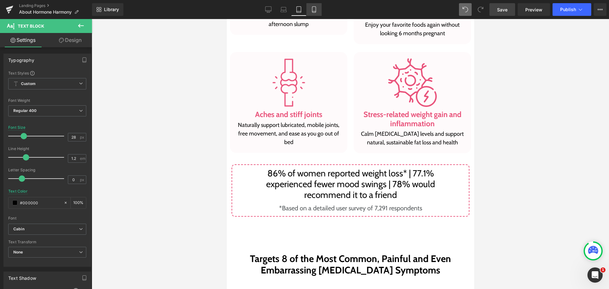
click at [311, 13] on link "Mobile" at bounding box center [313, 9] width 15 height 13
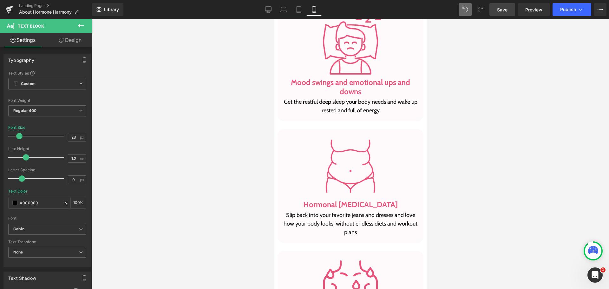
scroll to position [1561, 0]
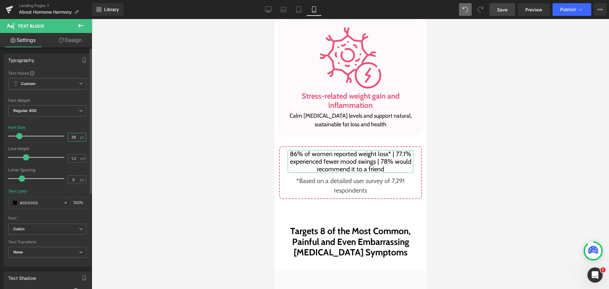
click at [72, 136] on input "28" at bounding box center [73, 137] width 11 height 8
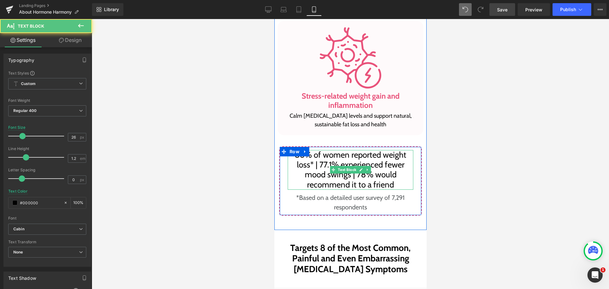
click at [407, 180] on p "86% of women reported weight loss* | 77.1% experienced fewer mood swings | 78% …" at bounding box center [350, 170] width 126 height 40
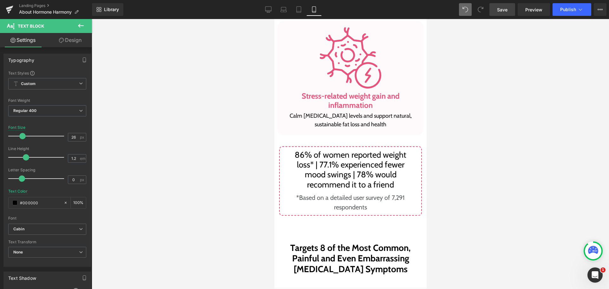
click at [72, 39] on link "Design" at bounding box center [70, 40] width 46 height 14
click at [0, 0] on div "Spacing" at bounding box center [0, 0] width 0 height 0
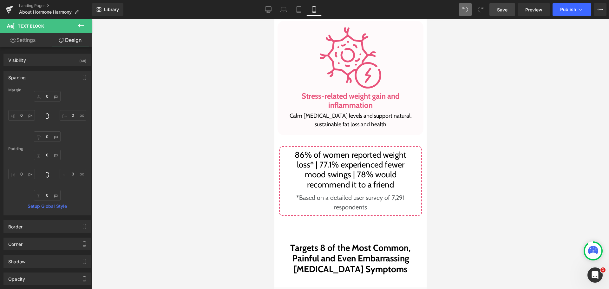
click at [505, 8] on span "Save" at bounding box center [502, 9] width 10 height 7
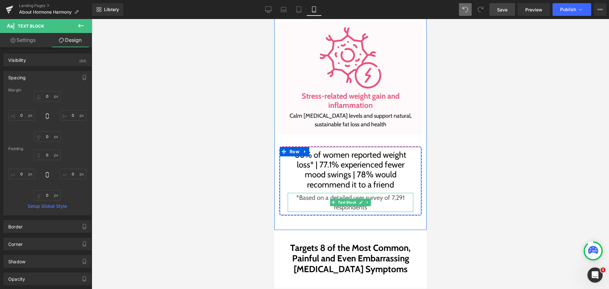
drag, startPoint x: 797, startPoint y: 211, endPoint x: 326, endPoint y: 200, distance: 471.3
click at [326, 200] on p "*Based on a detailed user survey of 7,291 respondents" at bounding box center [350, 202] width 126 height 19
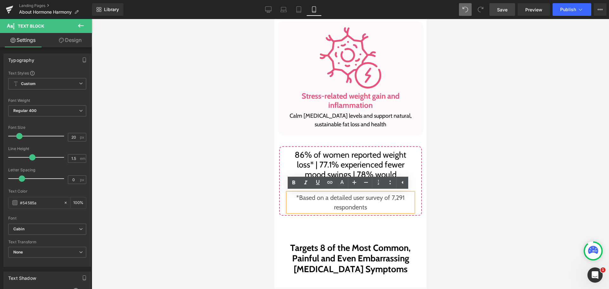
click at [354, 200] on p "*Based on a detailed user survey of 7,291 respondents" at bounding box center [350, 202] width 126 height 19
click at [262, 7] on link "Desktop" at bounding box center [268, 9] width 15 height 13
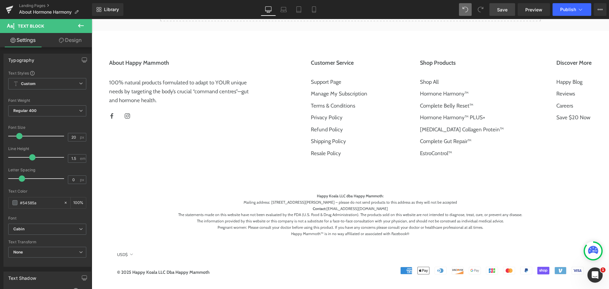
scroll to position [770, 0]
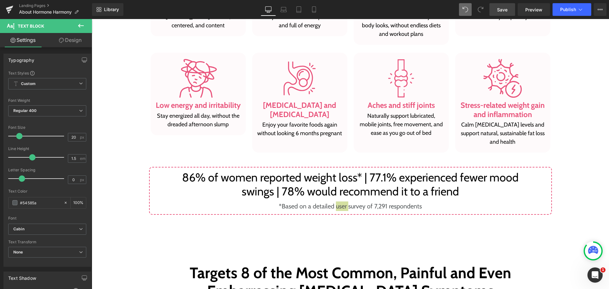
click at [509, 12] on link "Save" at bounding box center [502, 9] width 26 height 13
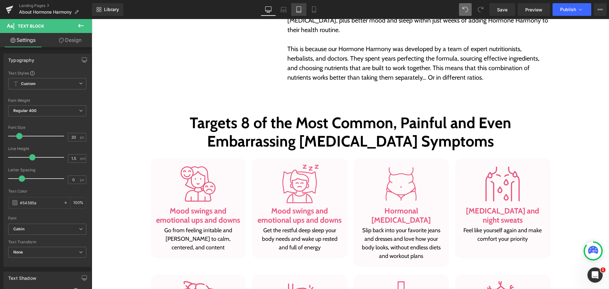
click at [297, 11] on icon at bounding box center [298, 11] width 4 height 0
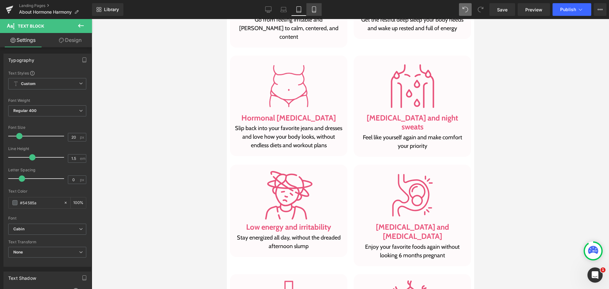
click at [311, 5] on link "Mobile" at bounding box center [313, 9] width 15 height 13
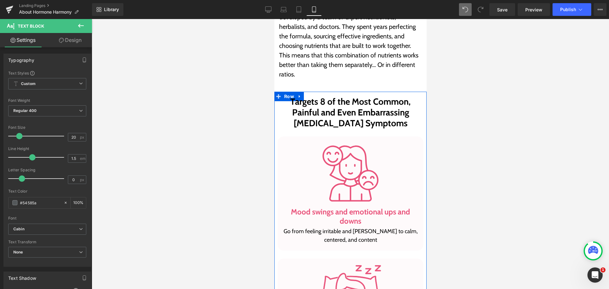
scroll to position [618, 0]
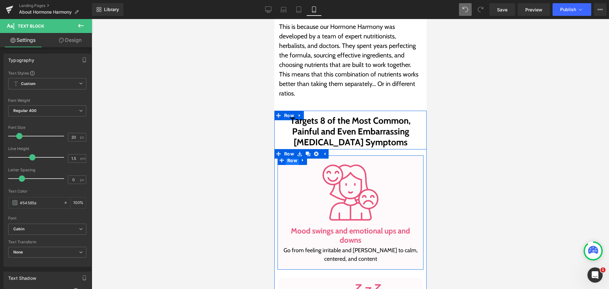
click at [294, 161] on span "Row" at bounding box center [291, 161] width 13 height 10
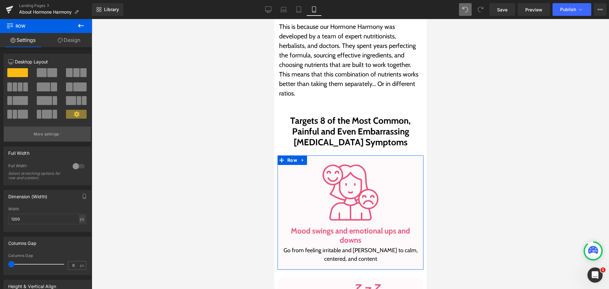
click at [51, 138] on button "More settings" at bounding box center [47, 134] width 87 height 15
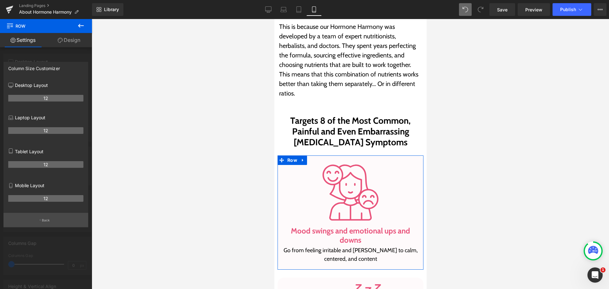
click at [51, 219] on button "Back" at bounding box center [45, 220] width 85 height 14
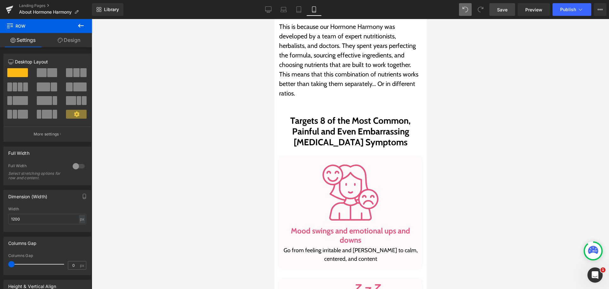
click at [490, 11] on link "Save" at bounding box center [502, 9] width 26 height 13
click at [271, 6] on link "Desktop" at bounding box center [268, 9] width 15 height 13
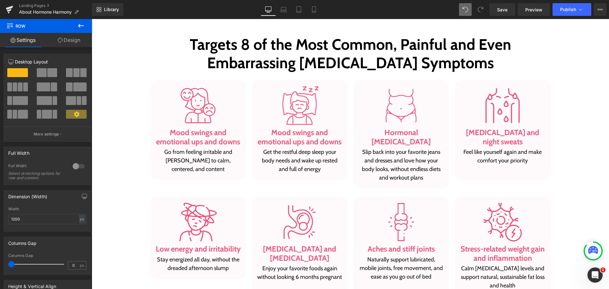
scroll to position [646, 0]
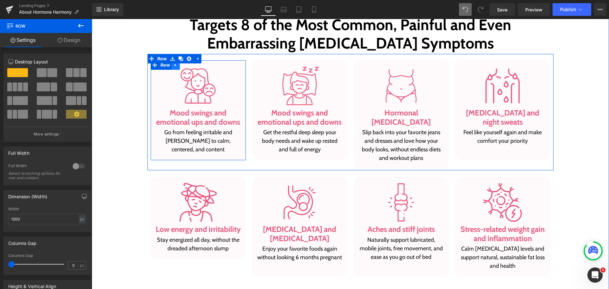
click at [175, 65] on icon at bounding box center [175, 65] width 1 height 3
drag, startPoint x: 182, startPoint y: 68, endPoint x: 183, endPoint y: 77, distance: 9.6
click at [182, 68] on link at bounding box center [184, 65] width 8 height 10
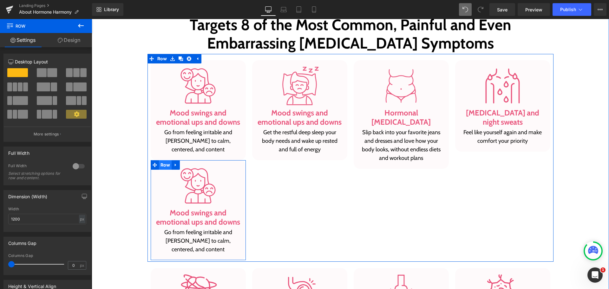
click at [166, 164] on span "Row" at bounding box center [165, 165] width 13 height 10
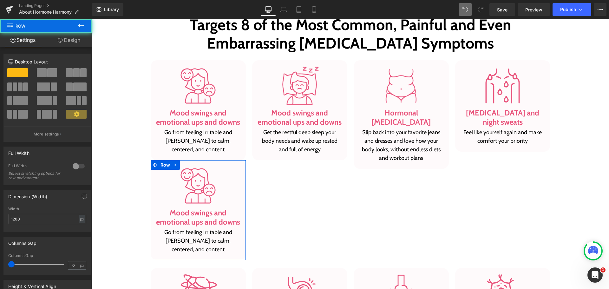
drag, startPoint x: 81, startPoint y: 36, endPoint x: 24, endPoint y: 75, distance: 69.1
click at [81, 36] on link "Design" at bounding box center [69, 40] width 46 height 14
click at [0, 0] on div "Spacing" at bounding box center [0, 0] width 0 height 0
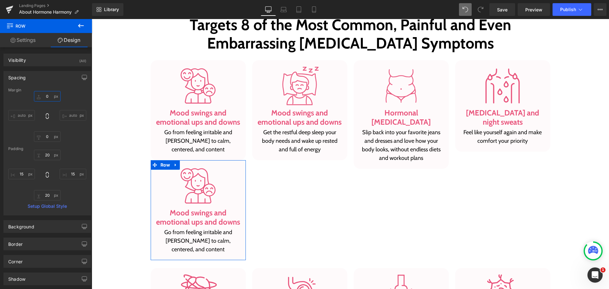
click at [49, 94] on input "0" at bounding box center [47, 96] width 27 height 10
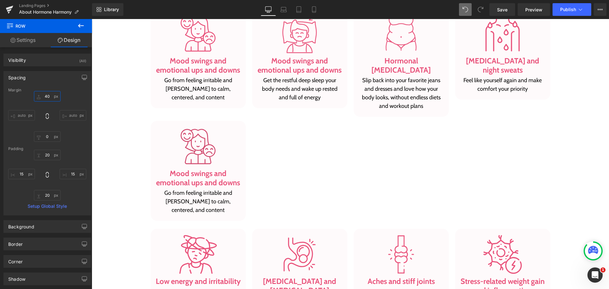
scroll to position [710, 0]
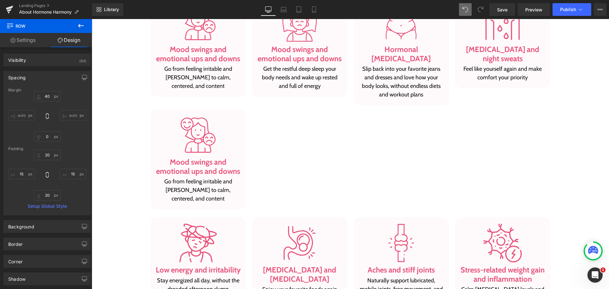
click at [81, 23] on icon at bounding box center [81, 26] width 8 height 8
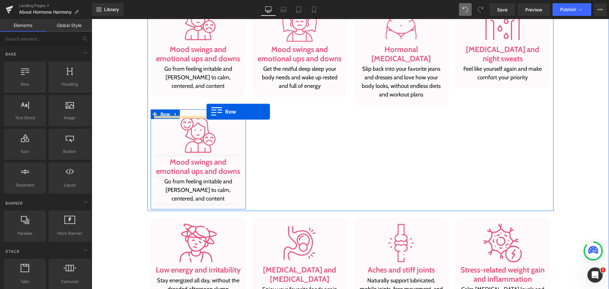
drag, startPoint x: 121, startPoint y: 107, endPoint x: 221, endPoint y: 115, distance: 99.9
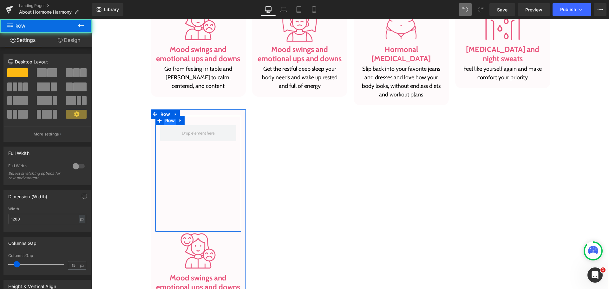
click at [165, 124] on span "Row" at bounding box center [170, 121] width 13 height 10
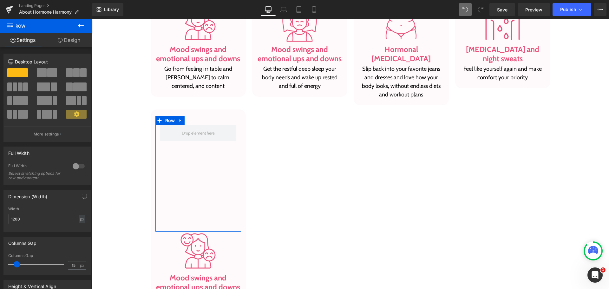
click at [47, 74] on span at bounding box center [52, 72] width 10 height 9
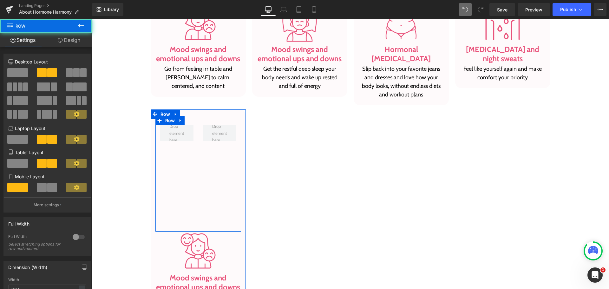
click at [198, 126] on div at bounding box center [219, 133] width 43 height 16
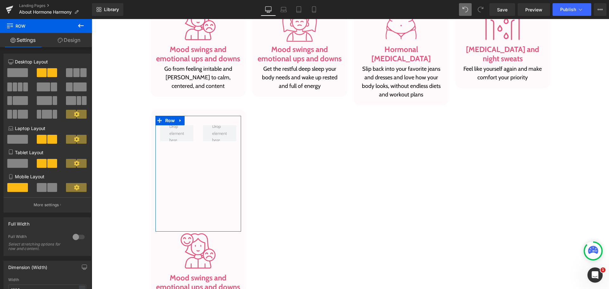
click at [16, 72] on span at bounding box center [17, 72] width 21 height 9
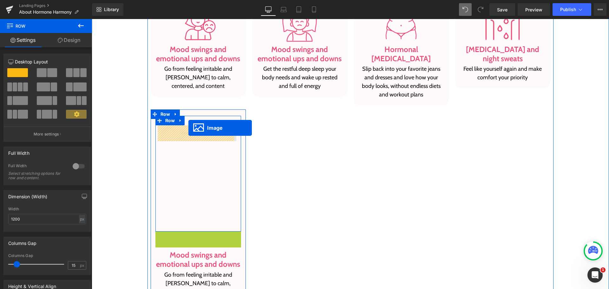
drag, startPoint x: 190, startPoint y: 250, endPoint x: 188, endPoint y: 128, distance: 122.7
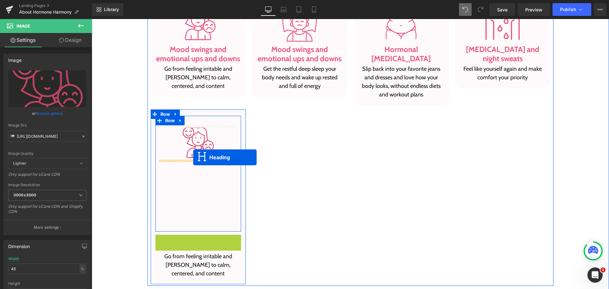
drag, startPoint x: 185, startPoint y: 243, endPoint x: 193, endPoint y: 157, distance: 86.0
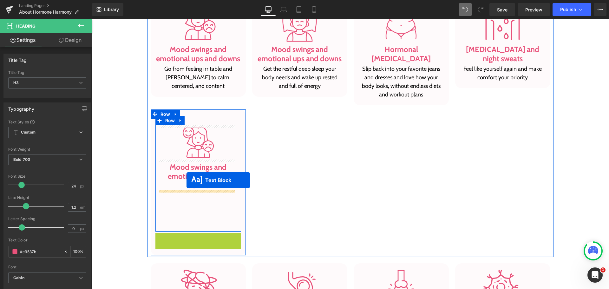
drag, startPoint x: 180, startPoint y: 244, endPoint x: 185, endPoint y: 182, distance: 62.0
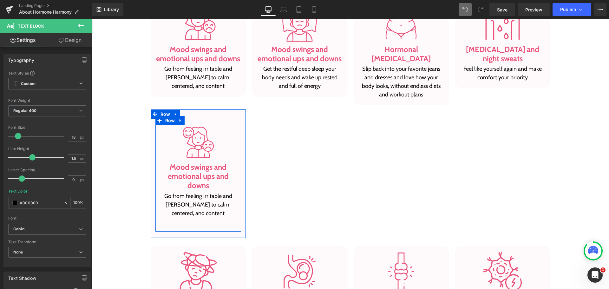
click at [215, 120] on div "Image Mood swings and emotional ups and downs Heading Go from feeling irritable…" at bounding box center [198, 174] width 86 height 116
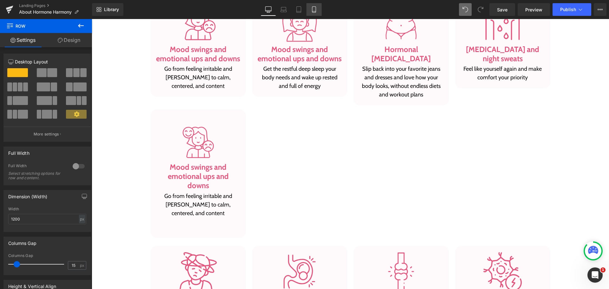
click at [317, 8] on icon at bounding box center [314, 9] width 6 height 6
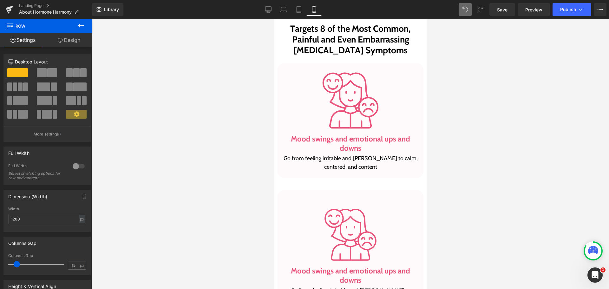
scroll to position [790, 0]
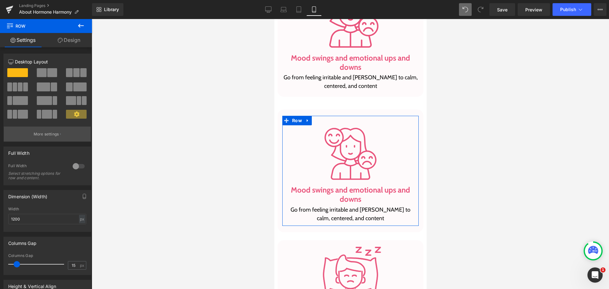
click at [39, 133] on p "More settings" at bounding box center [46, 134] width 25 height 6
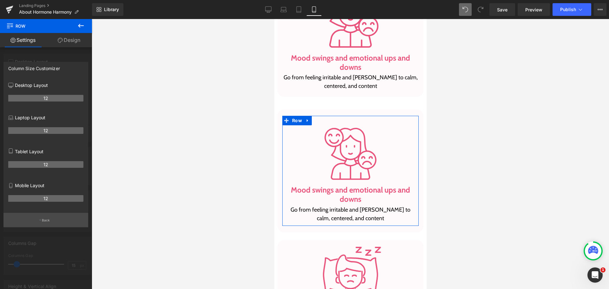
click at [54, 216] on button "Back" at bounding box center [45, 220] width 85 height 14
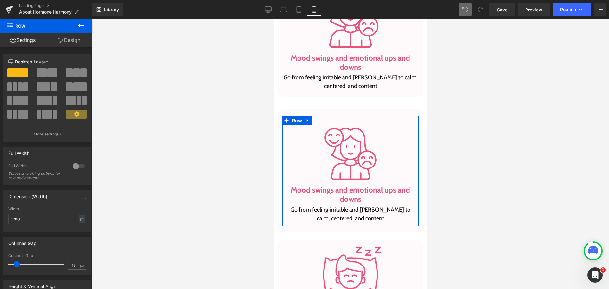
click at [49, 116] on span at bounding box center [47, 114] width 10 height 9
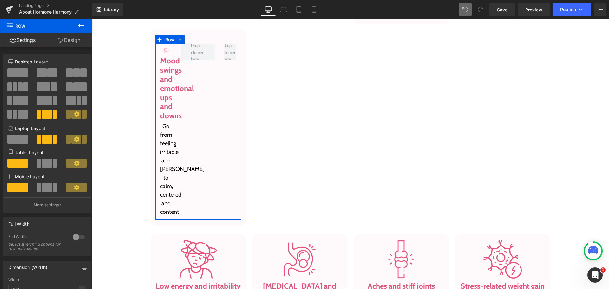
scroll to position [710, 0]
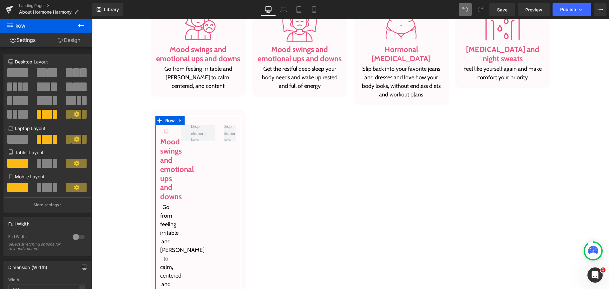
click at [11, 73] on span at bounding box center [17, 72] width 21 height 9
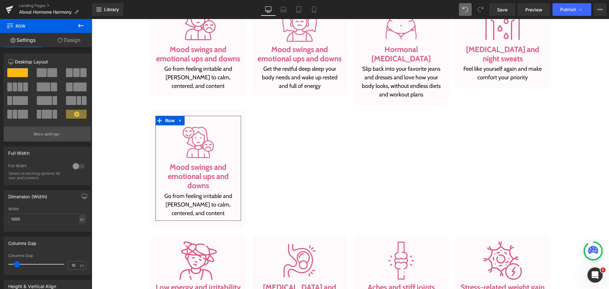
click at [34, 133] on p "More settings" at bounding box center [46, 134] width 25 height 6
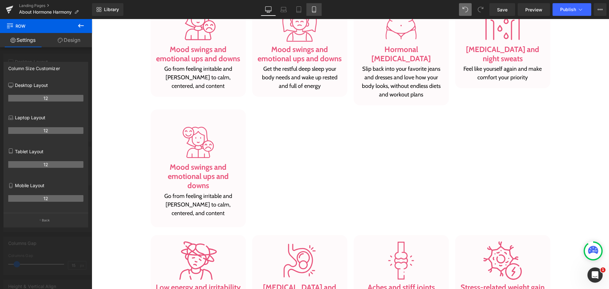
click at [317, 8] on icon at bounding box center [314, 9] width 6 height 6
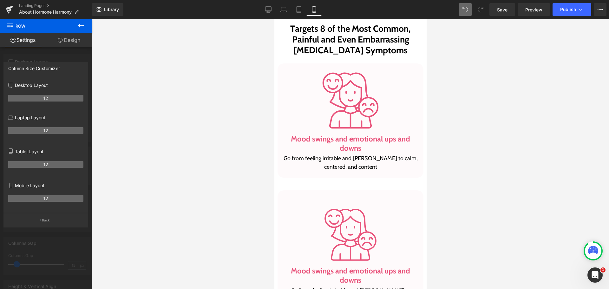
scroll to position [790, 0]
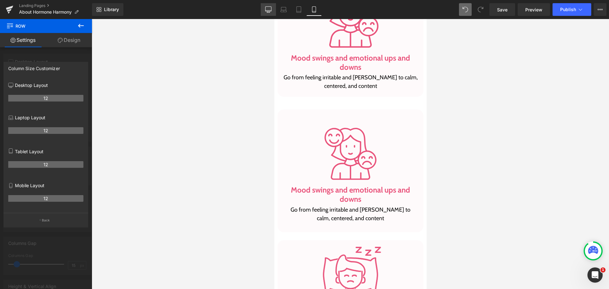
click at [269, 10] on icon at bounding box center [268, 9] width 6 height 6
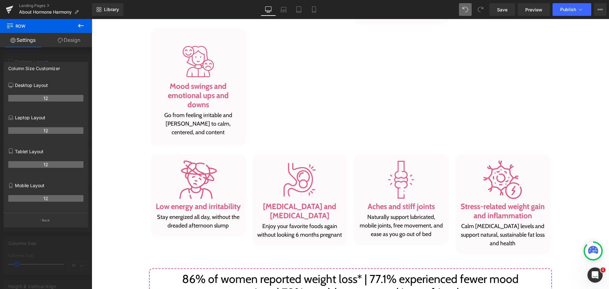
scroll to position [710, 0]
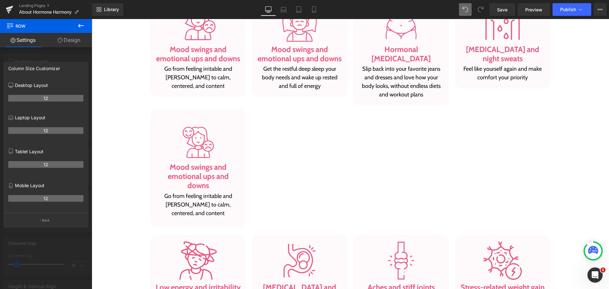
click at [164, 118] on body "Skip to content Take the Quiz Shop Improve Gut Health Hormone Balance Mood, Cla…" at bounding box center [350, 132] width 517 height 1647
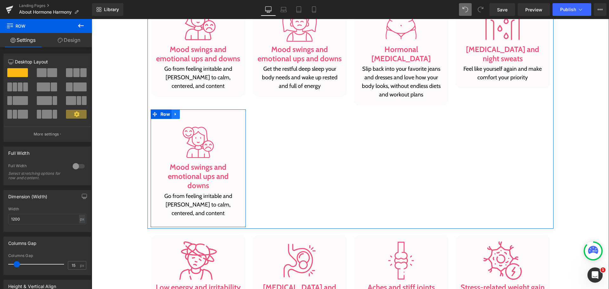
click at [176, 114] on link at bounding box center [176, 114] width 8 height 10
click at [192, 113] on link at bounding box center [192, 114] width 8 height 10
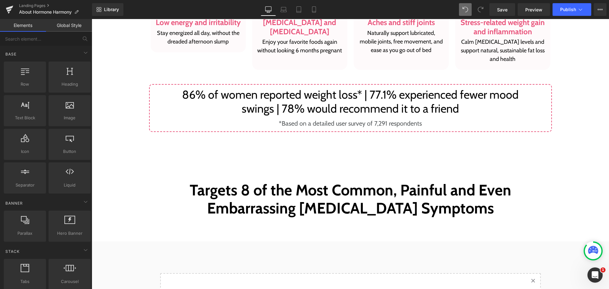
scroll to position [868, 0]
